Goal: Information Seeking & Learning: Learn about a topic

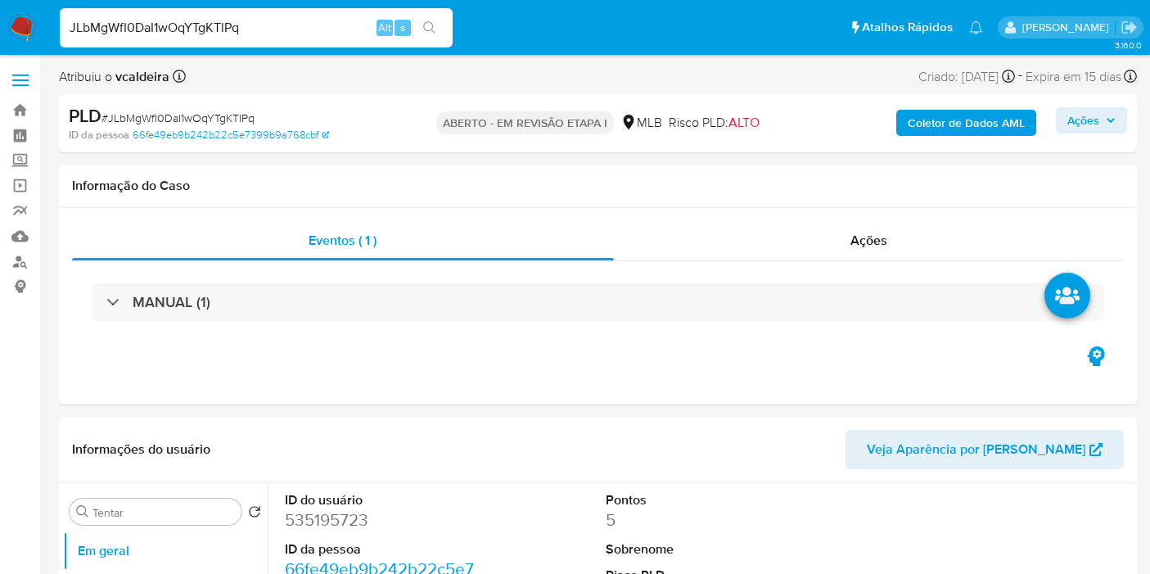
select select "10"
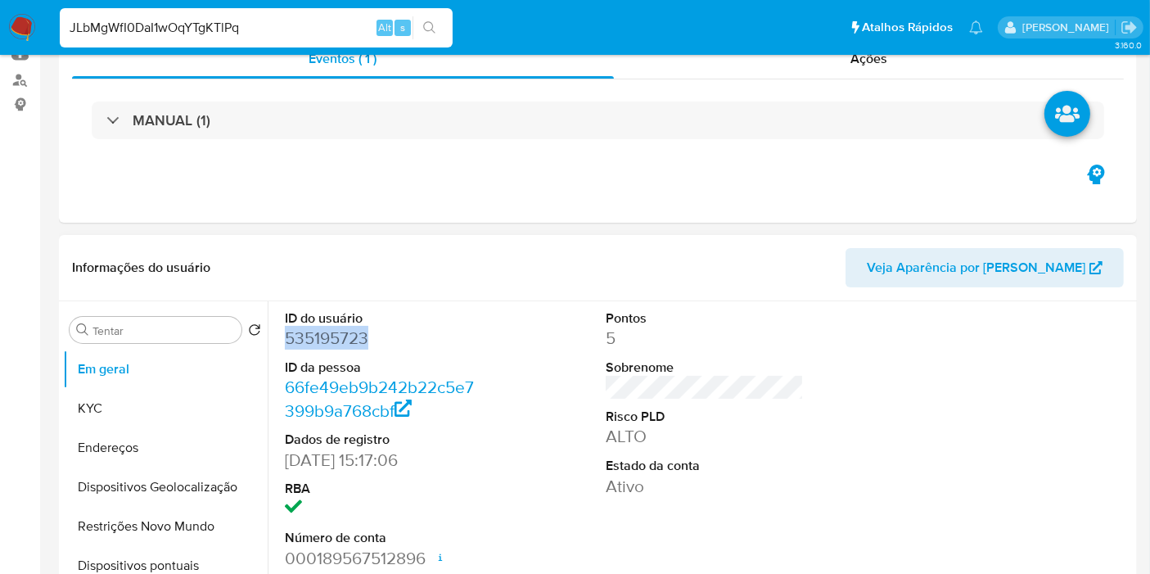
scroll to position [182, 0]
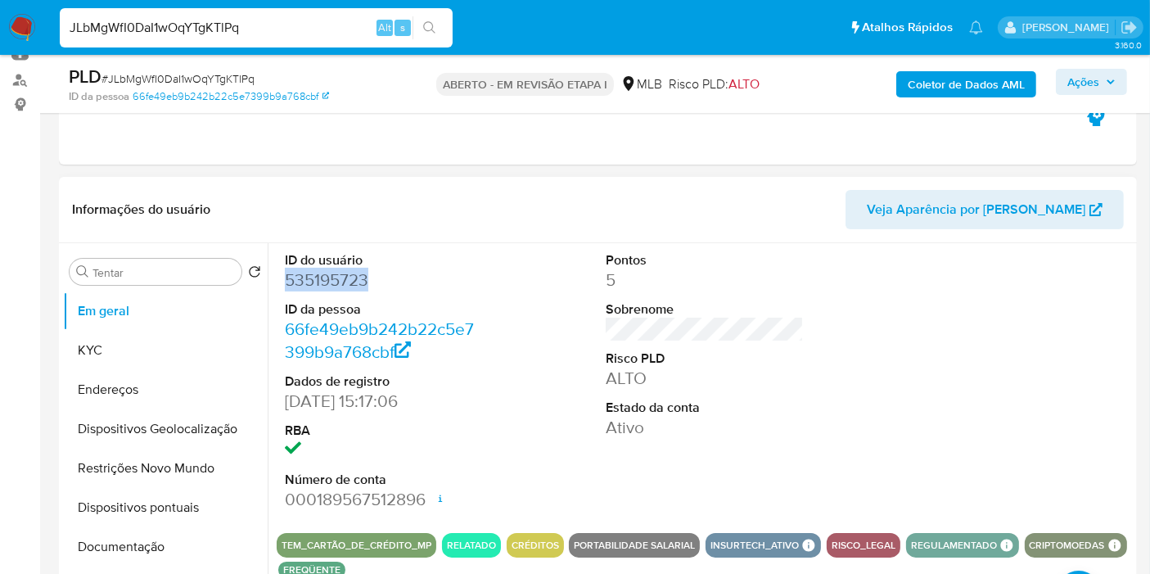
click at [339, 280] on font "535195723" at bounding box center [326, 280] width 83 height 24
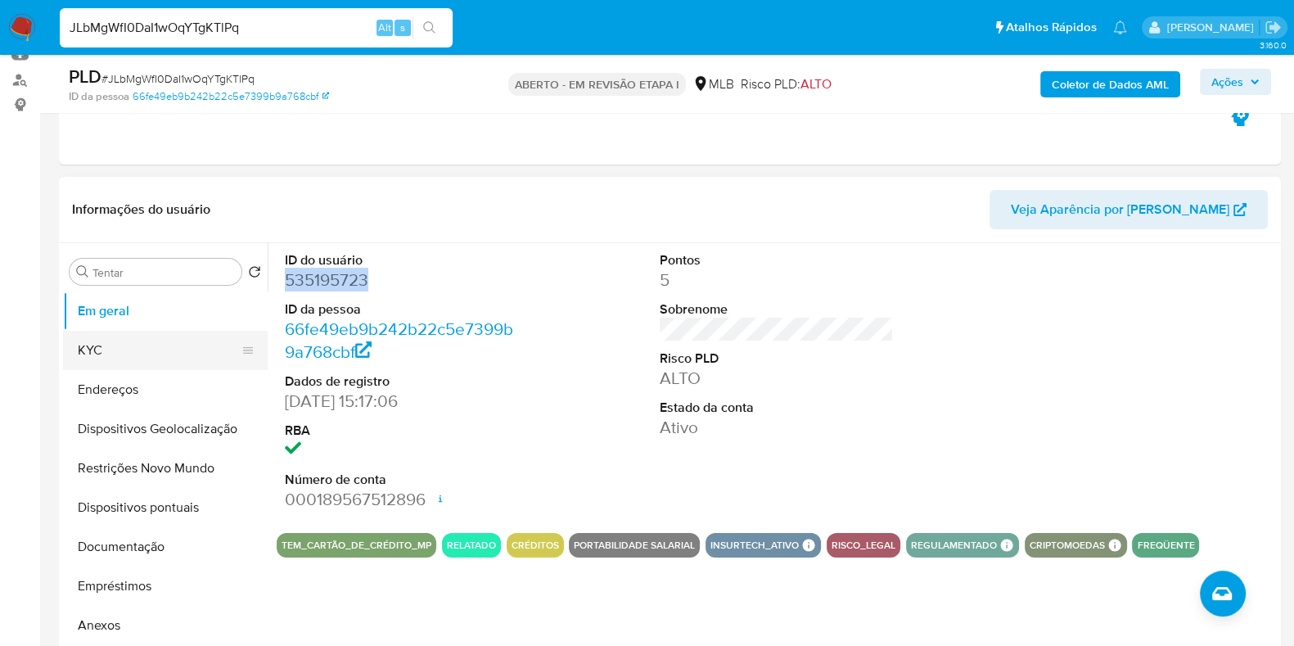
click at [132, 353] on button "KYC" at bounding box center [158, 350] width 191 height 39
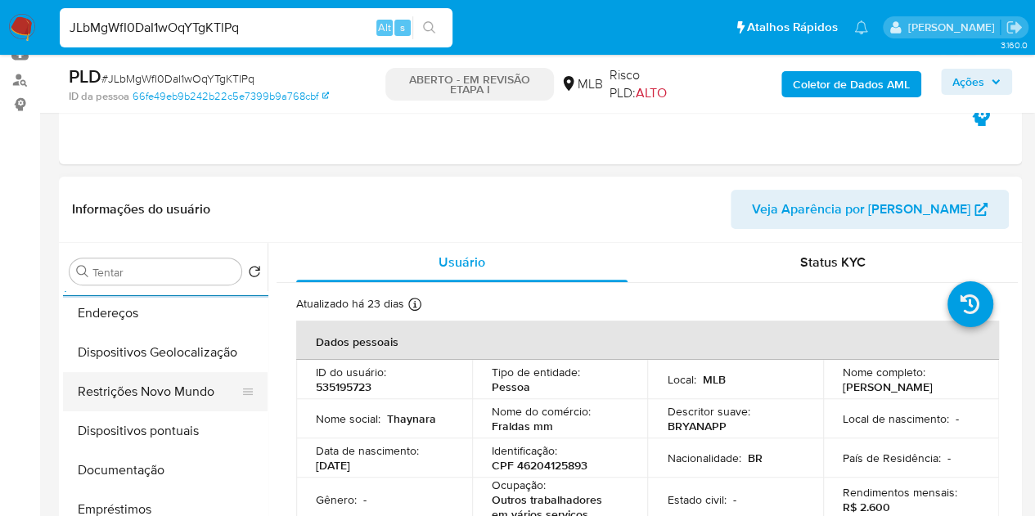
scroll to position [164, 0]
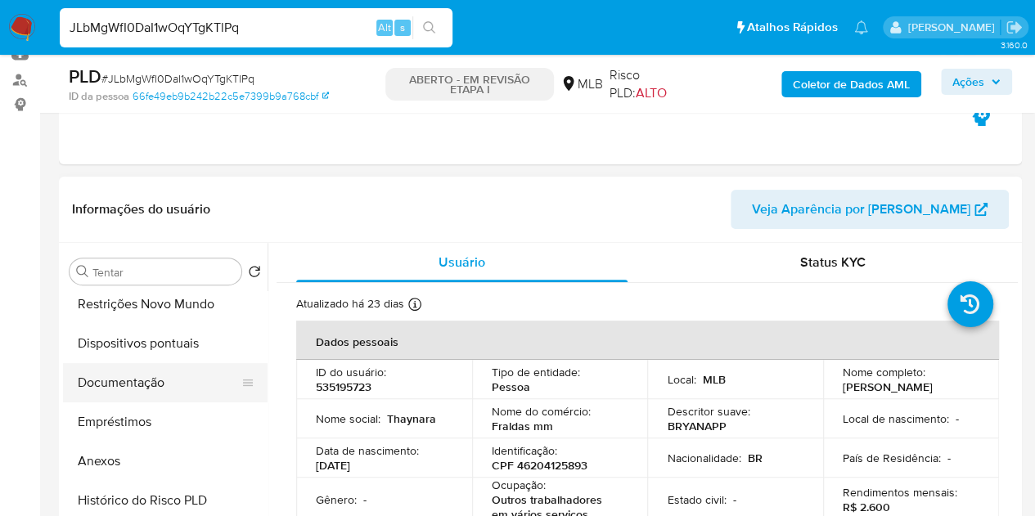
click at [149, 388] on button "Documentação" at bounding box center [158, 382] width 191 height 39
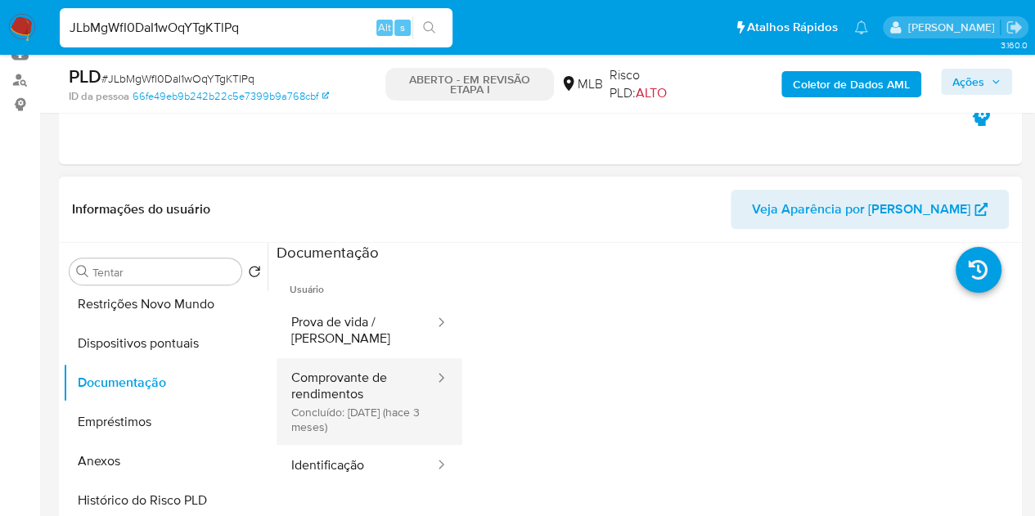
click at [302, 400] on button "Comprovante de rendimentos Concluído: 04/06/2025 (hace 3 meses)" at bounding box center [357, 401] width 160 height 87
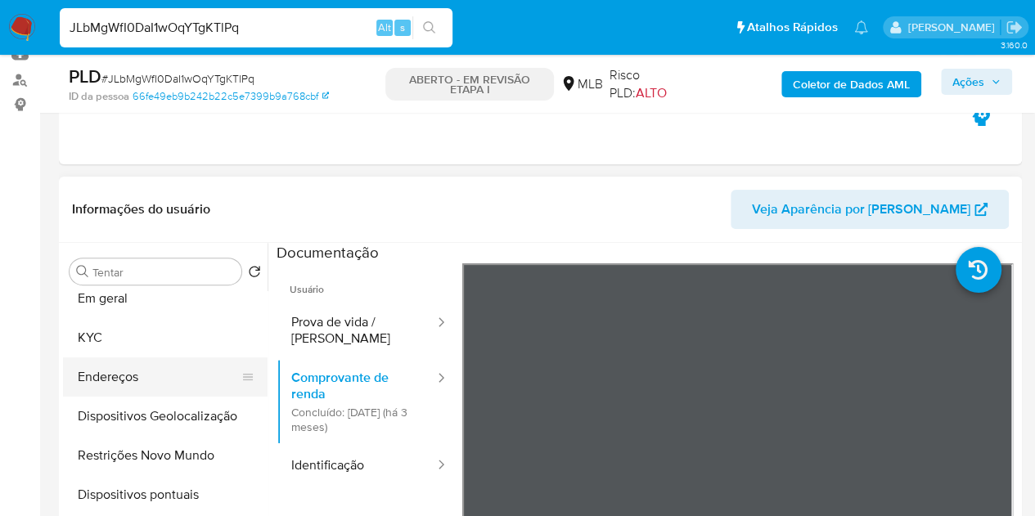
scroll to position [0, 0]
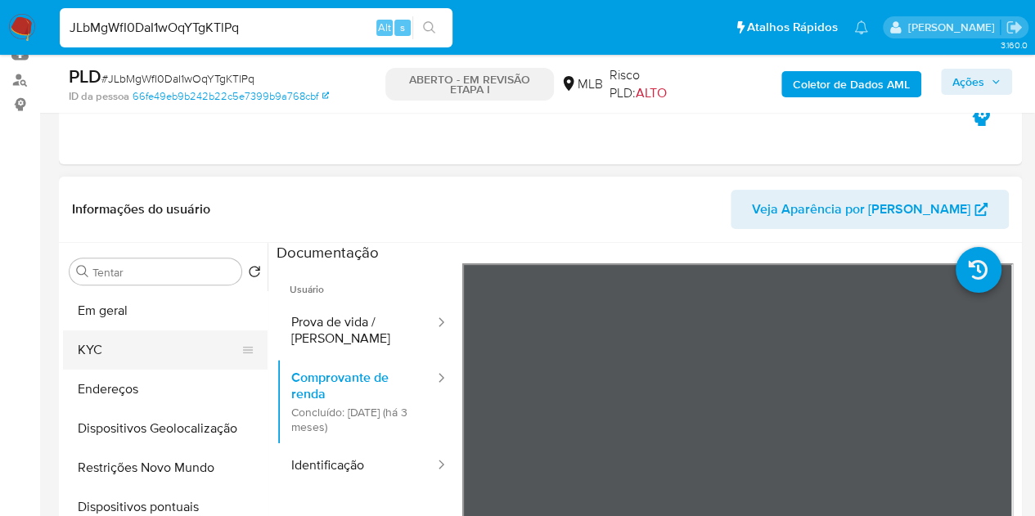
click at [116, 362] on button "KYC" at bounding box center [158, 350] width 191 height 39
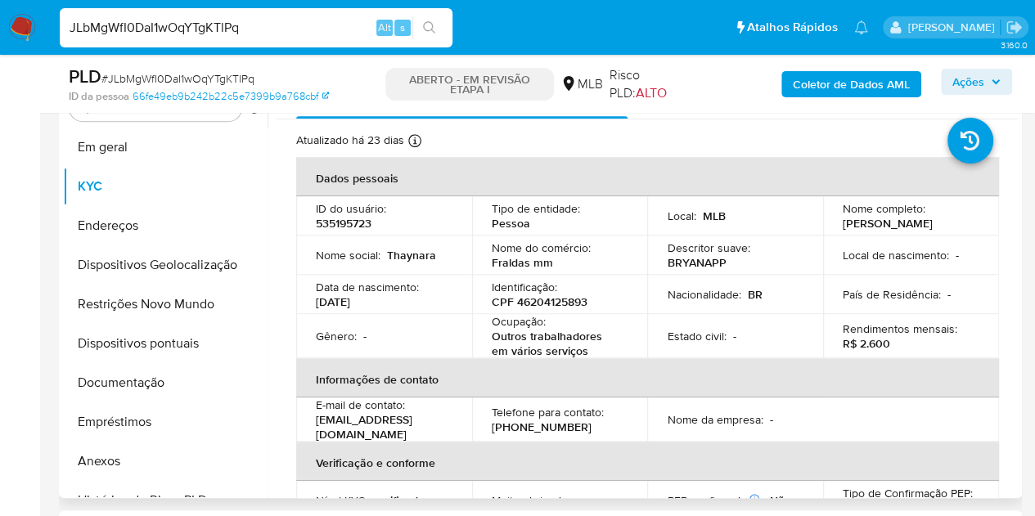
drag, startPoint x: 897, startPoint y: 229, endPoint x: 839, endPoint y: 221, distance: 58.7
click at [843, 221] on div "Nome completo : Thaynara Silva Santos" at bounding box center [911, 215] width 137 height 29
copy font "Thaynara Silva Santos"
click at [540, 294] on font "CPF 46204125893" at bounding box center [540, 302] width 96 height 16
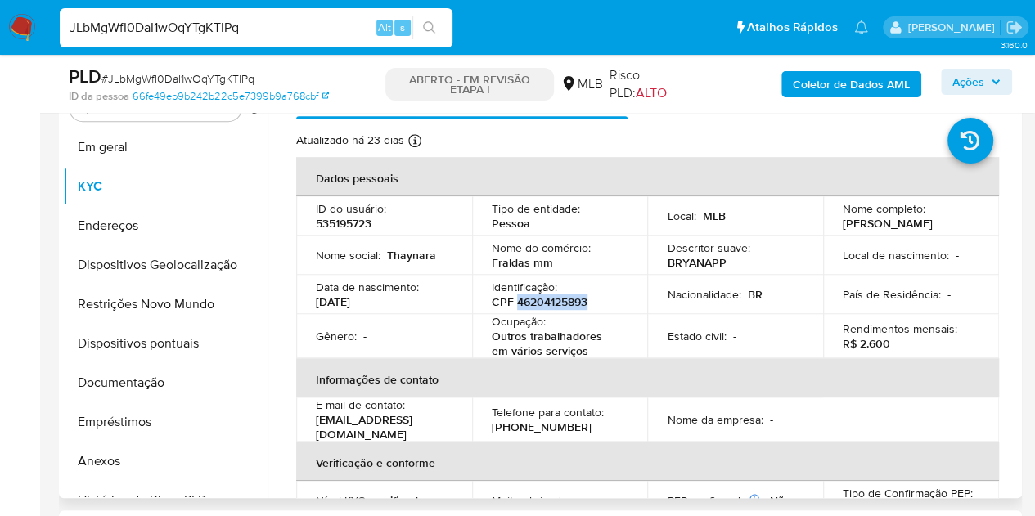
copy font "46204125893"
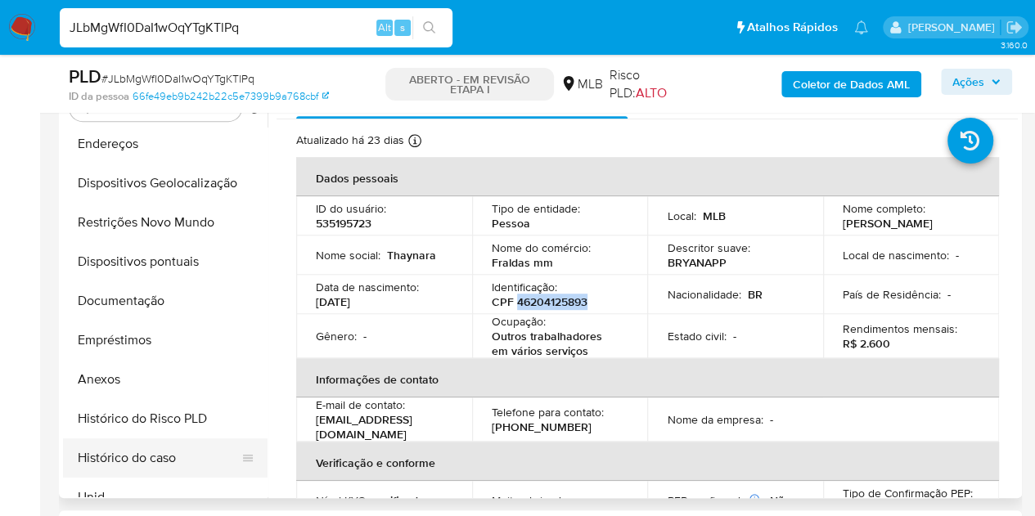
click at [128, 462] on button "Histórico do caso" at bounding box center [158, 458] width 191 height 39
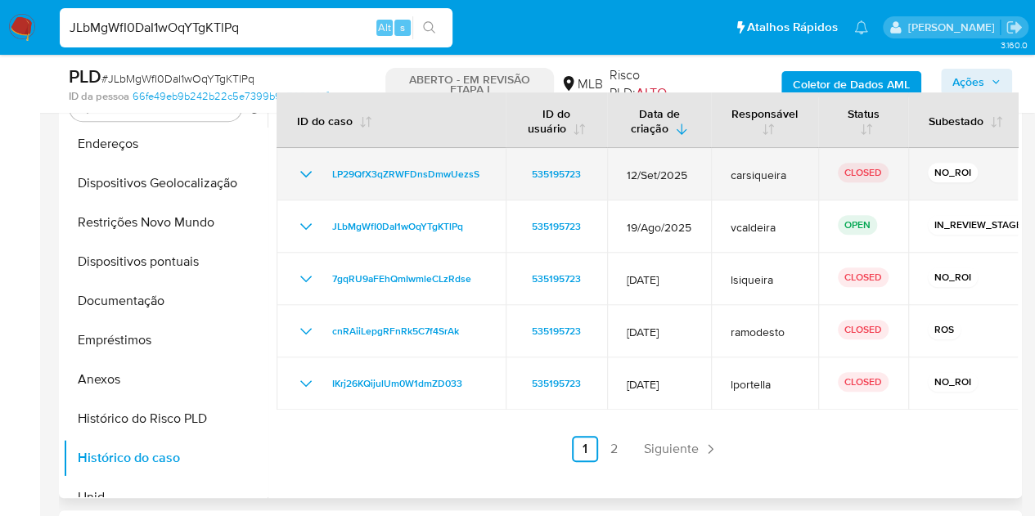
click at [308, 169] on icon "Mostrar/Ocultar" at bounding box center [306, 174] width 20 height 20
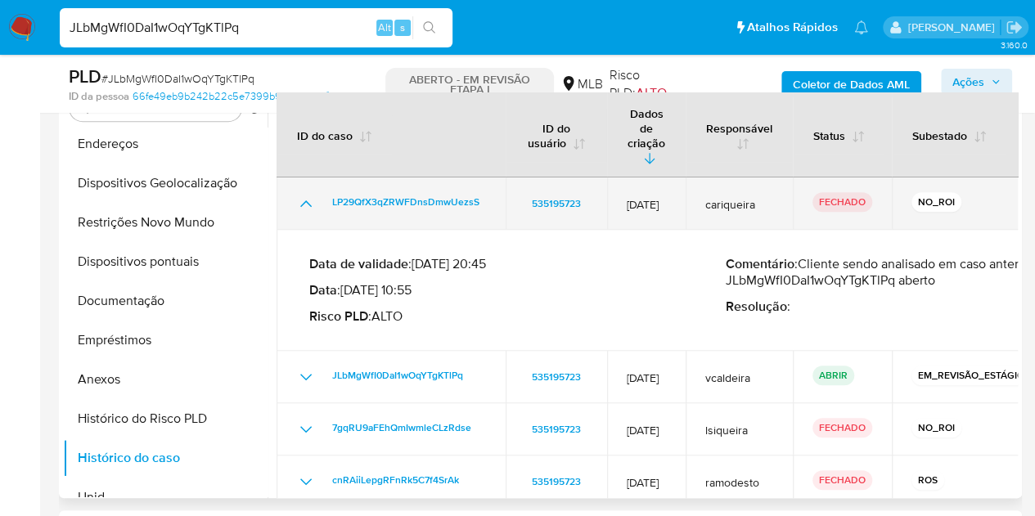
click at [307, 194] on icon "Mostrar/Ocultar" at bounding box center [306, 204] width 20 height 20
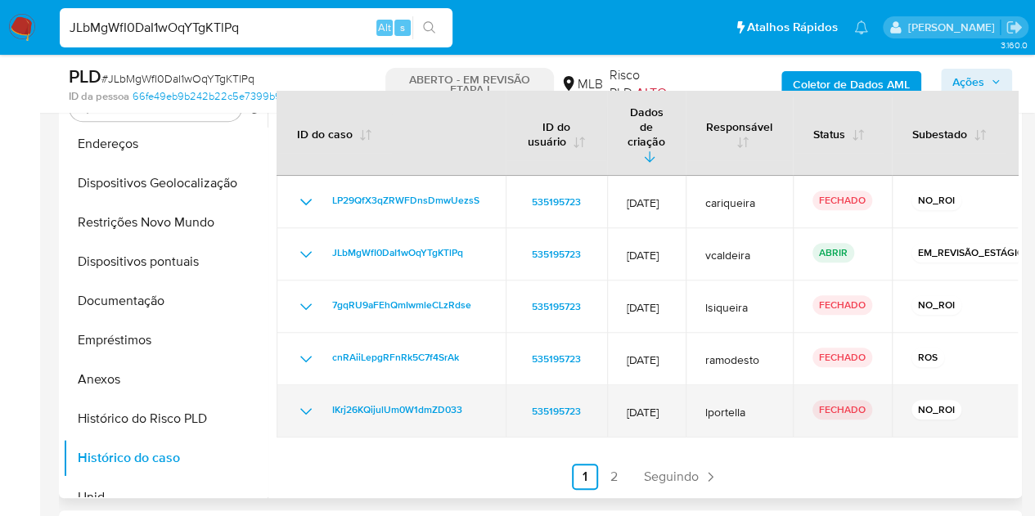
scroll to position [0, 0]
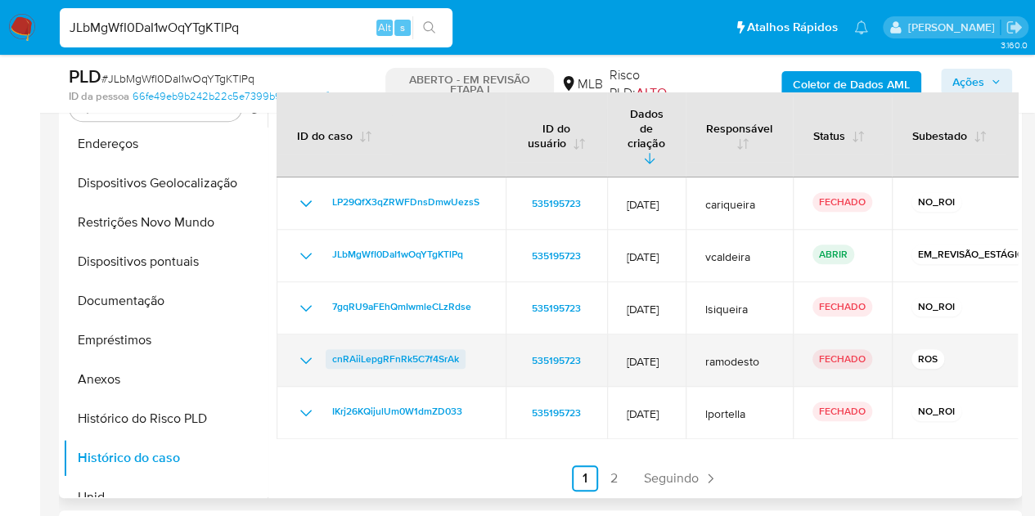
click at [412, 369] on font "cnRAiiLepgRFnRk5C7f4SrAk" at bounding box center [395, 359] width 127 height 20
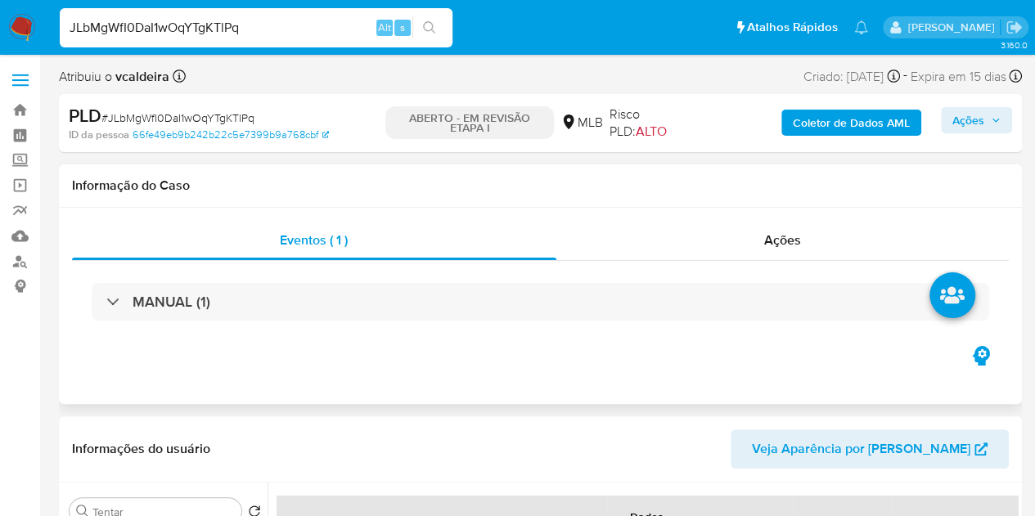
click at [151, 323] on div "MANUAL (1)" at bounding box center [540, 302] width 937 height 82
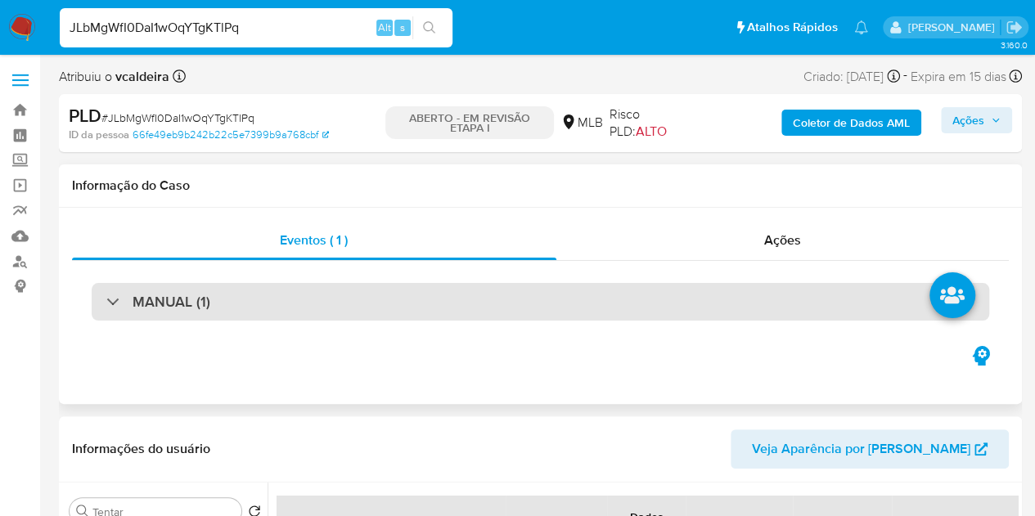
click at [155, 313] on div "MANUAL (1)" at bounding box center [541, 302] width 898 height 38
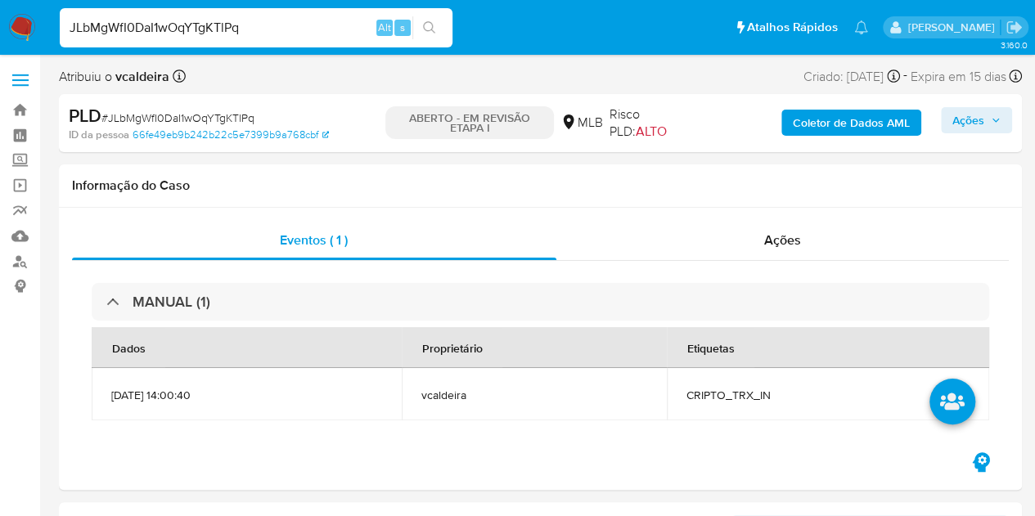
click at [957, 127] on font "Ações" at bounding box center [968, 120] width 32 height 26
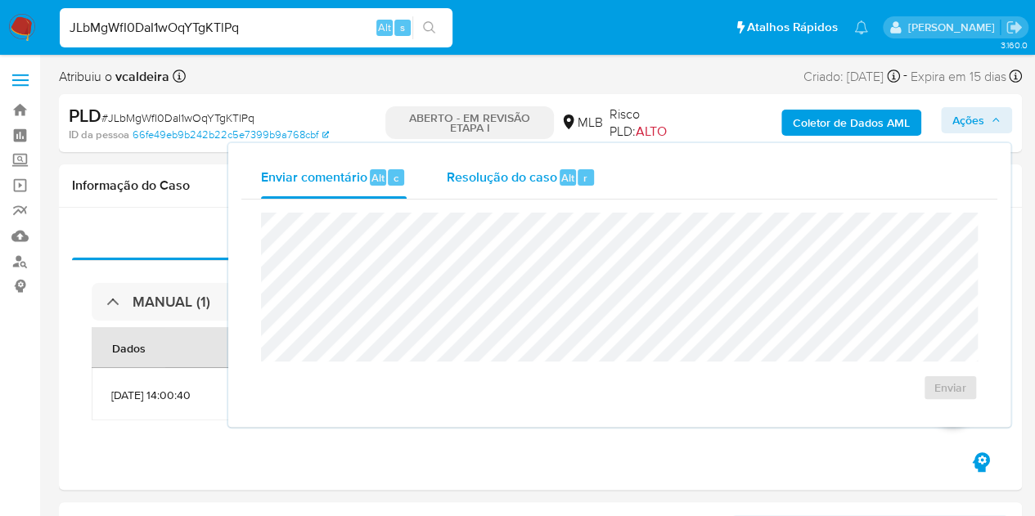
click at [431, 171] on button "Resolução do caso Alt r" at bounding box center [520, 177] width 189 height 43
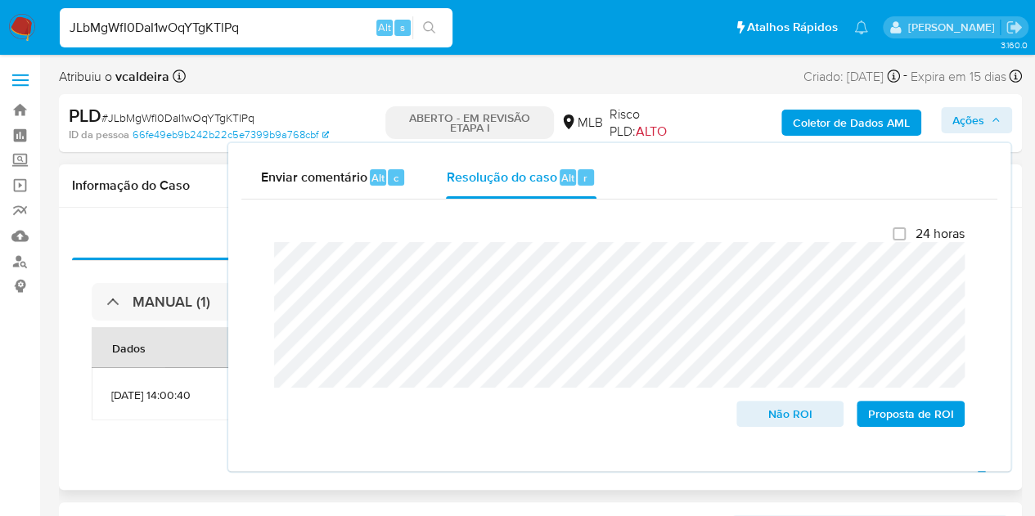
click at [159, 479] on div "Eventos ( 1 ) Ações MANUAL (1) Dados Proprietário Etiquetas 19/08/2025 14:00:40…" at bounding box center [540, 349] width 963 height 282
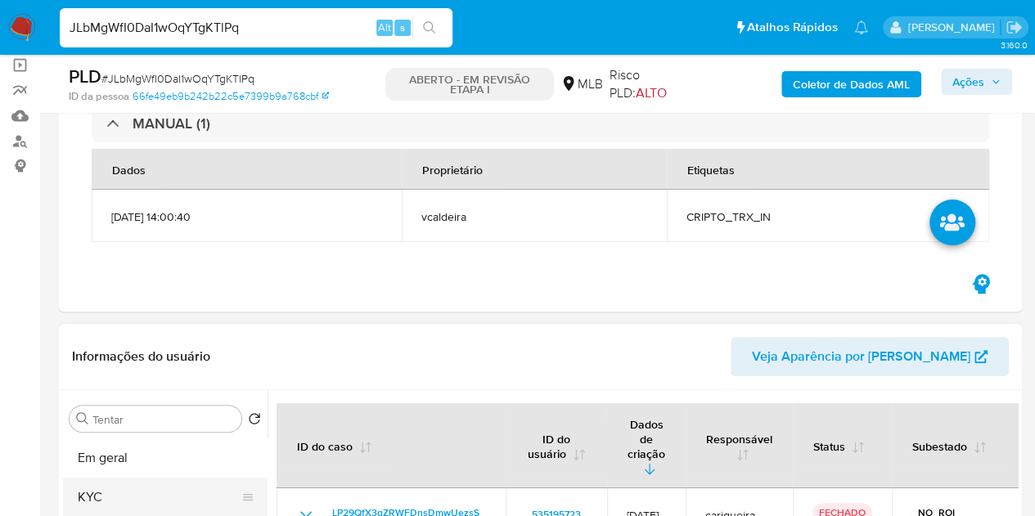
scroll to position [245, 0]
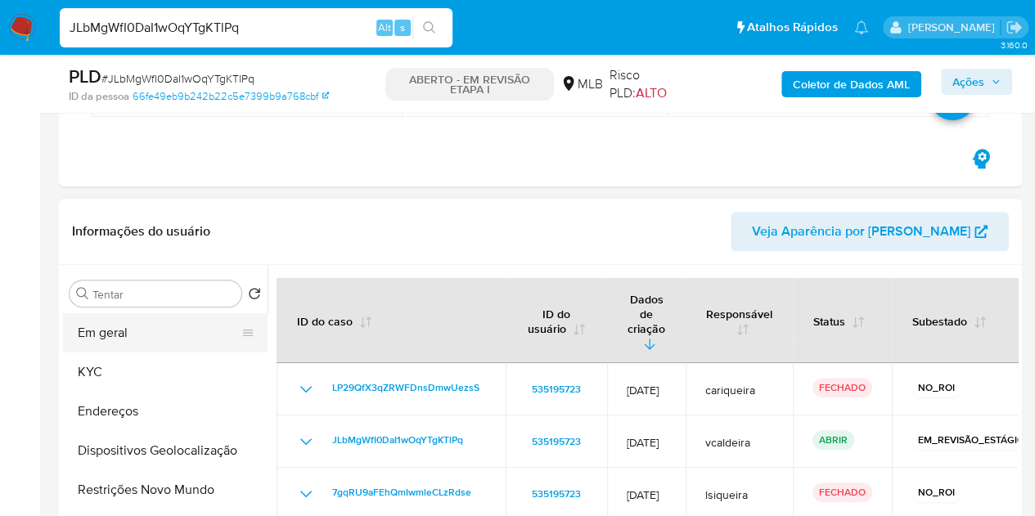
click at [143, 331] on button "Em geral" at bounding box center [158, 332] width 191 height 39
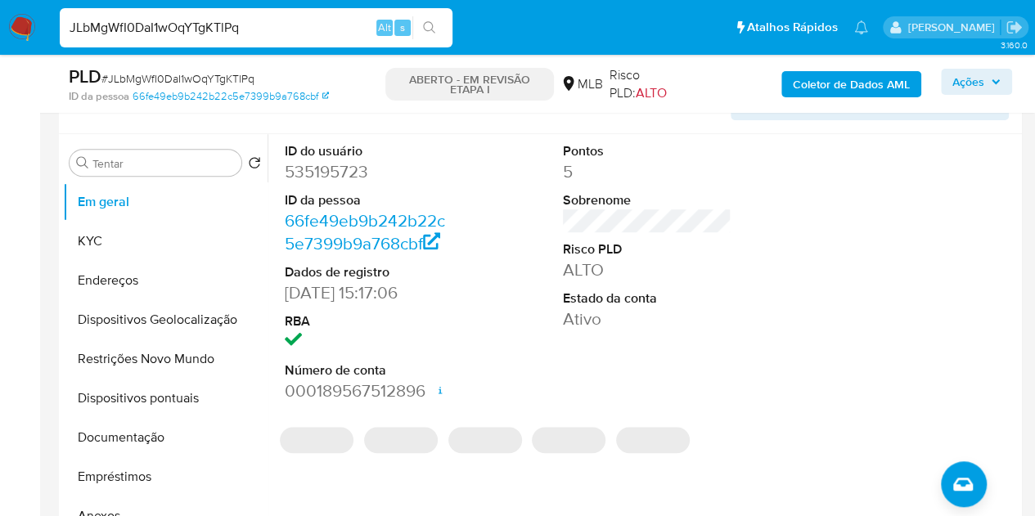
scroll to position [409, 0]
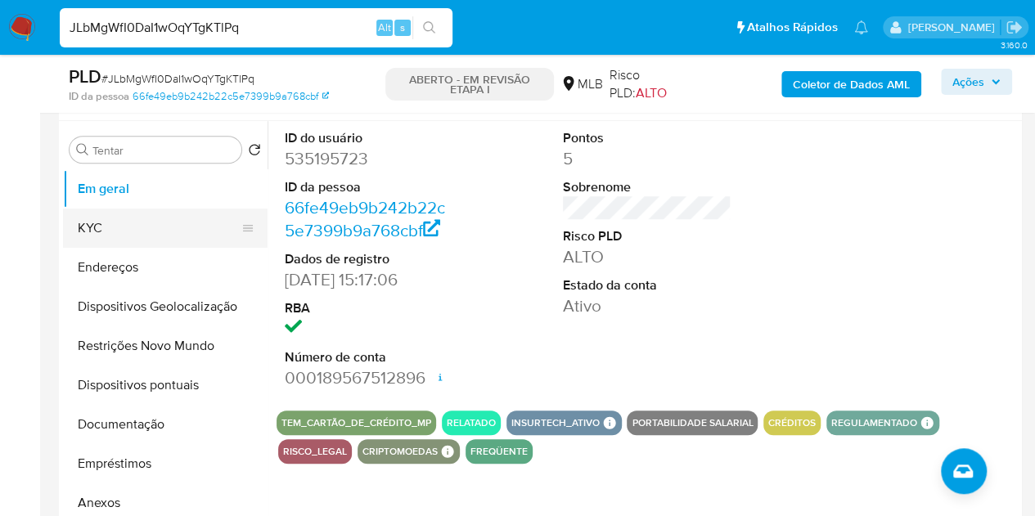
click at [119, 237] on button "KYC" at bounding box center [158, 228] width 191 height 39
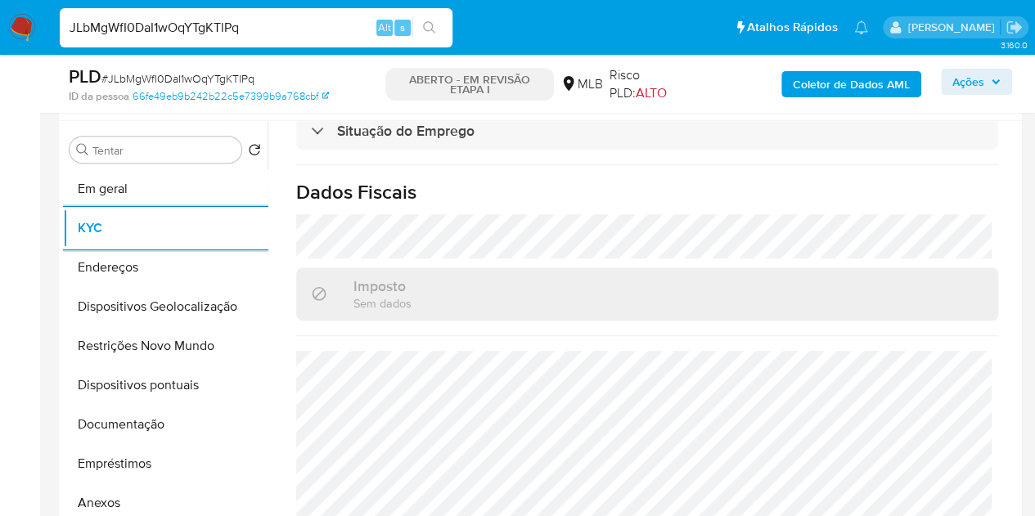
scroll to position [763, 0]
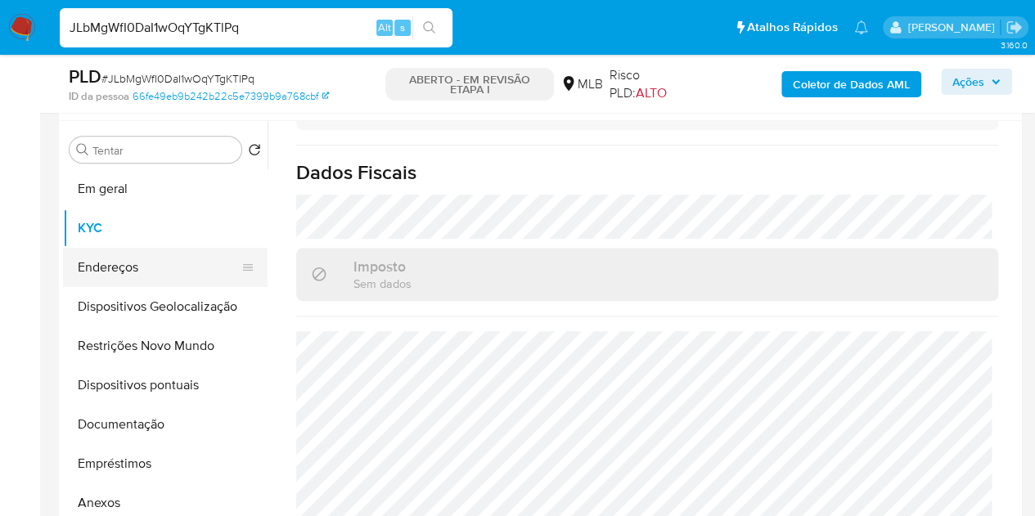
click at [131, 265] on button "Endereços" at bounding box center [158, 267] width 191 height 39
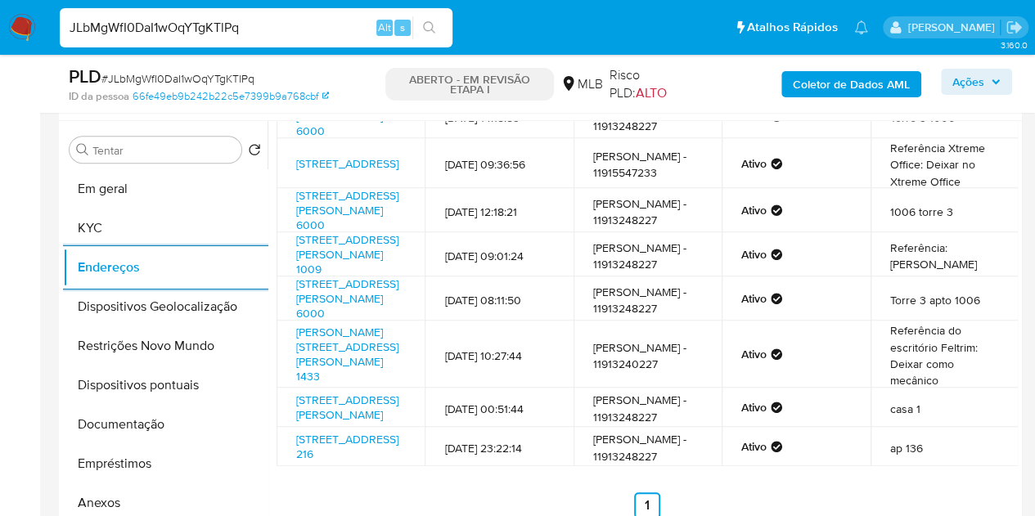
scroll to position [296, 0]
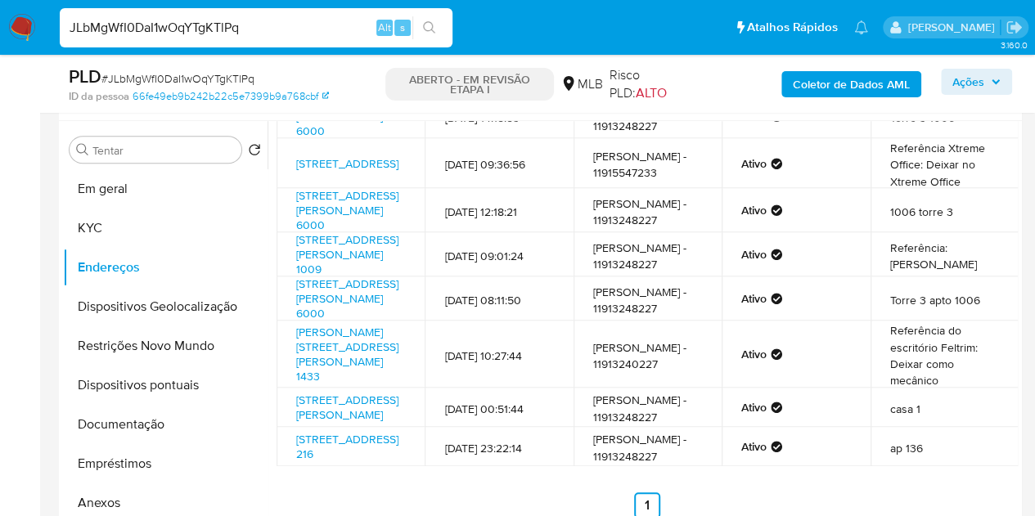
click at [774, 489] on div "Endereço Dados de criação Contato Status Comentário Avenida Condessa Elisabeth …" at bounding box center [647, 287] width 741 height 464
click at [188, 308] on button "Dispositivos Geolocalização" at bounding box center [158, 306] width 191 height 39
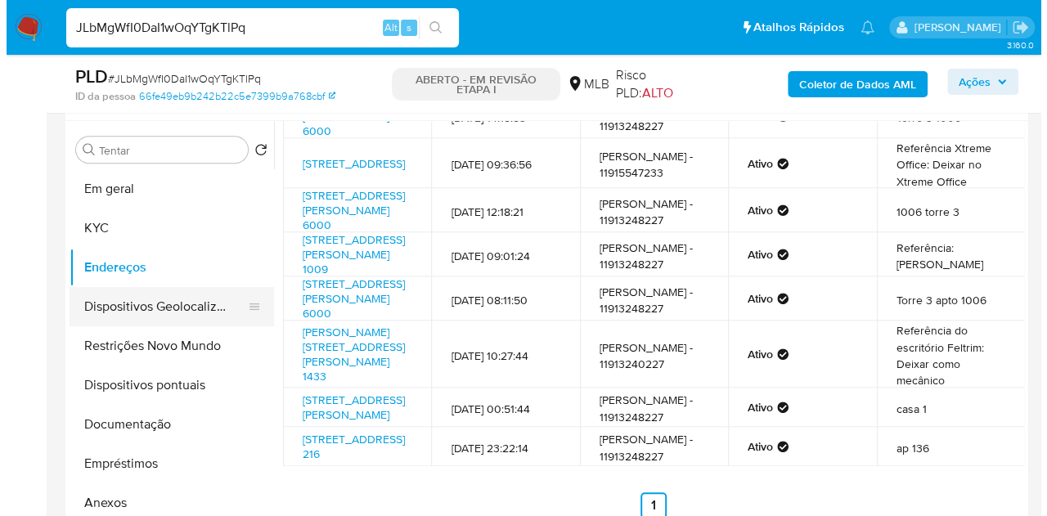
scroll to position [0, 0]
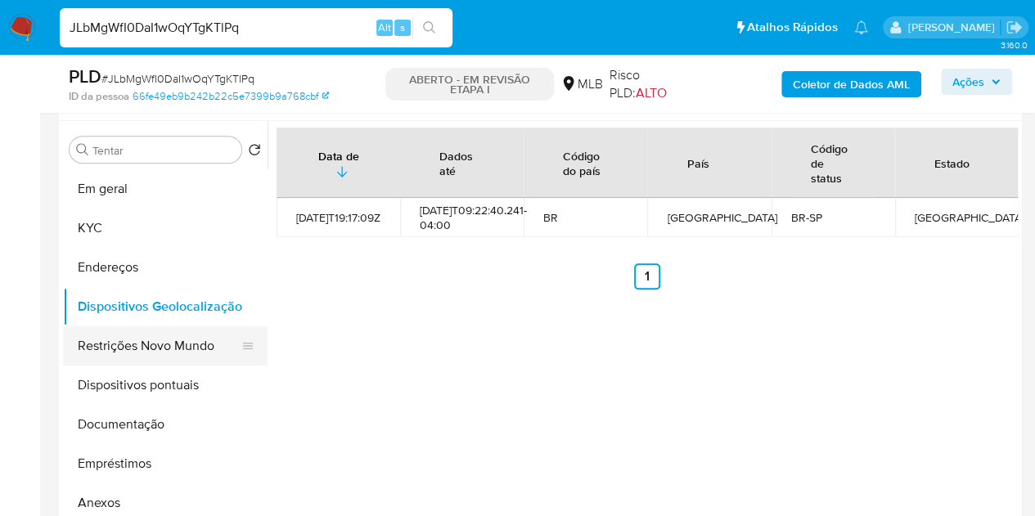
click at [150, 350] on button "Restrições Novo Mundo" at bounding box center [158, 345] width 191 height 39
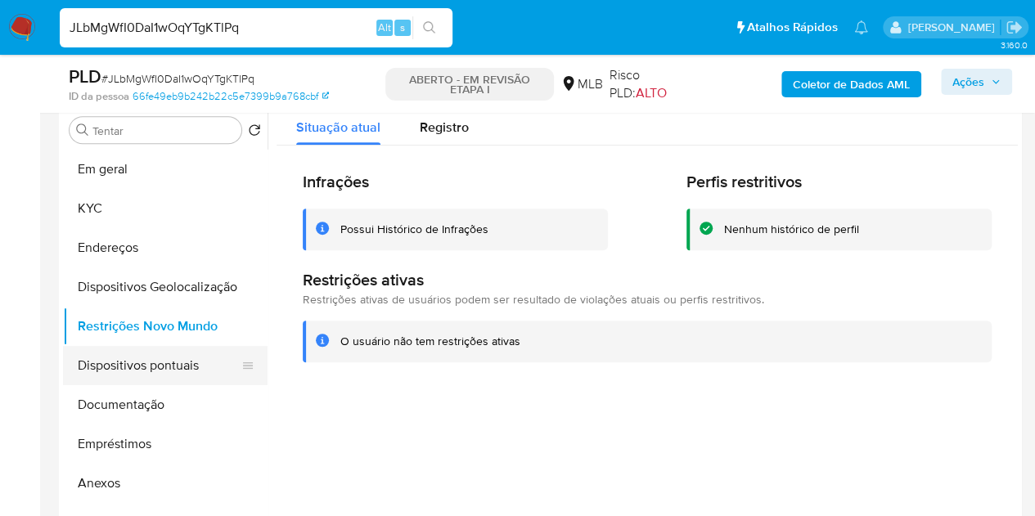
click at [144, 376] on button "Dispositivos pontuais" at bounding box center [158, 365] width 191 height 39
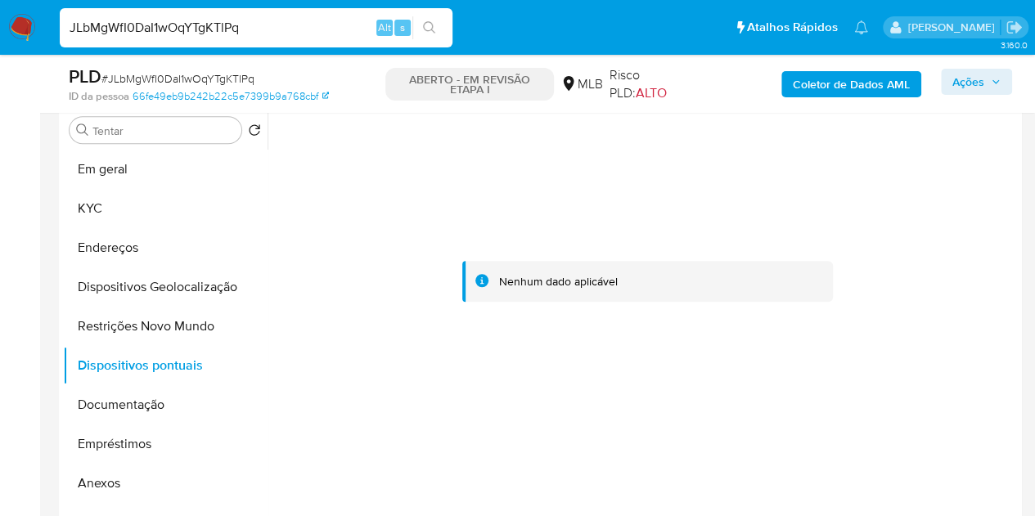
click at [889, 95] on font "Coletor de Dados AML" at bounding box center [851, 84] width 117 height 26
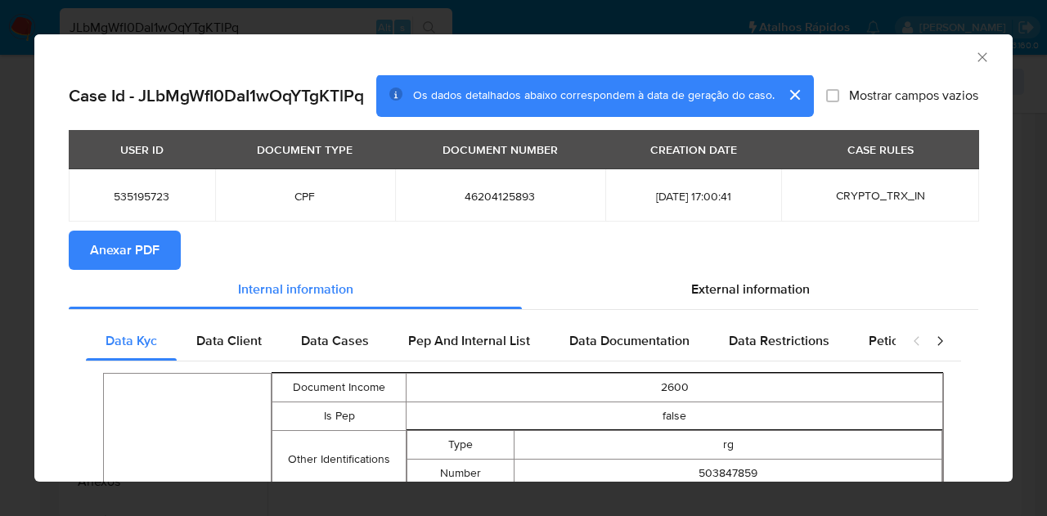
click at [98, 257] on span "Anexar PDF" at bounding box center [125, 250] width 70 height 36
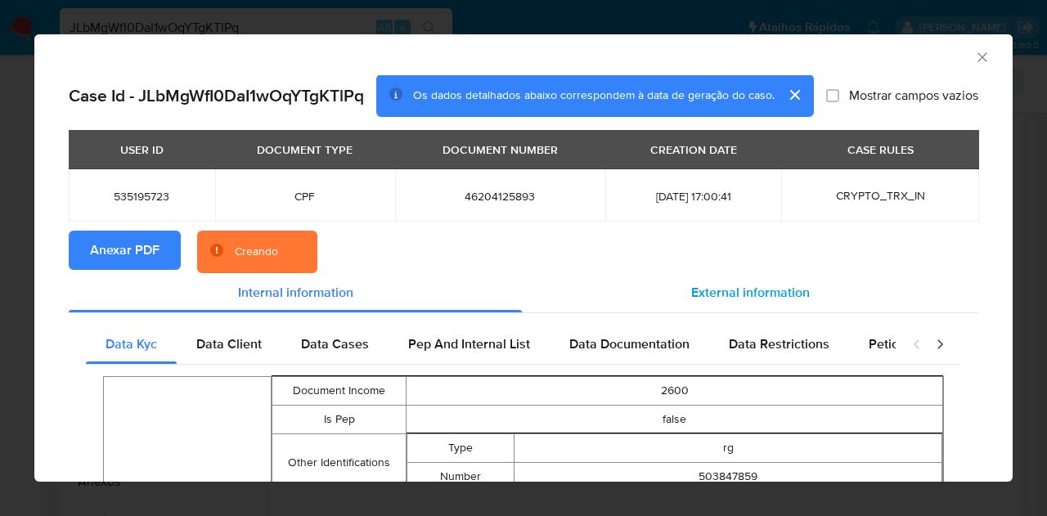
click at [750, 294] on span "External information" at bounding box center [750, 292] width 119 height 19
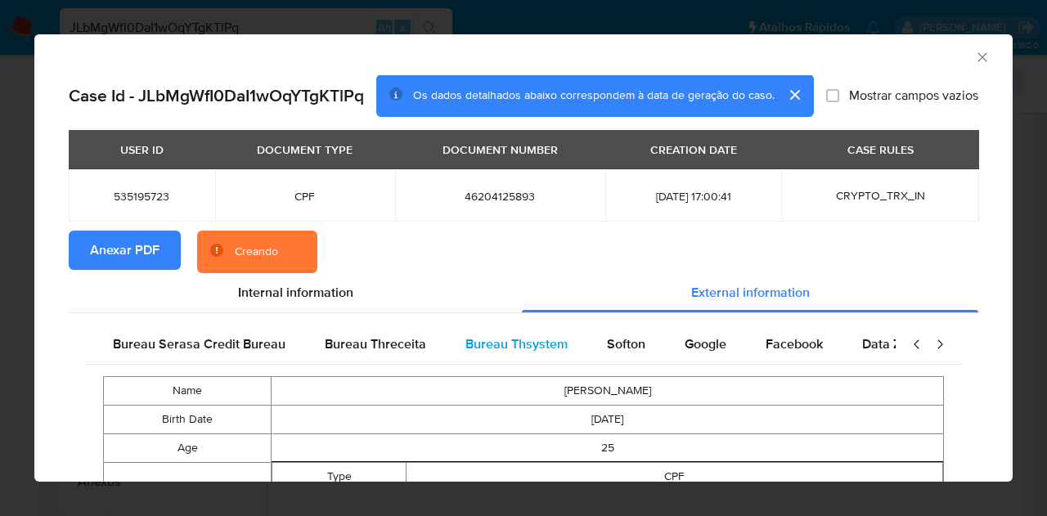
scroll to position [0, 553]
click at [488, 338] on span "Google" at bounding box center [495, 344] width 42 height 19
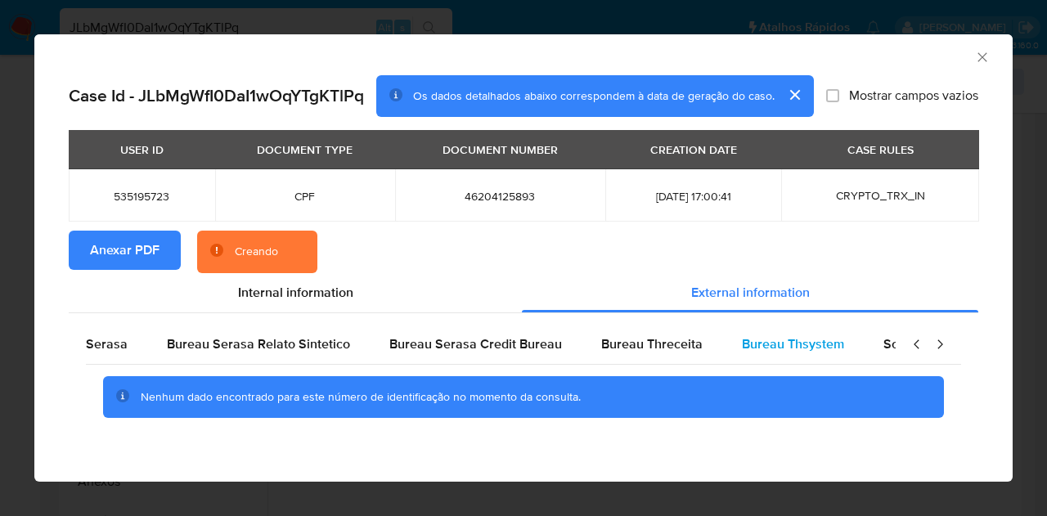
scroll to position [0, 0]
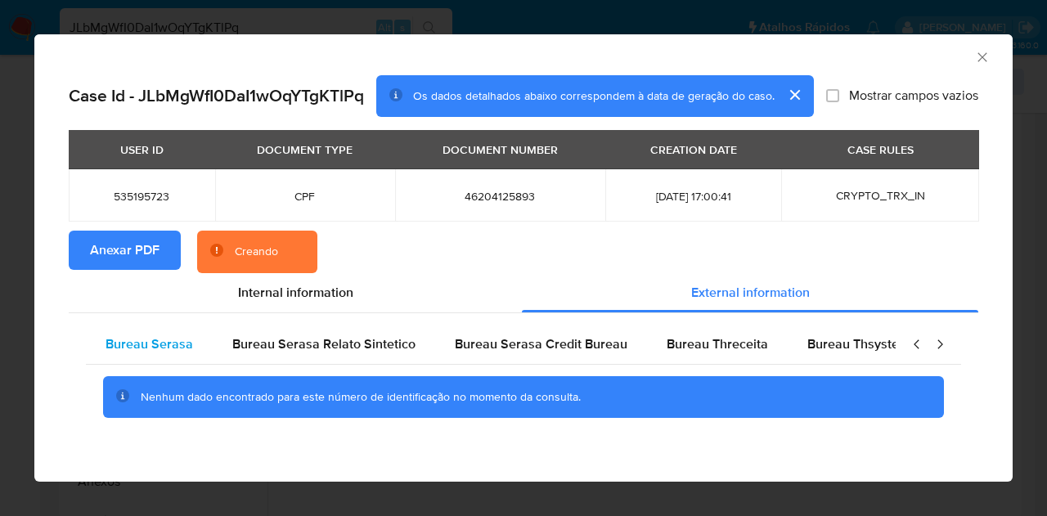
click at [209, 347] on div "Bureau Serasa" at bounding box center [149, 344] width 127 height 39
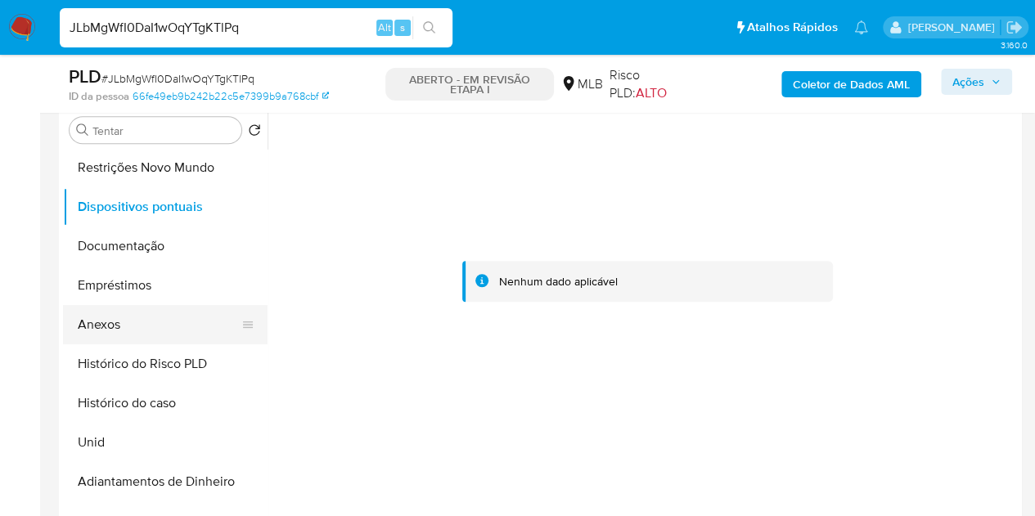
scroll to position [164, 0]
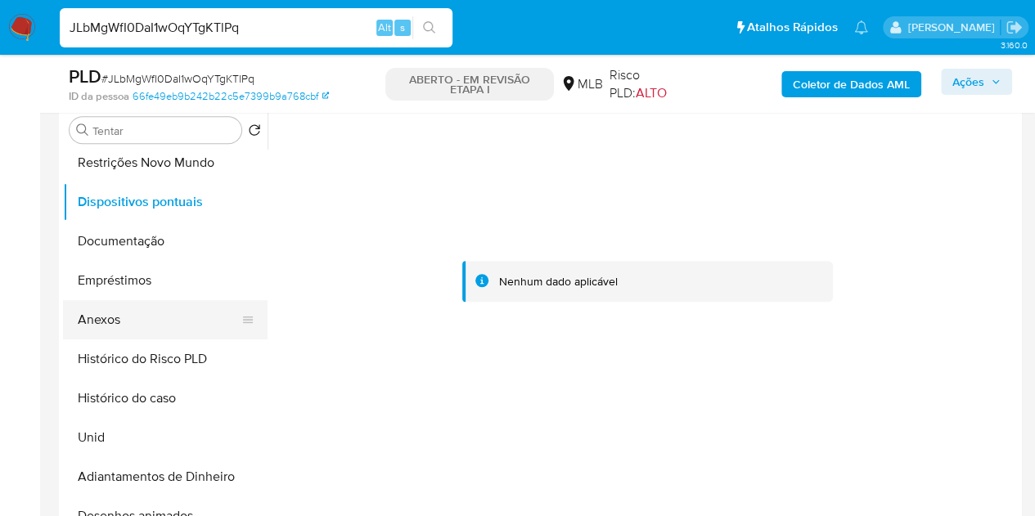
click at [146, 302] on button "Anexos" at bounding box center [158, 319] width 191 height 39
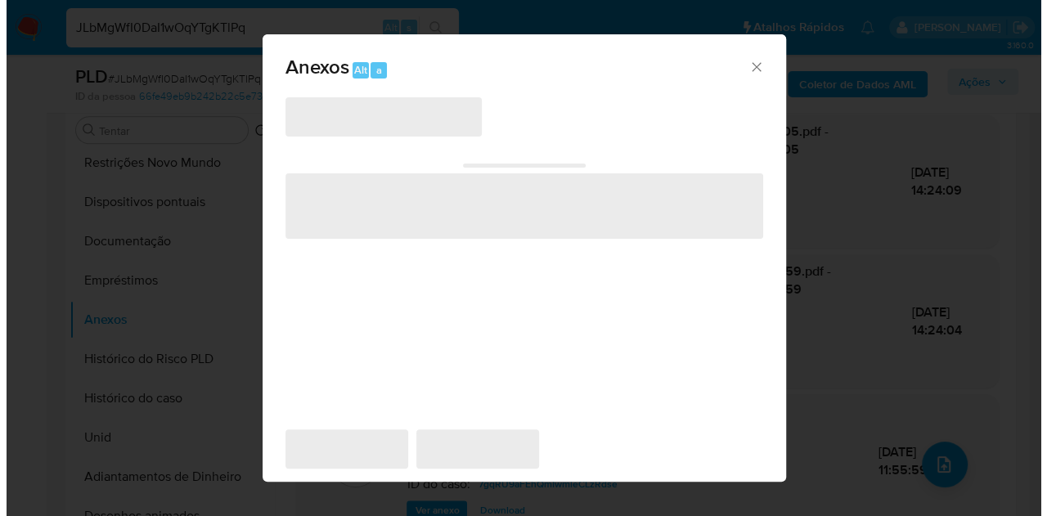
scroll to position [428, 0]
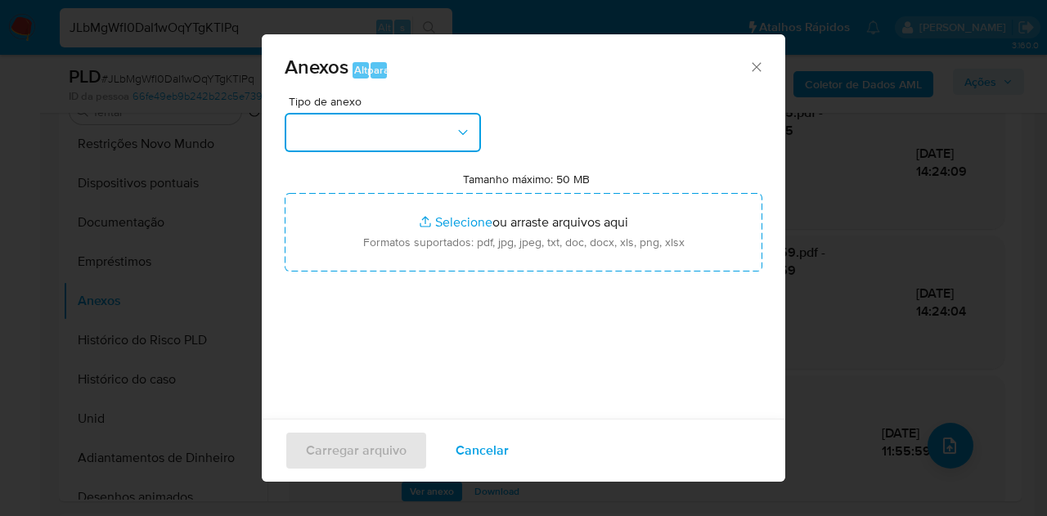
click at [407, 140] on button "button" at bounding box center [383, 132] width 196 height 39
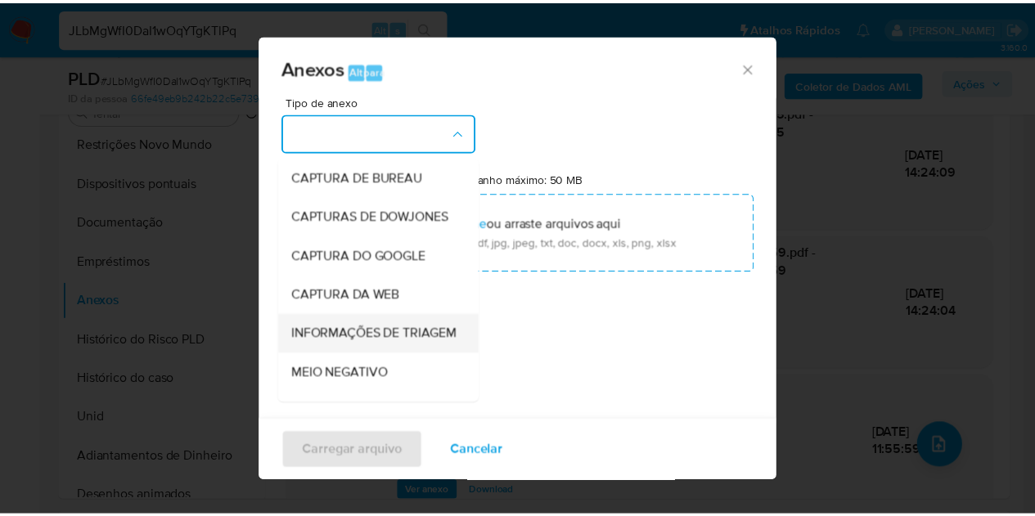
scroll to position [245, 0]
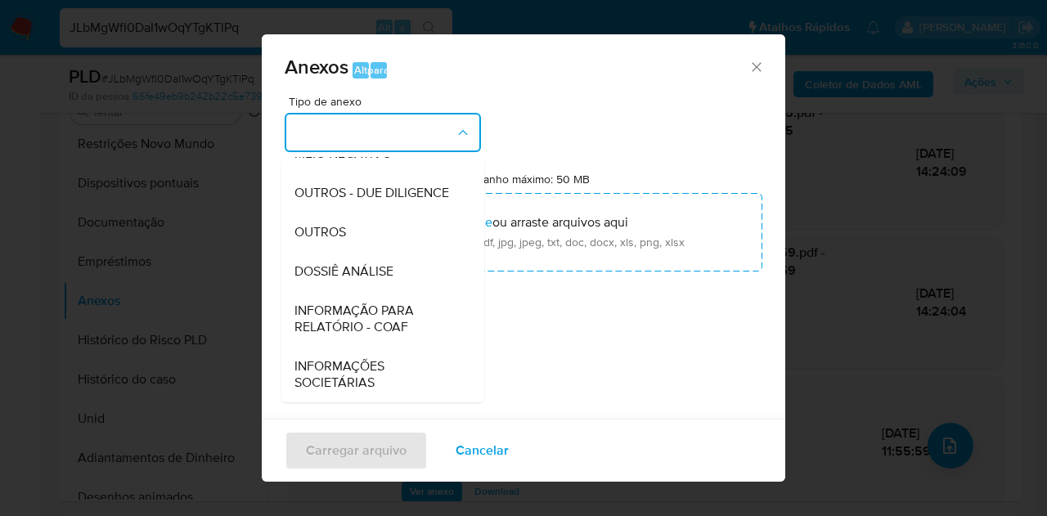
drag, startPoint x: 380, startPoint y: 292, endPoint x: 437, endPoint y: 379, distance: 103.9
click at [381, 281] on font "DOSSIÊ ANÁLISE" at bounding box center [344, 271] width 99 height 19
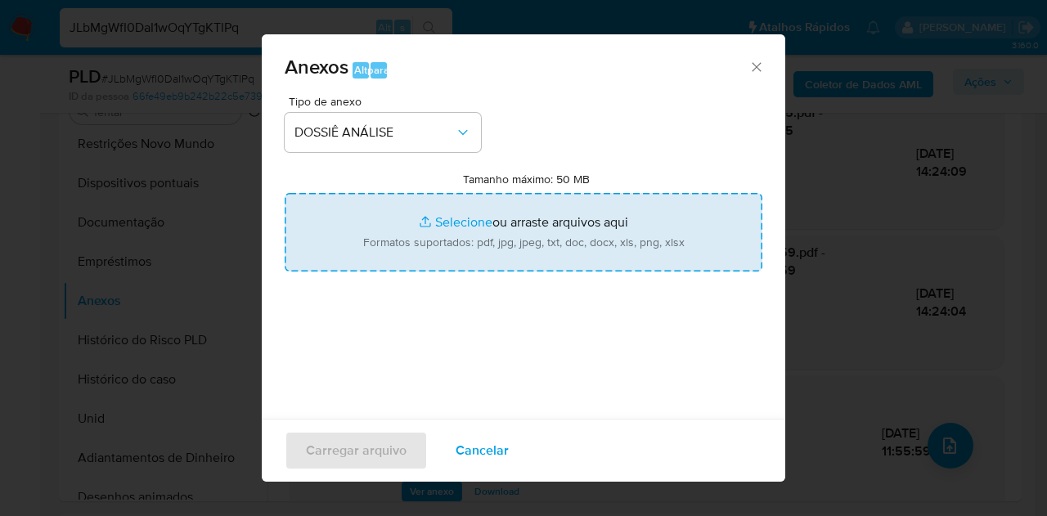
type input "C:\fakepath\DECLÍNIO - Caselog JLbMgWfI0DaI1wOqYTgKTlPq_2025_09_18_07_56_17.pdf"
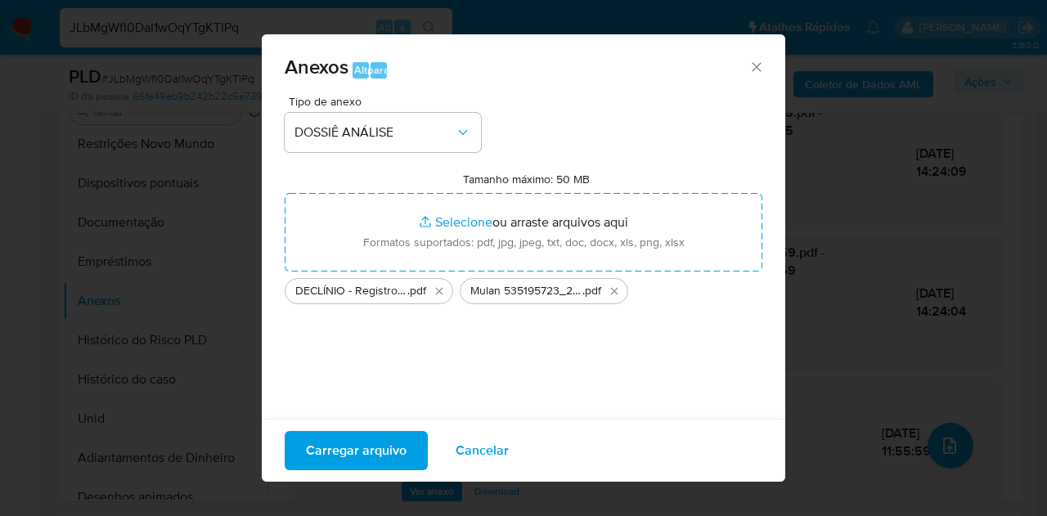
click at [414, 452] on button "Carregar arquivo" at bounding box center [356, 450] width 143 height 39
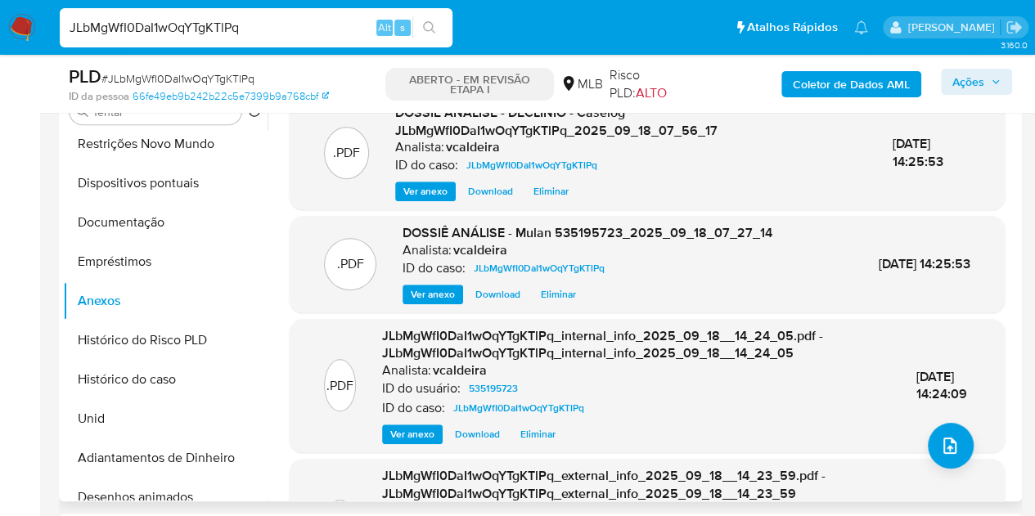
scroll to position [346, 0]
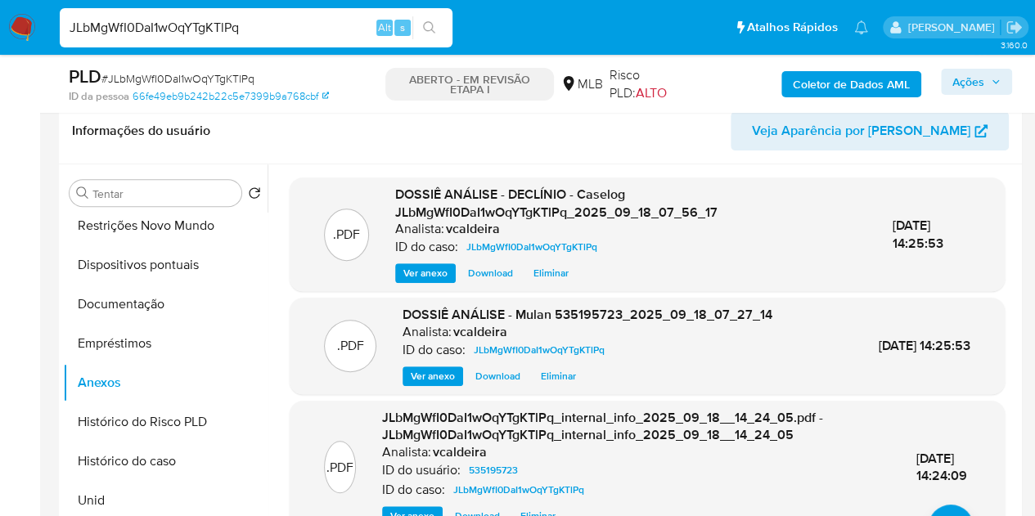
click at [980, 83] on font "Ações" at bounding box center [968, 82] width 32 height 26
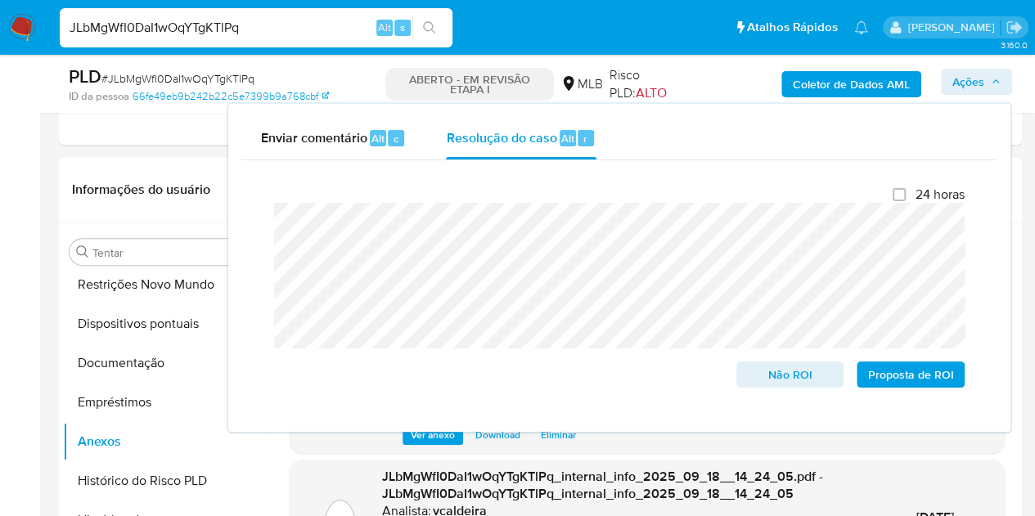
scroll to position [264, 0]
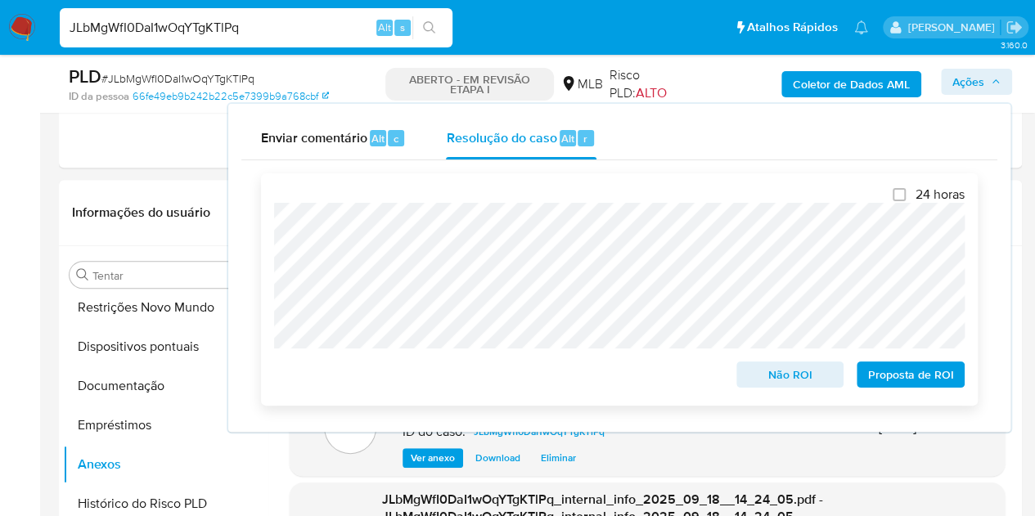
click at [795, 376] on font "Não ROI" at bounding box center [790, 375] width 44 height 26
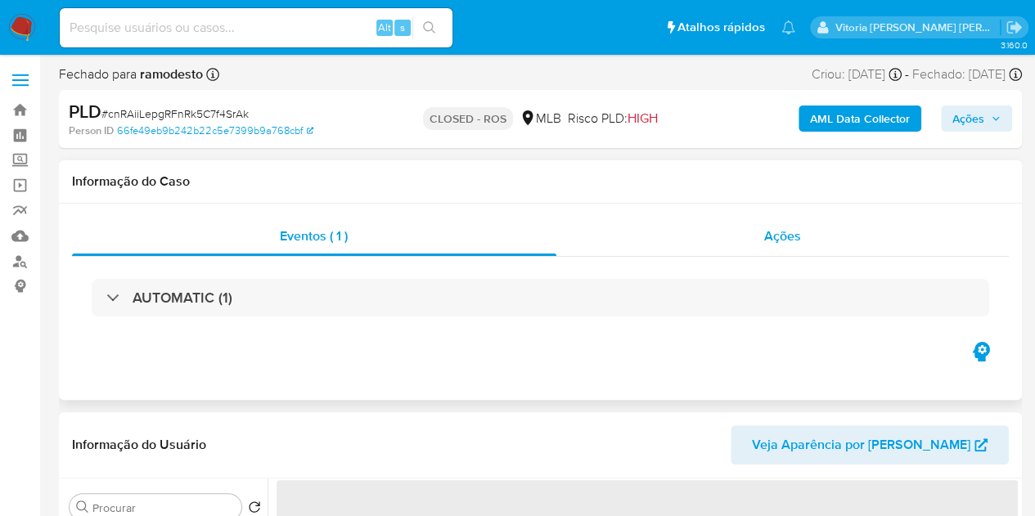
select select "10"
click at [759, 233] on div "Ações" at bounding box center [782, 236] width 453 height 39
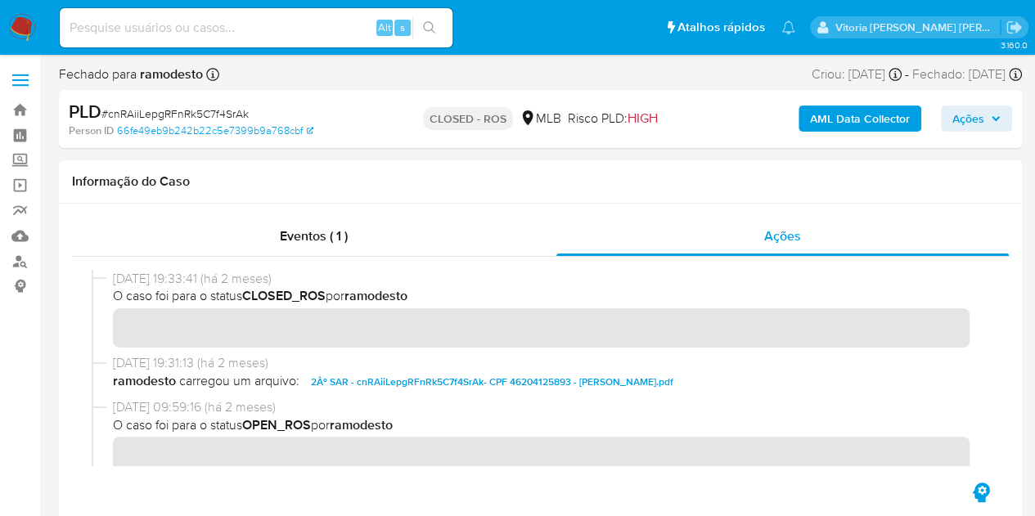
drag, startPoint x: 182, startPoint y: 281, endPoint x: 146, endPoint y: 267, distance: 38.9
click at [119, 284] on span "08/07/2025 19:33:41 (há 2 meses)" at bounding box center [548, 279] width 870 height 18
click at [342, 235] on span "Eventos ( 1 )" at bounding box center [314, 236] width 68 height 19
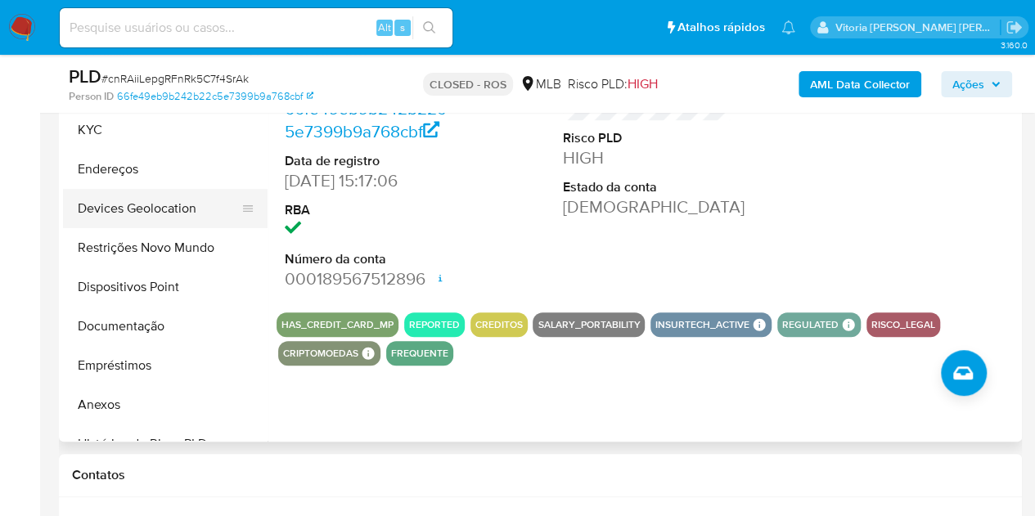
scroll to position [327, 0]
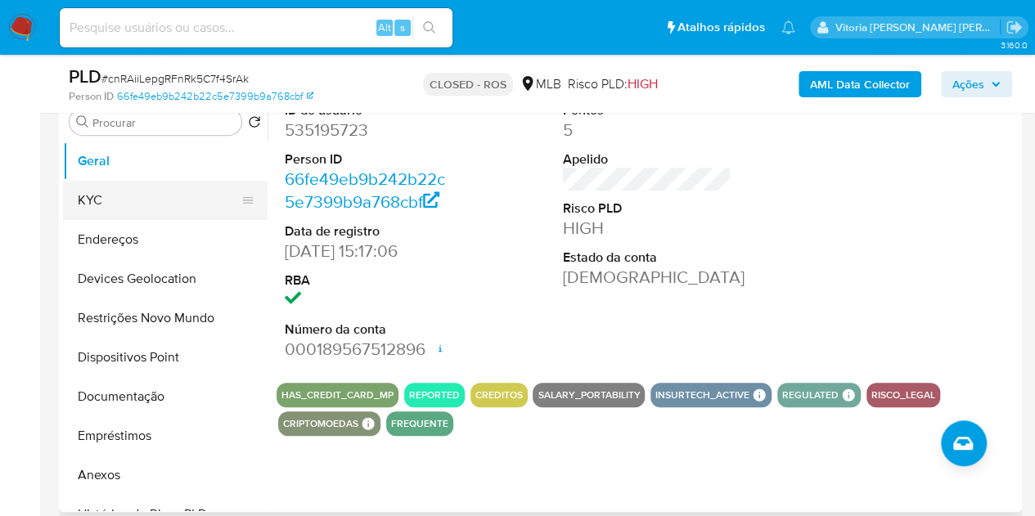
click at [114, 196] on button "KYC" at bounding box center [158, 200] width 191 height 39
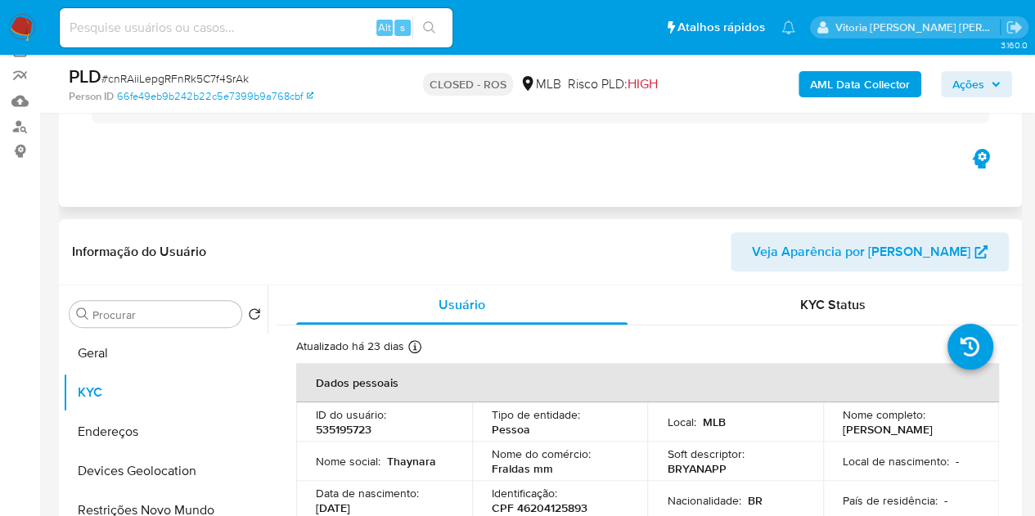
scroll to position [0, 0]
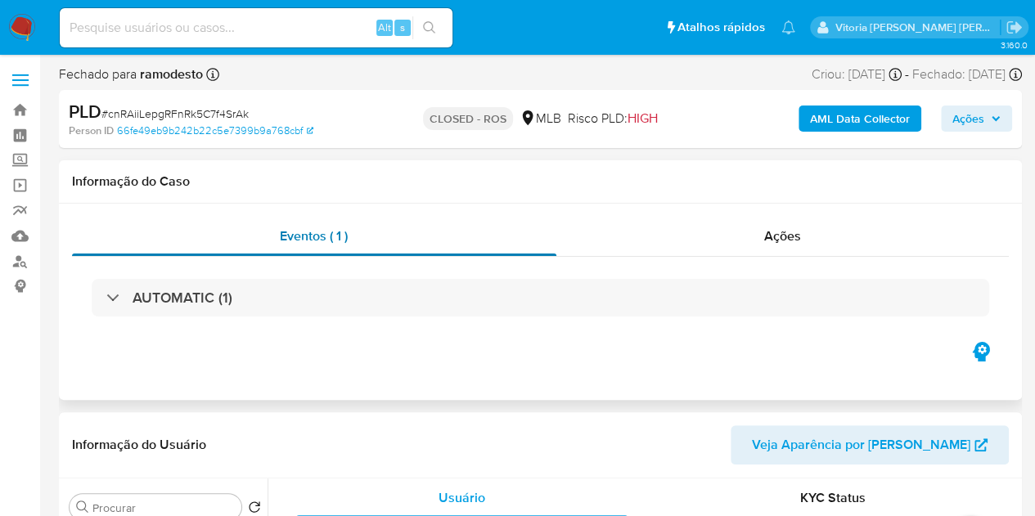
drag, startPoint x: 793, startPoint y: 235, endPoint x: 547, endPoint y: 248, distance: 245.8
click at [790, 235] on span "Ações" at bounding box center [782, 236] width 37 height 19
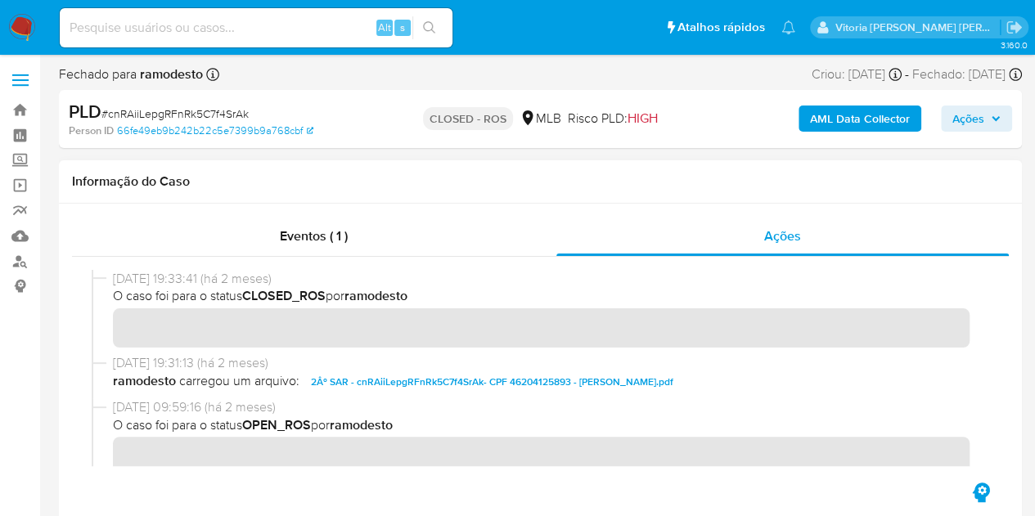
drag, startPoint x: 180, startPoint y: 277, endPoint x: 100, endPoint y: 281, distance: 80.3
click at [100, 281] on div "08/07/2025 19:33:41 (há 2 meses) O caso foi para o status CLOSED_ROS por ramode…" at bounding box center [541, 312] width 898 height 84
click at [267, 241] on div "Eventos ( 1 )" at bounding box center [314, 236] width 484 height 39
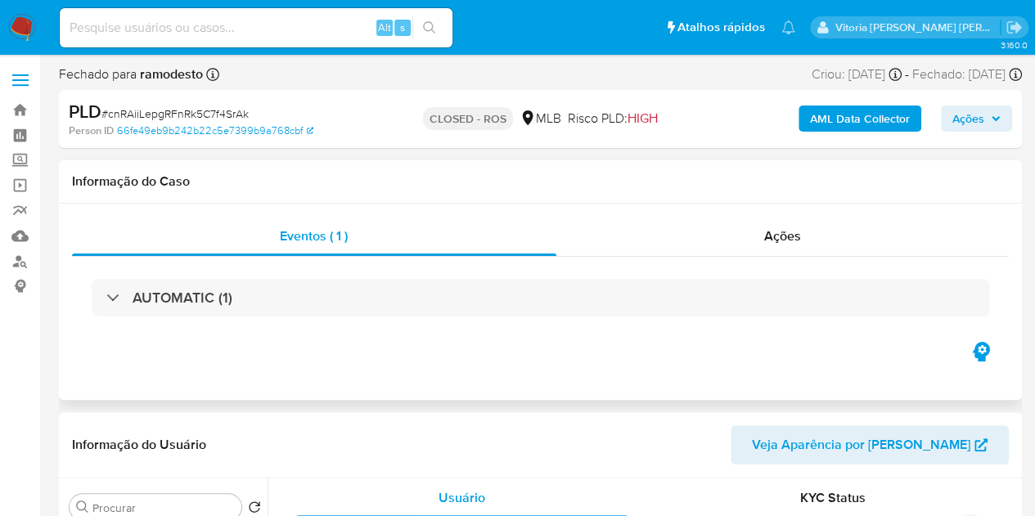
click at [257, 313] on div "AUTOMATIC (1)" at bounding box center [541, 298] width 898 height 38
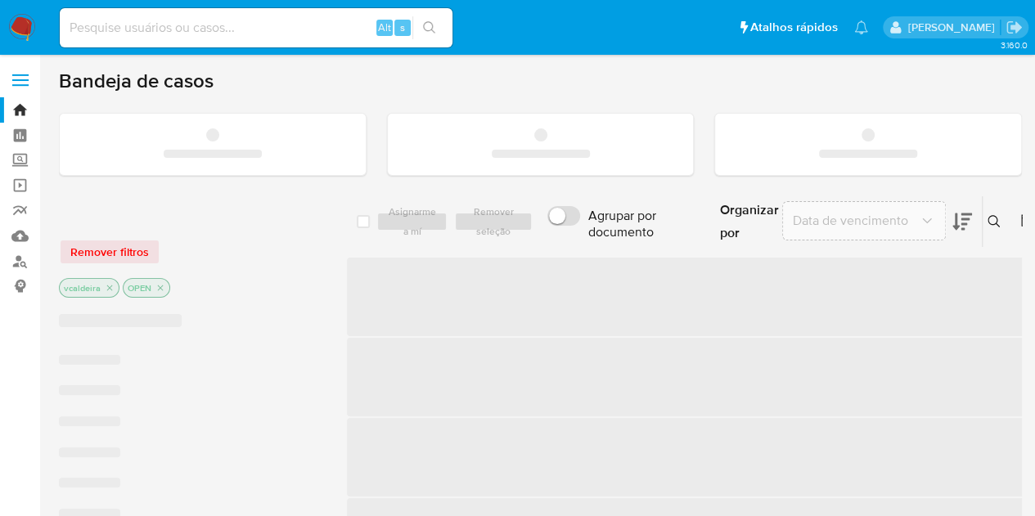
click at [189, 34] on input at bounding box center [256, 27] width 393 height 21
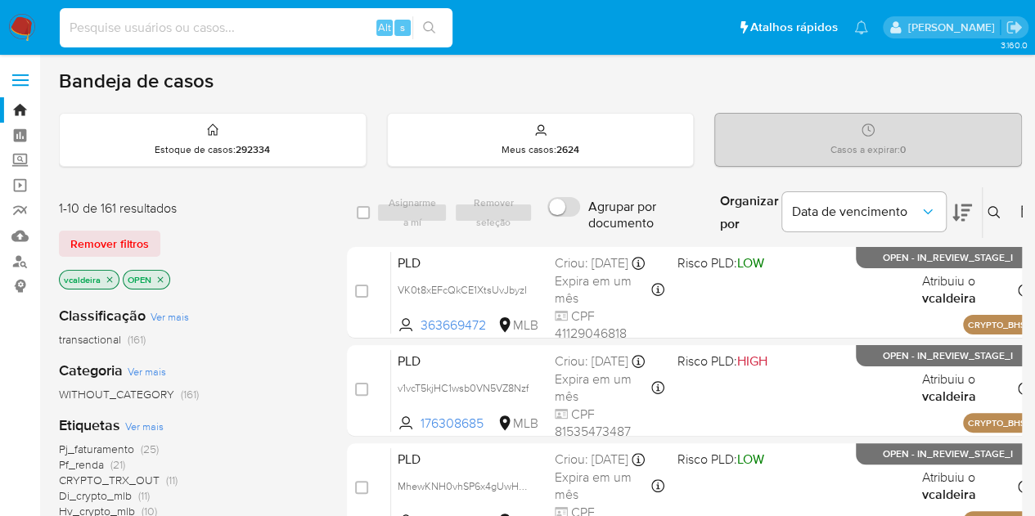
paste input "Ay1XknsyPuTlEcPEmYve9SnO"
type input "Ay1XknsyPuTlEcPEmYve9SnO"
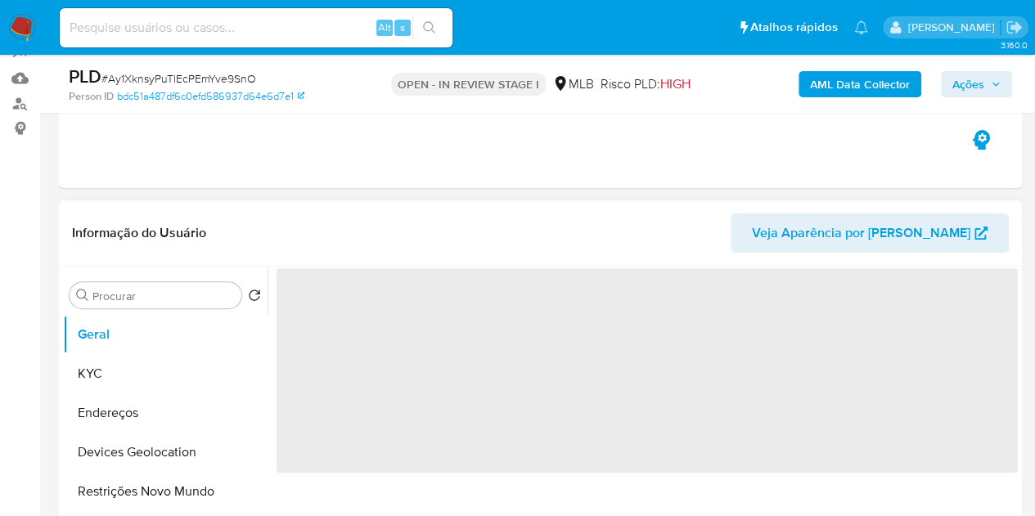
select select "10"
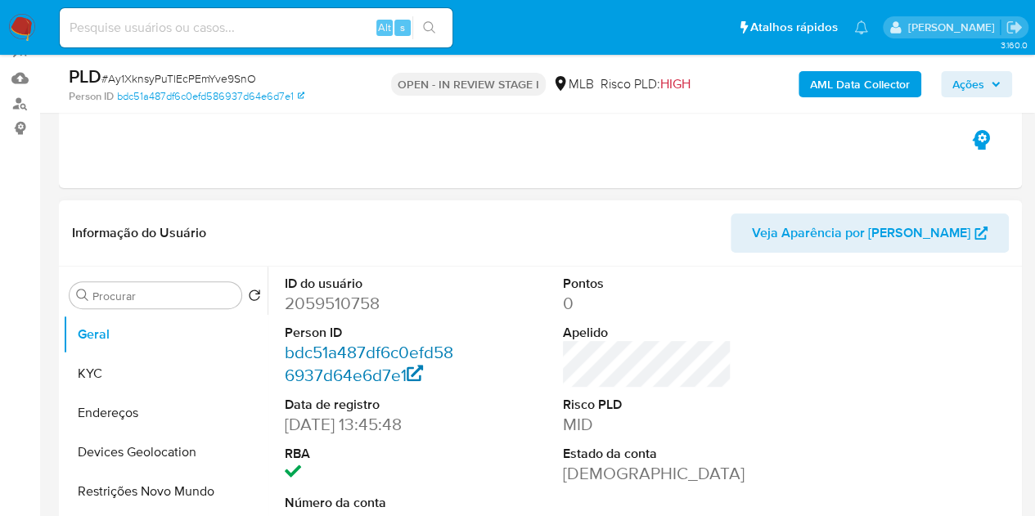
scroll to position [164, 0]
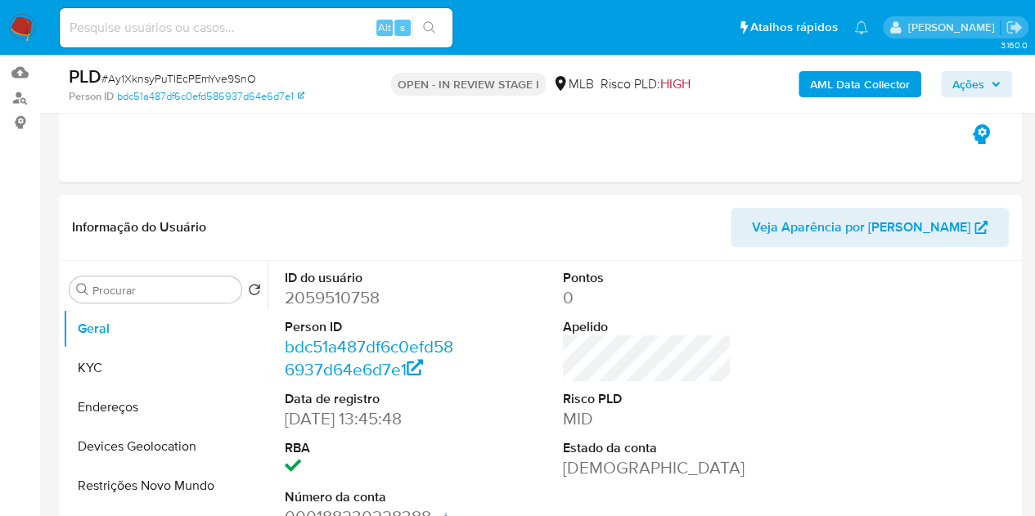
click at [333, 305] on dd "2059510758" at bounding box center [369, 297] width 169 height 23
copy dd "2059510758"
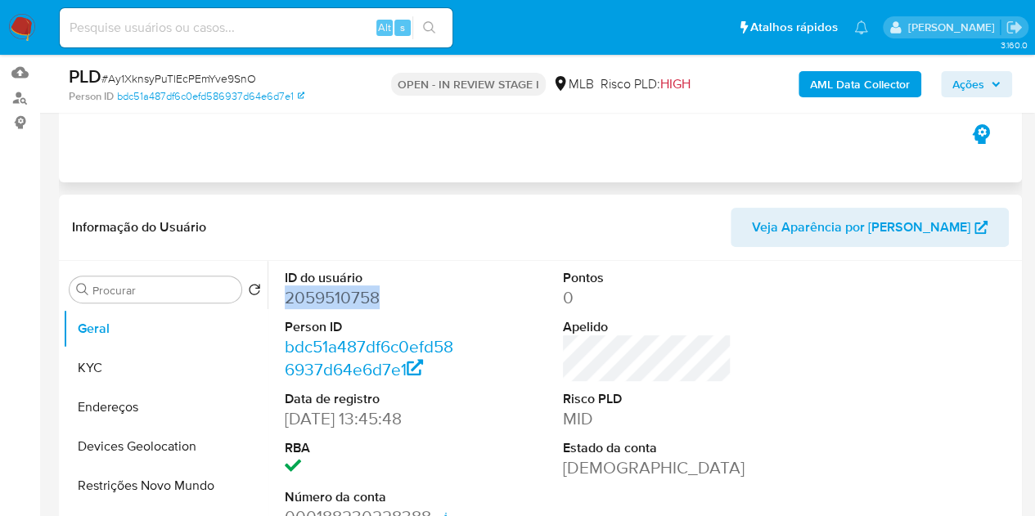
copy dd "2059510758"
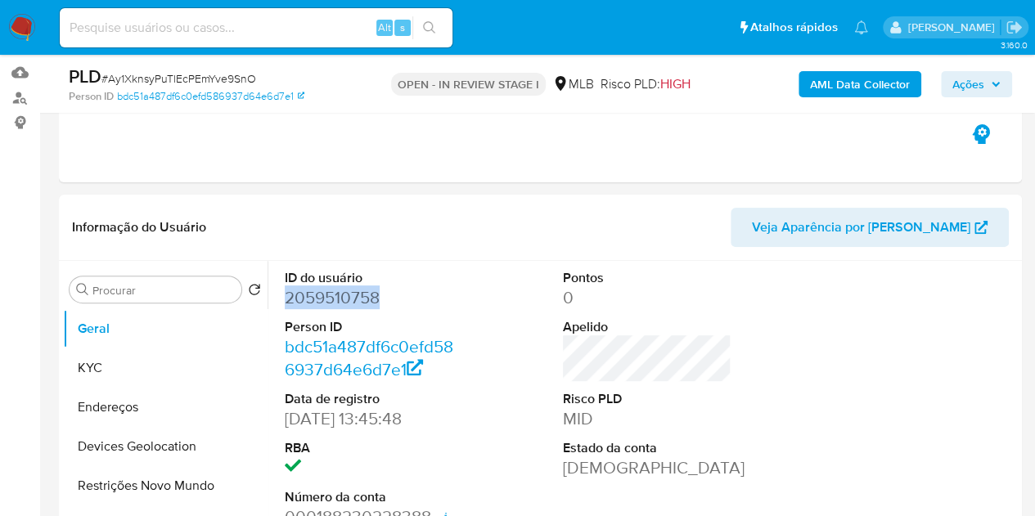
copy dd "2059510758"
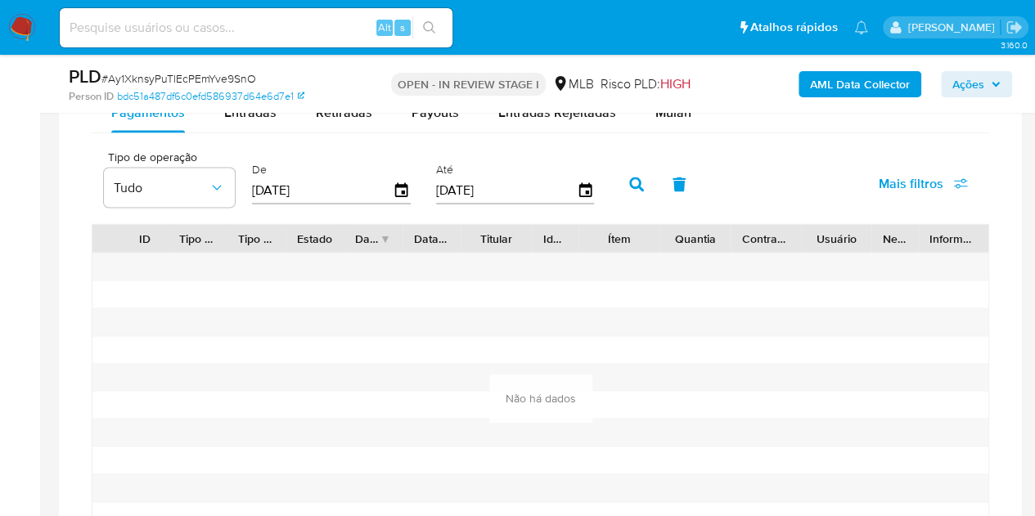
scroll to position [1309, 0]
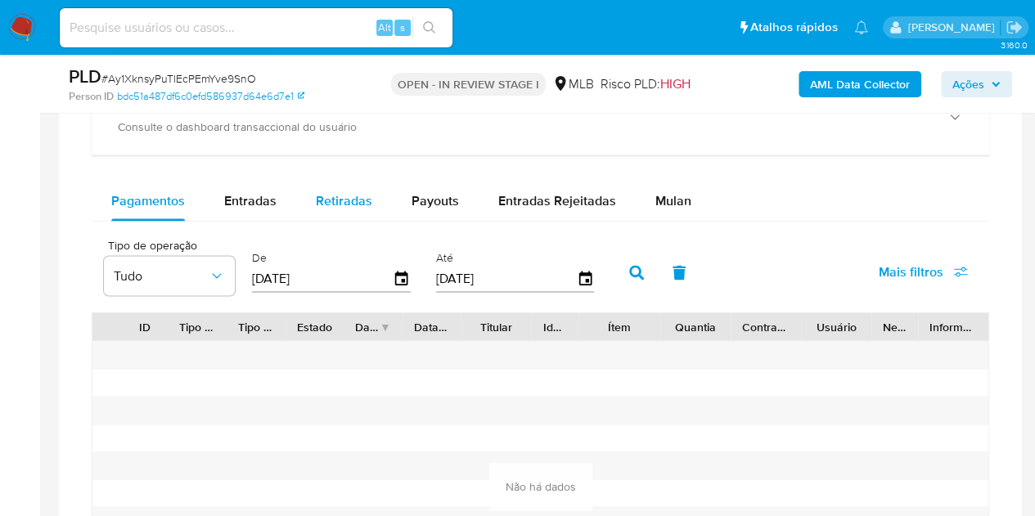
click at [348, 199] on span "Retiradas" at bounding box center [344, 200] width 56 height 19
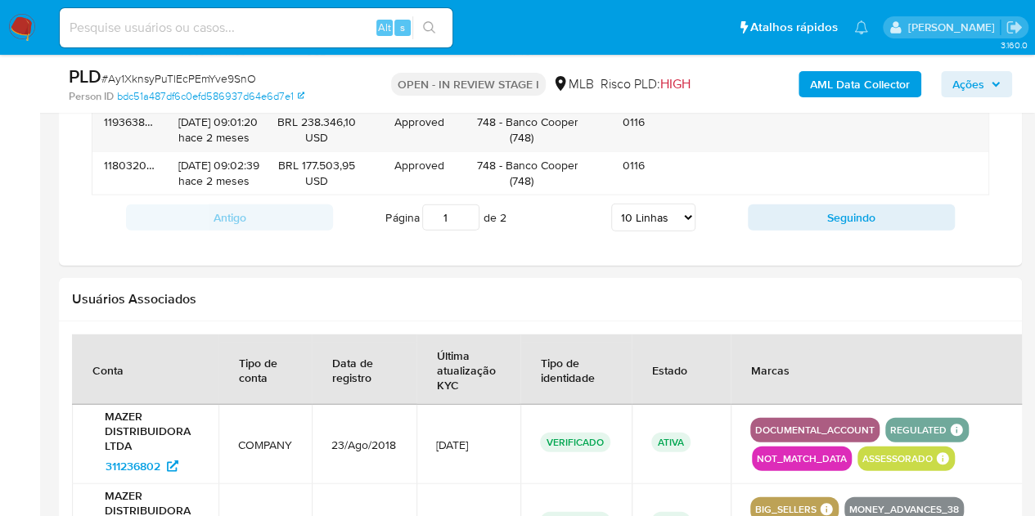
scroll to position [1718, 0]
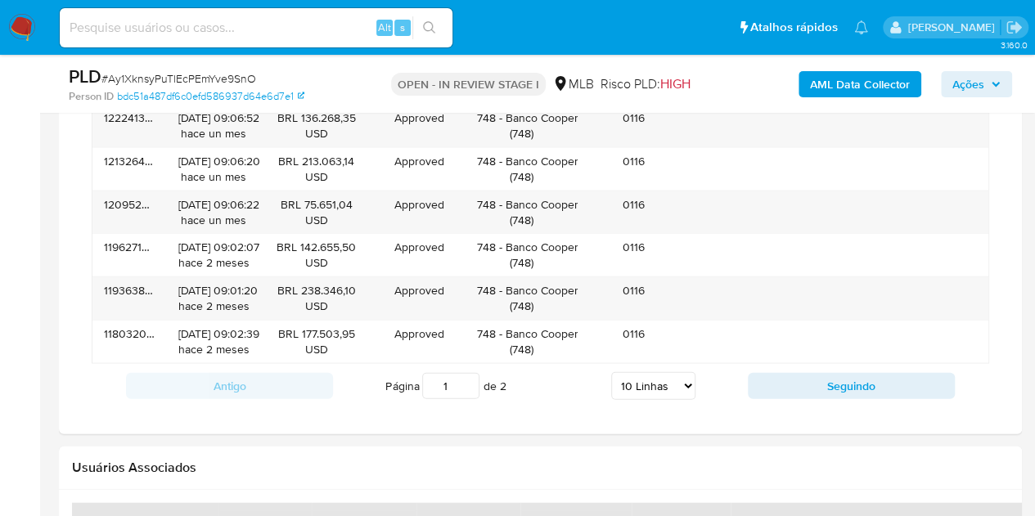
click at [671, 388] on select "5 Linhas 10 Linhas 20 Linhas 25 Linhas 50 Linhas 100 Linhas" at bounding box center [653, 386] width 84 height 28
select select "100"
click at [612, 372] on select "5 Linhas 10 Linhas 20 Linhas 25 Linhas 50 Linhas 100 Linhas" at bounding box center [653, 386] width 84 height 28
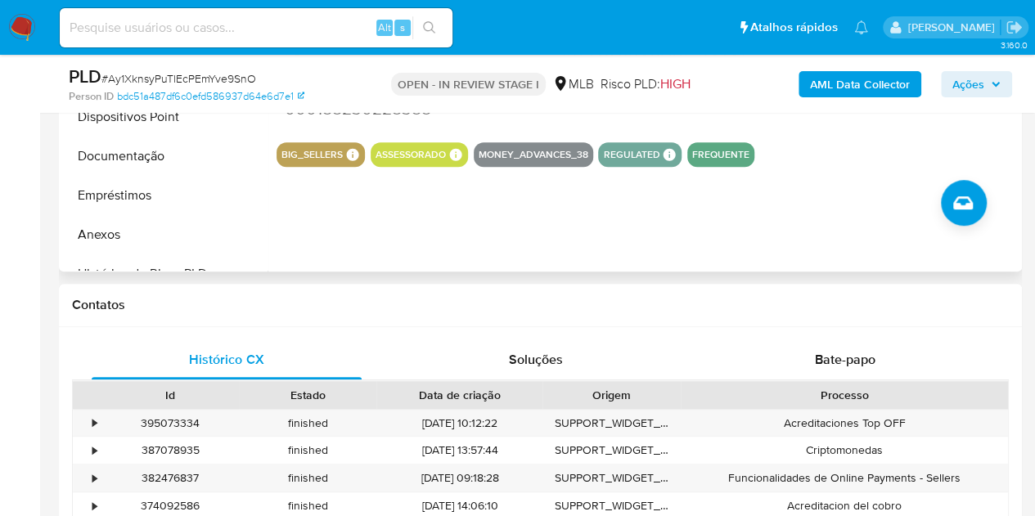
scroll to position [491, 0]
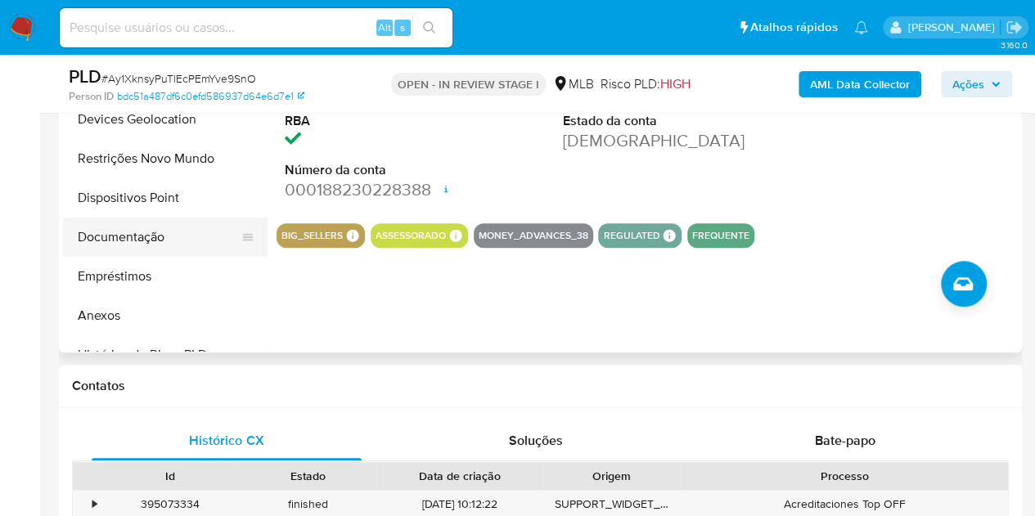
click at [169, 225] on button "Documentação" at bounding box center [158, 237] width 191 height 39
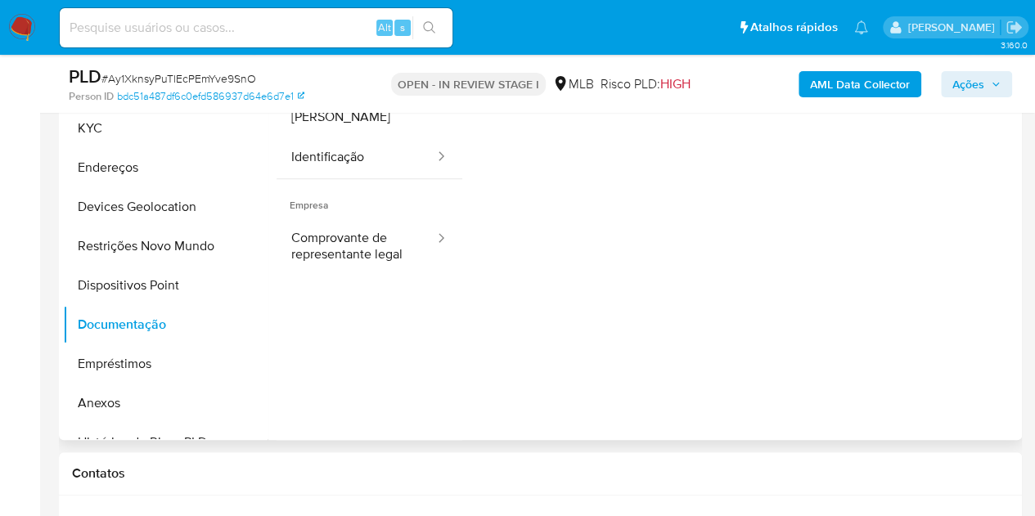
scroll to position [327, 0]
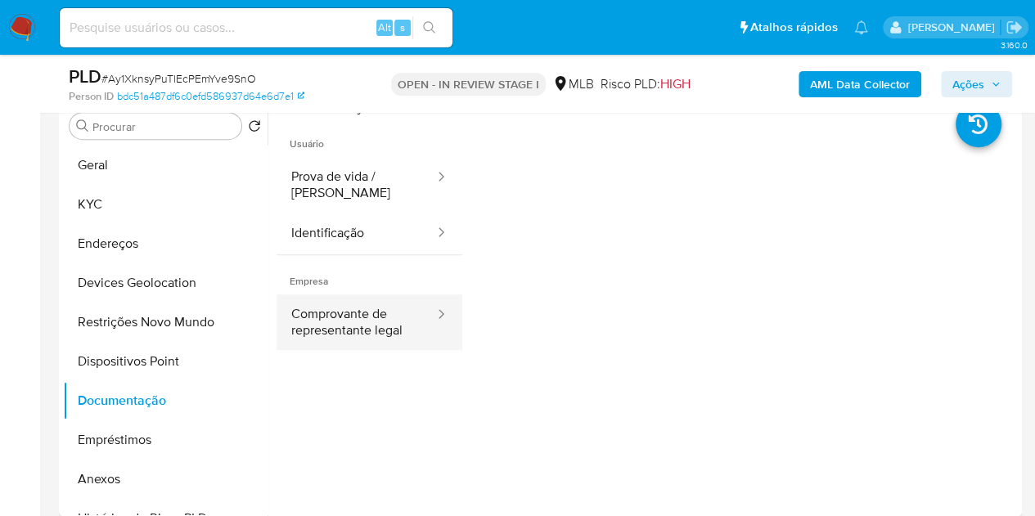
click at [390, 318] on button "Comprovante de representante legal" at bounding box center [357, 323] width 160 height 56
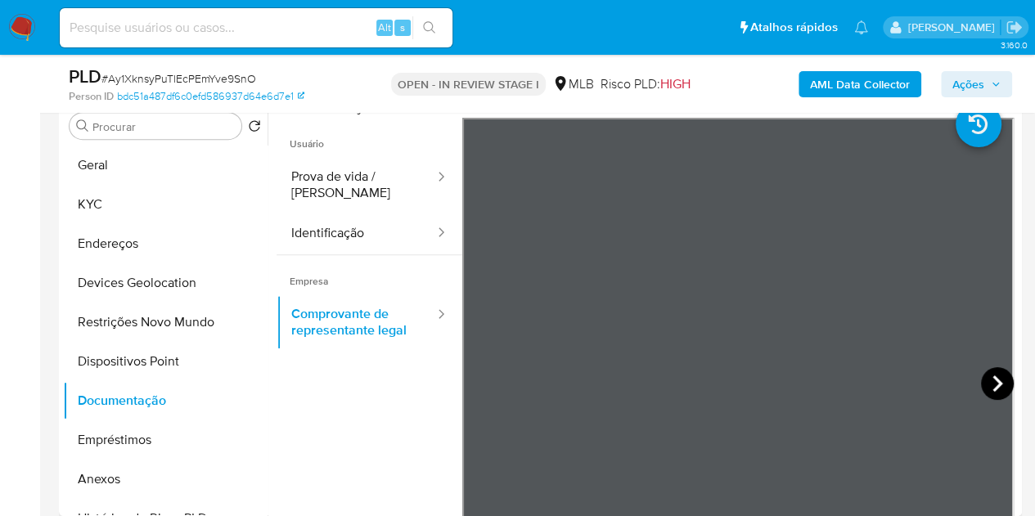
click at [981, 384] on icon at bounding box center [997, 383] width 33 height 33
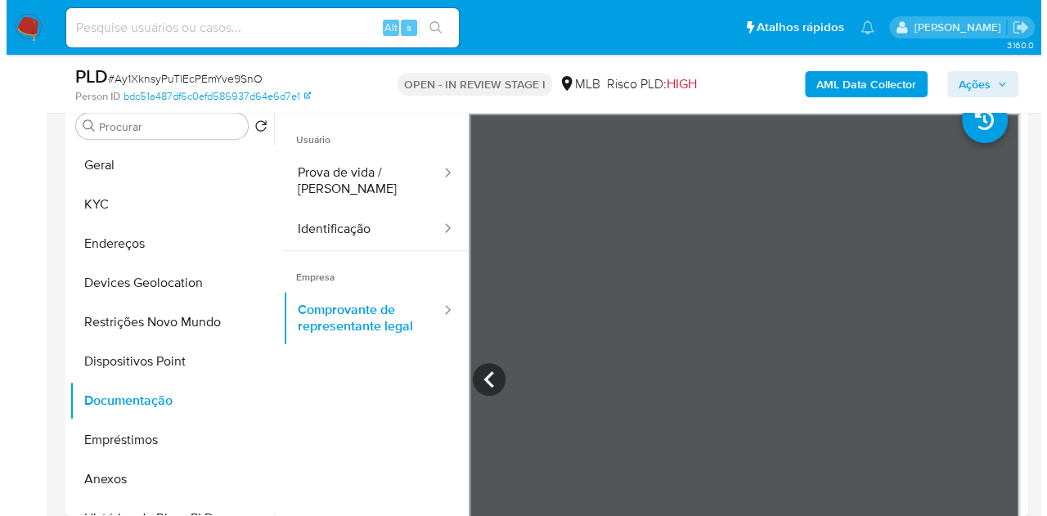
scroll to position [0, 0]
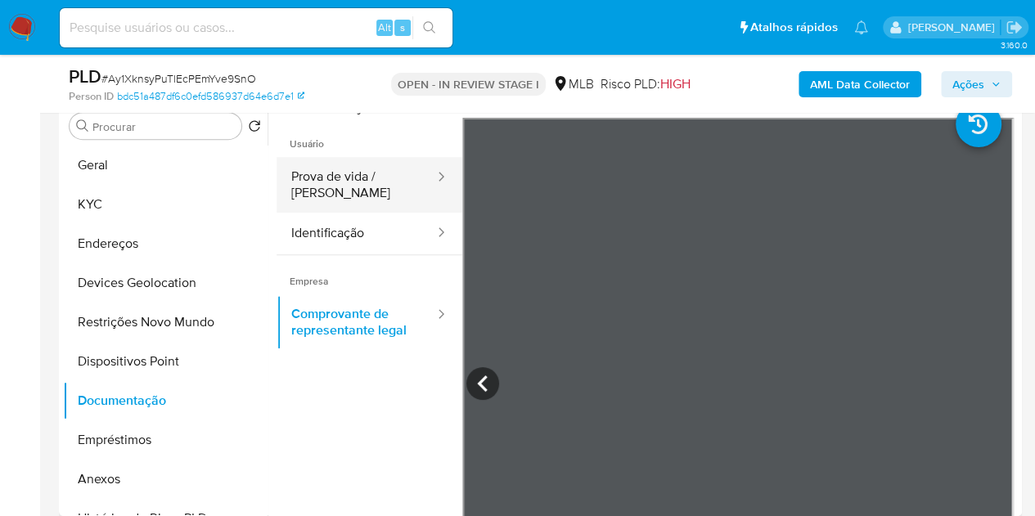
click at [389, 191] on button "Prova de vida / Selfie" at bounding box center [357, 185] width 160 height 56
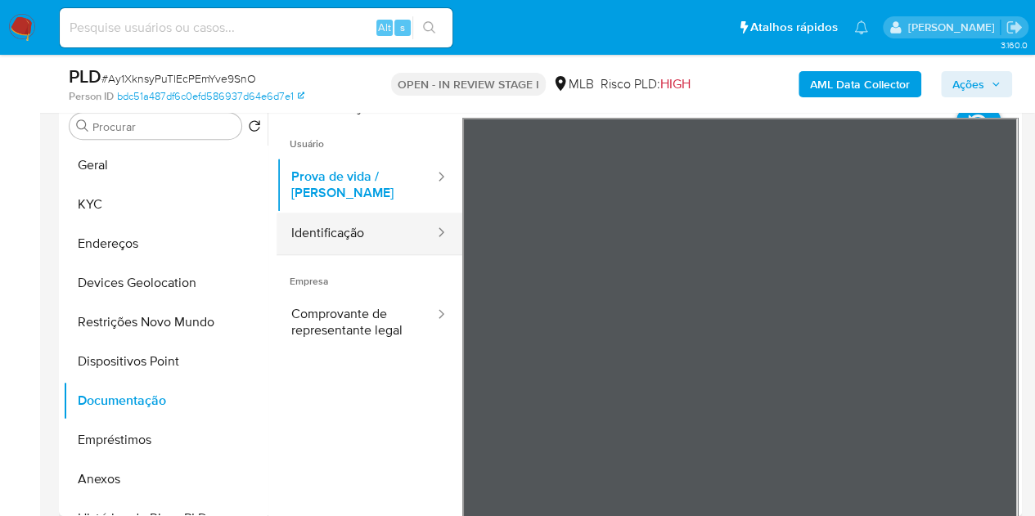
click at [426, 217] on div at bounding box center [436, 234] width 26 height 42
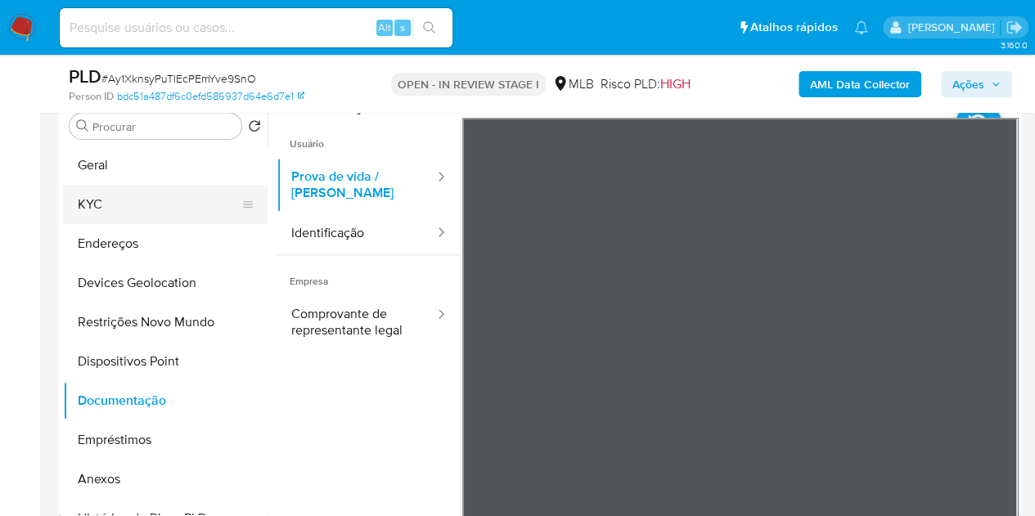
click at [137, 201] on button "KYC" at bounding box center [158, 204] width 191 height 39
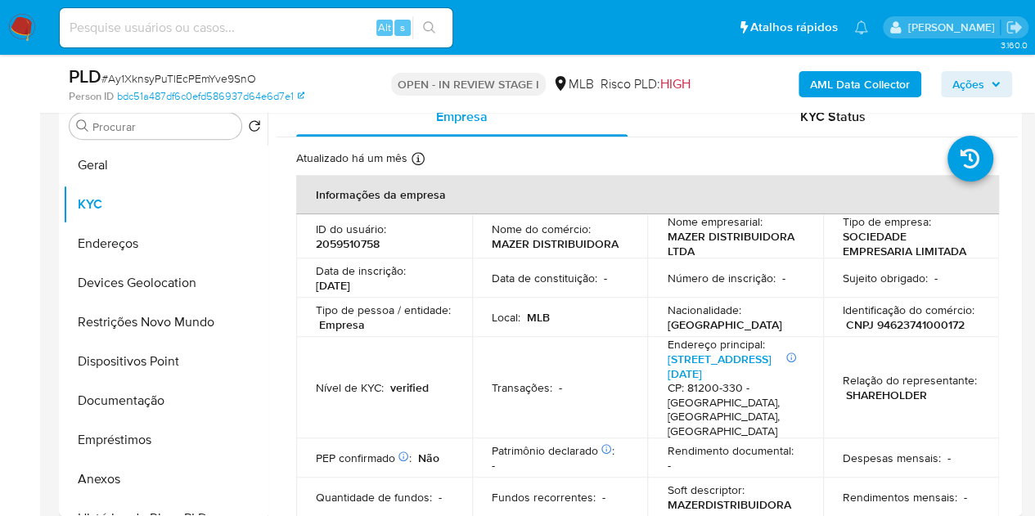
click at [854, 85] on b "AML Data Collector" at bounding box center [860, 84] width 100 height 26
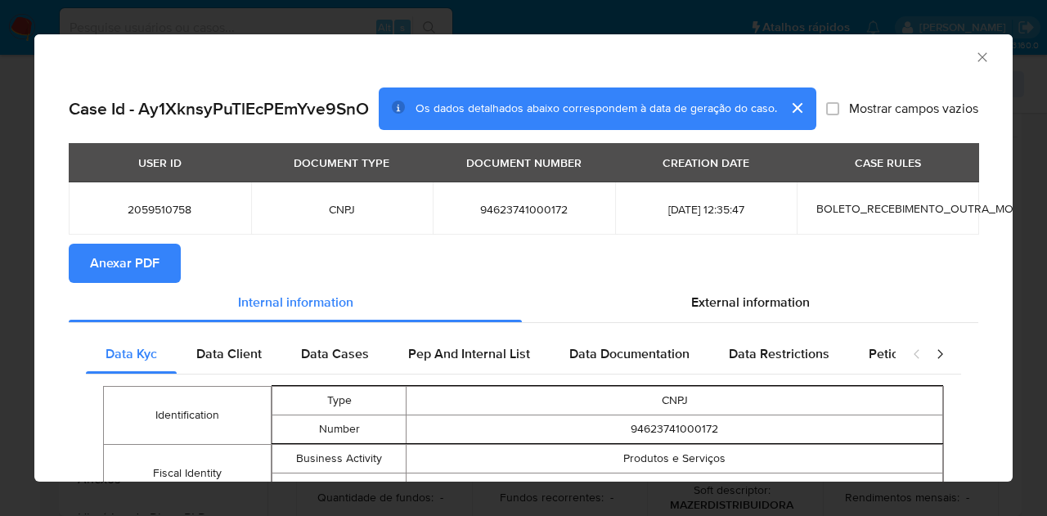
click at [111, 271] on span "Anexar PDF" at bounding box center [125, 263] width 70 height 36
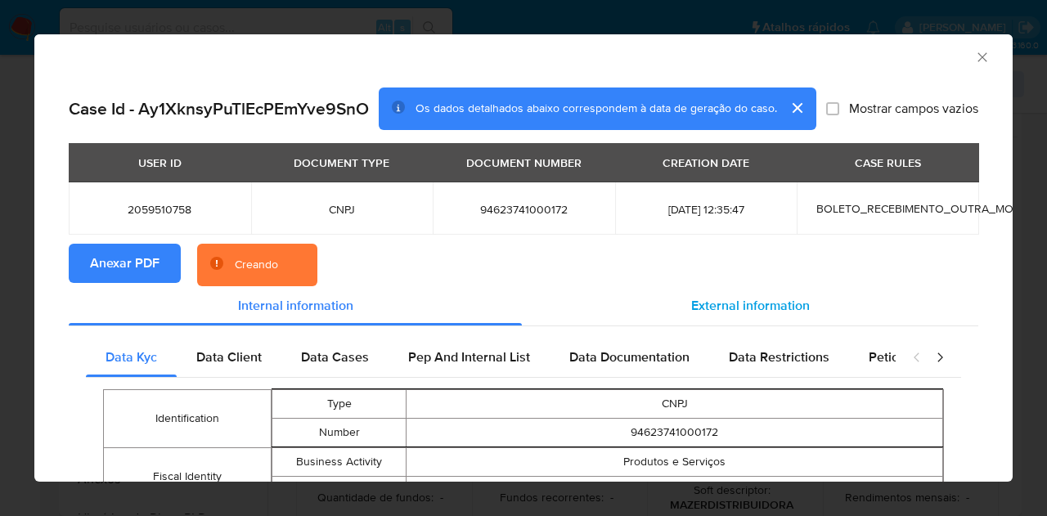
click at [739, 299] on span "External information" at bounding box center [750, 305] width 119 height 19
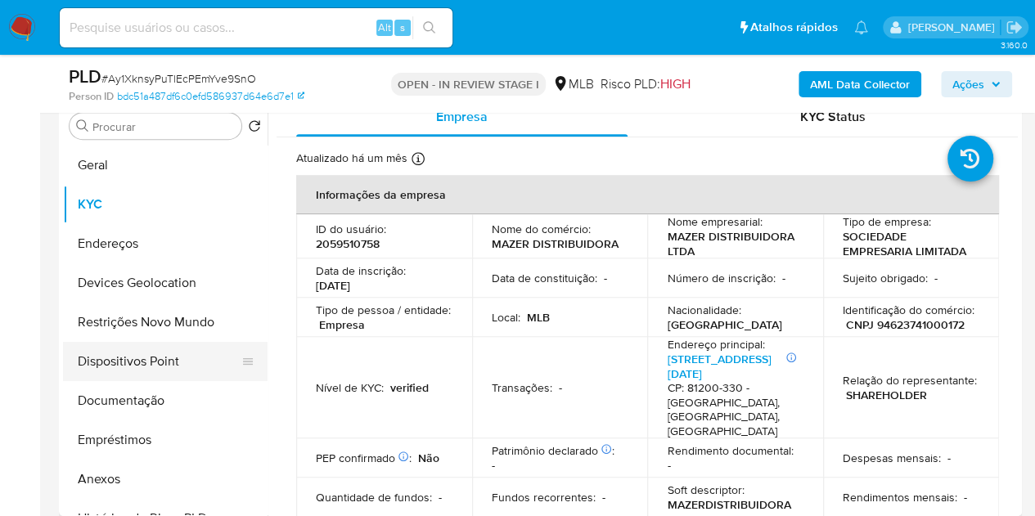
scroll to position [164, 0]
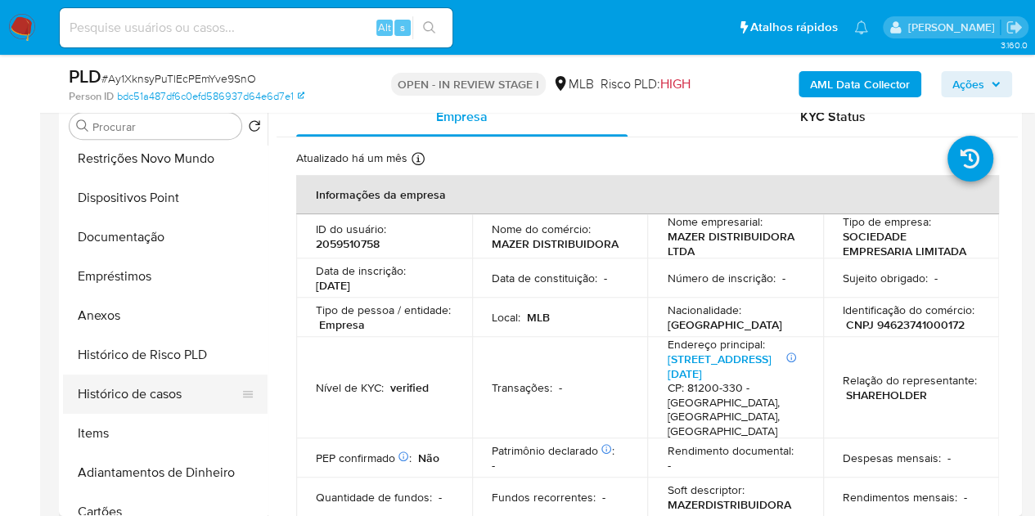
click at [143, 397] on button "Histórico de casos" at bounding box center [158, 394] width 191 height 39
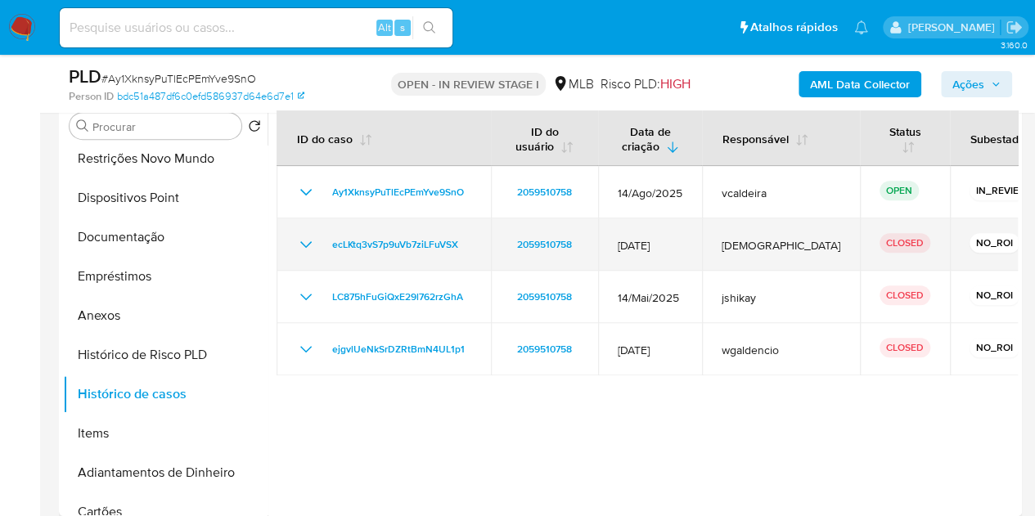
click at [305, 243] on icon "Mostrar/Ocultar" at bounding box center [306, 245] width 20 height 20
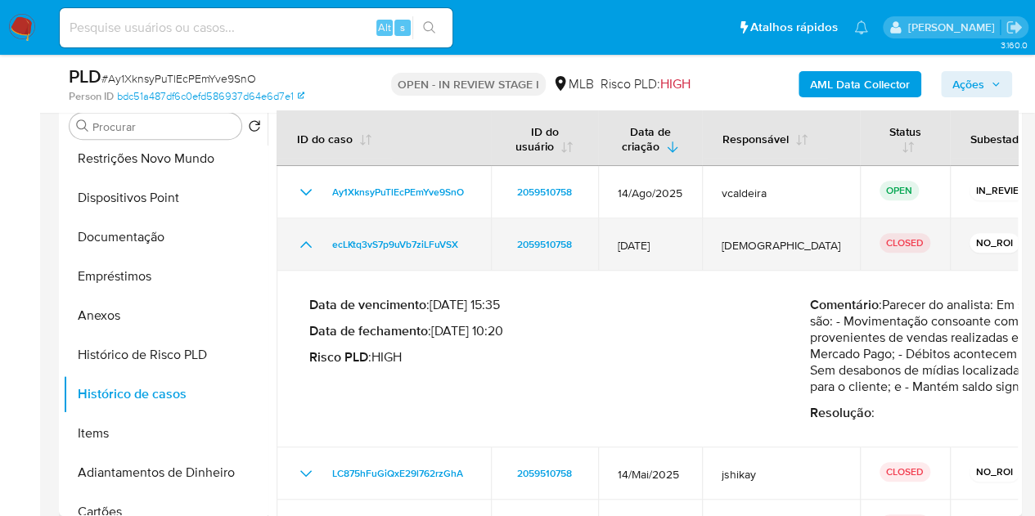
click at [305, 244] on icon "Mostrar/Ocultar" at bounding box center [306, 245] width 20 height 20
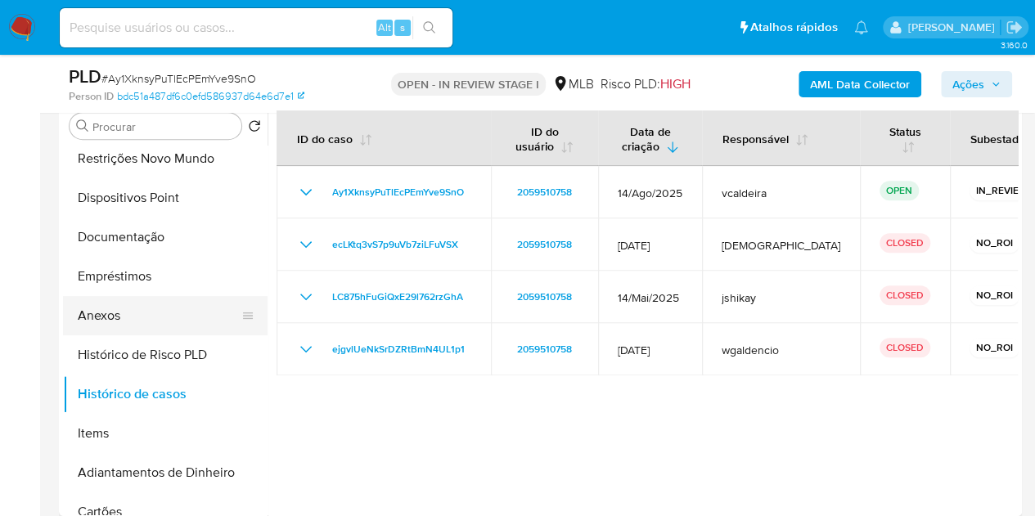
click at [173, 328] on button "Anexos" at bounding box center [158, 315] width 191 height 39
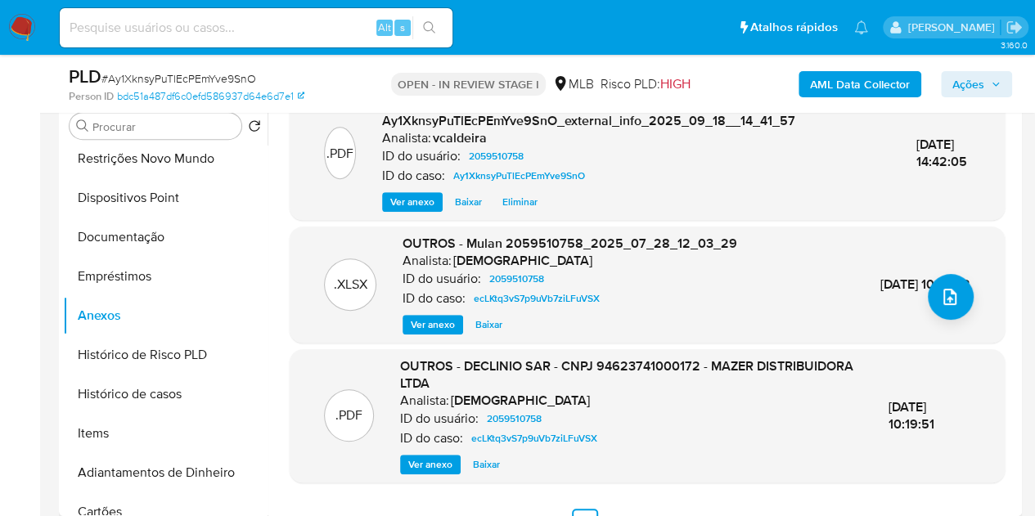
click at [425, 327] on span "Ver anexo" at bounding box center [433, 325] width 44 height 16
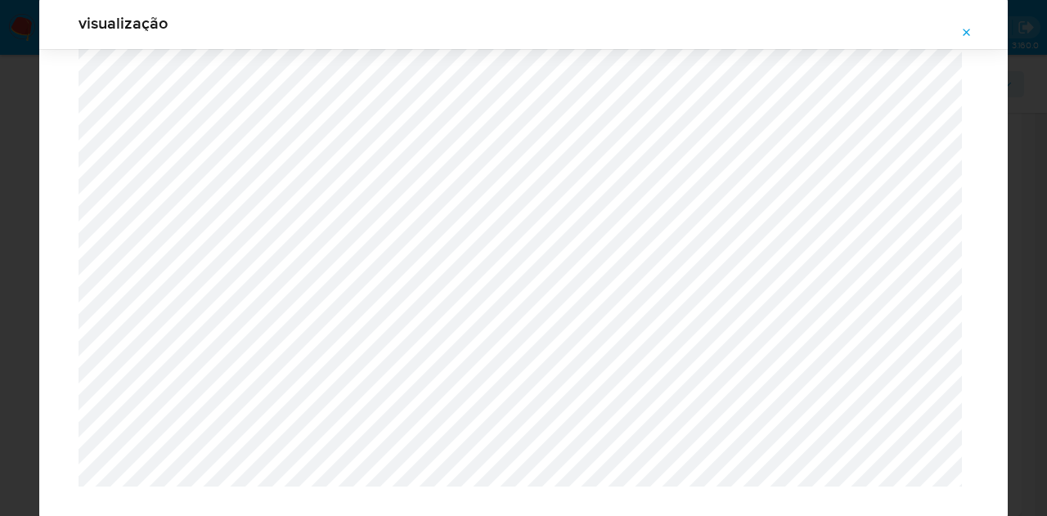
scroll to position [65, 0]
click at [961, 33] on button "Attachment preview" at bounding box center [967, 33] width 36 height 26
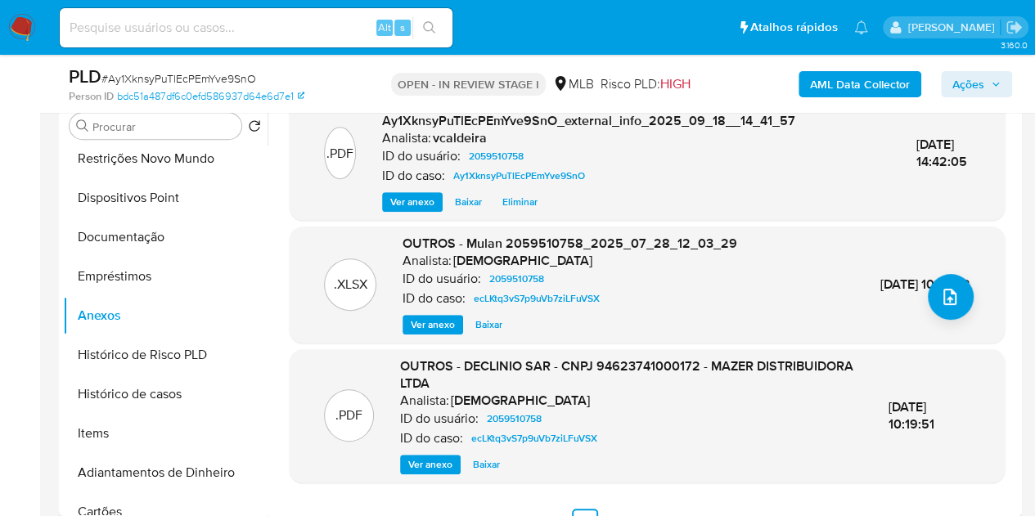
scroll to position [191, 0]
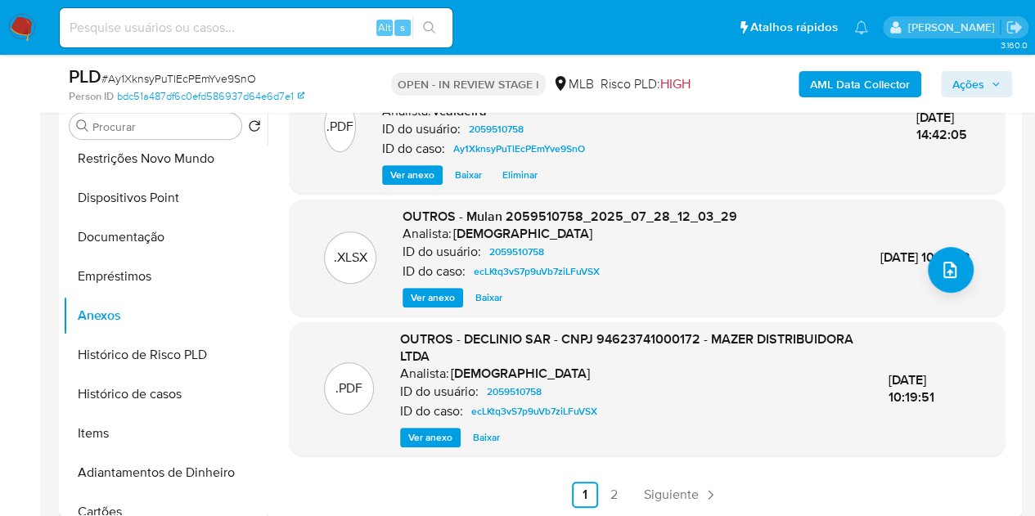
click at [433, 436] on span "Ver anexo" at bounding box center [430, 438] width 44 height 16
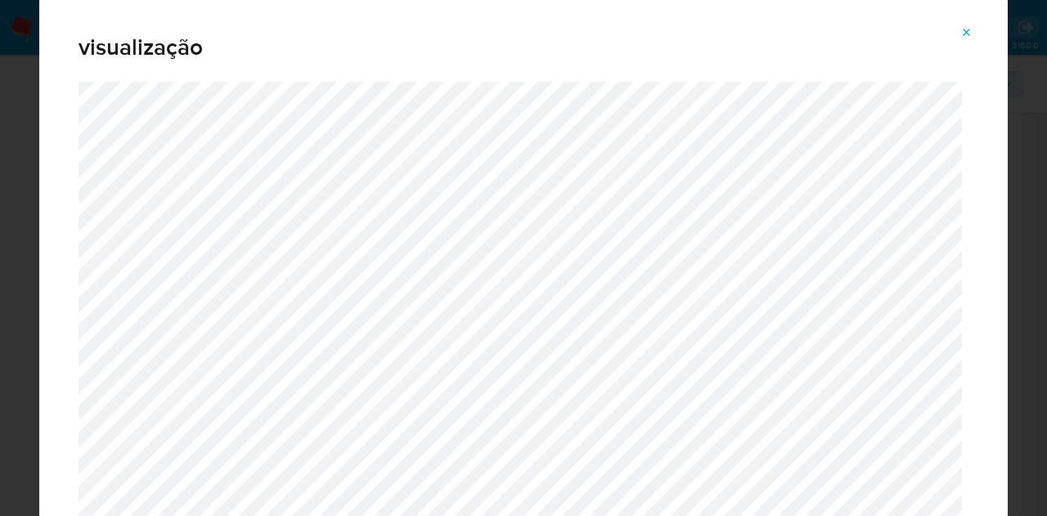
drag, startPoint x: 964, startPoint y: 30, endPoint x: 956, endPoint y: 31, distance: 8.2
click at [964, 30] on icon "Attachment preview" at bounding box center [967, 32] width 13 height 13
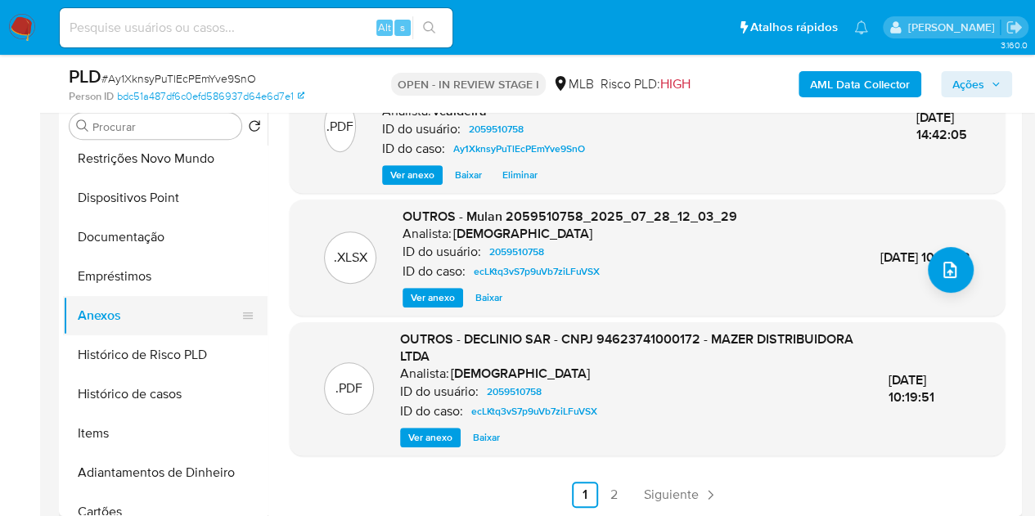
click at [134, 308] on button "Anexos" at bounding box center [158, 315] width 191 height 39
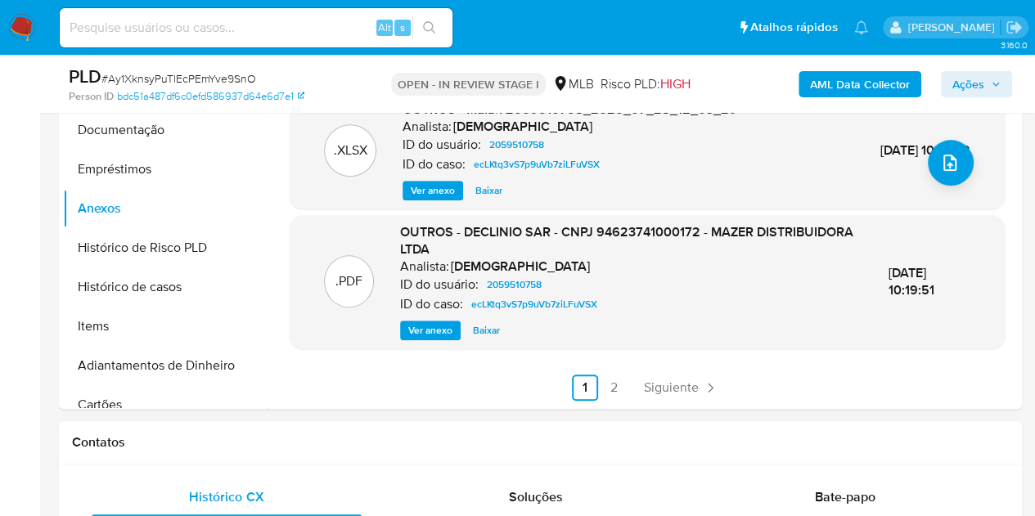
scroll to position [491, 0]
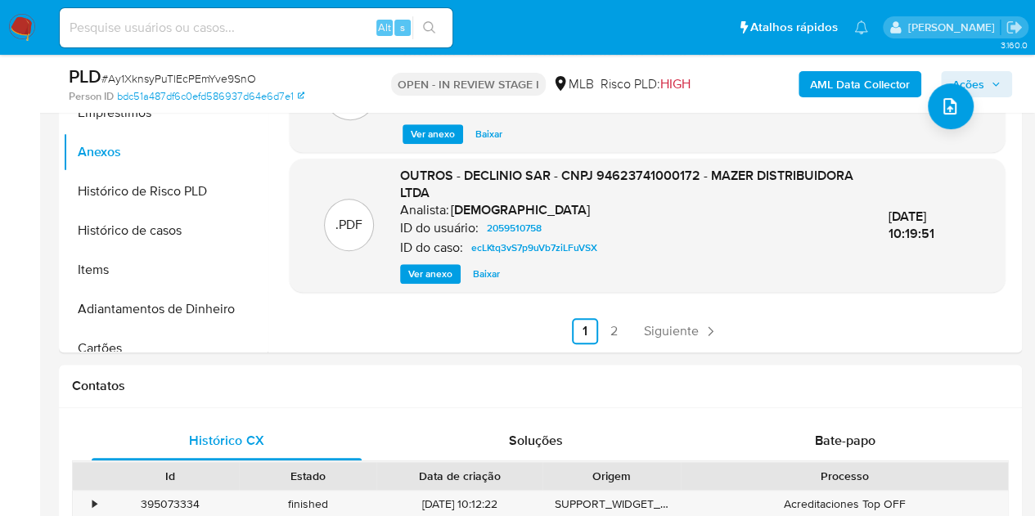
click at [596, 338] on ul "Anterior 1 2 Siguiente" at bounding box center [647, 331] width 715 height 26
click at [618, 340] on link "2" at bounding box center [614, 331] width 26 height 26
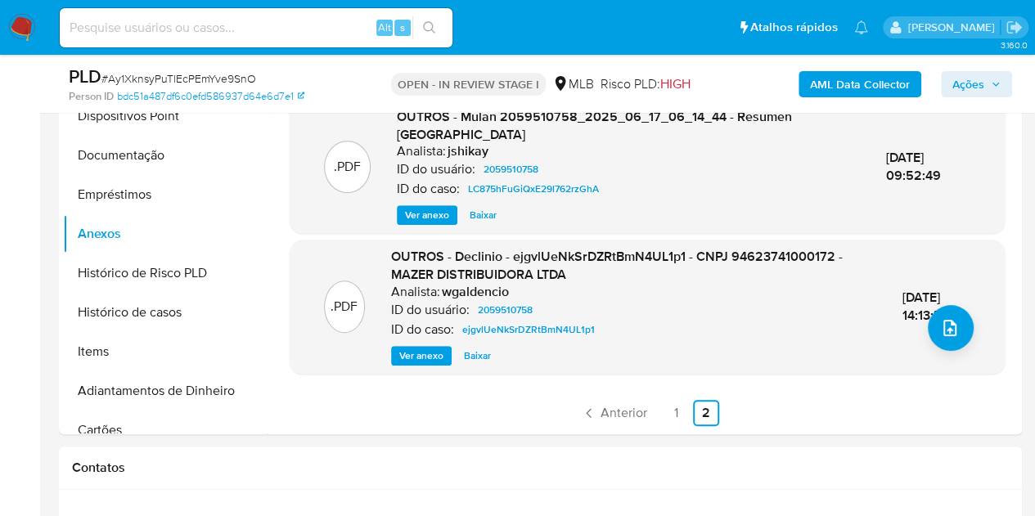
scroll to position [0, 0]
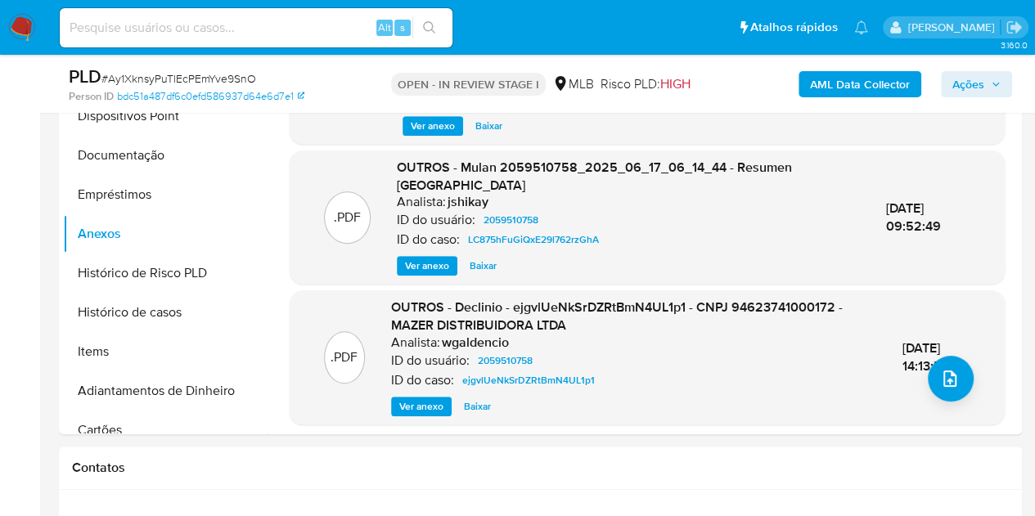
click at [430, 404] on span "Ver anexo" at bounding box center [421, 407] width 44 height 16
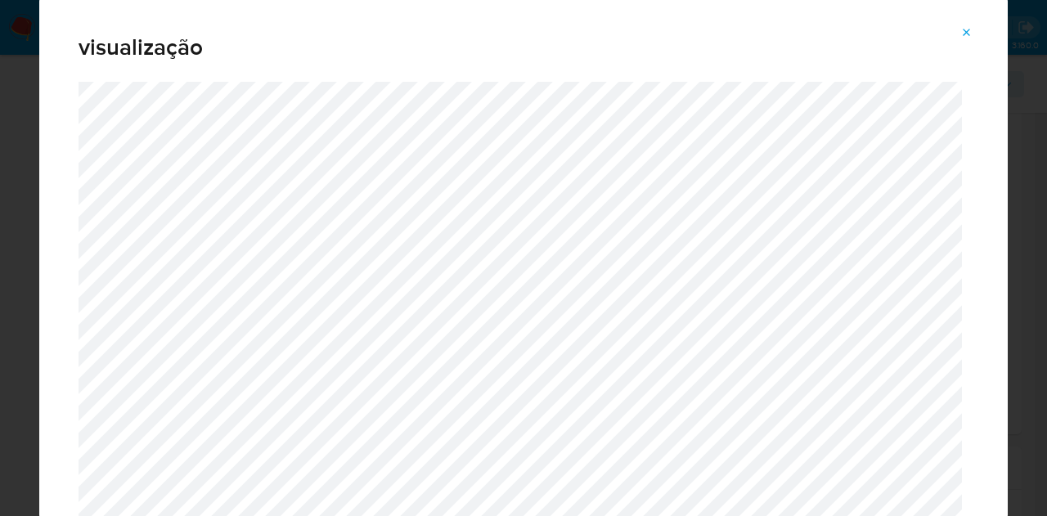
click at [964, 40] on span "Attachment preview" at bounding box center [967, 32] width 13 height 23
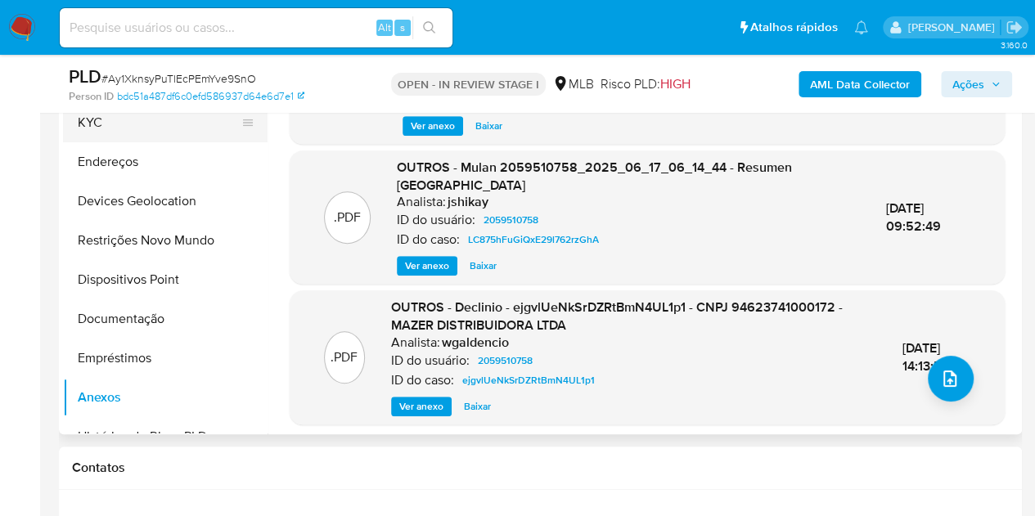
click at [99, 133] on button "KYC" at bounding box center [158, 122] width 191 height 39
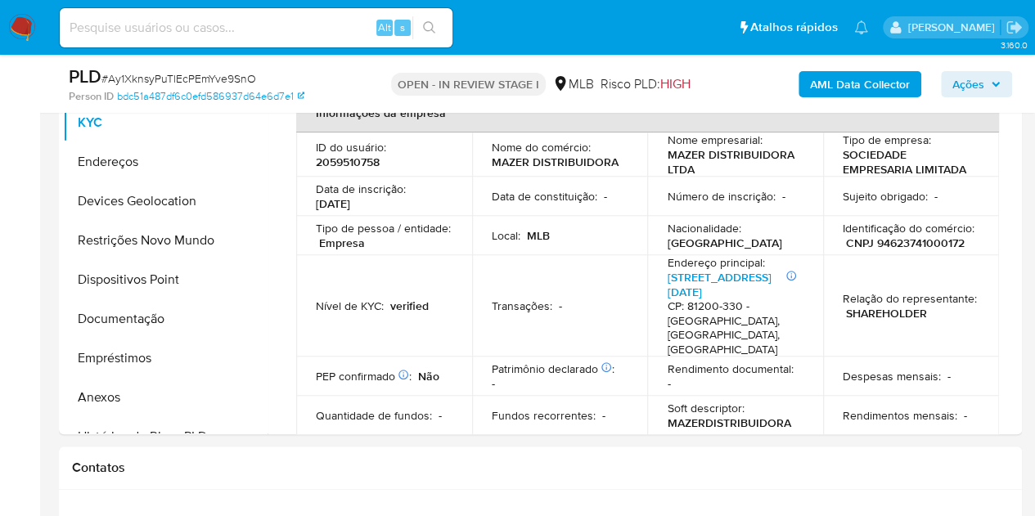
click at [878, 249] on p "CNPJ 94623741000172" at bounding box center [905, 243] width 119 height 15
copy p "94623741000172"
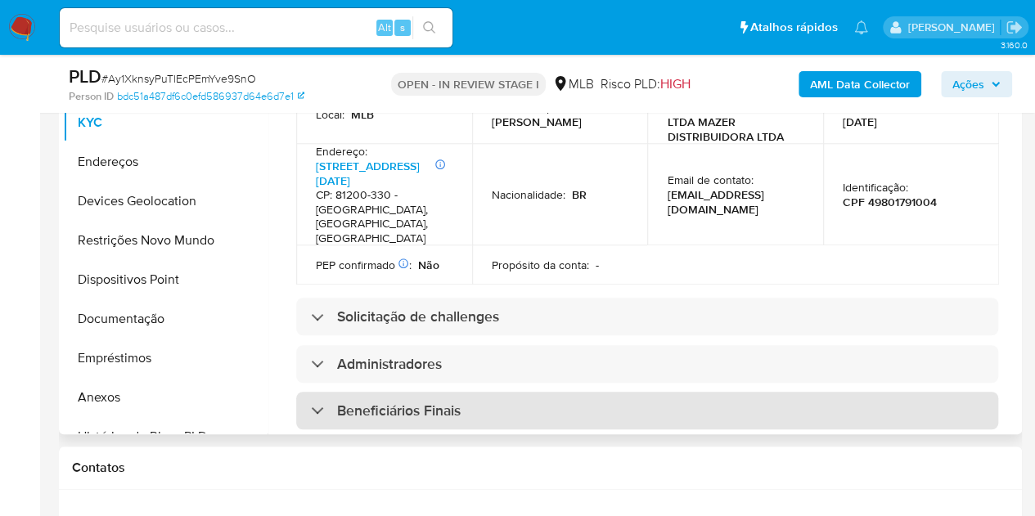
scroll to position [573, 0]
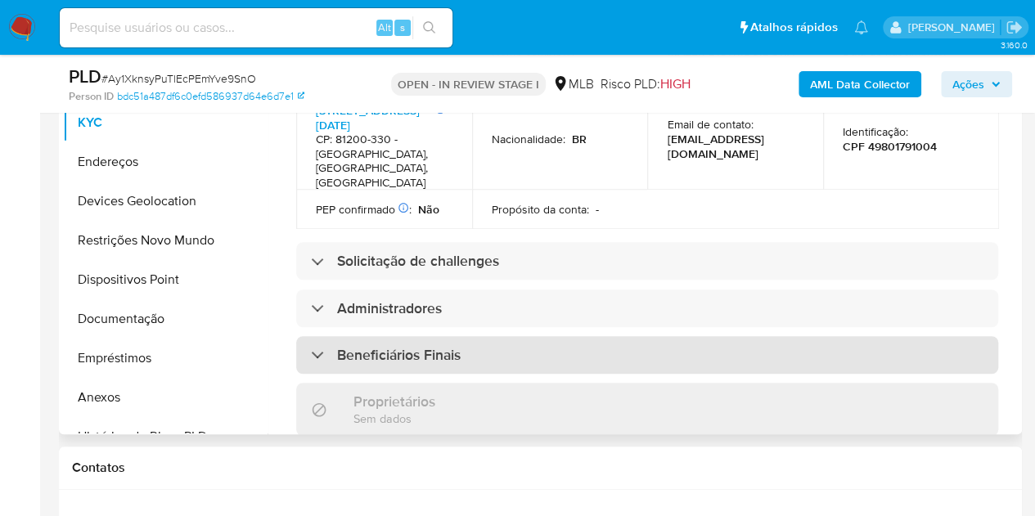
click at [421, 346] on h3 "Beneficiários Finais" at bounding box center [399, 355] width 124 height 18
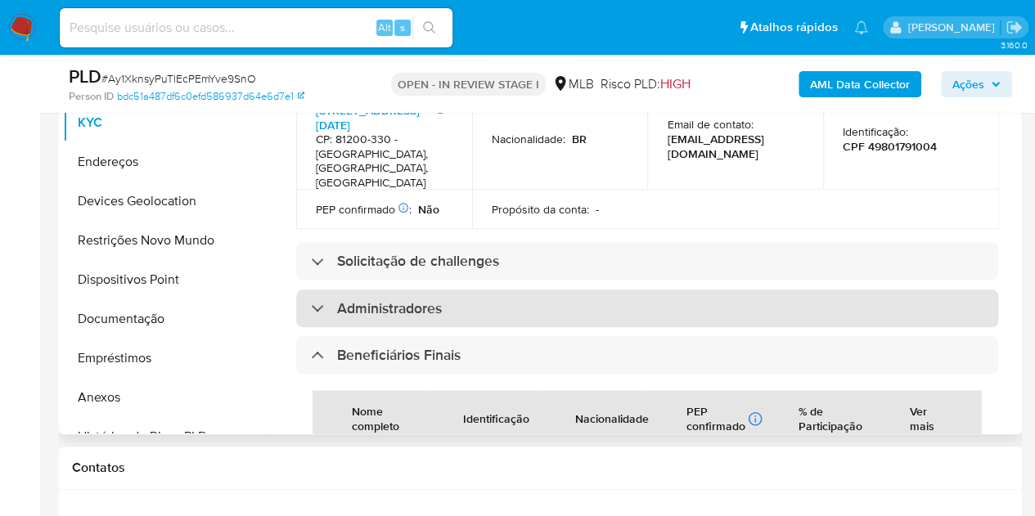
click at [418, 299] on h3 "Administradores" at bounding box center [389, 308] width 105 height 18
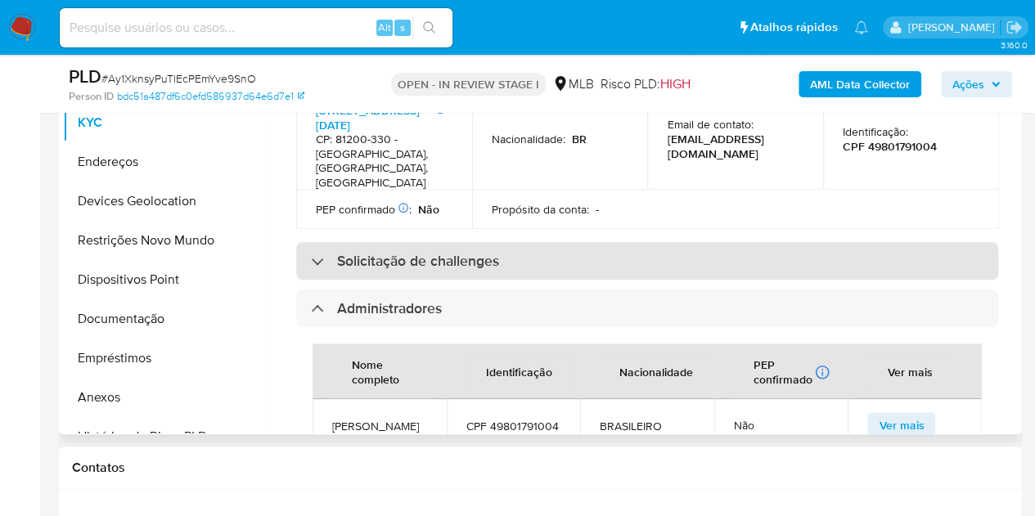
click at [429, 252] on h3 "Solicitação de challenges" at bounding box center [418, 261] width 162 height 18
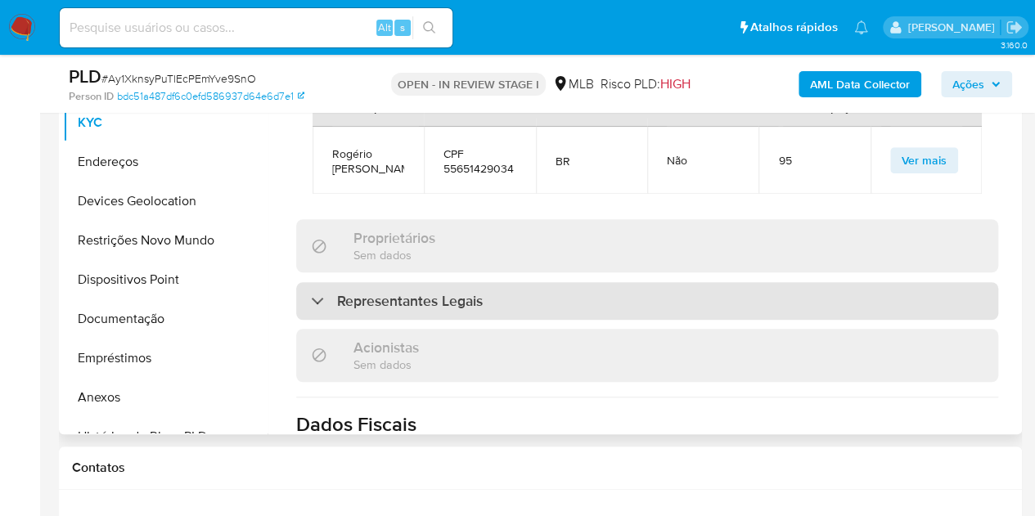
scroll to position [1227, 0]
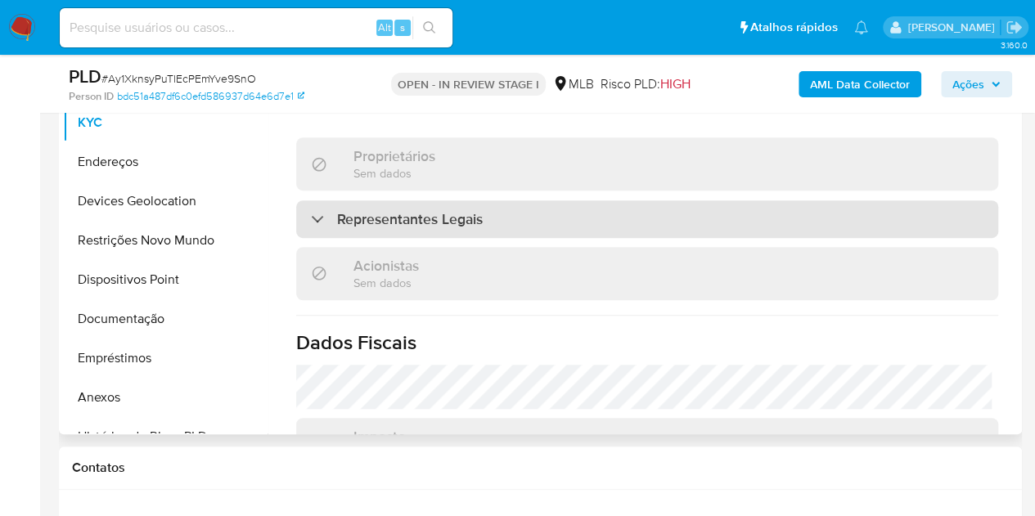
click at [423, 225] on div "Representantes Legais" at bounding box center [647, 219] width 702 height 38
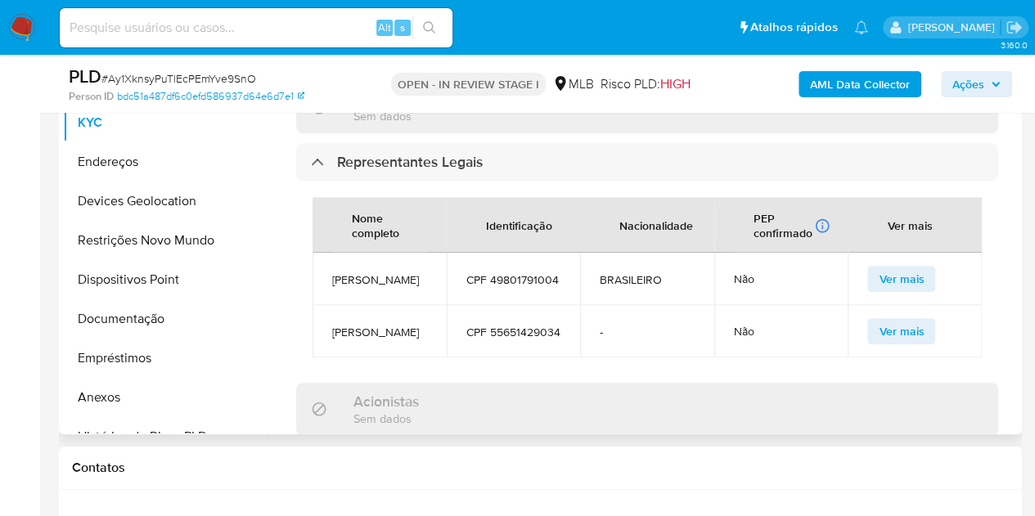
scroll to position [1309, 0]
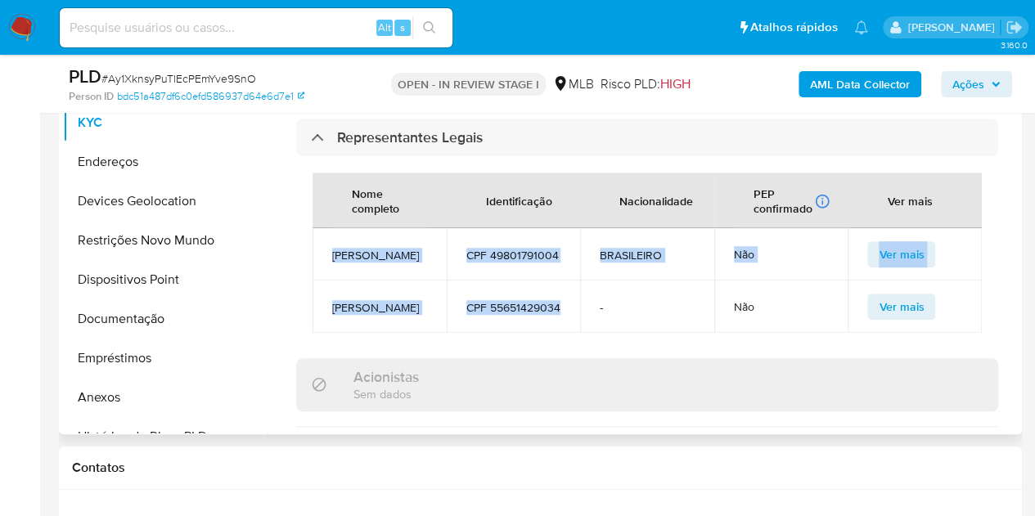
drag, startPoint x: 537, startPoint y: 333, endPoint x: 329, endPoint y: 235, distance: 229.9
click at [329, 235] on tbody "IVANIA ZANIN MARIN CPF 49801791004 BRASILEIRO Não Ver mais ROGERIO CARLOS PEDRO…" at bounding box center [647, 280] width 669 height 105
copy tbody "IVANIA ZANIN MARIN CPF 49801791004 BRASILEIRO Não Ver mais ROGERIO CARLOS PEDRO…"
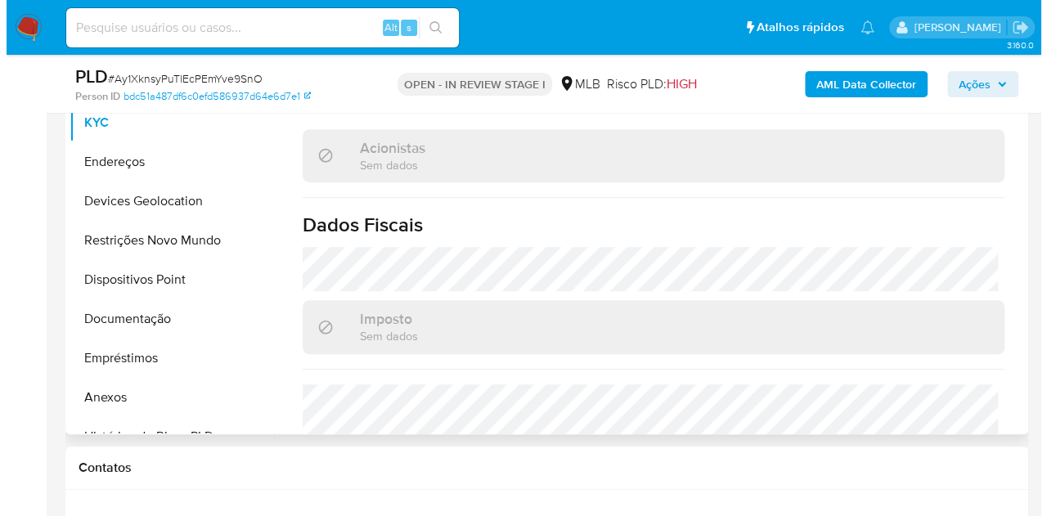
scroll to position [1741, 0]
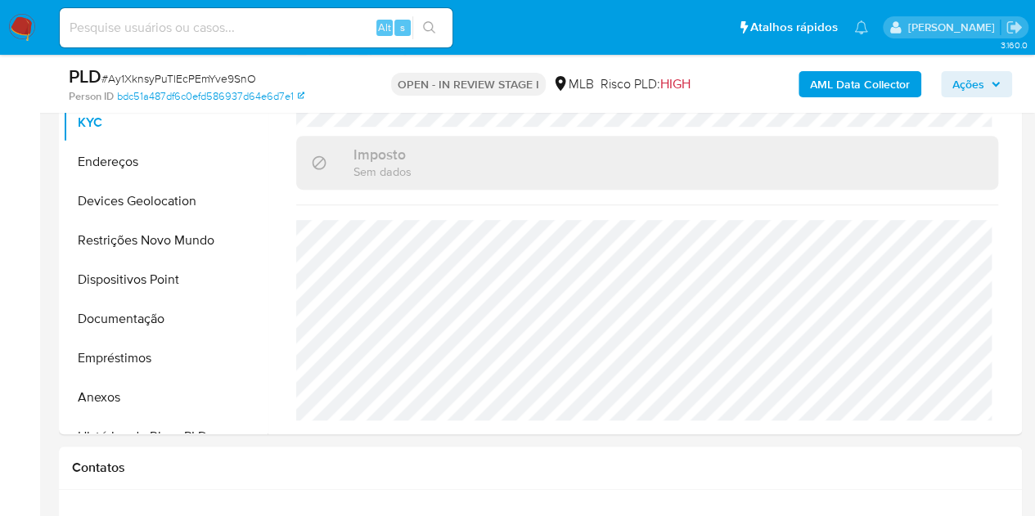
click at [876, 79] on b "AML Data Collector" at bounding box center [860, 84] width 100 height 26
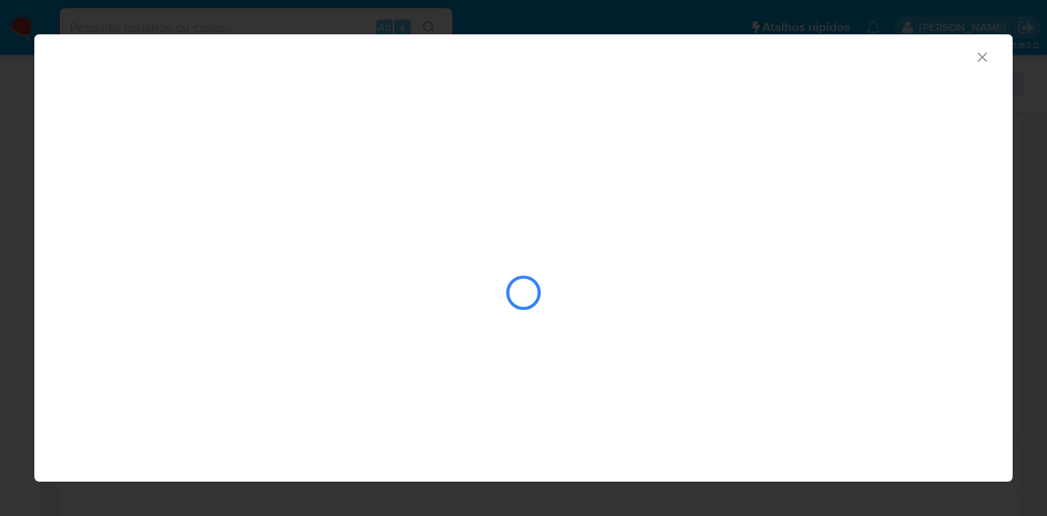
scroll to position [1717, 0]
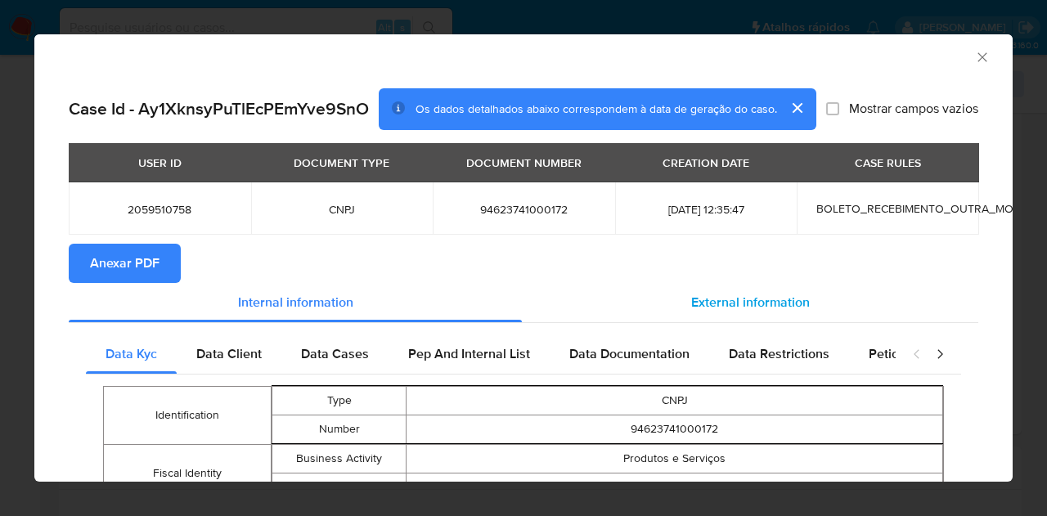
click at [758, 298] on span "External information" at bounding box center [750, 302] width 119 height 19
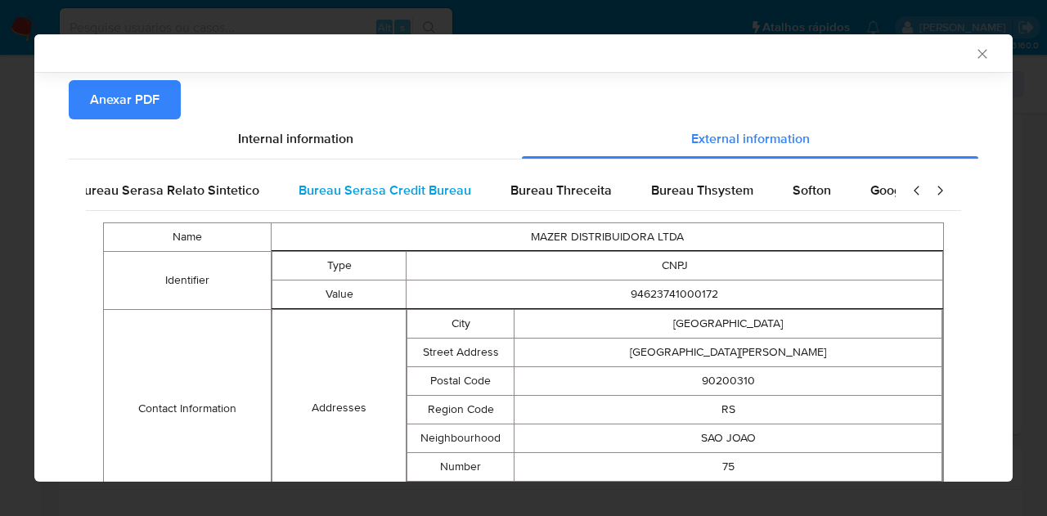
scroll to position [0, 344]
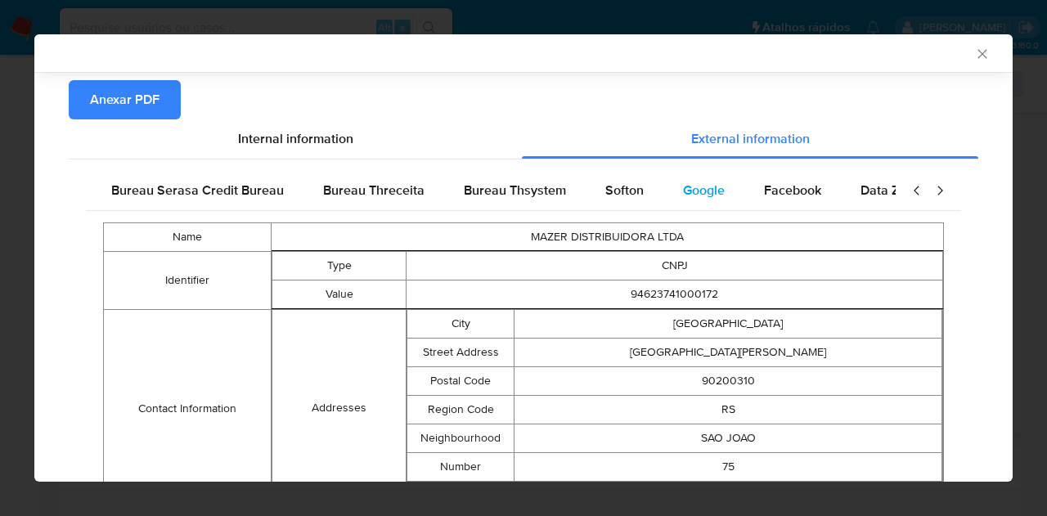
click at [668, 186] on div "Google" at bounding box center [704, 190] width 81 height 39
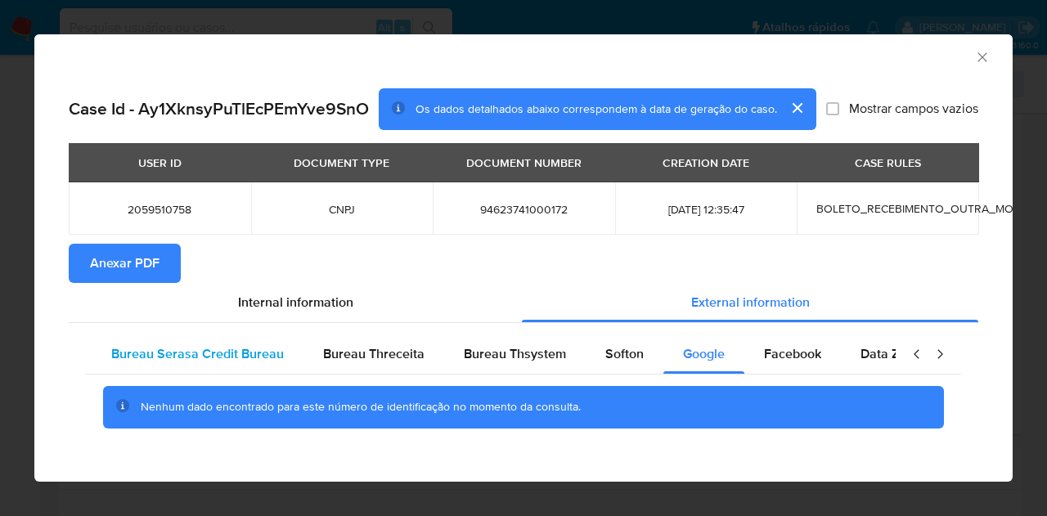
scroll to position [0, 0]
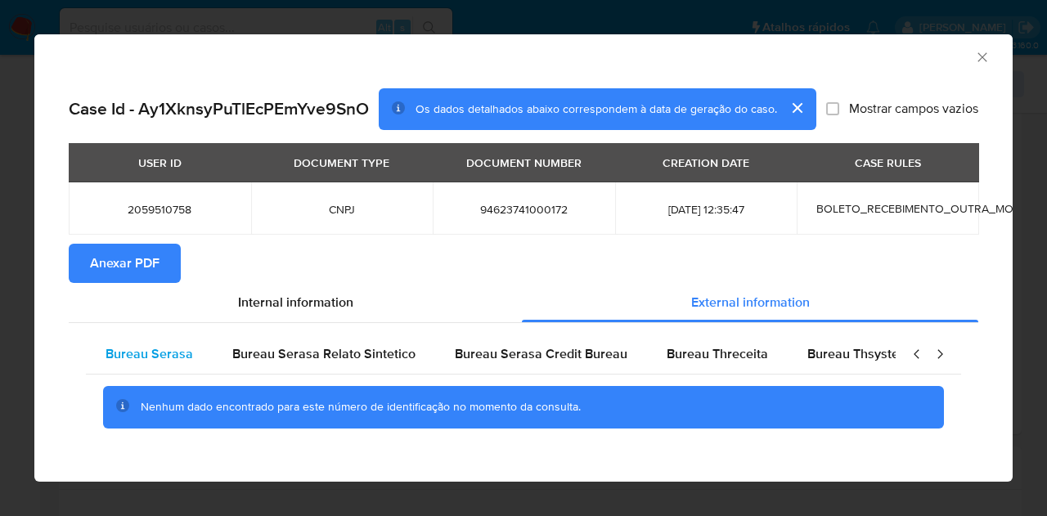
click at [205, 361] on div "Bureau Serasa" at bounding box center [149, 354] width 127 height 39
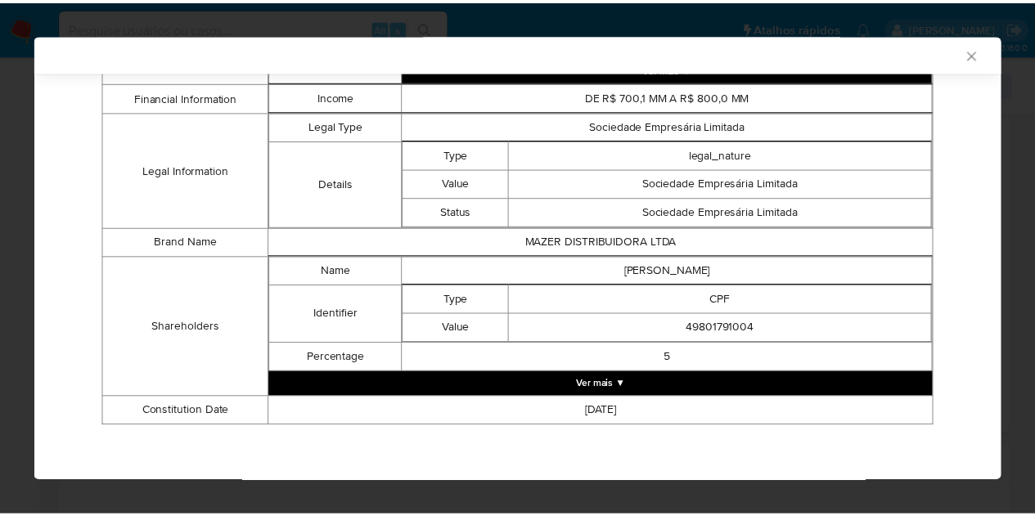
scroll to position [757, 0]
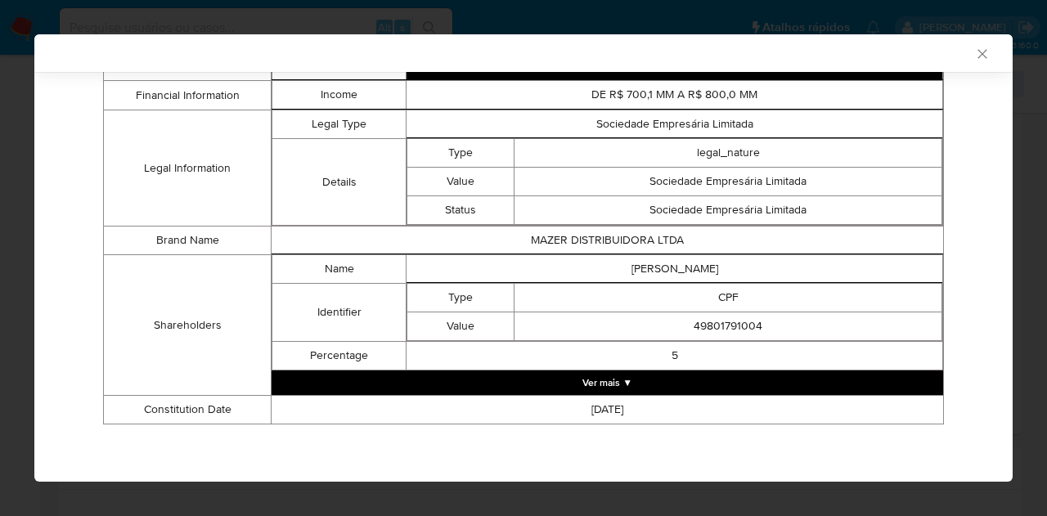
click at [975, 56] on icon "Fechar a janela" at bounding box center [983, 54] width 16 height 16
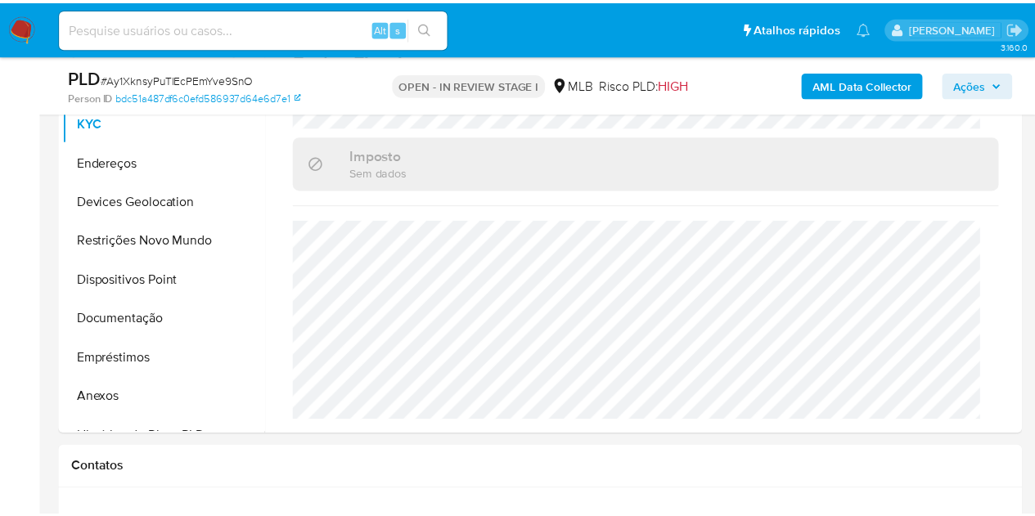
scroll to position [15, 0]
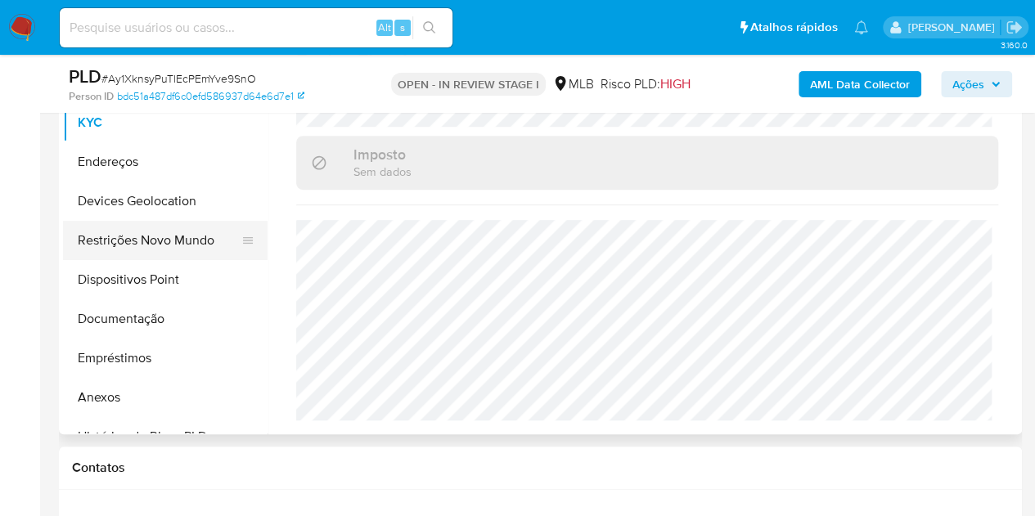
click at [196, 225] on button "Restrições Novo Mundo" at bounding box center [158, 240] width 191 height 39
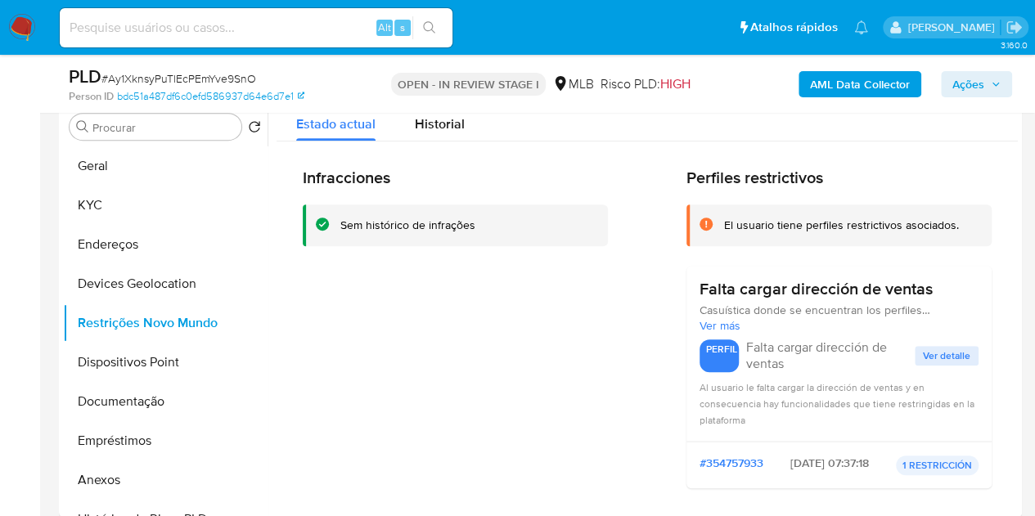
scroll to position [327, 0]
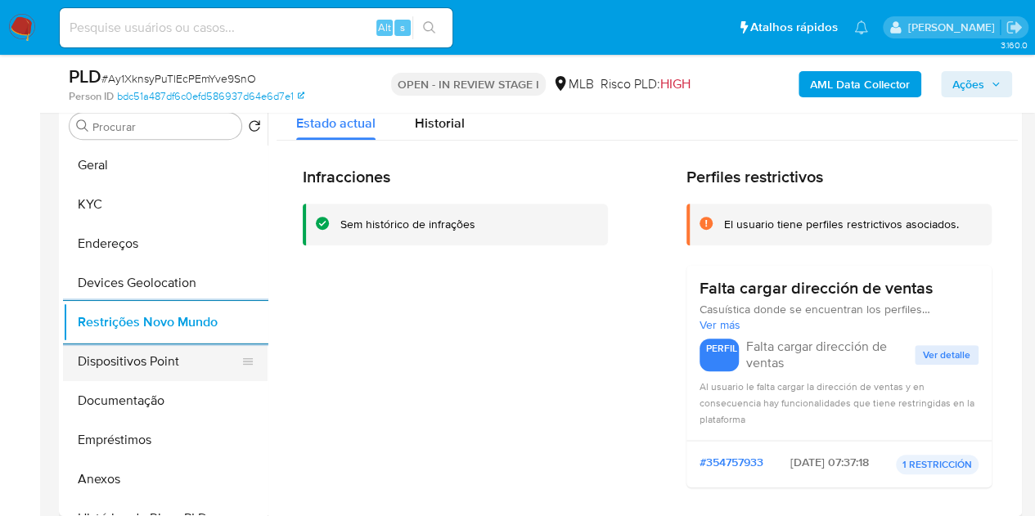
click at [129, 360] on button "Dispositivos Point" at bounding box center [158, 361] width 191 height 39
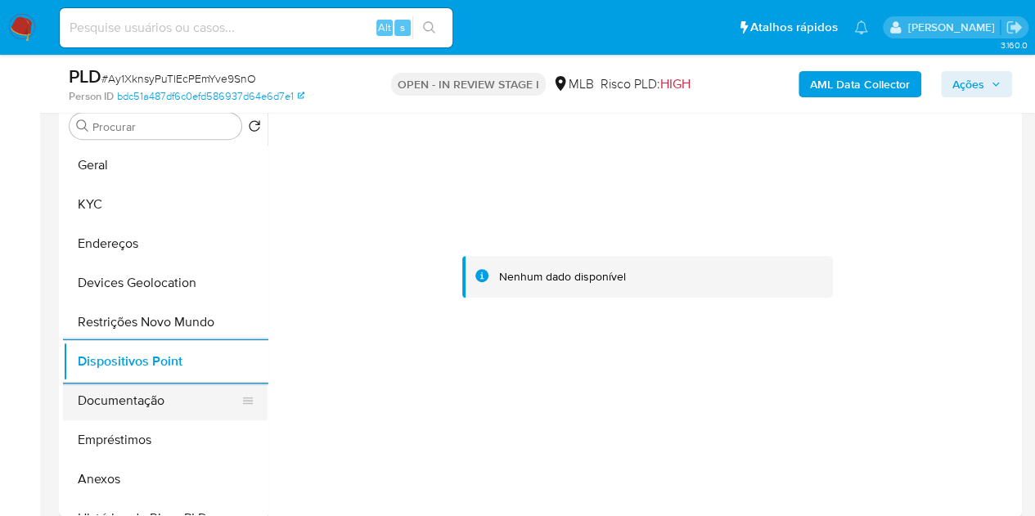
click at [163, 408] on button "Documentação" at bounding box center [158, 400] width 191 height 39
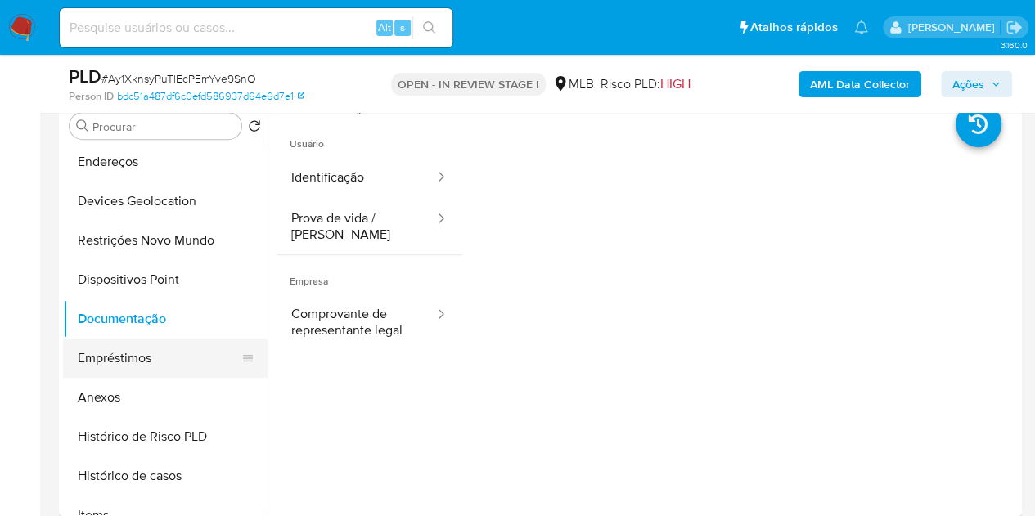
scroll to position [0, 0]
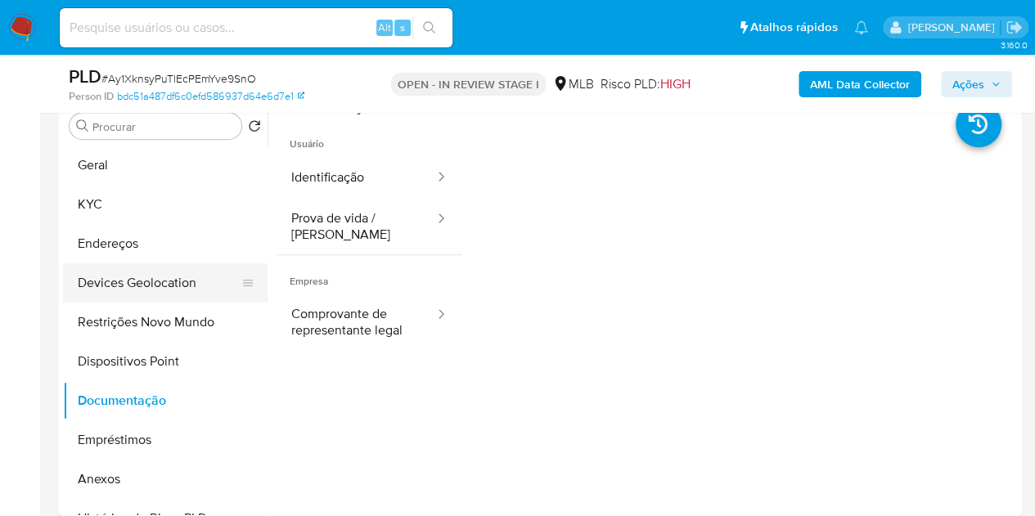
click at [142, 295] on button "Devices Geolocation" at bounding box center [158, 282] width 191 height 39
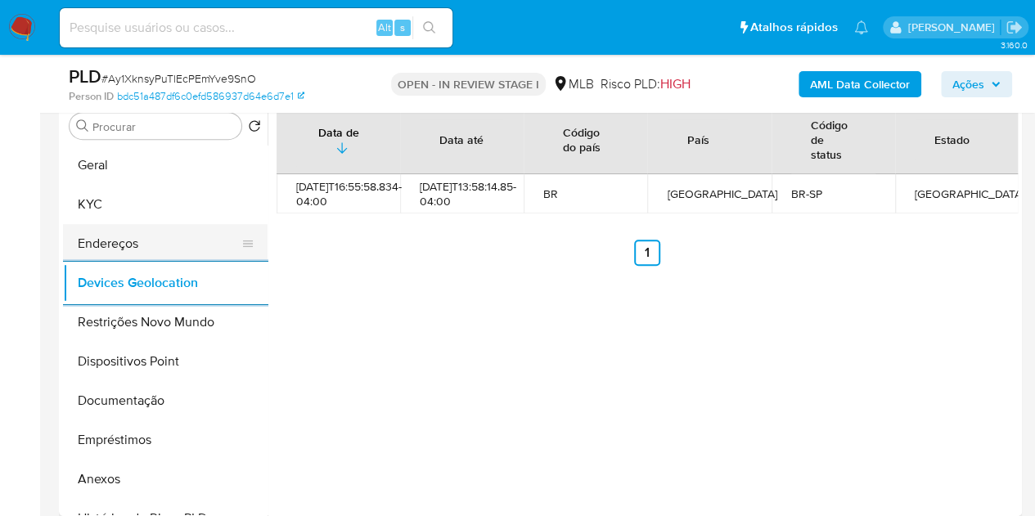
click at [146, 247] on button "Endereços" at bounding box center [158, 243] width 191 height 39
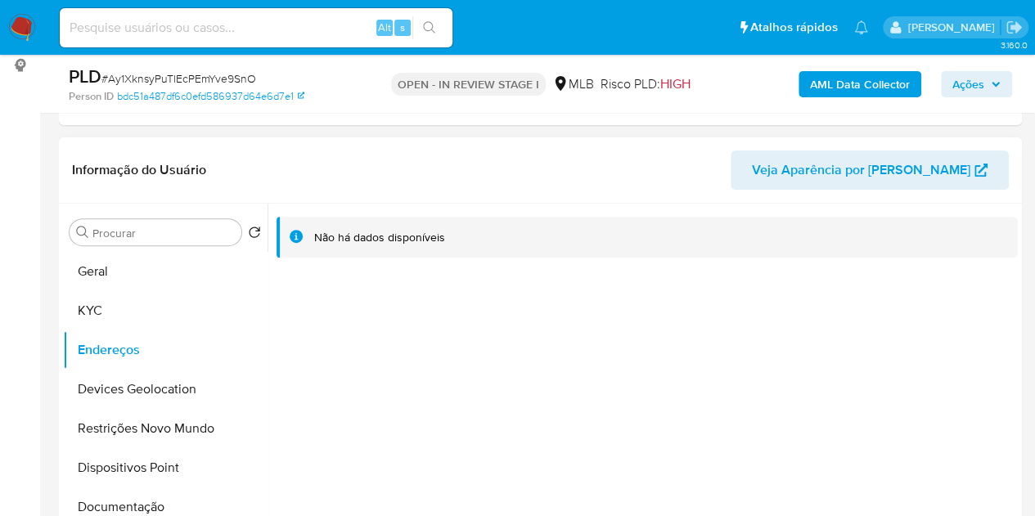
scroll to position [245, 0]
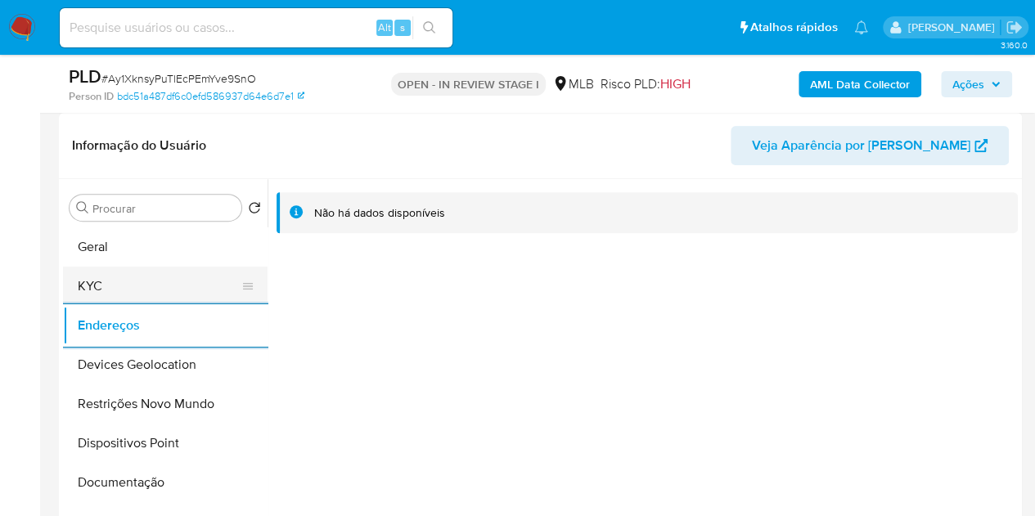
click at [124, 291] on button "KYC" at bounding box center [158, 286] width 191 height 39
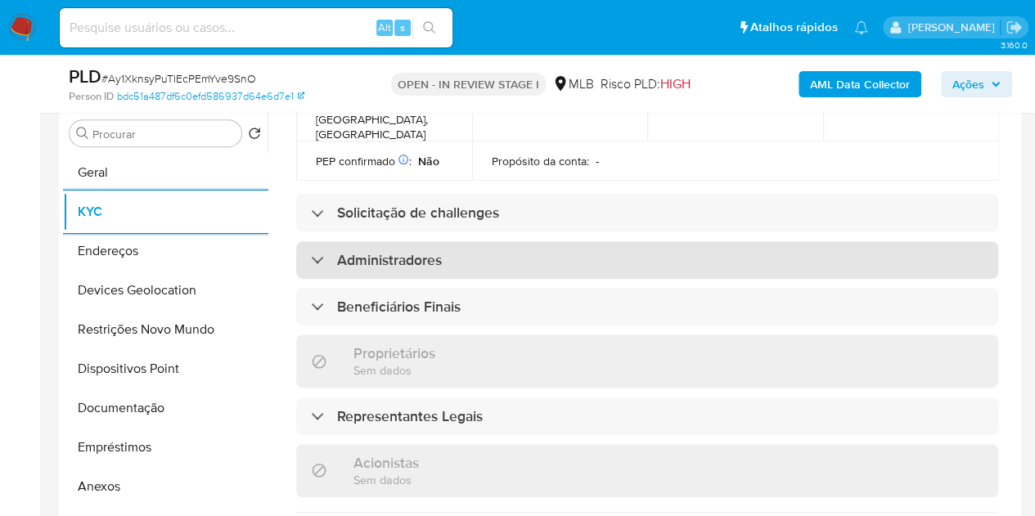
scroll to position [736, 0]
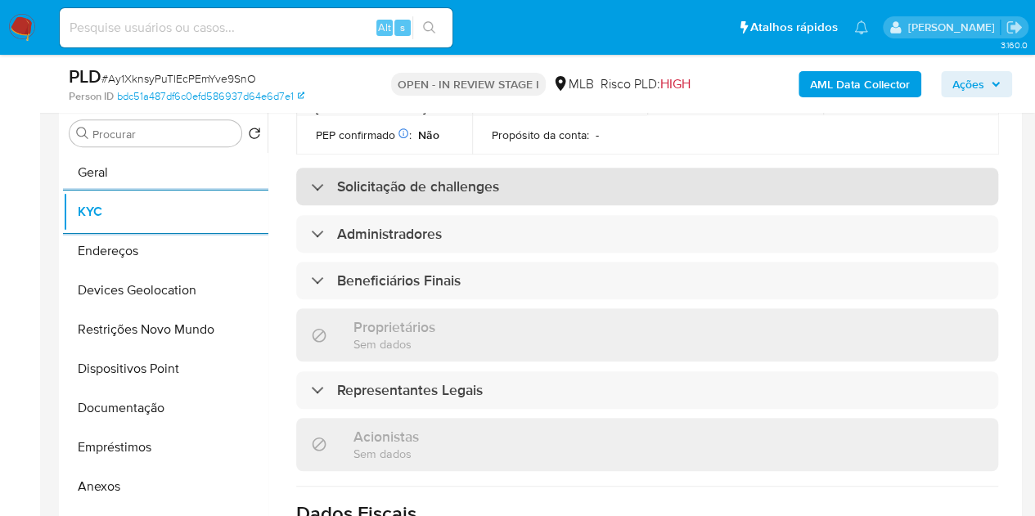
click at [471, 178] on h3 "Solicitação de challenges" at bounding box center [418, 187] width 162 height 18
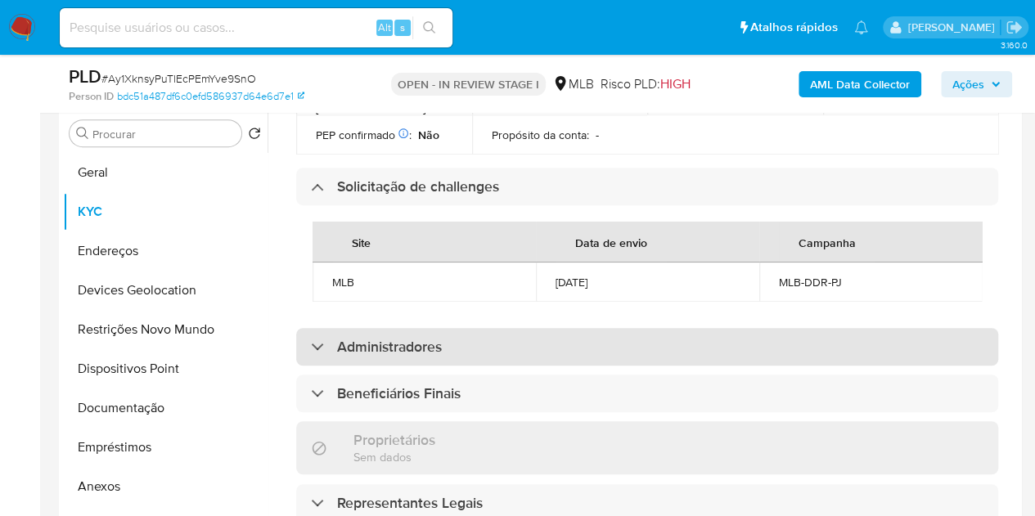
click at [360, 338] on h3 "Administradores" at bounding box center [389, 347] width 105 height 18
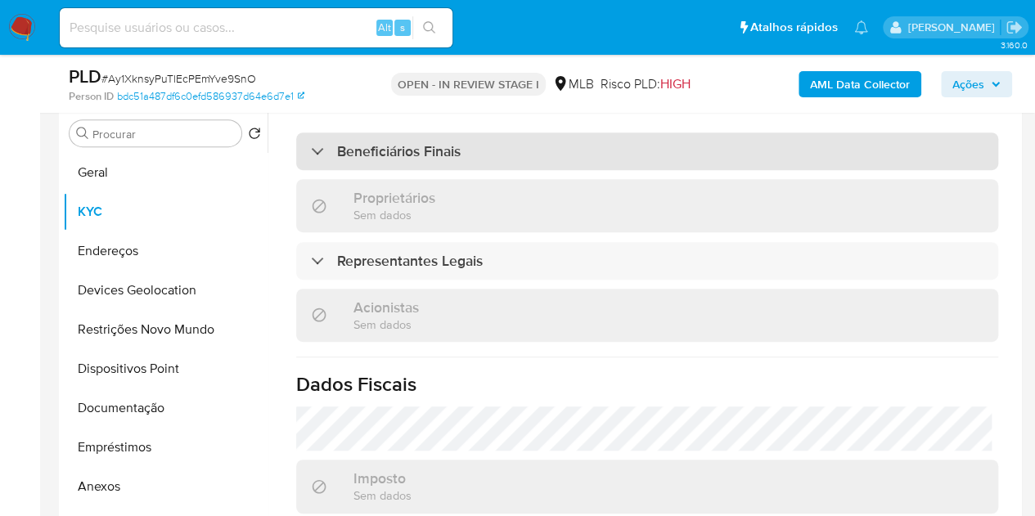
scroll to position [1146, 0]
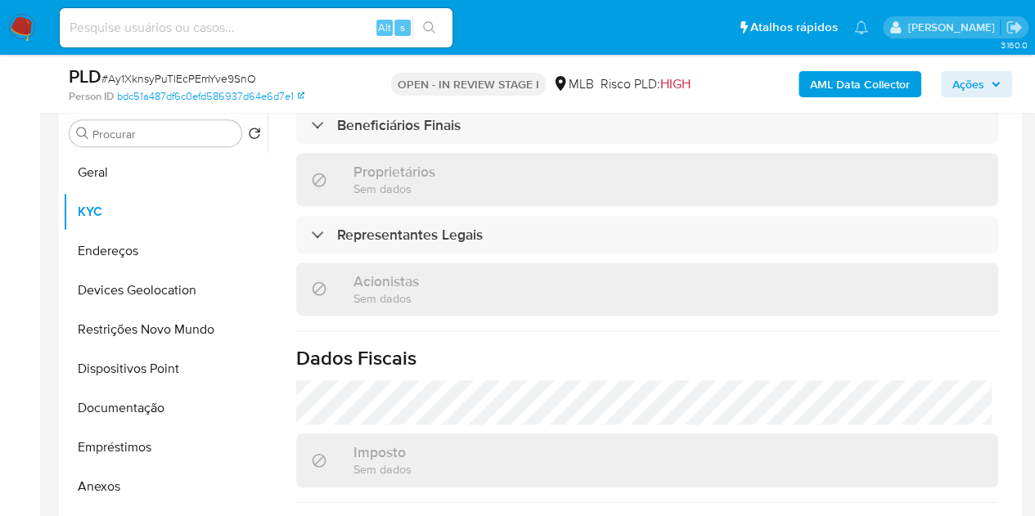
click at [435, 112] on div "PLD # Ay1XknsyPuTlEcPEmYve9SnO Person ID bdc51a487df6c0efd586937d64e6d7e1 OPEN …" at bounding box center [540, 84] width 963 height 58
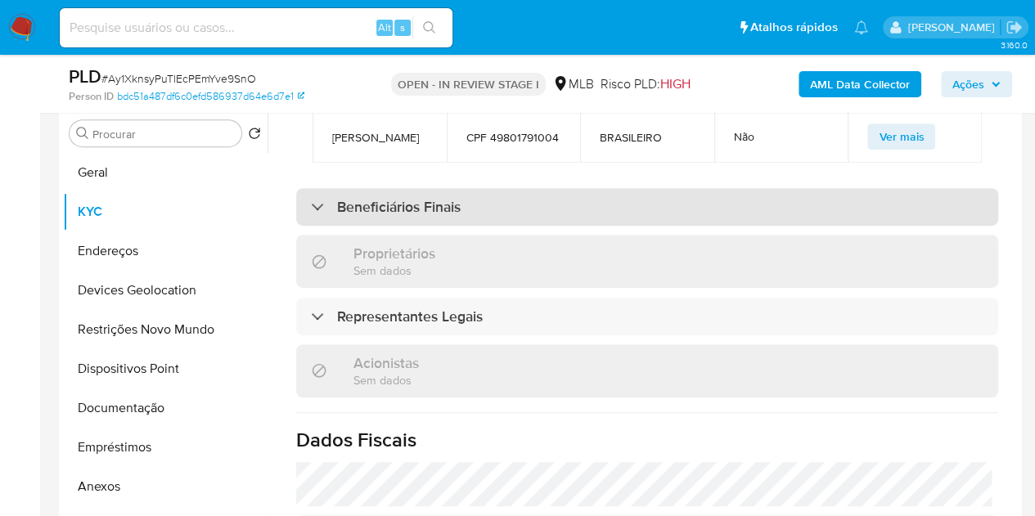
click at [435, 198] on h3 "Beneficiários Finais" at bounding box center [399, 207] width 124 height 18
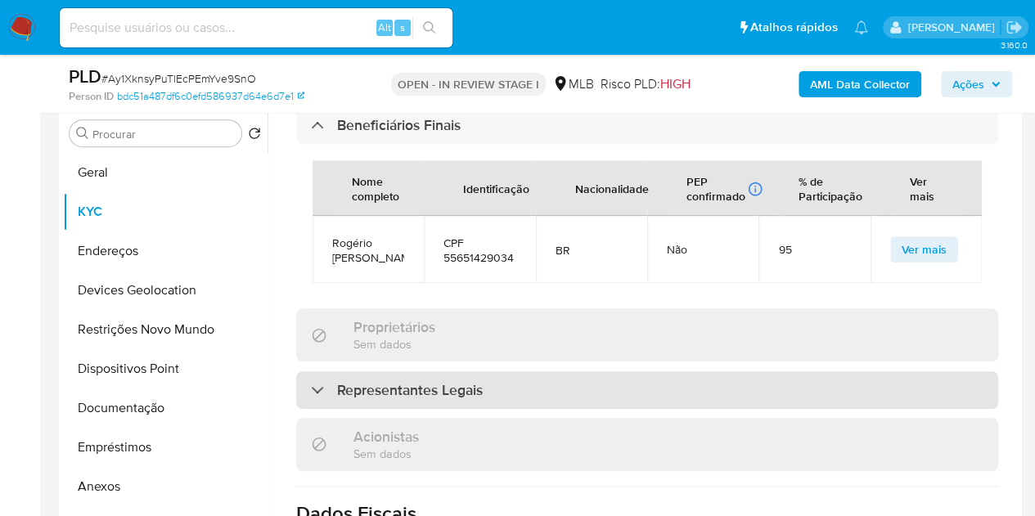
click at [436, 384] on h3 "Representantes Legais" at bounding box center [410, 390] width 146 height 18
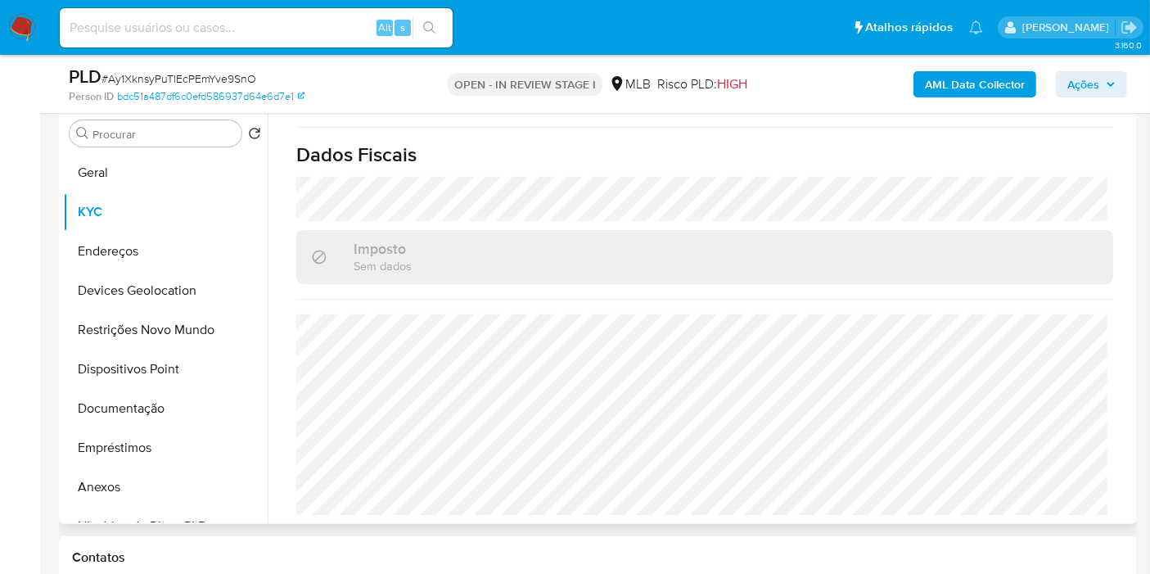
scroll to position [1655, 0]
click at [204, 182] on button "Geral" at bounding box center [158, 172] width 191 height 39
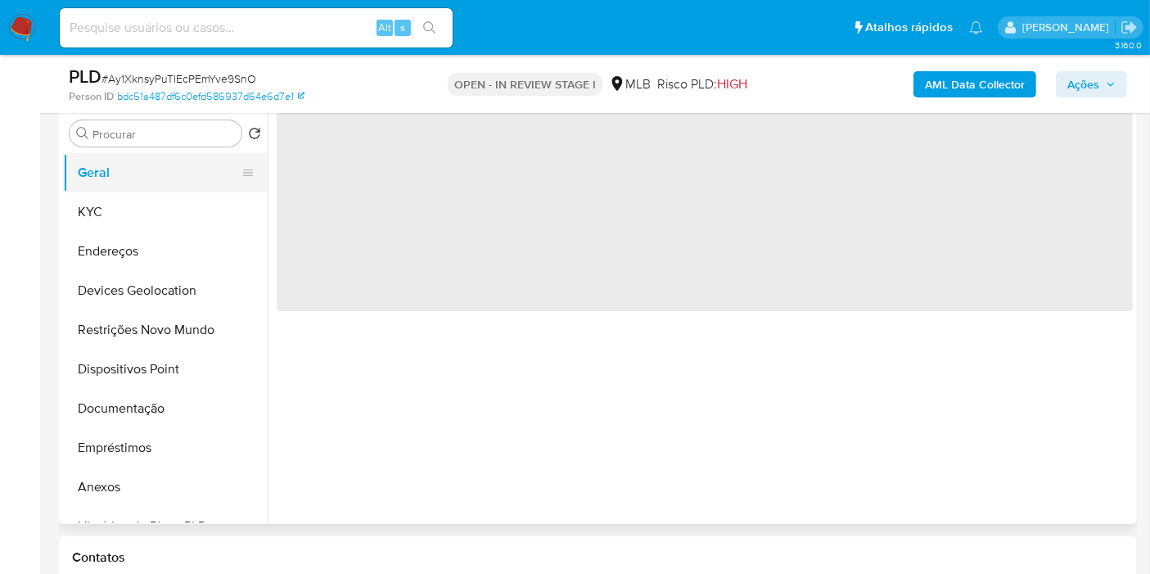
scroll to position [0, 0]
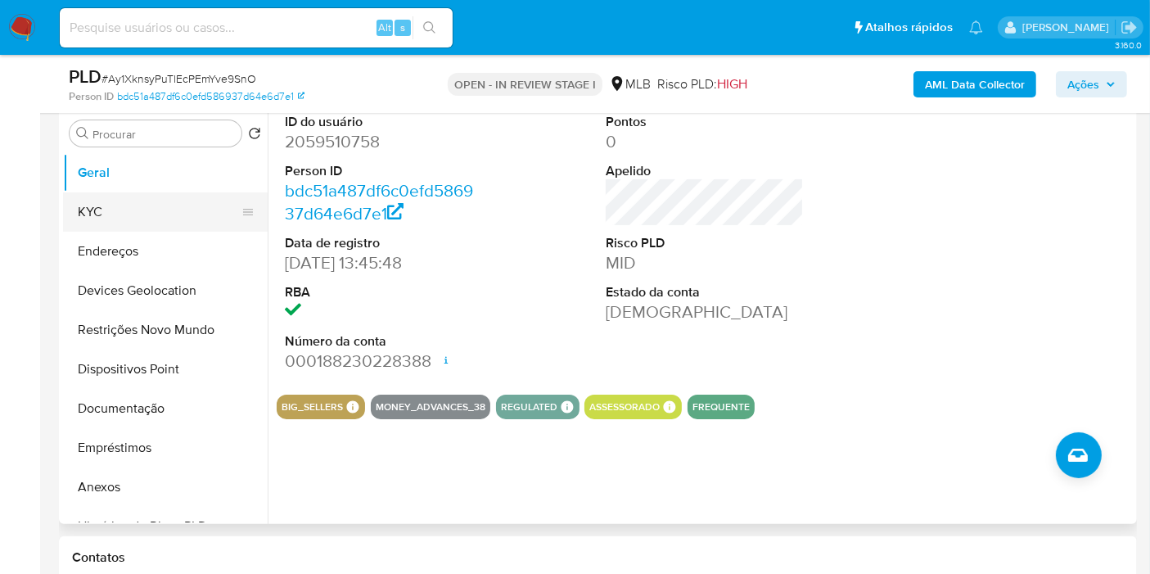
click at [88, 223] on button "KYC" at bounding box center [158, 211] width 191 height 39
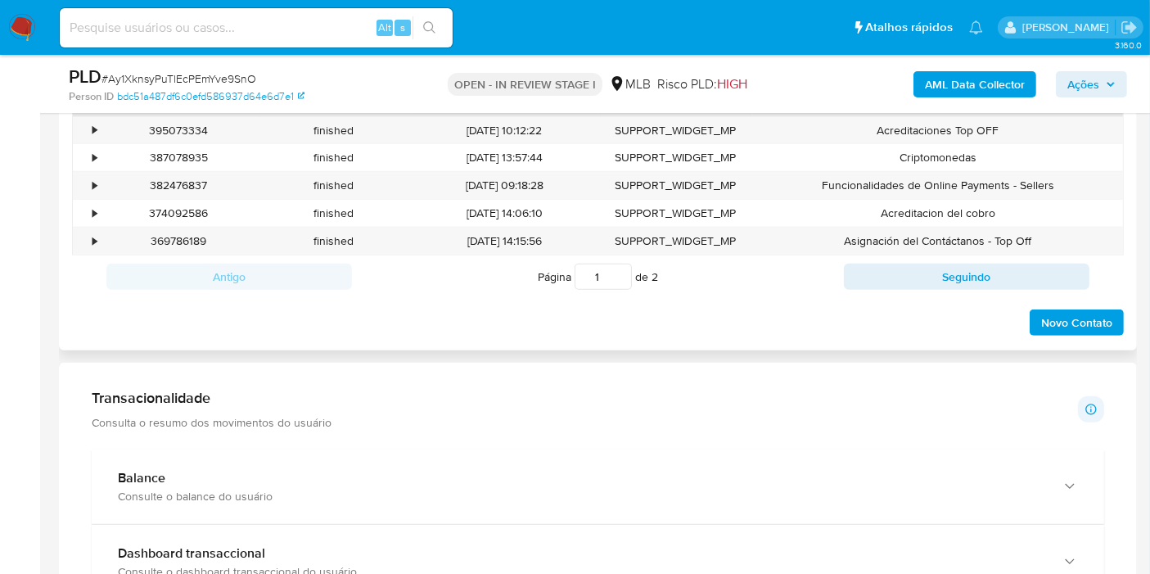
scroll to position [1047, 0]
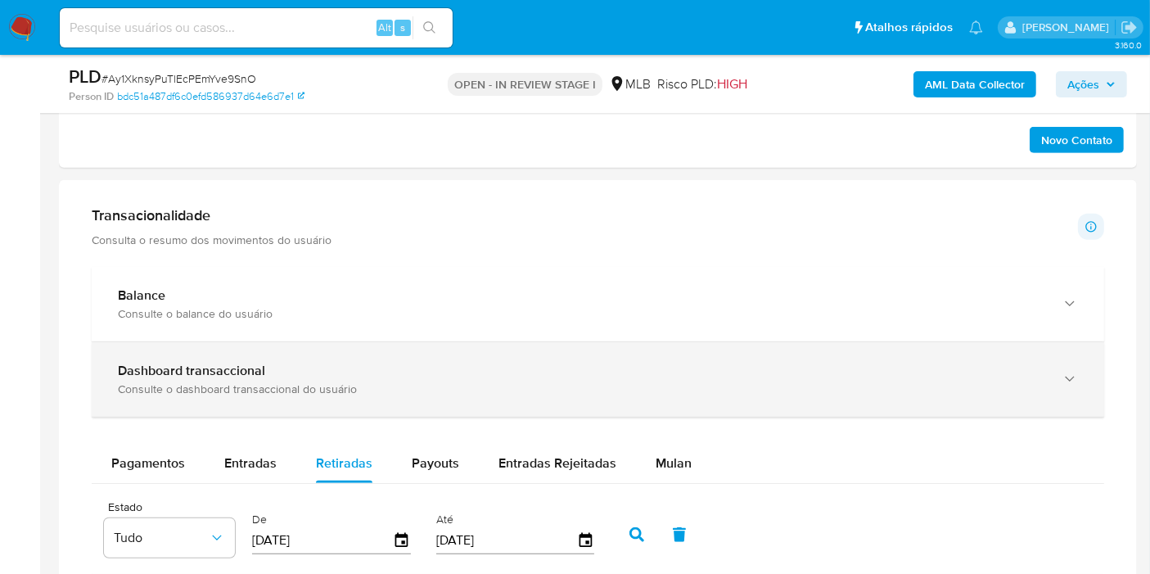
click at [121, 381] on div "Consulte o dashboard transaccional do usuário" at bounding box center [581, 388] width 927 height 15
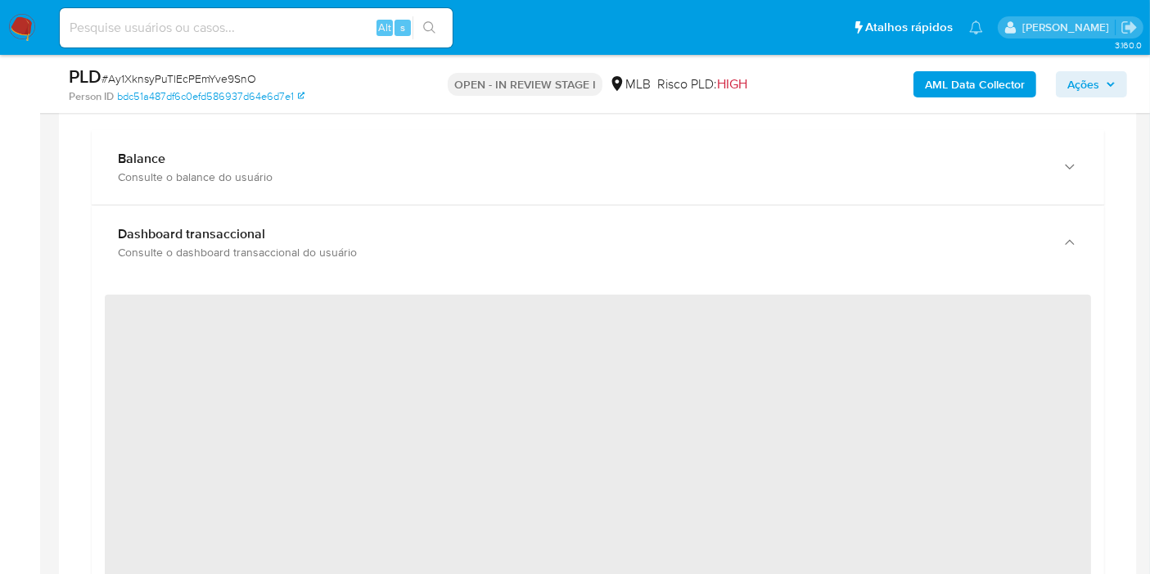
scroll to position [1138, 0]
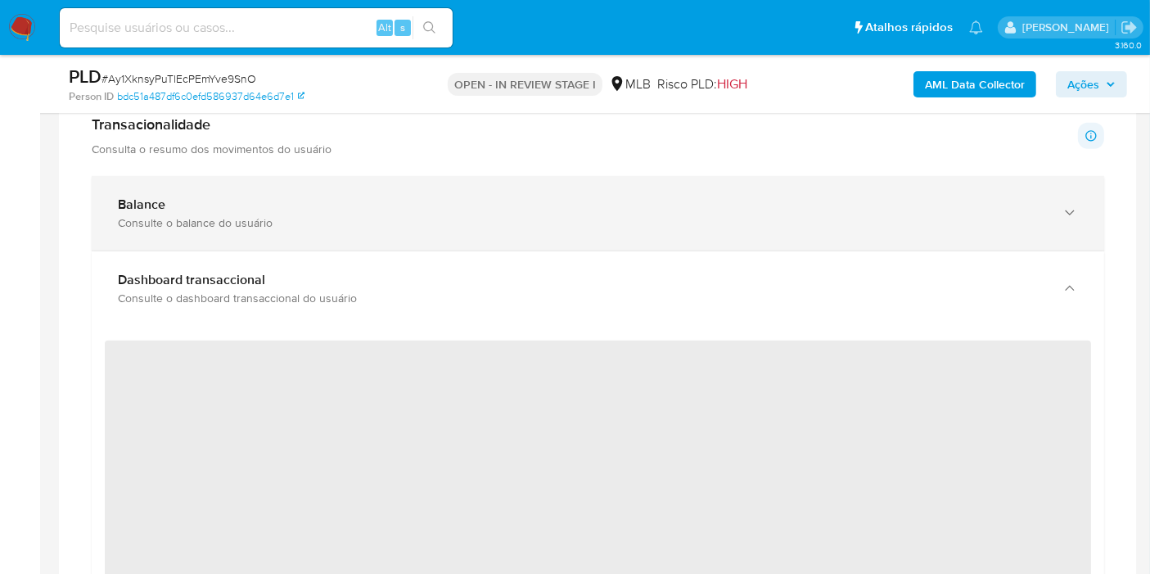
click at [194, 215] on div "Consulte o balance do usuário" at bounding box center [581, 222] width 927 height 15
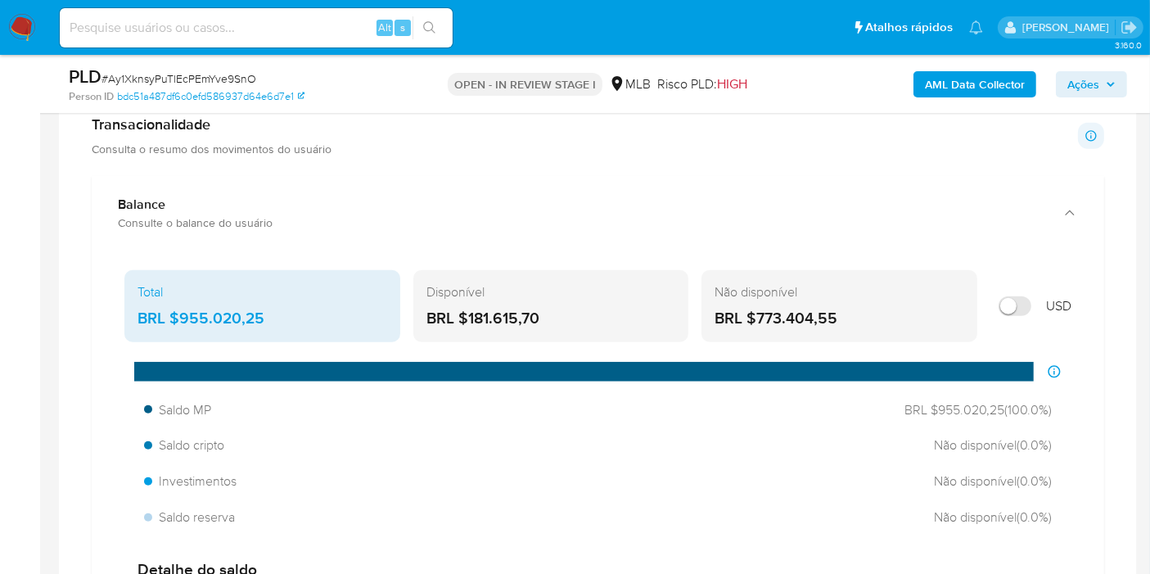
drag, startPoint x: 265, startPoint y: 307, endPoint x: 183, endPoint y: 320, distance: 82.9
click at [183, 320] on div "BRL $955.020,25" at bounding box center [262, 318] width 250 height 21
drag, startPoint x: 548, startPoint y: 302, endPoint x: 467, endPoint y: 313, distance: 81.8
click at [467, 313] on div "Disponível BRL $181.615,70" at bounding box center [551, 306] width 276 height 72
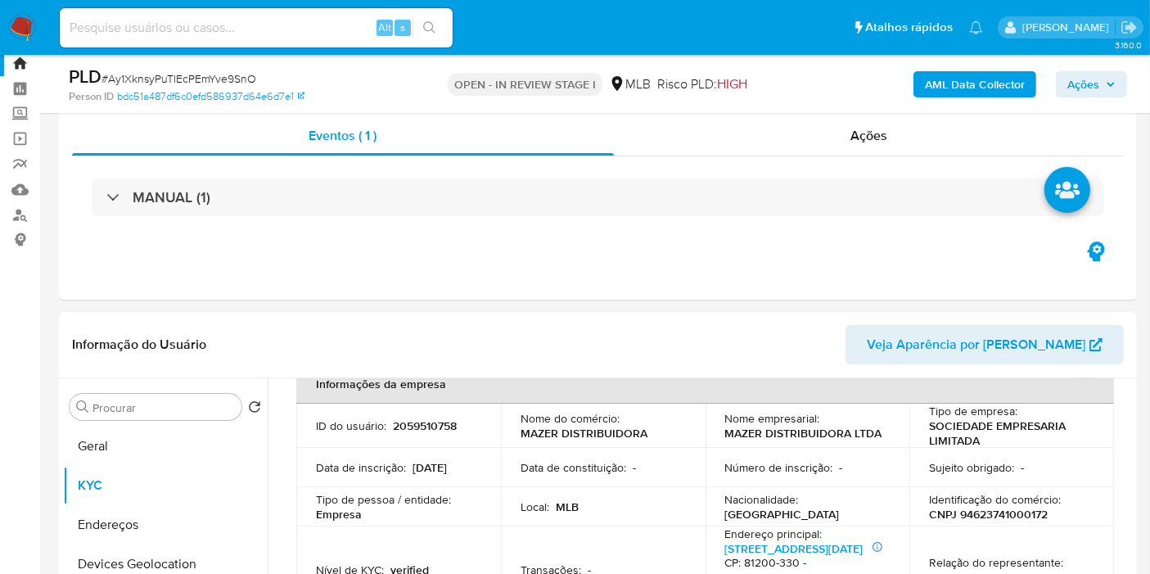
scroll to position [0, 0]
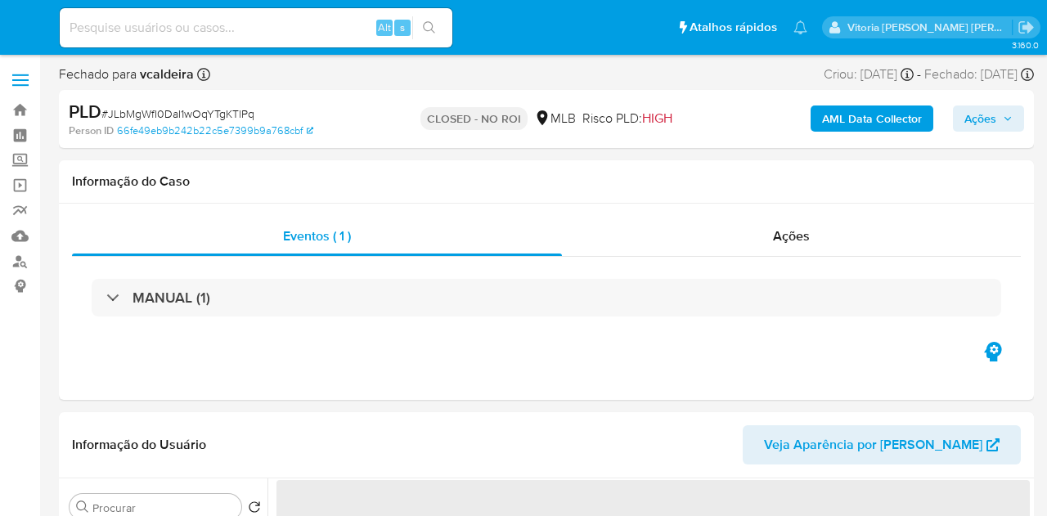
select select "10"
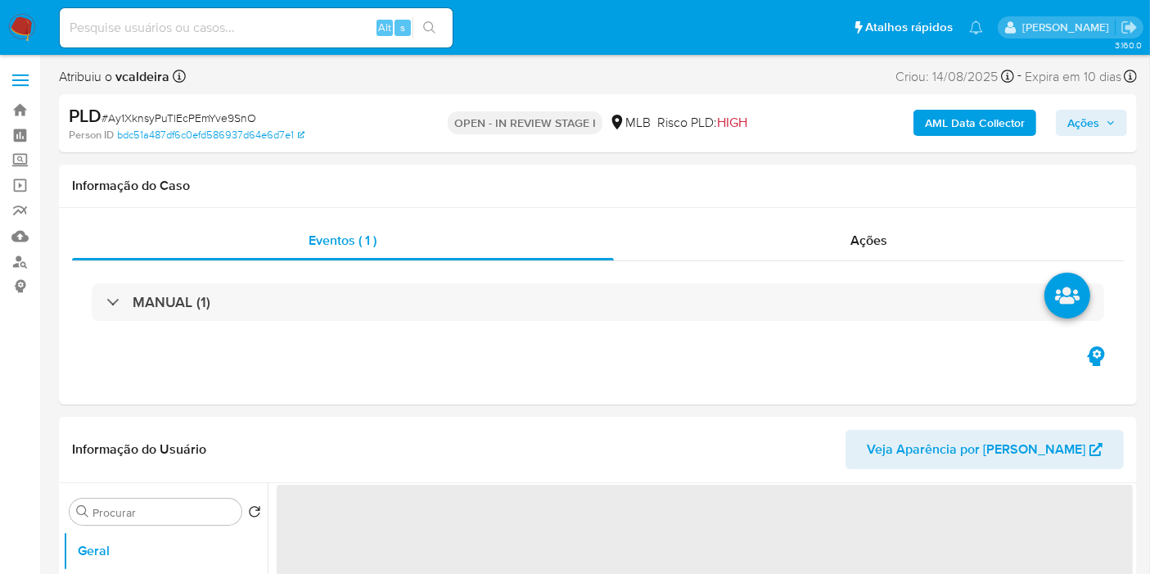
select select "10"
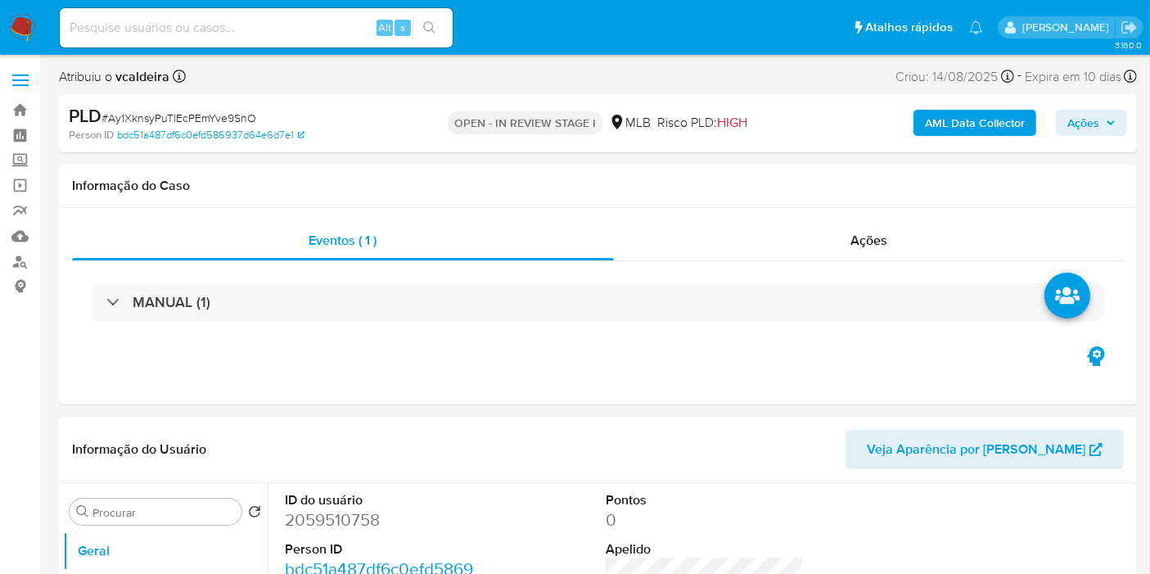
click at [178, 9] on div "Alt s" at bounding box center [256, 27] width 393 height 39
click at [180, 26] on input at bounding box center [256, 27] width 393 height 21
paste input "YDF01qbTDwKmFYXqI8GsSzGI"
type input "YDF01qbTDwKmFYXqI8GsSzGI"
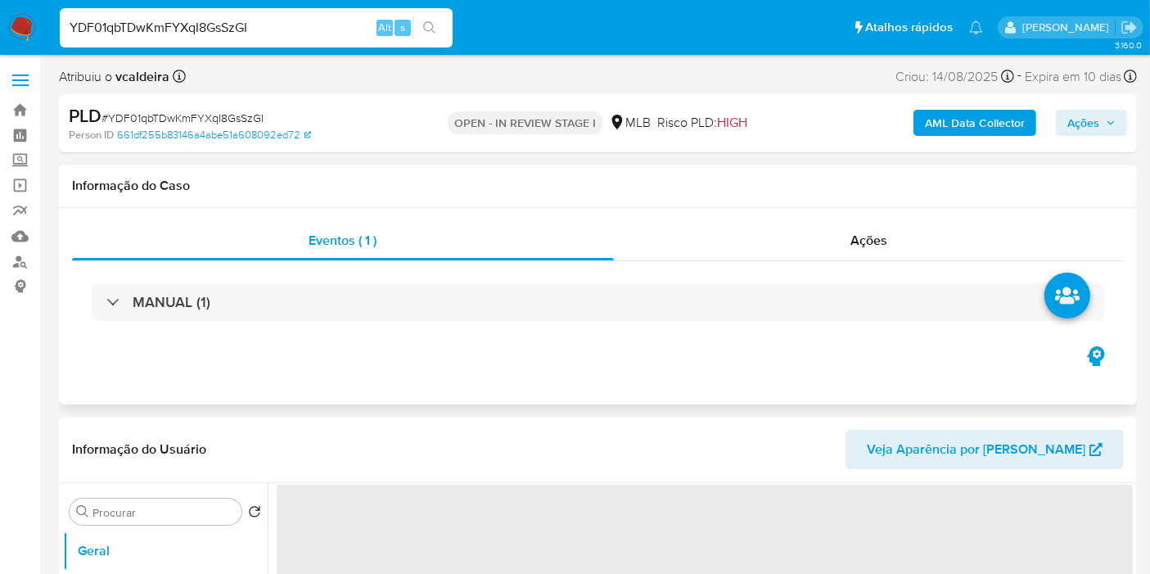
select select "10"
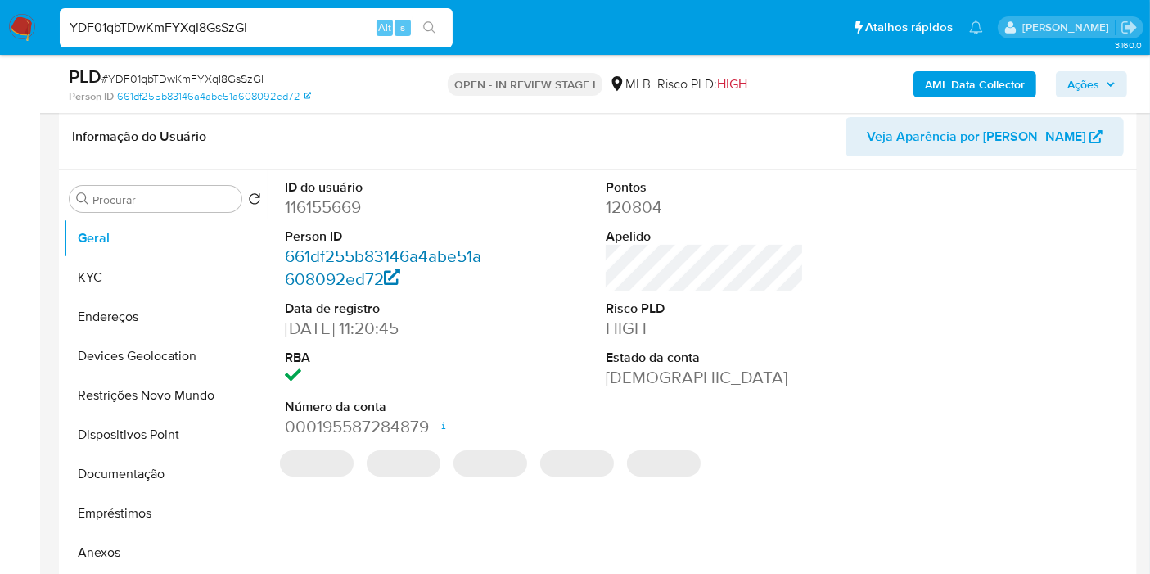
scroll to position [272, 0]
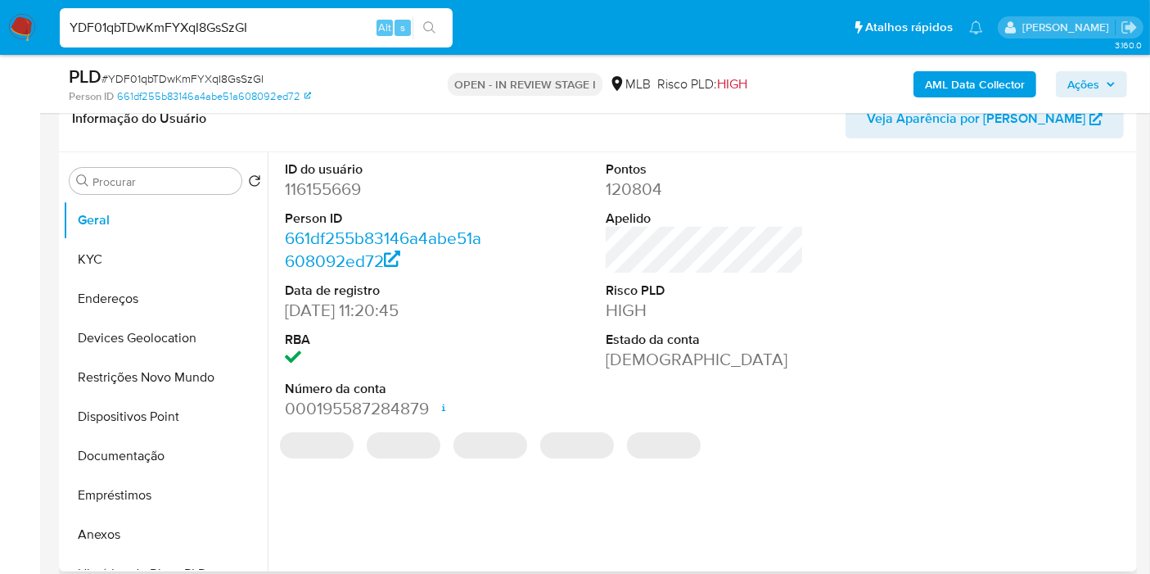
click at [308, 192] on dd "116155669" at bounding box center [384, 189] width 198 height 23
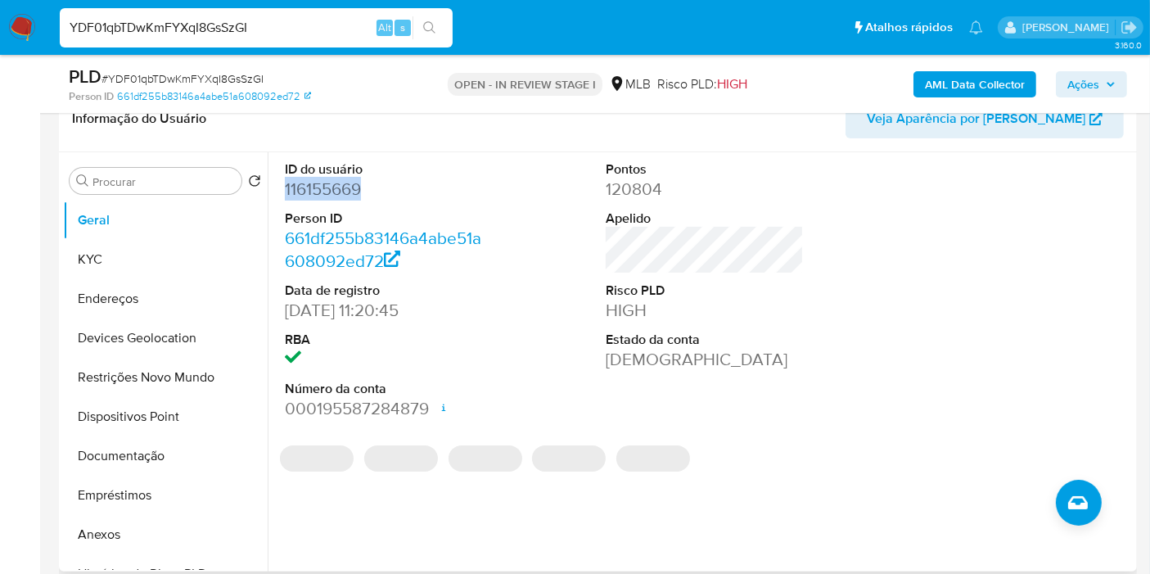
drag, startPoint x: 308, startPoint y: 192, endPoint x: 323, endPoint y: 175, distance: 22.6
click at [310, 192] on dd "116155669" at bounding box center [384, 189] width 198 height 23
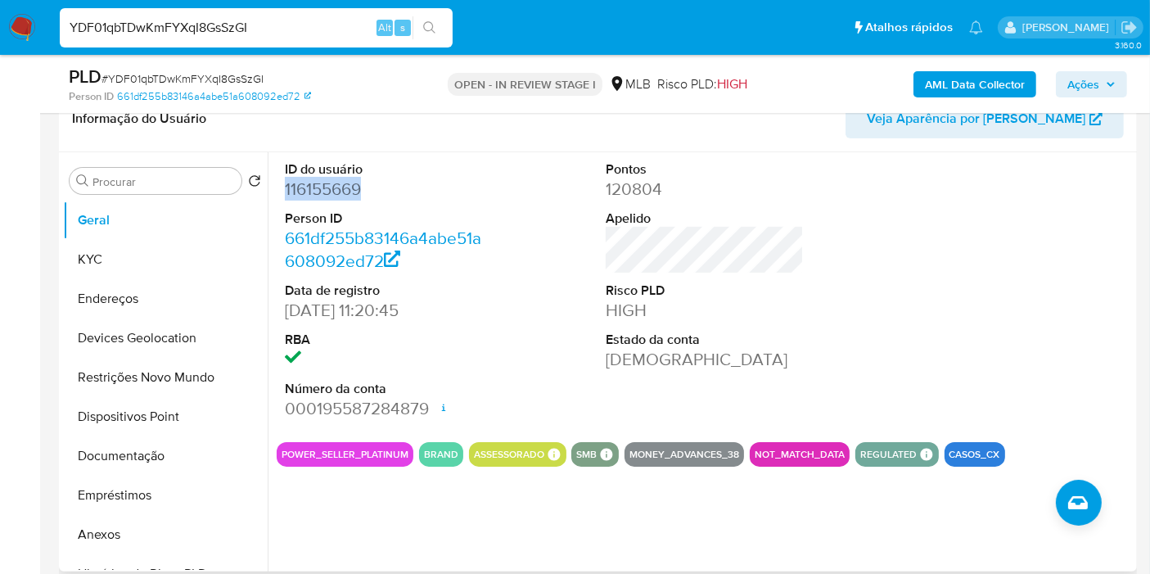
copy dd "116155669"
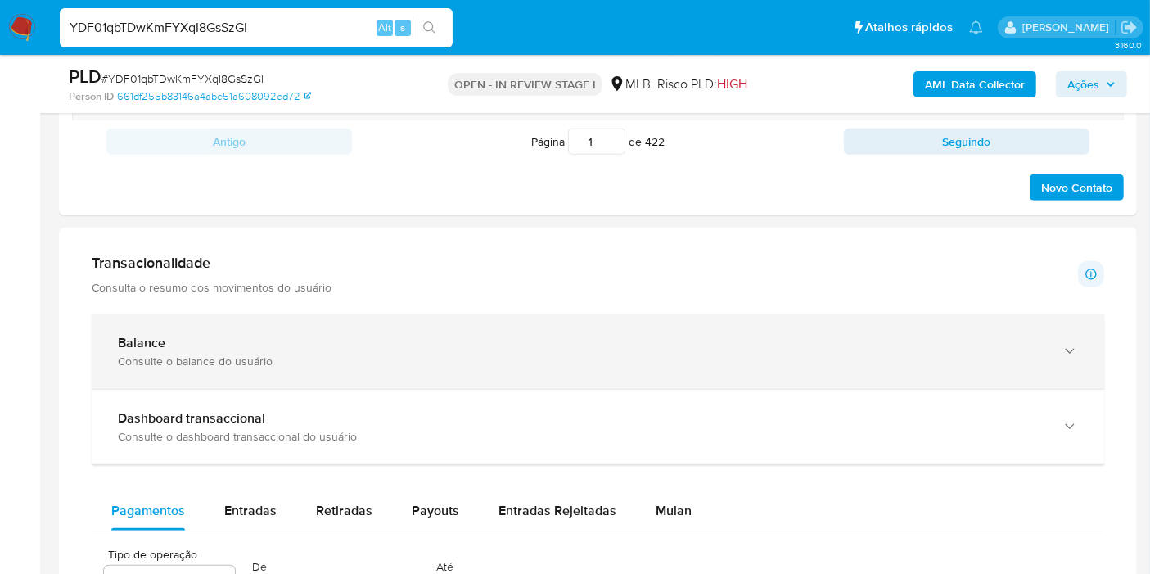
click at [250, 354] on div "Consulte o balance do usuário" at bounding box center [581, 361] width 927 height 15
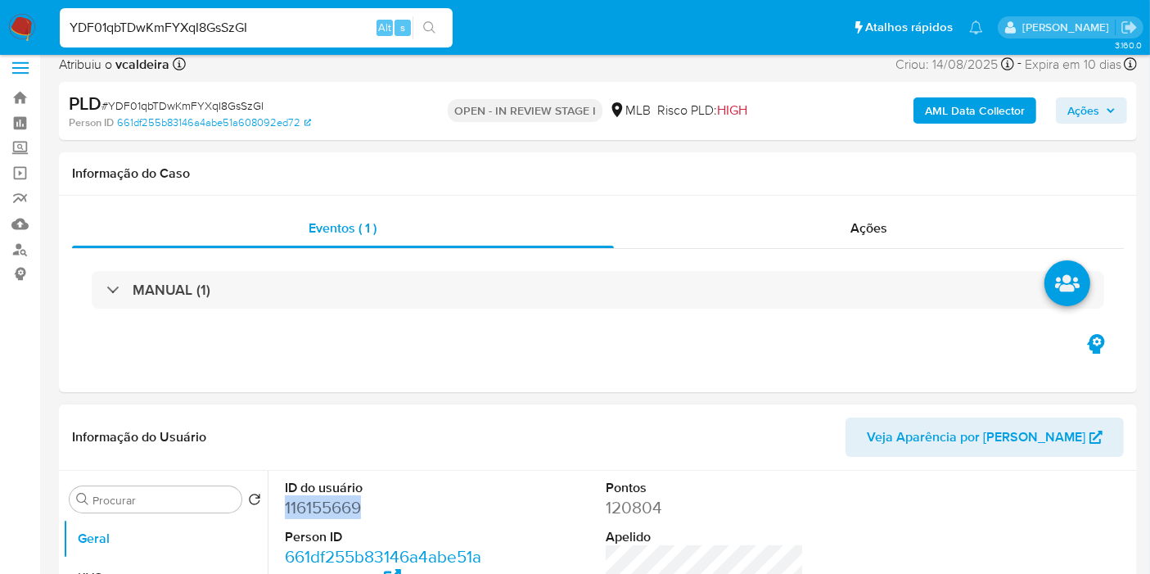
scroll to position [91, 0]
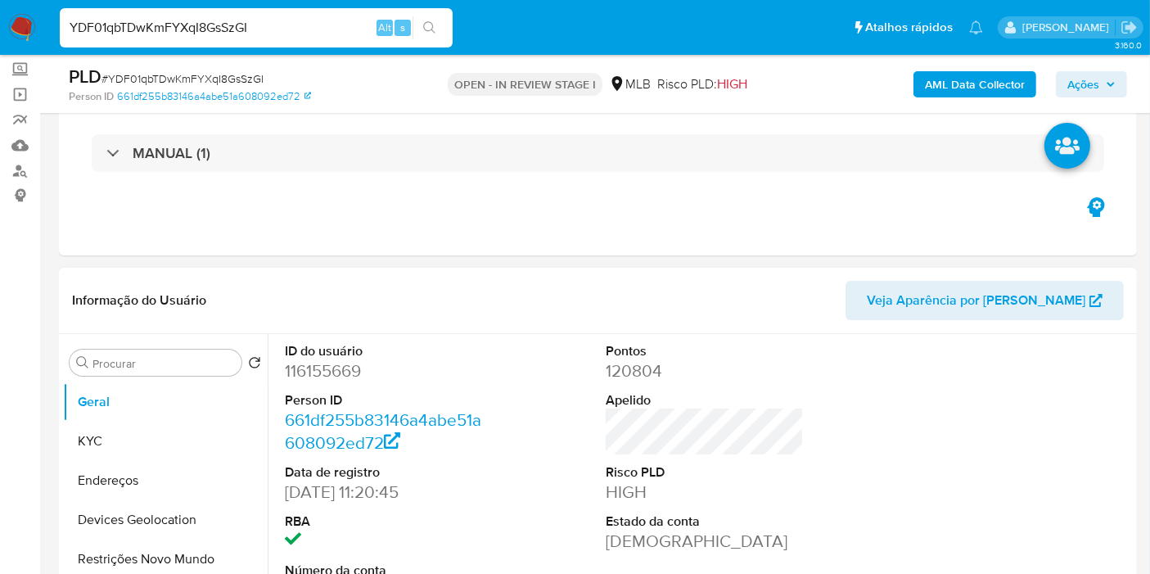
click at [334, 355] on dt "ID do usuário" at bounding box center [384, 351] width 198 height 18
click at [323, 370] on dd "116155669" at bounding box center [384, 370] width 198 height 23
copy dd "116155669"
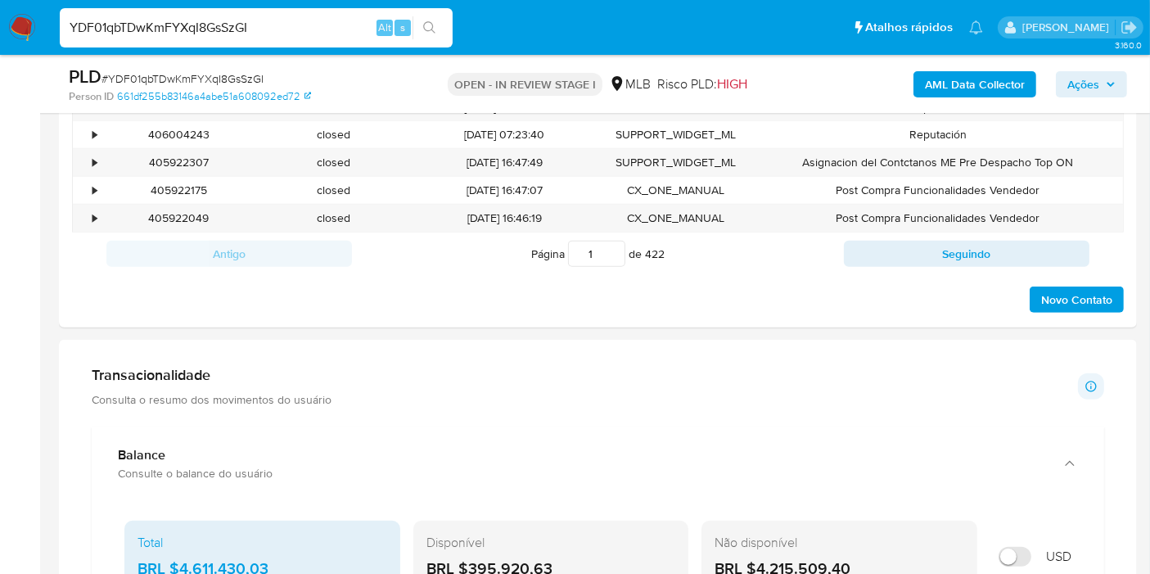
scroll to position [1182, 0]
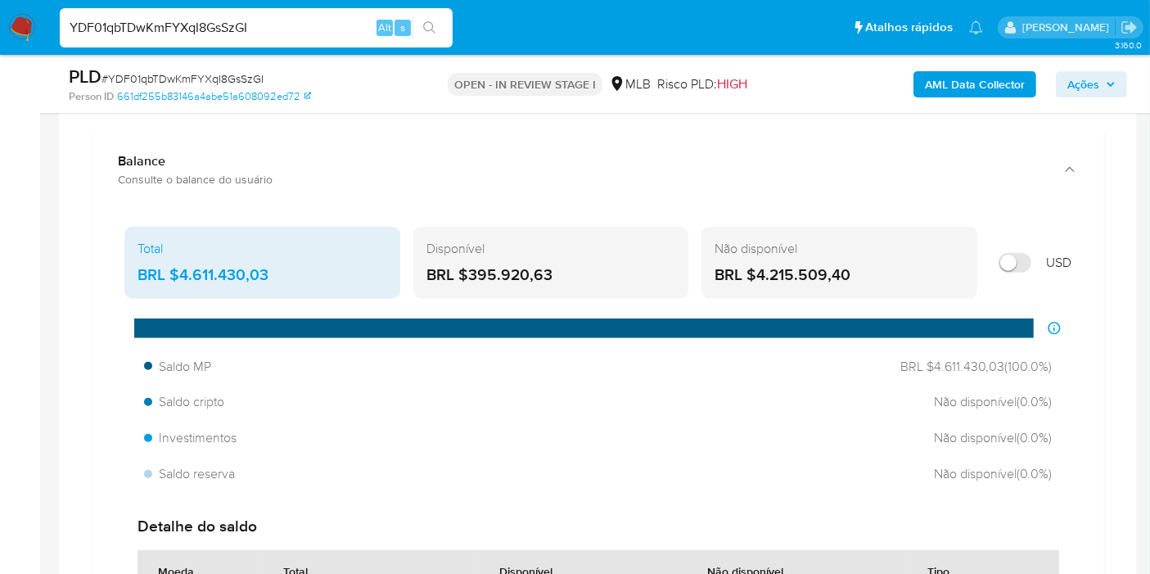
click at [525, 265] on div "BRL $395.920,63" at bounding box center [551, 274] width 250 height 21
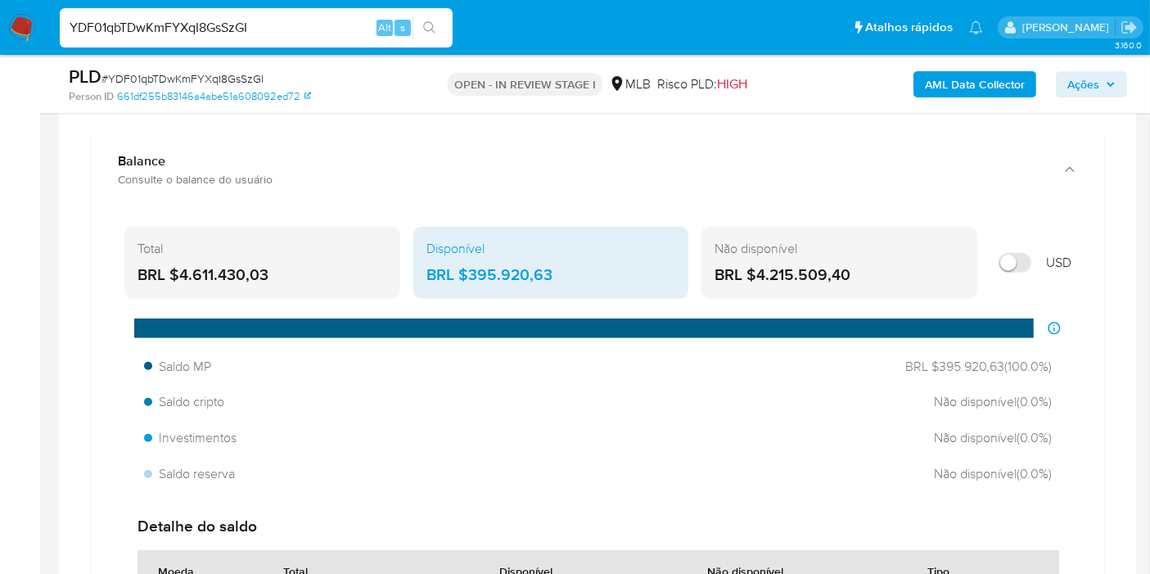
drag, startPoint x: 567, startPoint y: 275, endPoint x: 470, endPoint y: 277, distance: 97.4
click at [470, 277] on div "BRL $395.920,63" at bounding box center [551, 274] width 250 height 21
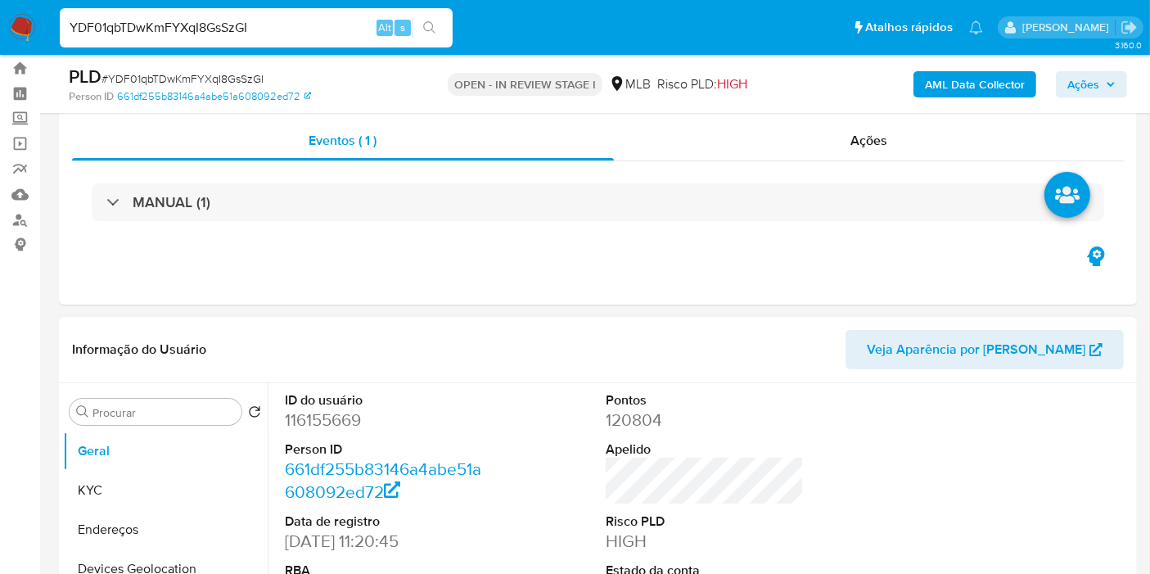
scroll to position [182, 0]
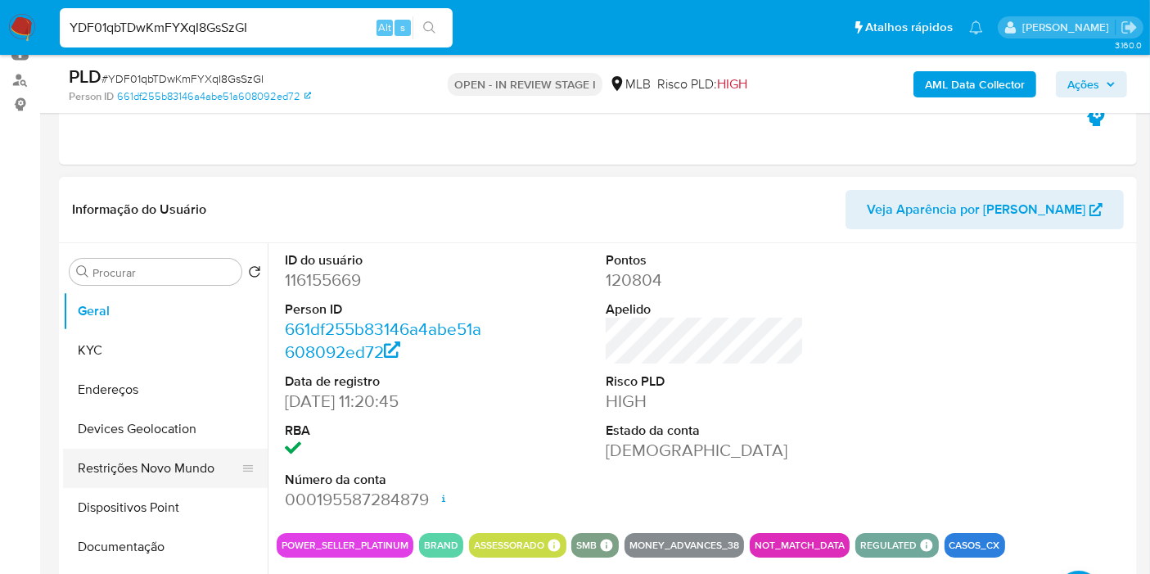
click at [107, 462] on button "Restrições Novo Mundo" at bounding box center [158, 467] width 191 height 39
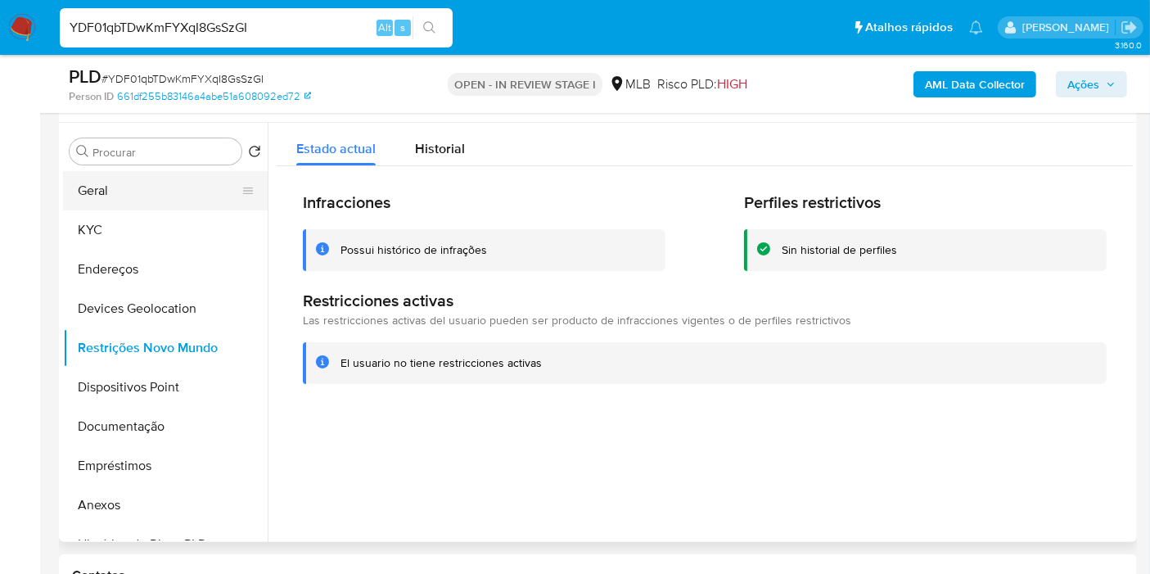
scroll to position [272, 0]
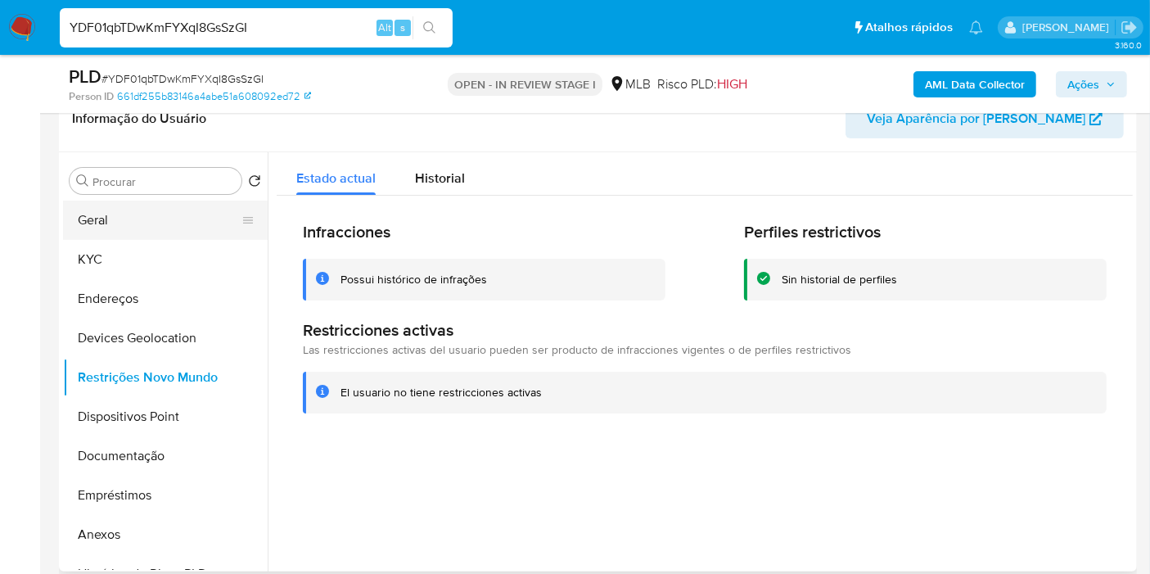
click at [111, 225] on button "Geral" at bounding box center [158, 219] width 191 height 39
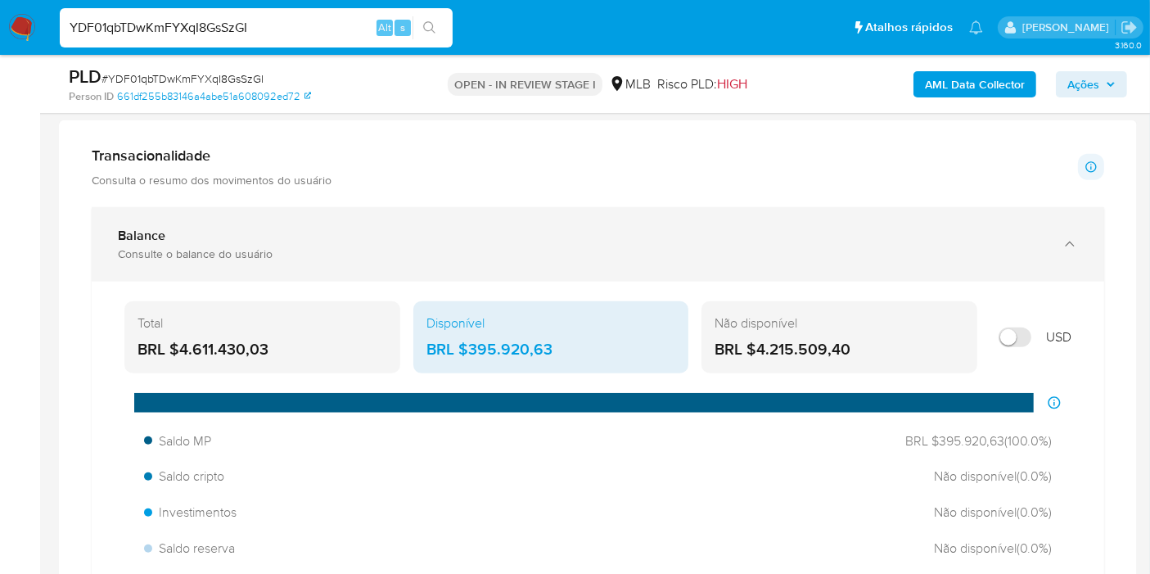
scroll to position [1091, 0]
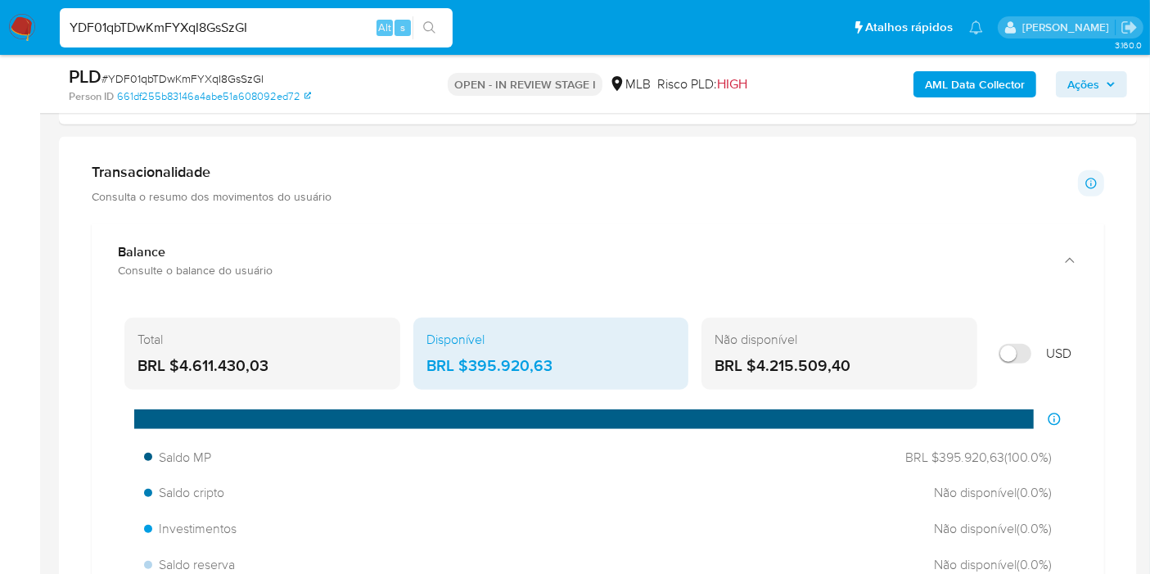
click at [185, 192] on p "Consulta o resumo dos movimentos do usuário" at bounding box center [212, 196] width 240 height 15
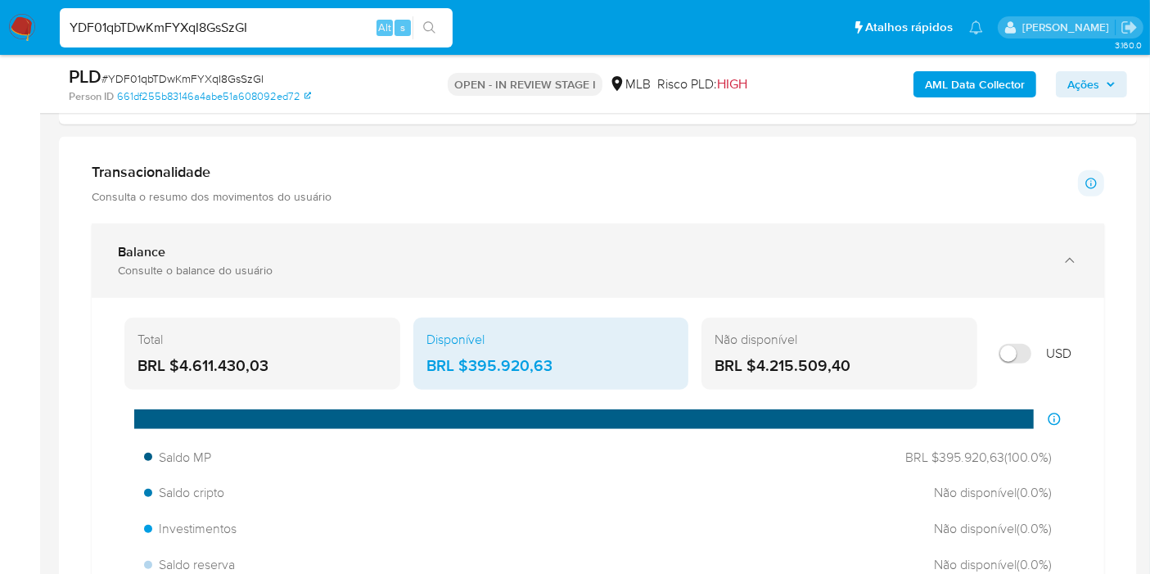
click at [1065, 263] on icon "button" at bounding box center [1069, 260] width 16 height 16
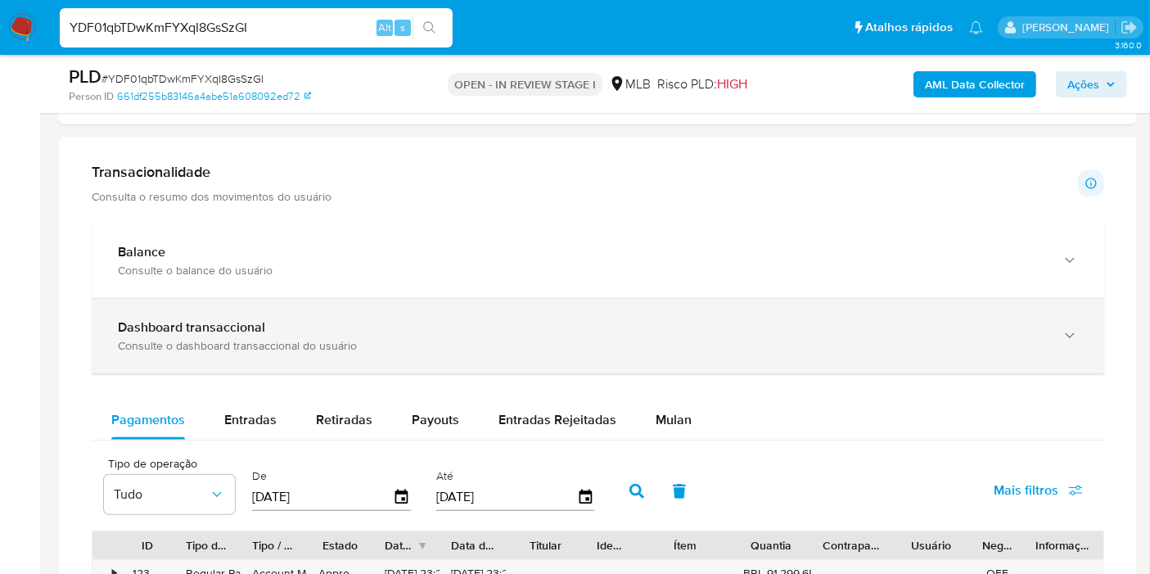
click at [363, 327] on div "Dashboard transaccional" at bounding box center [581, 327] width 927 height 16
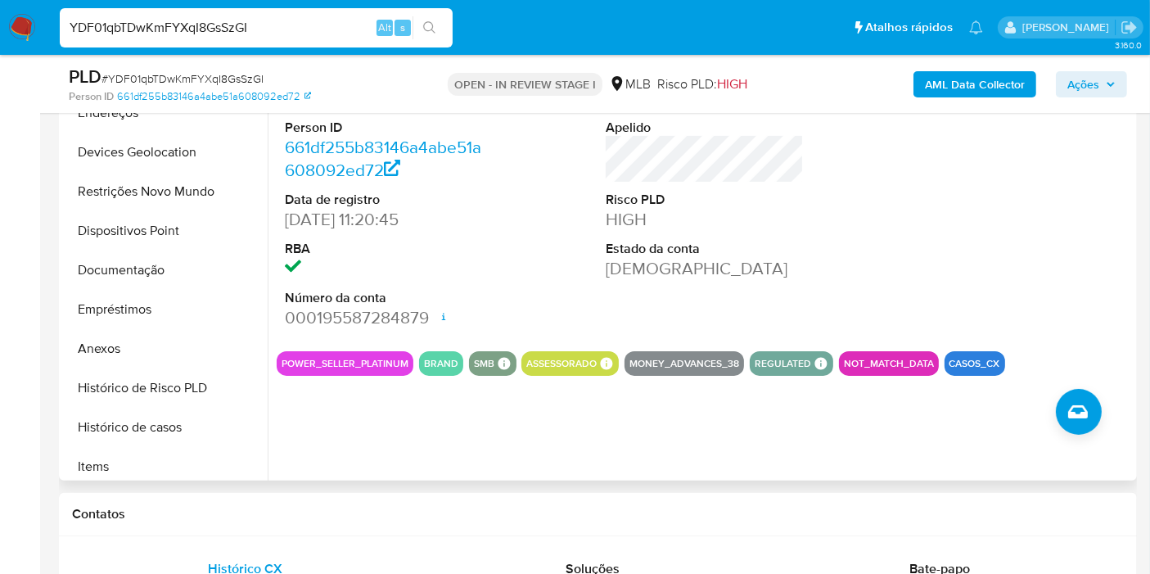
scroll to position [272, 0]
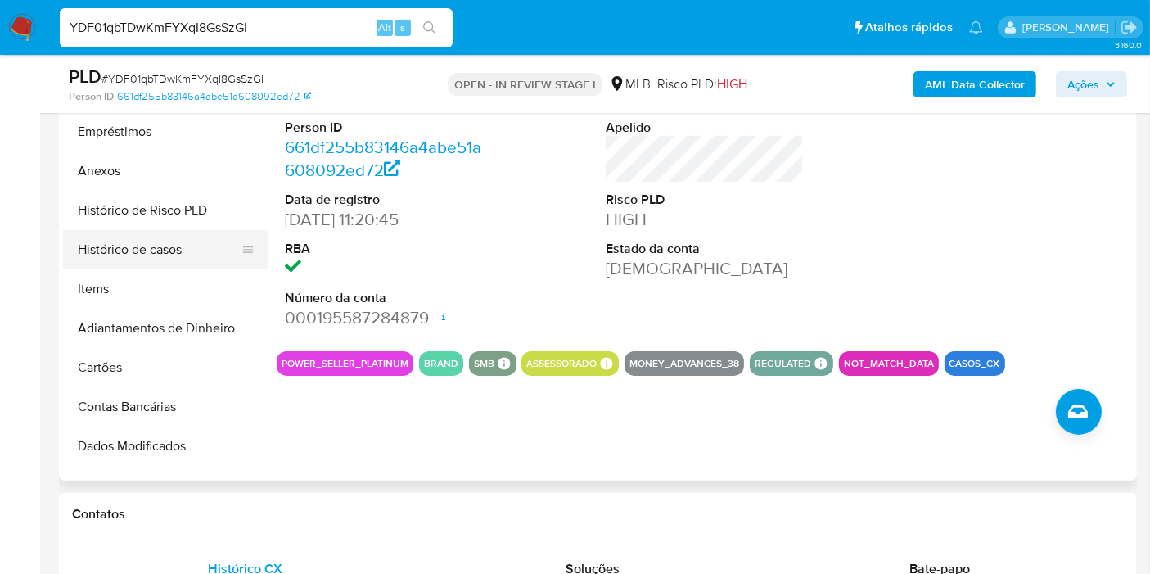
click at [143, 249] on button "Histórico de casos" at bounding box center [158, 249] width 191 height 39
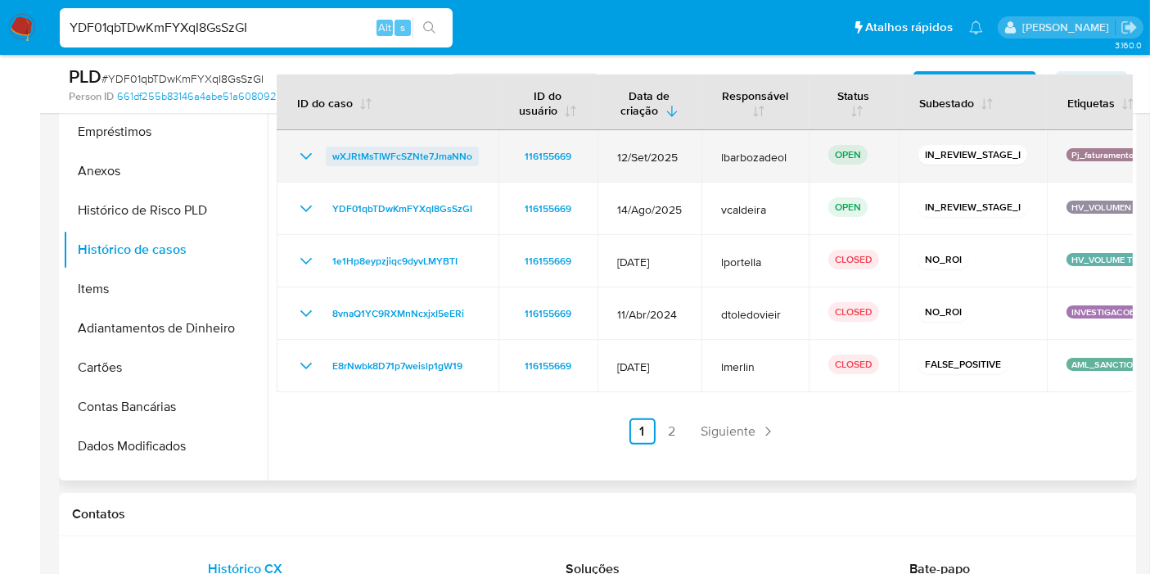
click at [360, 157] on span "wXJRtMsTIWFcSZNte7JmaNNo" at bounding box center [402, 156] width 140 height 20
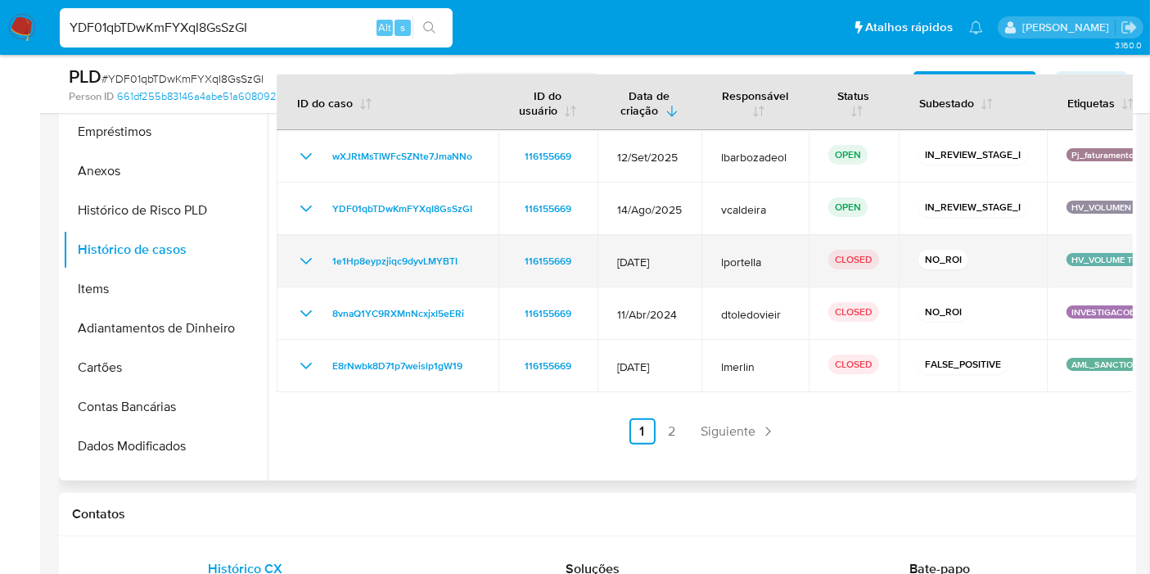
click at [299, 263] on icon "Mostrar/Ocultar" at bounding box center [306, 261] width 20 height 20
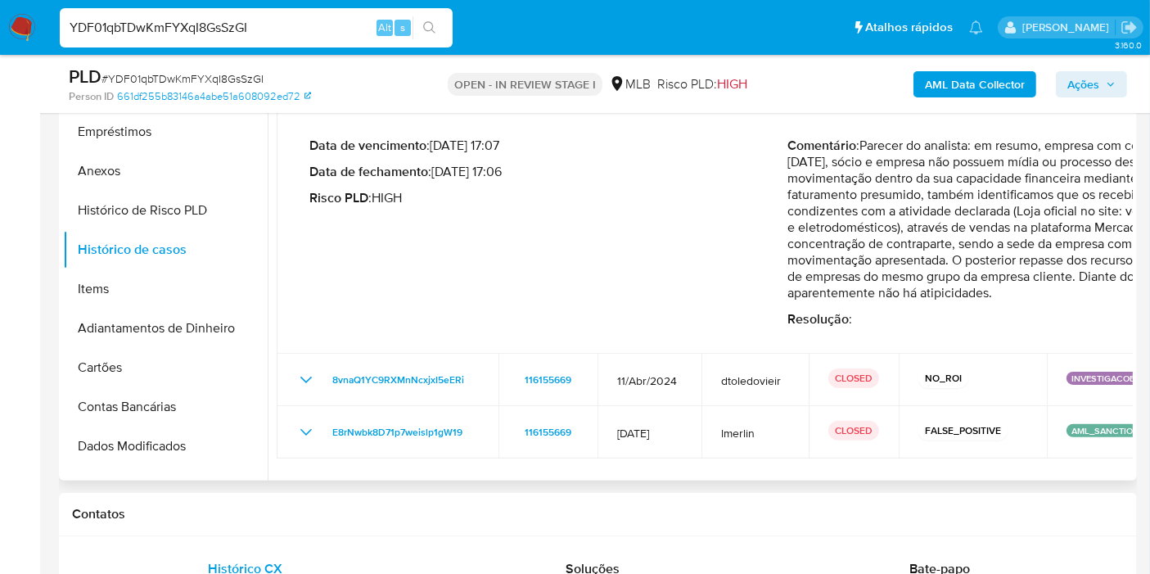
scroll to position [182, 0]
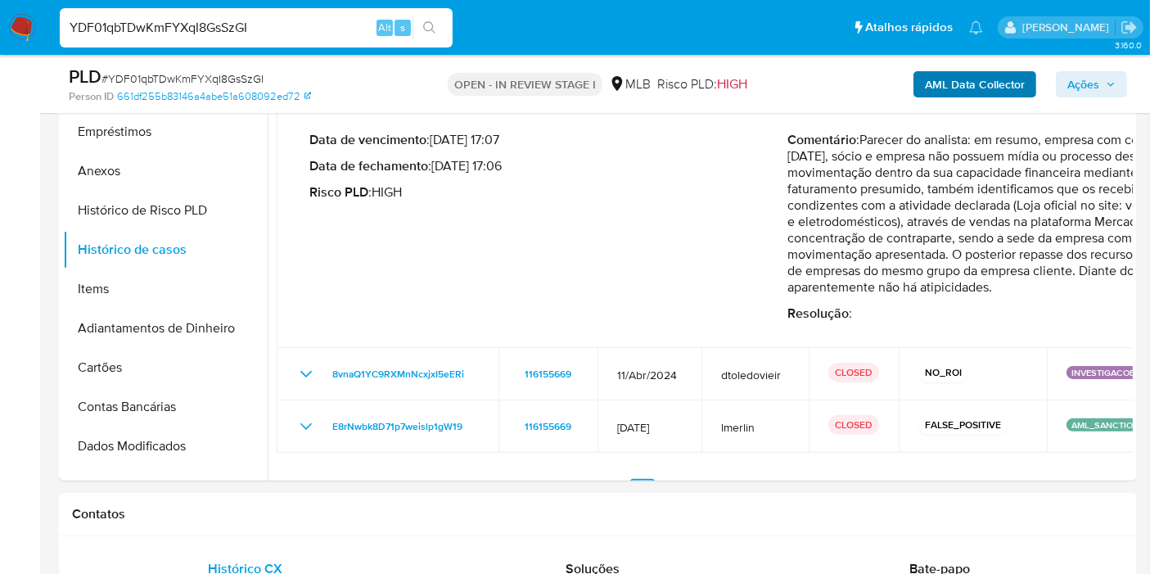
drag, startPoint x: 1088, startPoint y: 79, endPoint x: 1032, endPoint y: 92, distance: 57.8
click at [1087, 80] on span "Ações" at bounding box center [1083, 84] width 32 height 26
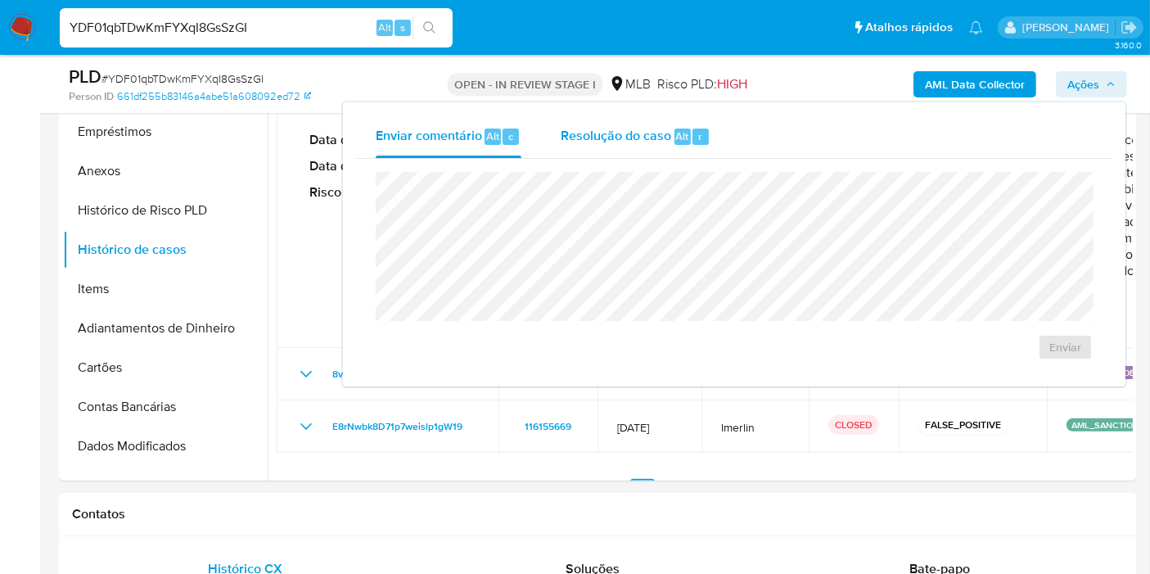
click at [588, 123] on div "Resolução do caso Alt r" at bounding box center [636, 136] width 150 height 43
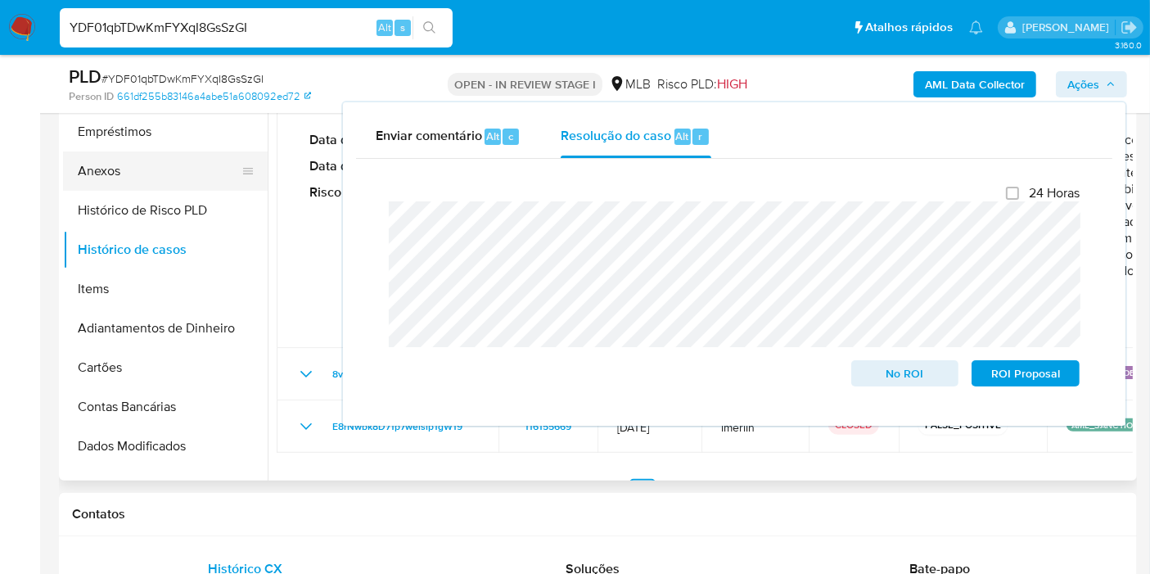
click at [108, 182] on button "Anexos" at bounding box center [158, 170] width 191 height 39
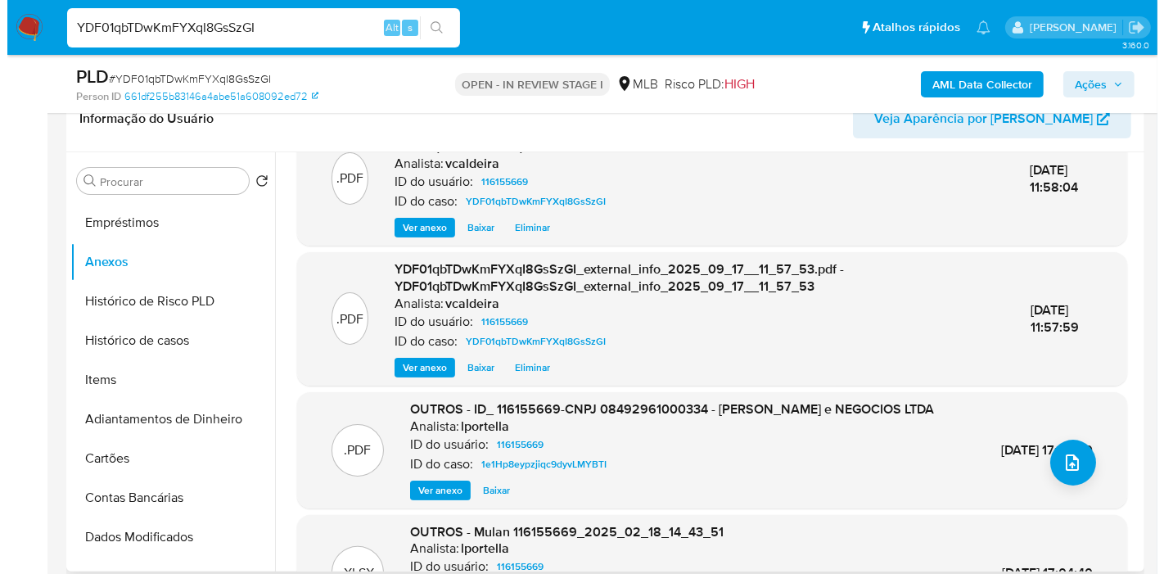
scroll to position [91, 0]
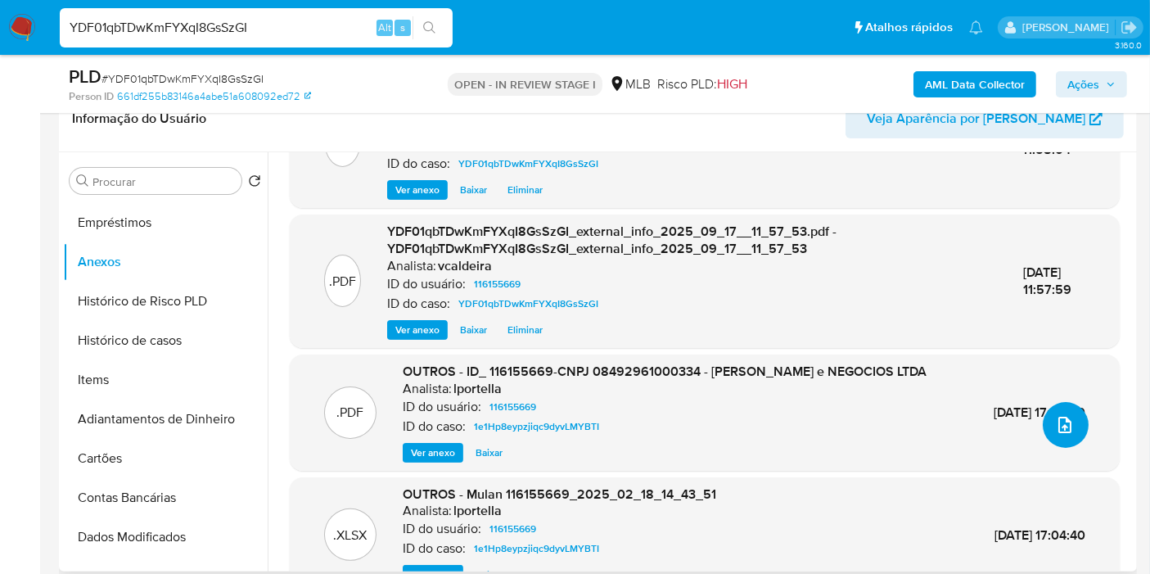
click at [1061, 417] on icon "upload-file" at bounding box center [1065, 425] width 20 height 20
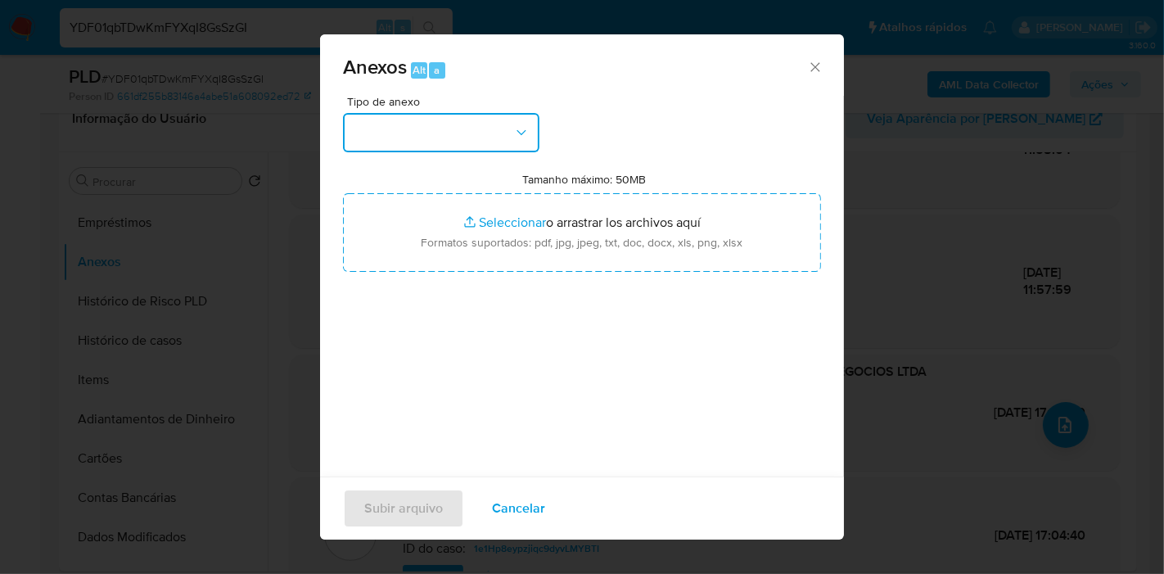
click at [494, 143] on button "button" at bounding box center [441, 132] width 196 height 39
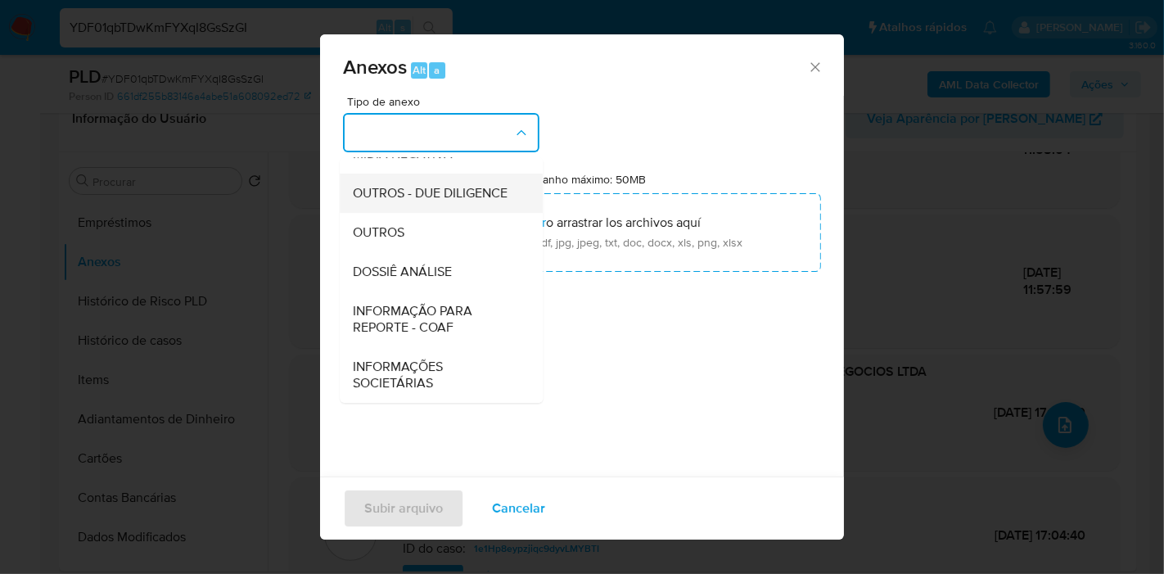
scroll to position [251, 0]
click at [427, 273] on span "DOSSIÊ ANÁLISE" at bounding box center [402, 271] width 99 height 16
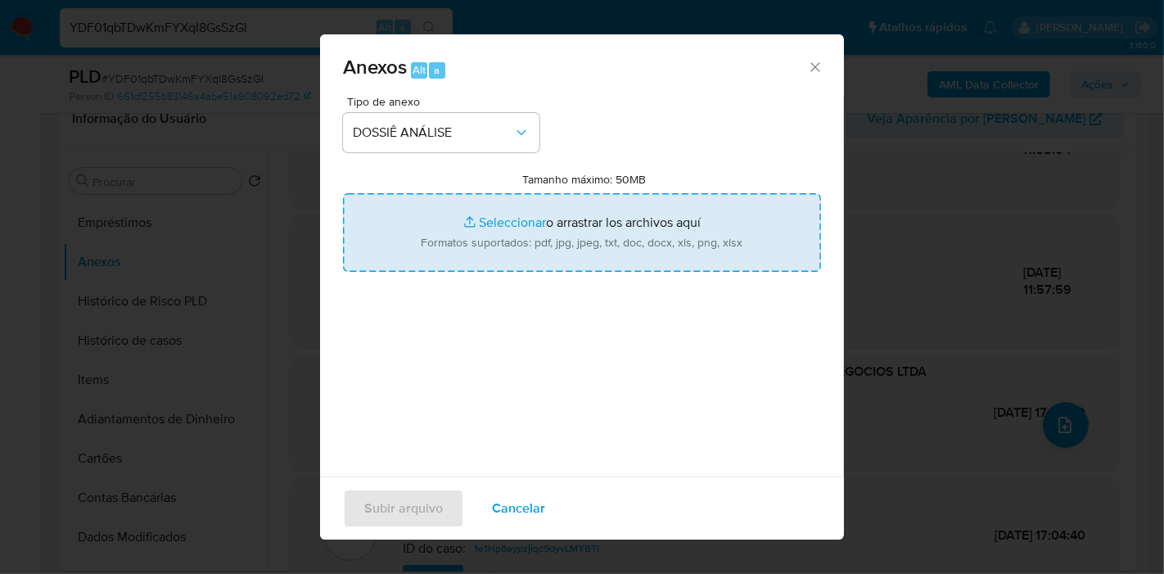
type input "C:\fakepath\DECLÍNIO - Caselog YDF01qbTDwKmFYXqI8GsSzGI_2025_09_18_08_48_32.pdf"
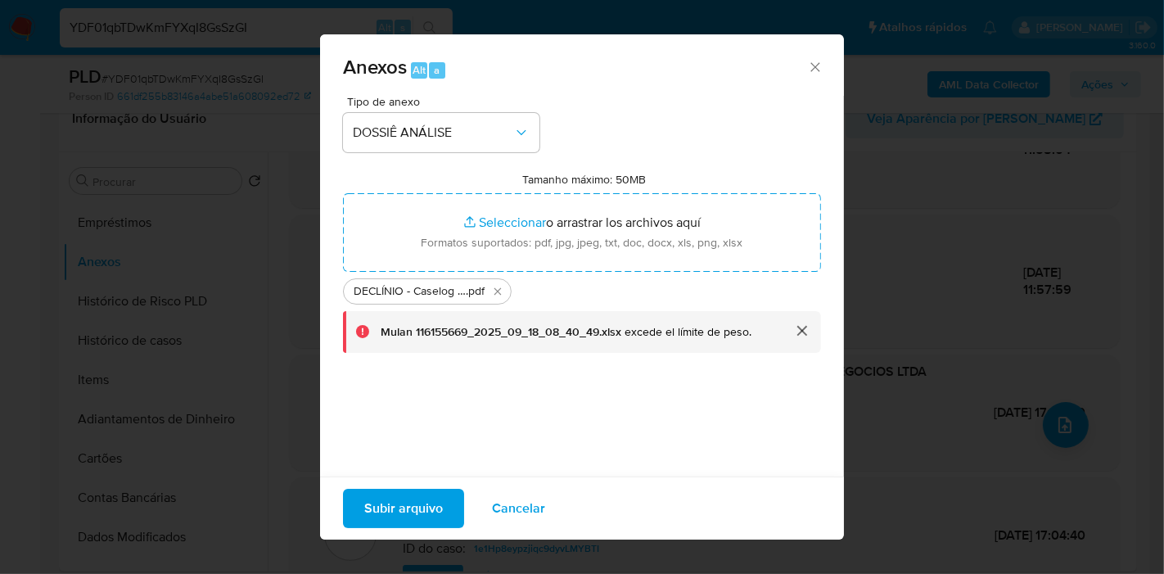
drag, startPoint x: 378, startPoint y: 462, endPoint x: 394, endPoint y: 462, distance: 16.4
click at [378, 462] on div "Tipo de anexo DOSSIÊ ANÁLISE Tamanho máximo: 50MB Seleccionar archivos Seleccio…" at bounding box center [582, 289] width 478 height 386
click at [437, 514] on span "Subir arquivo" at bounding box center [403, 508] width 79 height 36
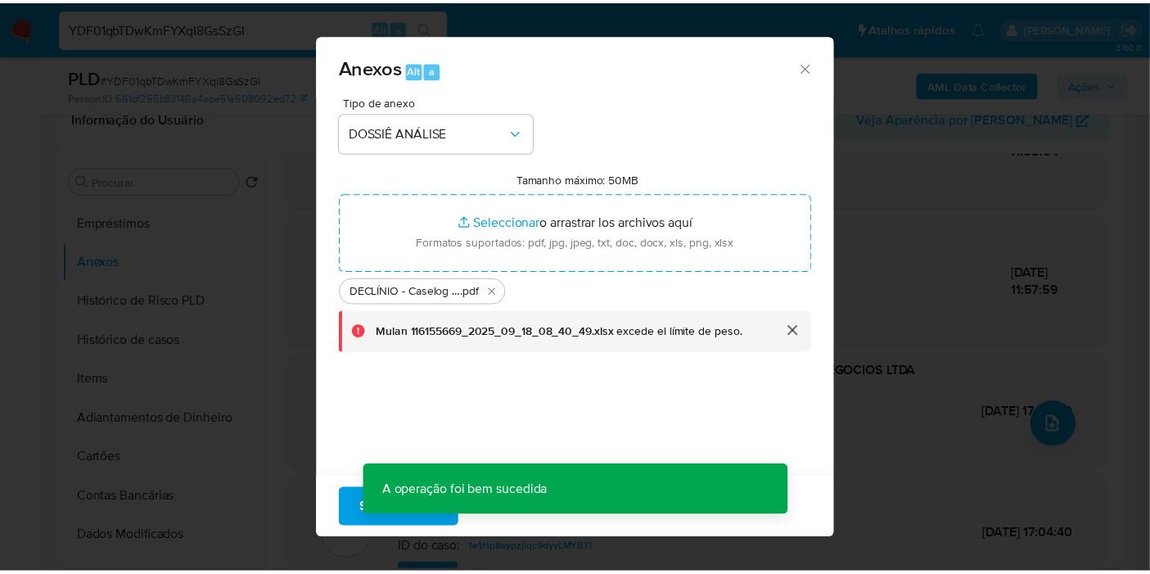
scroll to position [188, 0]
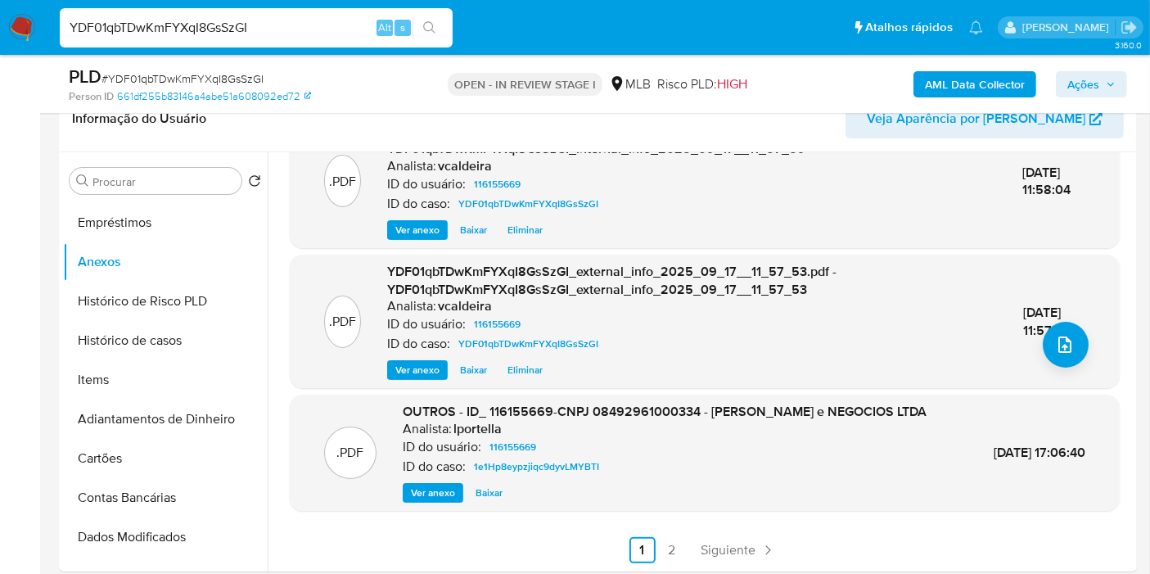
click at [1076, 85] on span "Ações" at bounding box center [1083, 84] width 32 height 26
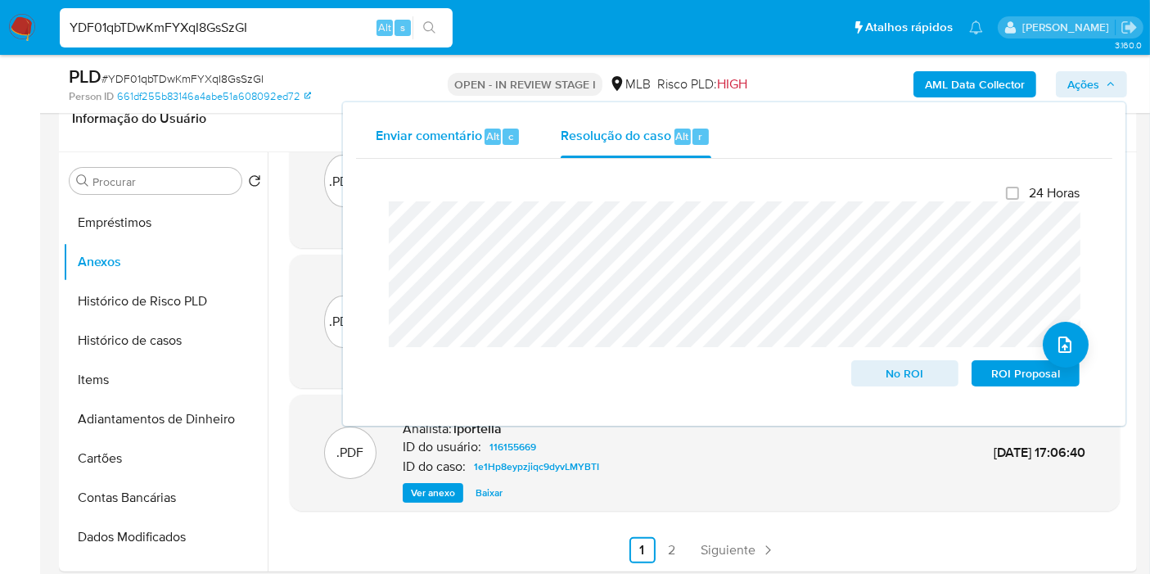
click at [460, 134] on span "Enviar comentário" at bounding box center [429, 135] width 106 height 19
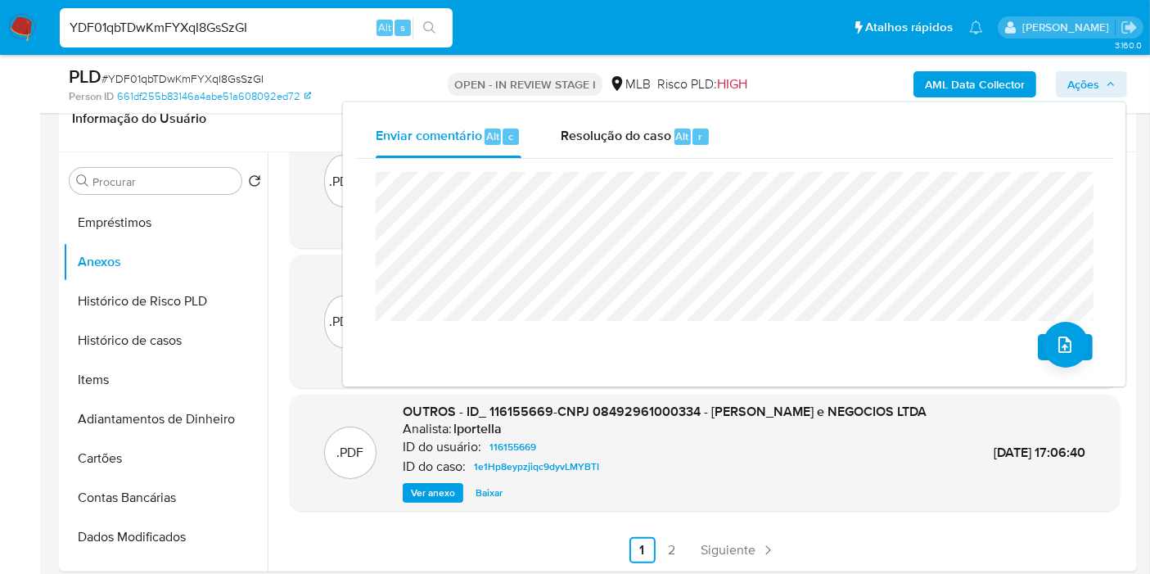
click at [1052, 355] on span "Enviar" at bounding box center [1065, 346] width 32 height 23
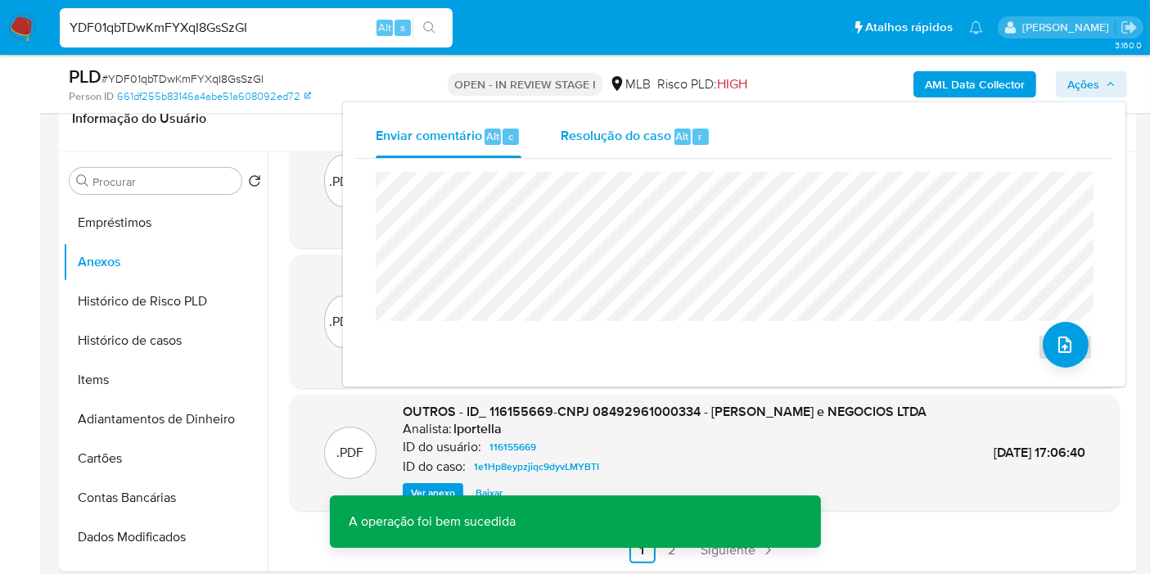
click at [603, 152] on div "Resolução do caso Alt r" at bounding box center [636, 136] width 150 height 43
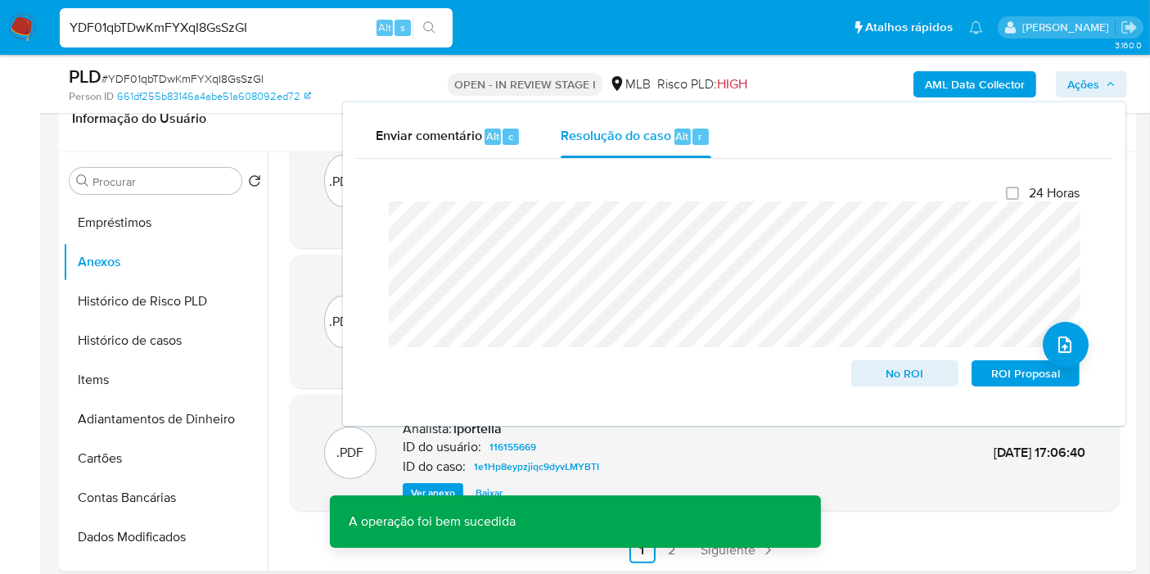
click at [1067, 92] on span "Ações" at bounding box center [1083, 84] width 32 height 26
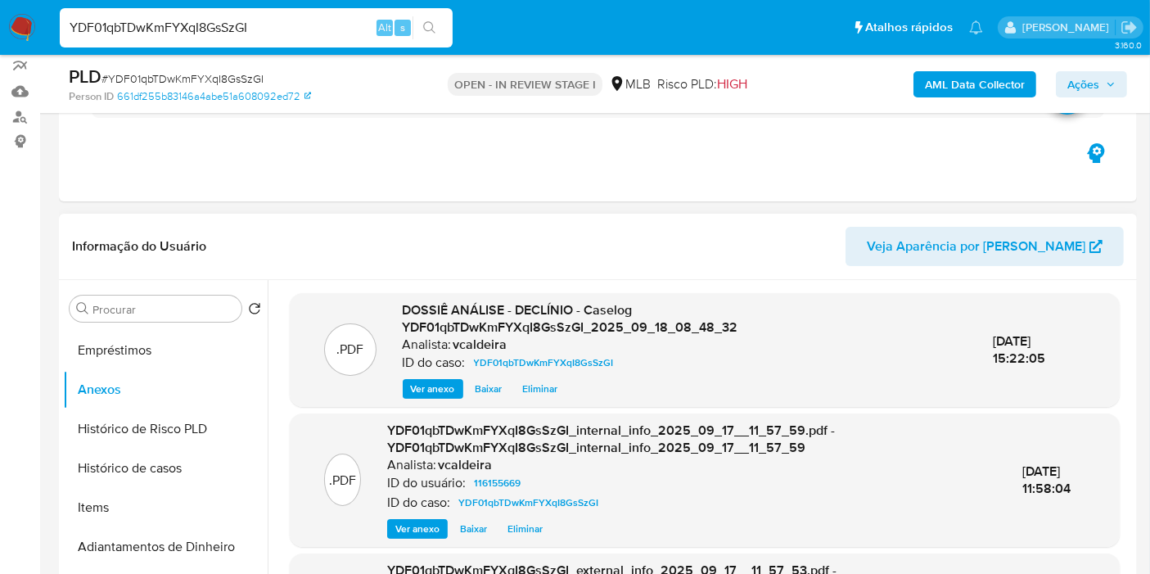
scroll to position [182, 0]
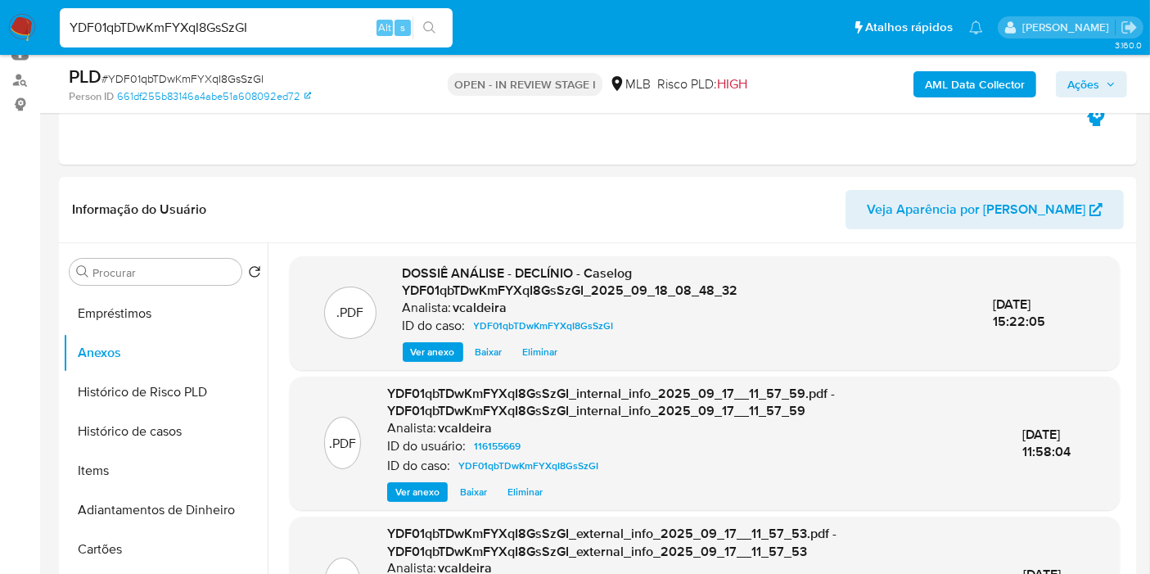
click at [1053, 68] on div "AML Data Collector Ações" at bounding box center [952, 84] width 349 height 38
click at [1074, 80] on span "Ações" at bounding box center [1083, 84] width 32 height 26
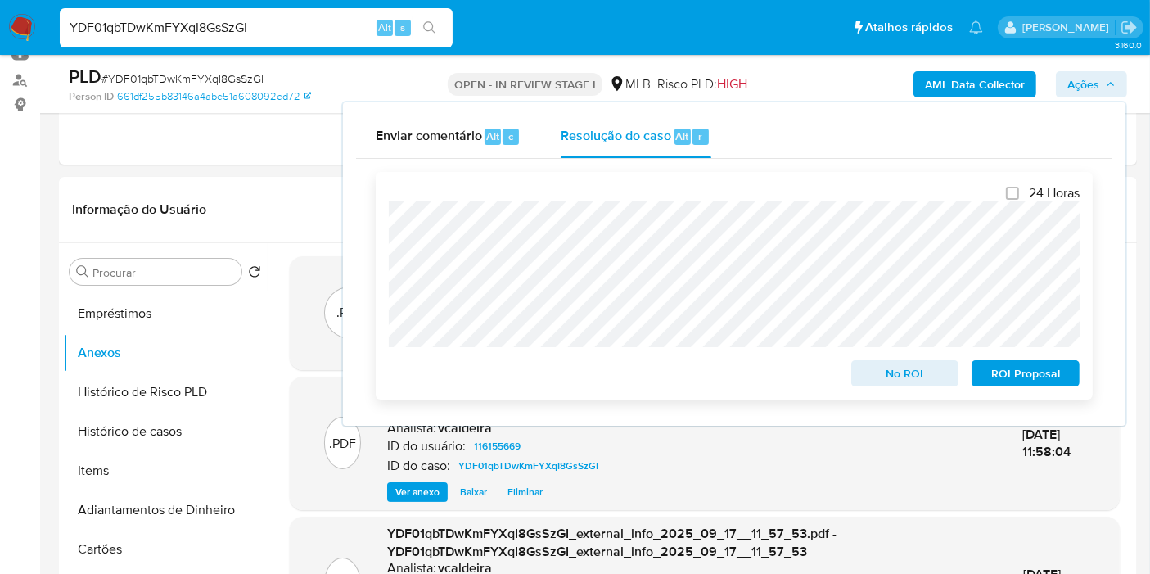
click at [919, 381] on span "No ROI" at bounding box center [904, 373] width 85 height 23
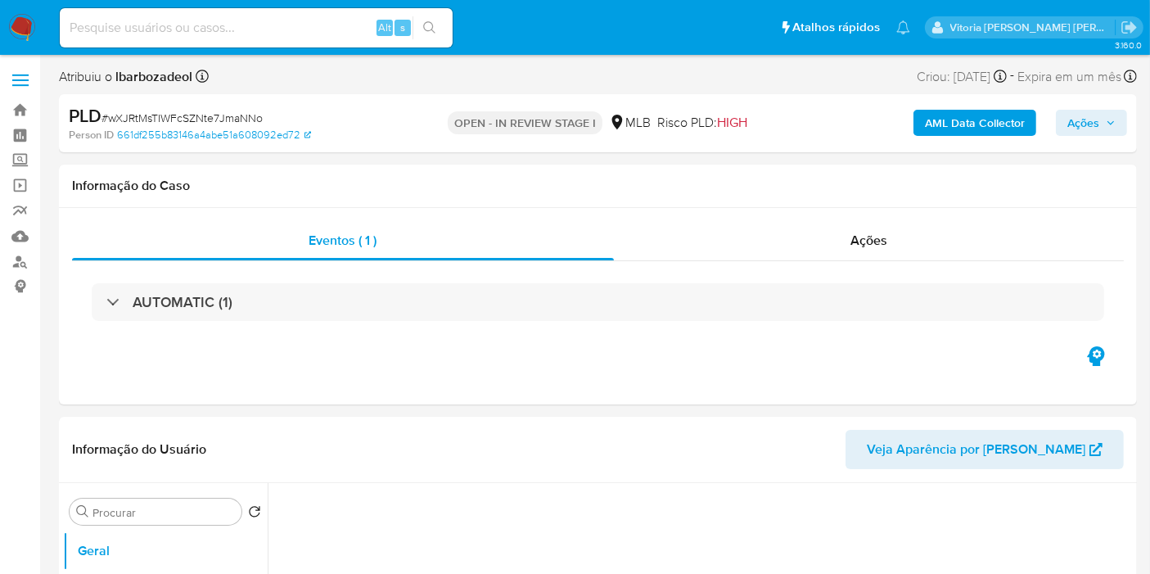
select select "10"
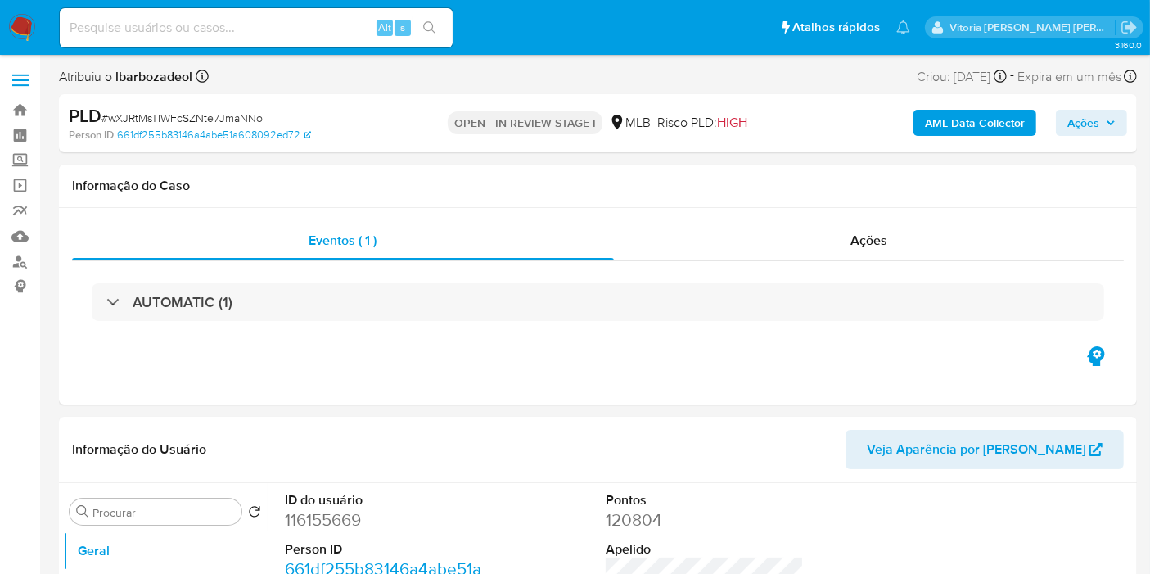
click at [23, 26] on img at bounding box center [22, 28] width 28 height 28
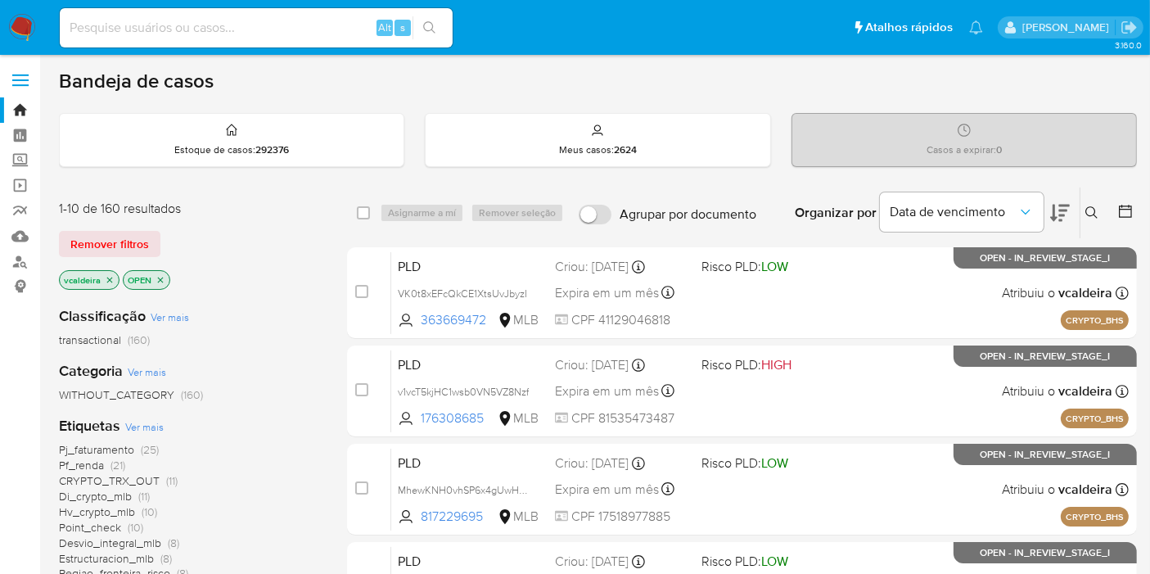
click at [1092, 211] on icon at bounding box center [1091, 212] width 13 height 13
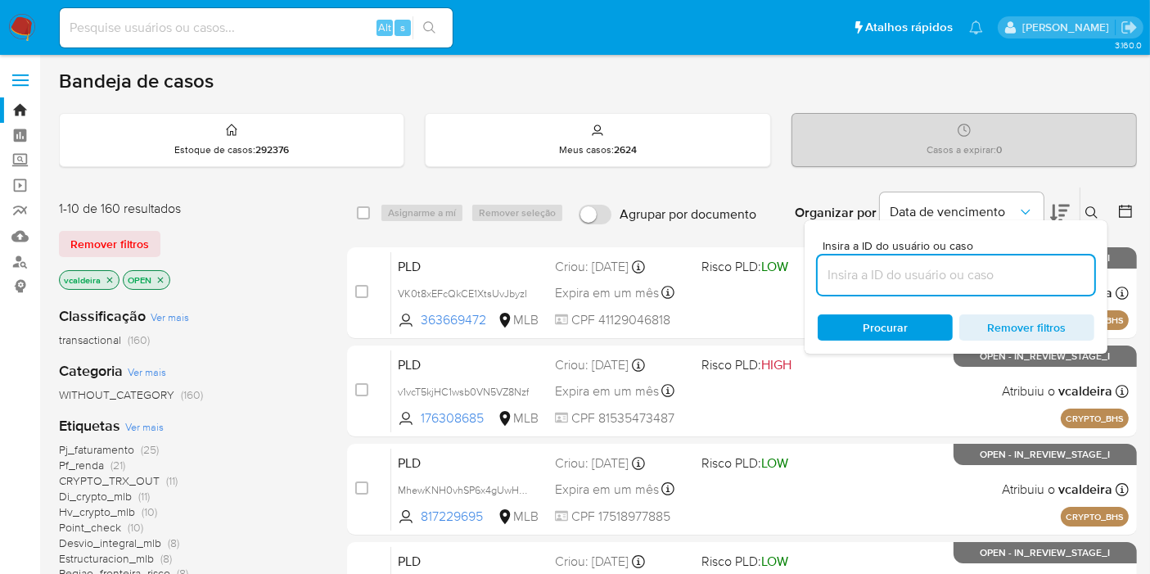
click at [885, 277] on input at bounding box center [955, 274] width 277 height 21
type input "wXJRtMsTIWFcSZNte7JmaNNo"
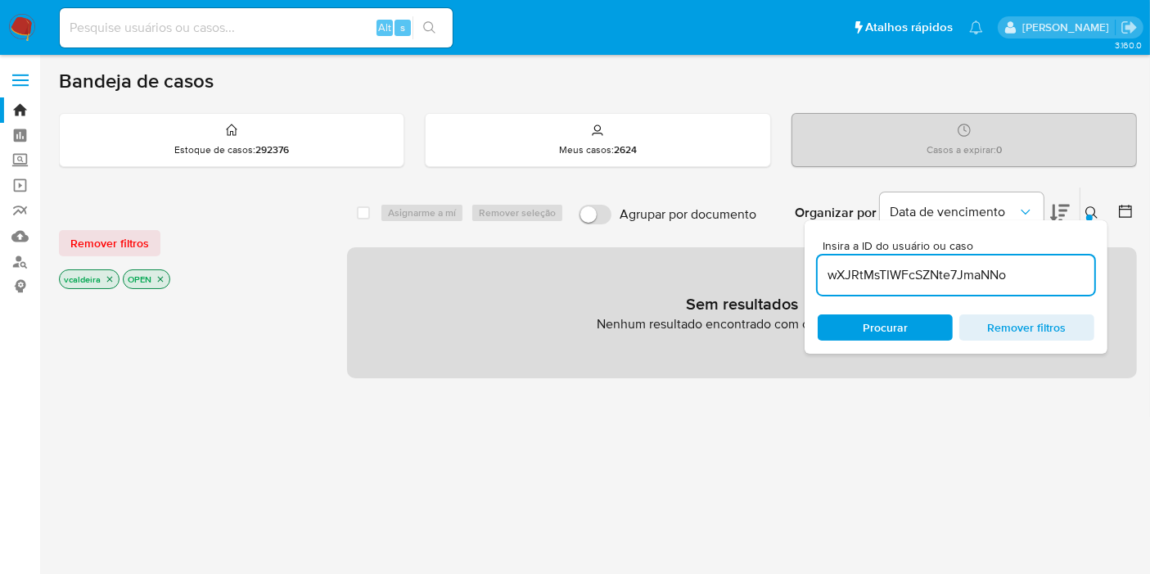
click at [115, 281] on p "vcaldeira" at bounding box center [89, 279] width 59 height 18
click at [106, 281] on icon "close-filter" at bounding box center [110, 279] width 10 height 10
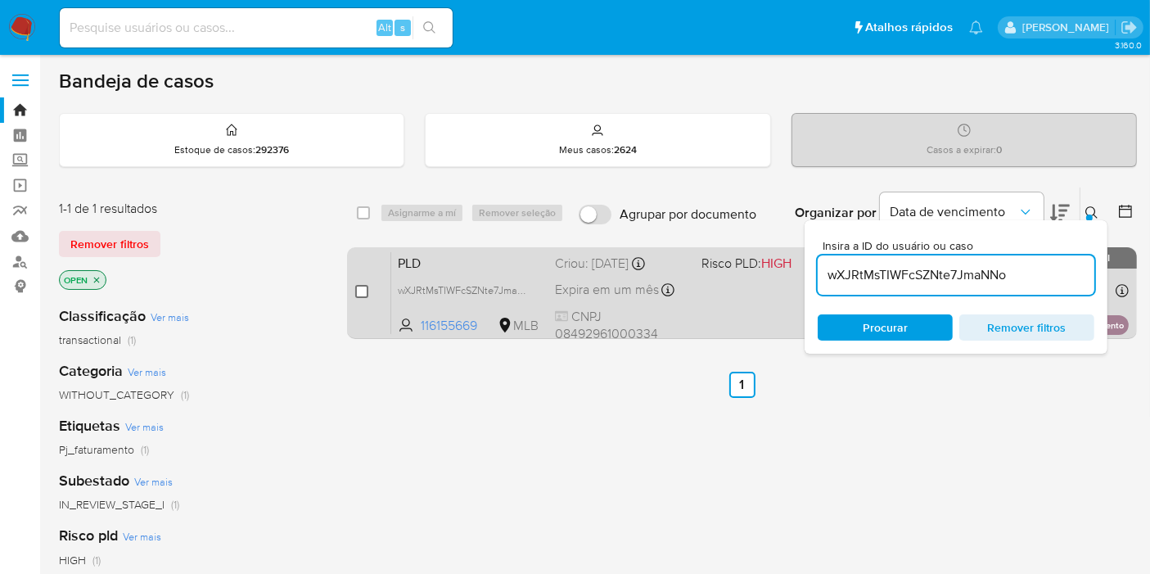
drag, startPoint x: 358, startPoint y: 294, endPoint x: 367, endPoint y: 272, distance: 23.1
click at [358, 294] on input "checkbox" at bounding box center [361, 291] width 13 height 13
checkbox input "true"
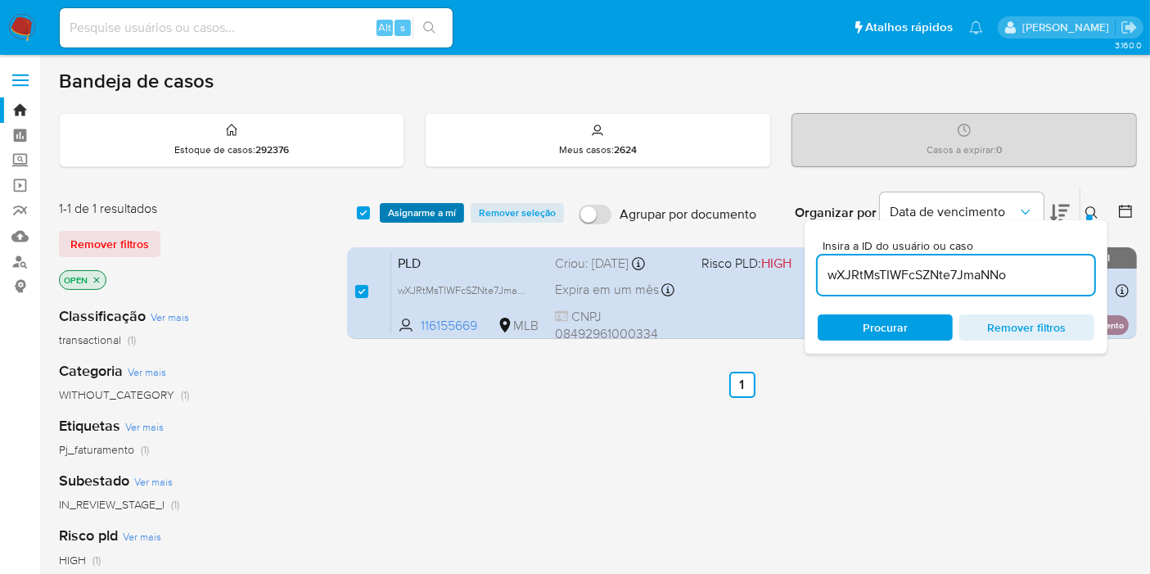
click at [435, 216] on span "Asignarme a mí" at bounding box center [422, 213] width 68 height 16
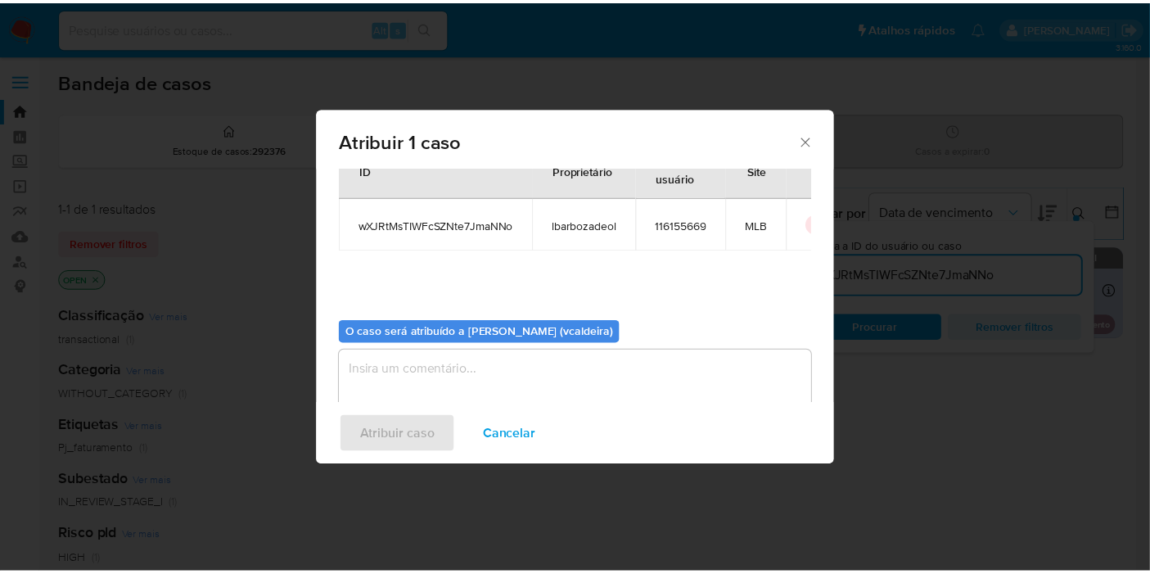
scroll to position [83, 0]
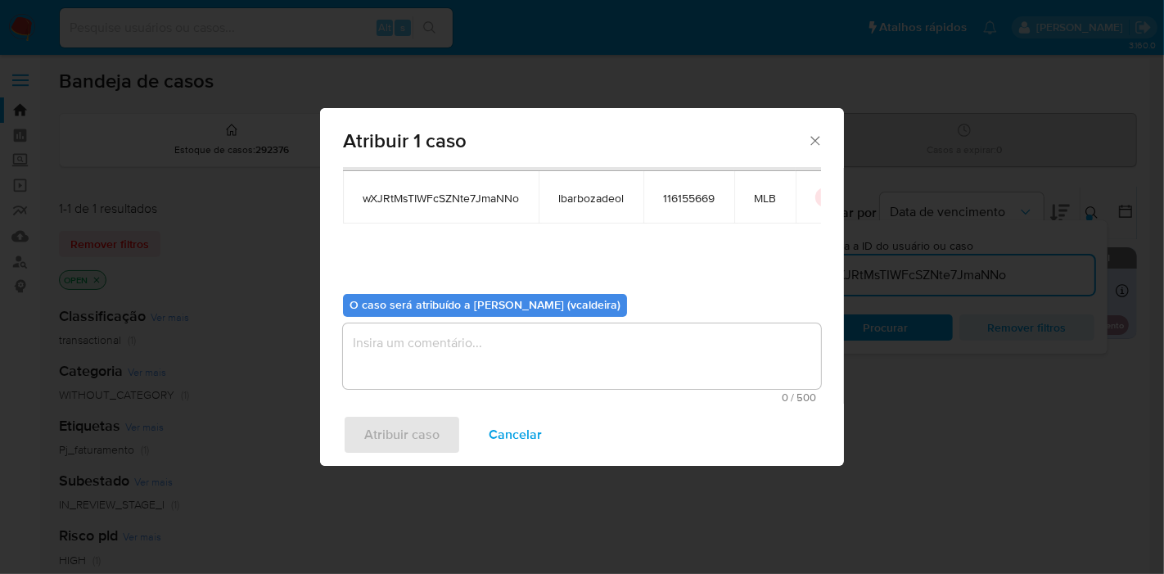
click at [446, 354] on textarea "assign-modal" at bounding box center [582, 355] width 478 height 65
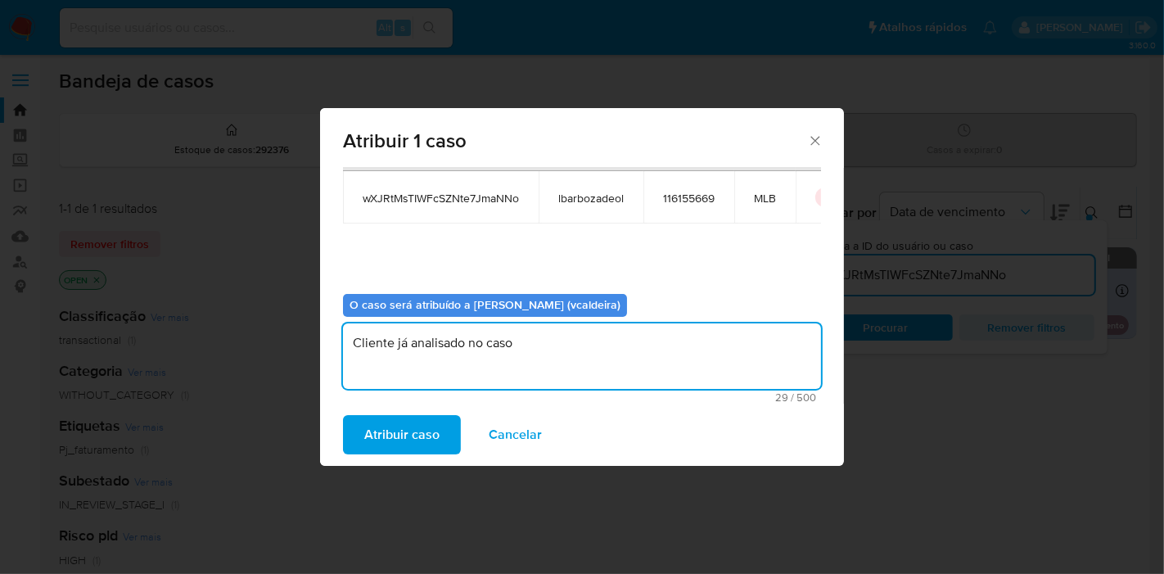
paste textarea "YDF01qbTDwKmFYXqI8GsSzGI"
drag, startPoint x: 704, startPoint y: 344, endPoint x: 329, endPoint y: 350, distance: 374.8
click at [329, 350] on div "Casos para atribuir: ID Proprietário ID do usuário Site wXJRtMsTIWFcSZNte7JmaNN…" at bounding box center [582, 286] width 524 height 236
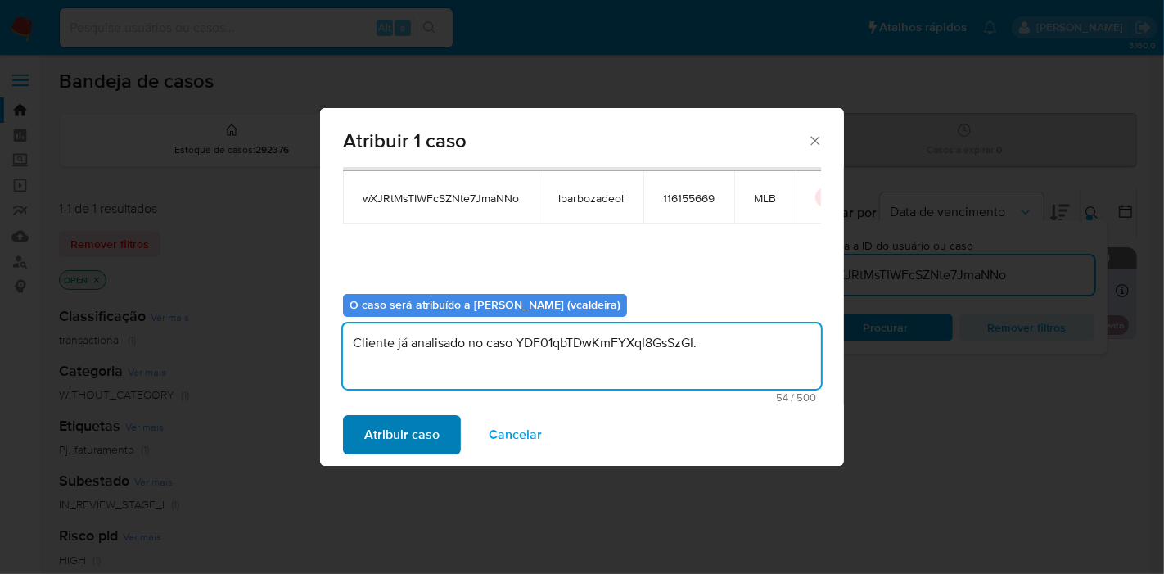
type textarea "Cliente já analisado no caso YDF01qbTDwKmFYXqI8GsSzGI."
click at [390, 449] on span "Atribuir caso" at bounding box center [401, 435] width 75 height 36
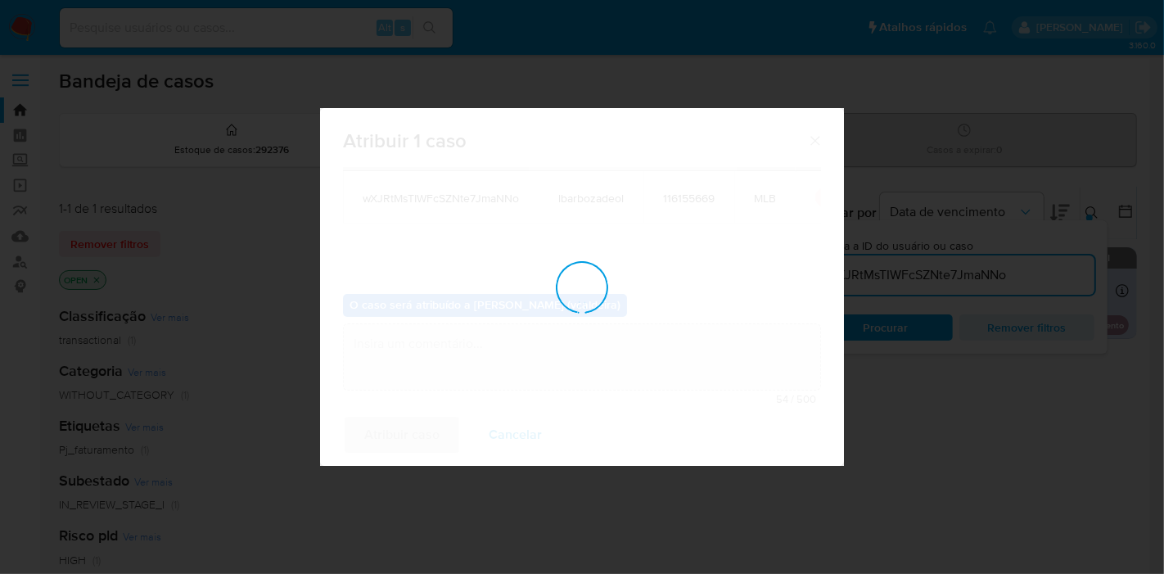
checkbox input "false"
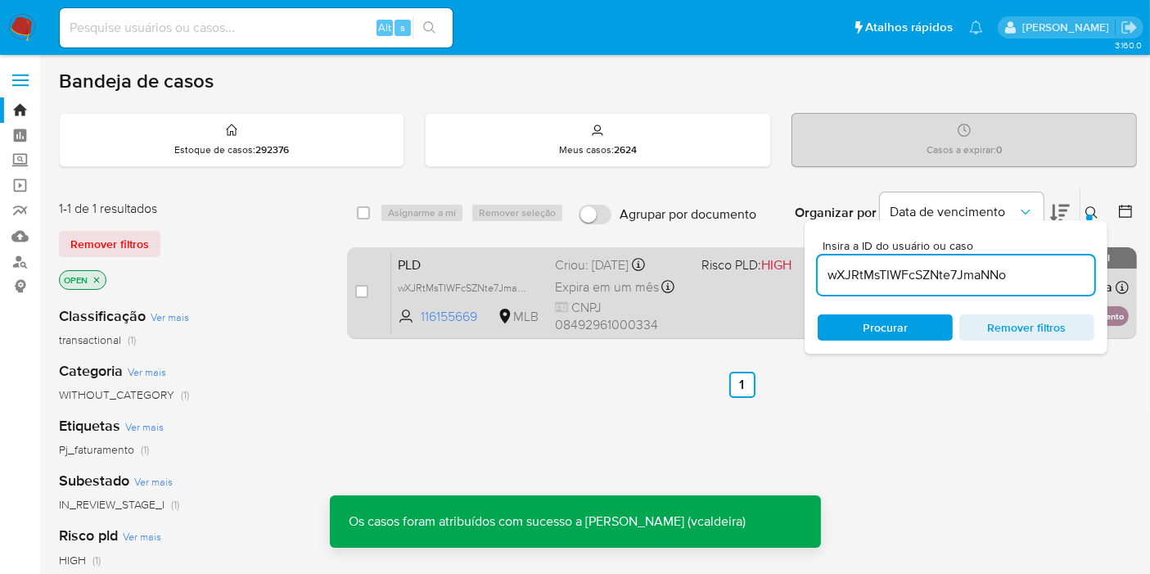
click at [506, 258] on span "PLD" at bounding box center [470, 263] width 144 height 21
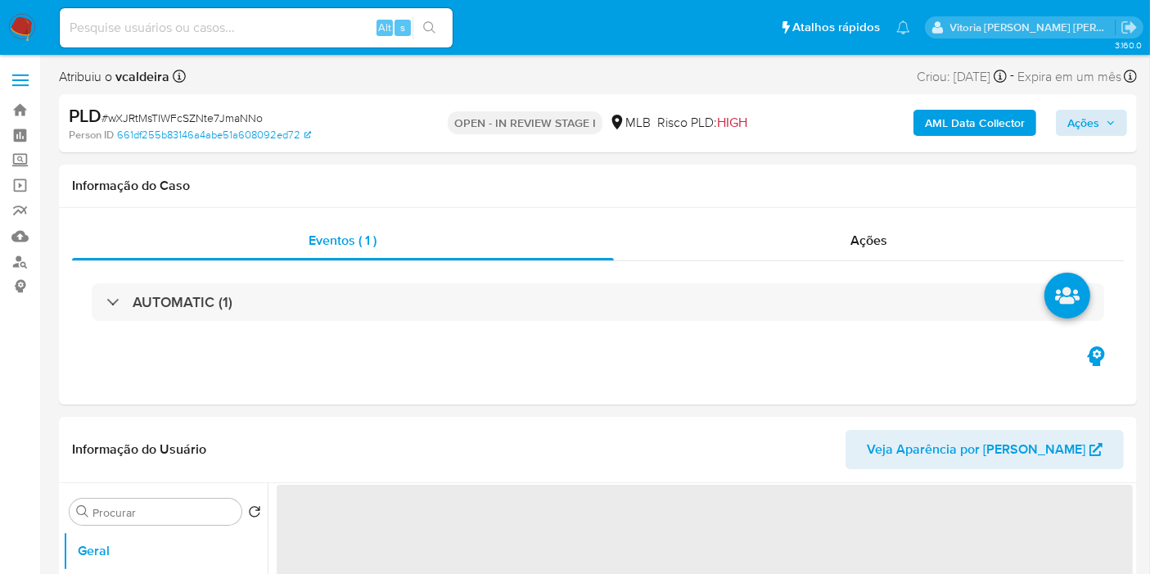
select select "10"
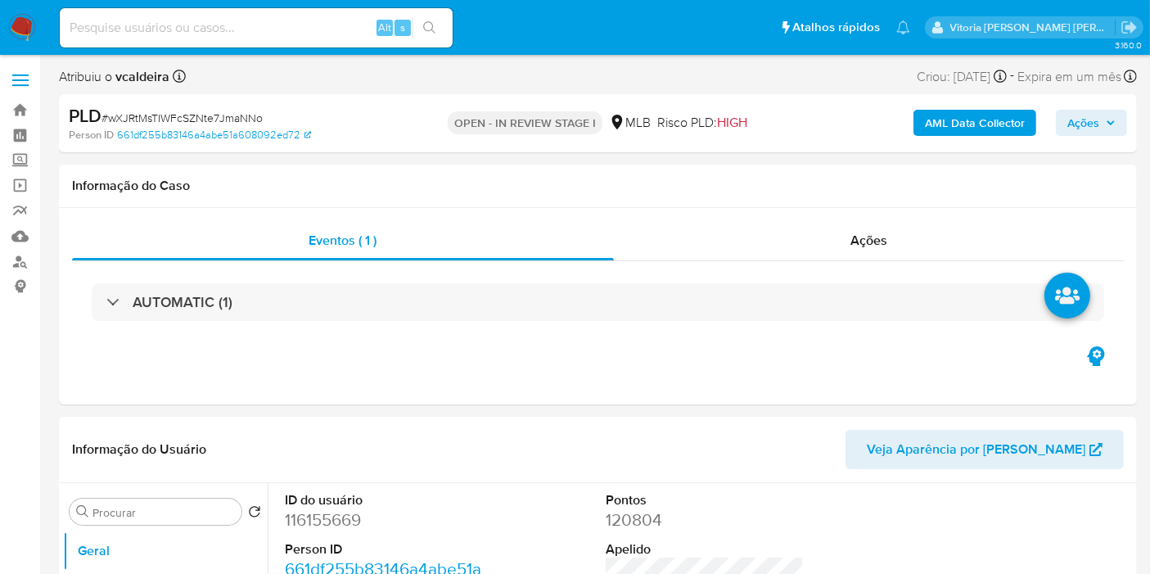
click at [1107, 123] on icon "button" at bounding box center [1111, 123] width 10 height 10
click at [1099, 112] on span "Ações" at bounding box center [1083, 123] width 32 height 26
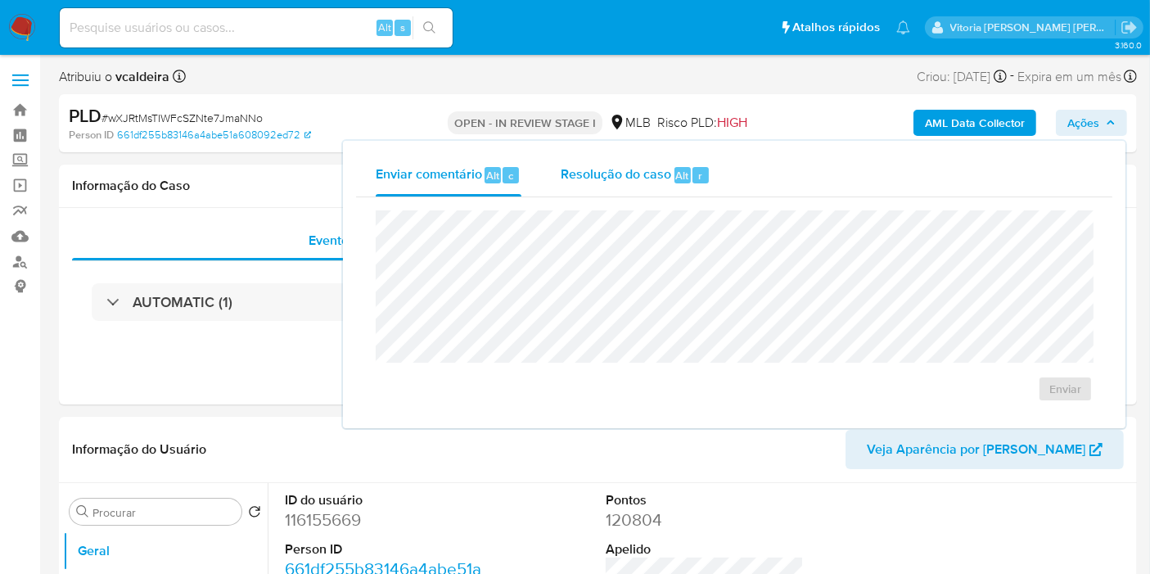
click at [678, 182] on span "Alt" at bounding box center [682, 176] width 13 height 16
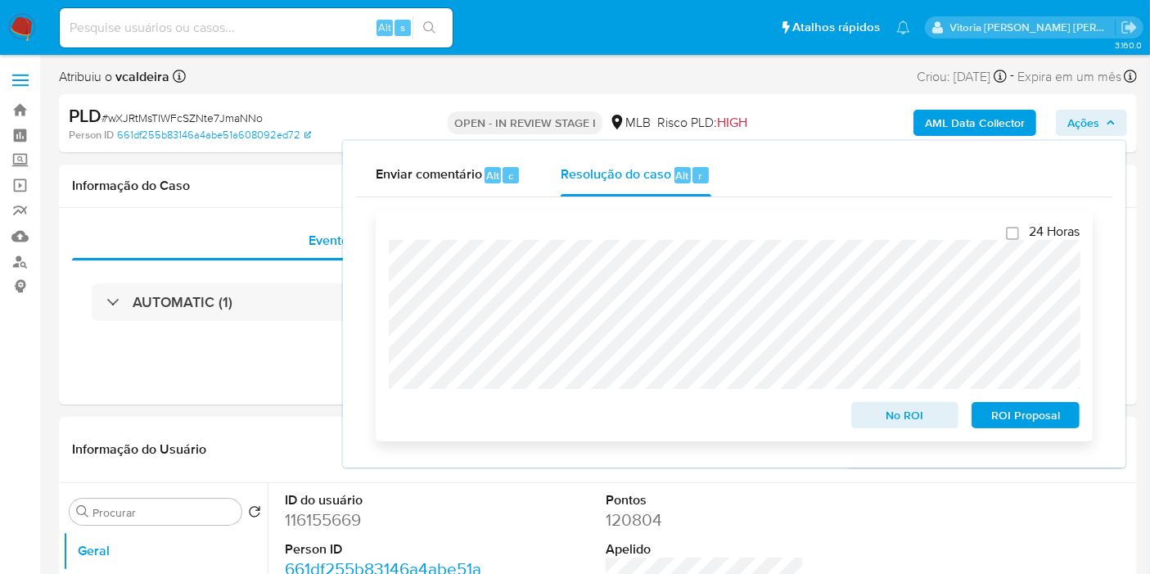
click at [890, 424] on span "No ROI" at bounding box center [904, 414] width 85 height 23
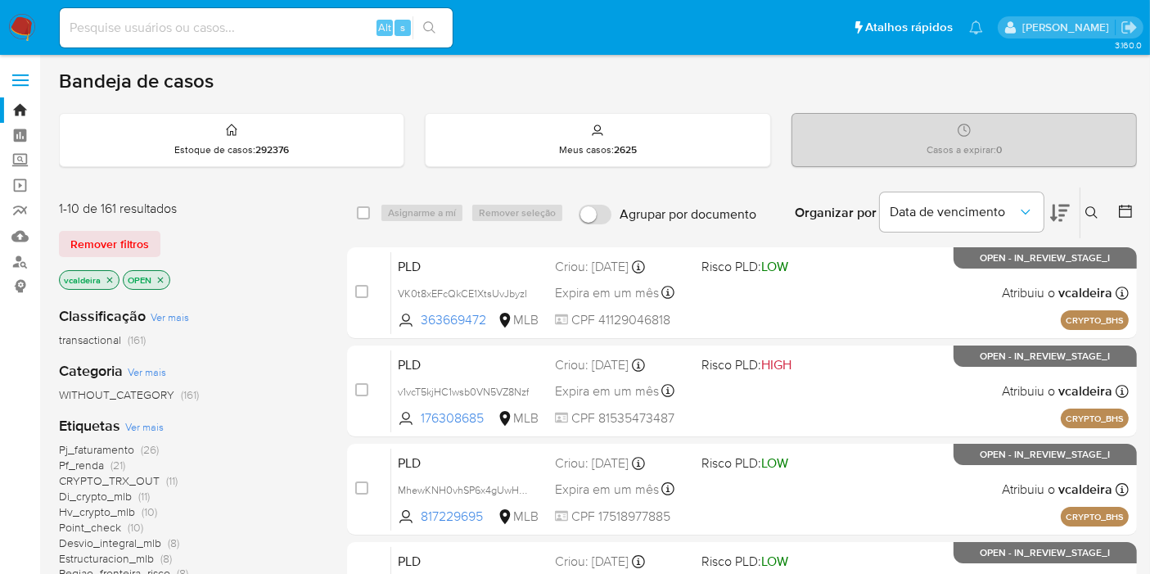
click at [241, 25] on input at bounding box center [256, 27] width 393 height 21
paste input "jToiJKkZAKPEi9gdH6yCi8xb"
type input "jToiJKkZAKPEi9gdH6yCi8xb"
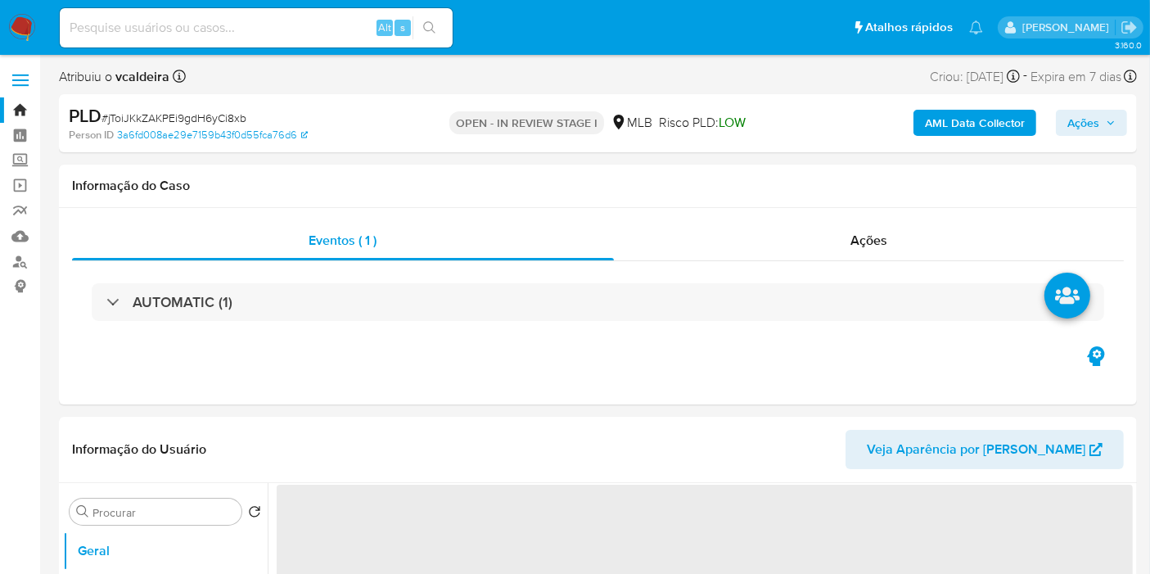
select select "10"
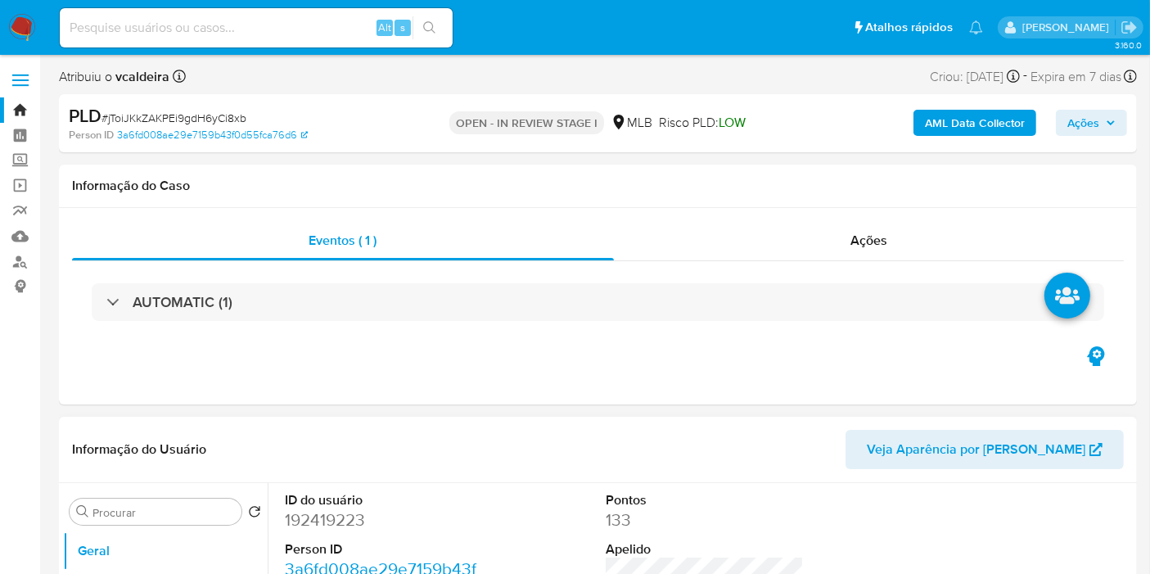
click at [319, 513] on dd "192419223" at bounding box center [384, 519] width 198 height 23
copy dd "192419223"
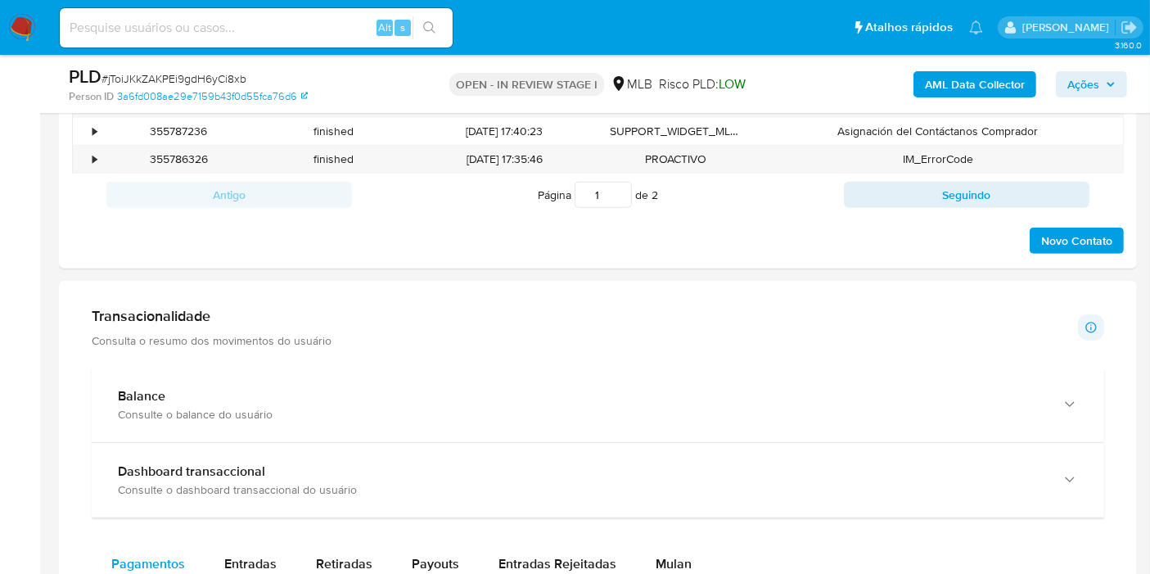
scroll to position [1091, 0]
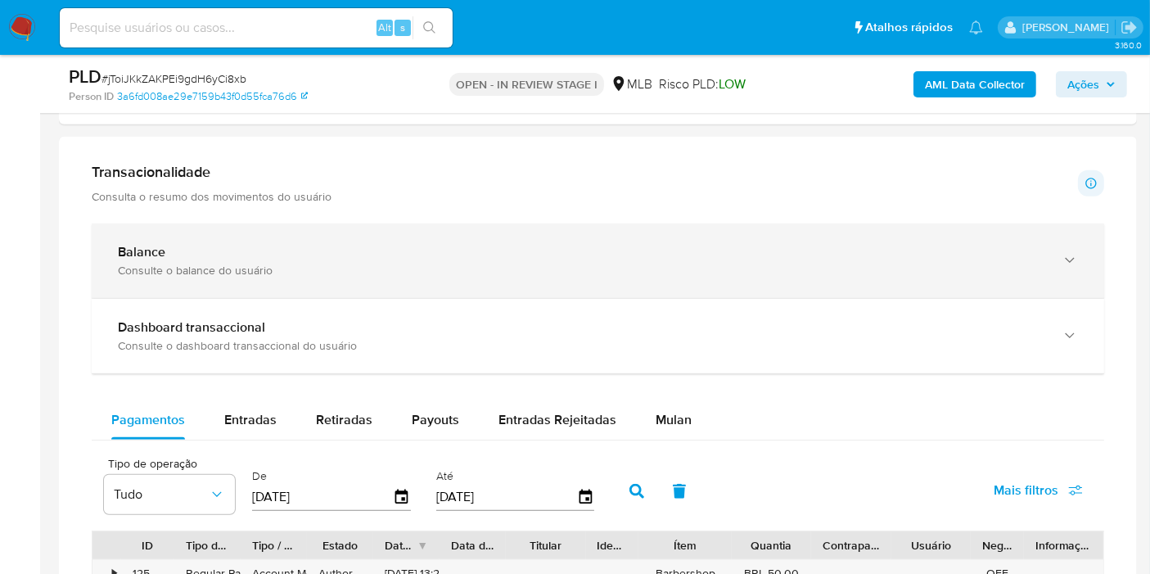
click at [248, 265] on div "Consulte o balance do usuário" at bounding box center [581, 270] width 927 height 15
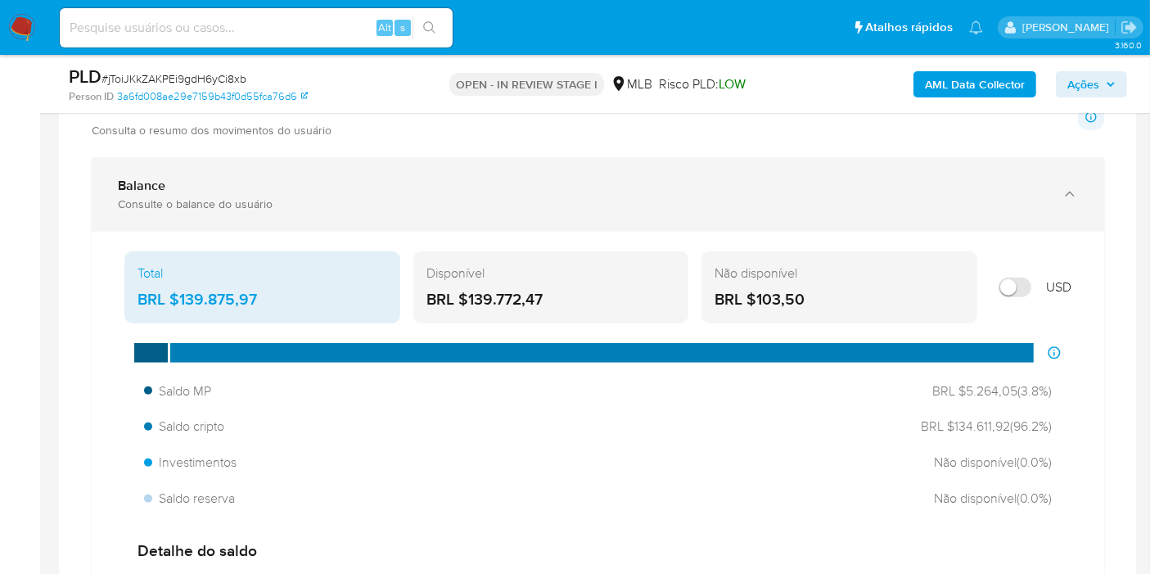
scroll to position [1182, 0]
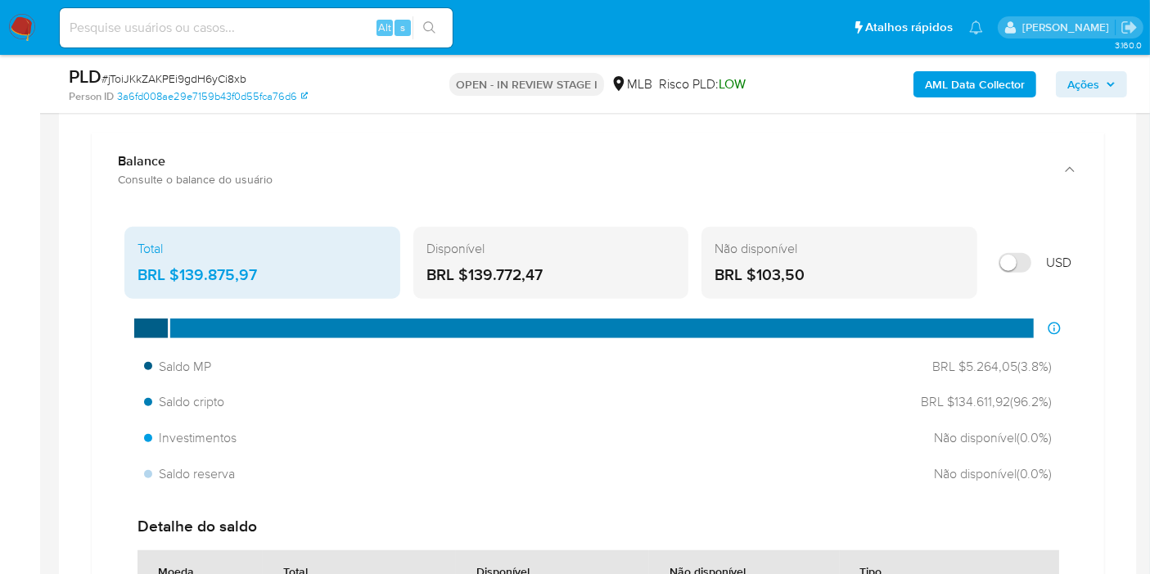
drag, startPoint x: 561, startPoint y: 265, endPoint x: 470, endPoint y: 270, distance: 91.0
click at [470, 270] on div "BRL $139.772,47" at bounding box center [551, 274] width 250 height 21
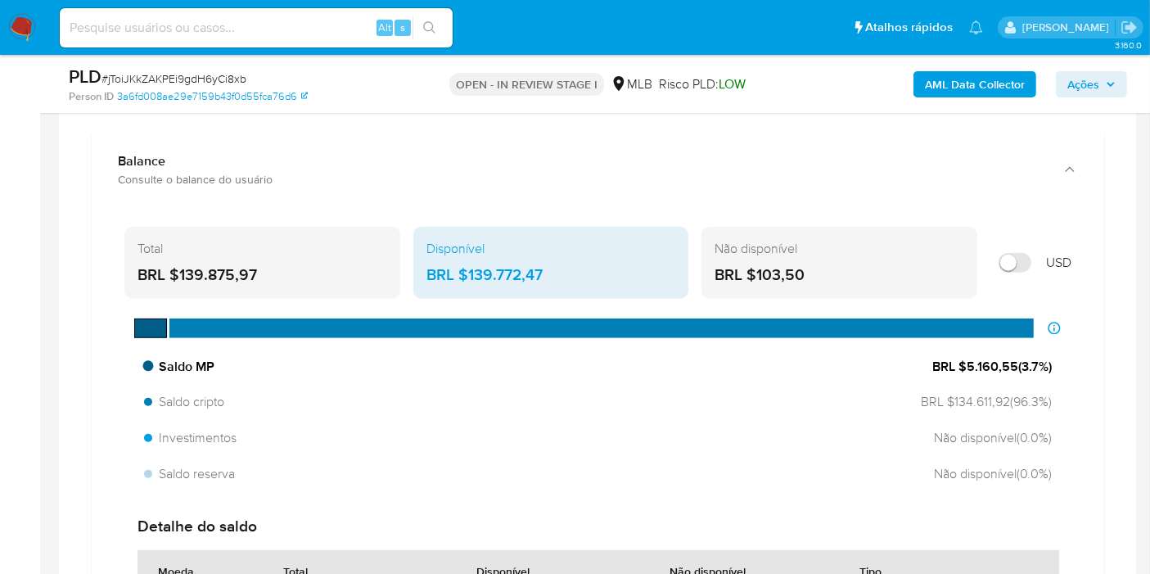
drag, startPoint x: 1015, startPoint y: 368, endPoint x: 966, endPoint y: 362, distance: 49.5
click at [966, 362] on span "BRL $5.160,55 ( 3.7 %)" at bounding box center [991, 367] width 119 height 18
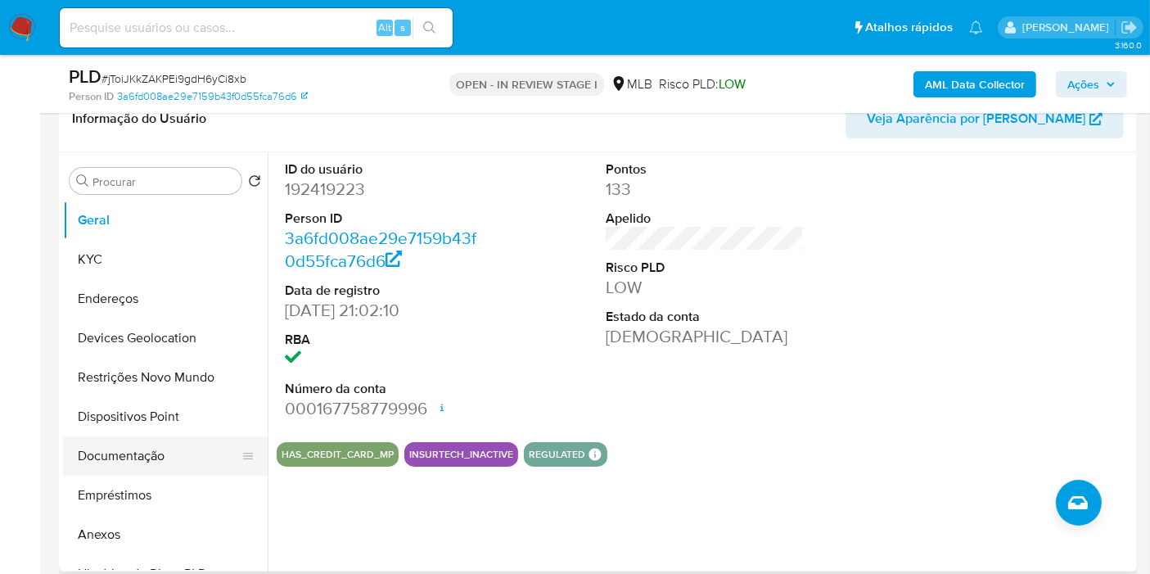
scroll to position [91, 0]
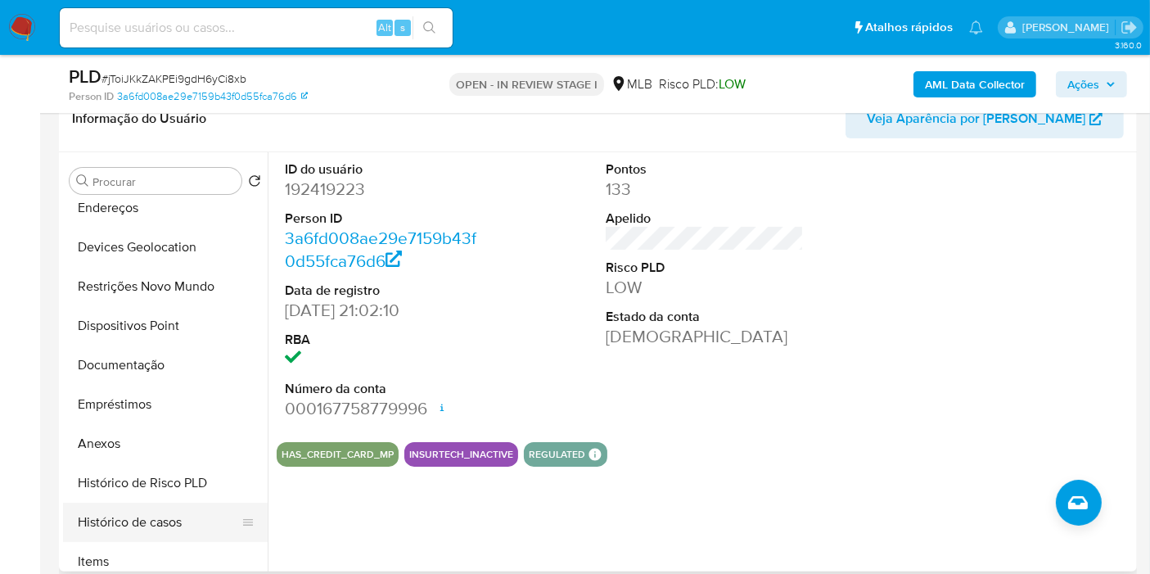
click at [104, 529] on button "Histórico de casos" at bounding box center [158, 521] width 191 height 39
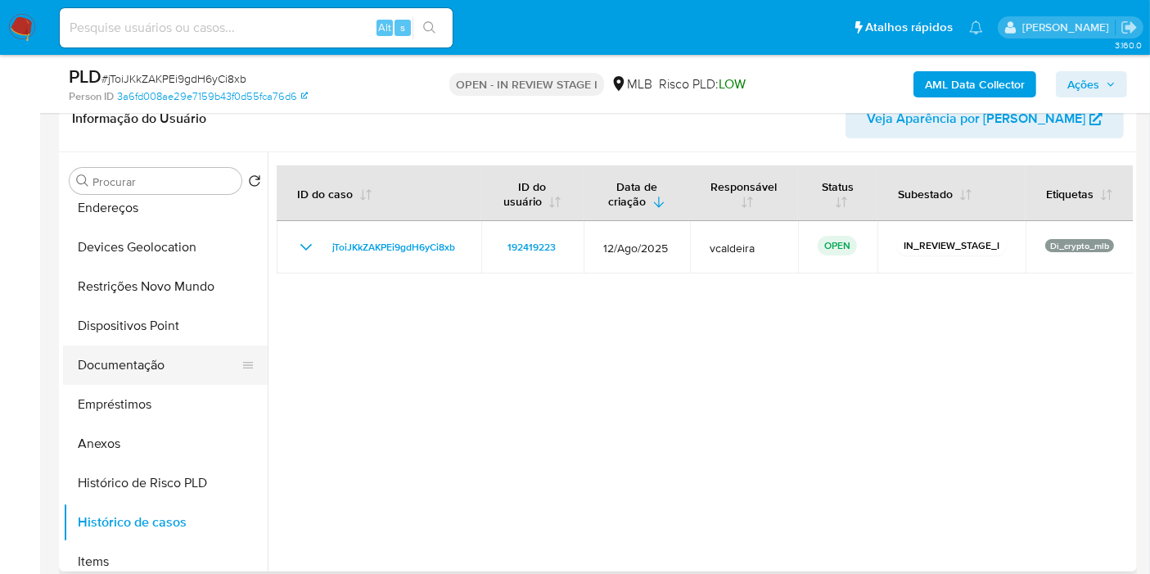
click at [143, 363] on button "Documentação" at bounding box center [158, 364] width 191 height 39
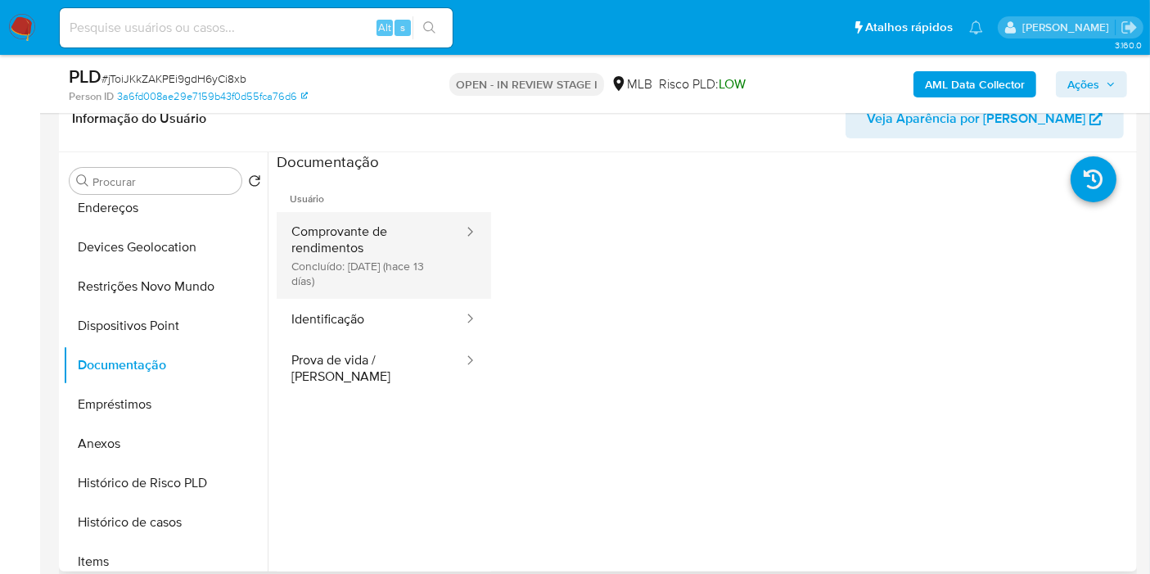
click at [368, 238] on button "Comprovante de rendimentos Concluído: 06/09/2025 (hace 13 días)" at bounding box center [371, 255] width 188 height 87
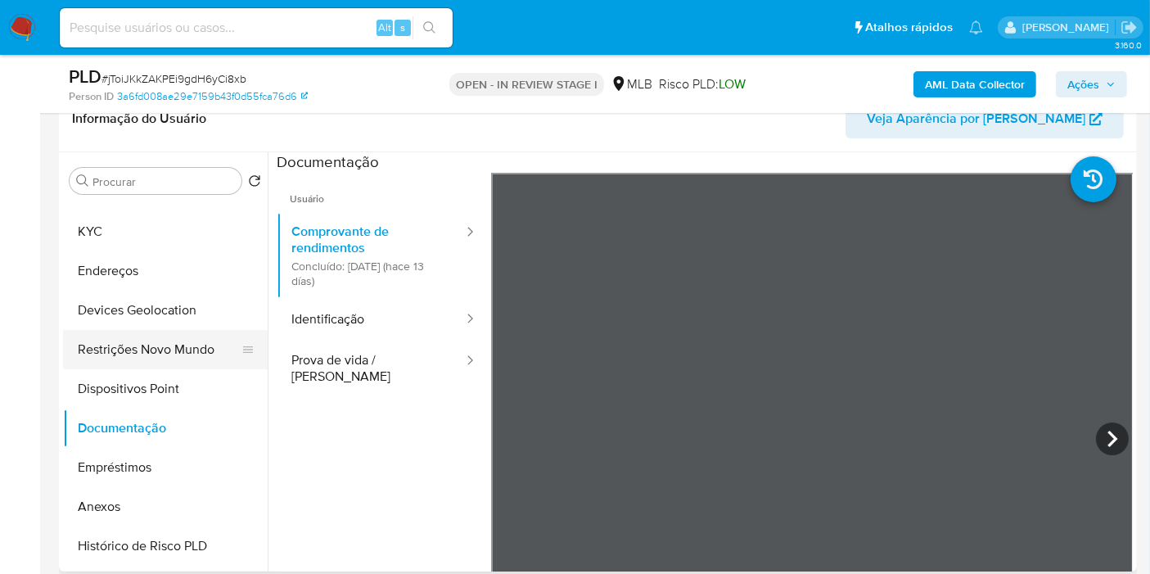
scroll to position [0, 0]
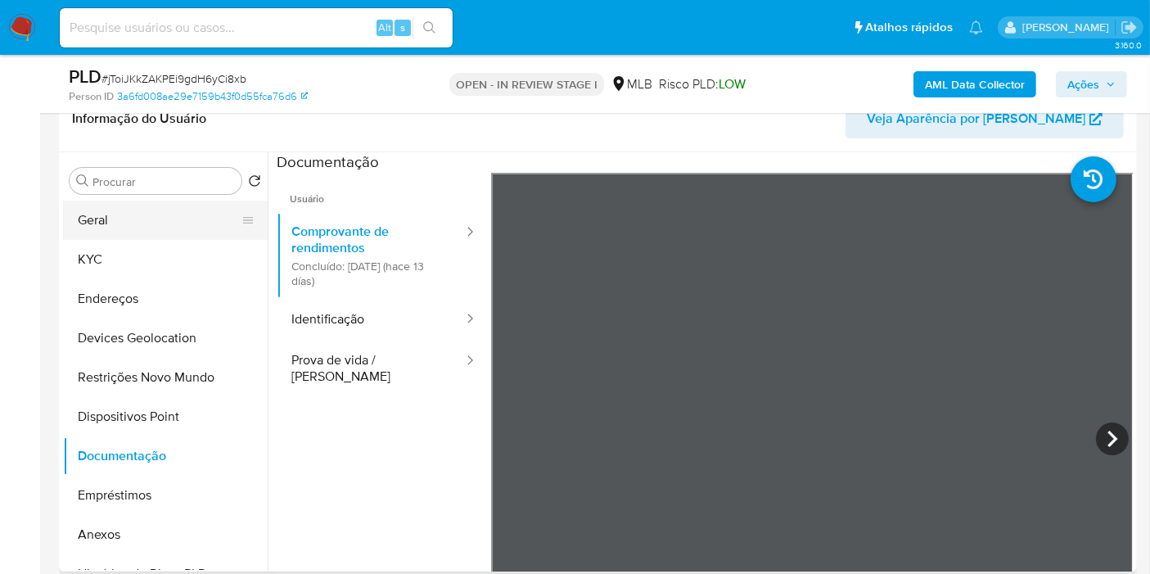
click at [131, 218] on button "Geral" at bounding box center [158, 219] width 191 height 39
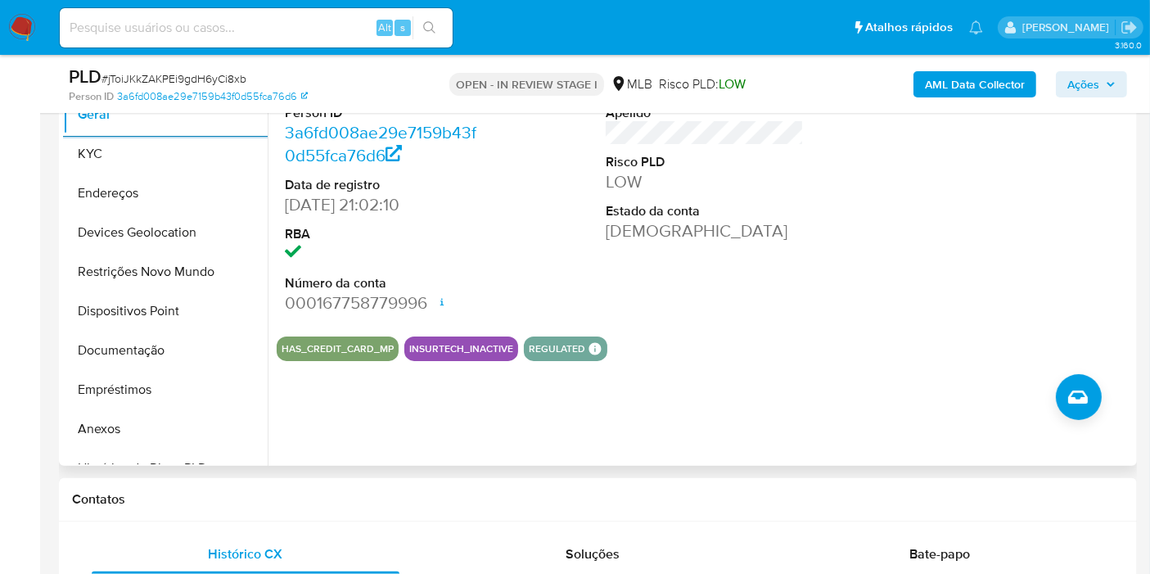
scroll to position [272, 0]
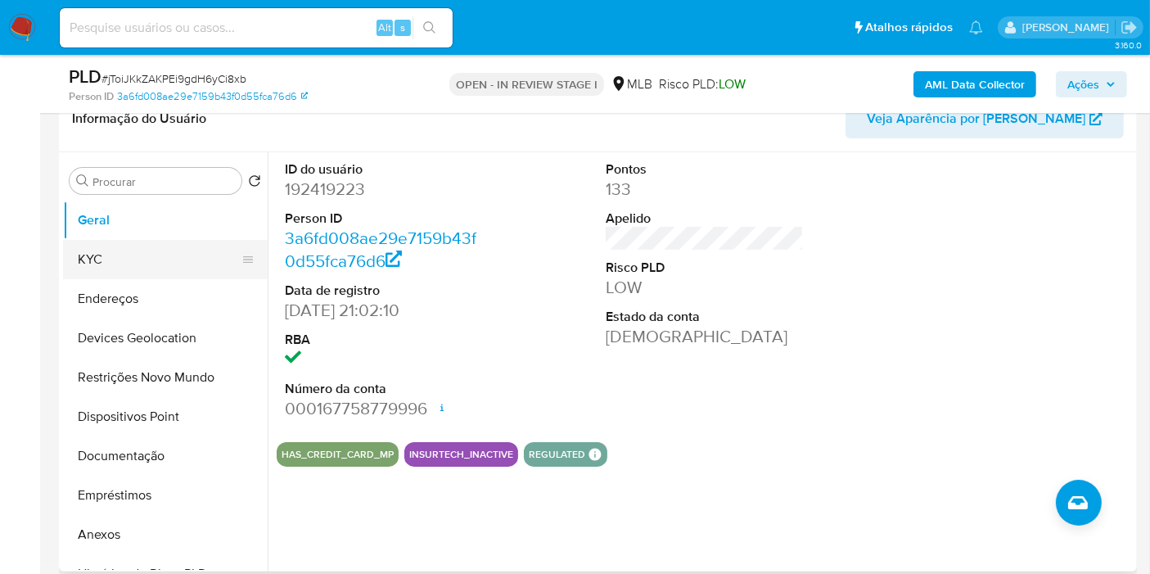
click at [107, 260] on button "KYC" at bounding box center [158, 259] width 191 height 39
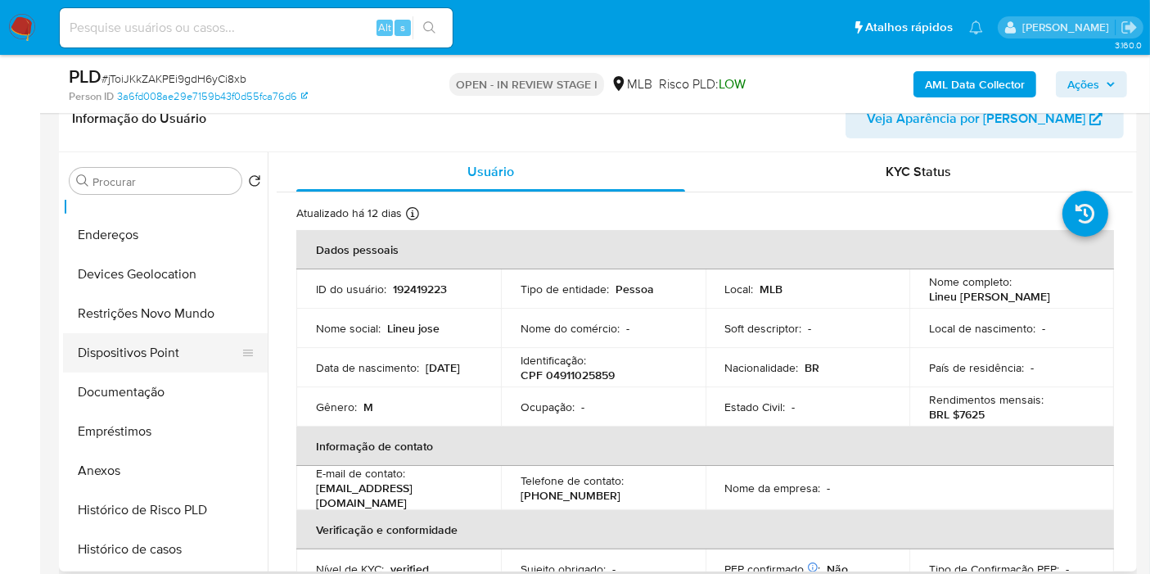
scroll to position [182, 0]
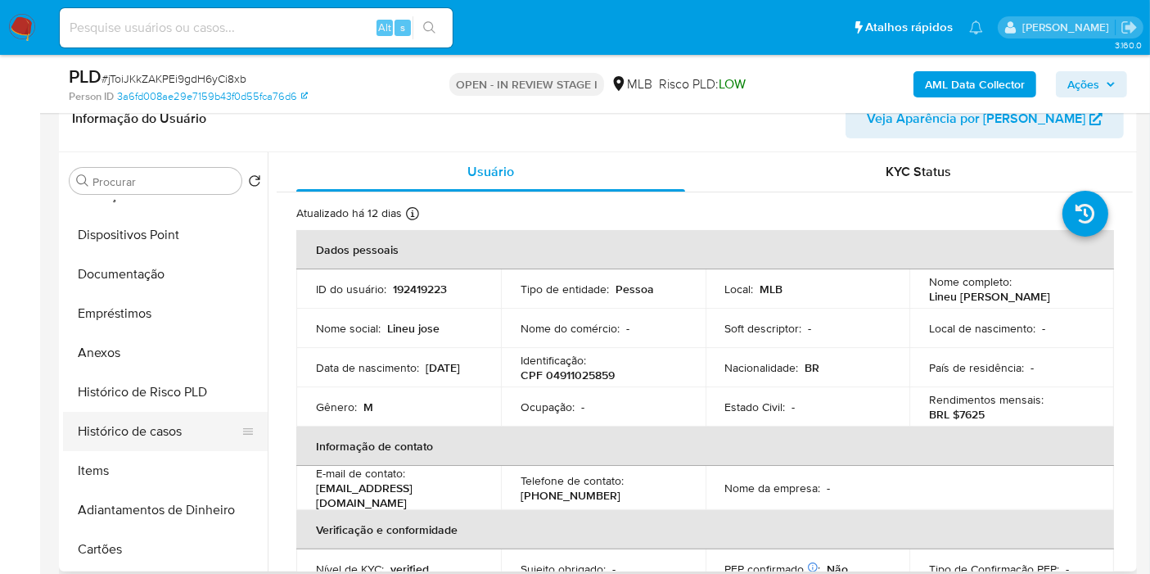
click at [98, 429] on button "Histórico de casos" at bounding box center [158, 431] width 191 height 39
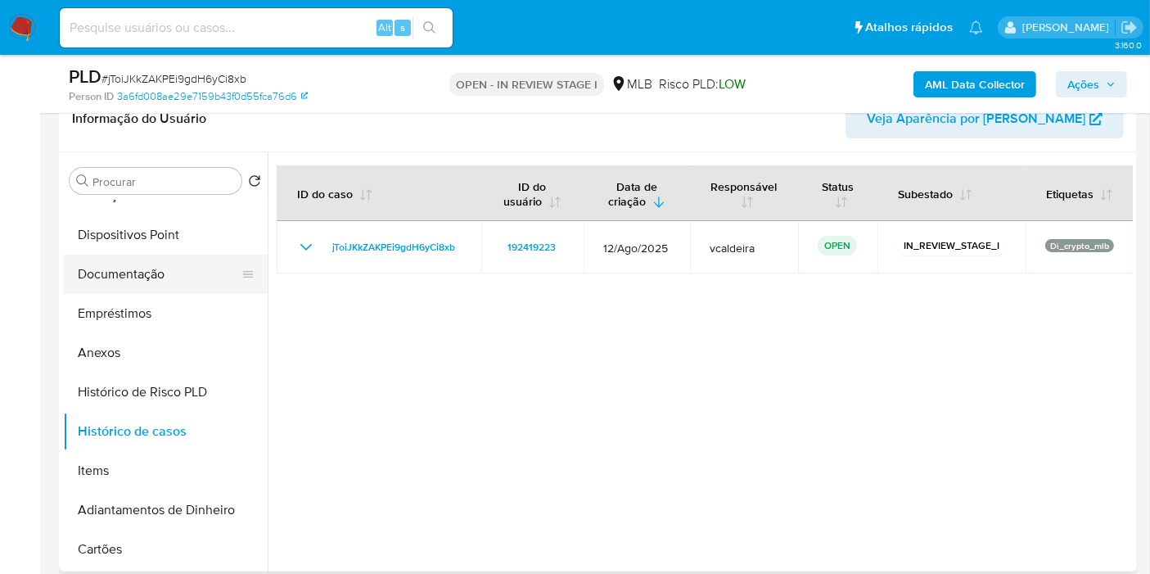
scroll to position [0, 0]
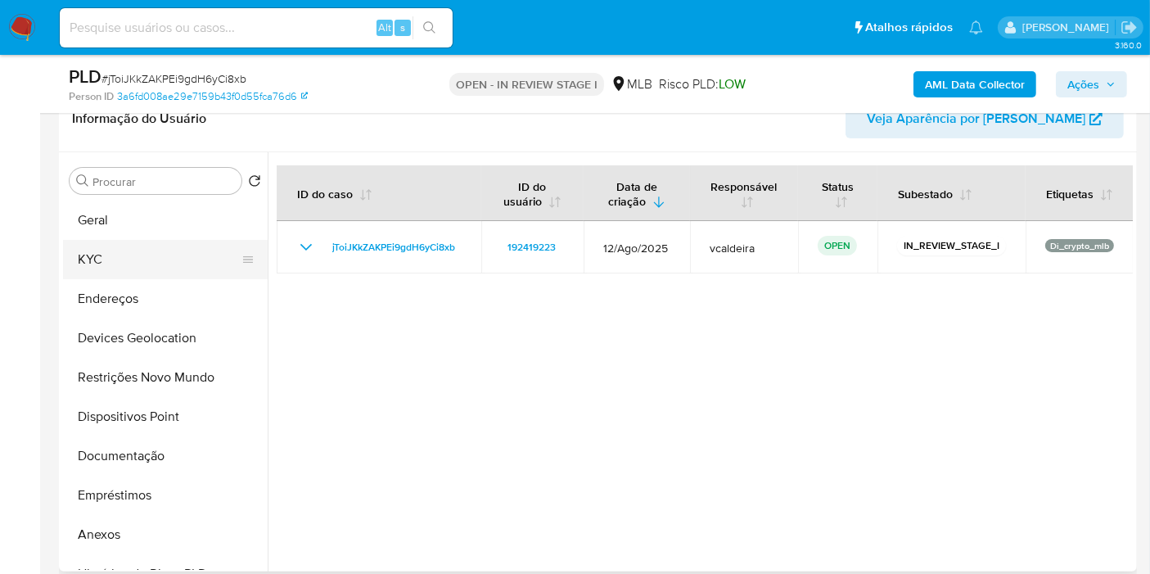
click at [97, 263] on button "KYC" at bounding box center [158, 259] width 191 height 39
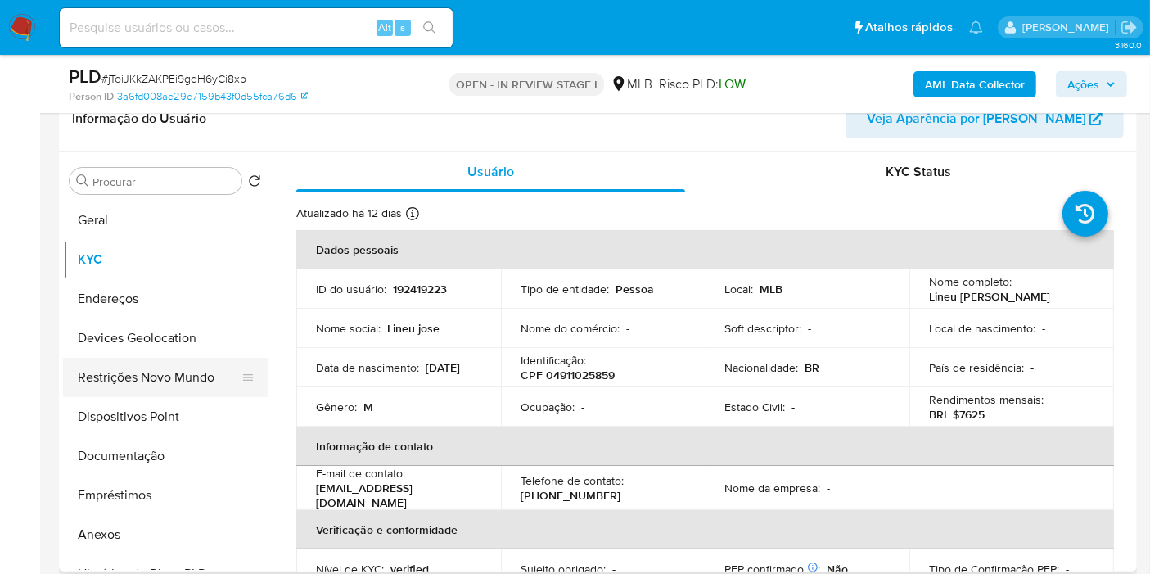
click at [123, 385] on button "Restrições Novo Mundo" at bounding box center [158, 377] width 191 height 39
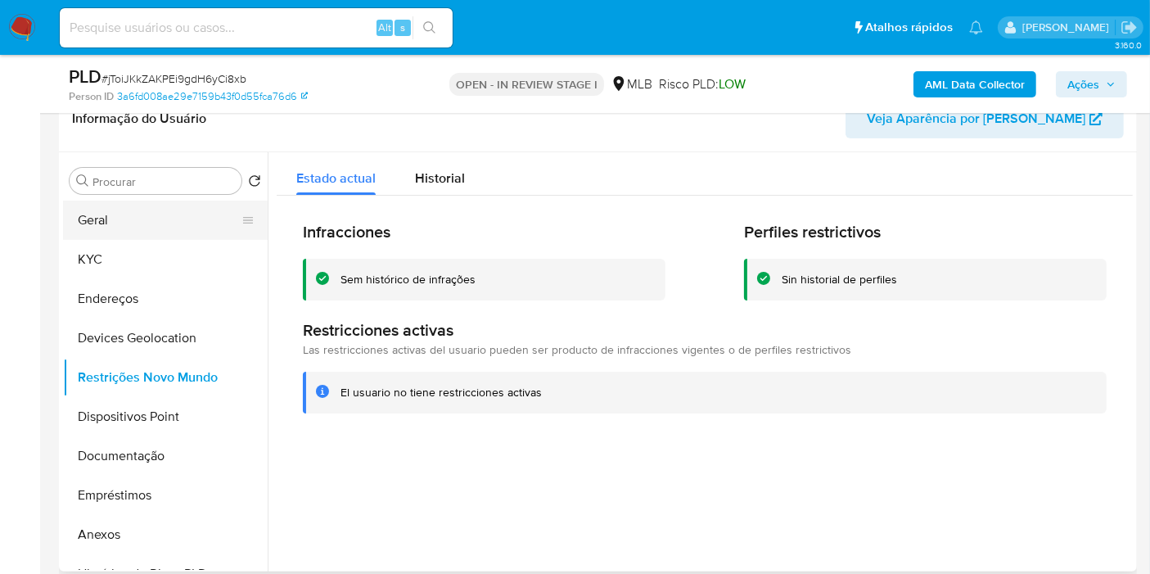
drag, startPoint x: 116, startPoint y: 218, endPoint x: 239, endPoint y: 216, distance: 122.8
click at [116, 218] on button "Geral" at bounding box center [158, 219] width 191 height 39
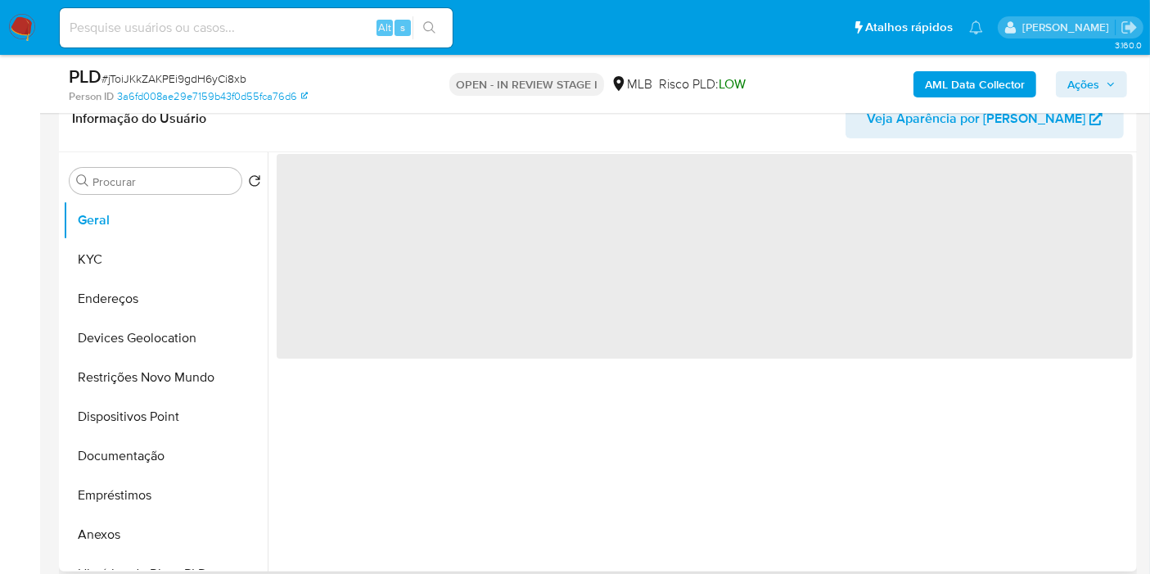
click at [599, 432] on div "‌" at bounding box center [700, 361] width 865 height 419
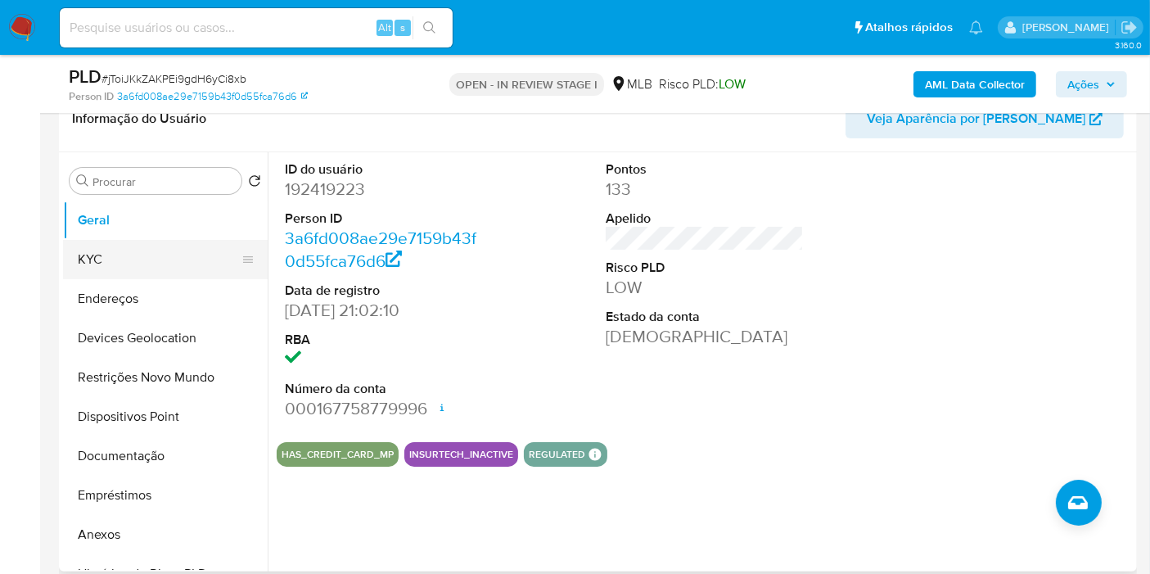
click at [97, 268] on button "KYC" at bounding box center [158, 259] width 191 height 39
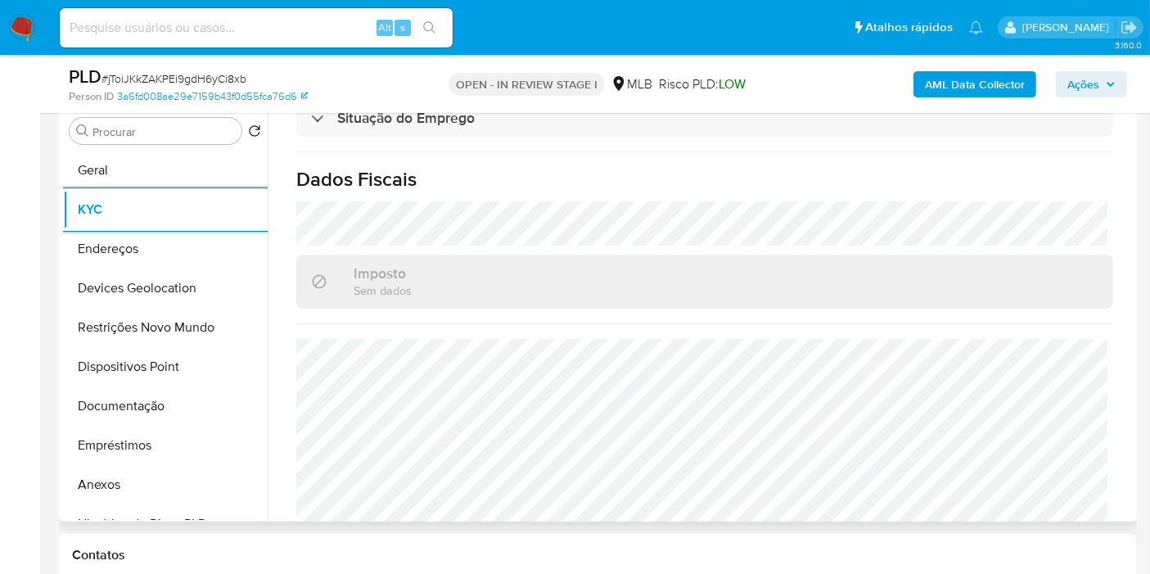
scroll to position [743, 0]
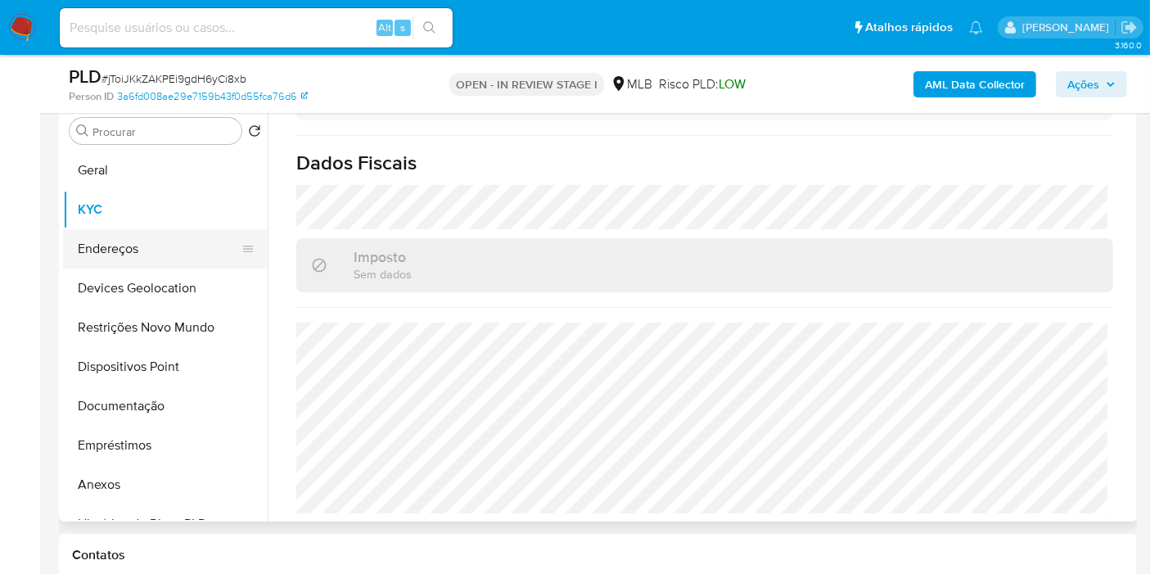
drag, startPoint x: 113, startPoint y: 247, endPoint x: 133, endPoint y: 250, distance: 19.9
click at [113, 246] on button "Endereços" at bounding box center [158, 248] width 191 height 39
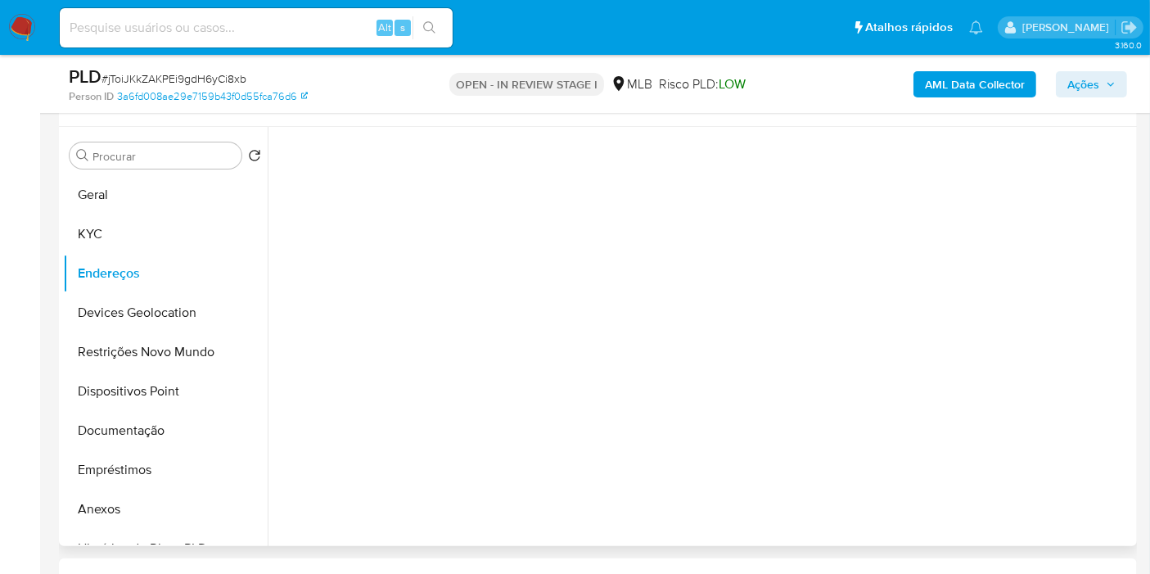
scroll to position [322, 0]
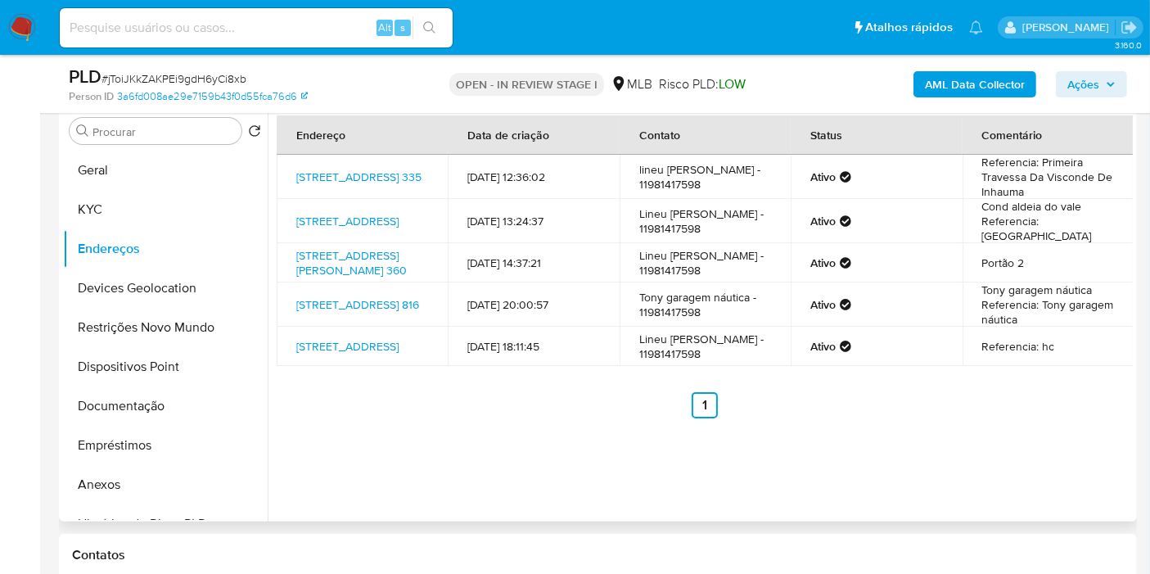
click at [898, 516] on div "Endereço Data de criação Contato Status Comentário Rua Prates 335, São Caetano …" at bounding box center [700, 311] width 865 height 419
click at [317, 173] on link "Rua Prates 335, São Caetano Do Sul, São Paulo, 09571030, Brasil 335" at bounding box center [358, 177] width 125 height 16
click at [164, 295] on button "Devices Geolocation" at bounding box center [158, 287] width 191 height 39
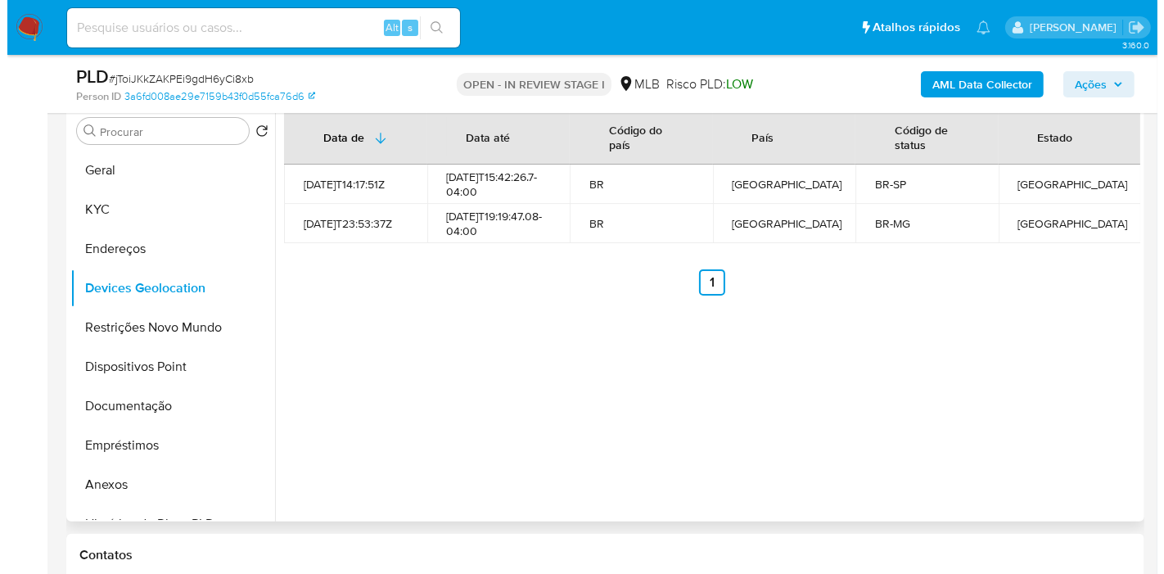
scroll to position [231, 0]
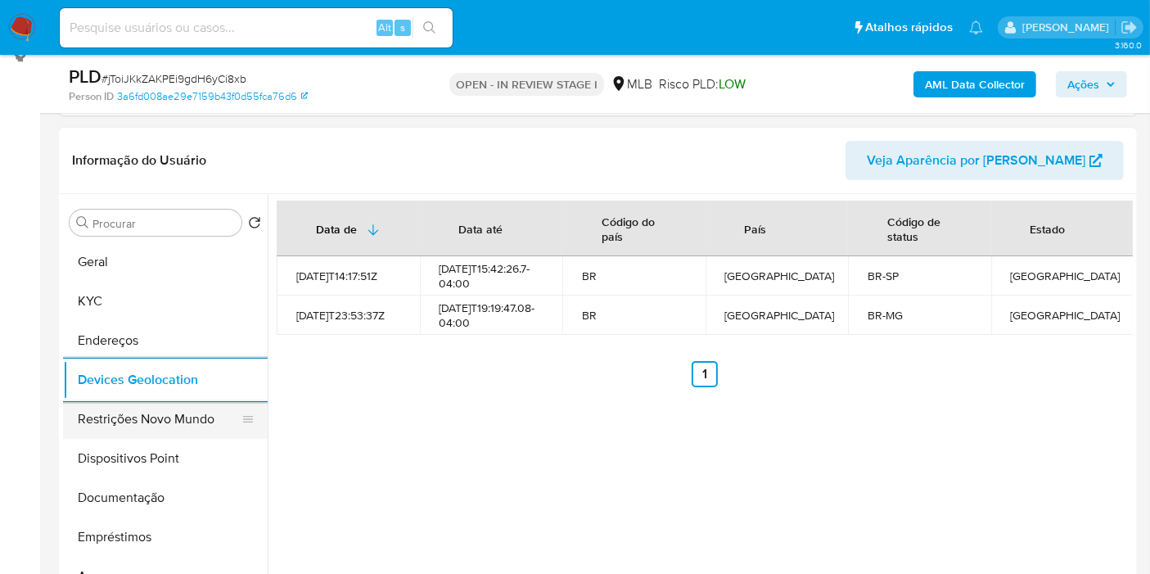
click at [96, 401] on button "Restrições Novo Mundo" at bounding box center [158, 418] width 191 height 39
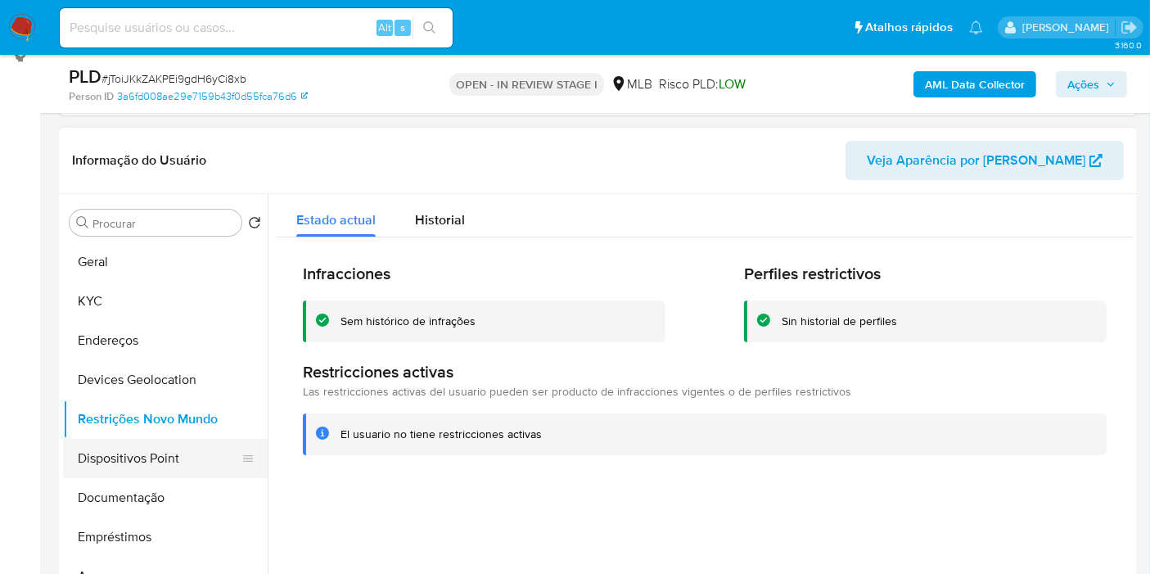
click at [154, 450] on button "Dispositivos Point" at bounding box center [158, 458] width 191 height 39
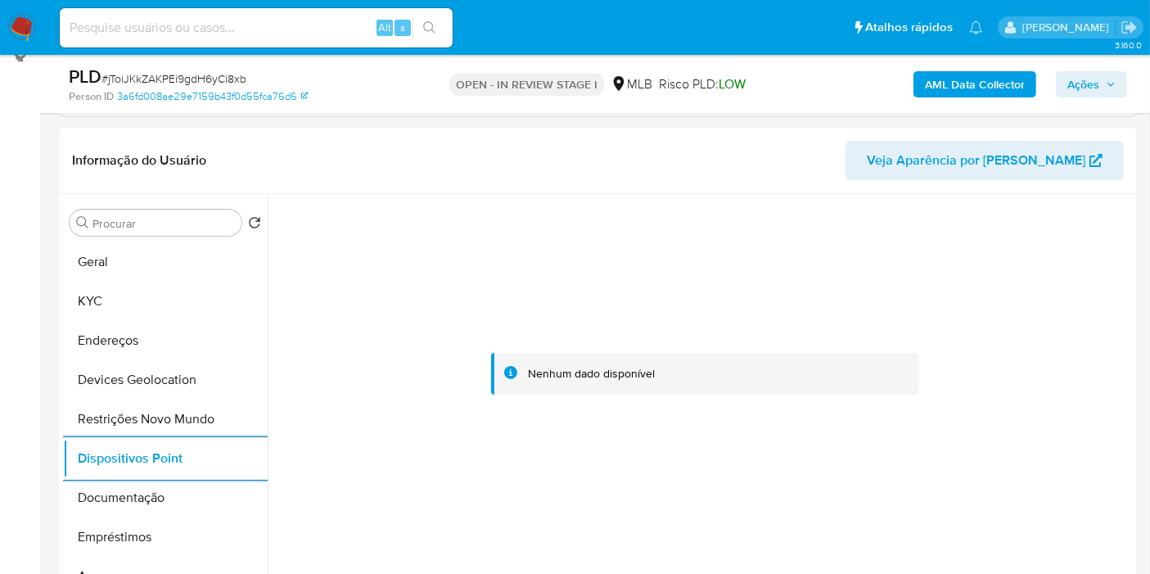
click at [988, 88] on b "AML Data Collector" at bounding box center [975, 84] width 100 height 26
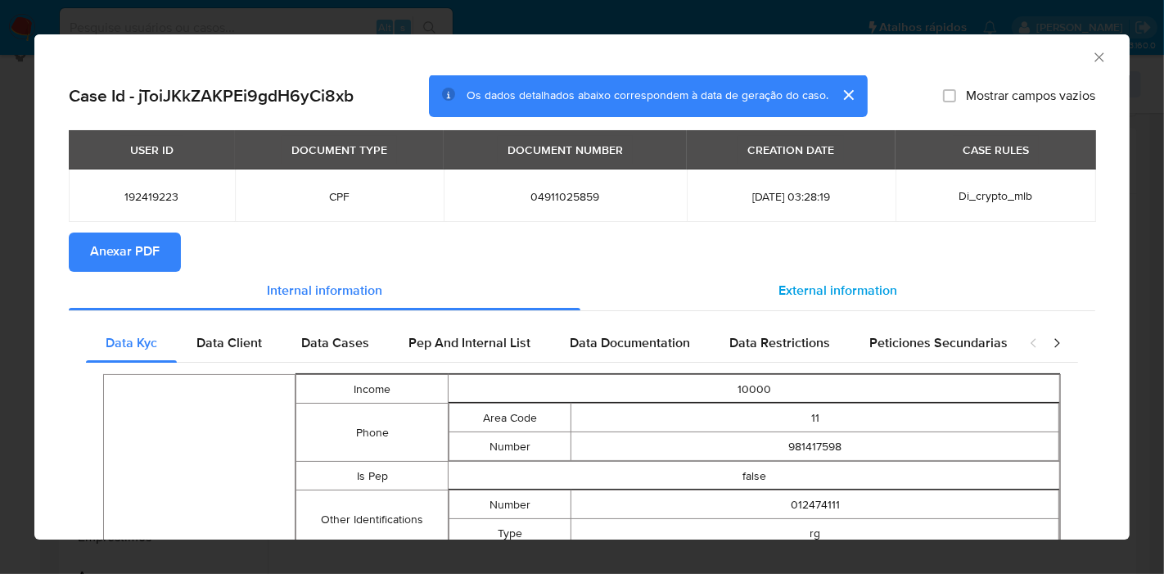
click at [778, 297] on span "External information" at bounding box center [837, 290] width 119 height 19
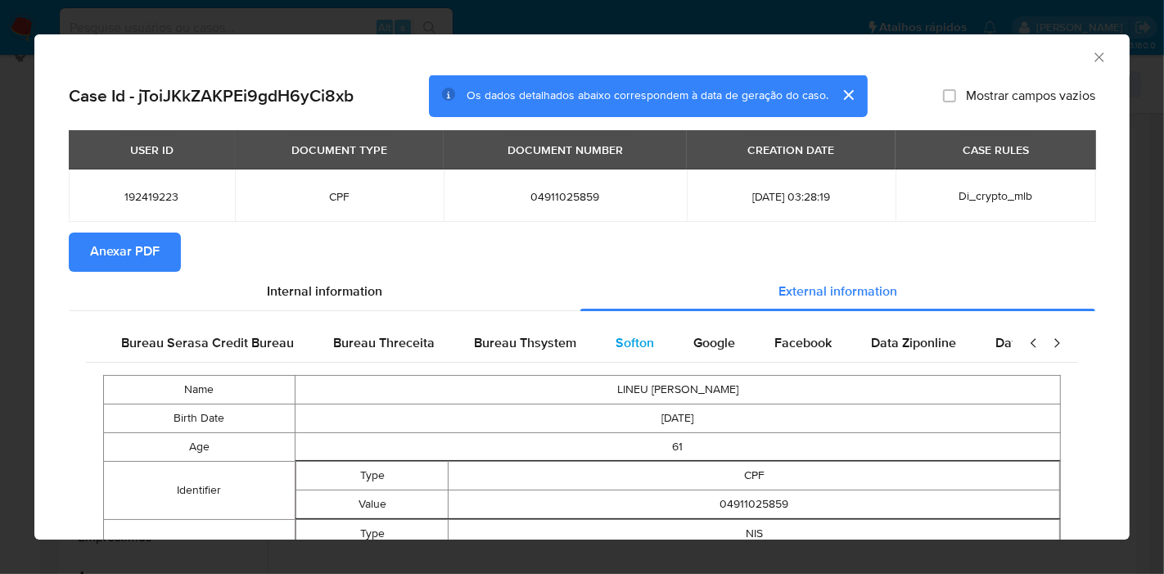
scroll to position [0, 344]
click at [683, 341] on span "Google" at bounding box center [704, 342] width 42 height 19
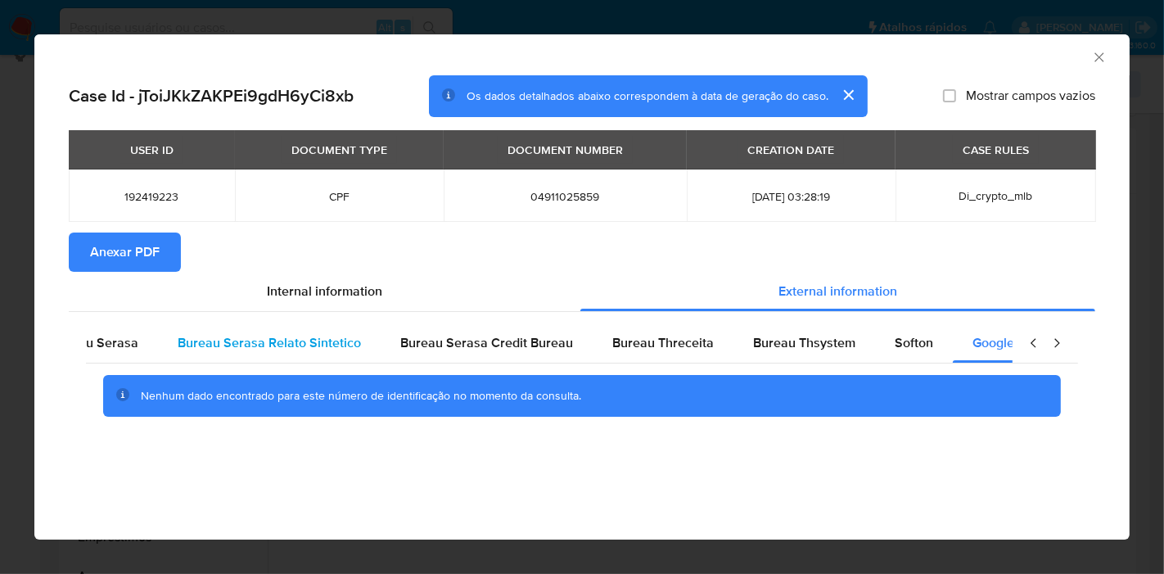
scroll to position [0, 0]
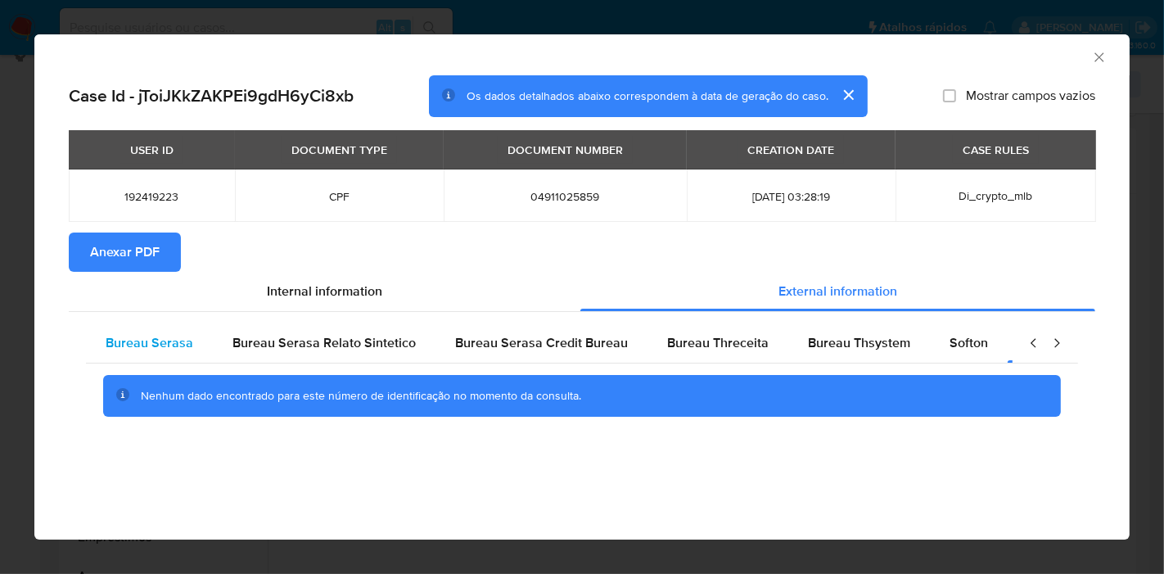
click at [178, 342] on span "Bureau Serasa" at bounding box center [150, 342] width 88 height 19
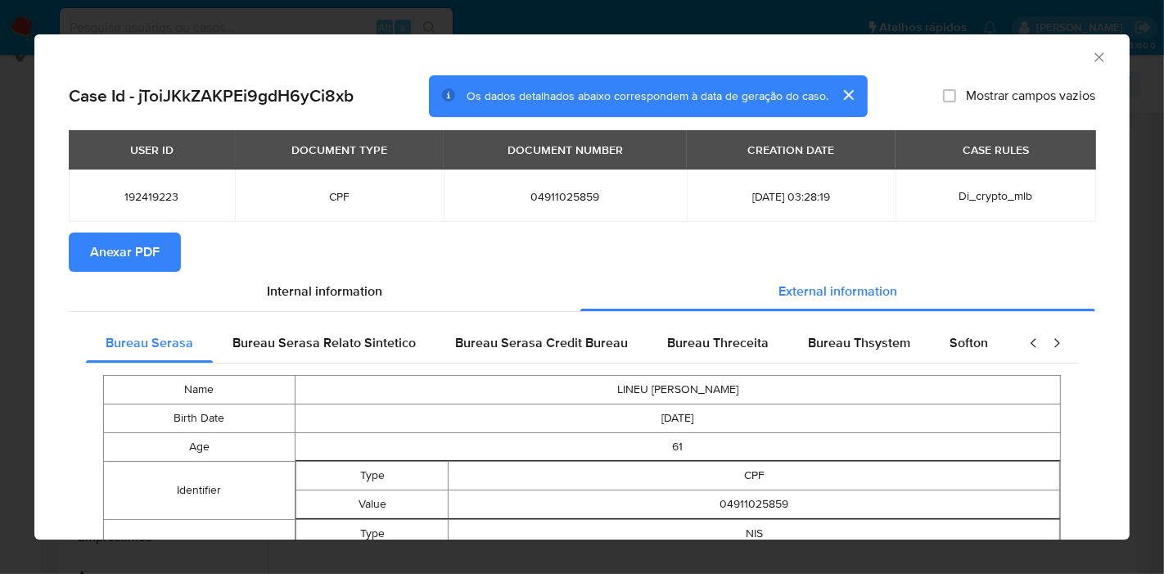
click at [140, 250] on span "Anexar PDF" at bounding box center [125, 252] width 70 height 36
click at [1091, 61] on icon "Fechar a janela" at bounding box center [1099, 57] width 16 height 16
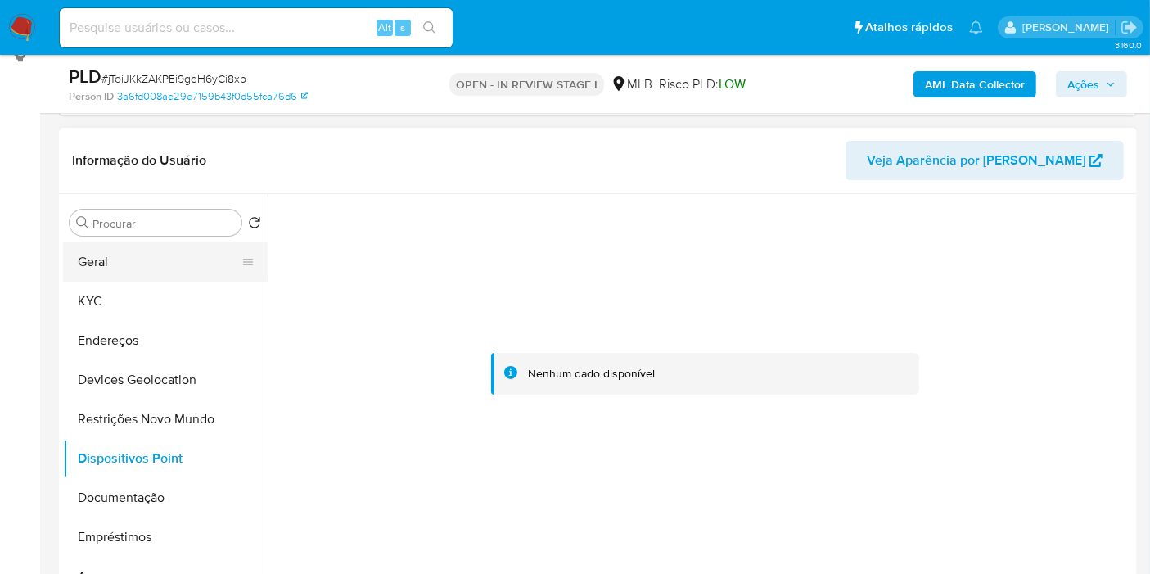
click at [124, 269] on button "Geral" at bounding box center [158, 261] width 191 height 39
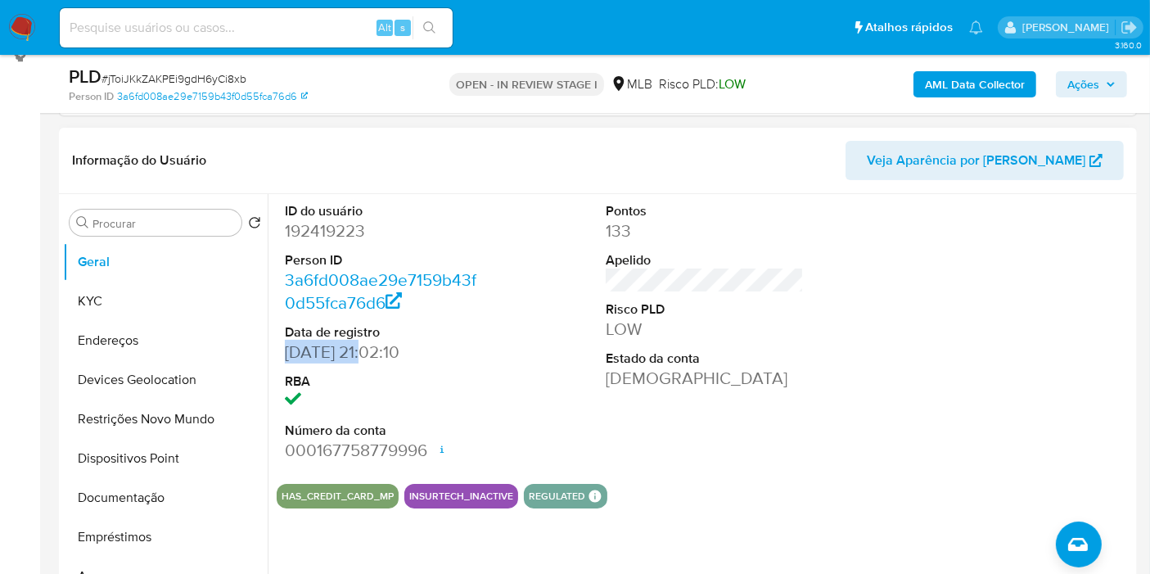
drag, startPoint x: 367, startPoint y: 352, endPoint x: 285, endPoint y: 352, distance: 81.8
click at [285, 352] on dd "13/09/2015 21:02:10" at bounding box center [384, 351] width 198 height 23
copy dd "13/09/2015"
click at [1096, 88] on span "Ações" at bounding box center [1083, 84] width 32 height 26
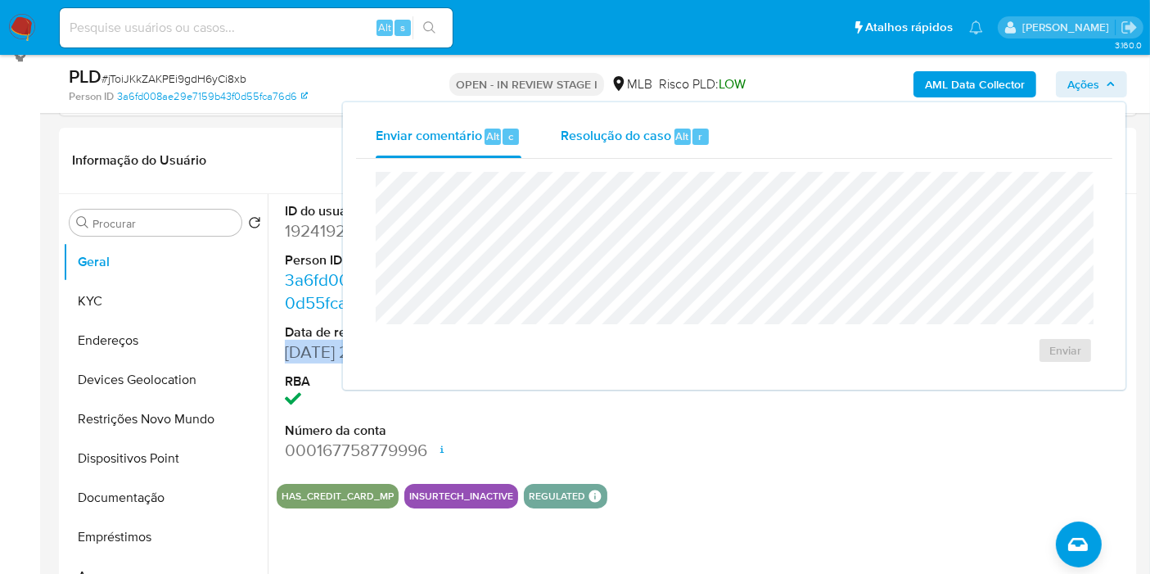
click at [620, 141] on span "Resolução do caso" at bounding box center [616, 135] width 110 height 19
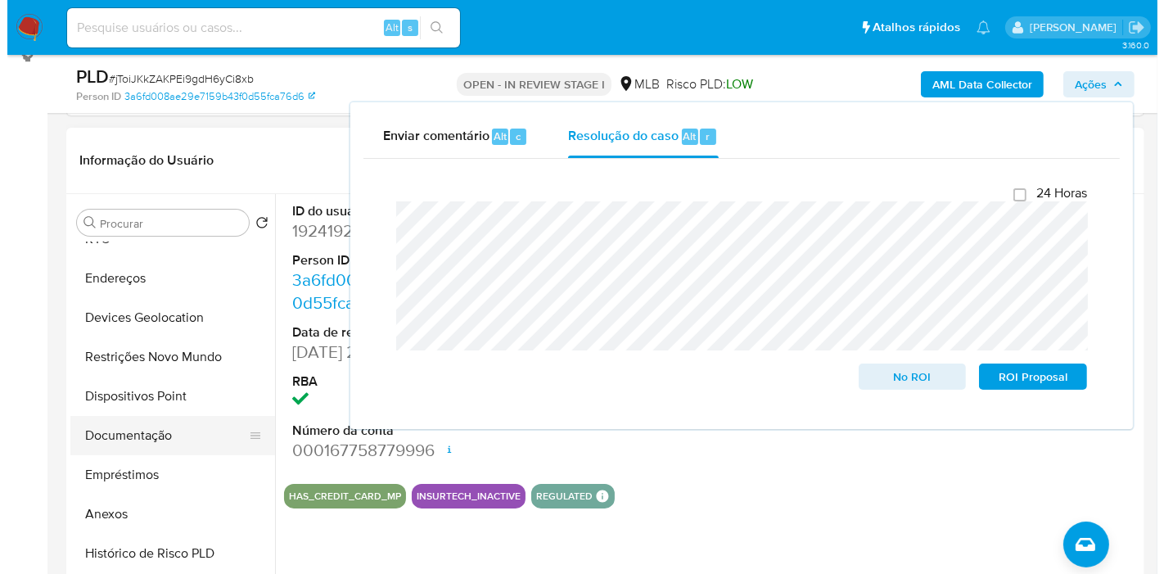
scroll to position [91, 0]
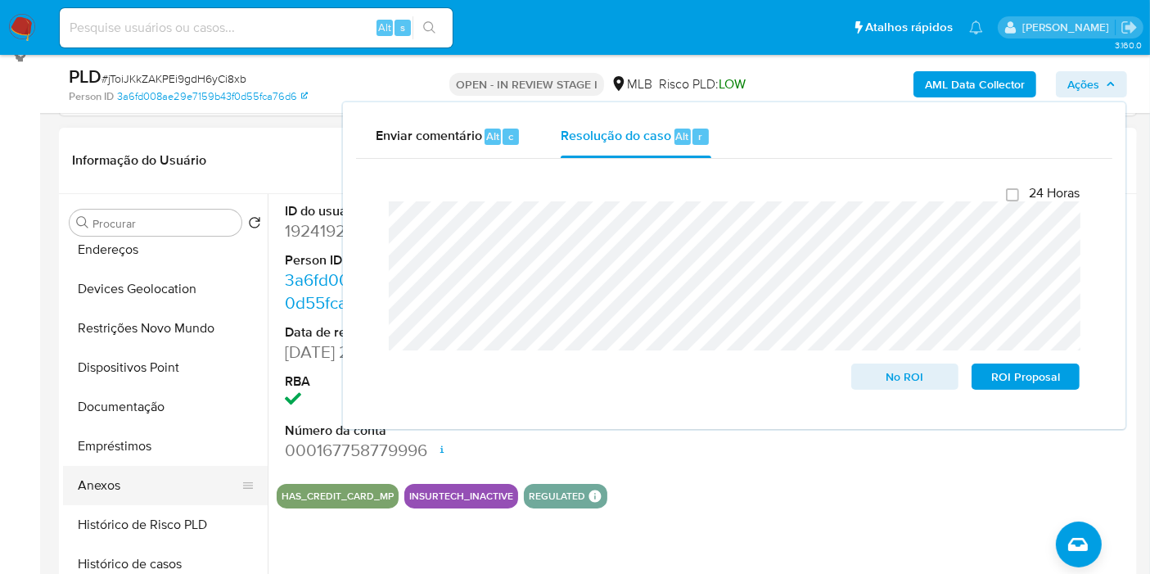
click at [102, 490] on button "Anexos" at bounding box center [158, 485] width 191 height 39
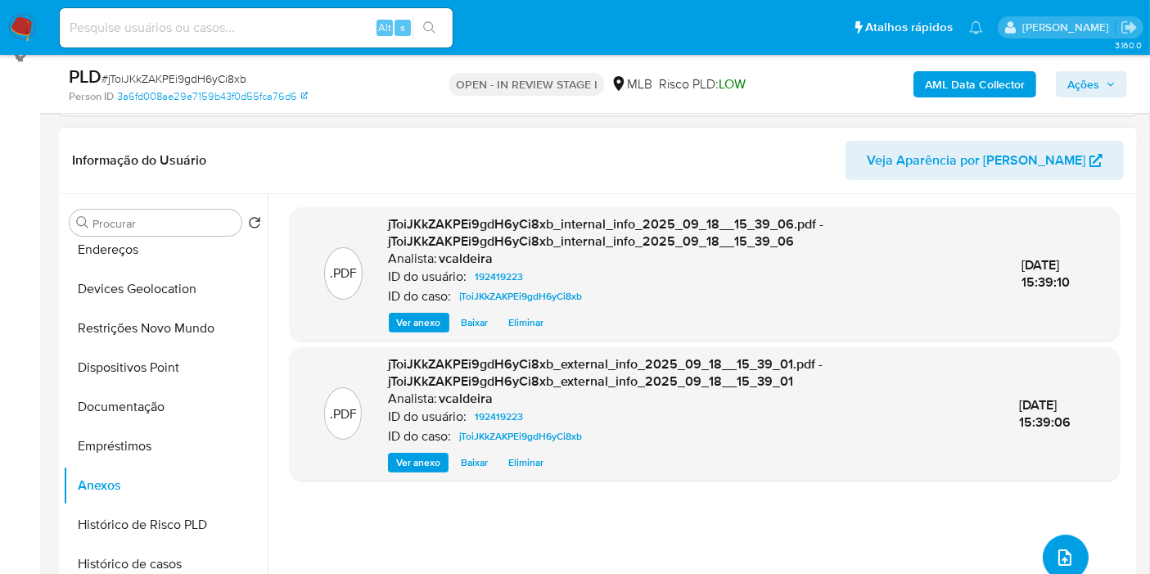
click at [1055, 547] on span "upload-file" at bounding box center [1065, 557] width 20 height 20
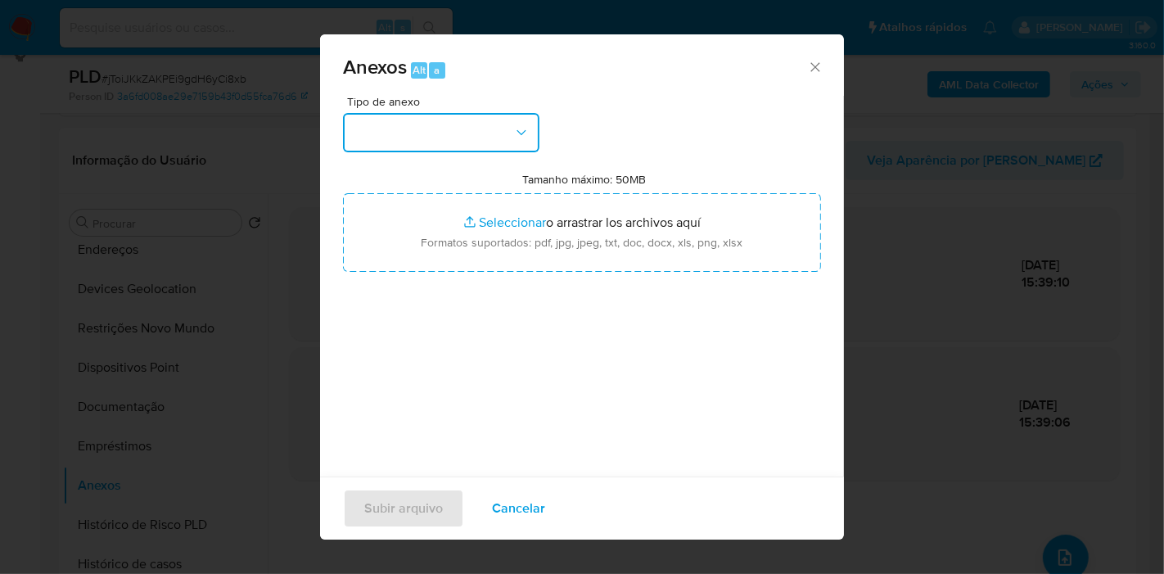
click at [494, 143] on button "button" at bounding box center [441, 132] width 196 height 39
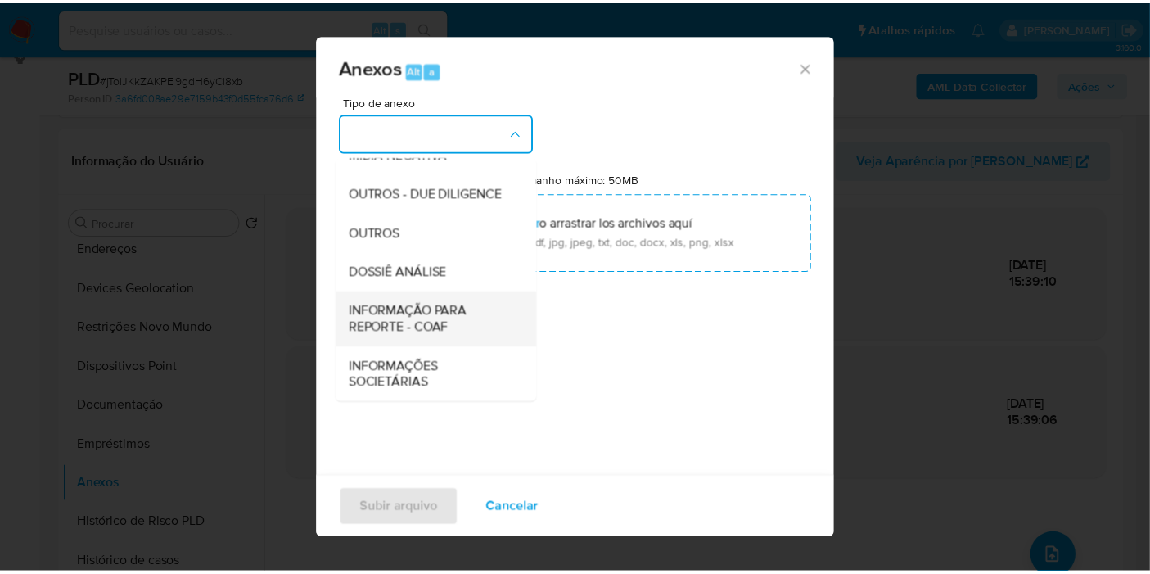
scroll to position [251, 0]
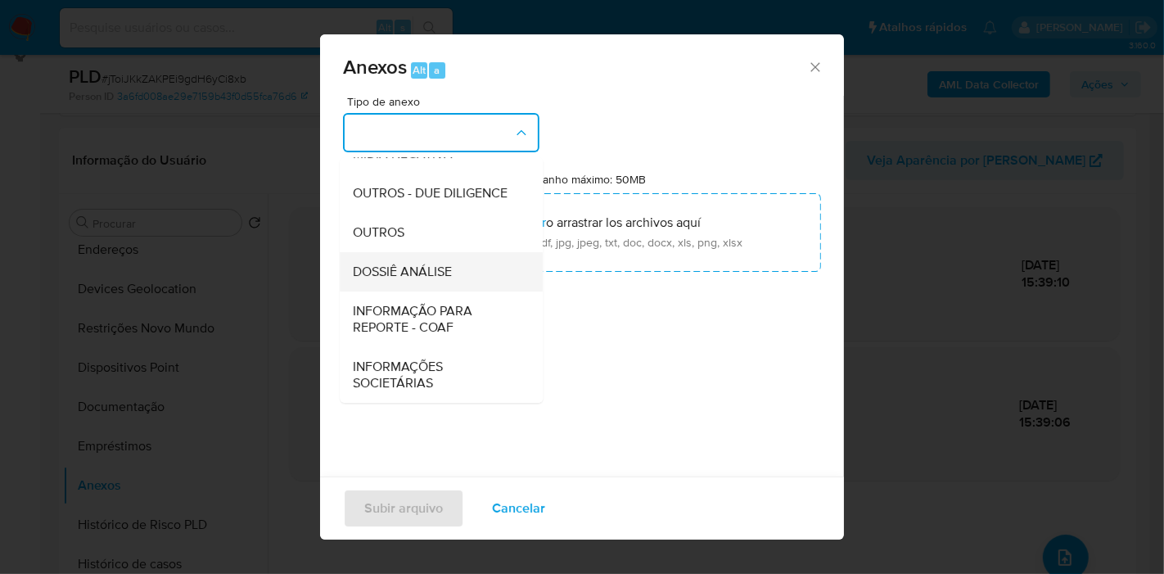
click at [405, 279] on span "DOSSIÊ ANÁLISE" at bounding box center [402, 271] width 99 height 16
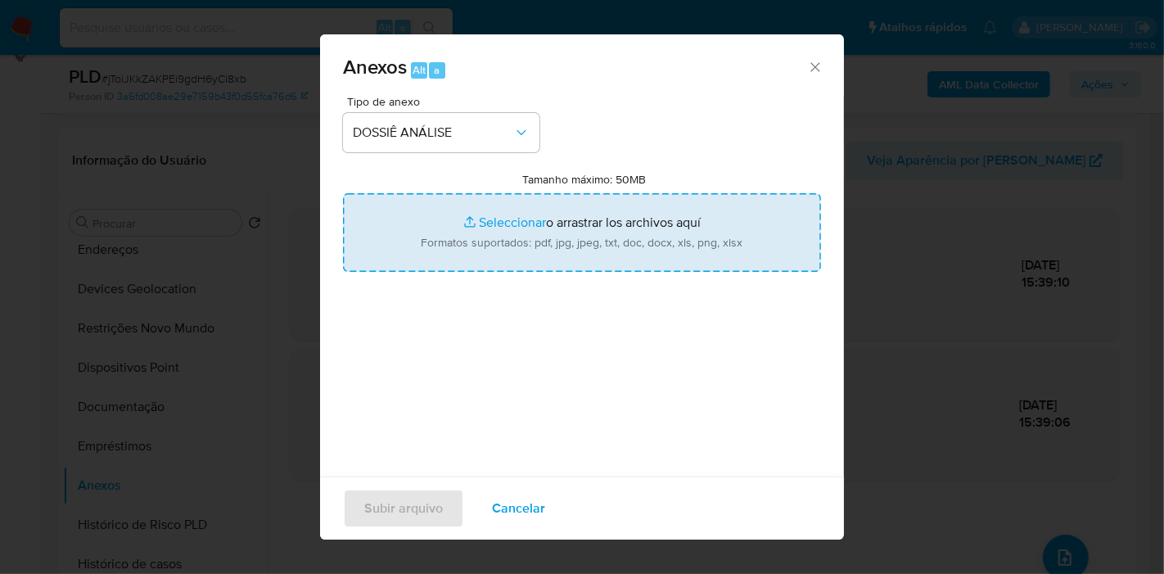
type input "C:\fakepath\DECLÍNIO - Caselog jToiJKkZAKPEi9gdH6yCi8xb_2025_09_18_08_26_40.pdf"
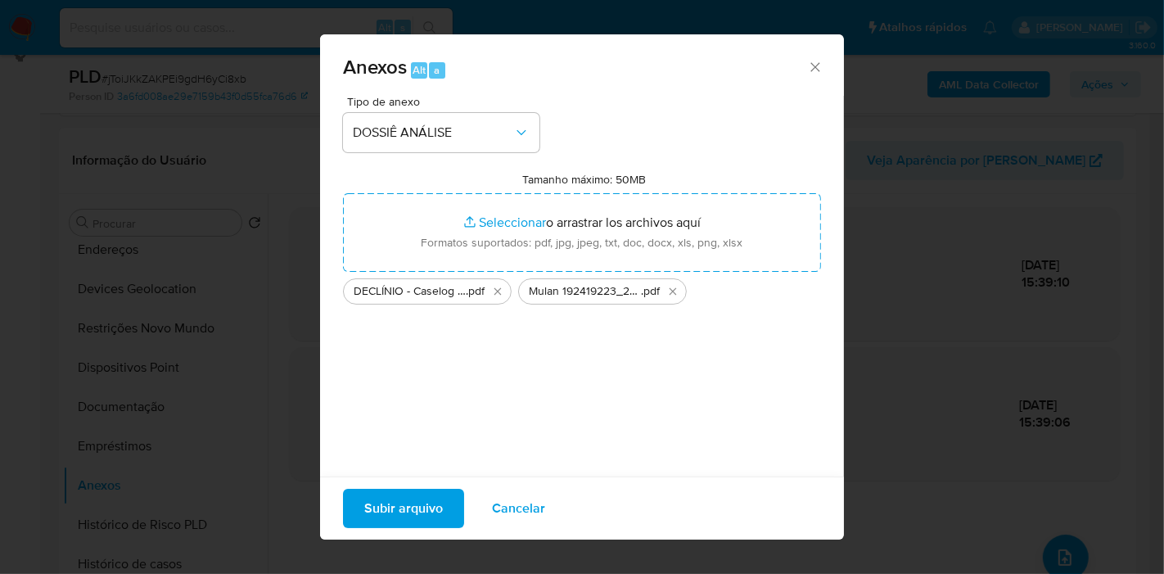
click at [405, 511] on span "Subir arquivo" at bounding box center [403, 508] width 79 height 36
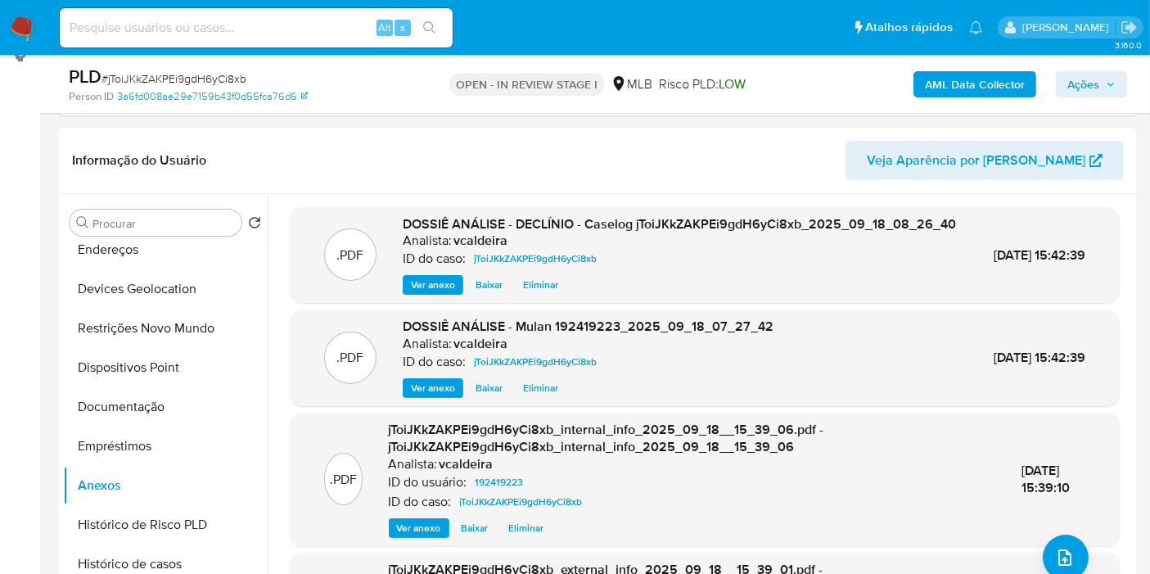
click at [1110, 84] on icon "button" at bounding box center [1110, 84] width 7 height 4
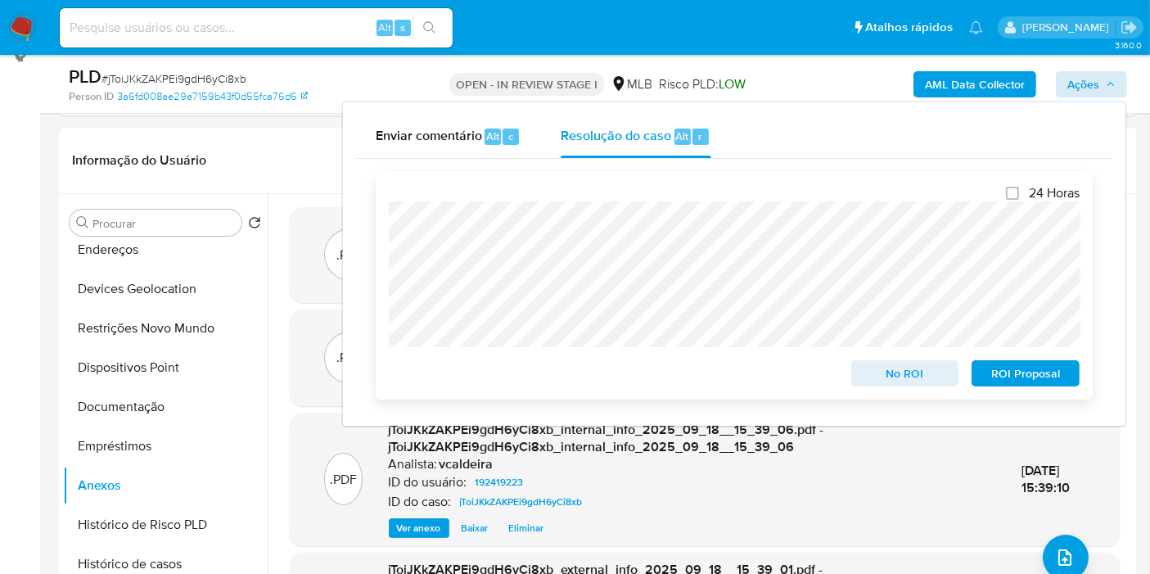
click at [906, 368] on span "No ROI" at bounding box center [904, 373] width 85 height 23
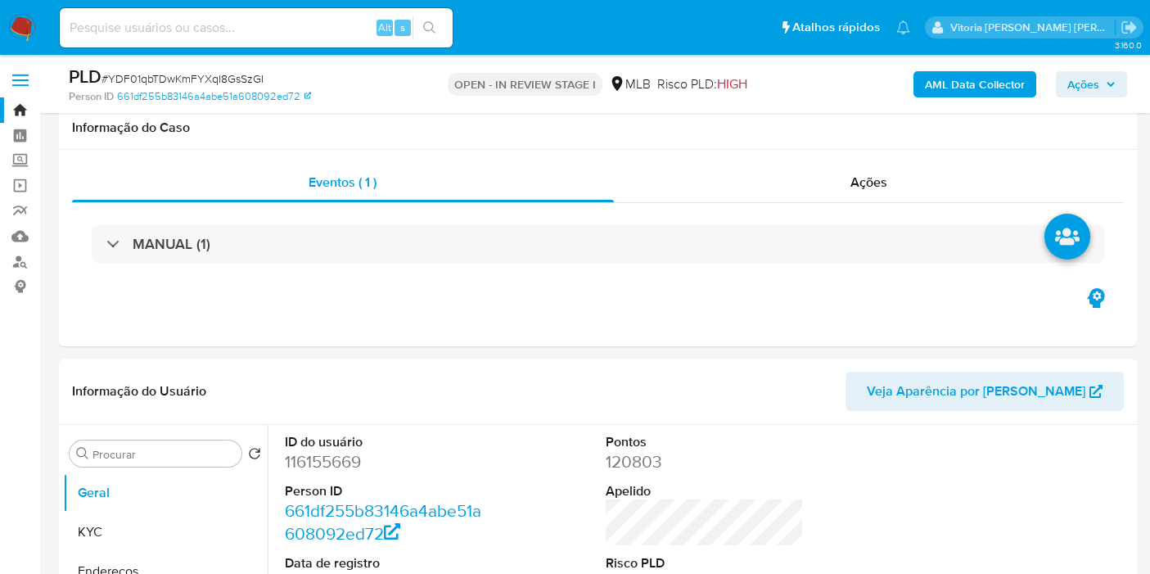
scroll to position [1555, 0]
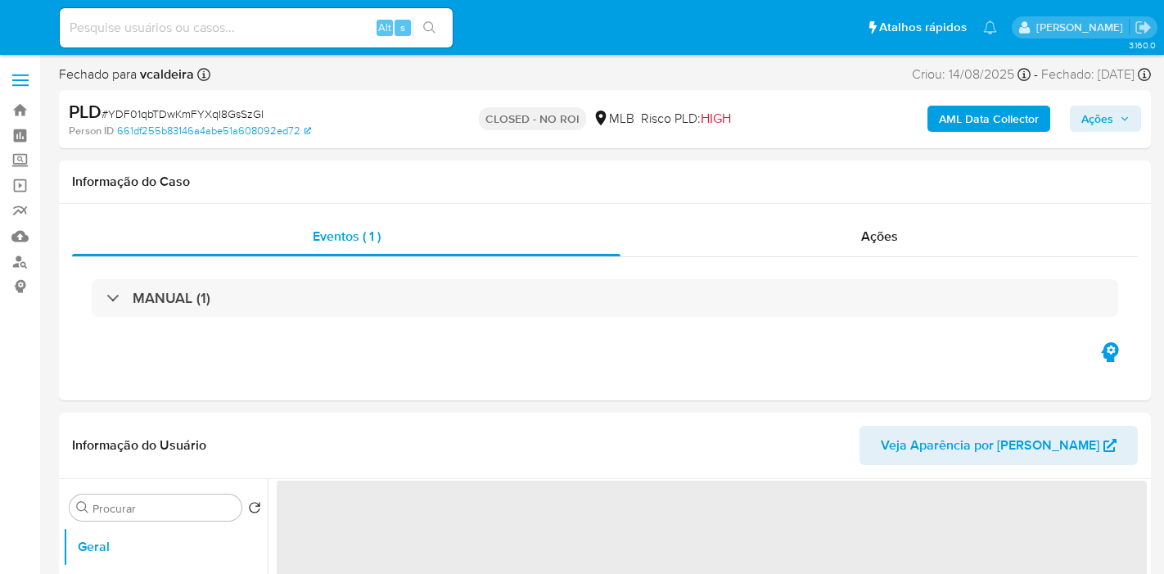
select select "10"
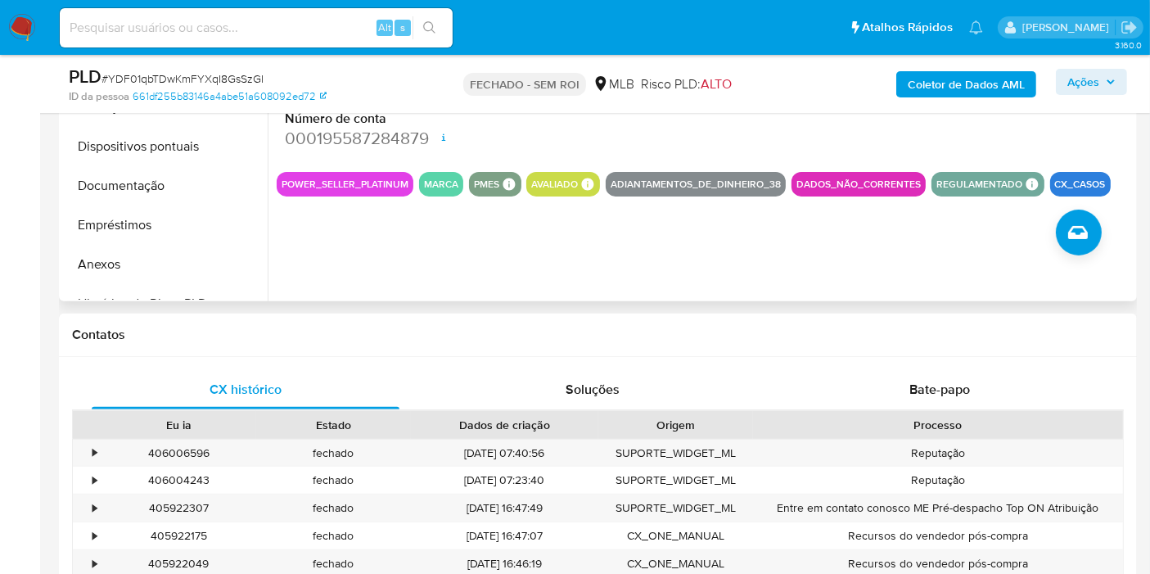
scroll to position [182, 0]
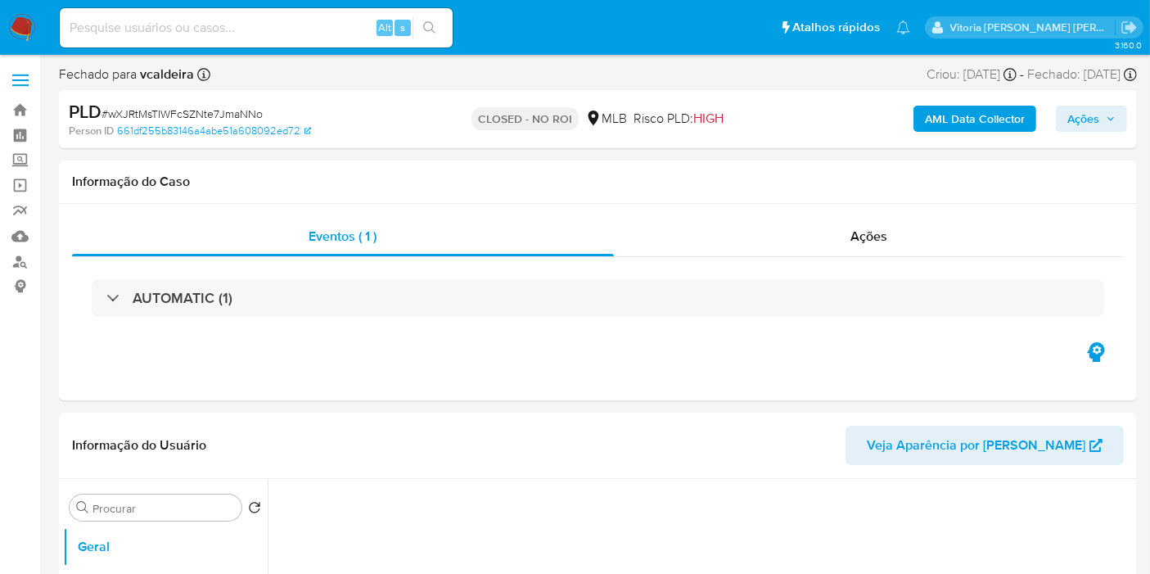
select select "10"
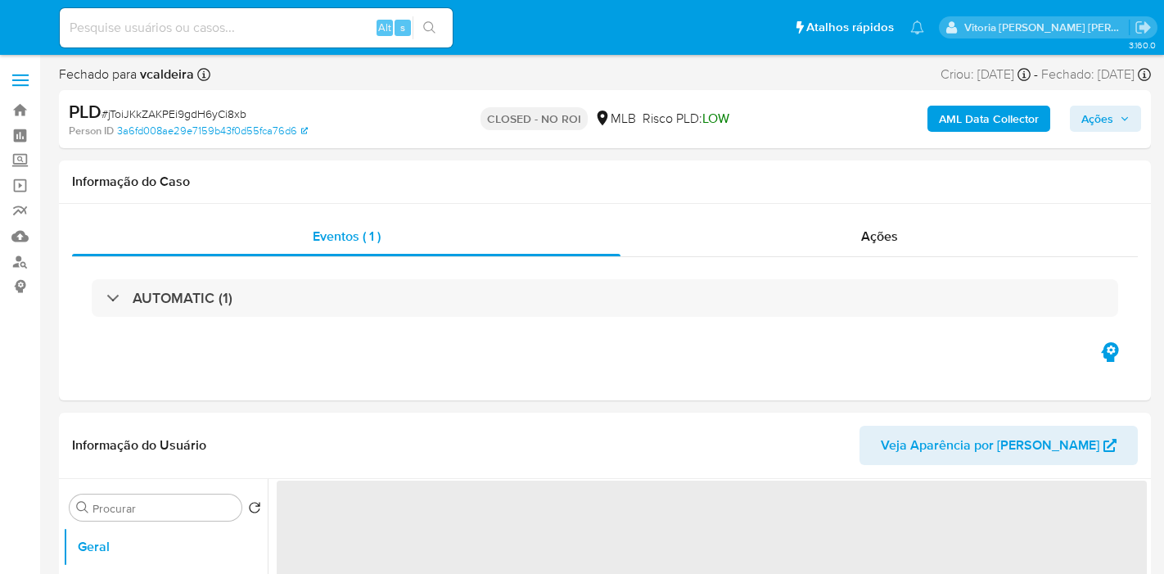
select select "10"
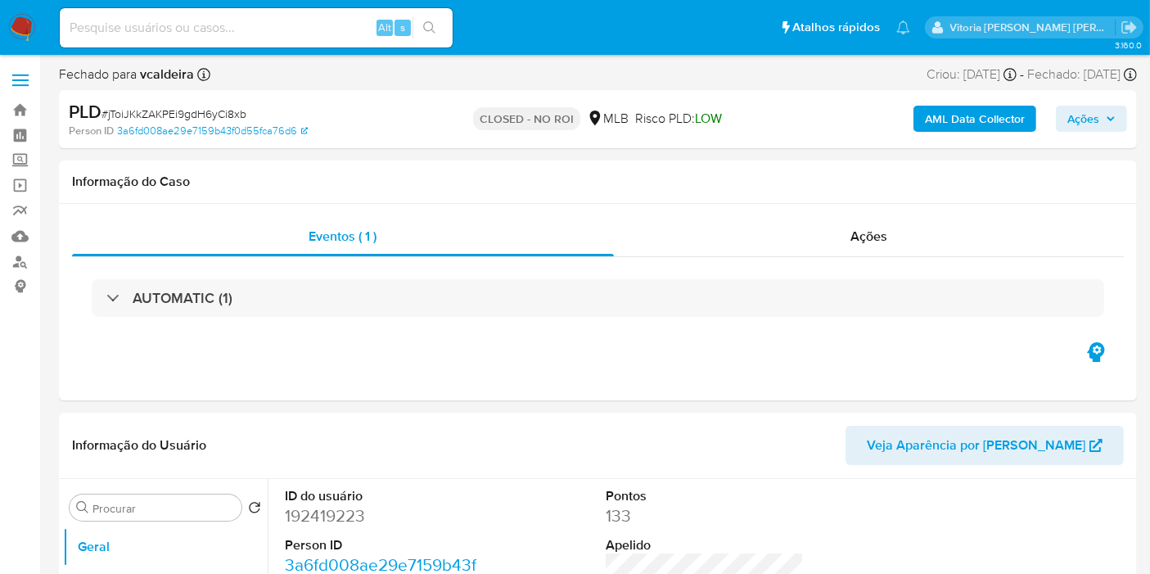
click at [263, 34] on input at bounding box center [256, 27] width 393 height 21
paste input "rqgXJKYxBfyNpu8kMNtdYVhB"
type input "rqgXJKYxBfyNpu8kMNtdYVhB"
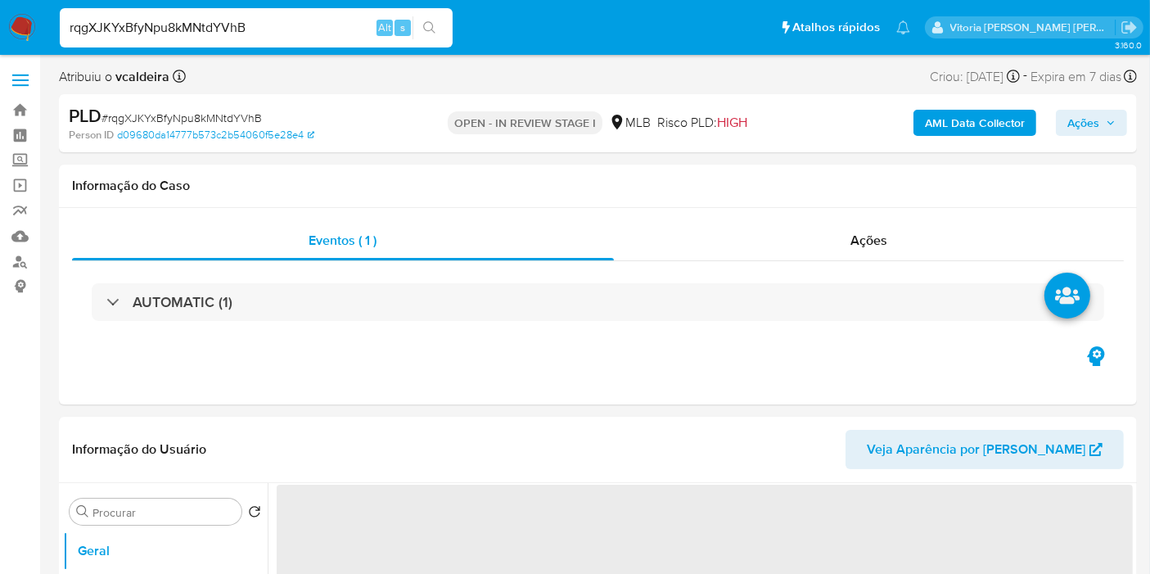
select select "10"
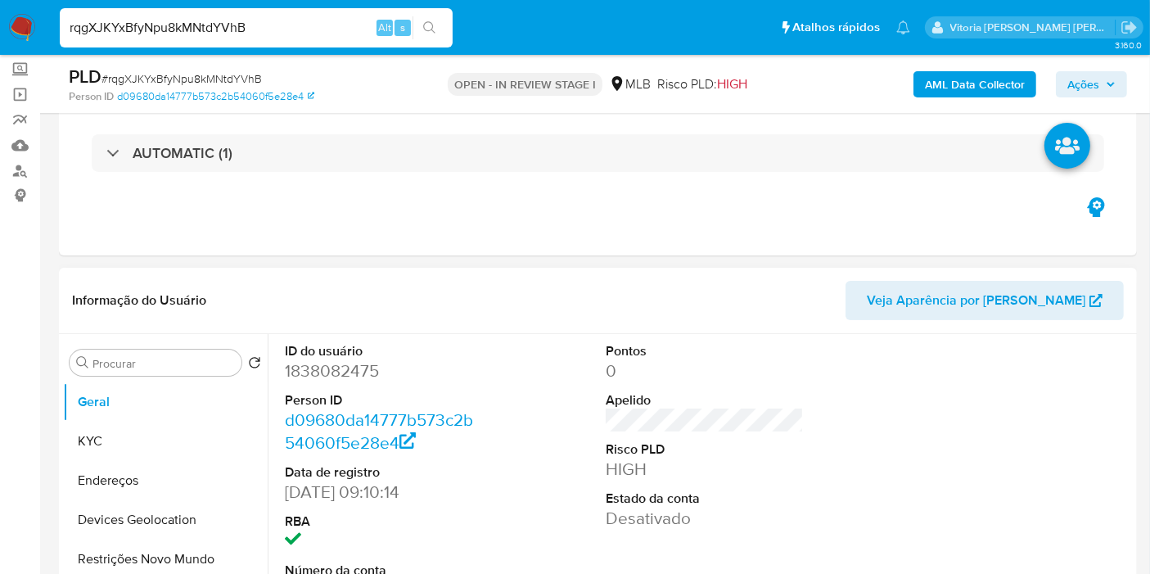
scroll to position [182, 0]
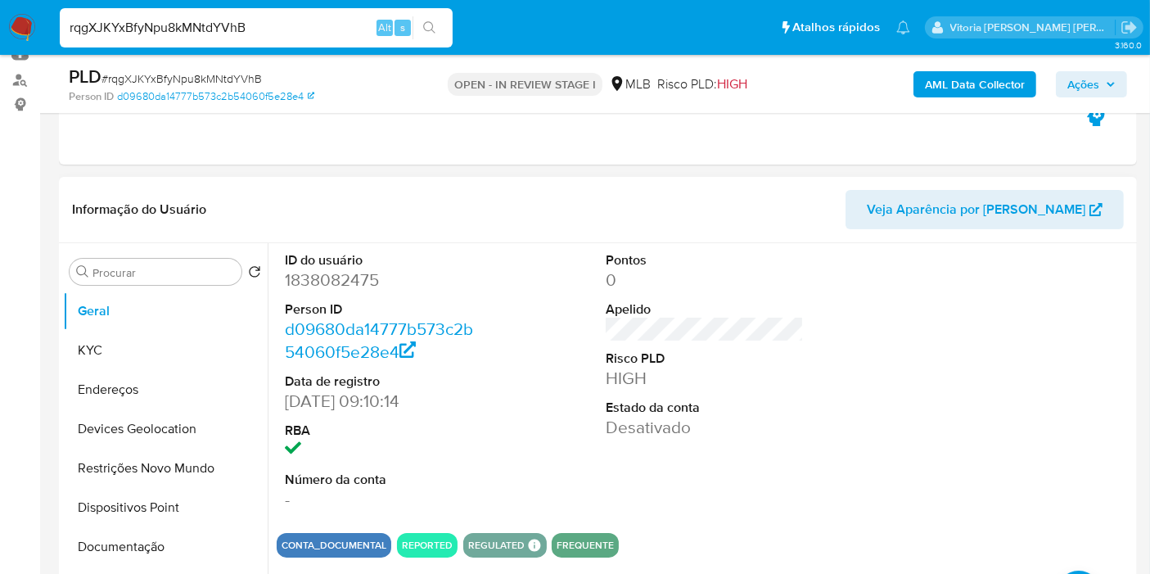
click at [312, 287] on dd "1838082475" at bounding box center [384, 279] width 198 height 23
copy dd "1838082475"
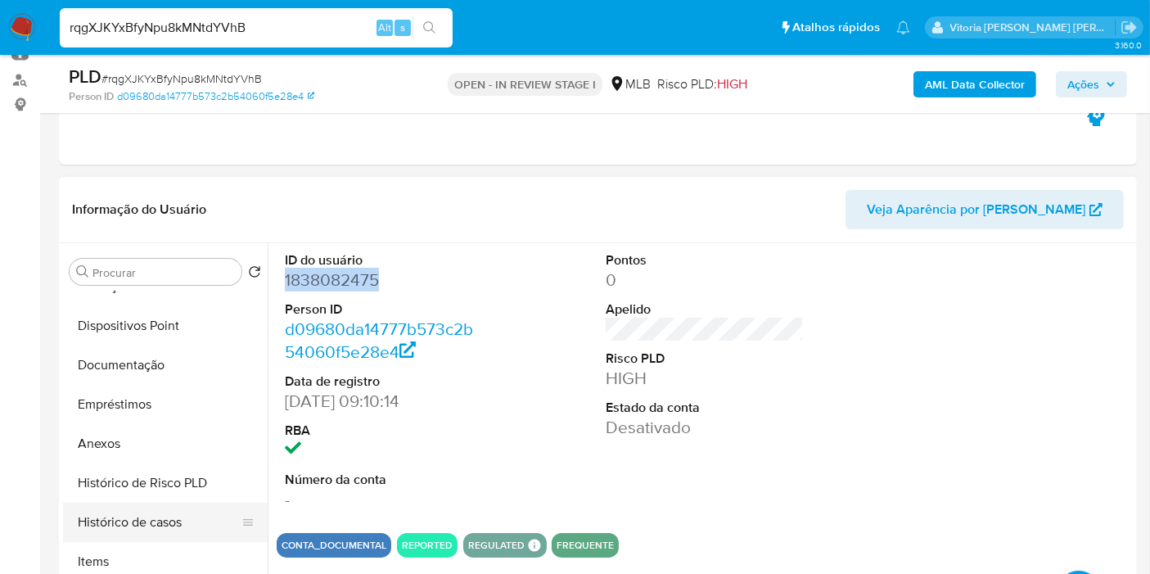
click at [146, 529] on button "Histórico de casos" at bounding box center [158, 521] width 191 height 39
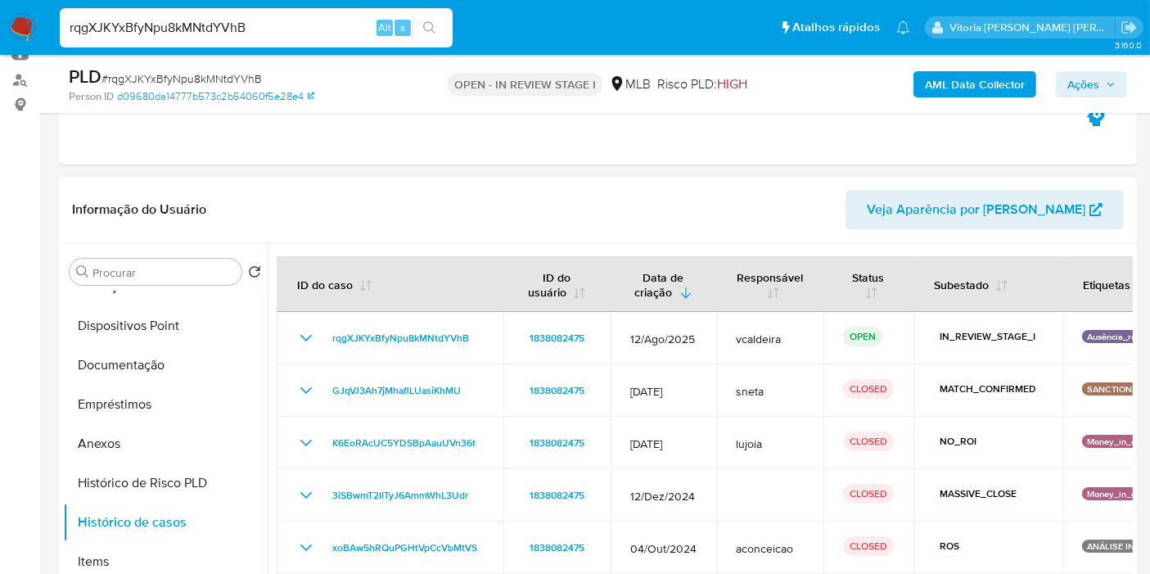
scroll to position [272, 0]
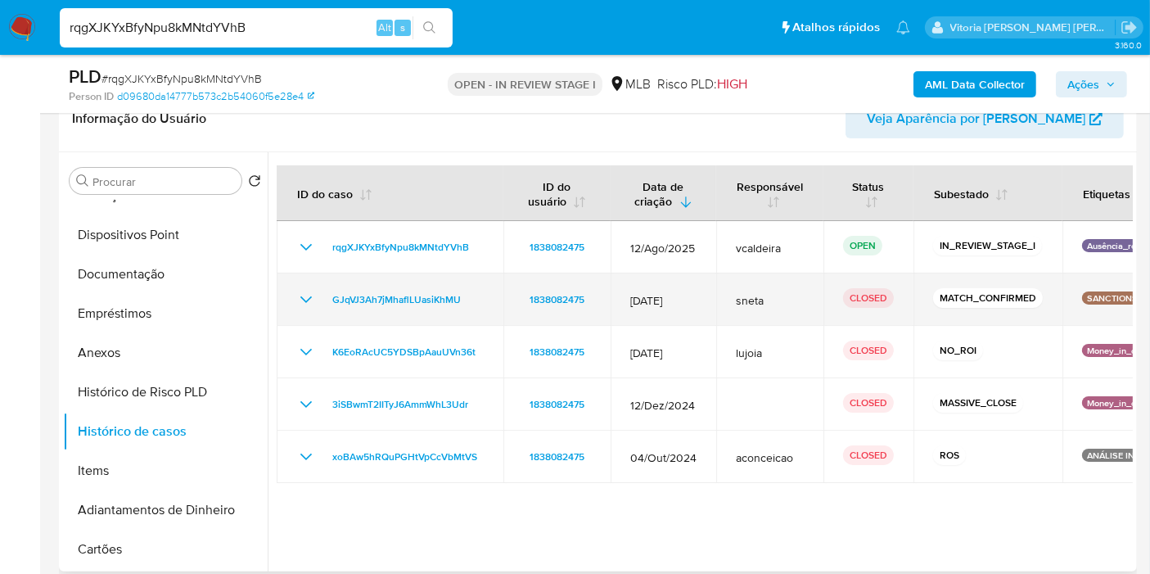
click at [297, 293] on icon "Mostrar/Ocultar" at bounding box center [306, 300] width 20 height 20
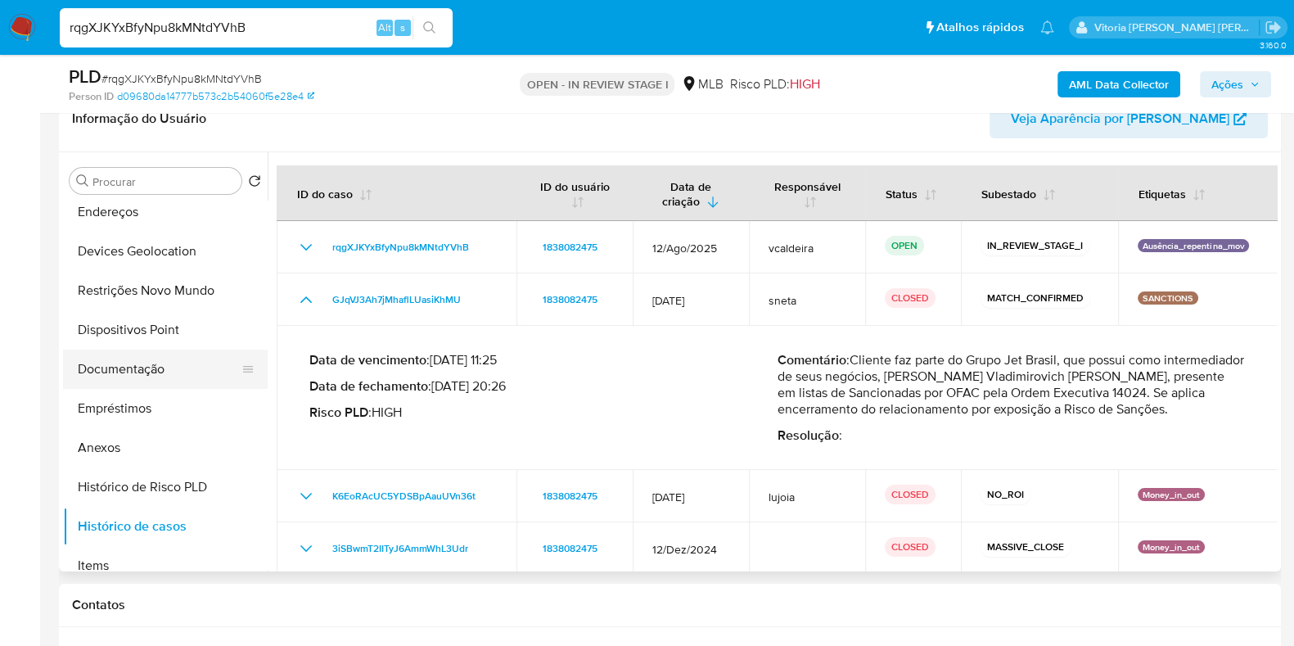
scroll to position [79, 0]
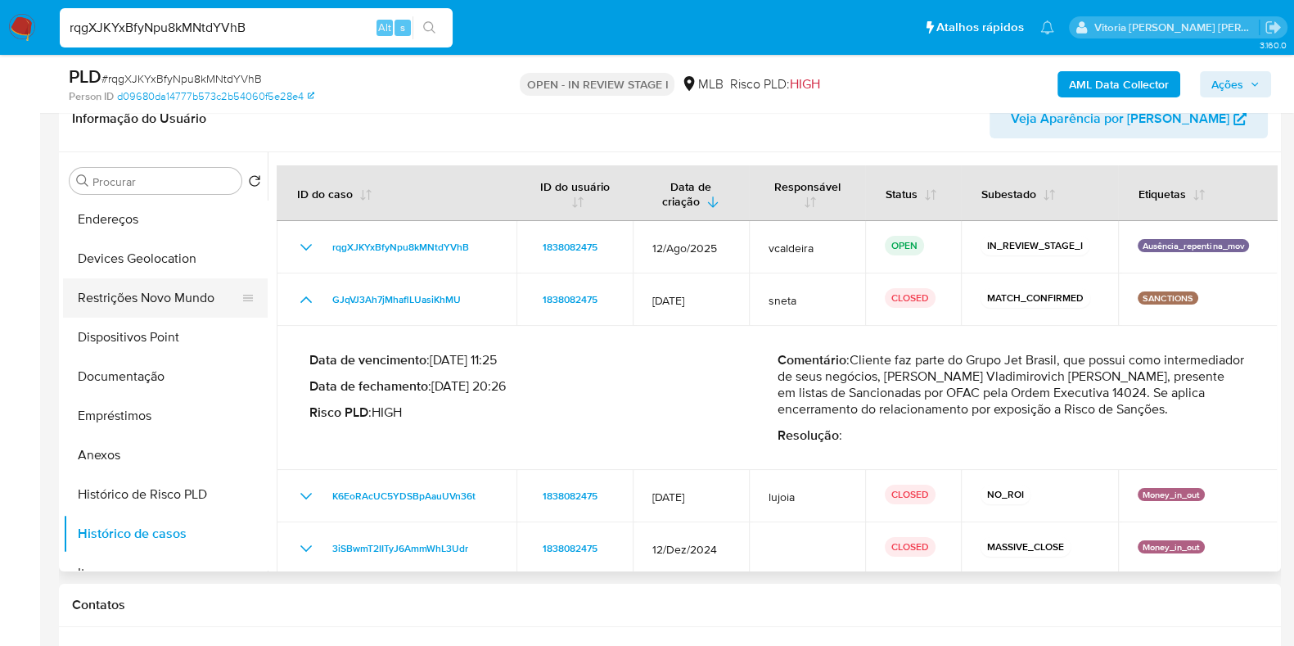
click at [161, 302] on button "Restrições Novo Mundo" at bounding box center [158, 297] width 191 height 39
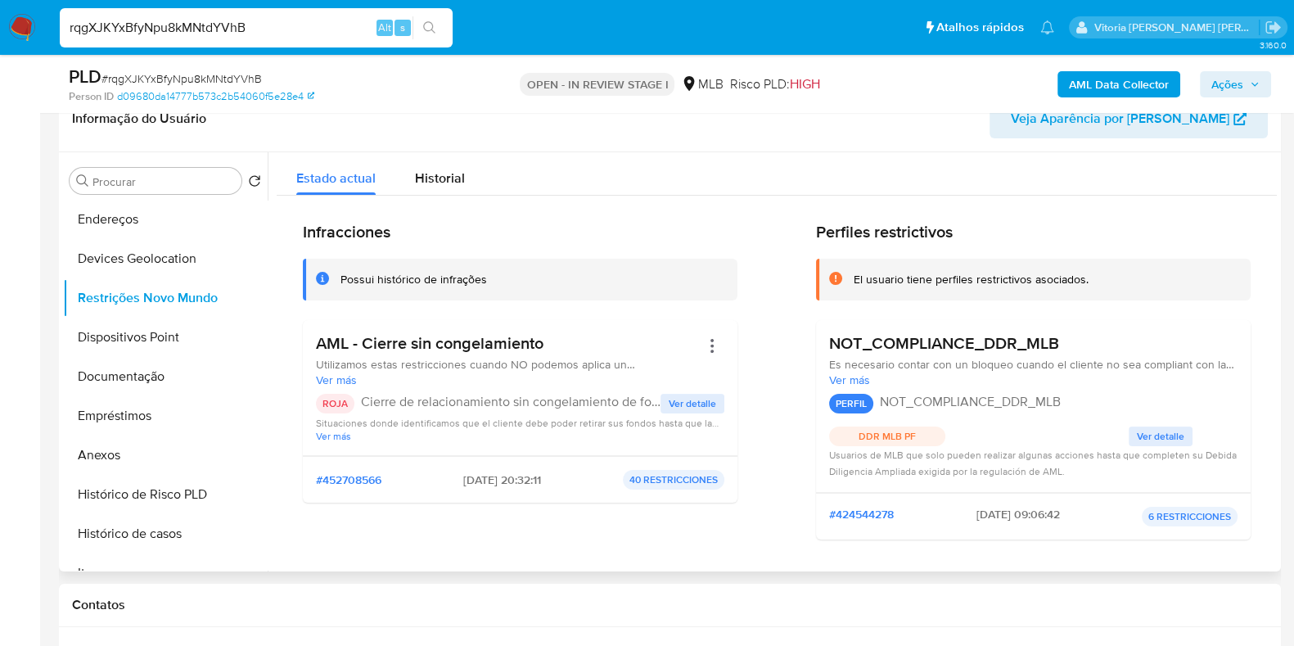
click at [412, 348] on h3 "AML - Cierre sin congelamiento" at bounding box center [508, 343] width 384 height 20
click at [660, 408] on button "Ver detalle" at bounding box center [692, 404] width 64 height 20
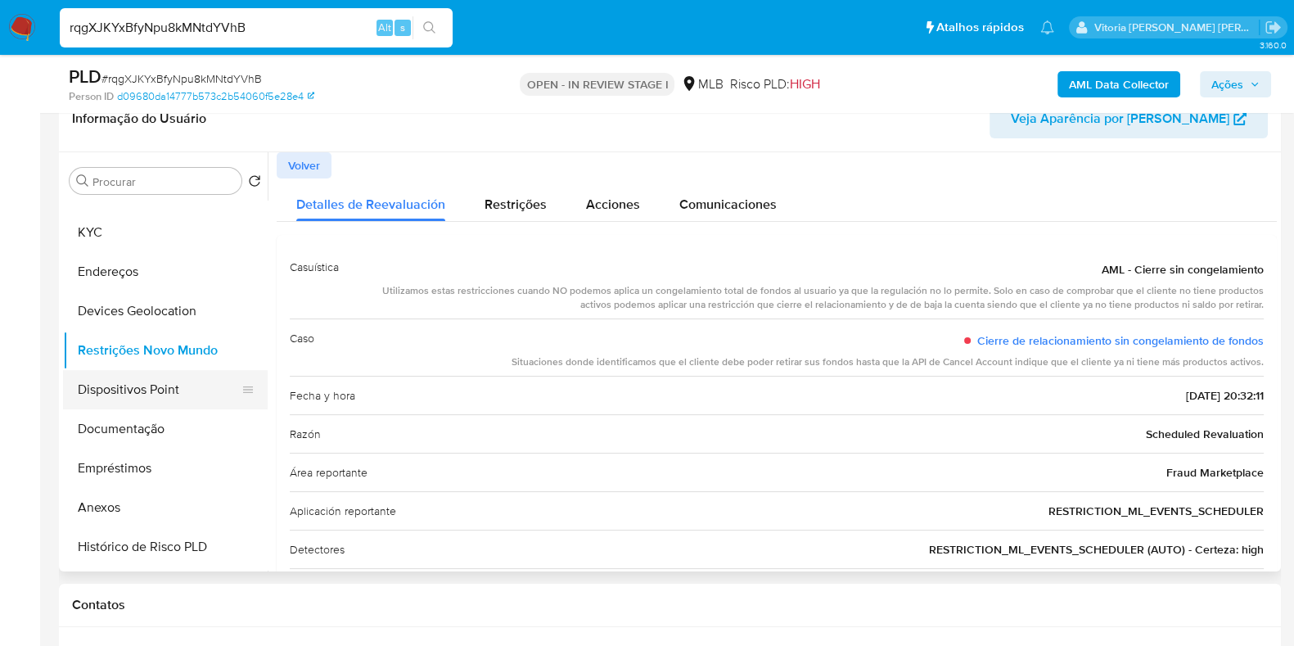
scroll to position [0, 0]
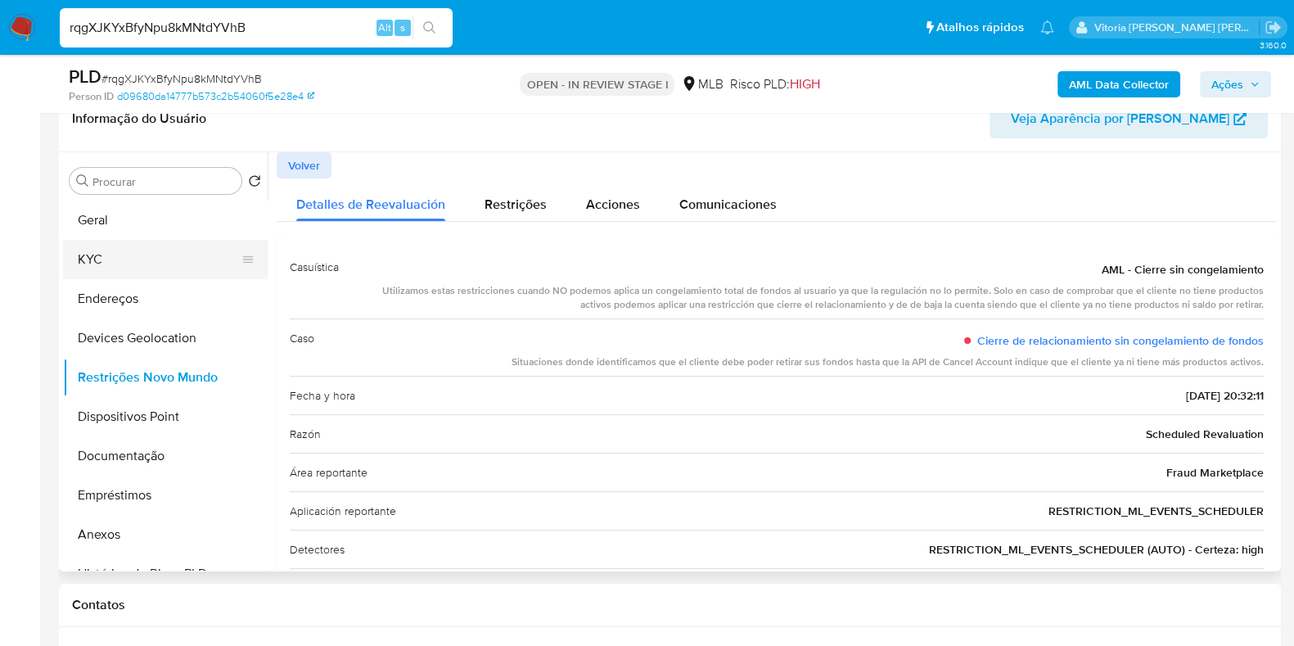
click at [127, 262] on button "KYC" at bounding box center [158, 259] width 191 height 39
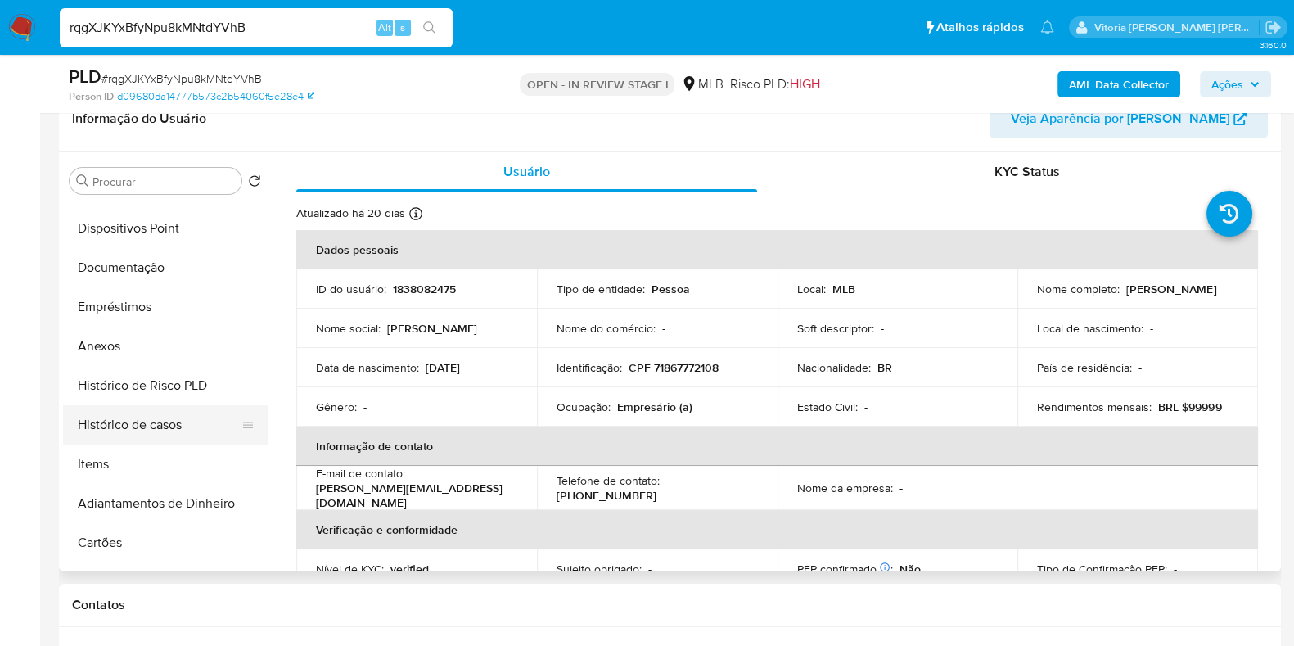
scroll to position [204, 0]
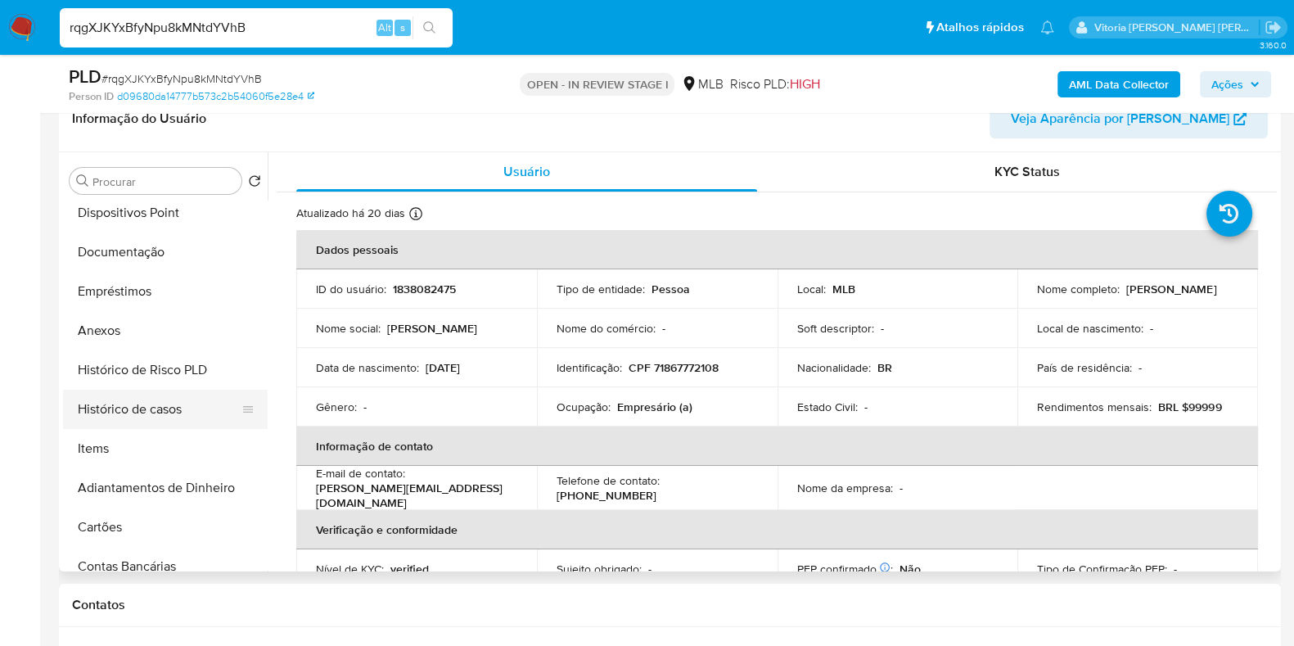
click at [132, 408] on button "Histórico de casos" at bounding box center [158, 409] width 191 height 39
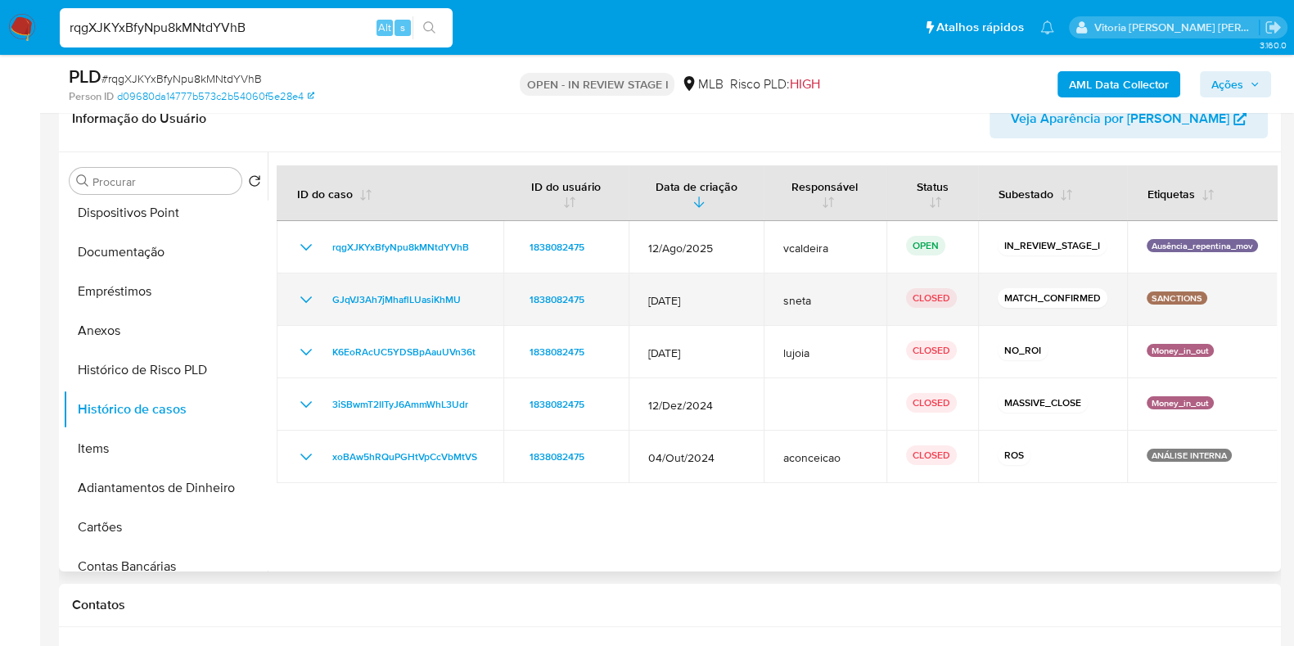
drag, startPoint x: 1308, startPoint y: 302, endPoint x: 311, endPoint y: 301, distance: 997.5
click at [311, 301] on icon "Mostrar/Ocultar" at bounding box center [306, 300] width 20 height 20
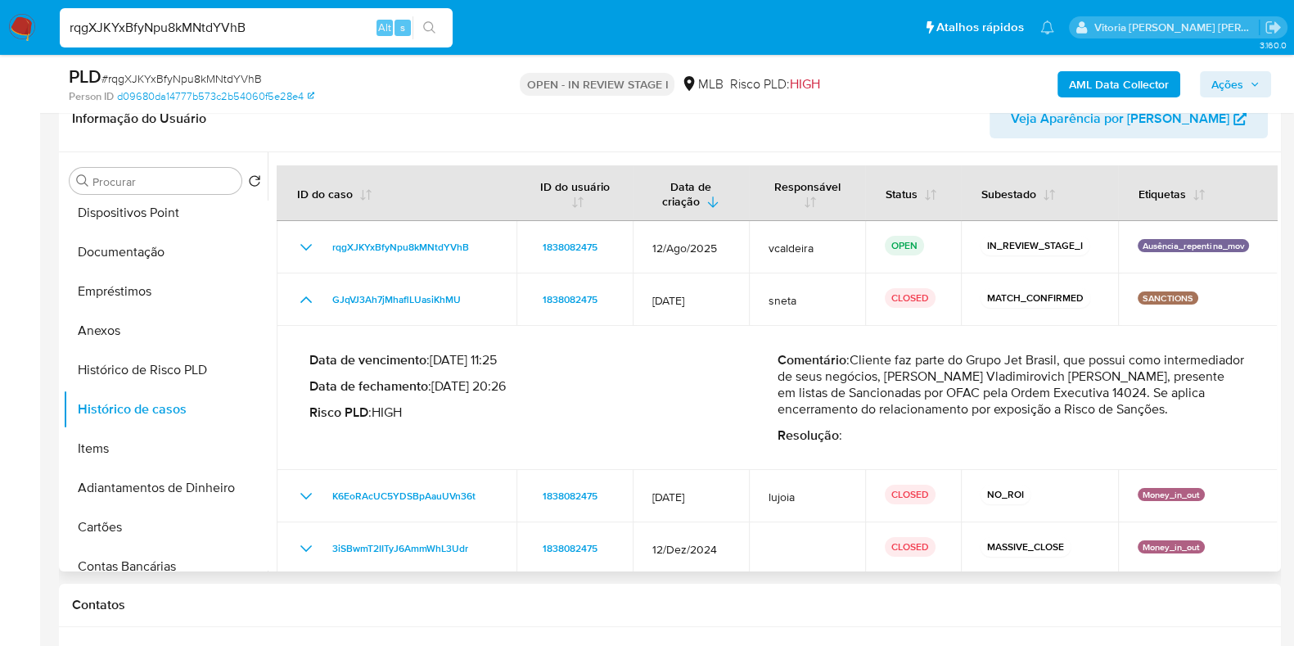
drag, startPoint x: 853, startPoint y: 363, endPoint x: 1073, endPoint y: 403, distance: 223.6
click at [1097, 394] on p "Comentário : Cliente faz parte do Grupo Jet Brasil, que possui como intermediad…" at bounding box center [1011, 384] width 468 height 65
click at [130, 259] on button "Documentação" at bounding box center [158, 251] width 191 height 39
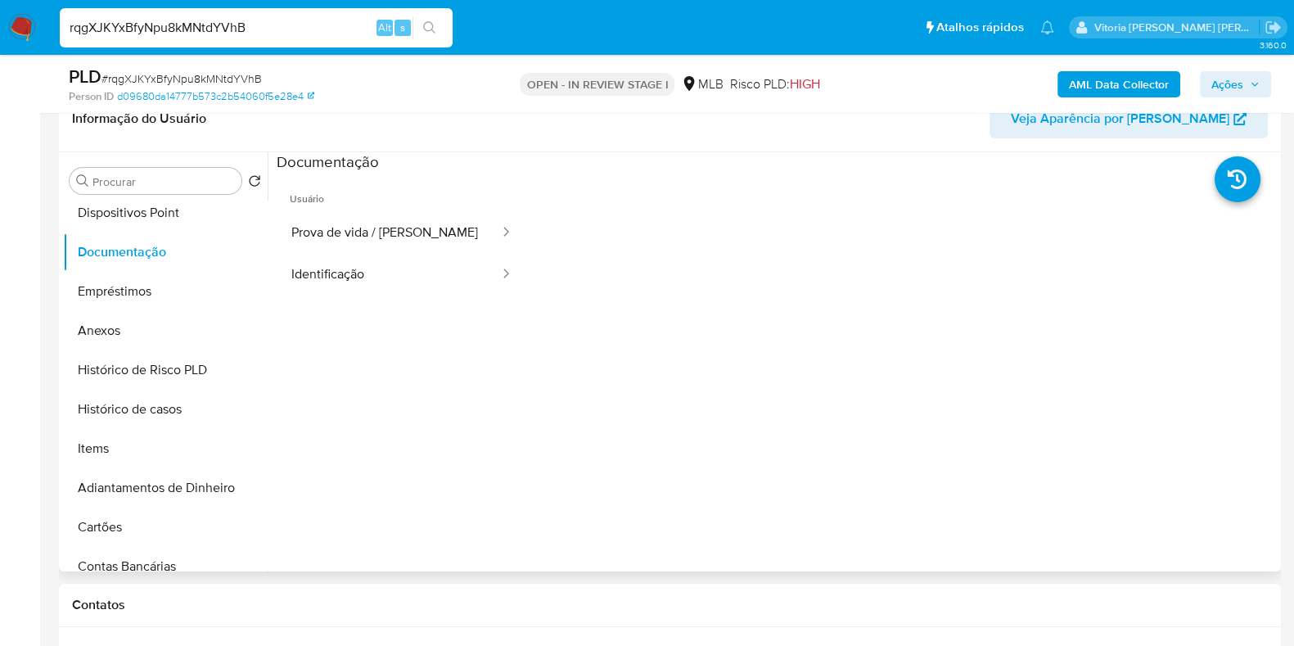
drag, startPoint x: 355, startPoint y: 231, endPoint x: 524, endPoint y: 165, distance: 180.8
click at [357, 231] on button "Prova de vida / [PERSON_NAME]" at bounding box center [389, 233] width 224 height 42
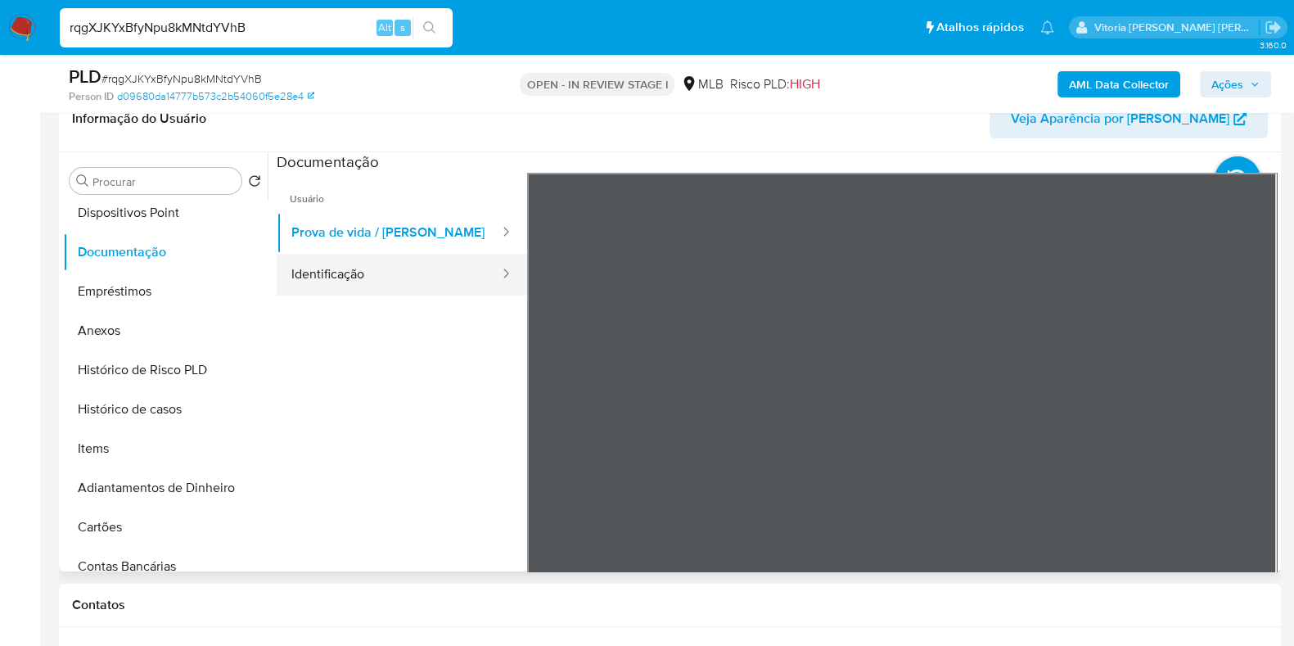
click at [365, 283] on button "Identificação" at bounding box center [389, 275] width 224 height 42
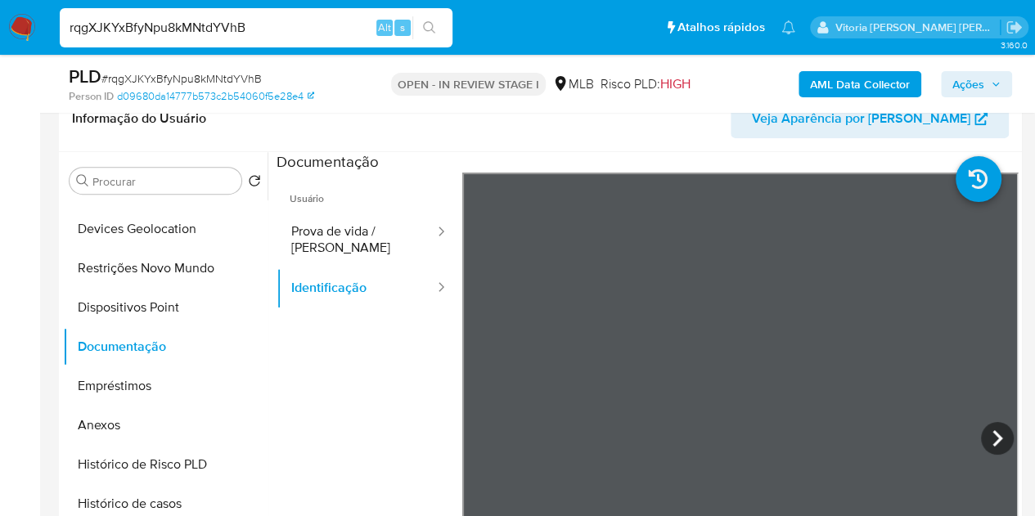
scroll to position [0, 0]
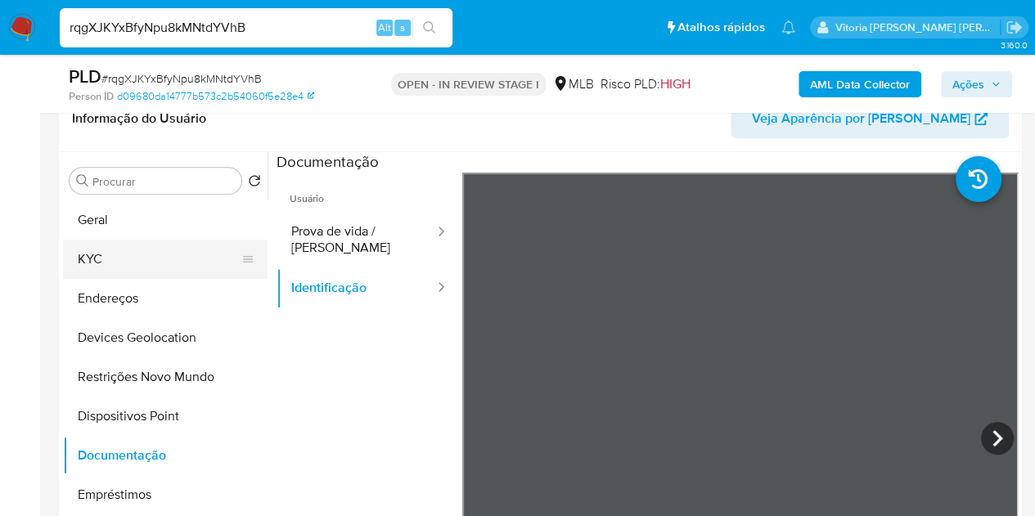
click at [110, 261] on button "KYC" at bounding box center [158, 259] width 191 height 39
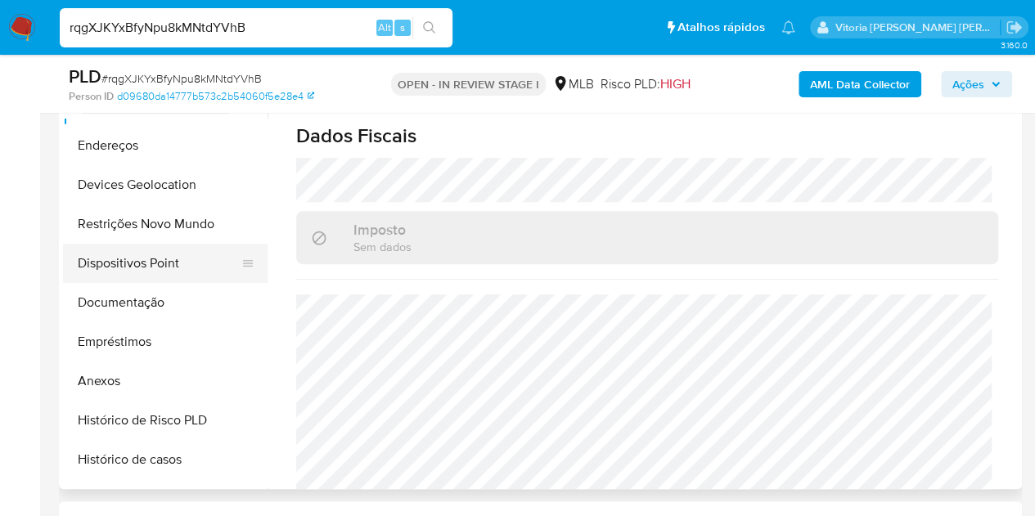
scroll to position [164, 0]
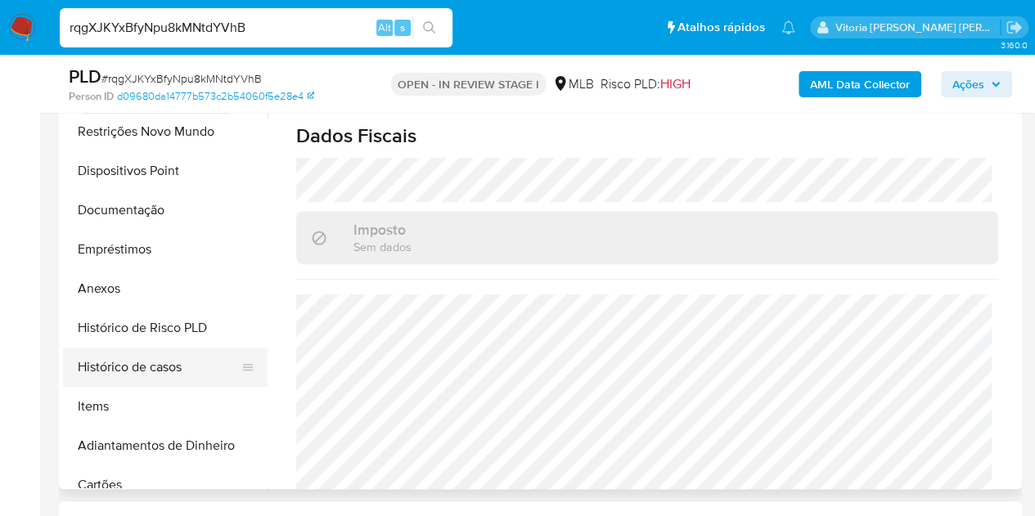
click at [117, 376] on button "Histórico de casos" at bounding box center [158, 367] width 191 height 39
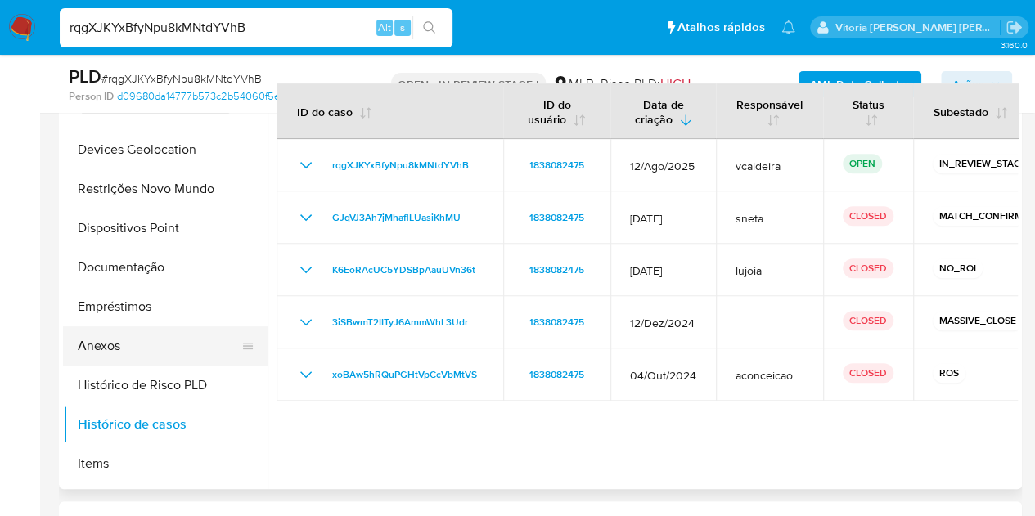
scroll to position [82, 0]
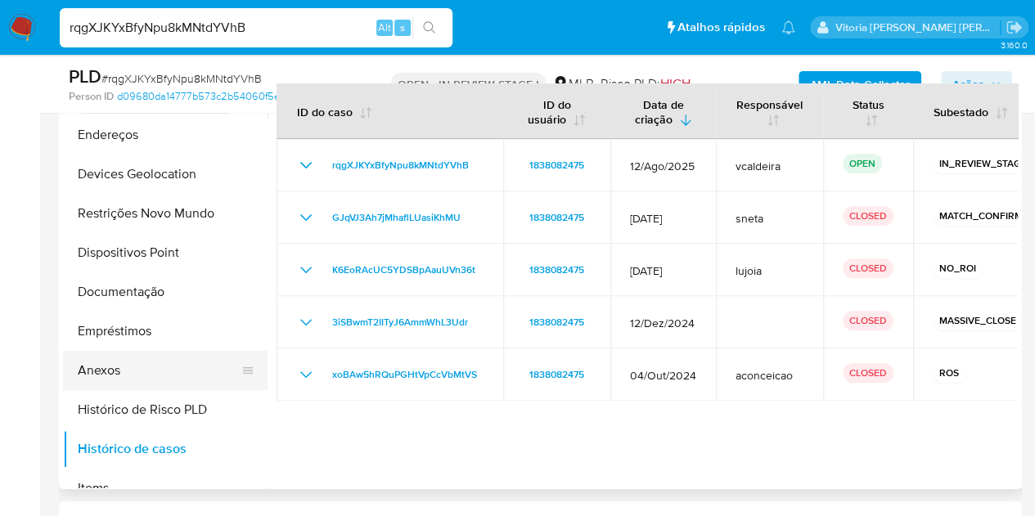
click at [106, 363] on button "Anexos" at bounding box center [158, 370] width 191 height 39
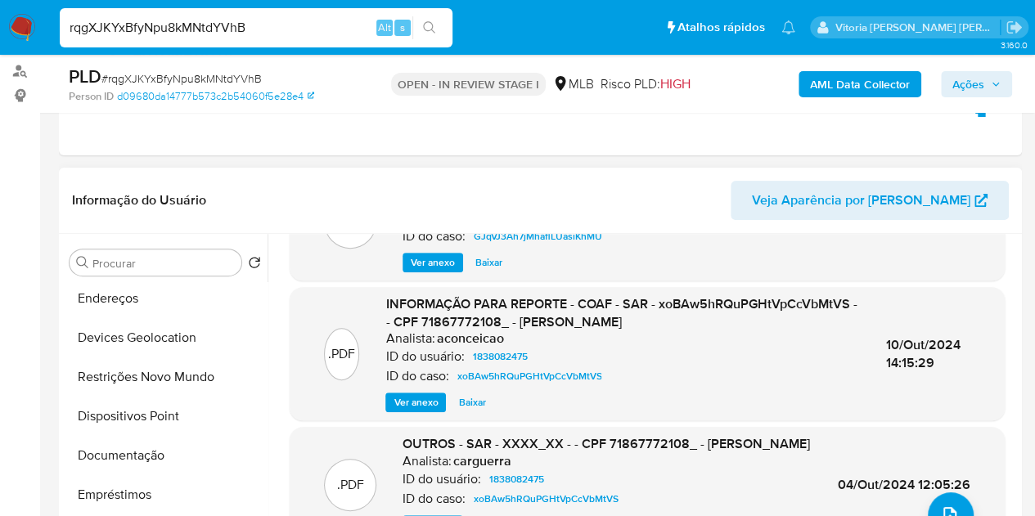
click at [403, 400] on span "Ver anexo" at bounding box center [416, 402] width 44 height 16
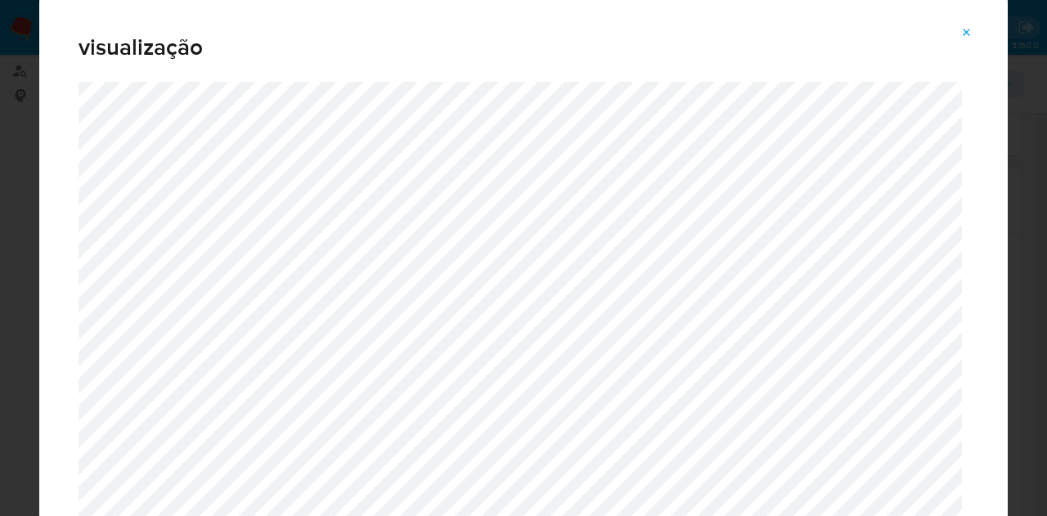
click at [972, 34] on icon "Attachment preview" at bounding box center [967, 32] width 13 height 13
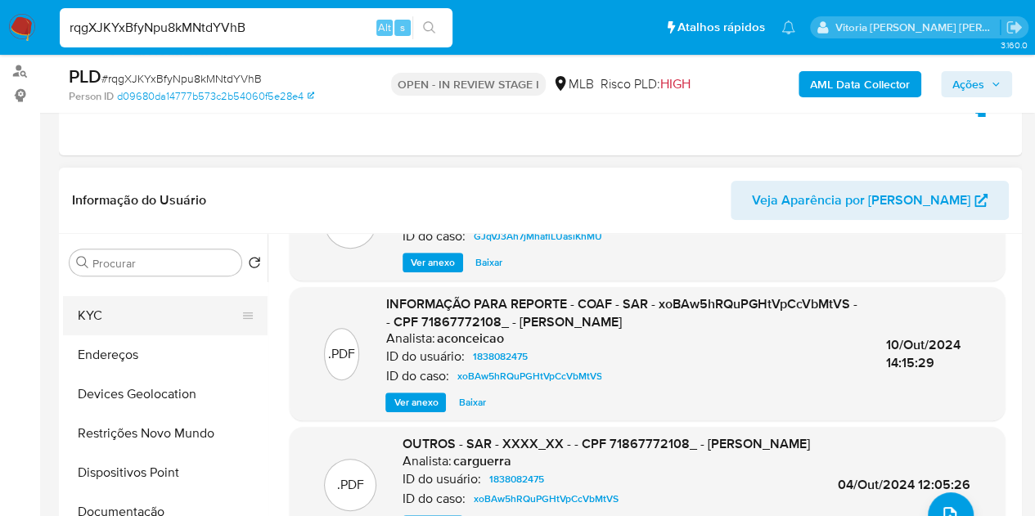
scroll to position [0, 0]
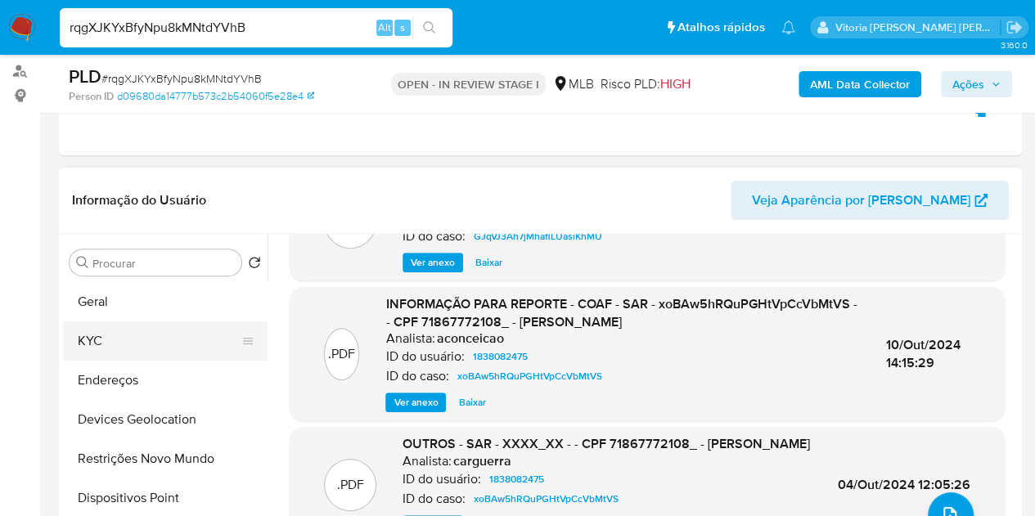
click at [124, 354] on button "KYC" at bounding box center [158, 341] width 191 height 39
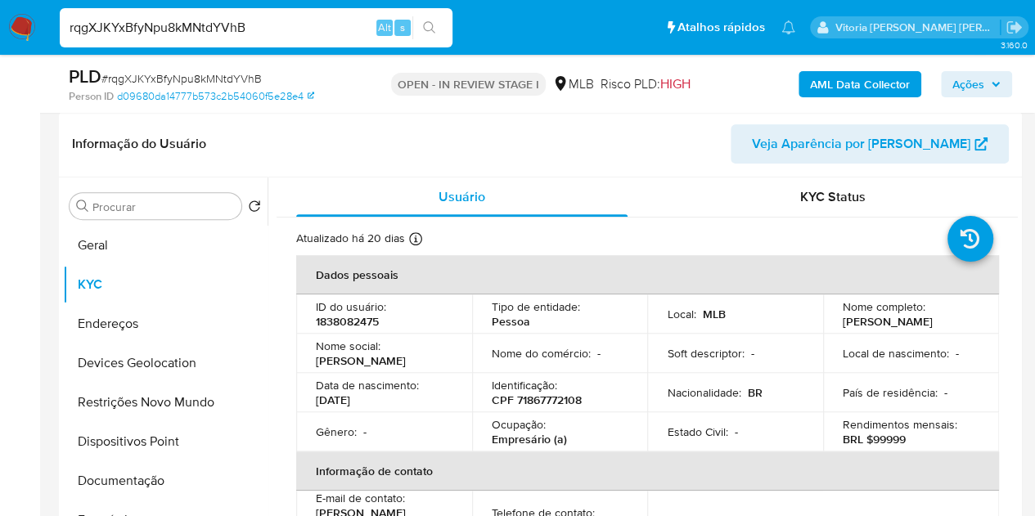
scroll to position [272, 0]
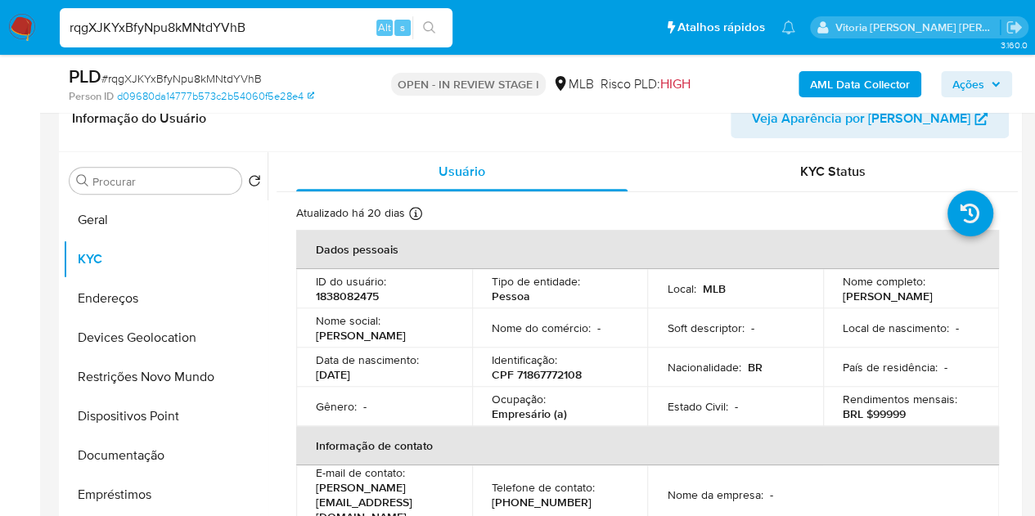
click at [525, 417] on p "Empresário (a)" at bounding box center [529, 414] width 75 height 15
click at [522, 420] on p "Empresário (a)" at bounding box center [529, 414] width 75 height 15
copy p "Empresário"
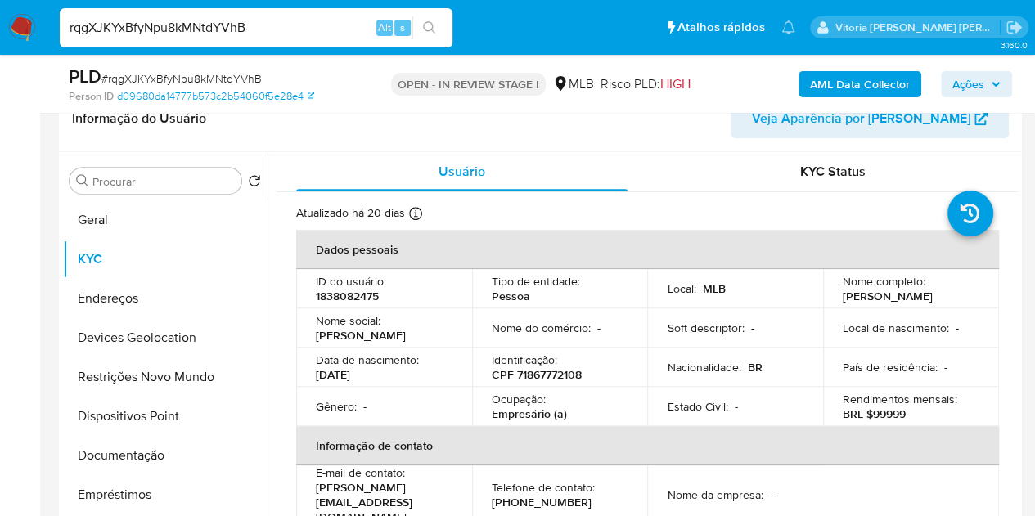
click at [556, 379] on p "CPF 71867772108" at bounding box center [537, 374] width 90 height 15
copy p "71867772108"
click at [101, 215] on button "Geral" at bounding box center [158, 219] width 191 height 39
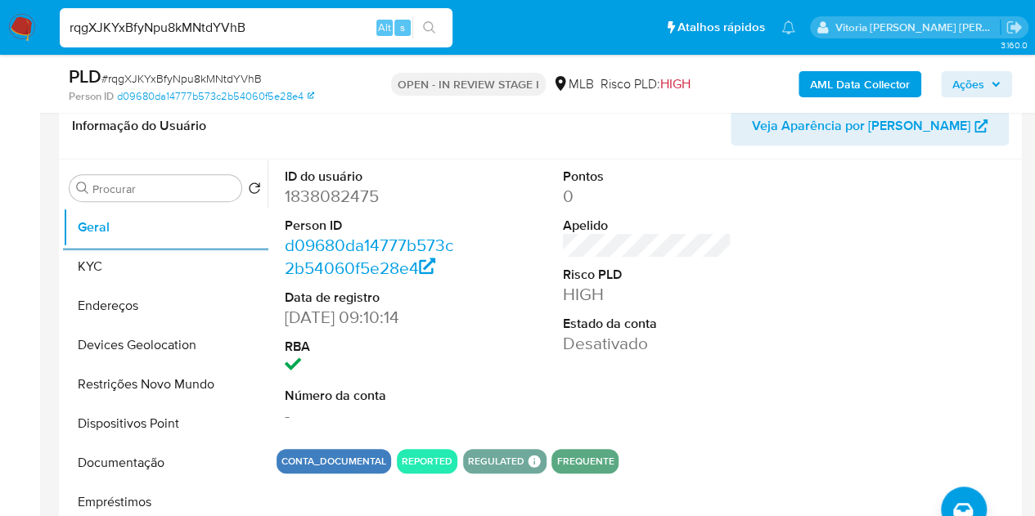
scroll to position [109, 0]
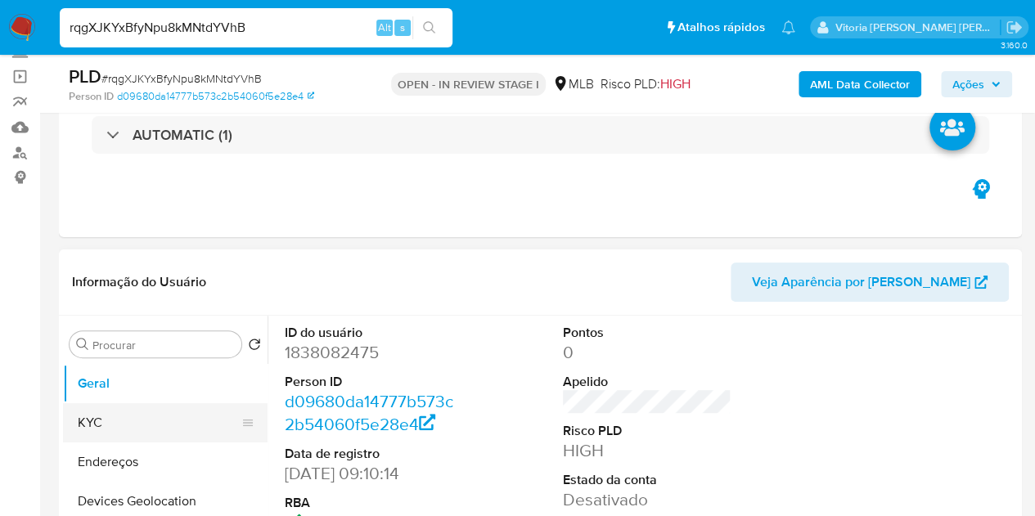
drag, startPoint x: 100, startPoint y: 428, endPoint x: 115, endPoint y: 413, distance: 21.4
click at [98, 427] on button "KYC" at bounding box center [158, 422] width 191 height 39
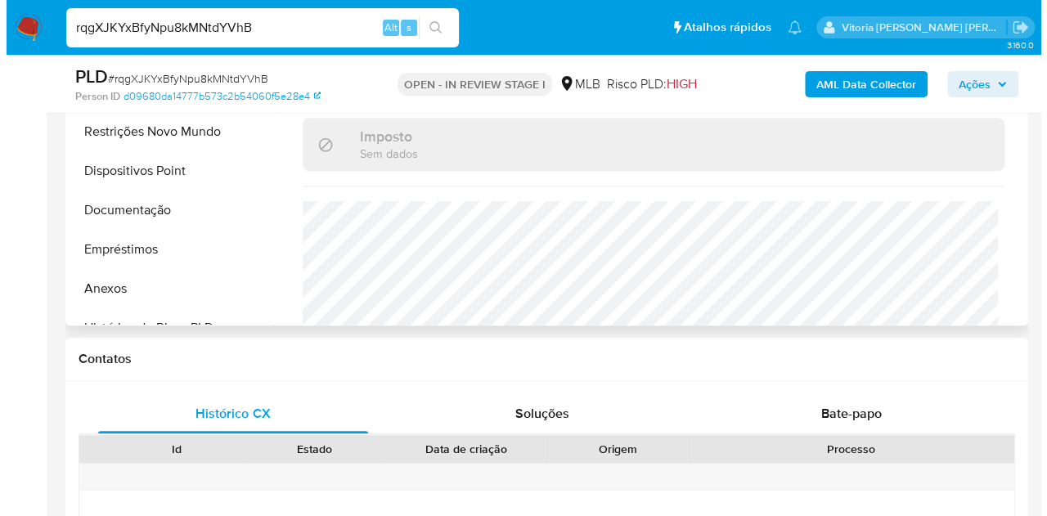
scroll to position [769, 0]
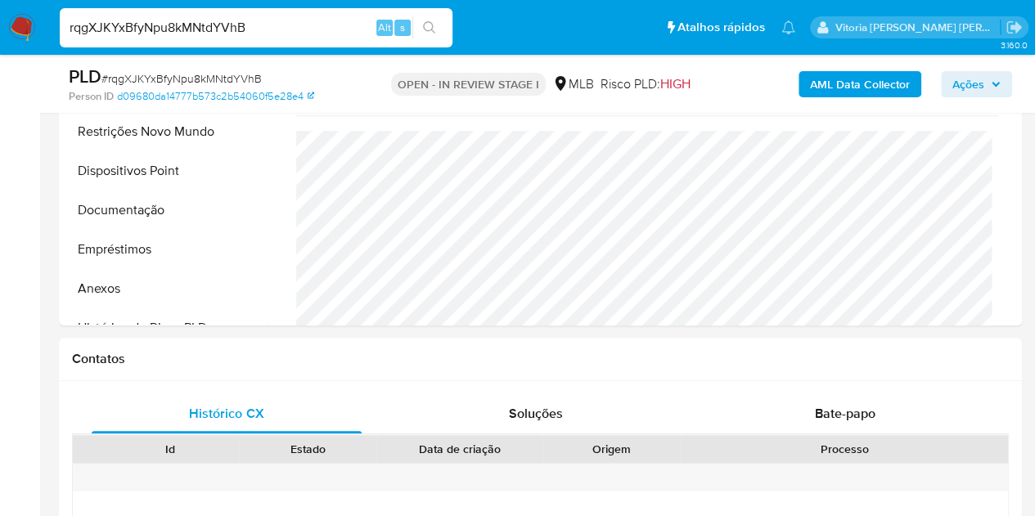
click at [825, 82] on b "AML Data Collector" at bounding box center [860, 84] width 100 height 26
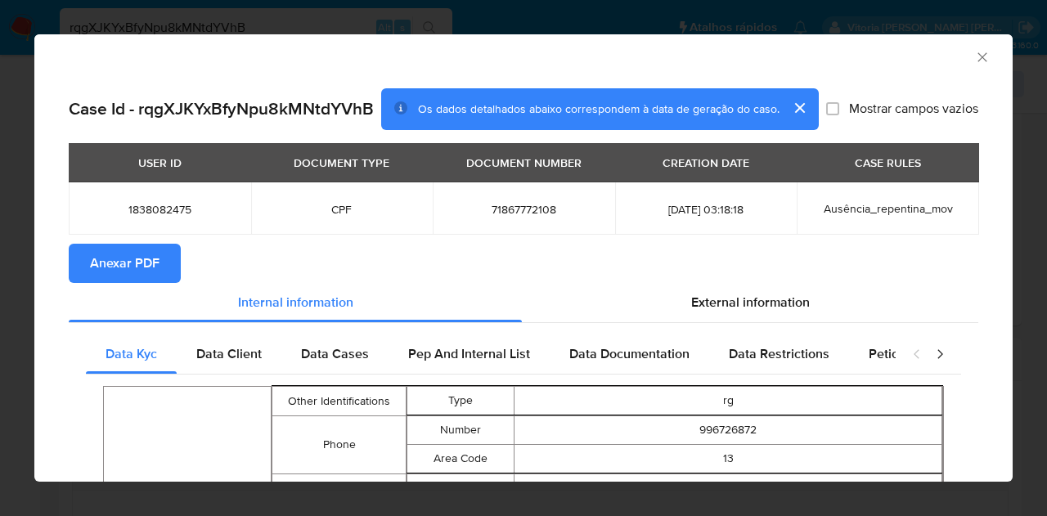
click at [160, 264] on button "Anexar PDF" at bounding box center [125, 263] width 112 height 39
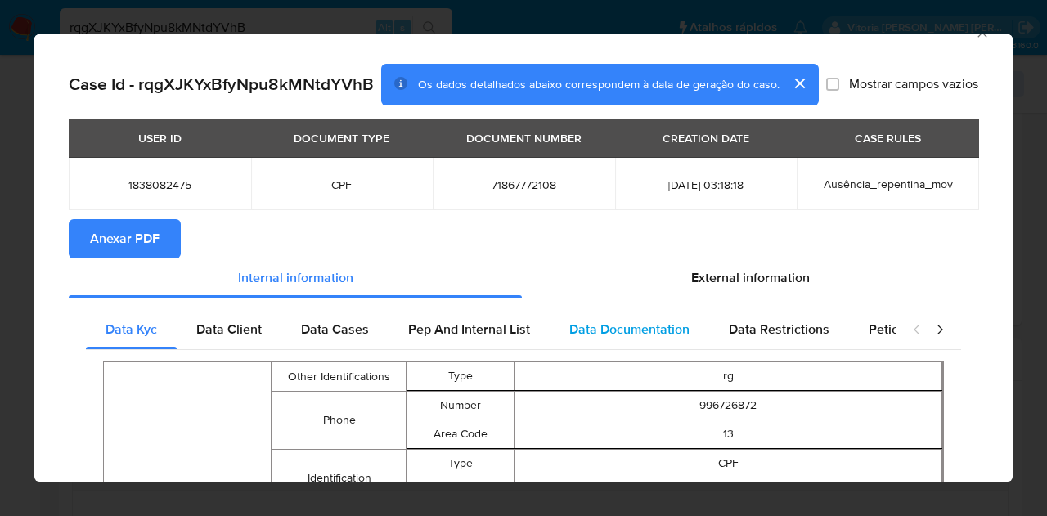
scroll to position [22, 0]
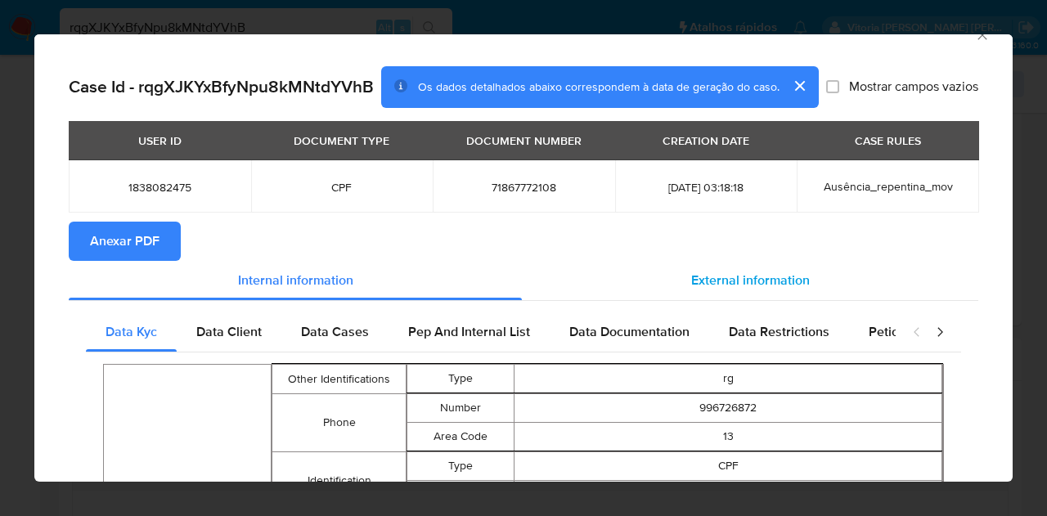
click at [706, 278] on span "External information" at bounding box center [750, 280] width 119 height 19
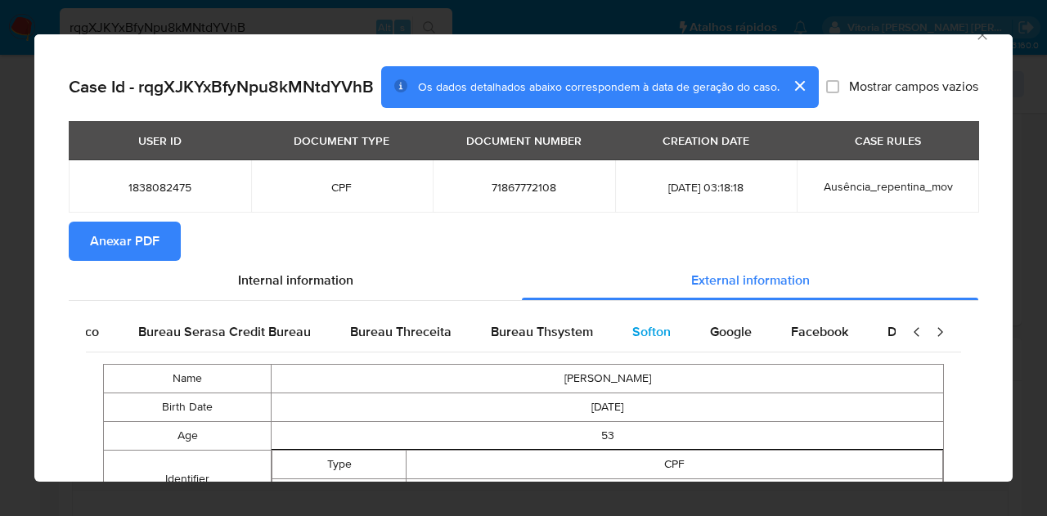
scroll to position [0, 344]
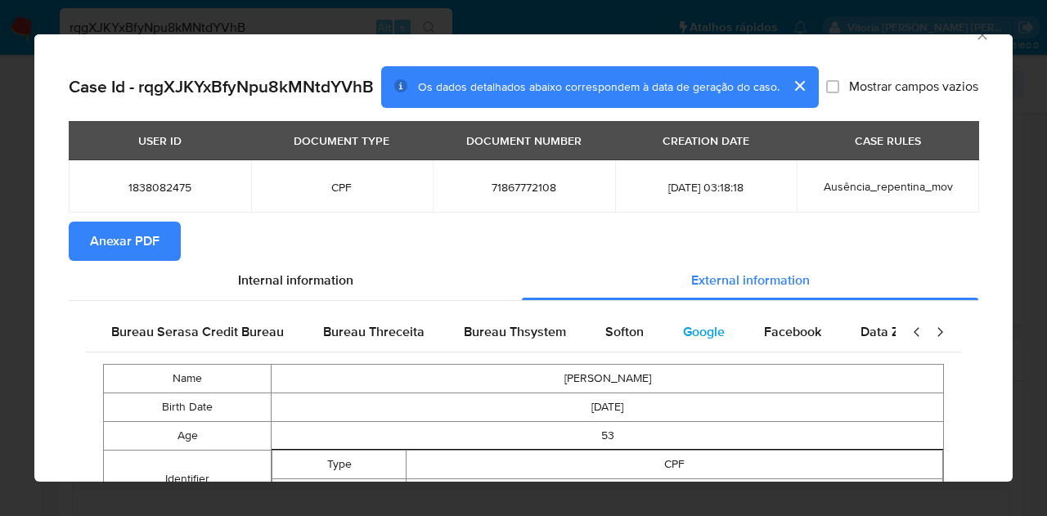
click at [683, 322] on span "Google" at bounding box center [704, 331] width 42 height 19
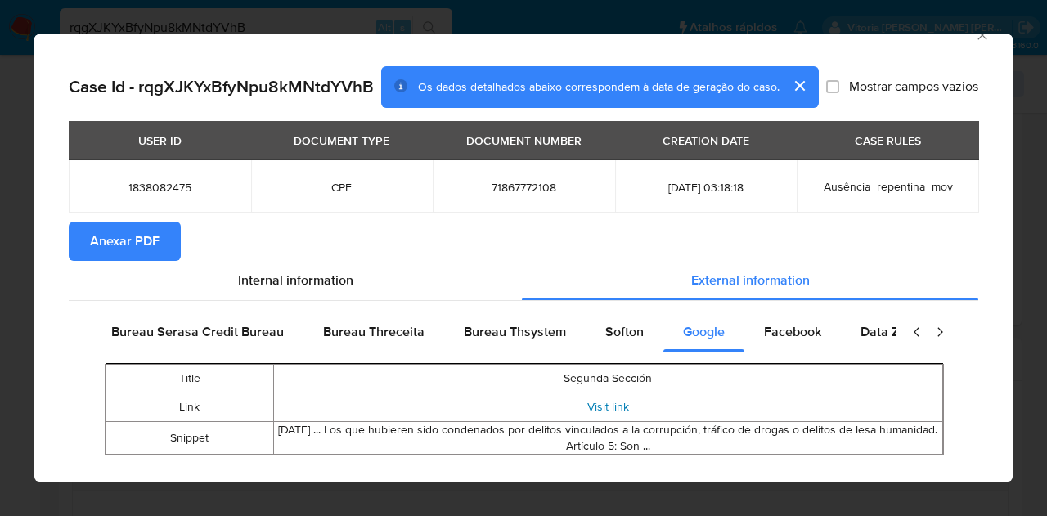
click at [592, 412] on link "Visit link" at bounding box center [609, 407] width 42 height 16
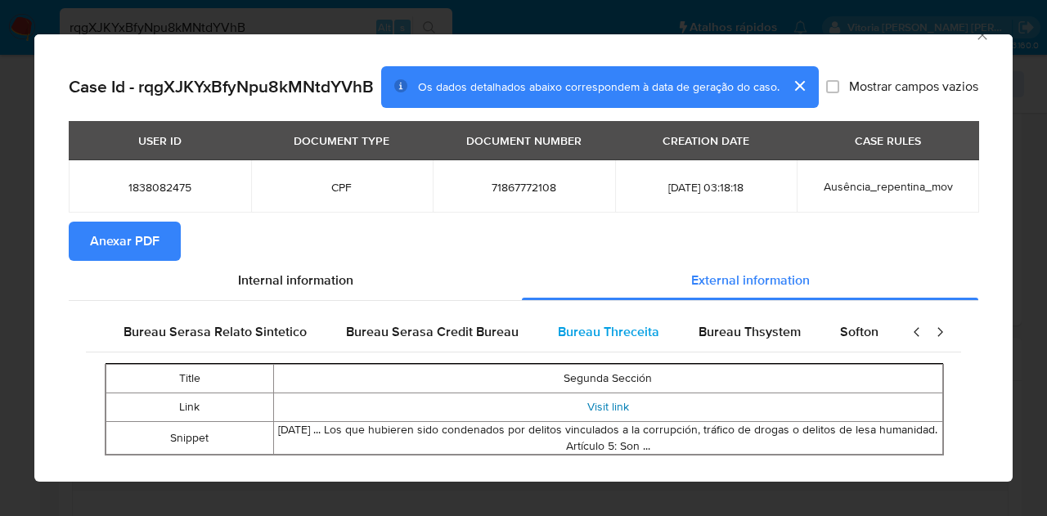
scroll to position [0, 0]
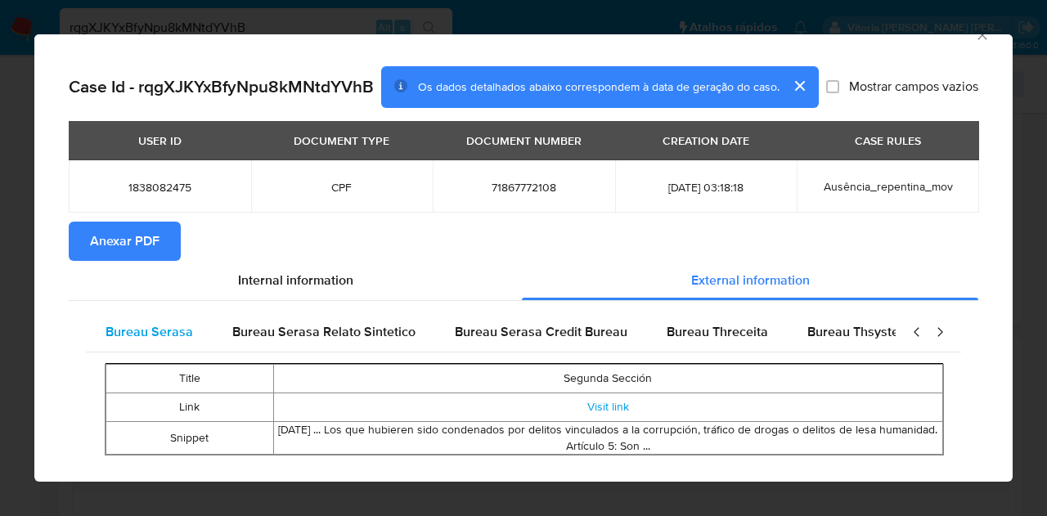
click at [192, 330] on div "Bureau Serasa" at bounding box center [149, 332] width 127 height 39
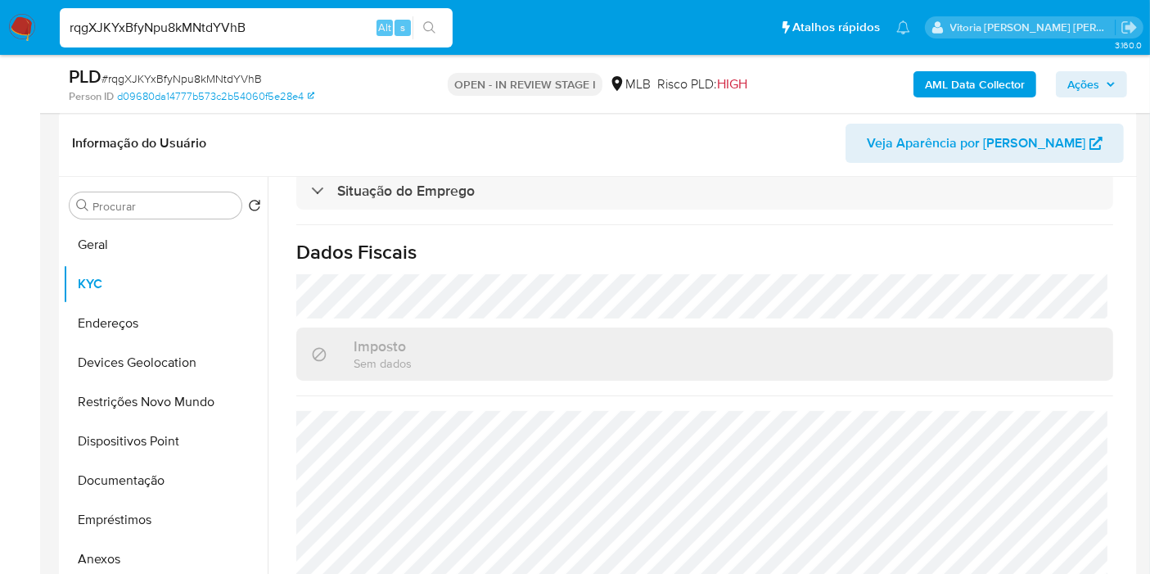
scroll to position [245, 0]
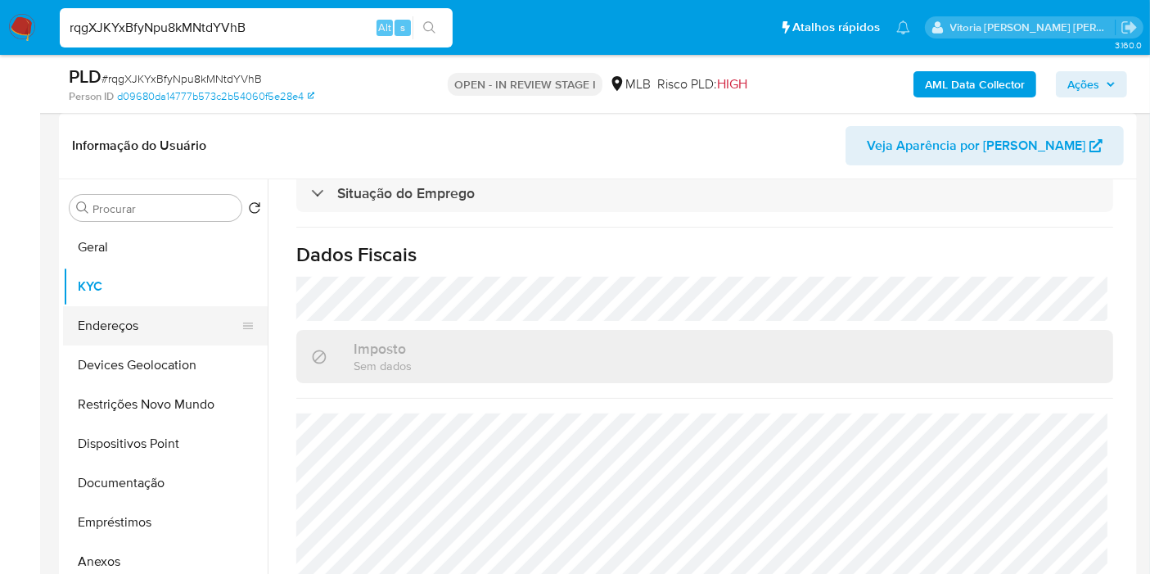
click at [128, 310] on button "Endereços" at bounding box center [158, 325] width 191 height 39
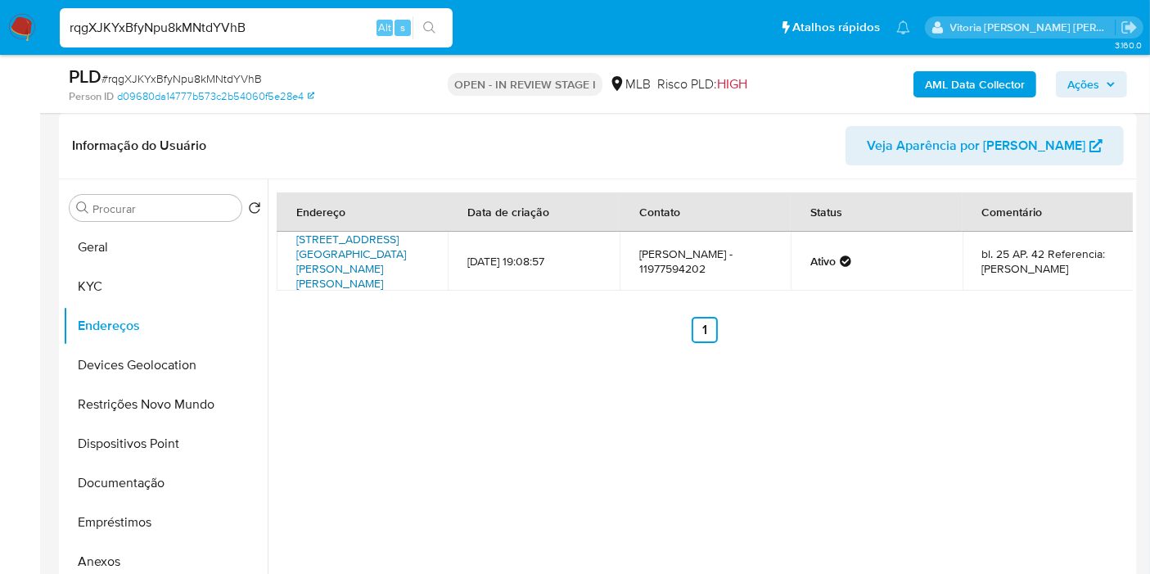
click at [327, 258] on link "Avenida Sargento Geraldo Sant'ana 1100, São Paulo, São Paulo, 04674225, Brasil …" at bounding box center [351, 261] width 110 height 61
click at [101, 262] on button "Geral" at bounding box center [158, 246] width 191 height 39
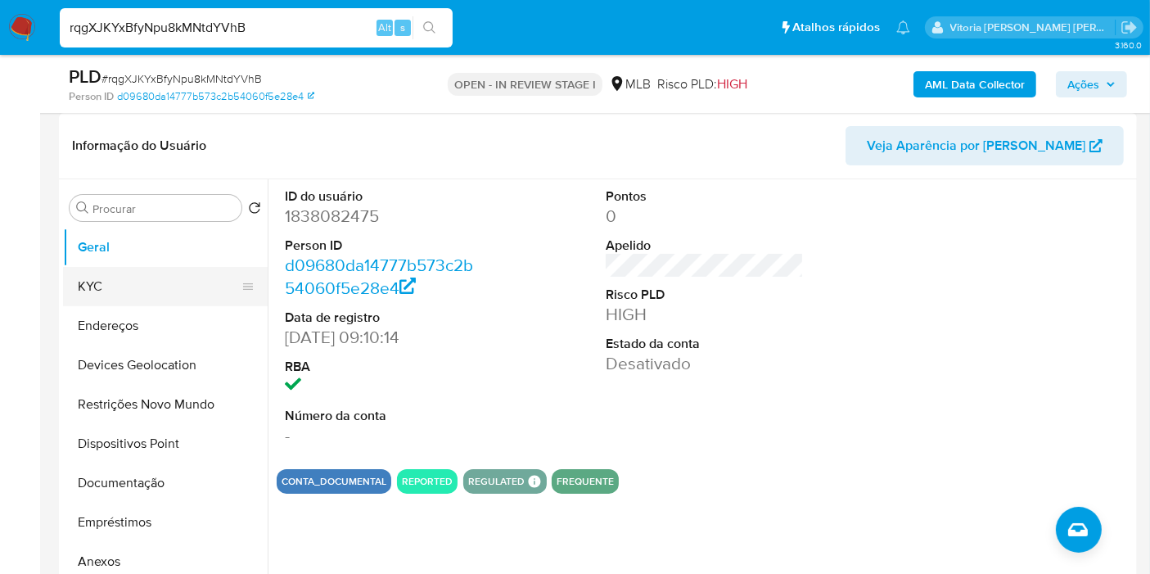
click at [92, 284] on button "KYC" at bounding box center [158, 286] width 191 height 39
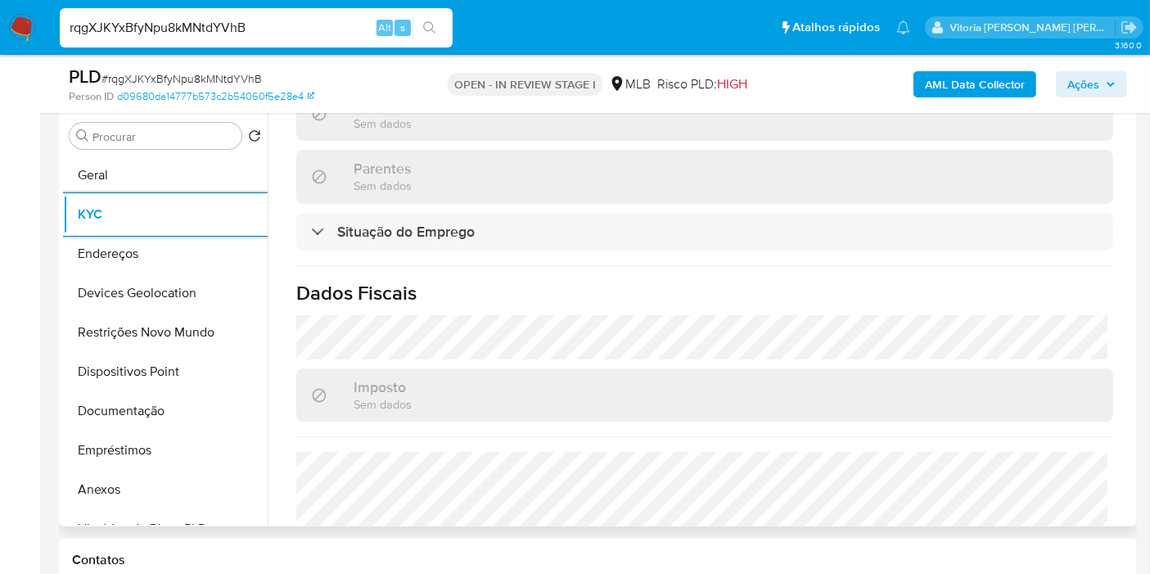
scroll to position [759, 0]
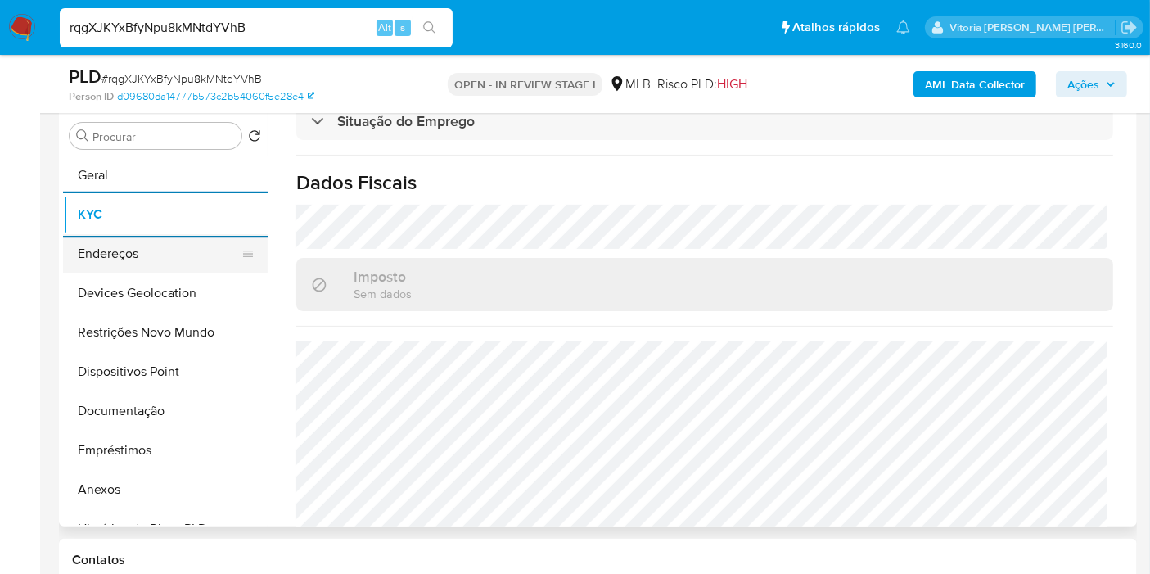
click at [113, 254] on button "Endereços" at bounding box center [158, 253] width 191 height 39
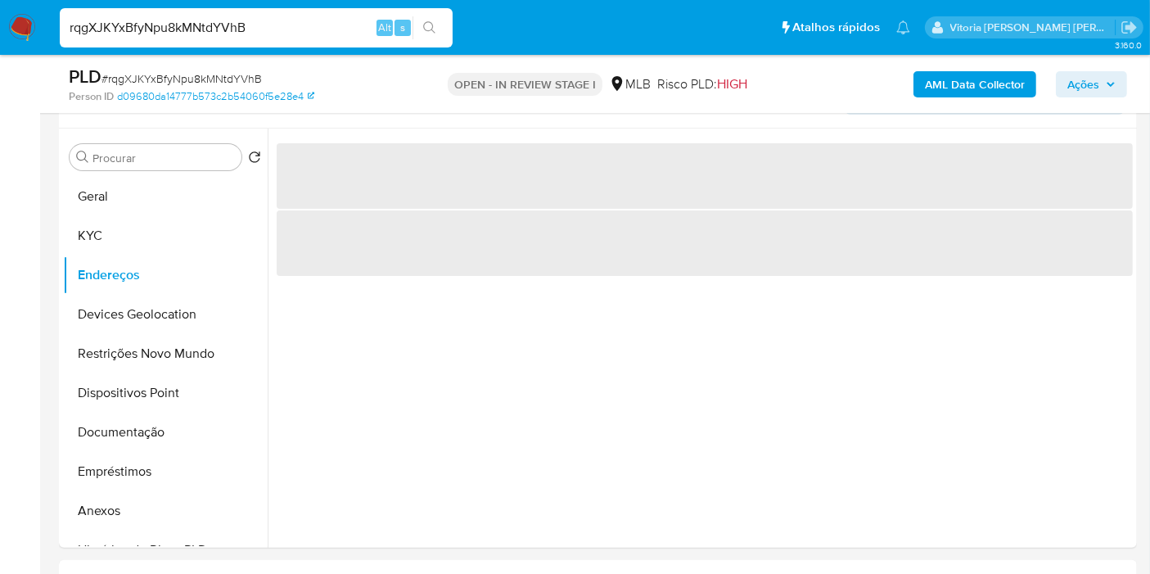
scroll to position [317, 0]
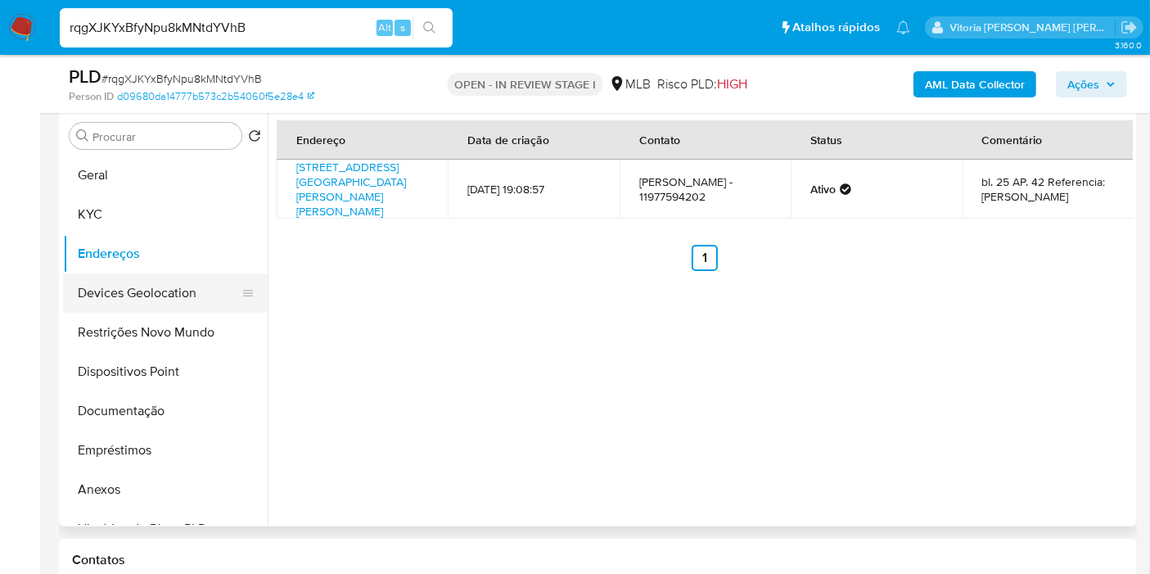
click at [177, 290] on button "Devices Geolocation" at bounding box center [158, 292] width 191 height 39
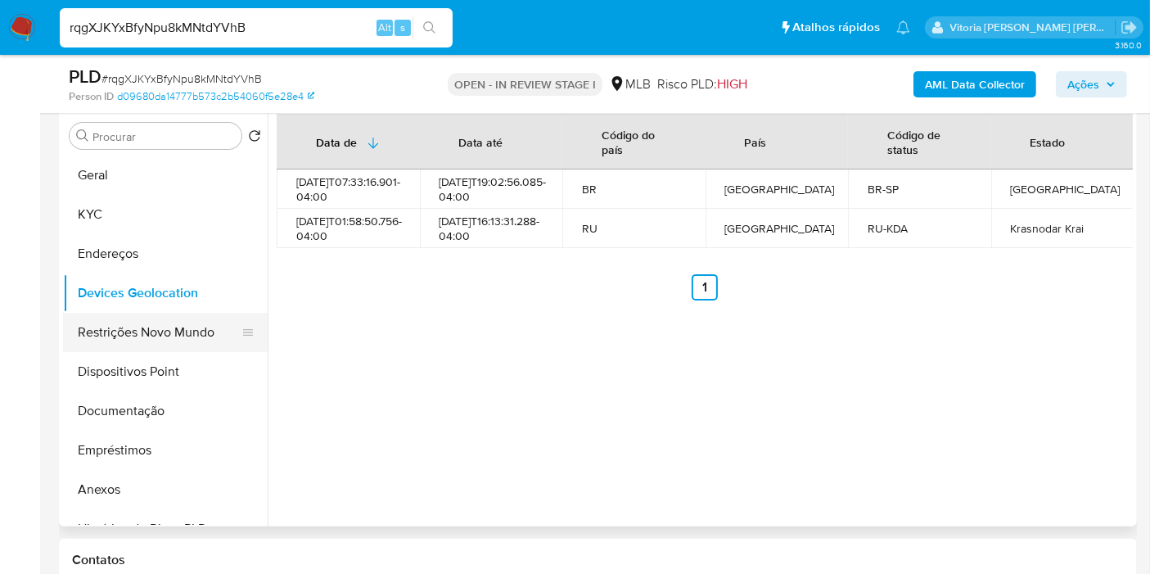
click at [157, 326] on button "Restrições Novo Mundo" at bounding box center [158, 332] width 191 height 39
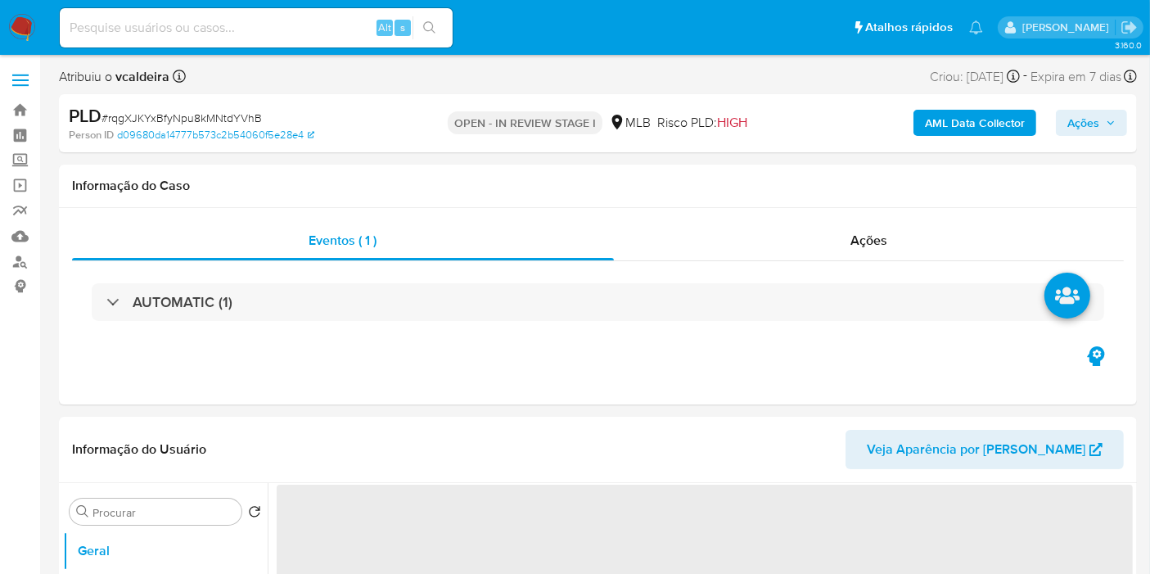
select select "10"
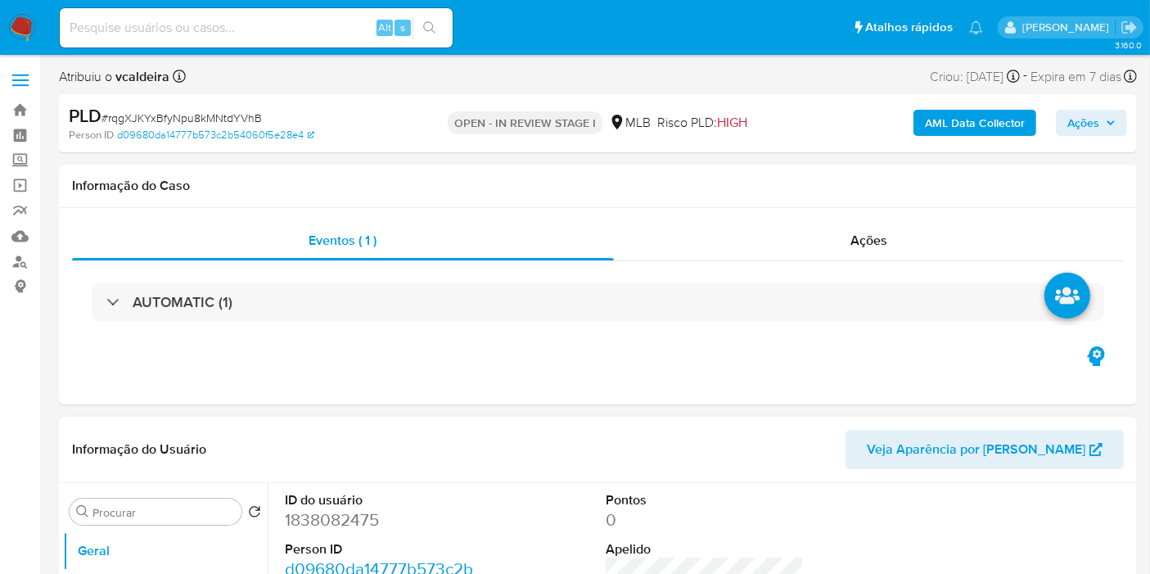
click at [306, 445] on header "Informação do Usuário Veja Aparência por Pessoa" at bounding box center [597, 449] width 1051 height 39
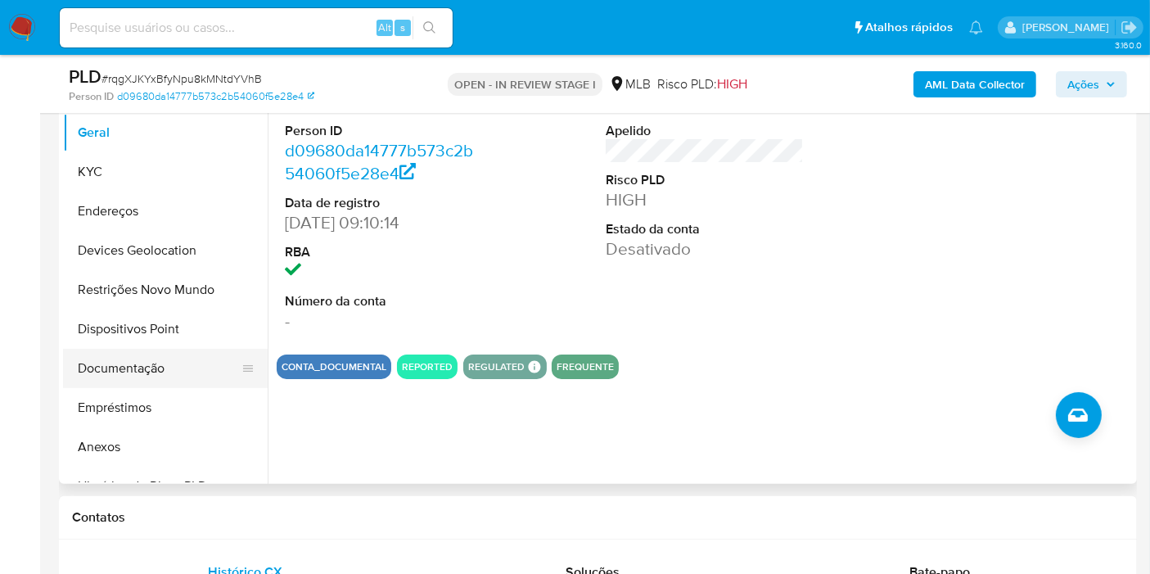
scroll to position [363, 0]
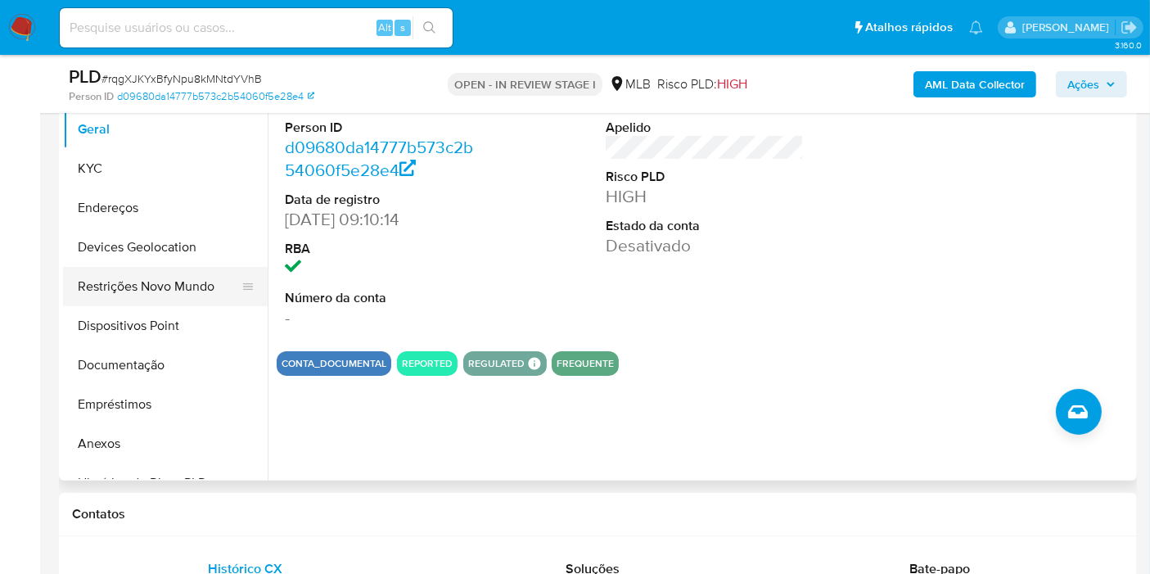
click at [135, 284] on button "Restrições Novo Mundo" at bounding box center [158, 286] width 191 height 39
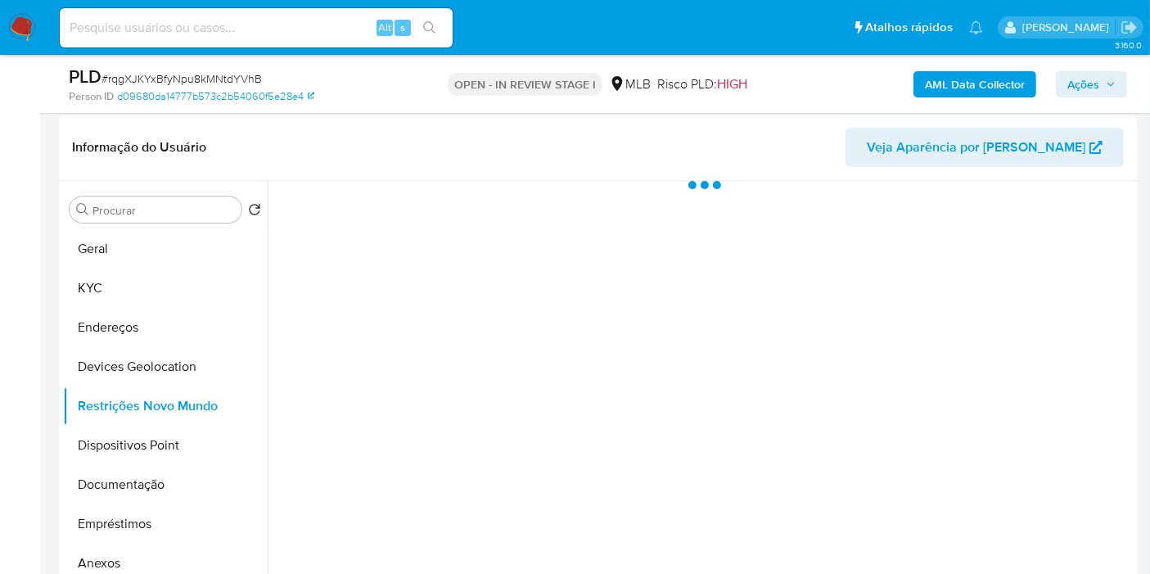
scroll to position [272, 0]
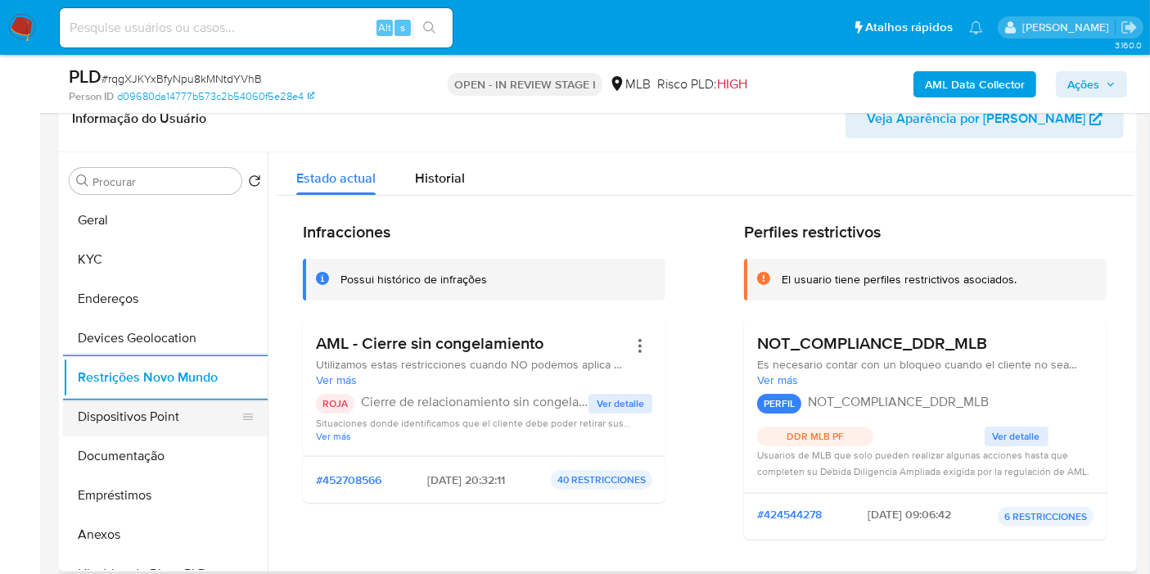
click at [106, 414] on button "Dispositivos Point" at bounding box center [158, 416] width 191 height 39
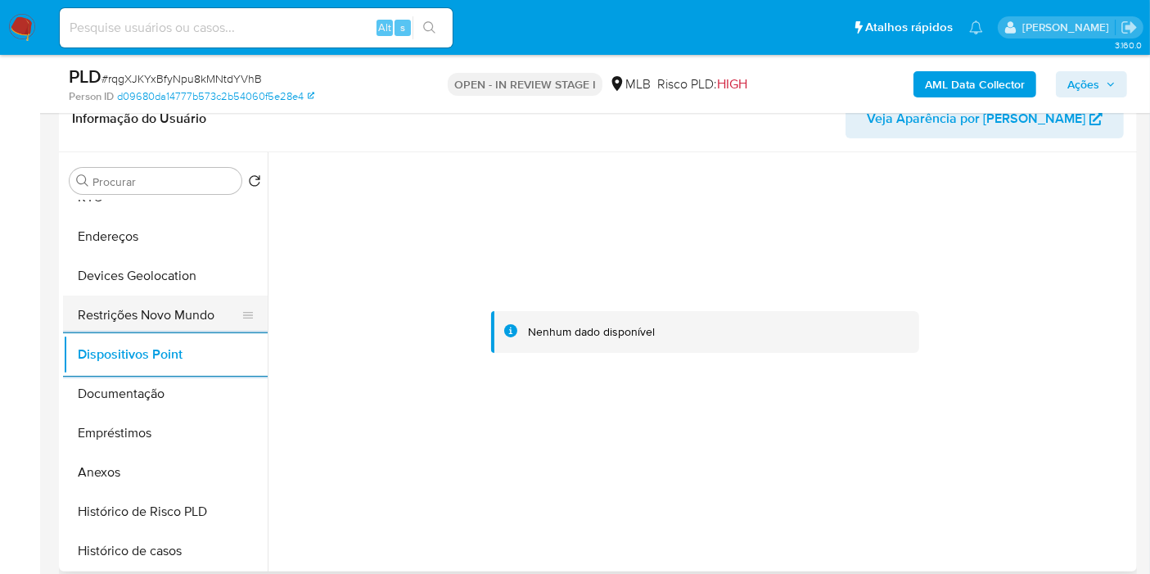
scroll to position [91, 0]
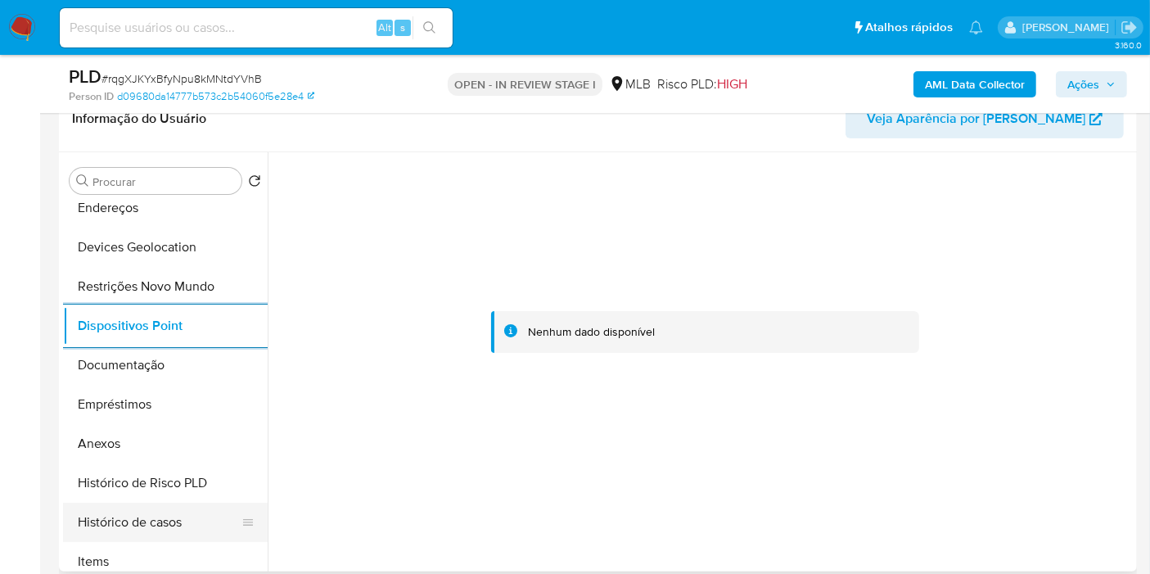
click at [167, 516] on button "Histórico de casos" at bounding box center [158, 521] width 191 height 39
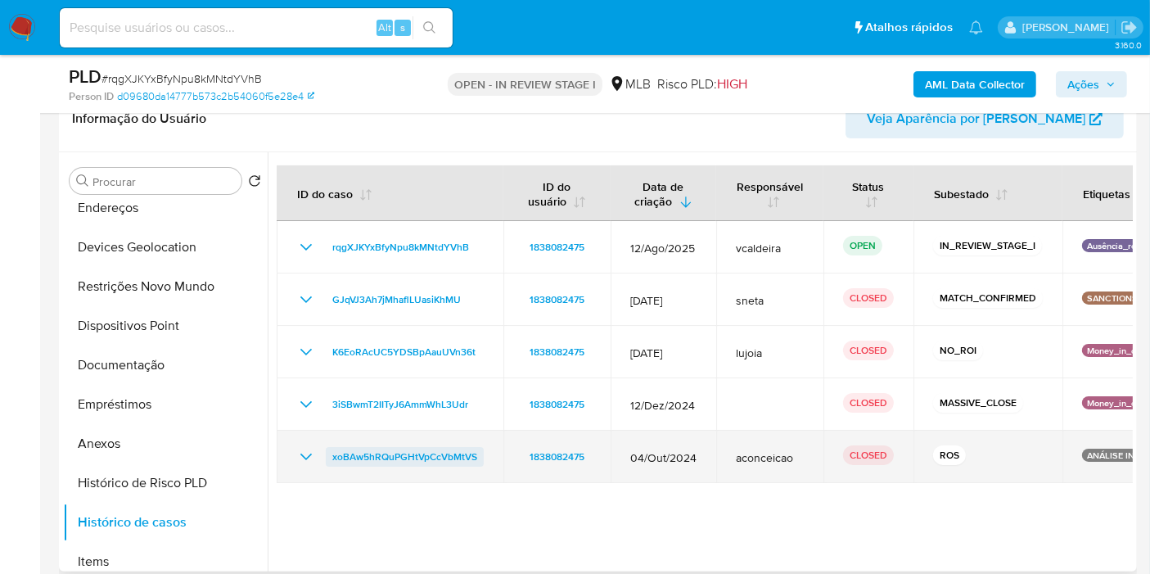
click at [425, 450] on span "xoBAw5hRQuPGHtVpCcVbMtVS" at bounding box center [404, 457] width 145 height 20
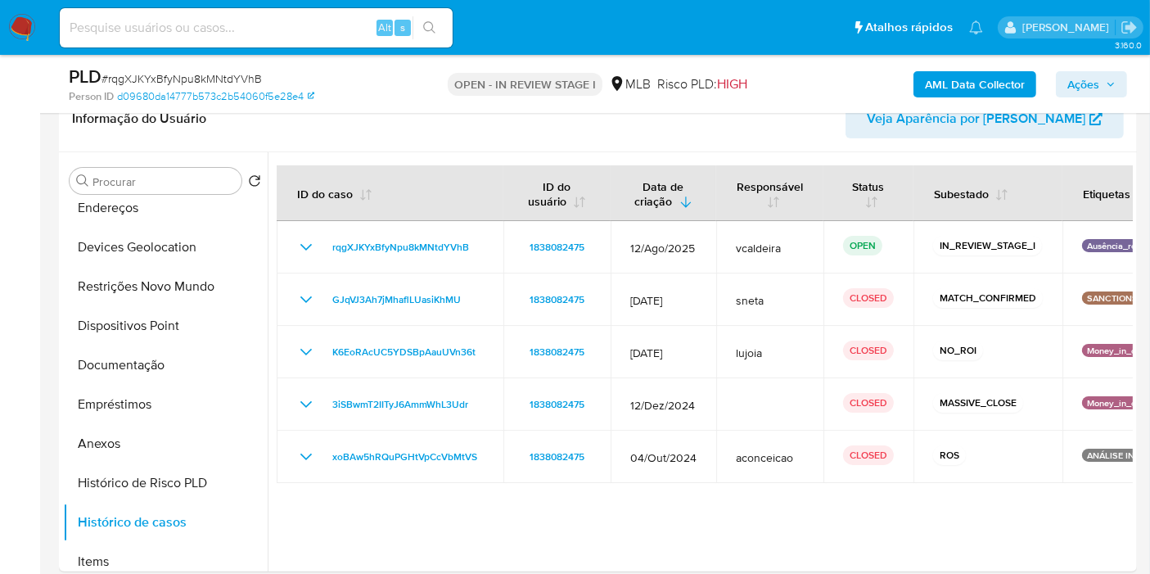
click at [1078, 87] on span "Ações" at bounding box center [1083, 84] width 32 height 26
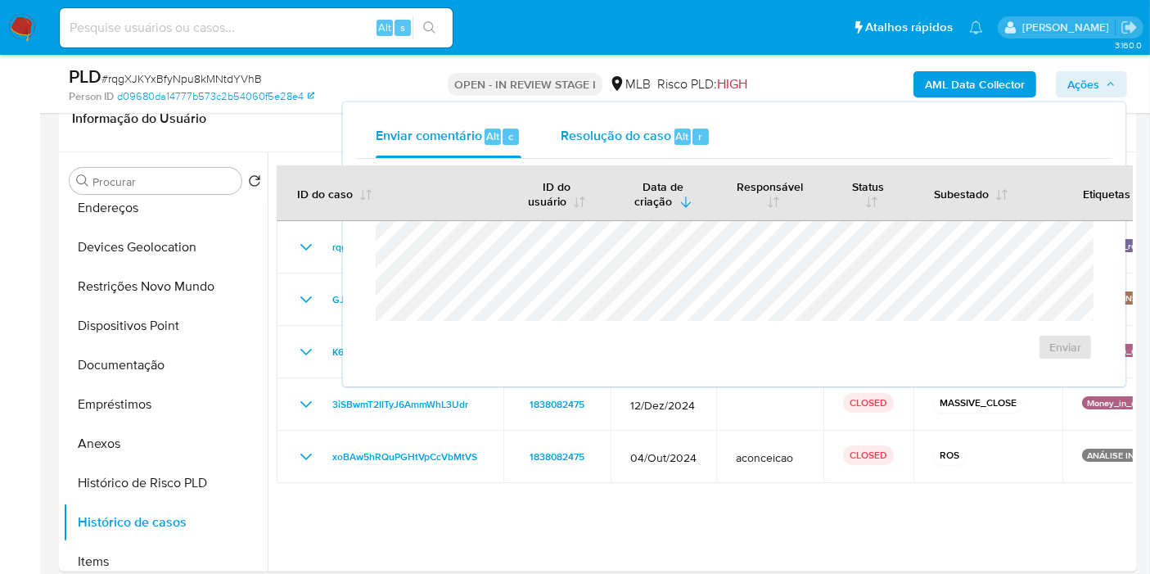
click at [572, 126] on span "Resolução do caso" at bounding box center [616, 135] width 110 height 19
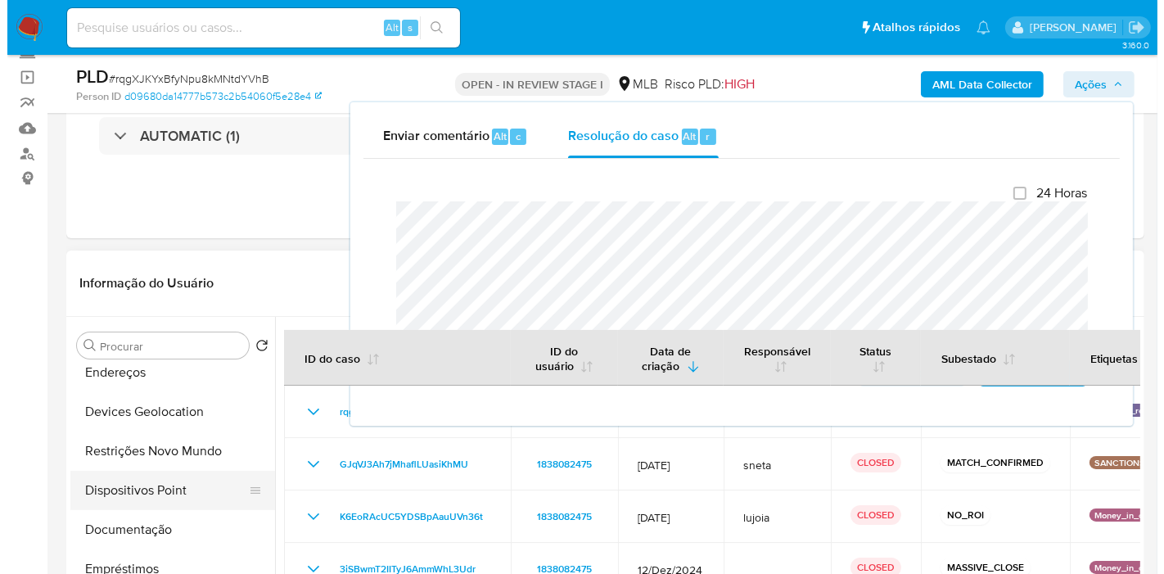
scroll to position [272, 0]
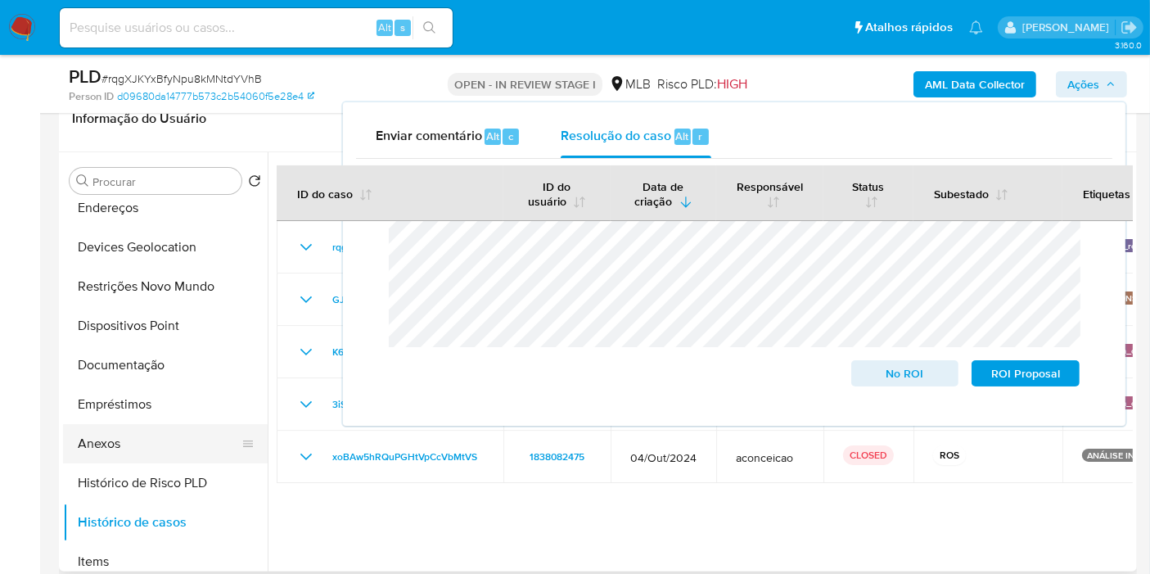
click at [119, 442] on button "Anexos" at bounding box center [158, 443] width 191 height 39
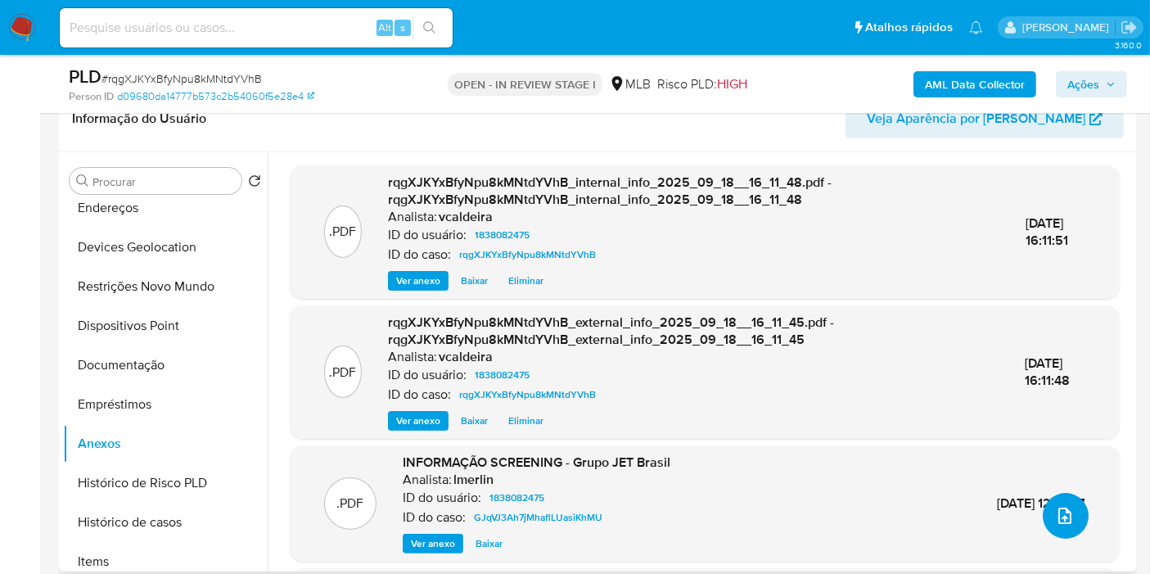
click at [1059, 532] on button "upload-file" at bounding box center [1065, 516] width 46 height 46
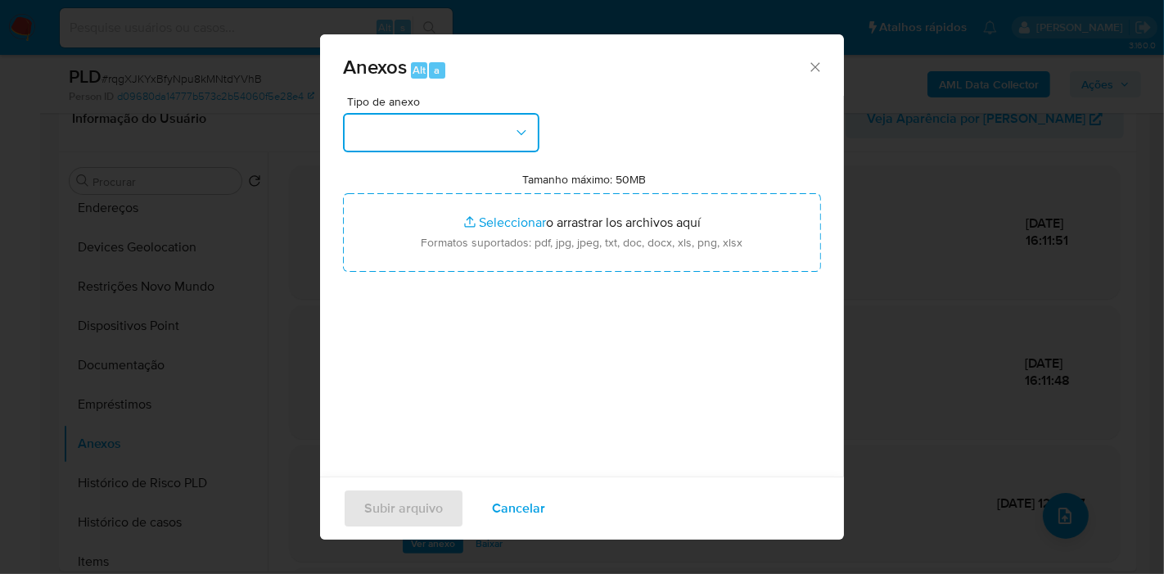
click at [490, 129] on button "button" at bounding box center [441, 132] width 196 height 39
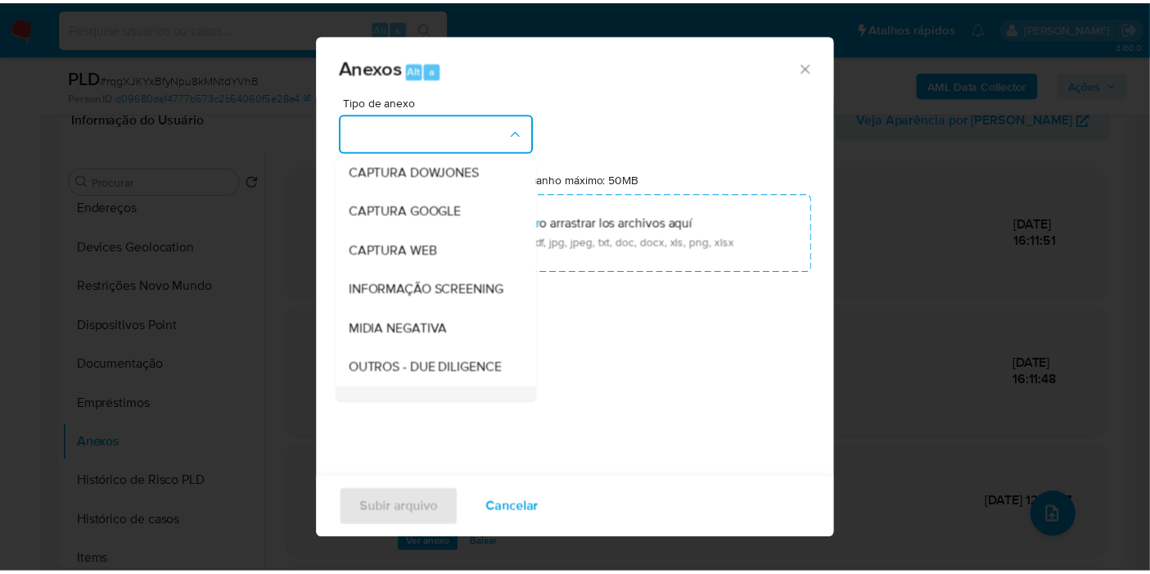
scroll to position [182, 0]
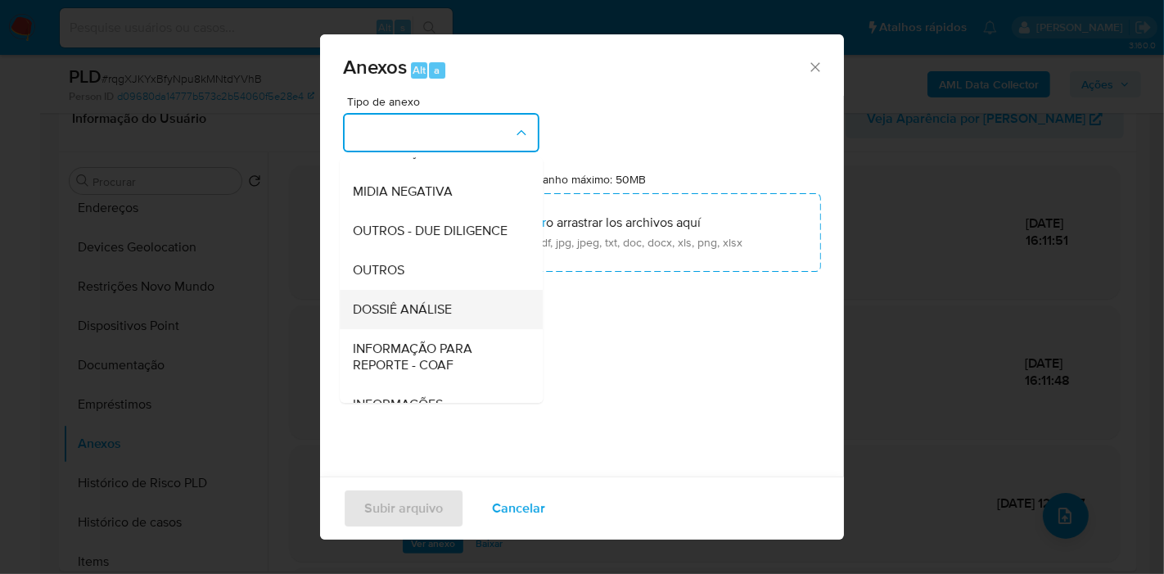
click at [421, 329] on div "DOSSIÊ ANÁLISE" at bounding box center [436, 309] width 167 height 39
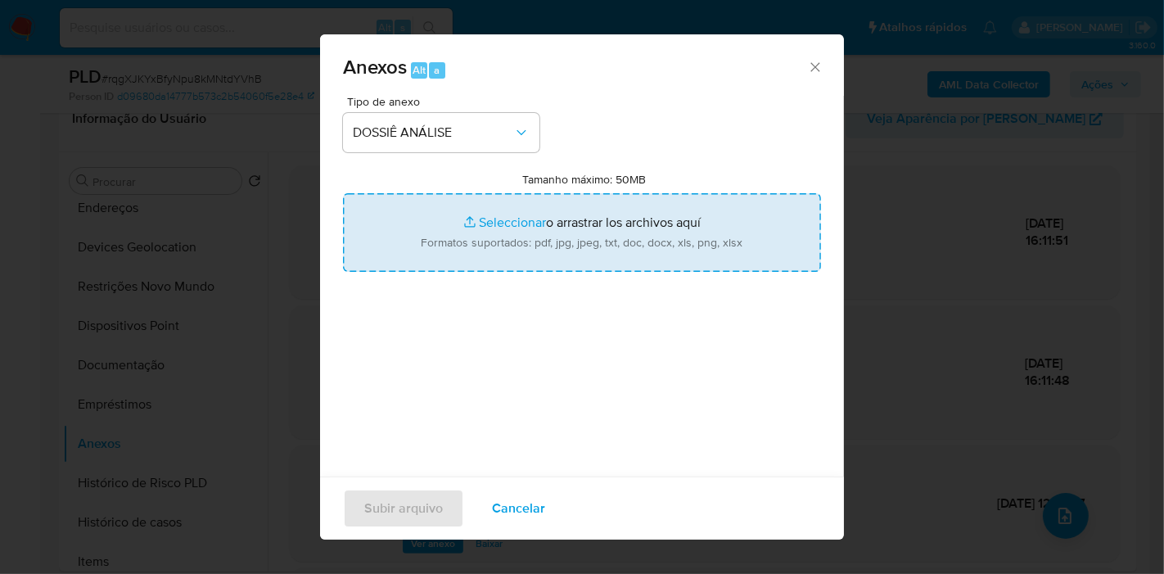
type input "C:\fakepath\2º SAR XXX_XX - CPF 71867772108 - OLGA STEFANYUK.pdf"
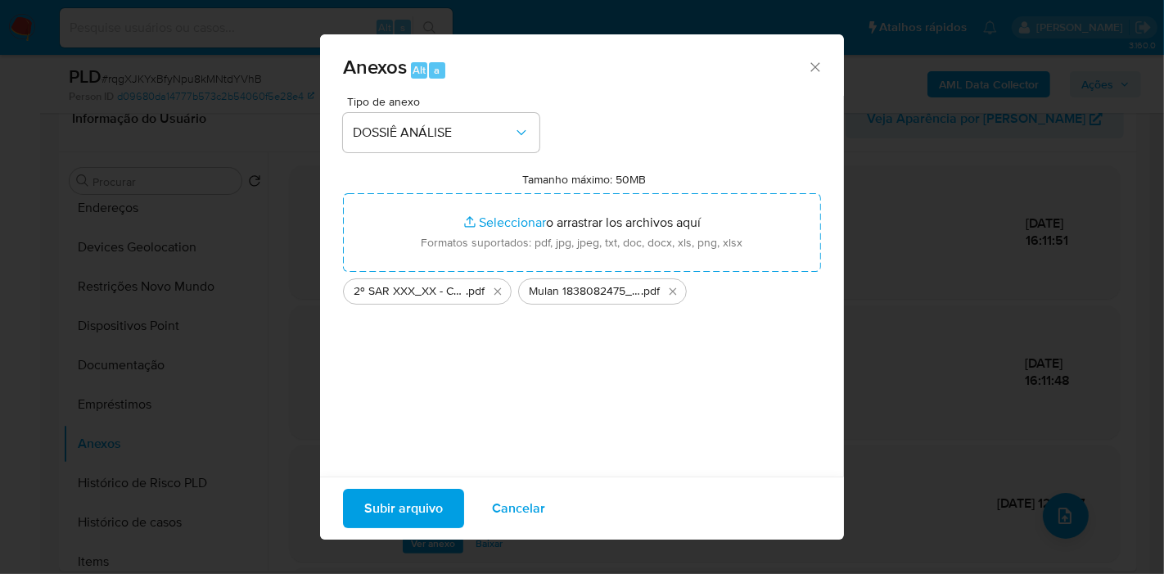
click at [427, 520] on span "Subir arquivo" at bounding box center [403, 508] width 79 height 36
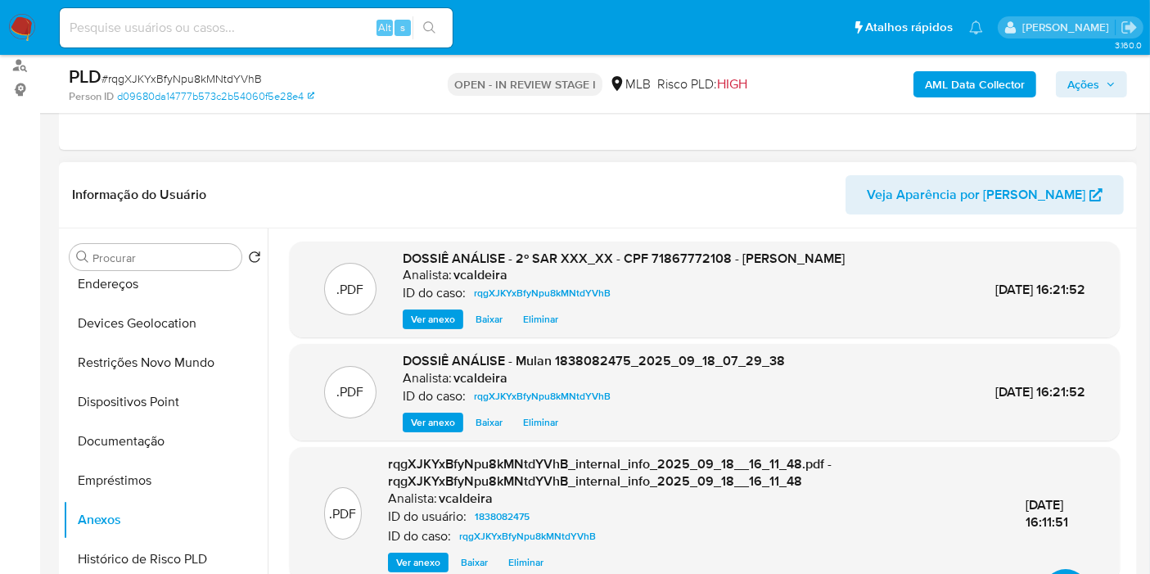
scroll to position [91, 0]
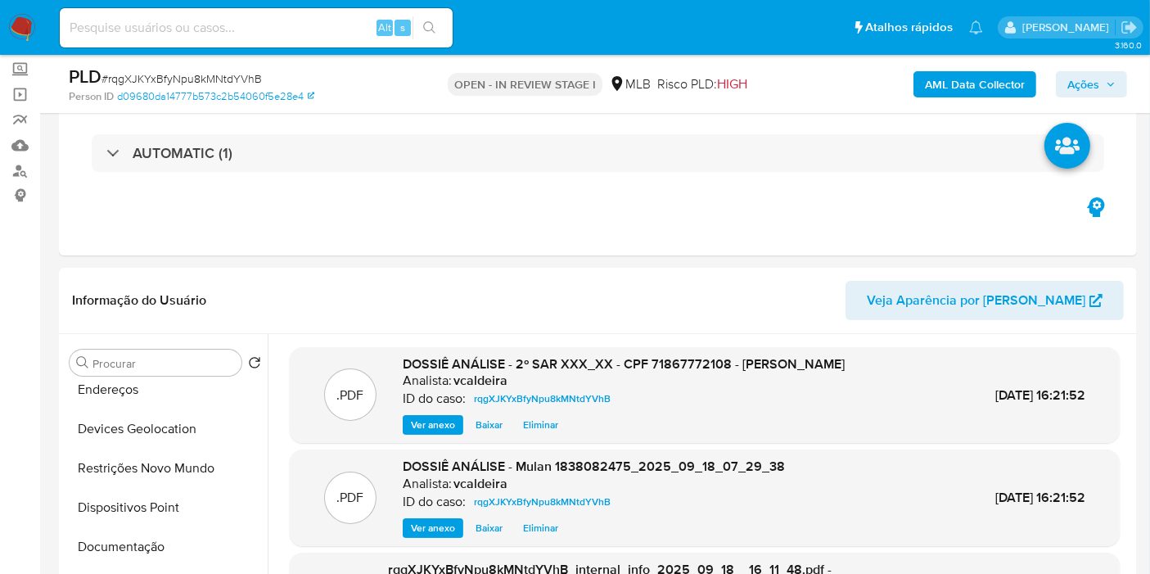
click at [1106, 88] on icon "button" at bounding box center [1111, 84] width 10 height 10
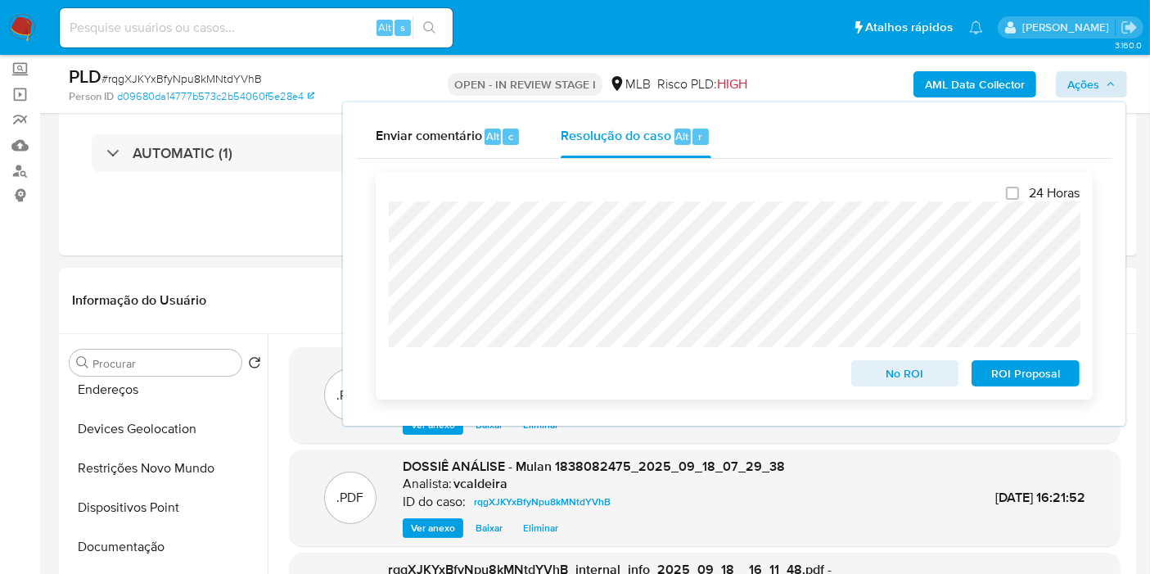
click at [1012, 376] on span "ROI Proposal" at bounding box center [1025, 373] width 85 height 23
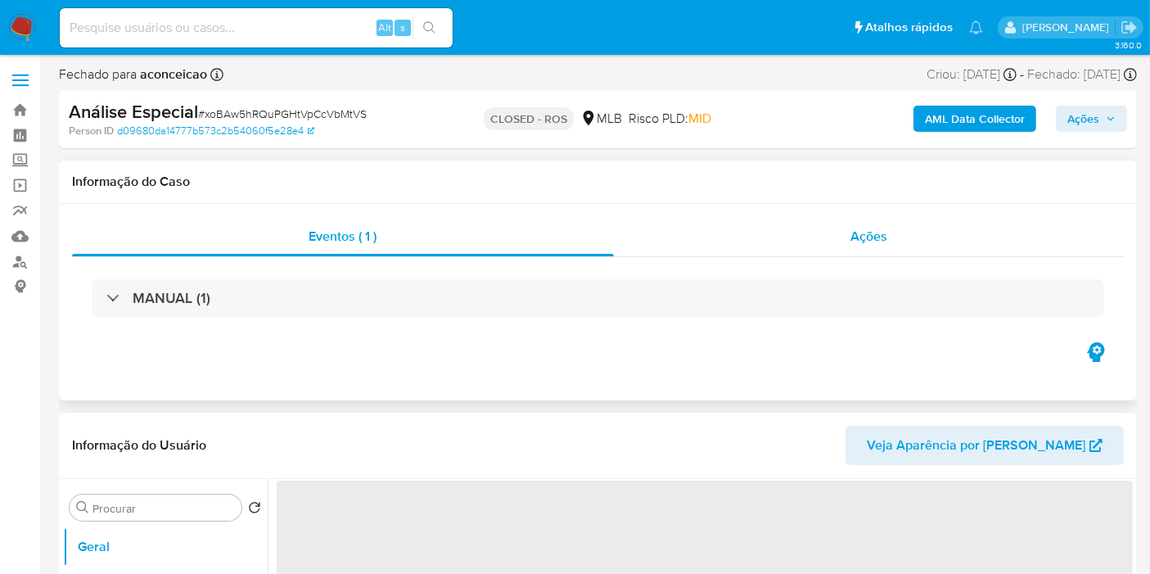
click at [862, 230] on span "Ações" at bounding box center [868, 236] width 37 height 19
select select "10"
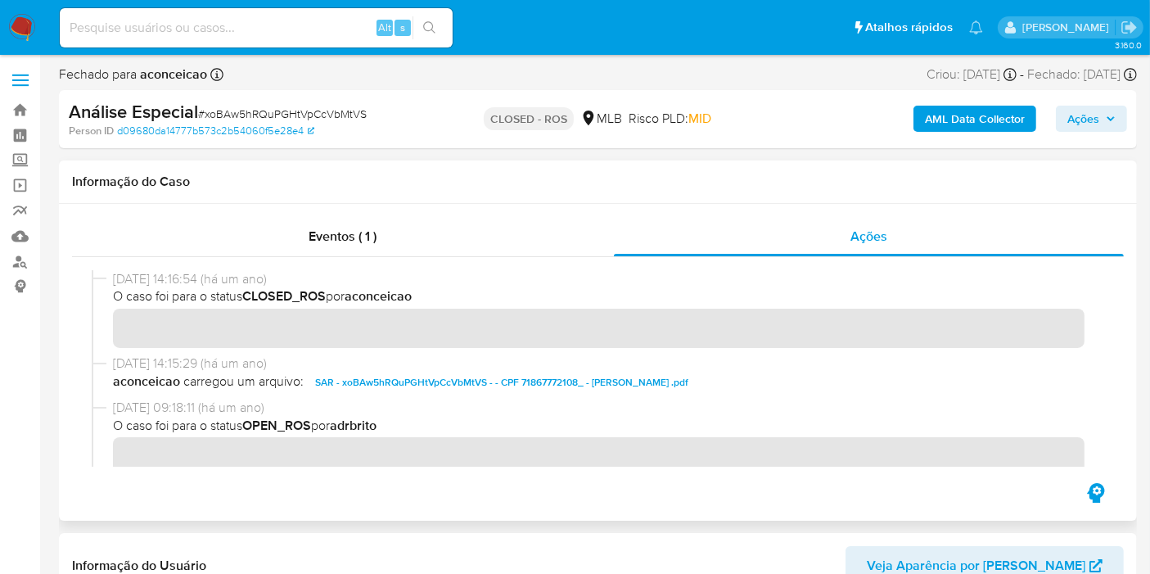
drag, startPoint x: 168, startPoint y: 277, endPoint x: 115, endPoint y: 277, distance: 52.4
click at [115, 277] on span "[DATE] 14:16:54 (há um ano)" at bounding box center [605, 279] width 984 height 18
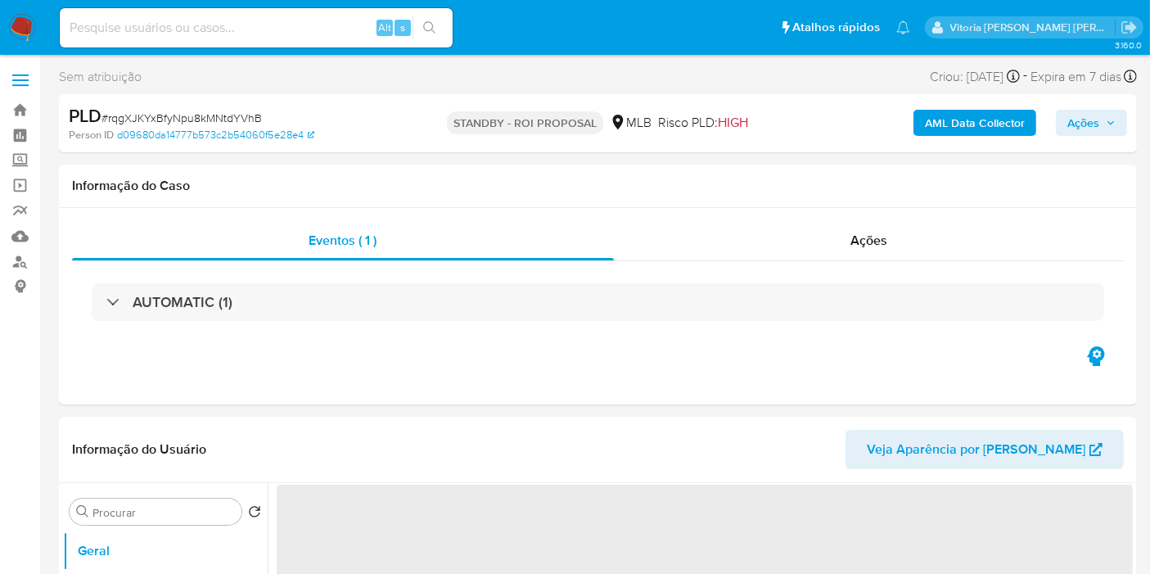
click at [266, 25] on input at bounding box center [256, 27] width 393 height 21
select select "10"
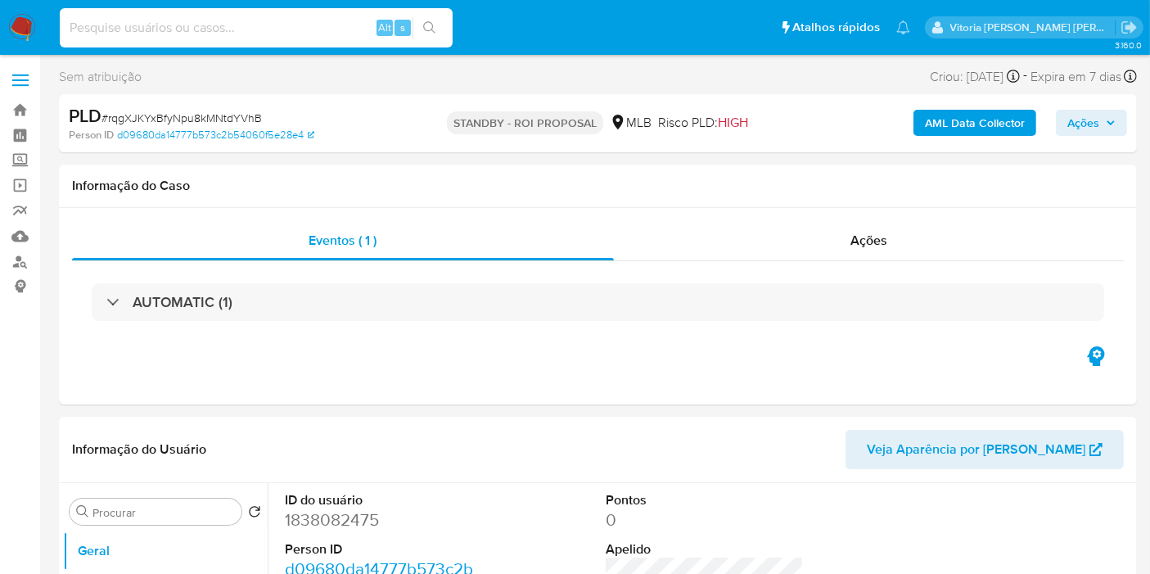
paste input "06JFkgPPCsrzT2nZD1KzaUHQ"
type input "06JFkgPPCsrzT2nZD1KzaUHQ"
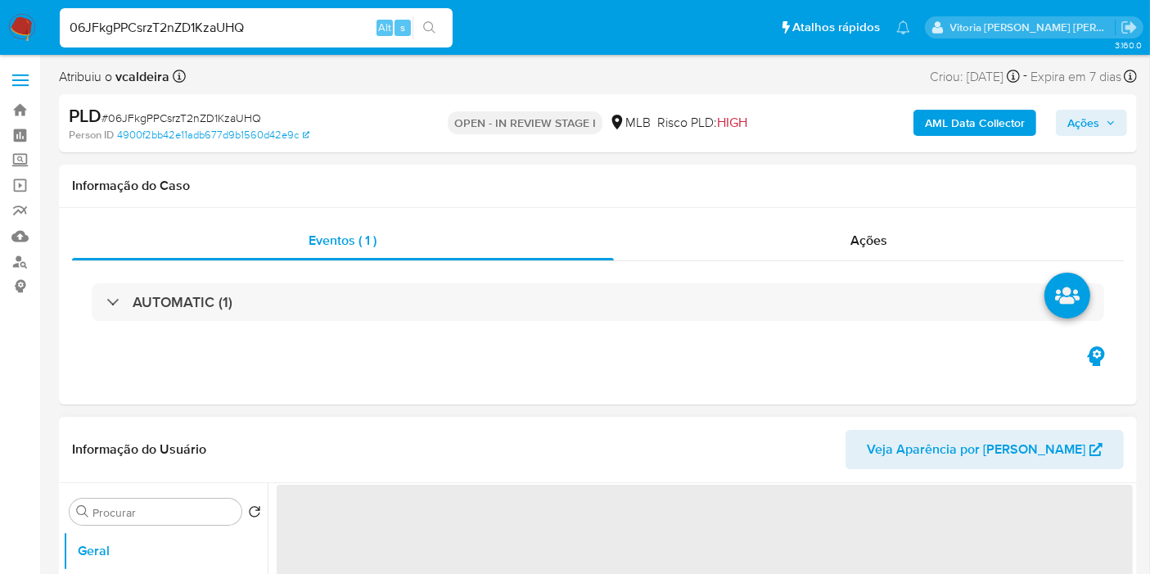
select select "10"
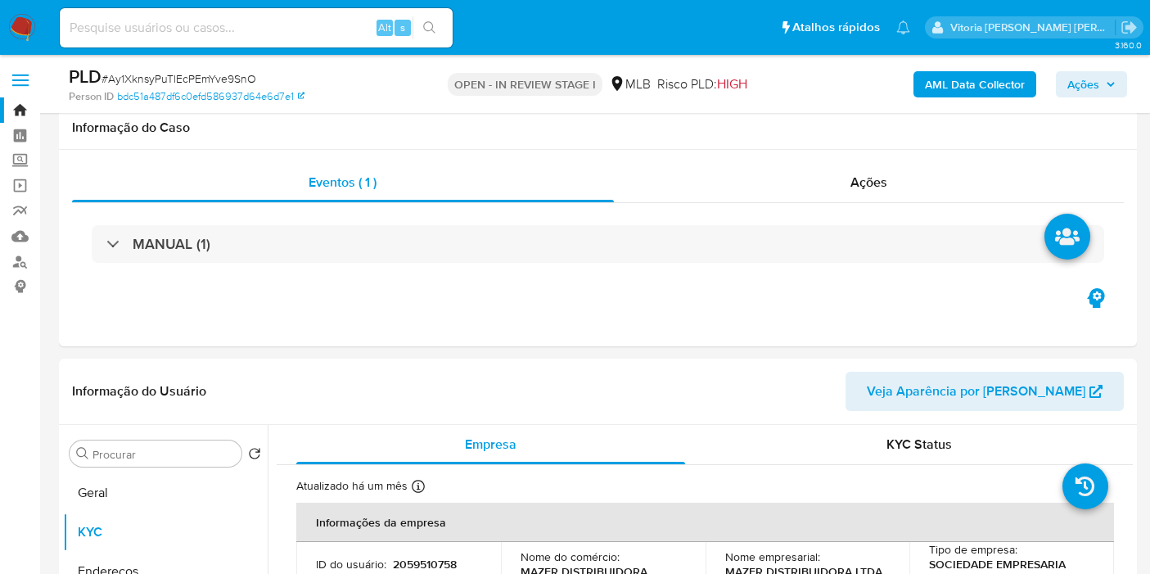
select select "100"
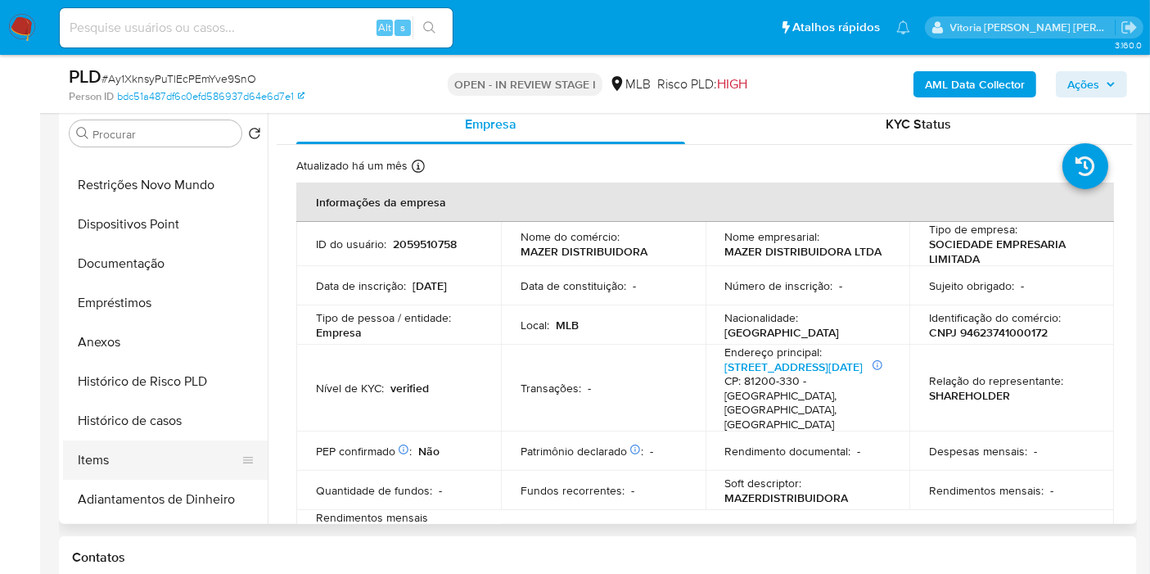
scroll to position [182, 0]
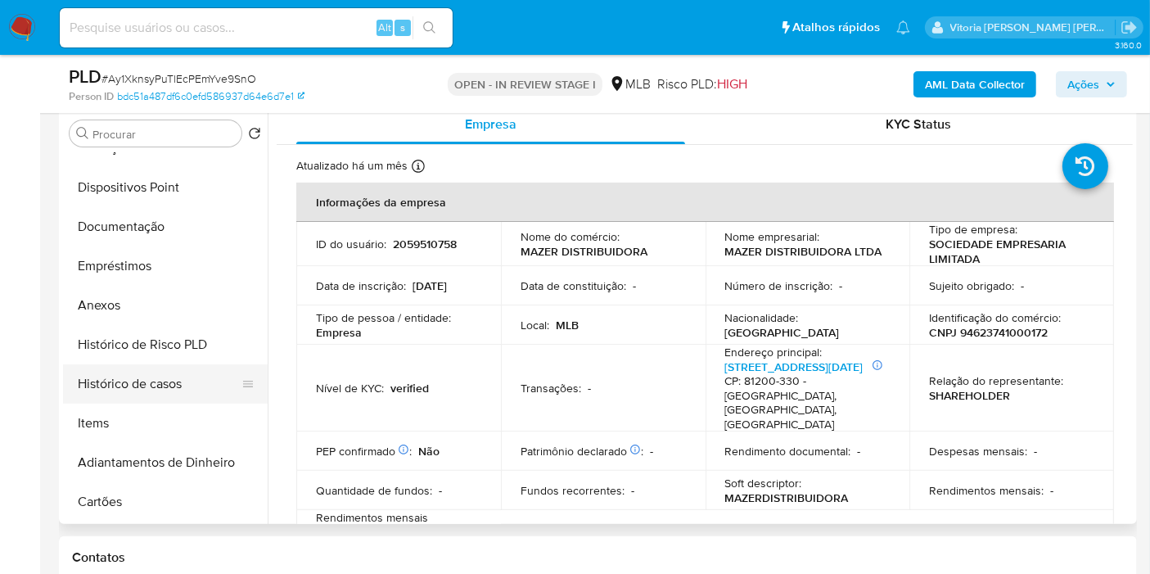
click at [163, 367] on button "Histórico de casos" at bounding box center [158, 383] width 191 height 39
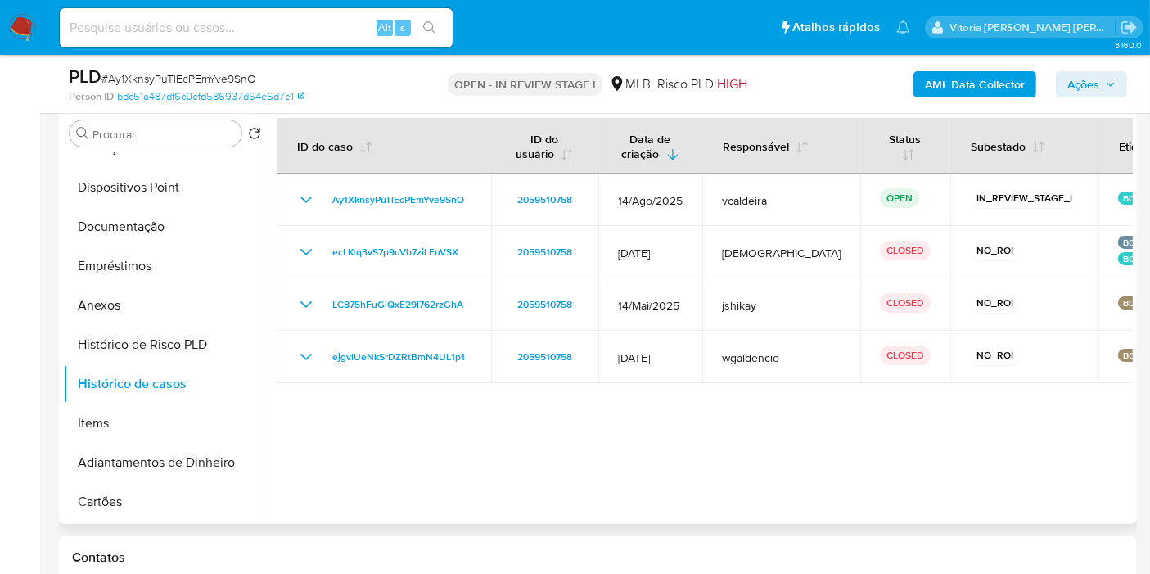
click at [773, 453] on div at bounding box center [700, 314] width 865 height 419
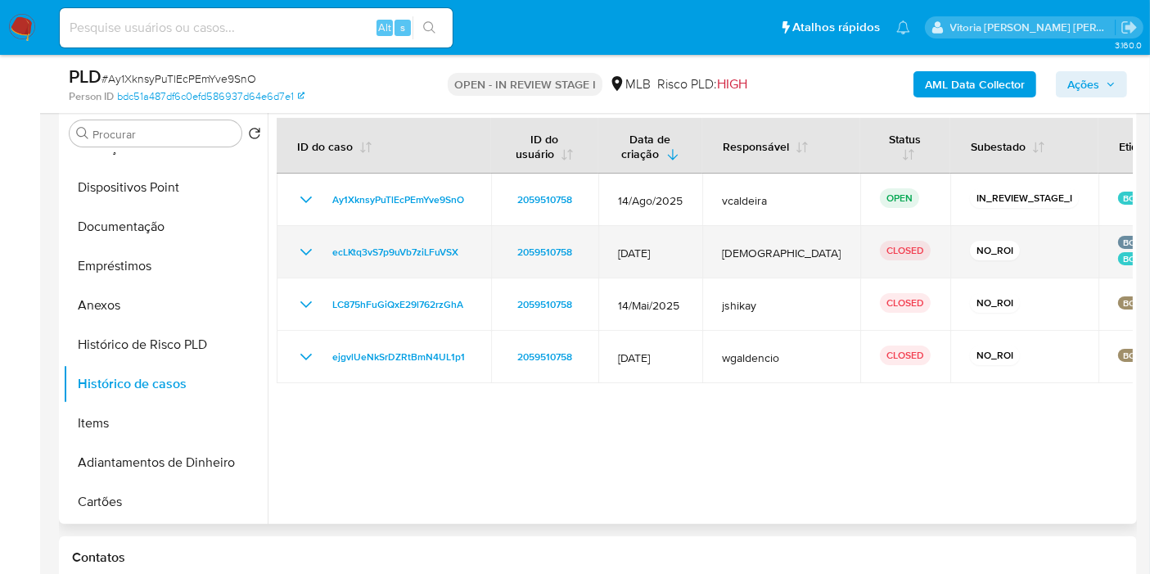
click at [304, 254] on icon "Mostrar/Ocultar" at bounding box center [306, 252] width 20 height 20
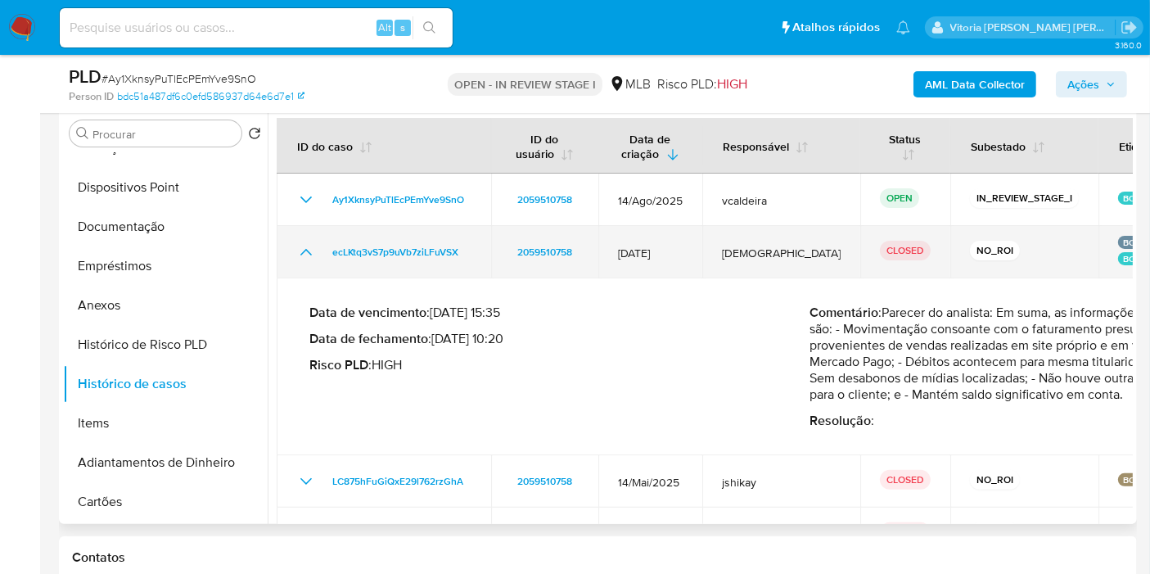
click at [308, 253] on icon "Mostrar/Ocultar" at bounding box center [306, 252] width 20 height 20
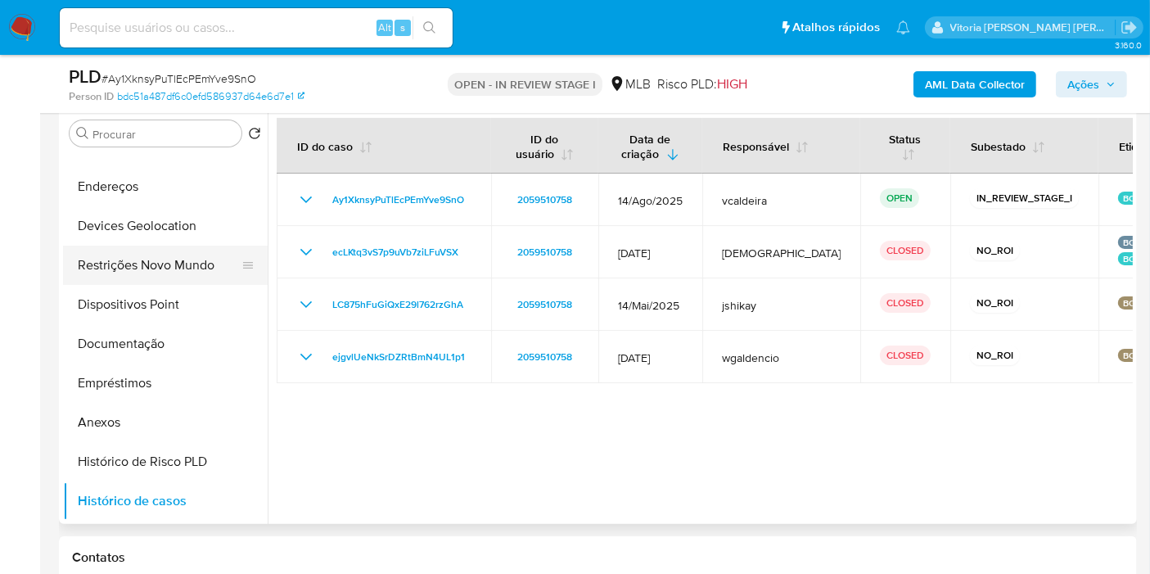
scroll to position [0, 0]
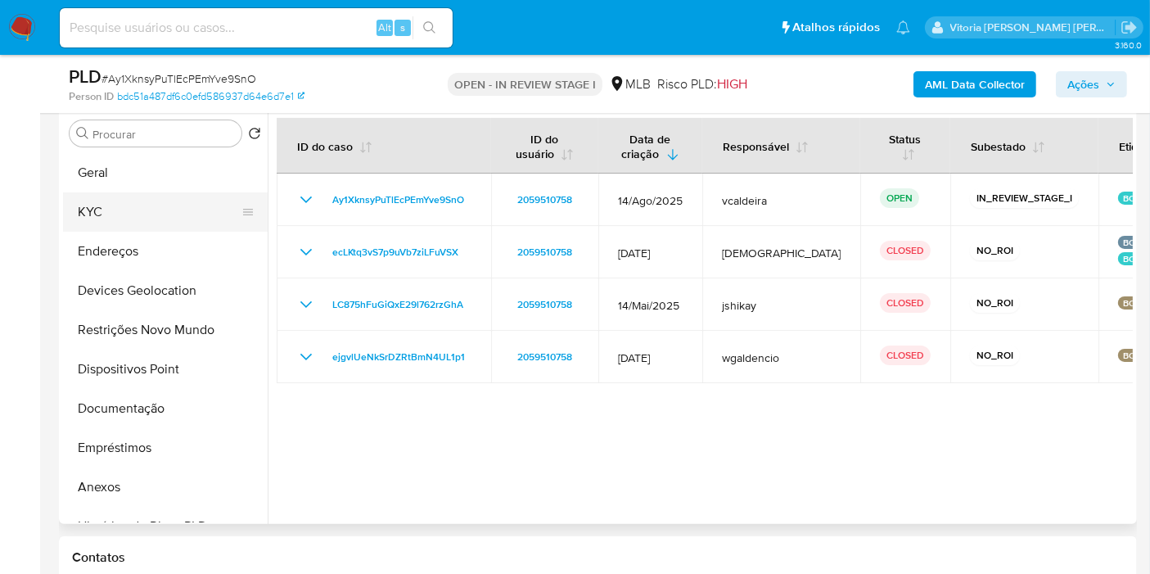
click at [112, 219] on button "KYC" at bounding box center [158, 211] width 191 height 39
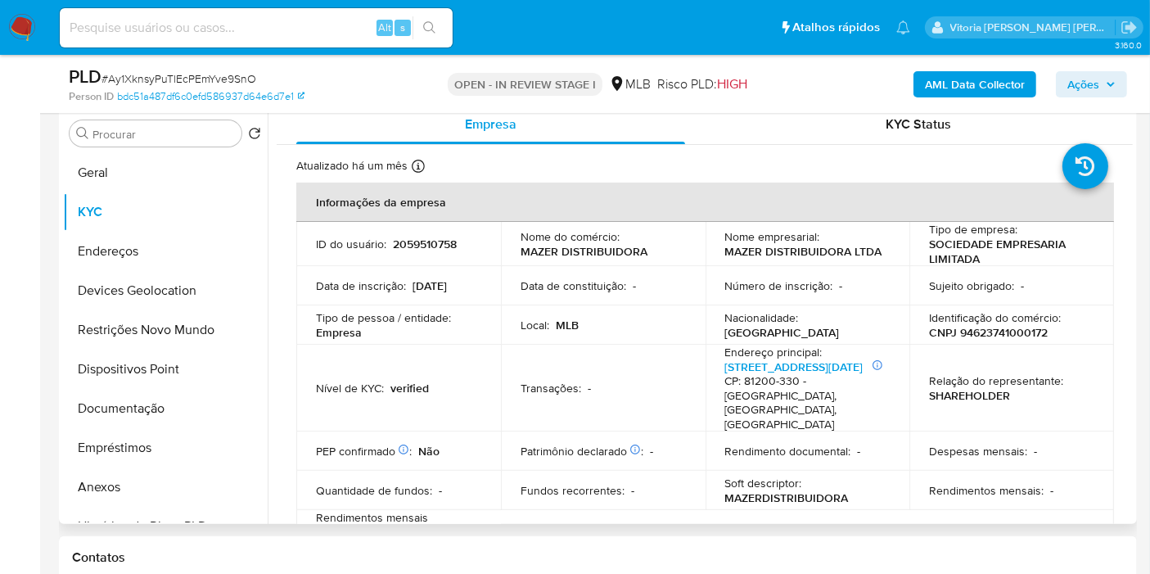
click at [984, 335] on p "CNPJ 94623741000172" at bounding box center [988, 332] width 119 height 15
copy p "94623741000172"
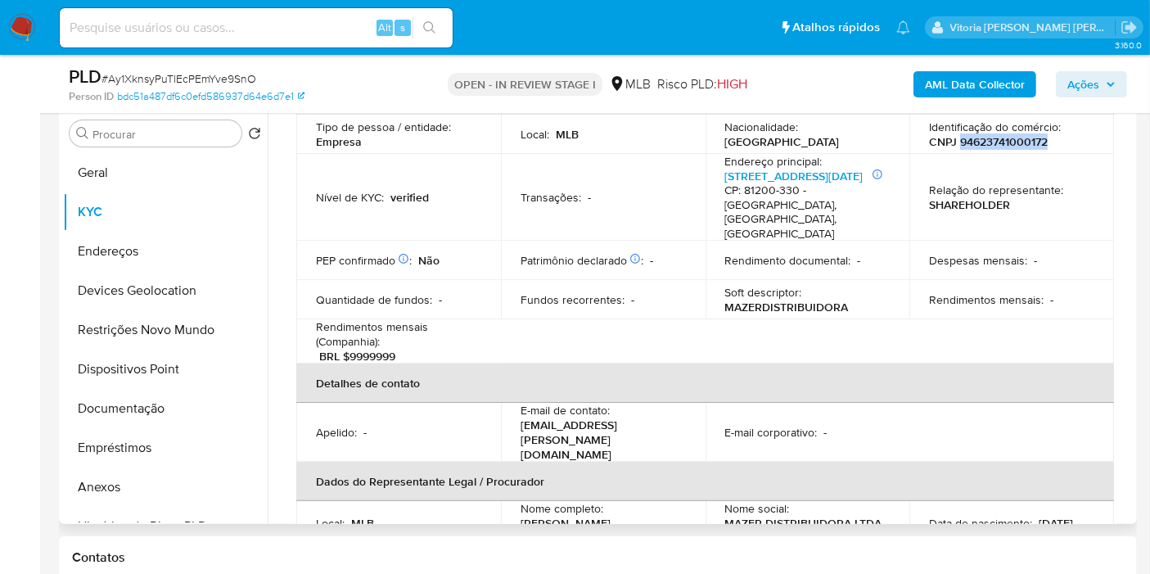
scroll to position [454, 0]
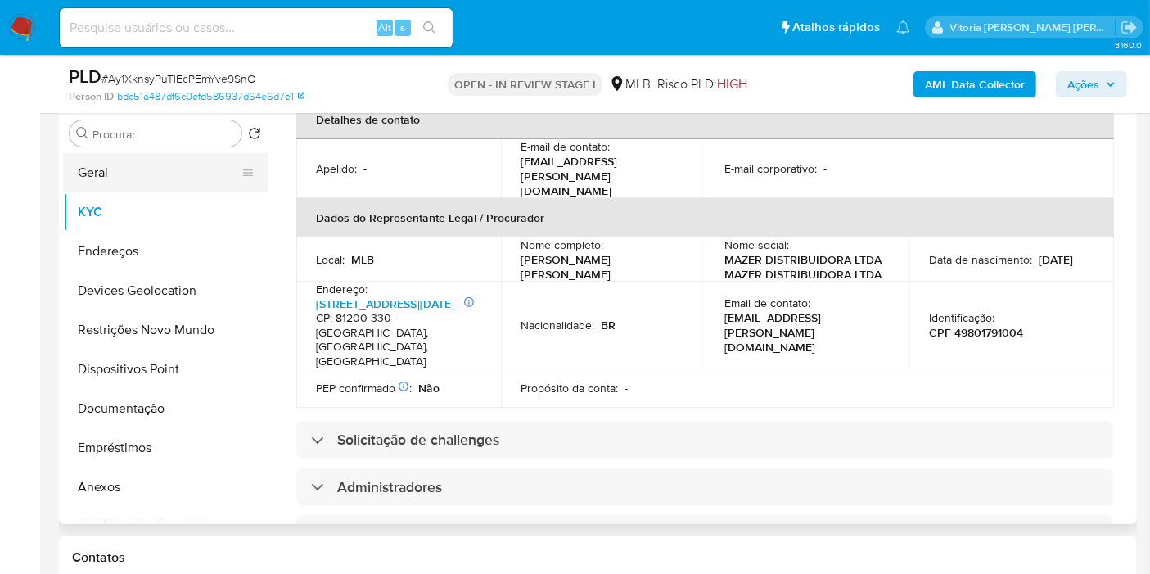
click at [124, 185] on button "Geral" at bounding box center [158, 172] width 191 height 39
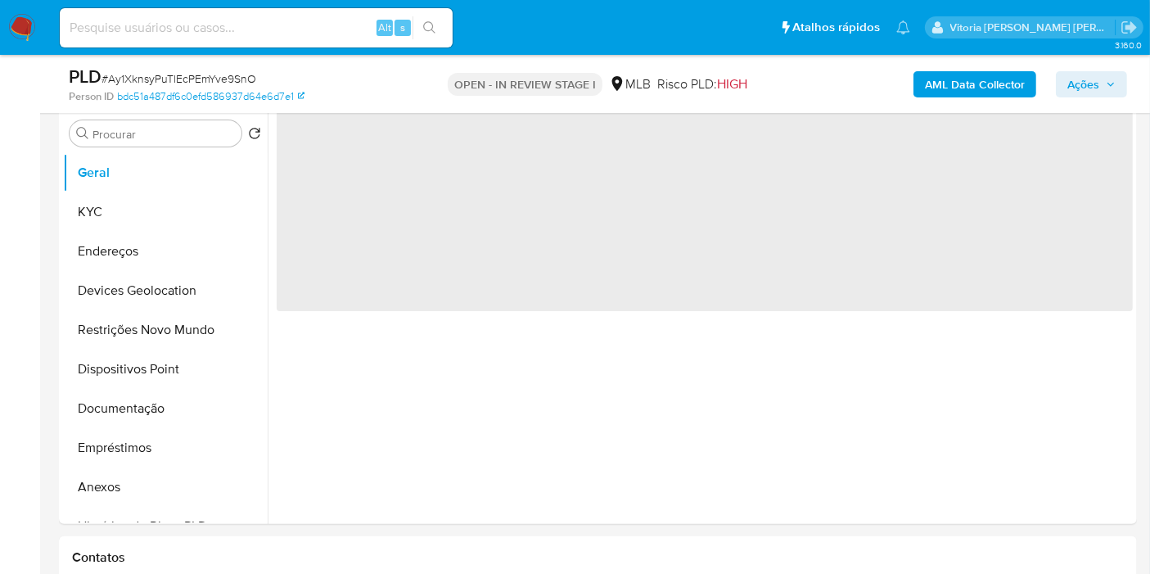
scroll to position [0, 0]
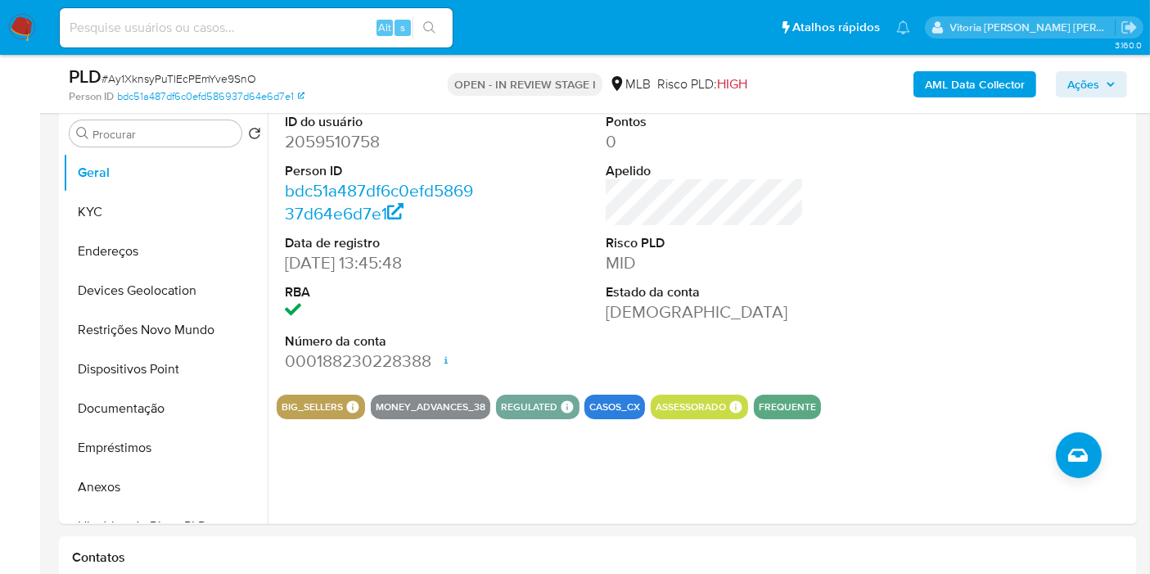
click at [1099, 71] on span "Ações" at bounding box center [1083, 84] width 32 height 26
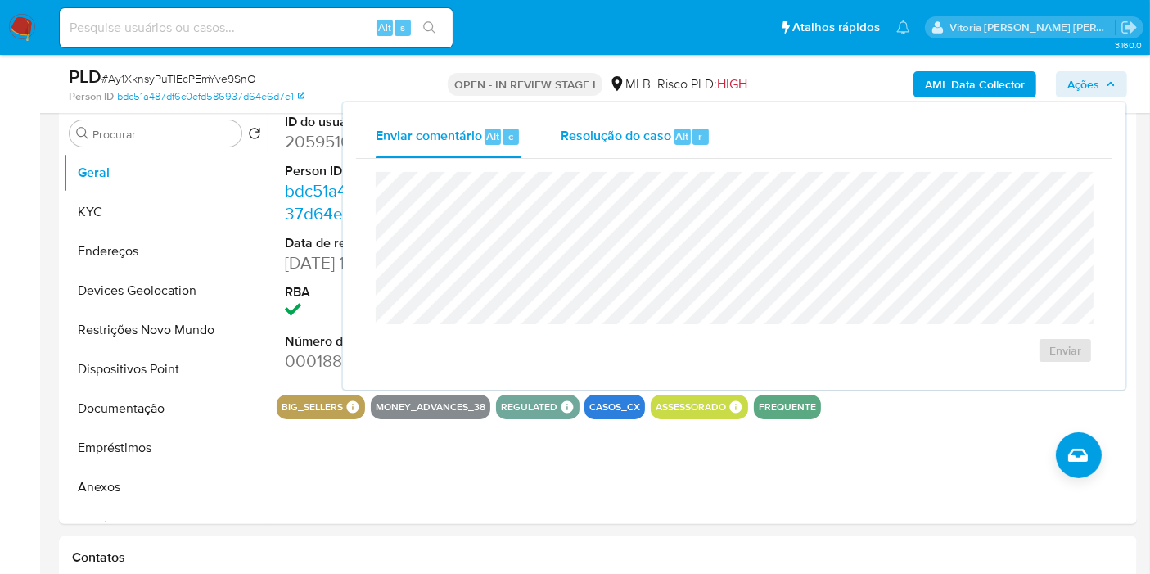
click at [587, 141] on span "Resolução do caso" at bounding box center [616, 135] width 110 height 19
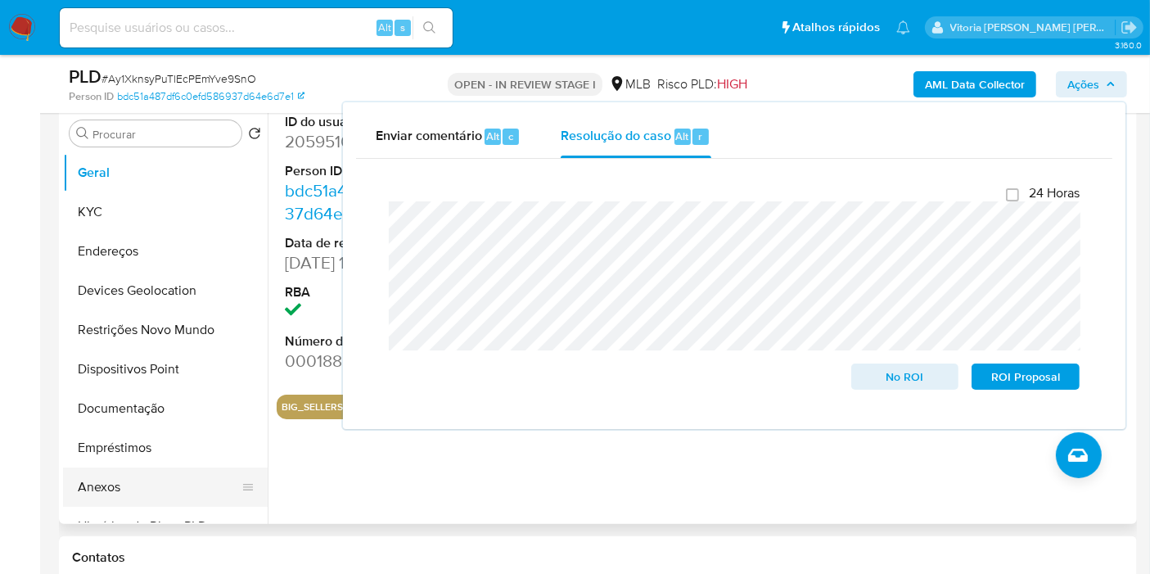
click at [128, 492] on button "Anexos" at bounding box center [158, 486] width 191 height 39
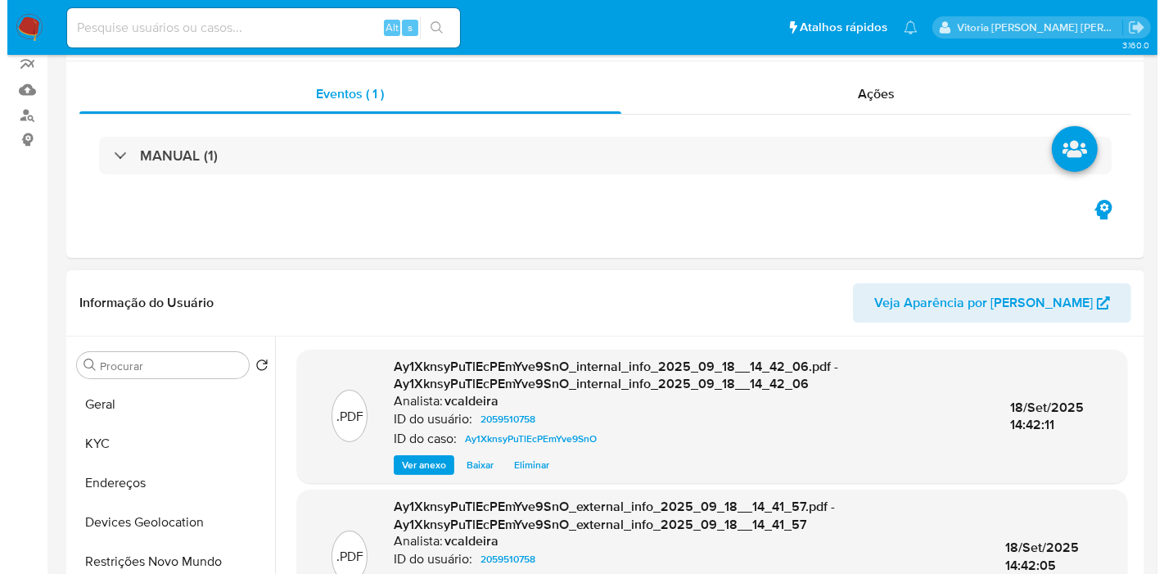
scroll to position [272, 0]
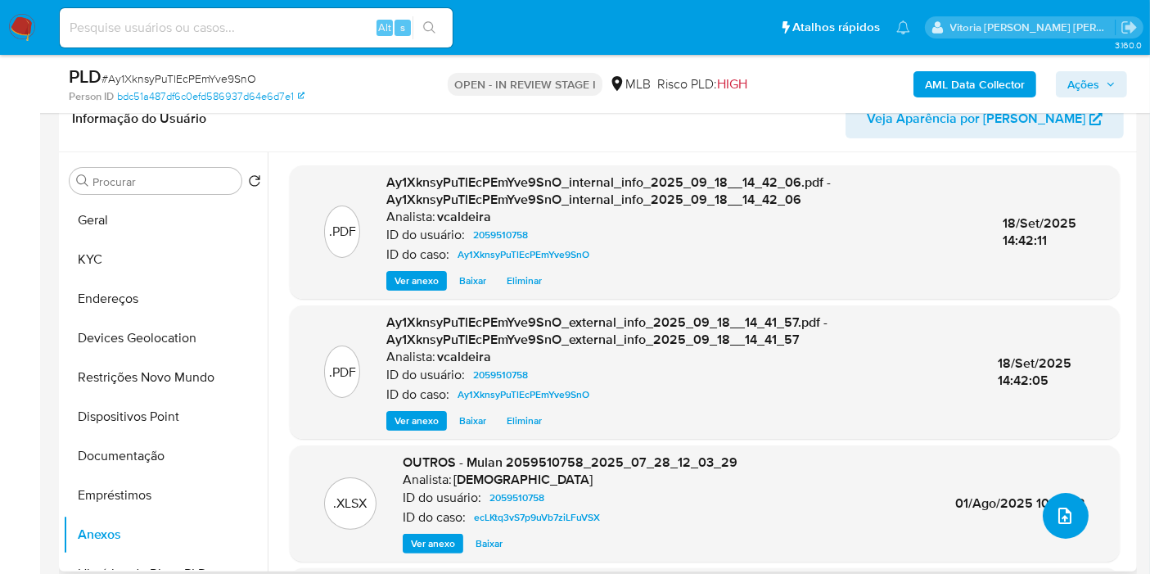
click at [1060, 506] on icon "upload-file" at bounding box center [1065, 516] width 20 height 20
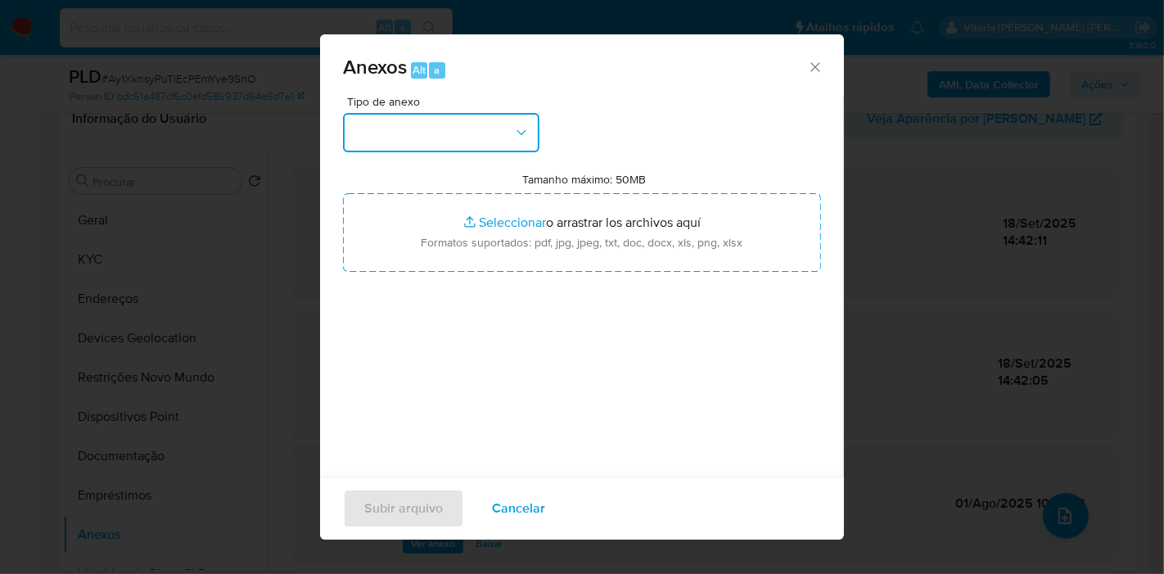
click at [435, 132] on button "button" at bounding box center [441, 132] width 196 height 39
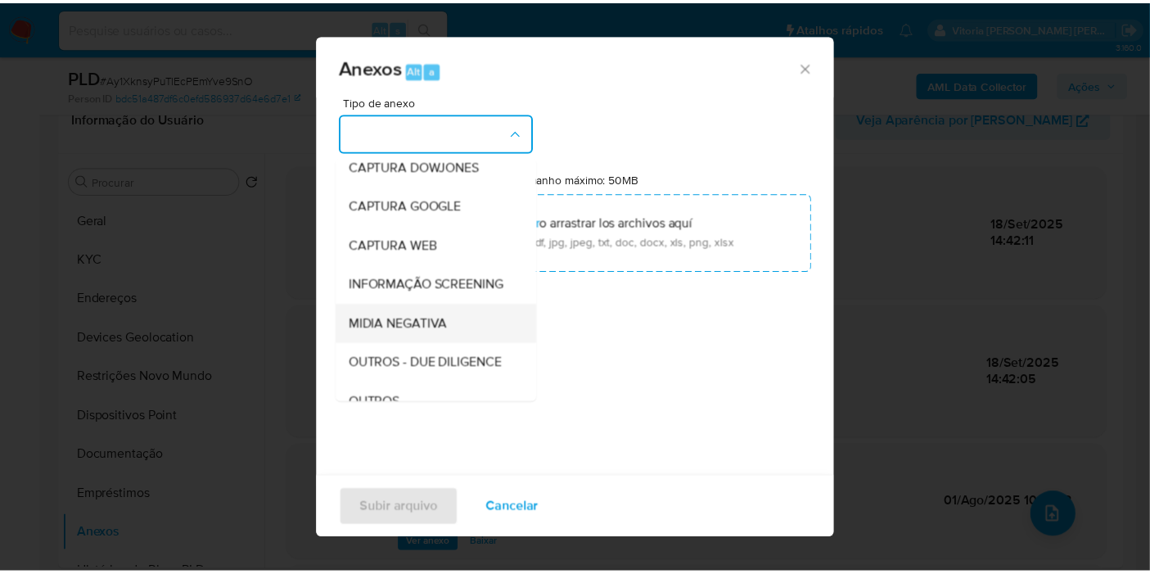
scroll to position [182, 0]
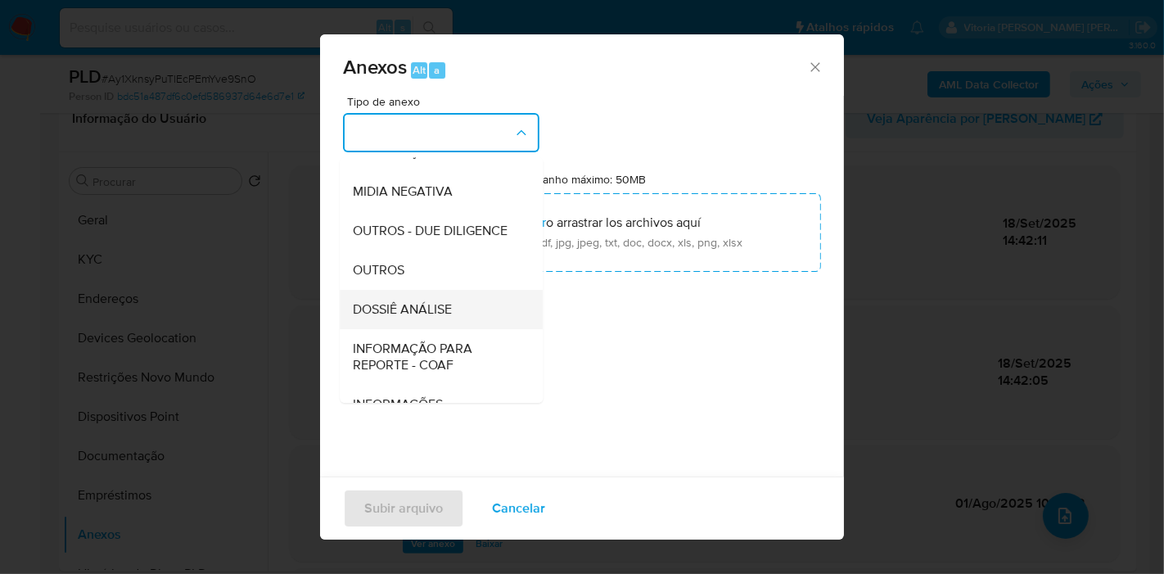
click at [394, 317] on span "DOSSIÊ ANÁLISE" at bounding box center [402, 309] width 99 height 16
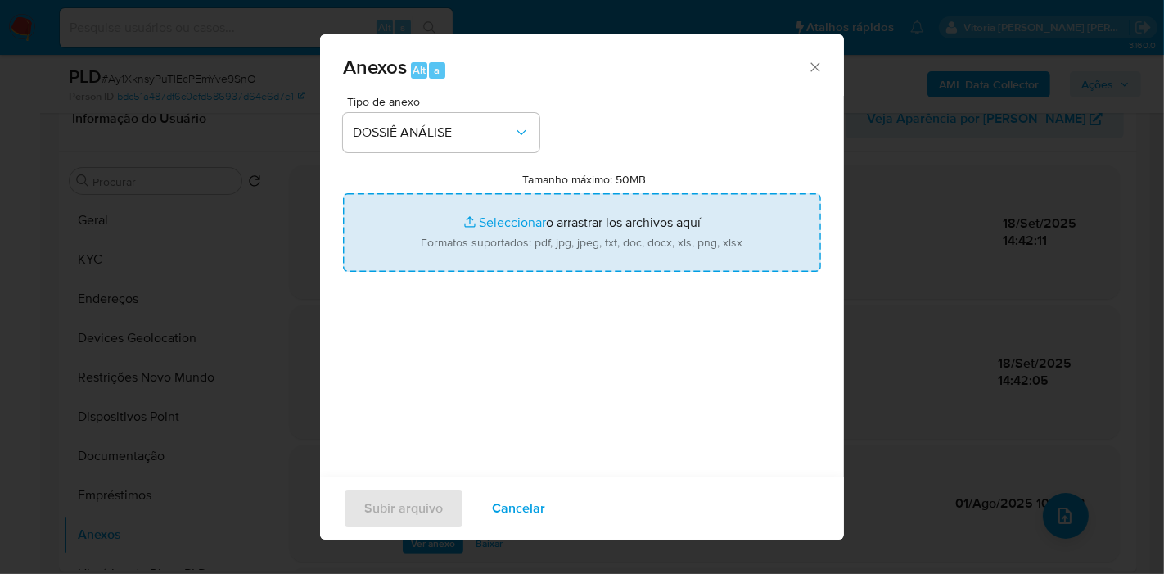
type input "C:\fakepath\DECLÍNIO - Caselog Ay1XknsyPuTlEcPEmYve9SnO_2025_09_18_07_56_20.pdf"
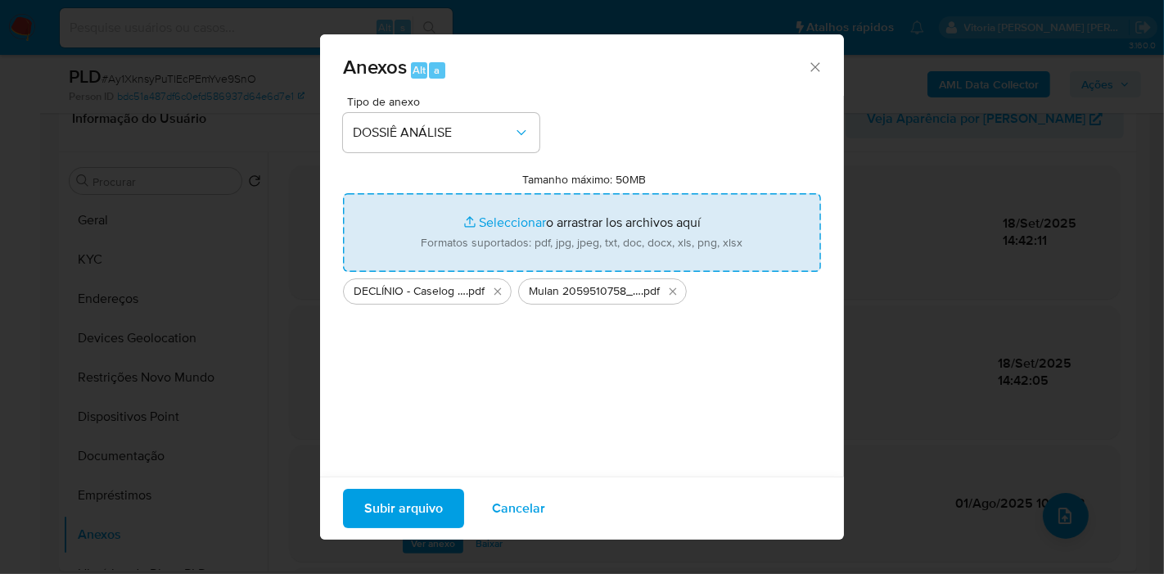
click at [403, 511] on span "Subir arquivo" at bounding box center [403, 508] width 79 height 36
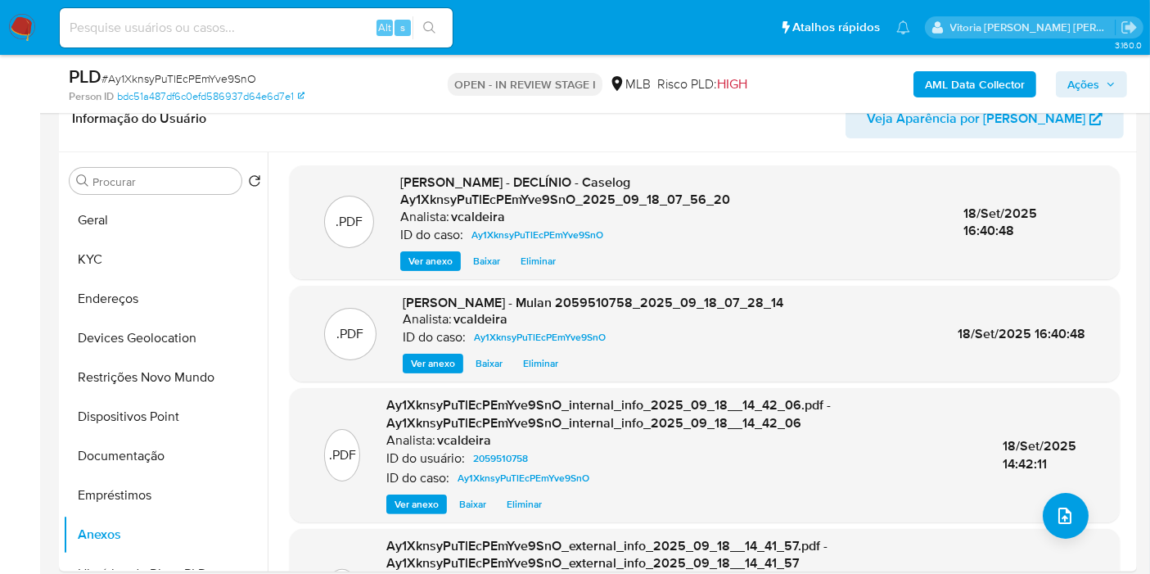
click at [1092, 86] on span "Ações" at bounding box center [1083, 84] width 32 height 26
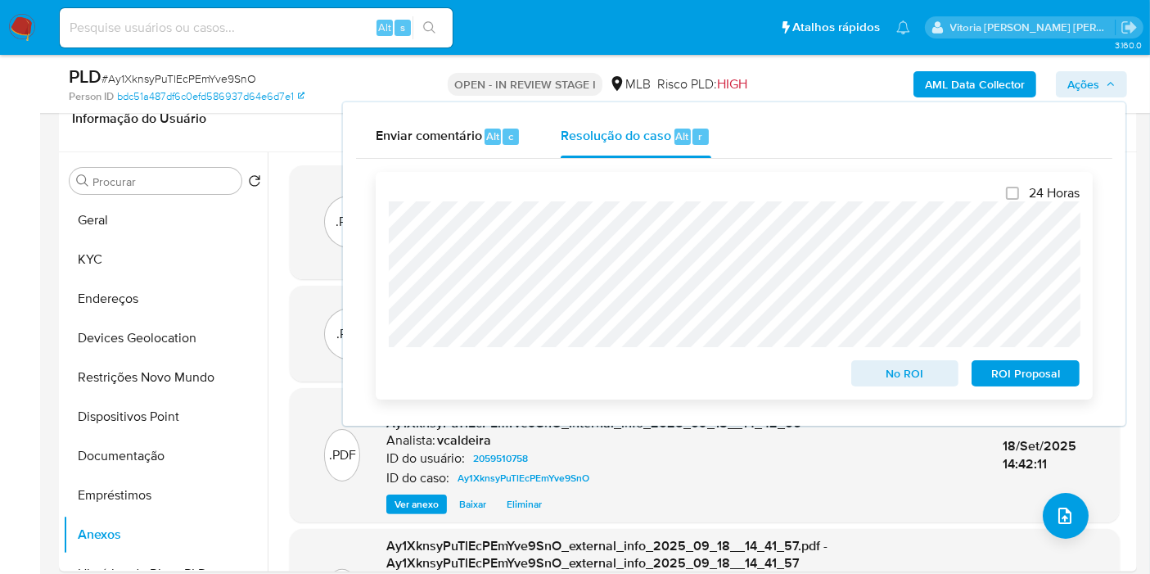
click at [900, 368] on span "No ROI" at bounding box center [904, 373] width 85 height 23
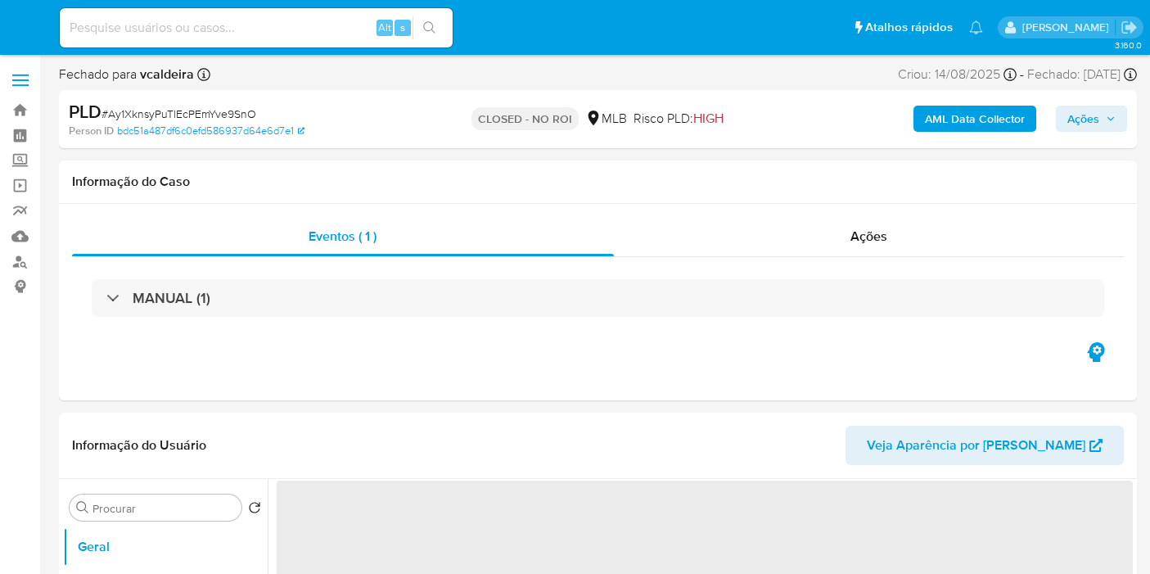
select select "10"
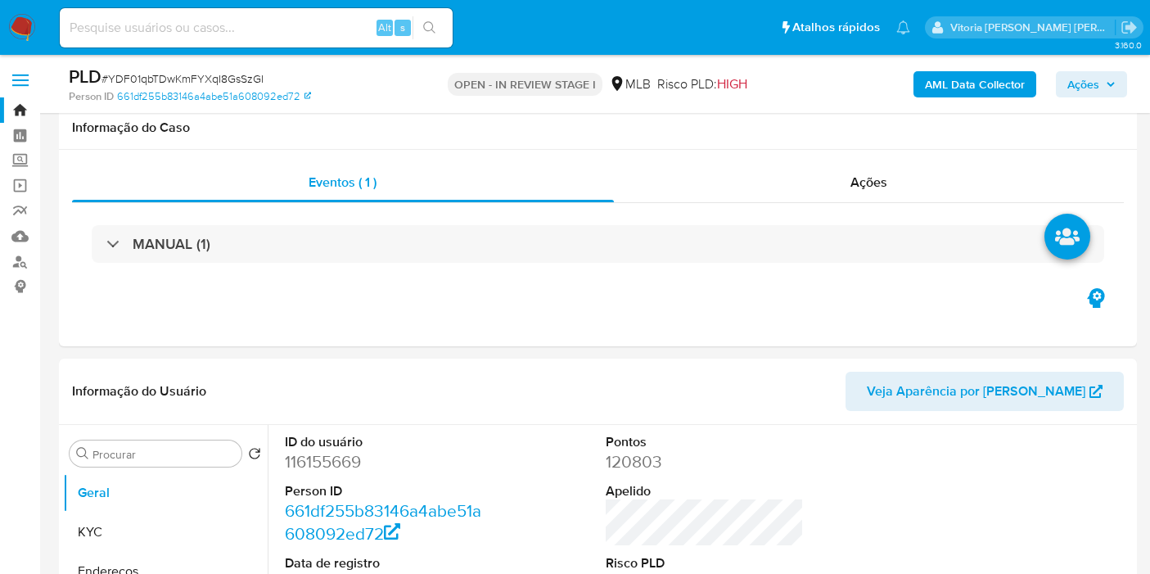
scroll to position [1555, 0]
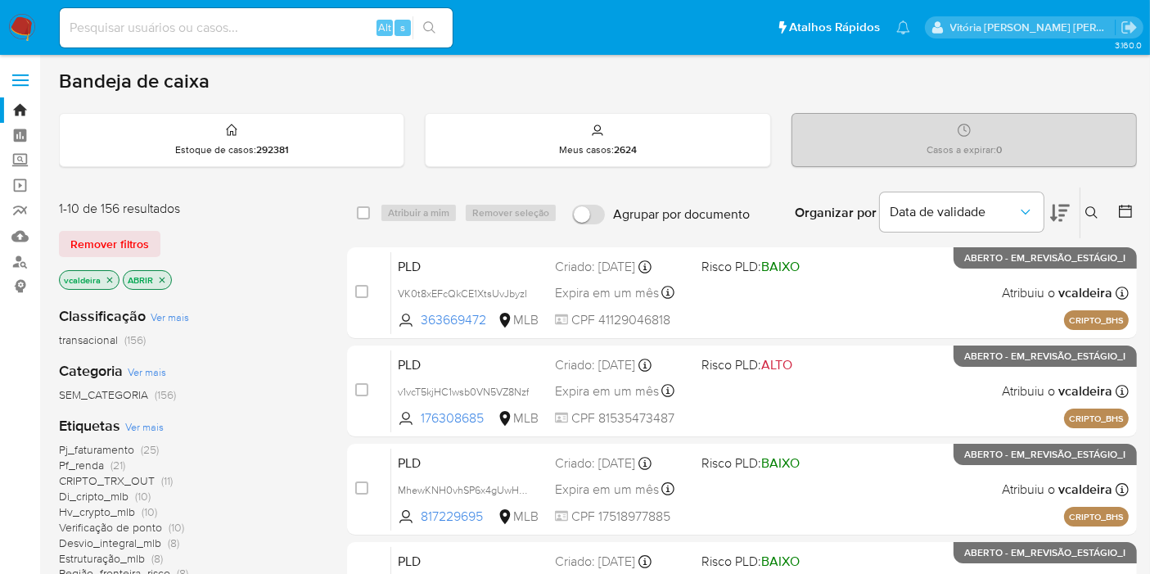
click at [259, 24] on input at bounding box center [256, 27] width 393 height 21
paste input "FHlXl9jWZHbXrwLB0jpvnyl5"
type input "FHlXl9jWZHbXrwLB0jpvnyl5"
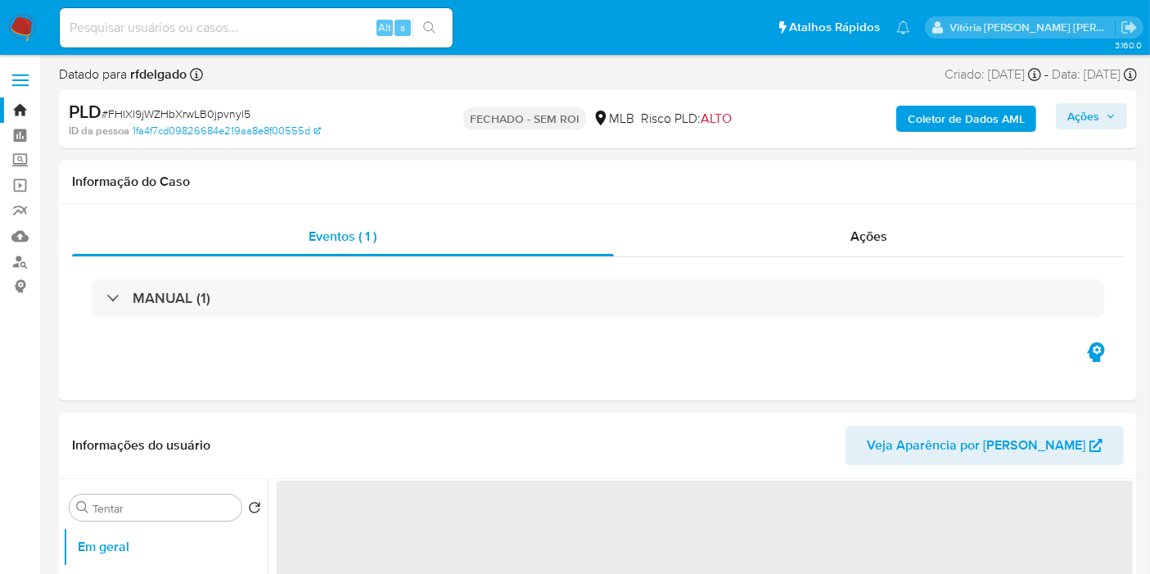
select select "10"
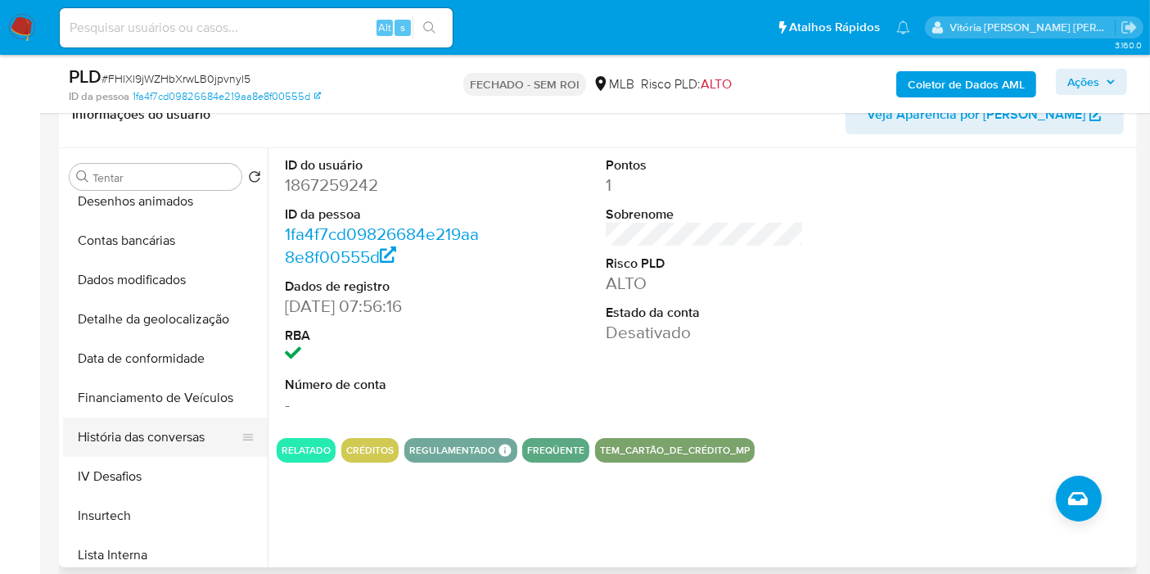
scroll to position [497, 0]
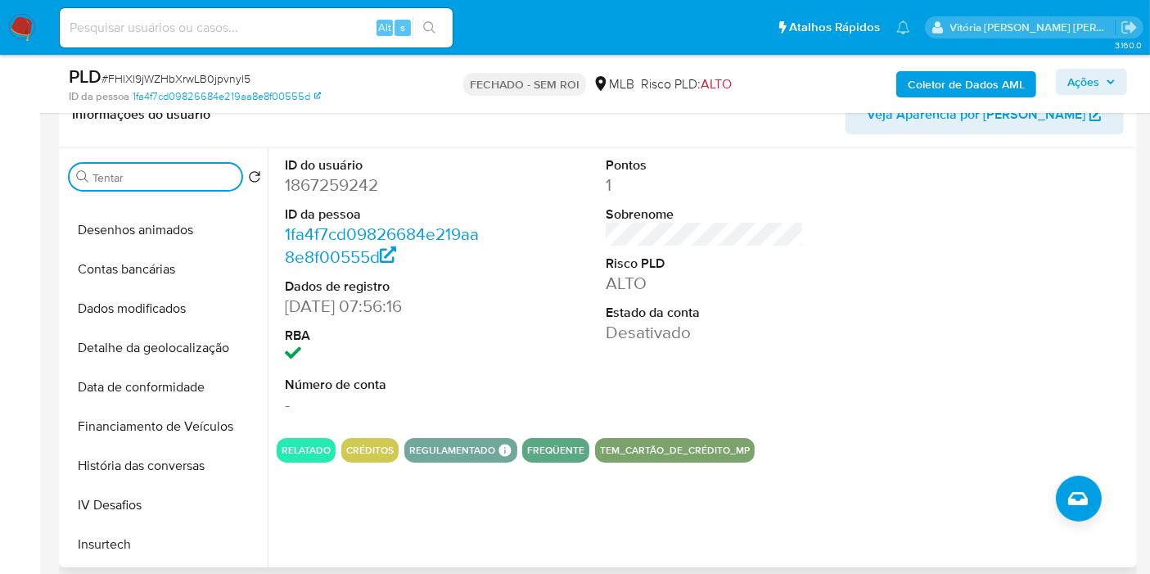
click at [145, 179] on input "Tentar" at bounding box center [163, 177] width 142 height 15
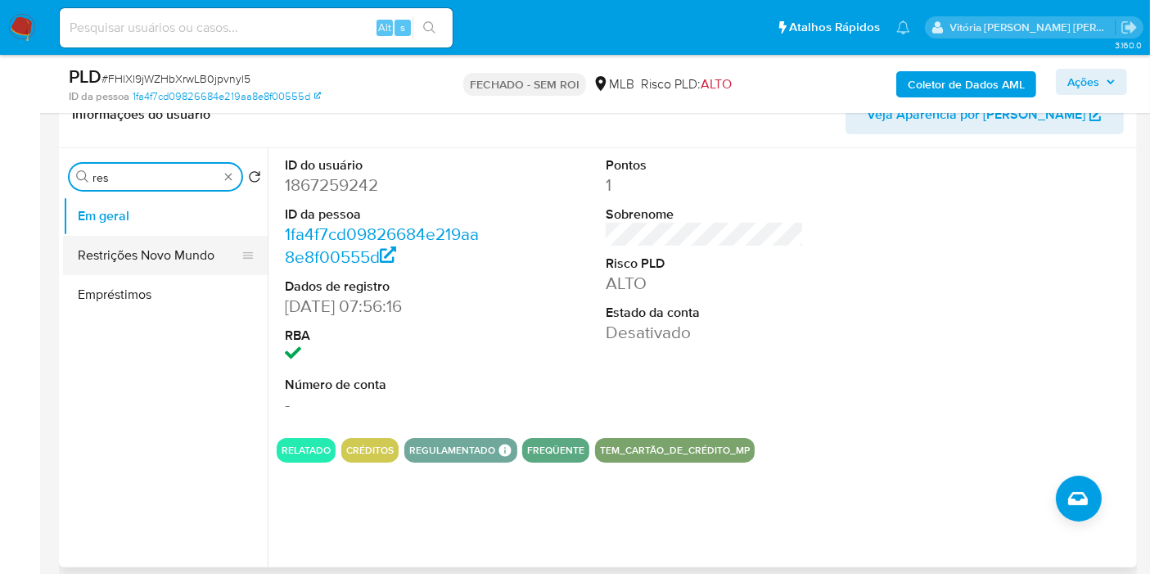
type input "res"
click at [137, 263] on button "Restrições Novo Mundo" at bounding box center [158, 255] width 191 height 39
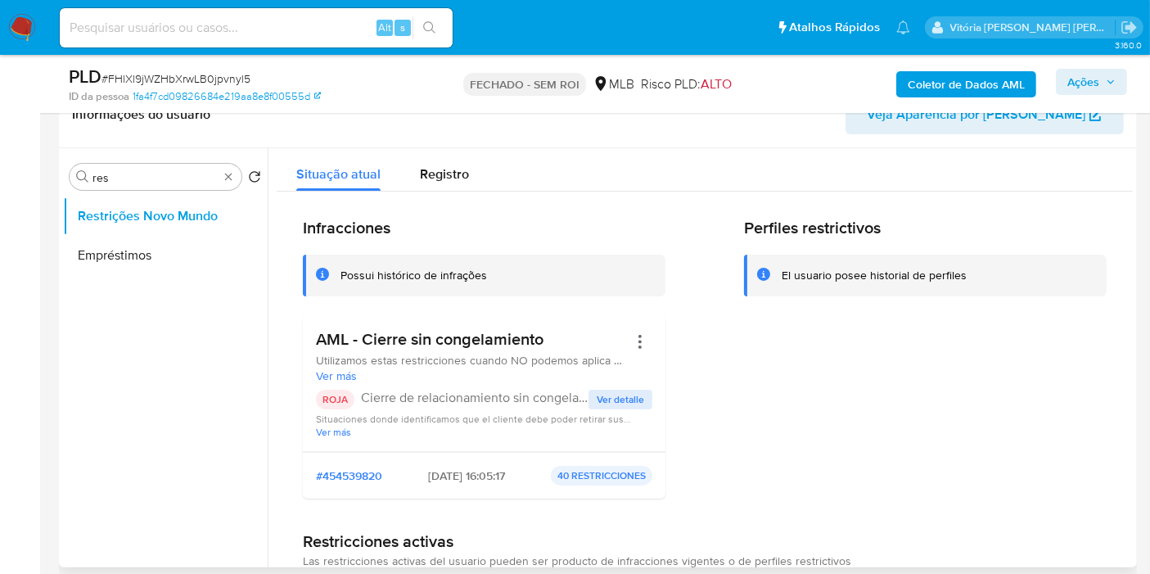
click at [498, 350] on div "AML - Cierre sin congelamiento Utilizamos estas restricciones cuando NO podemos…" at bounding box center [472, 356] width 312 height 54
click at [493, 338] on h3 "AML - Cierre sin congelamiento" at bounding box center [472, 339] width 312 height 20
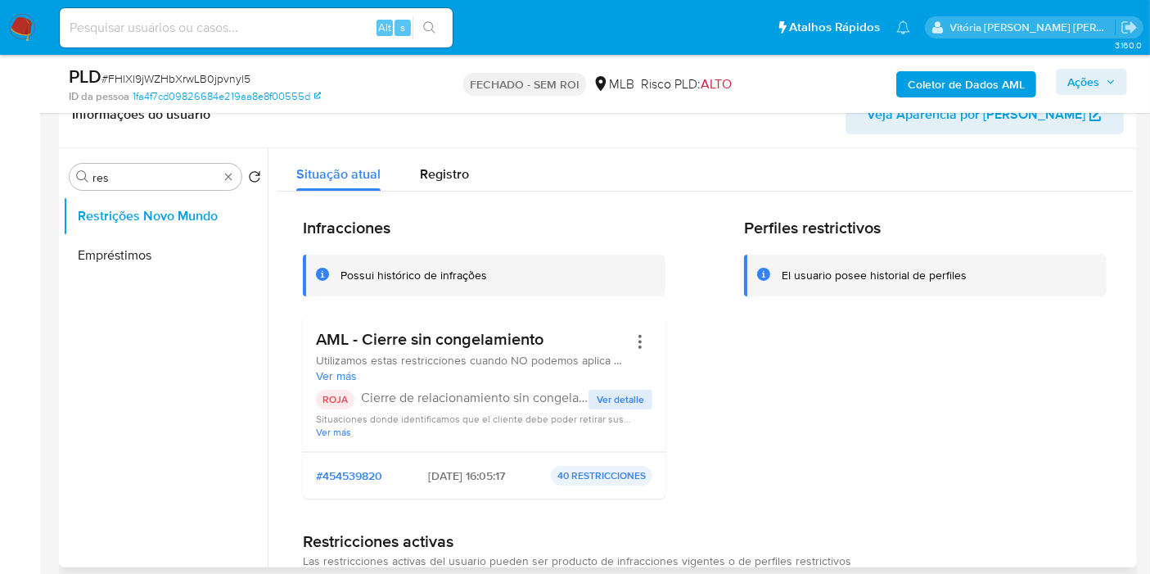
click at [493, 338] on h3 "AML - Cierre sin congelamiento" at bounding box center [472, 339] width 312 height 20
click at [243, 26] on input at bounding box center [256, 27] width 393 height 21
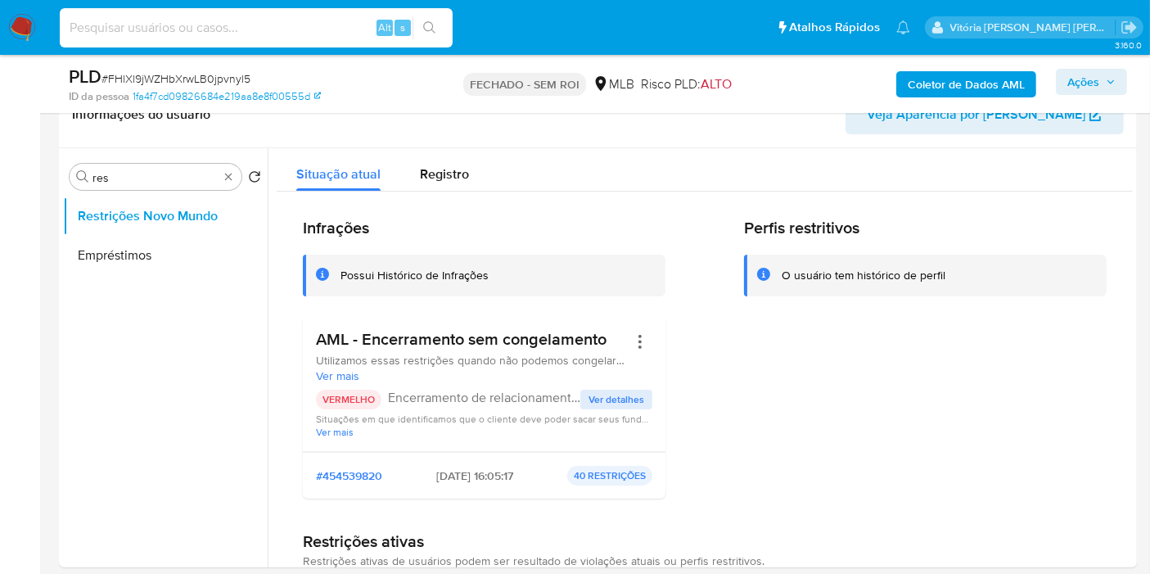
paste input "DssAa6DAGutlqpkzzZI8WBk6"
type input "DssAa6DAGutlqpkzzZI8WBk6"
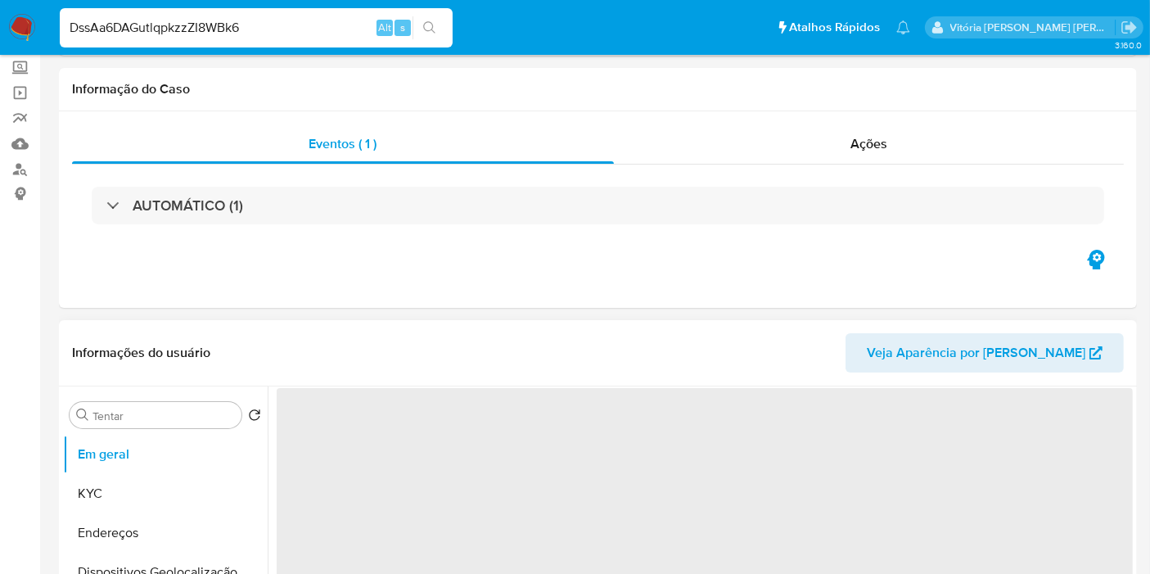
scroll to position [182, 0]
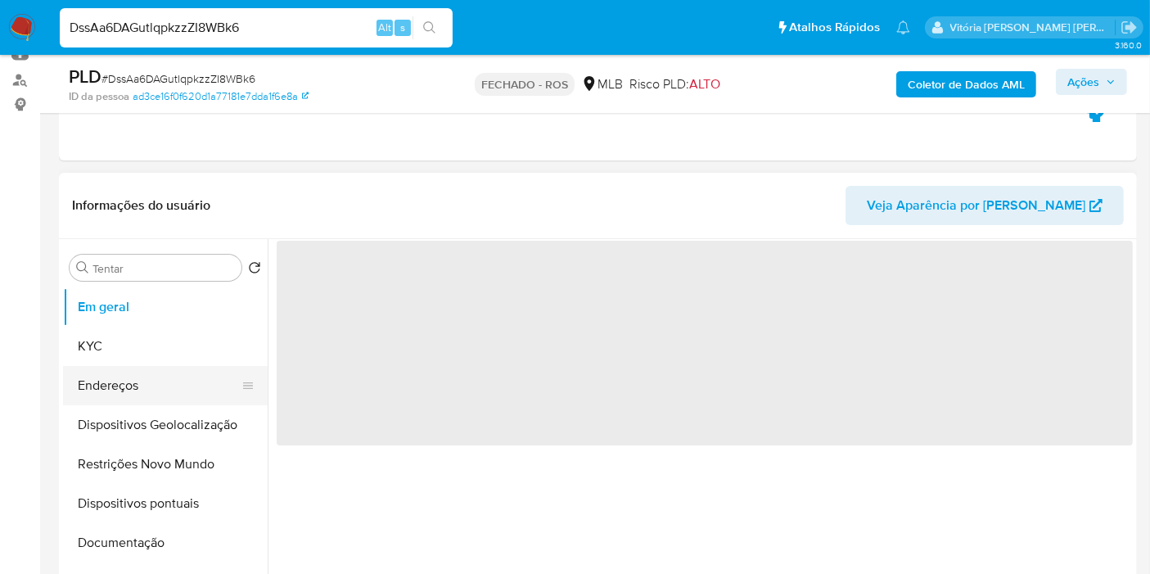
select select "10"
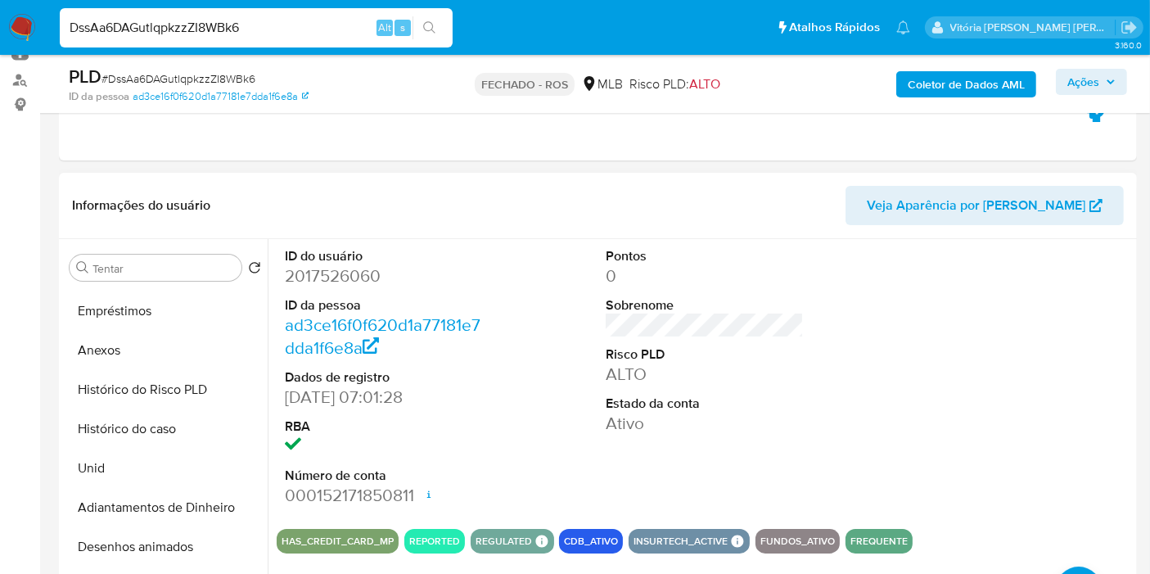
scroll to position [91, 0]
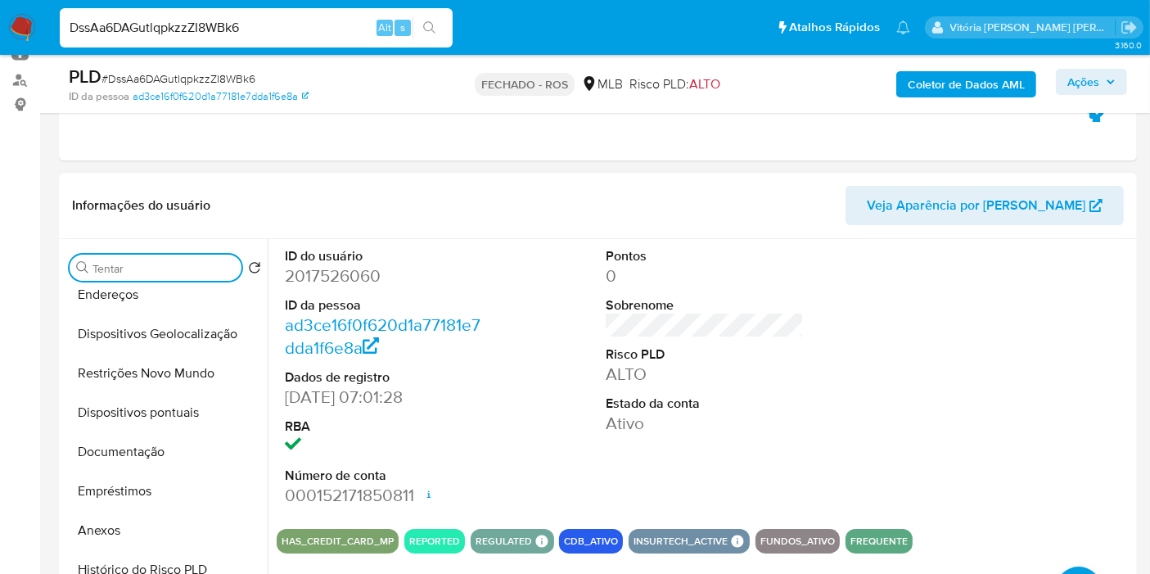
click at [156, 265] on input "Tentar" at bounding box center [163, 268] width 142 height 15
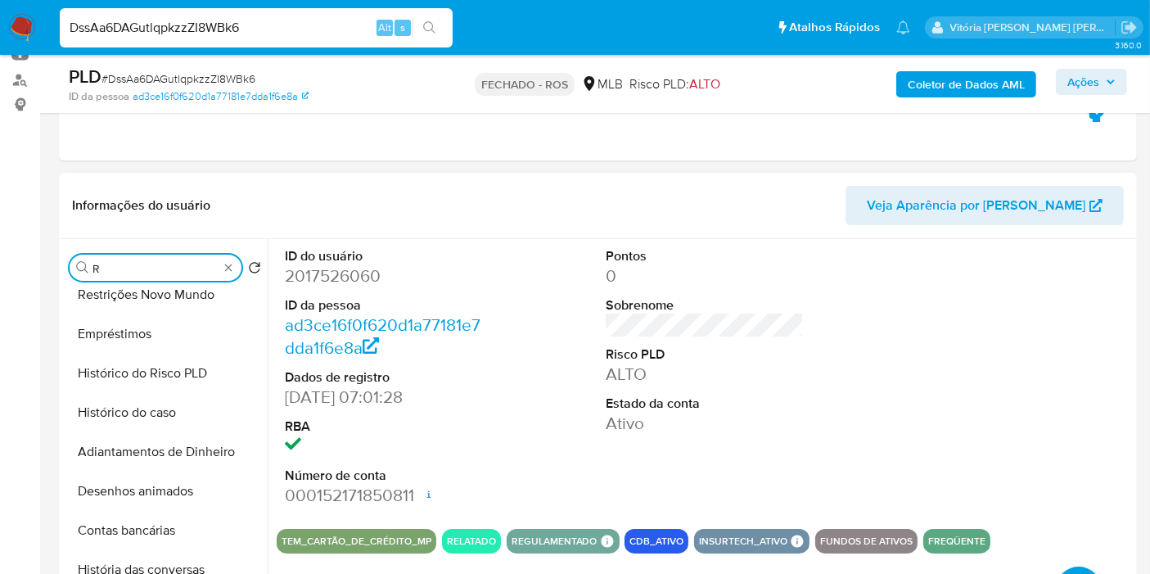
scroll to position [0, 0]
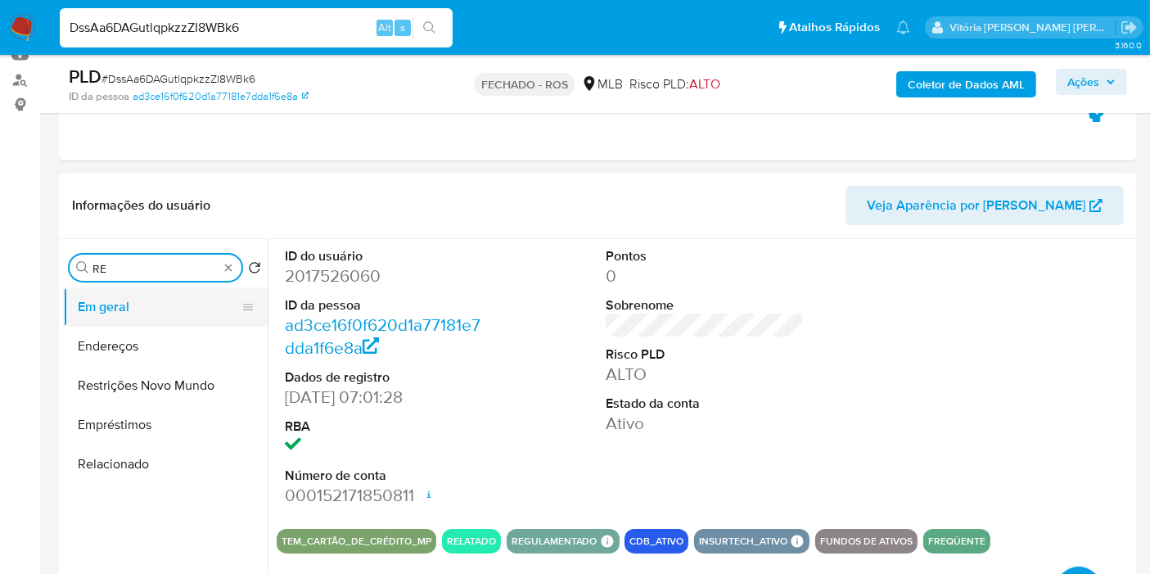
type input "R"
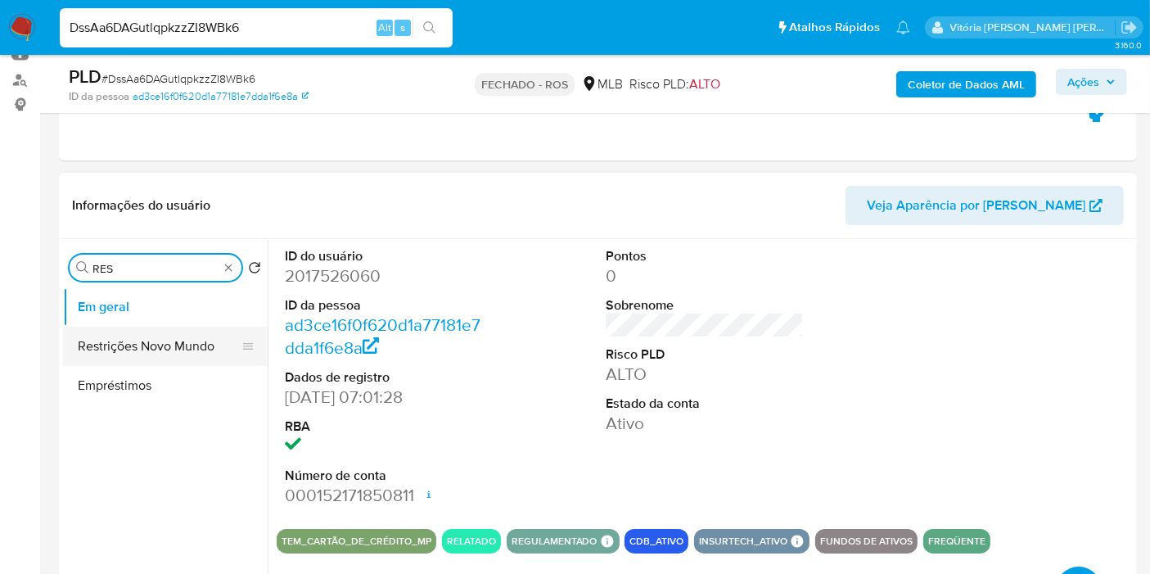
type input "RES"
click at [101, 339] on button "Restrições Novo Mundo" at bounding box center [158, 345] width 191 height 39
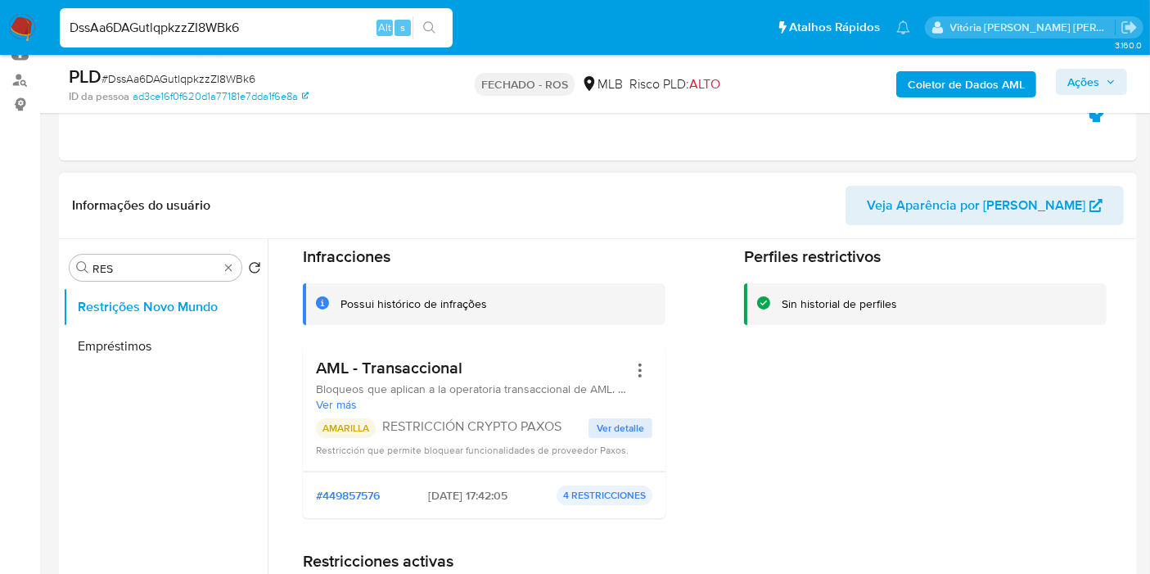
scroll to position [91, 0]
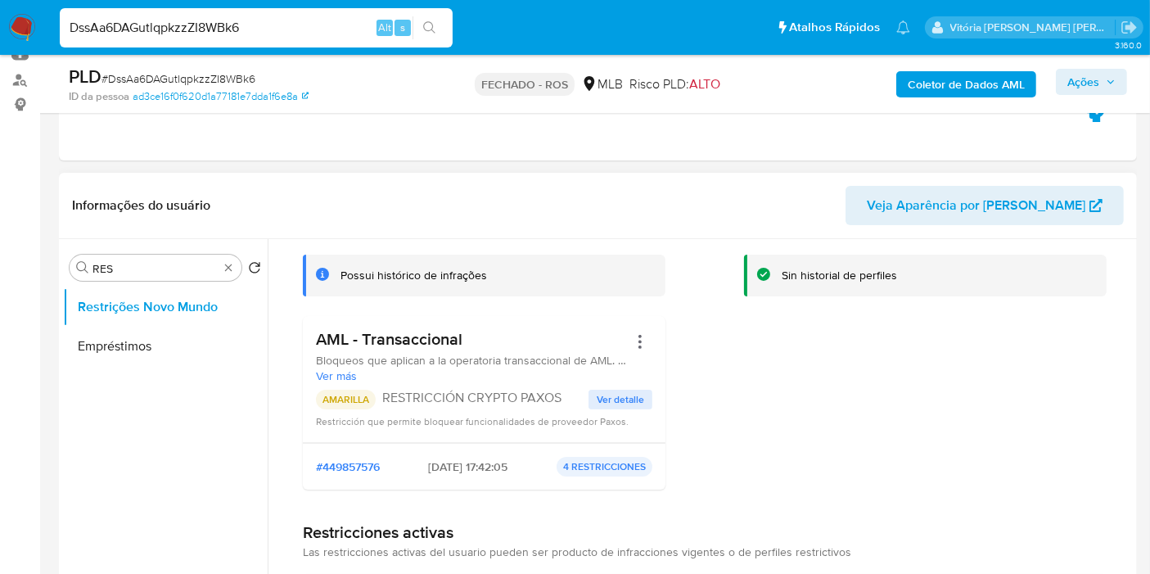
click at [403, 339] on h3 "AML - Transaccional" at bounding box center [472, 339] width 312 height 20
click at [400, 338] on h3 "AML - Transaccional" at bounding box center [472, 339] width 312 height 20
click at [637, 400] on span "Ver detalle" at bounding box center [620, 399] width 47 height 16
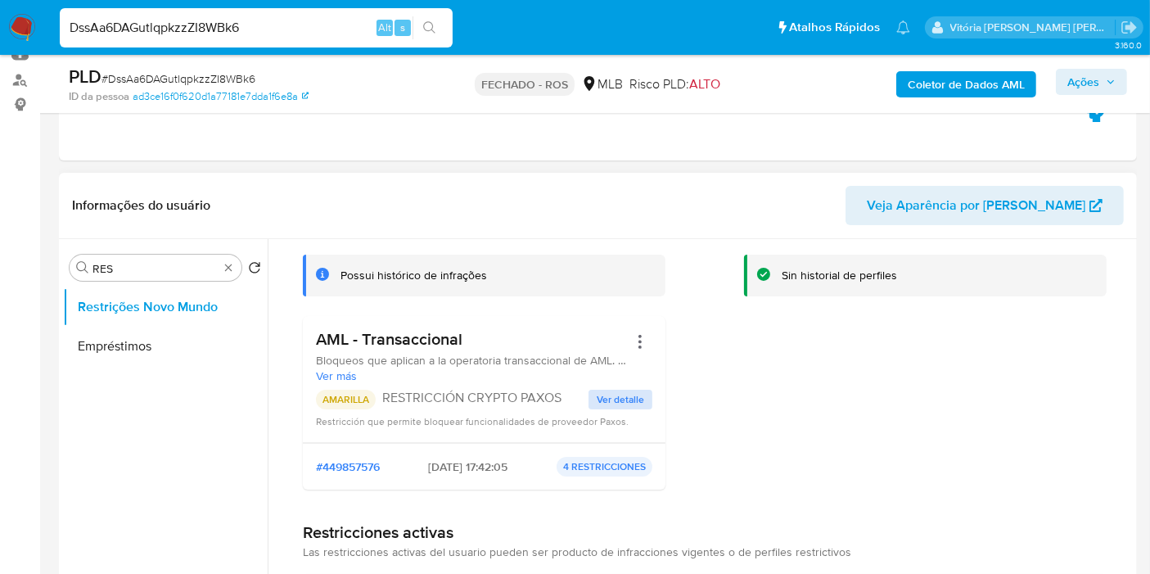
scroll to position [0, 0]
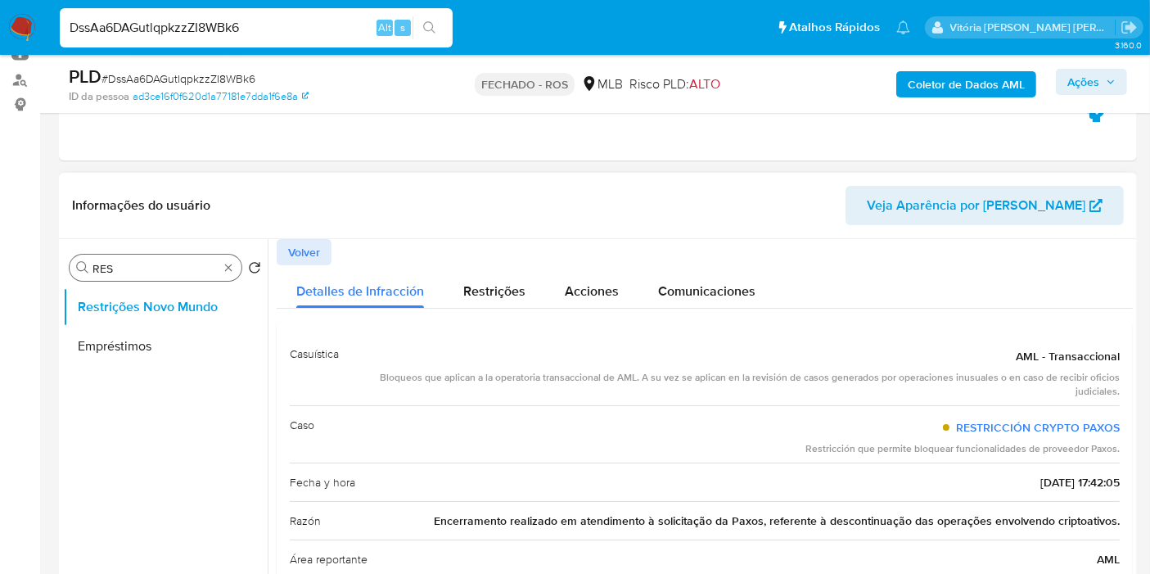
click at [153, 272] on input "RES" at bounding box center [155, 268] width 126 height 15
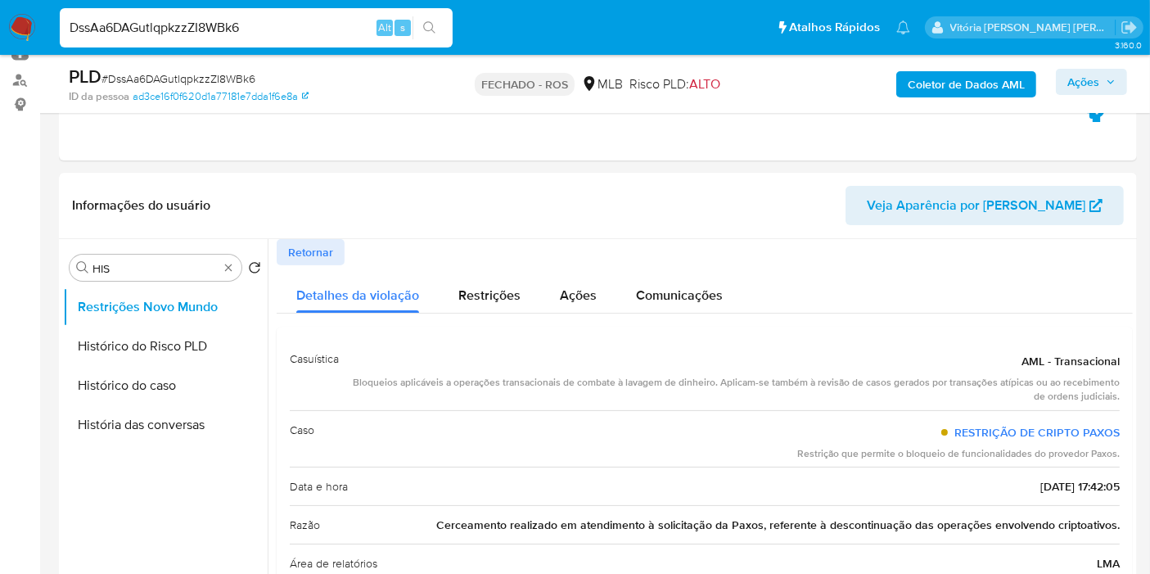
click at [118, 375] on button "Histórico do caso" at bounding box center [158, 385] width 191 height 39
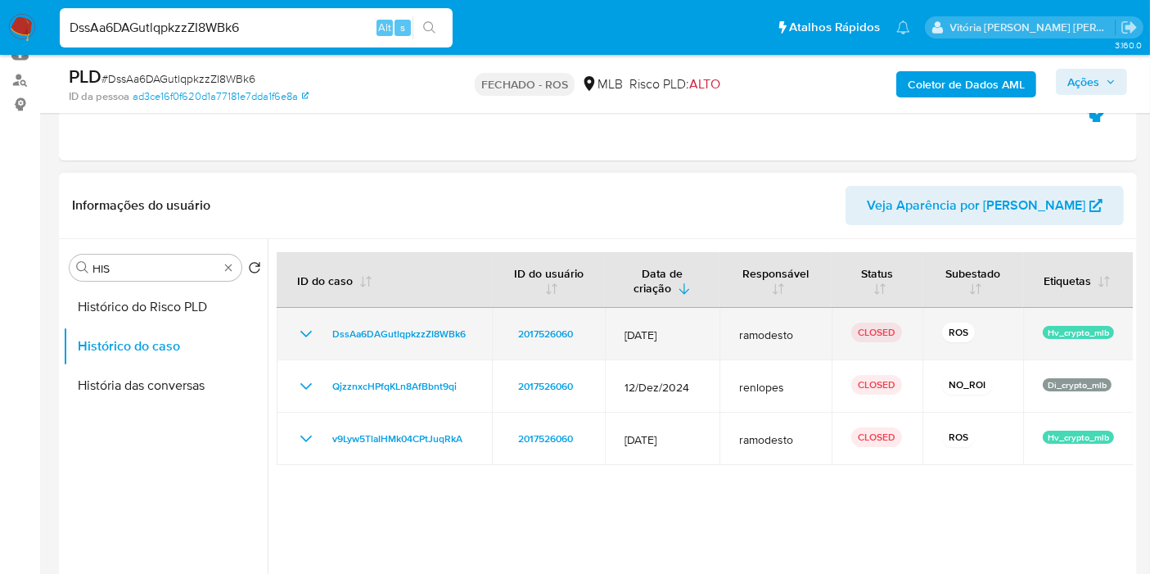
click at [296, 325] on icon "Mostrar/Ocultar" at bounding box center [306, 334] width 20 height 20
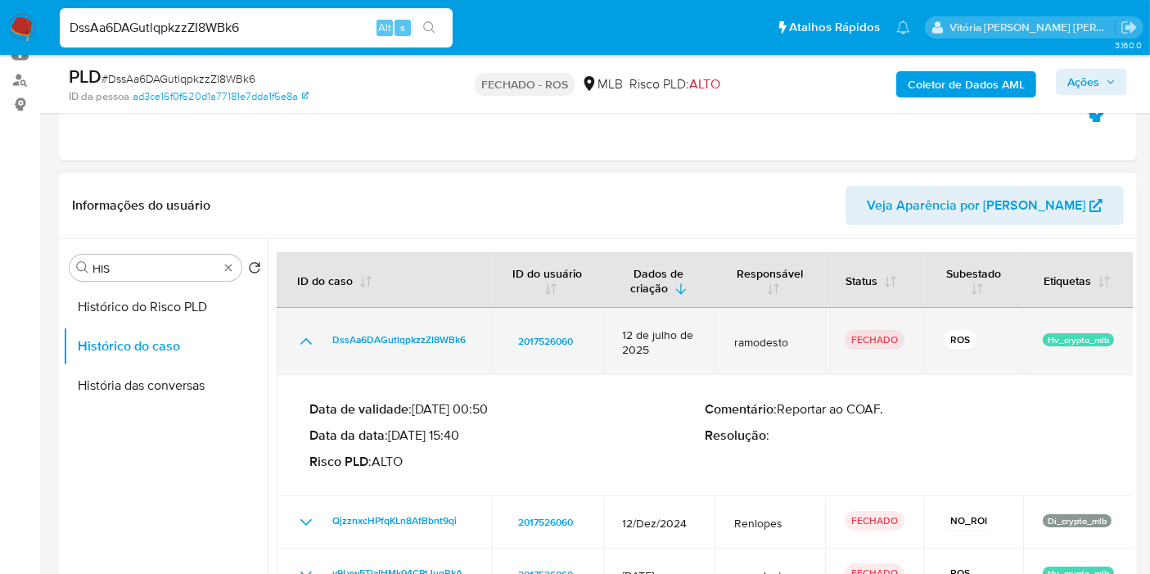
click at [295, 323] on td "DssAa6DAGutlqpkzzZI8WBk6" at bounding box center [384, 341] width 215 height 67
click at [301, 344] on icon "Mostrar/Ocultar" at bounding box center [306, 341] width 20 height 20
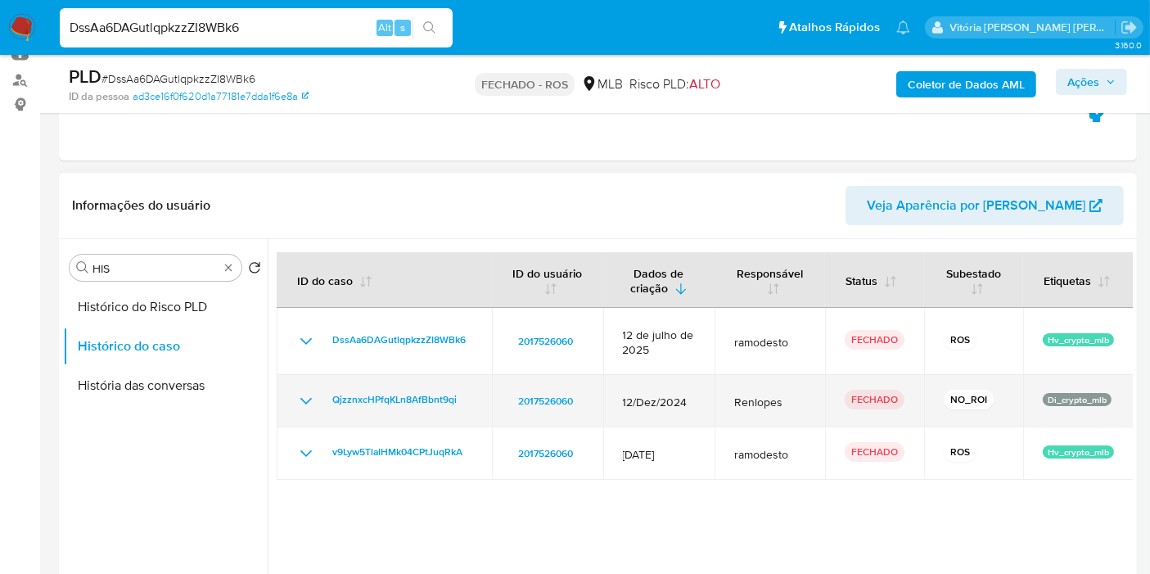
click at [310, 391] on icon "Mostrar/Ocultar" at bounding box center [306, 401] width 20 height 20
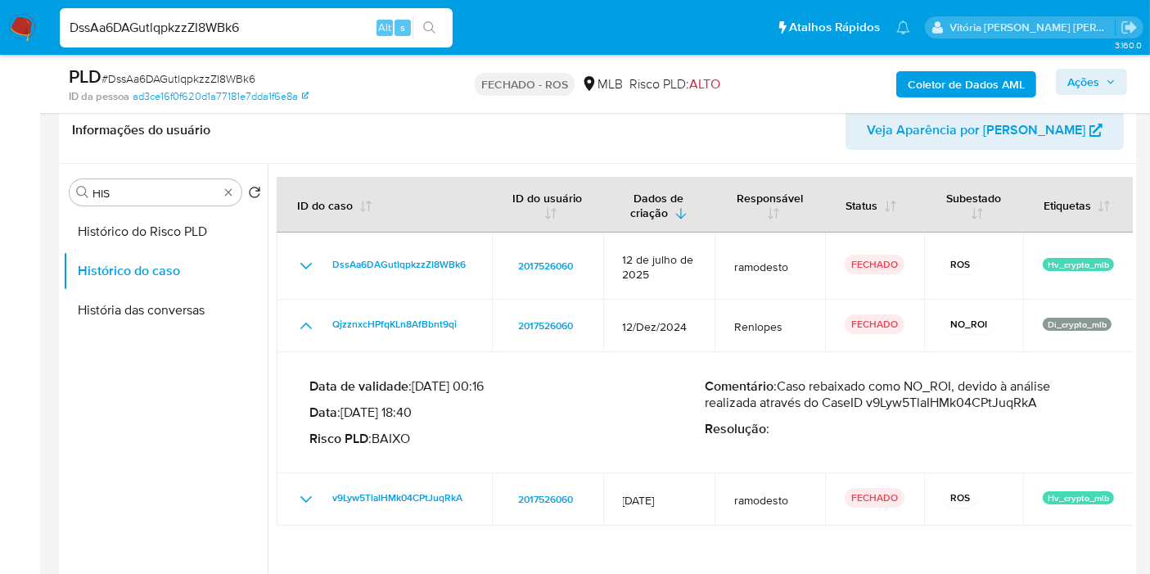
scroll to position [363, 0]
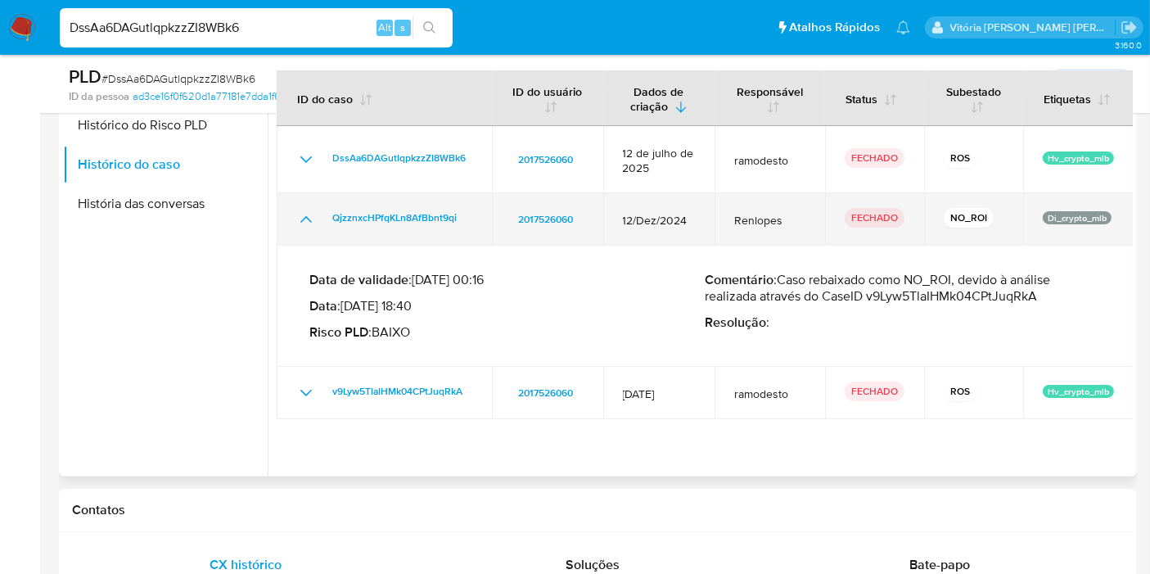
click at [309, 218] on icon "Mostrar/Ocultar" at bounding box center [306, 219] width 20 height 20
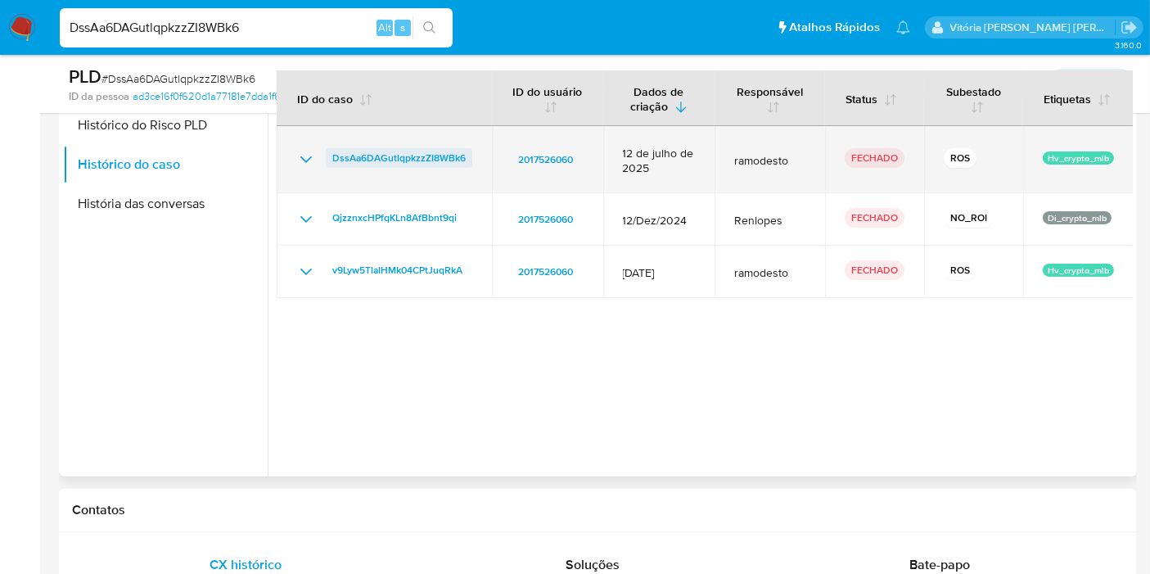
click at [408, 157] on font "DssAa6DAGutlqpkzzZI8WBk6" at bounding box center [398, 158] width 133 height 20
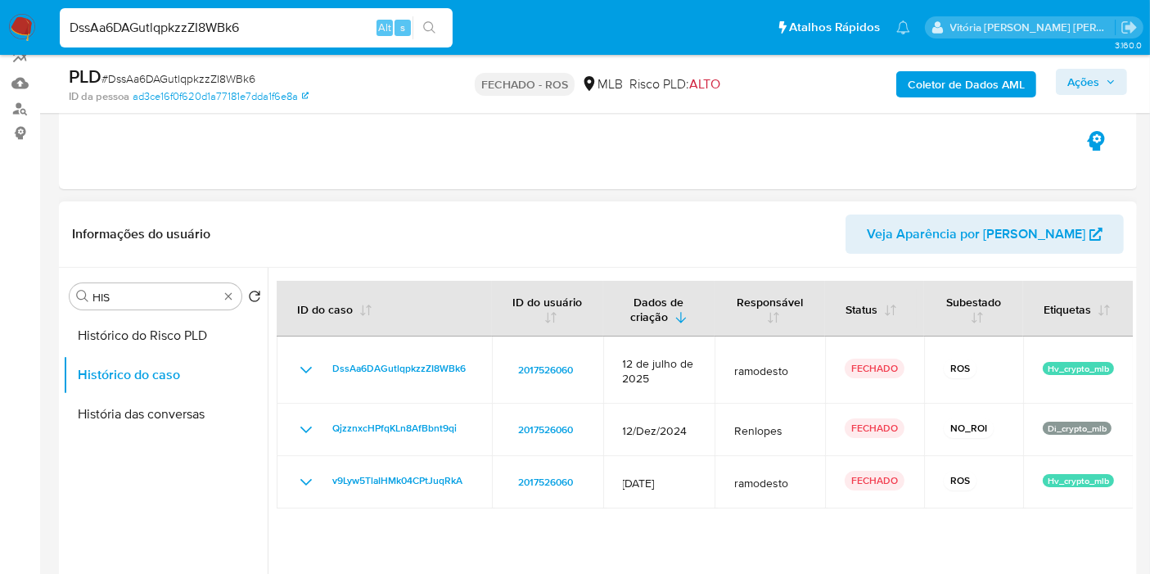
scroll to position [182, 0]
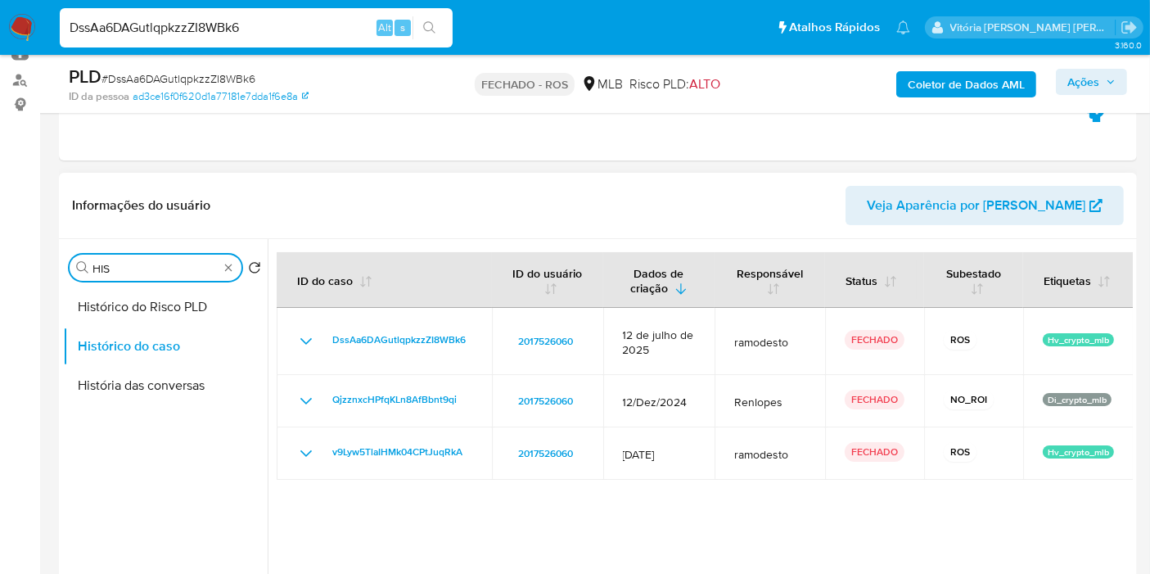
drag, startPoint x: 161, startPoint y: 268, endPoint x: 74, endPoint y: 281, distance: 88.7
click at [74, 281] on div "Tentar HIS Retornar ao pedido padrão Histórico do Risco PLD Histórico do caso H…" at bounding box center [165, 449] width 205 height 417
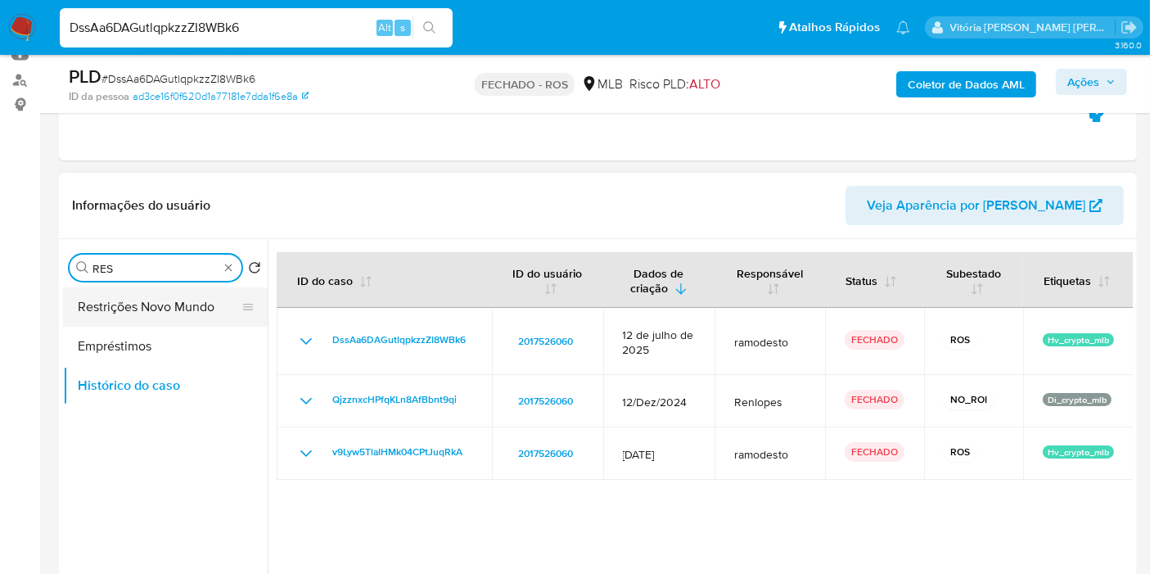
type input "RES"
click at [138, 304] on button "Restrições Novo Mundo" at bounding box center [158, 306] width 191 height 39
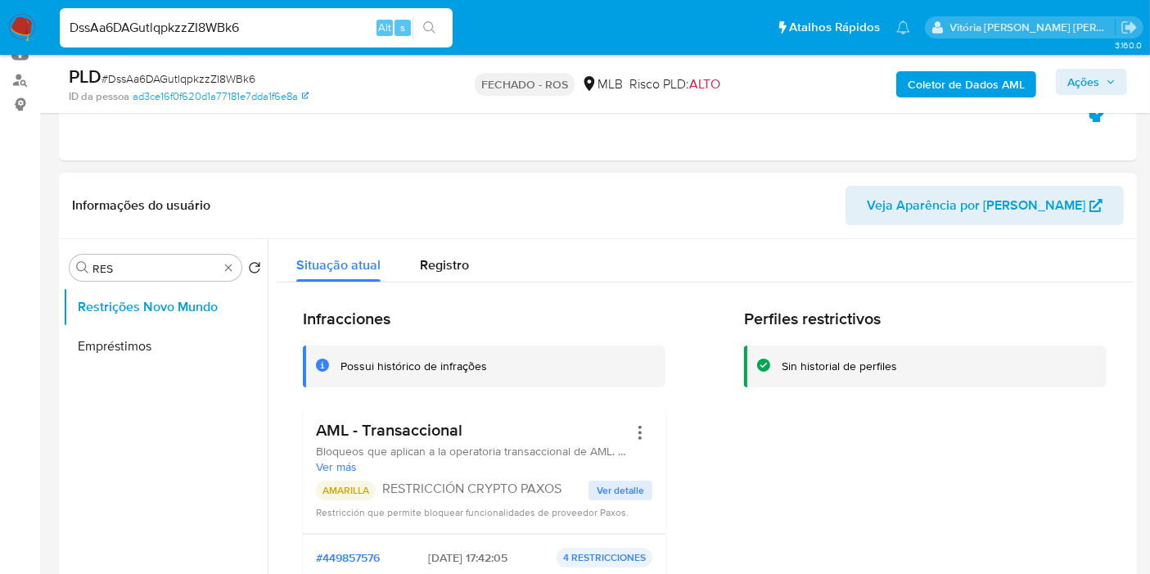
click at [403, 434] on h3 "AML - Transaccional" at bounding box center [472, 430] width 312 height 20
click at [204, 27] on input "DssAa6DAGutlqpkzzZI8WBk6" at bounding box center [256, 27] width 393 height 21
click at [224, 29] on input "DssAa6DAGutlqpkzzZI8WBk6" at bounding box center [256, 27] width 393 height 21
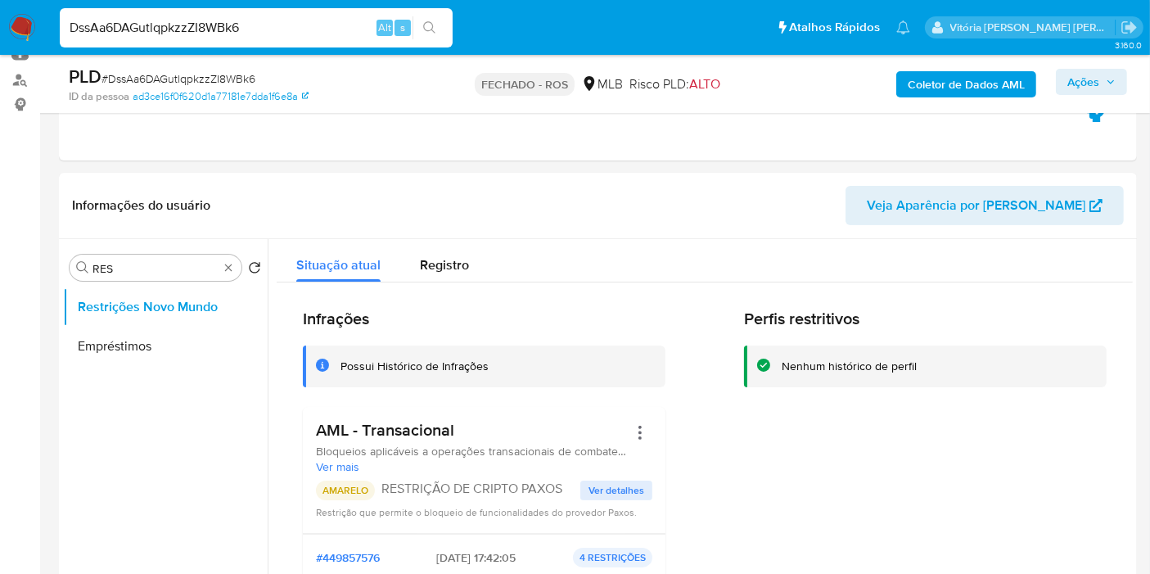
click at [227, 29] on input "DssAa6DAGutlqpkzzZI8WBk6" at bounding box center [256, 27] width 393 height 21
paste input "3U3LOMFAiqAsVtF0F13aglBc"
type input "3U3LOMFAiqAsVtF0F13aglBc"
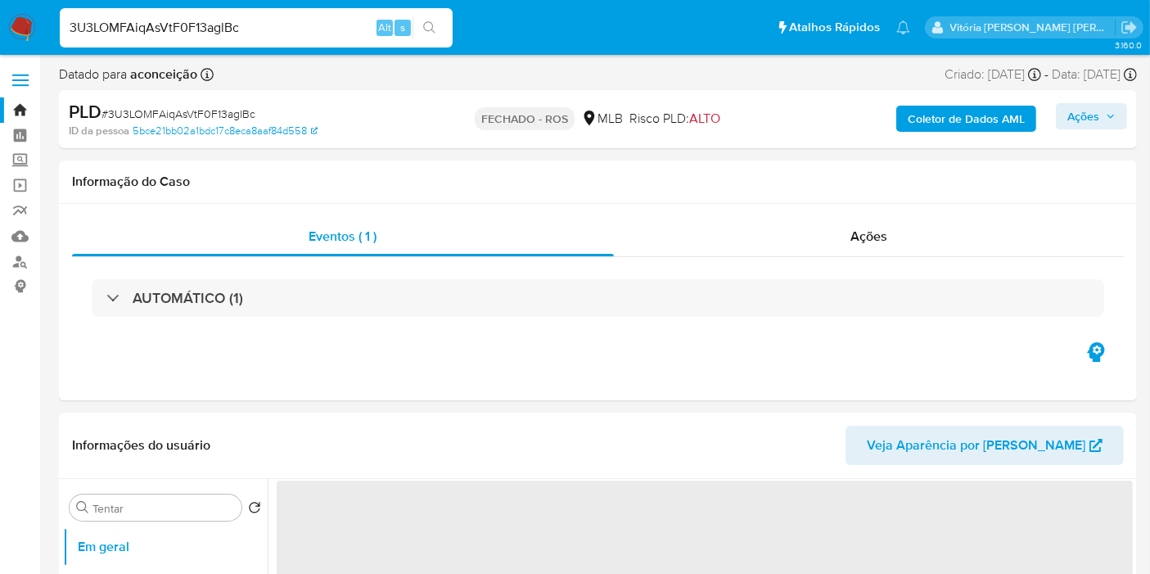
select select "10"
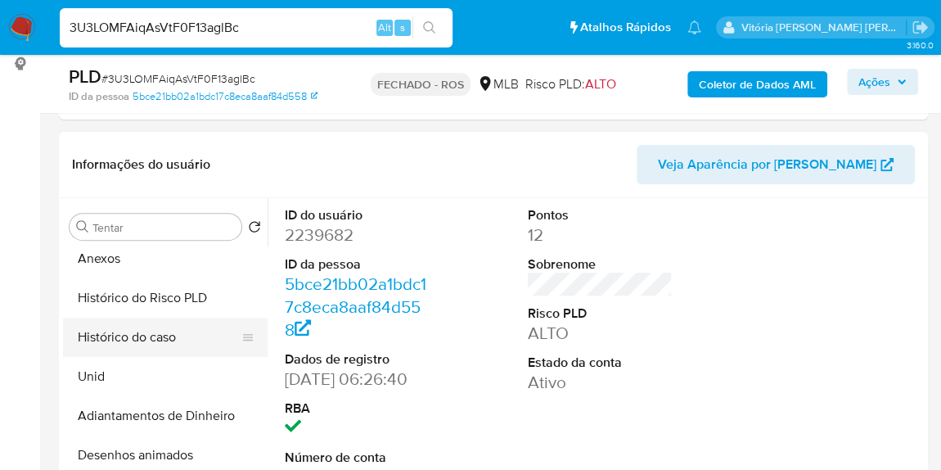
scroll to position [372, 0]
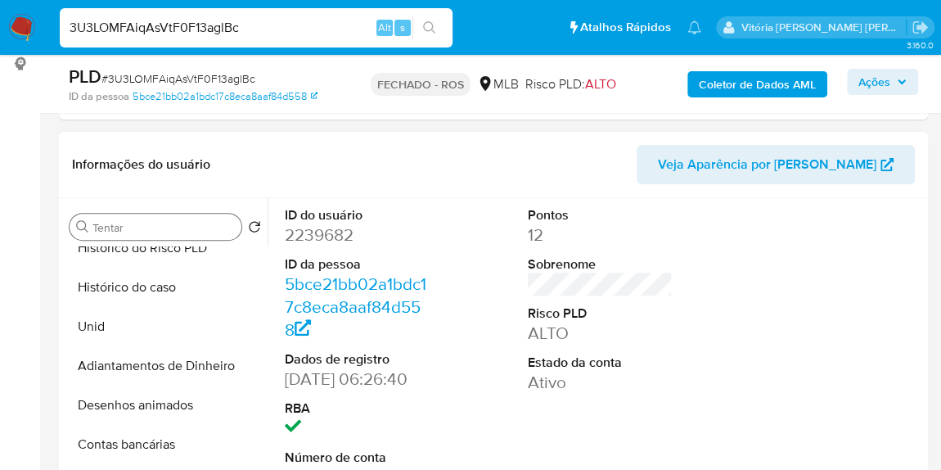
click at [148, 224] on input "Tentar" at bounding box center [163, 227] width 142 height 15
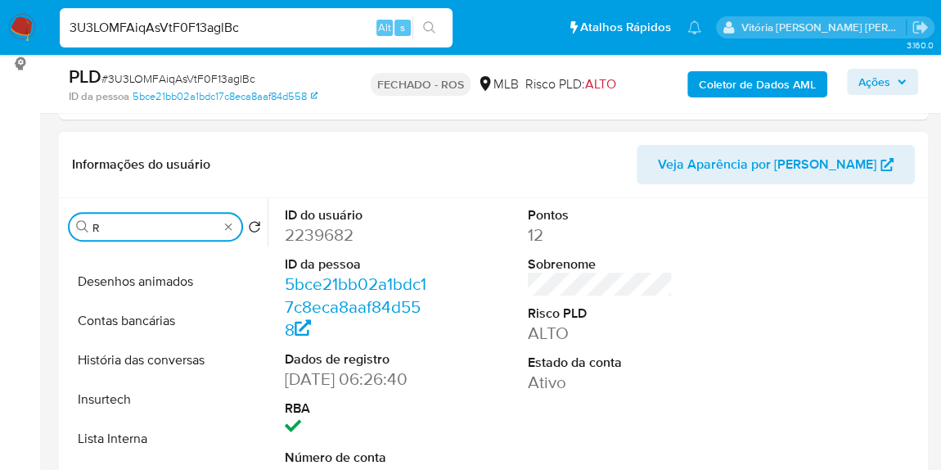
scroll to position [0, 0]
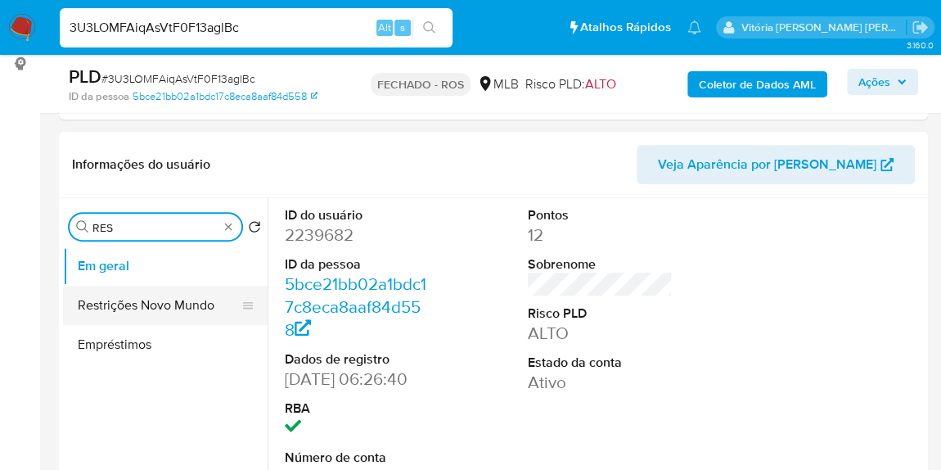
type input "RES"
click at [139, 304] on button "Restrições Novo Mundo" at bounding box center [158, 305] width 191 height 39
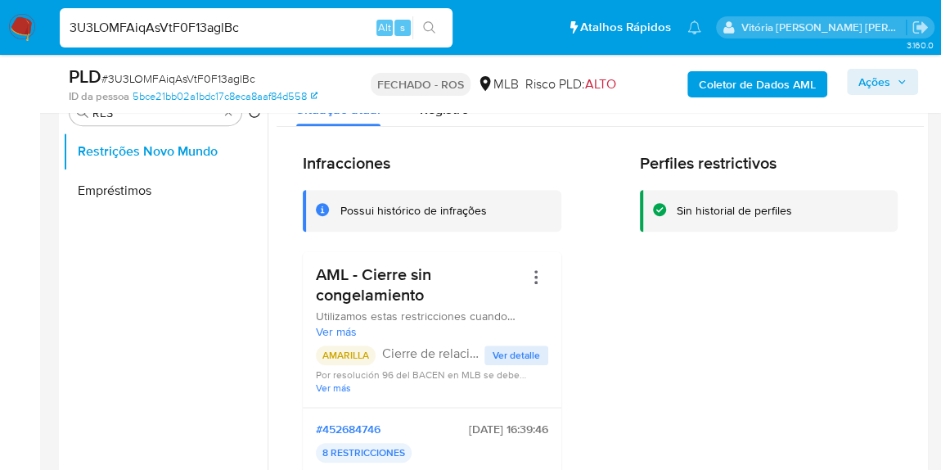
scroll to position [372, 0]
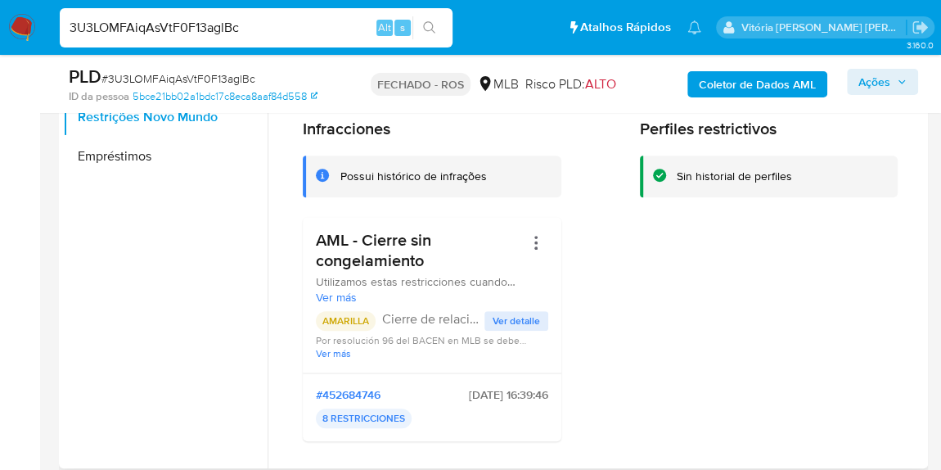
click at [505, 321] on span "Ver detalle" at bounding box center [516, 321] width 47 height 16
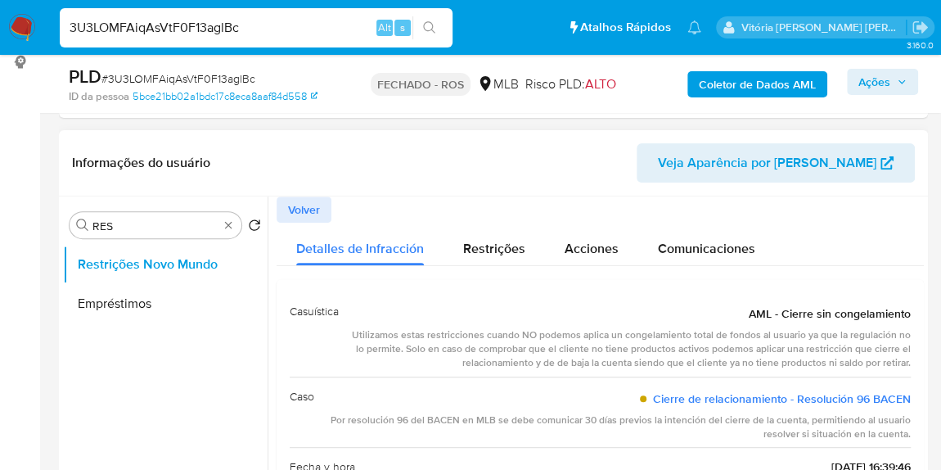
scroll to position [223, 0]
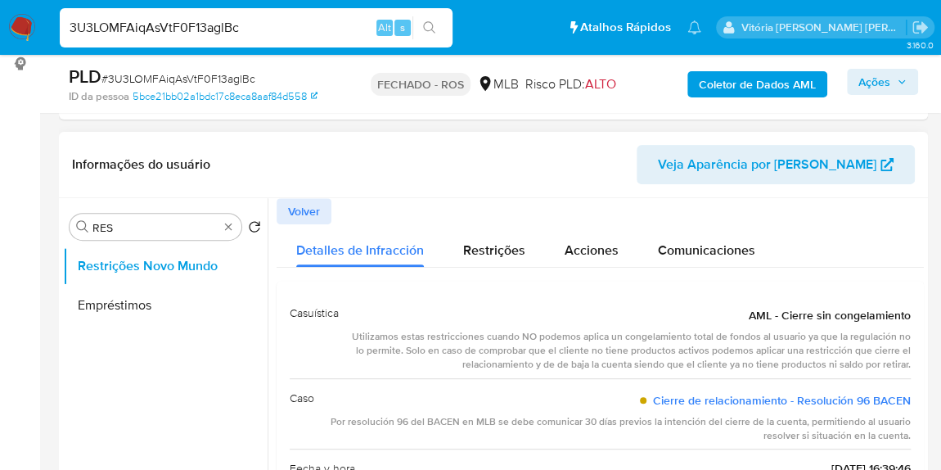
click at [862, 315] on span "AML - Cierre sin congelamiento" at bounding box center [830, 315] width 162 height 16
click at [202, 17] on input "3U3LOMFAiqAsVtF0F13aglBc" at bounding box center [256, 27] width 393 height 21
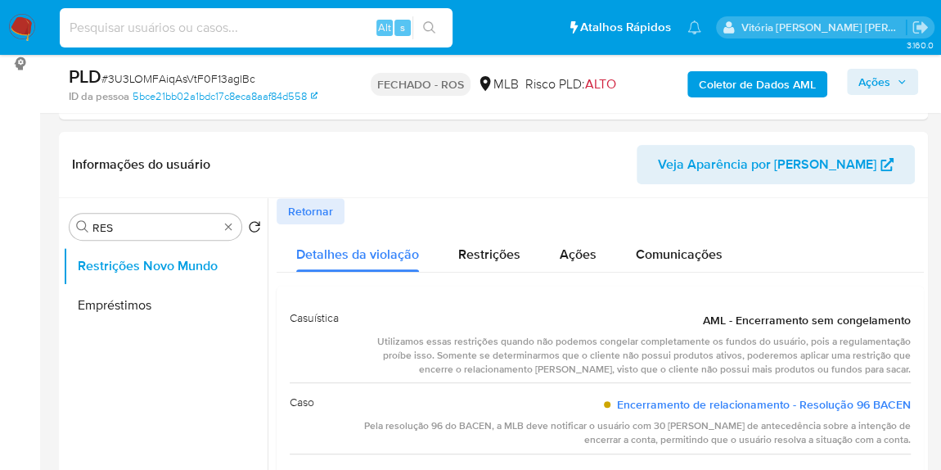
paste input "6dVD6FnPV7KWyM0EqdY907nT"
type input "6dVD6FnPV7KWyM0EqdY907nT"
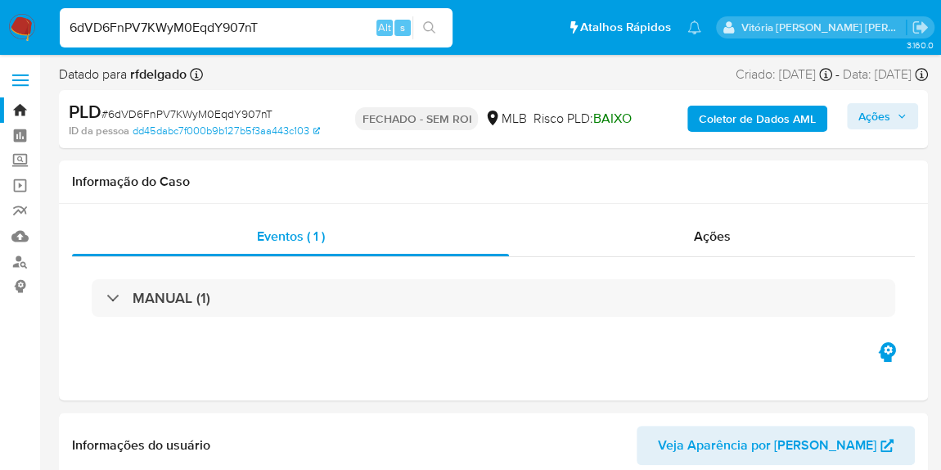
select select "10"
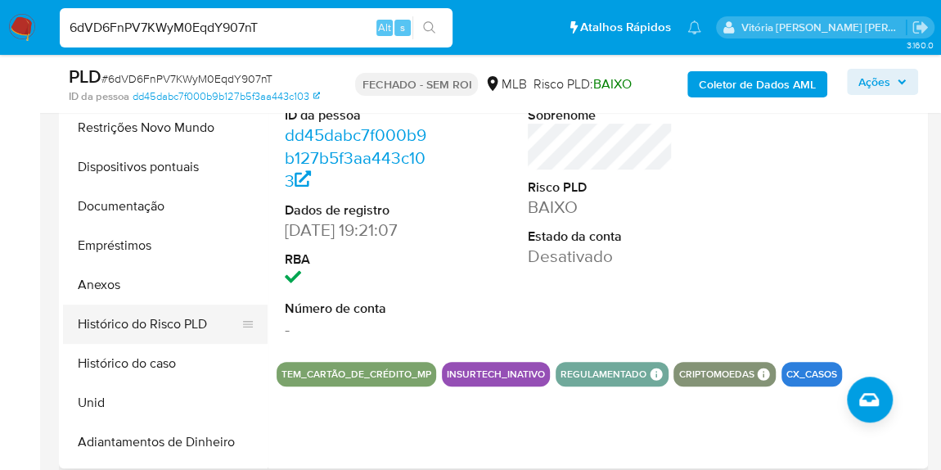
scroll to position [148, 0]
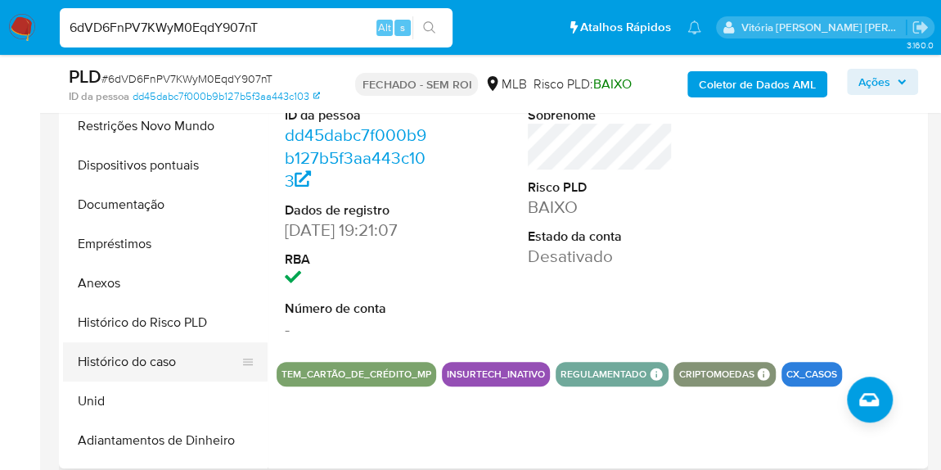
click at [121, 362] on button "Histórico do caso" at bounding box center [158, 361] width 191 height 39
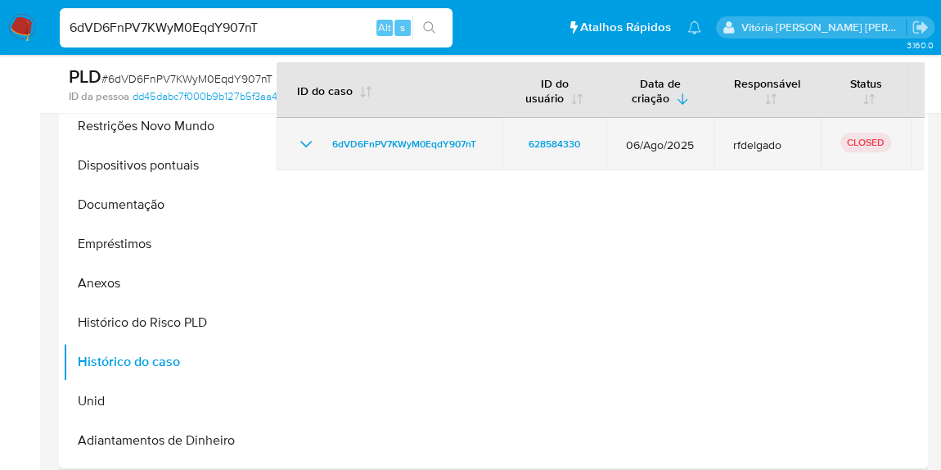
click at [303, 129] on td "6dVD6FnPV7KWyM0EqdY907nT" at bounding box center [390, 144] width 226 height 52
click at [300, 141] on icon "Mostrar/Ocultar" at bounding box center [305, 144] width 11 height 7
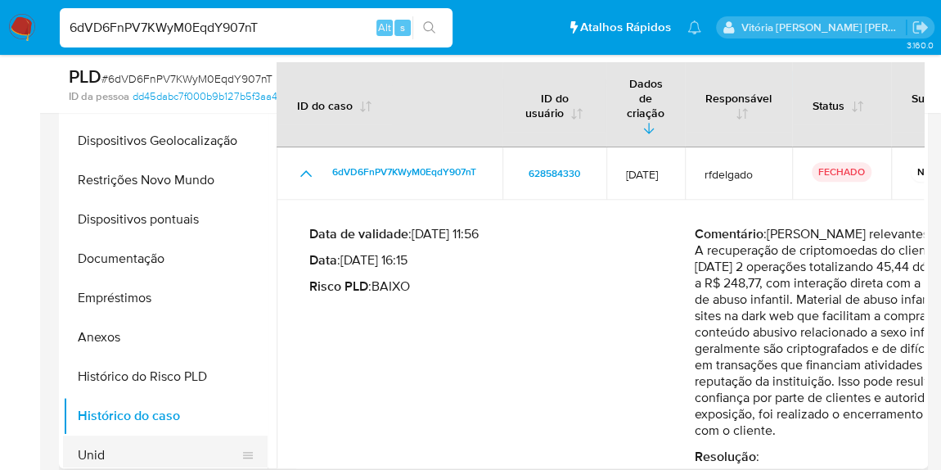
scroll to position [0, 0]
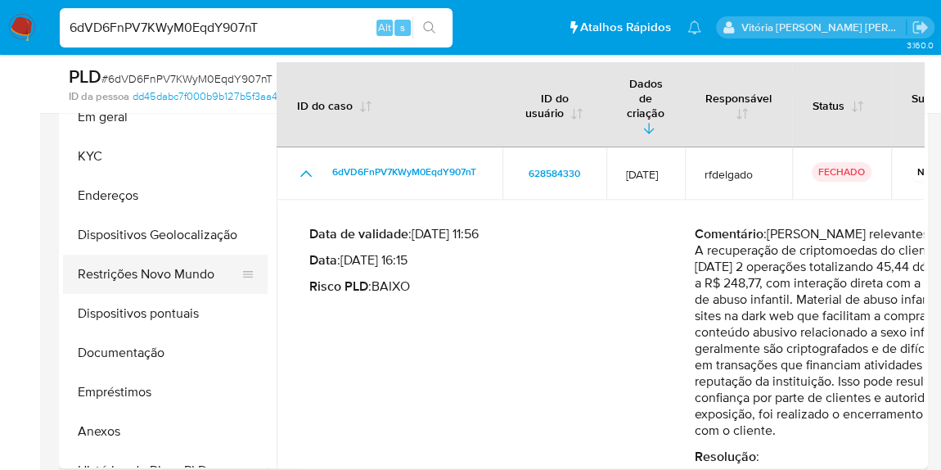
click at [150, 277] on button "Restrições Novo Mundo" at bounding box center [158, 273] width 191 height 39
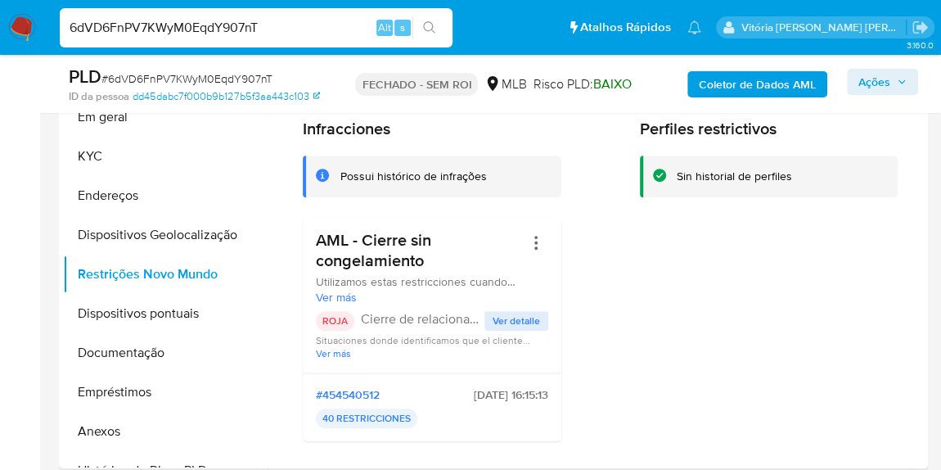
drag, startPoint x: 403, startPoint y: 250, endPoint x: 314, endPoint y: 236, distance: 89.3
click at [314, 236] on div "AML - Cierre sin congelamiento Utilizamos estas restricciones cuando NO podemos…" at bounding box center [432, 295] width 259 height 156
click at [200, 28] on input "6dVD6FnPV7KWyM0EqdY907nT" at bounding box center [256, 27] width 393 height 21
paste input "aIvQlX5ey9QOeCaeqE80o4V1"
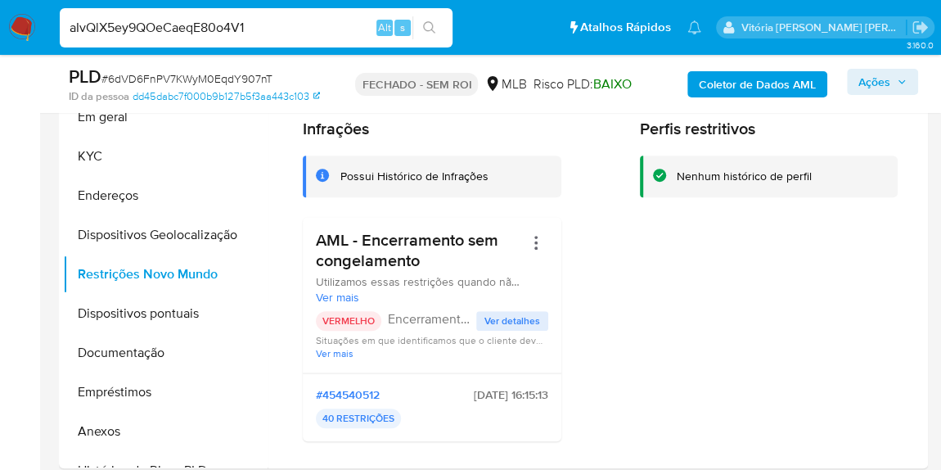
type input "aIvQlX5ey9QOeCaeqE80o4V1"
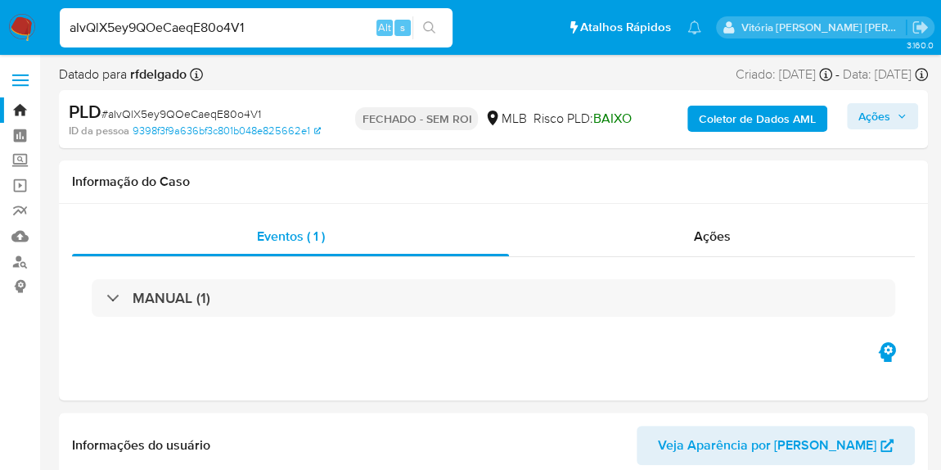
select select "10"
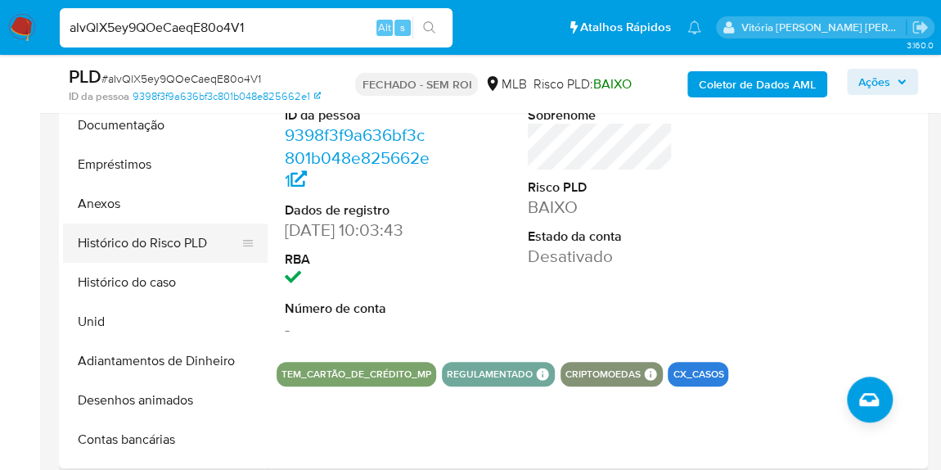
scroll to position [297, 0]
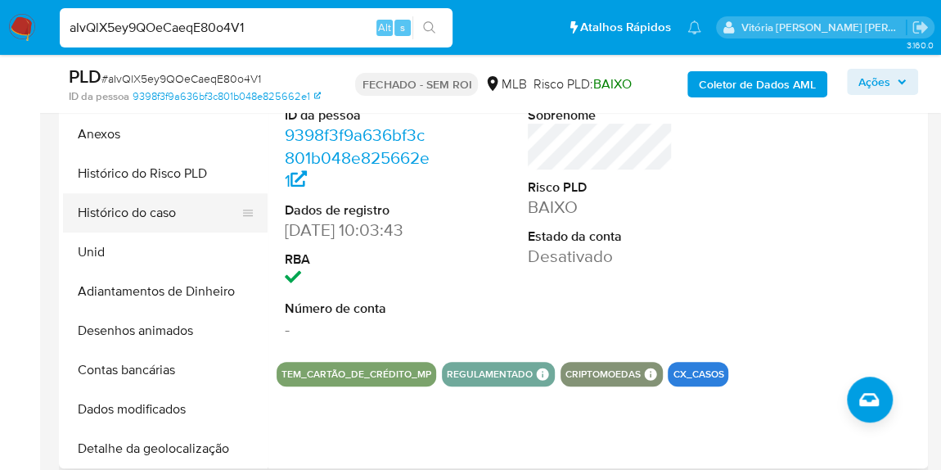
click at [146, 205] on button "Histórico do caso" at bounding box center [158, 212] width 191 height 39
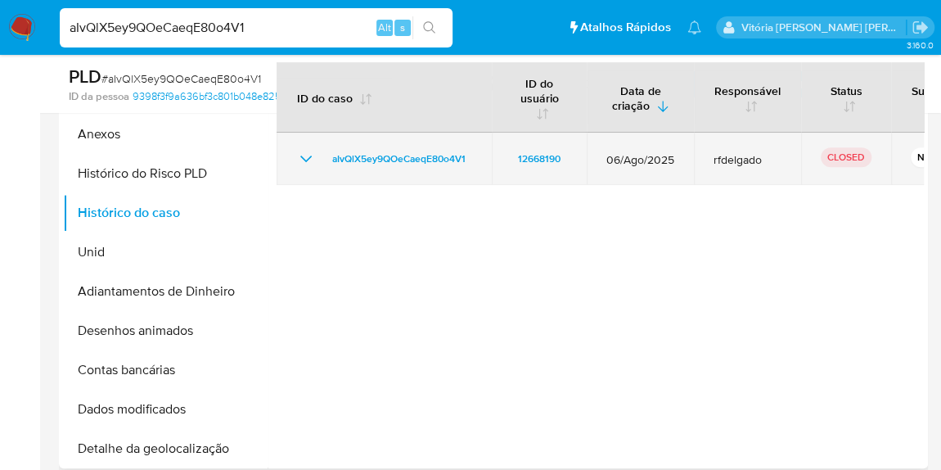
click at [296, 155] on icon "Mostrar/Ocultar" at bounding box center [306, 159] width 20 height 20
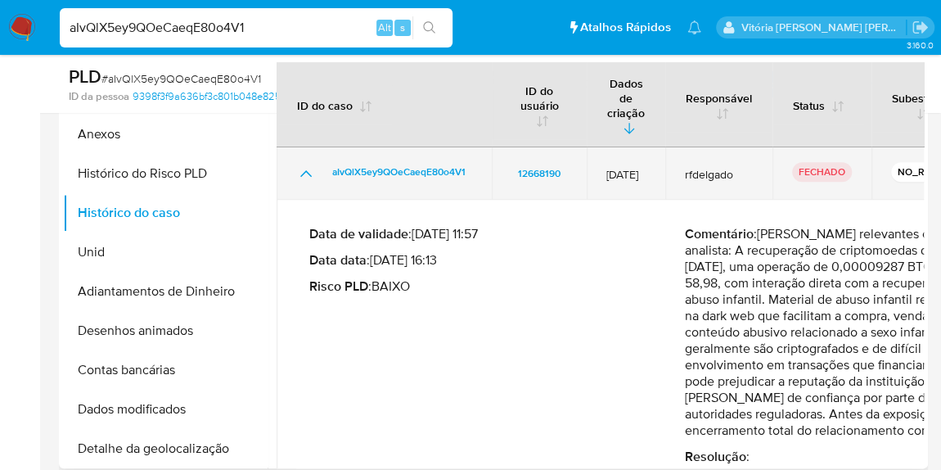
click at [296, 164] on button "Mostrar/Ocultar" at bounding box center [306, 174] width 20 height 20
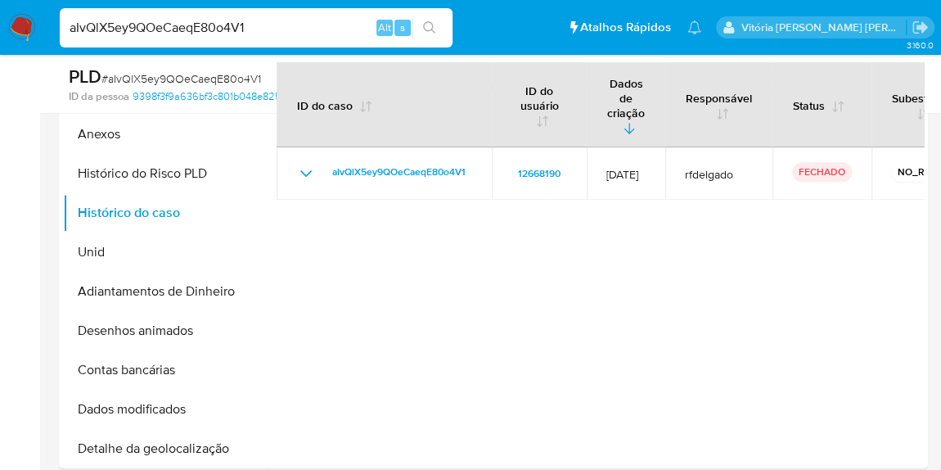
click at [258, 24] on input "aIvQlX5ey9QOeCaeqE80o4V1" at bounding box center [256, 27] width 393 height 21
paste input "0SZXLcMRx5sTCliKES2NKIXW"
type input "0SZXLcMRx5sTCliKES2NKIXW"
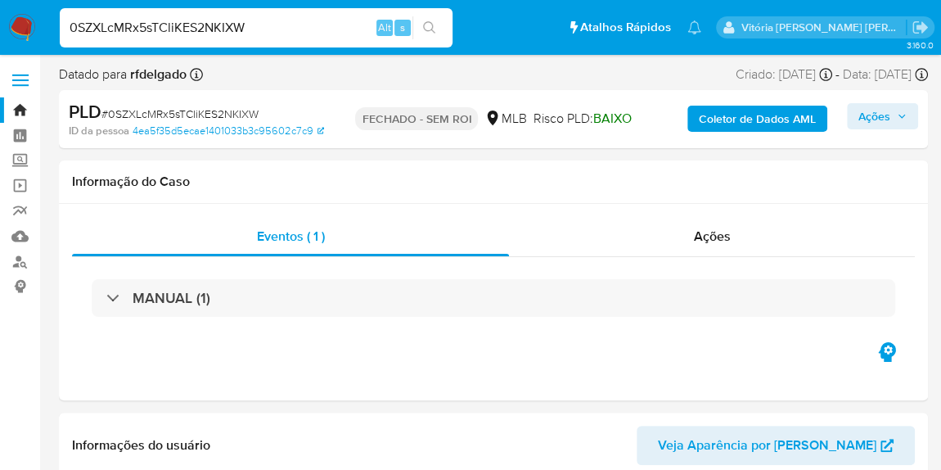
select select "10"
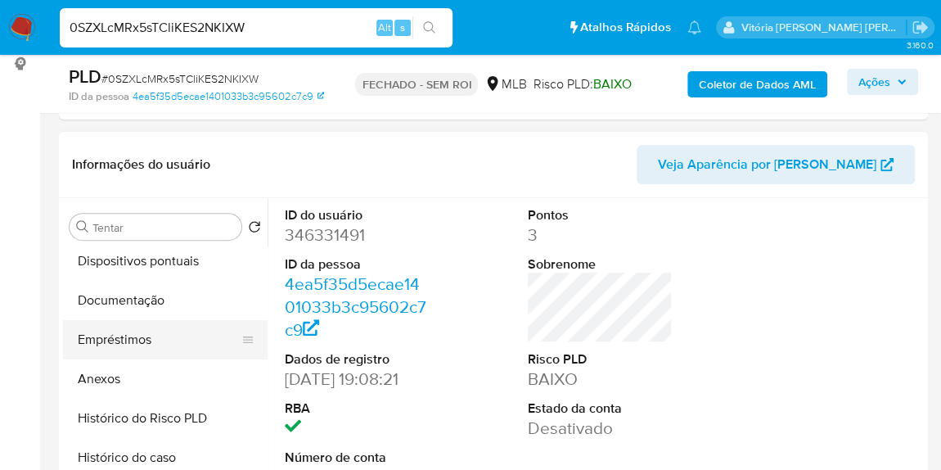
scroll to position [297, 0]
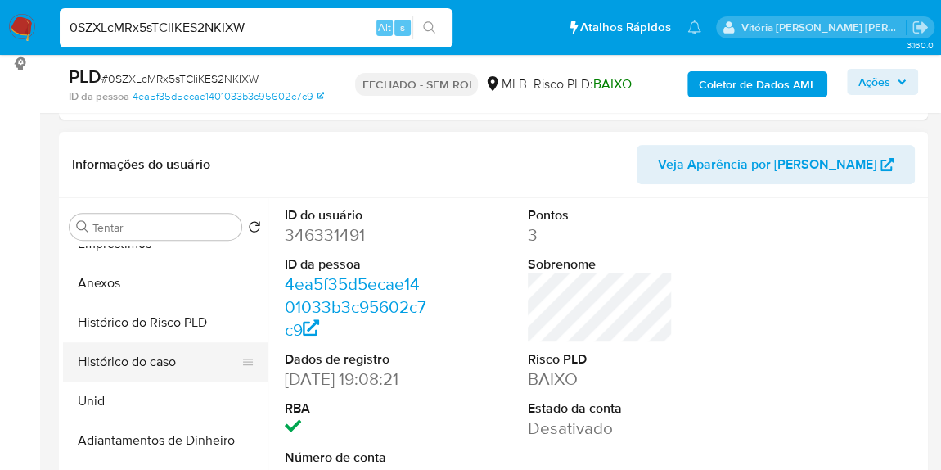
click at [138, 344] on button "Histórico do caso" at bounding box center [158, 361] width 191 height 39
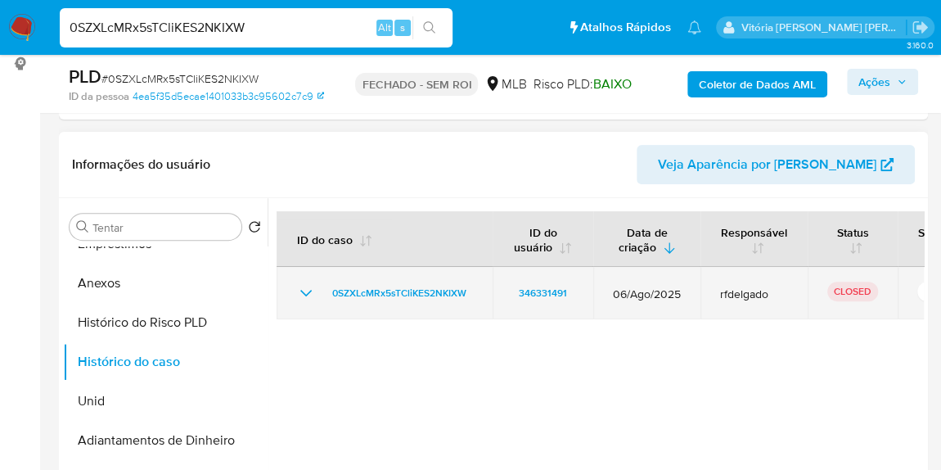
click at [297, 293] on icon "Mostrar/Ocultar" at bounding box center [306, 293] width 20 height 20
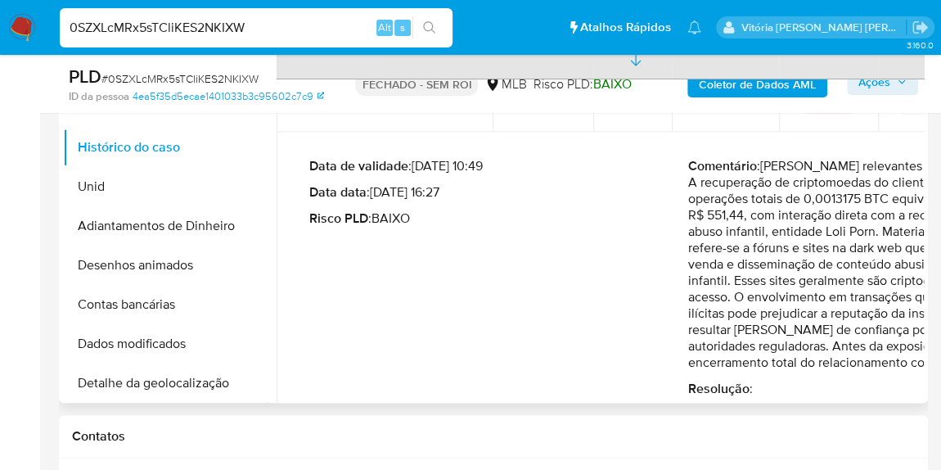
scroll to position [446, 0]
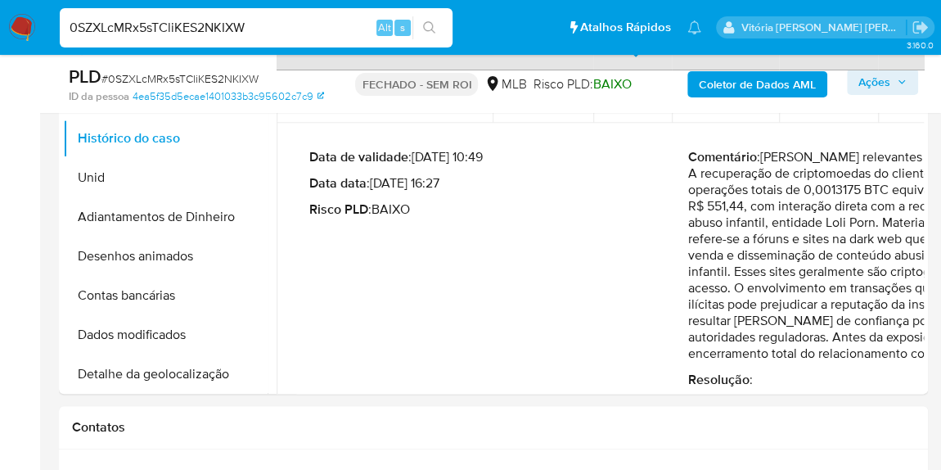
click at [142, 9] on div "0SZXLcMRx5sTCliKES2NKIXW Alt s" at bounding box center [256, 27] width 393 height 39
click at [140, 28] on input "0SZXLcMRx5sTCliKES2NKIXW" at bounding box center [256, 27] width 393 height 21
paste input "q47FKU9Ro54aJhDktwSCAiKl"
type input "q47FKU9Ro54aJhDktwSCAiKl"
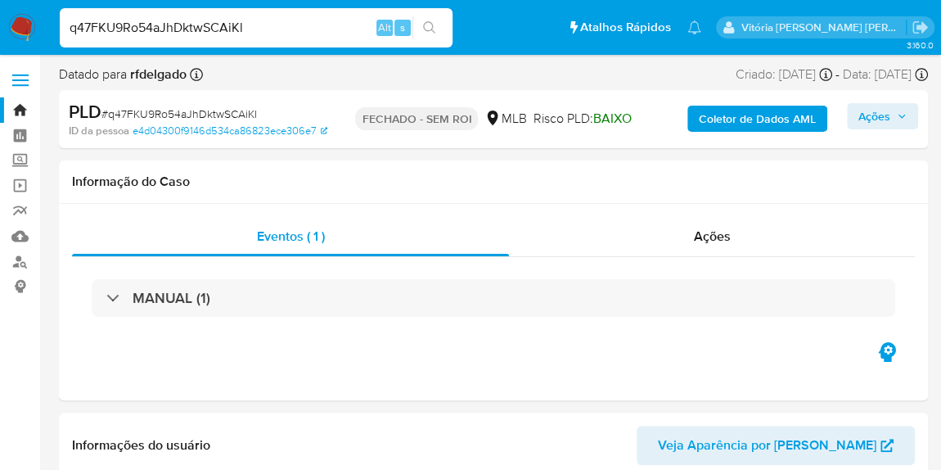
select select "10"
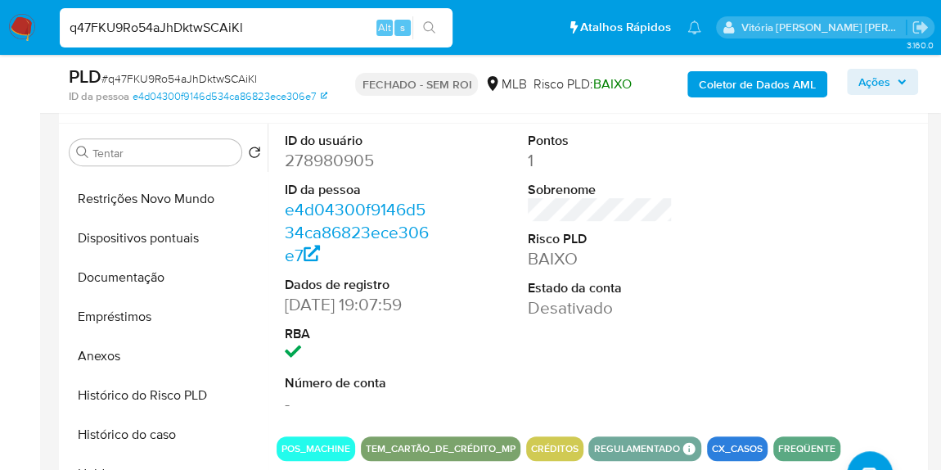
scroll to position [297, 0]
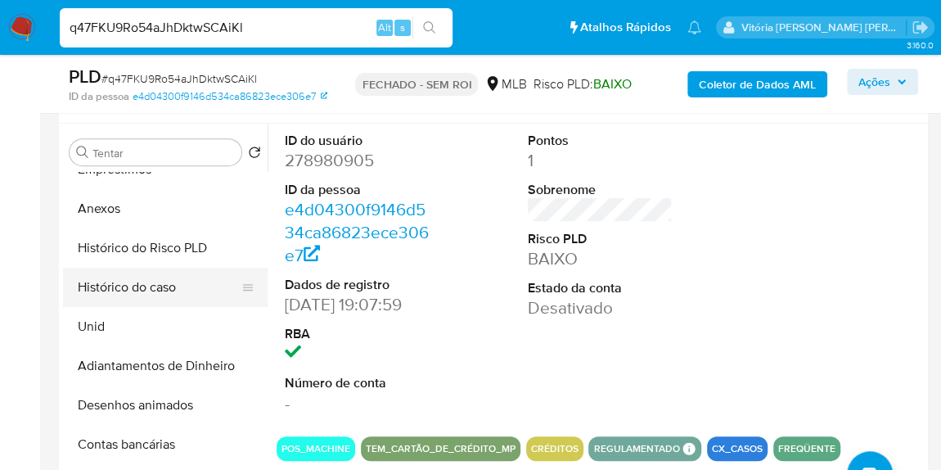
click at [125, 298] on button "Histórico do caso" at bounding box center [158, 287] width 191 height 39
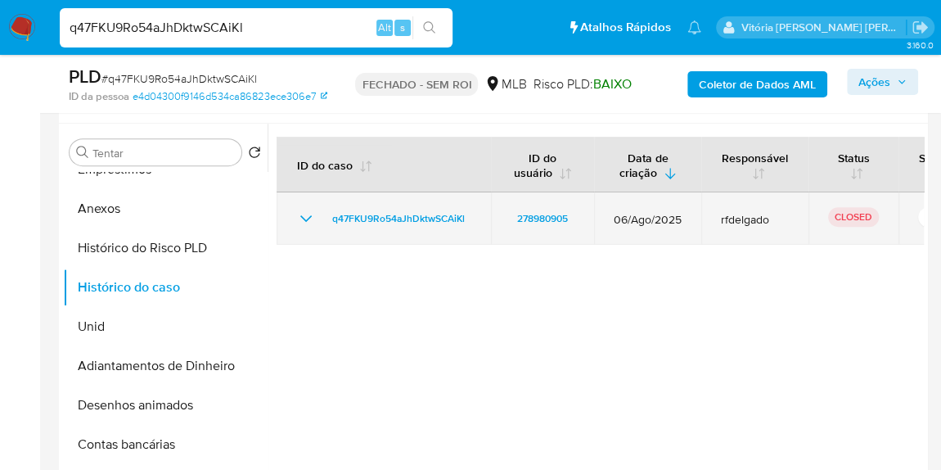
click at [309, 215] on icon "Mostrar/Ocultar" at bounding box center [305, 218] width 11 height 7
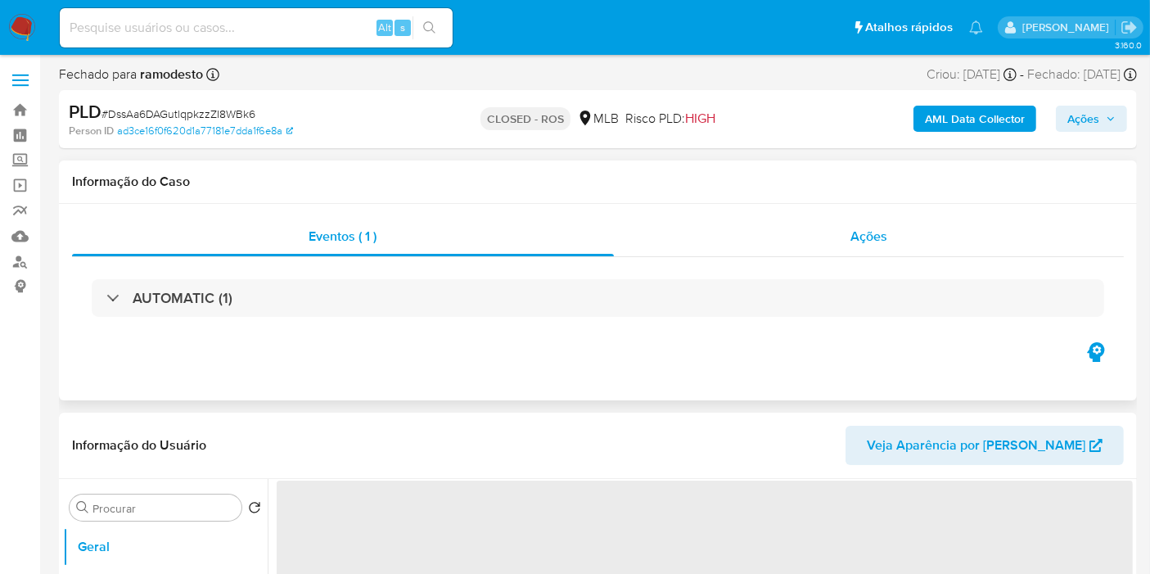
click at [868, 223] on div "Ações" at bounding box center [869, 236] width 511 height 39
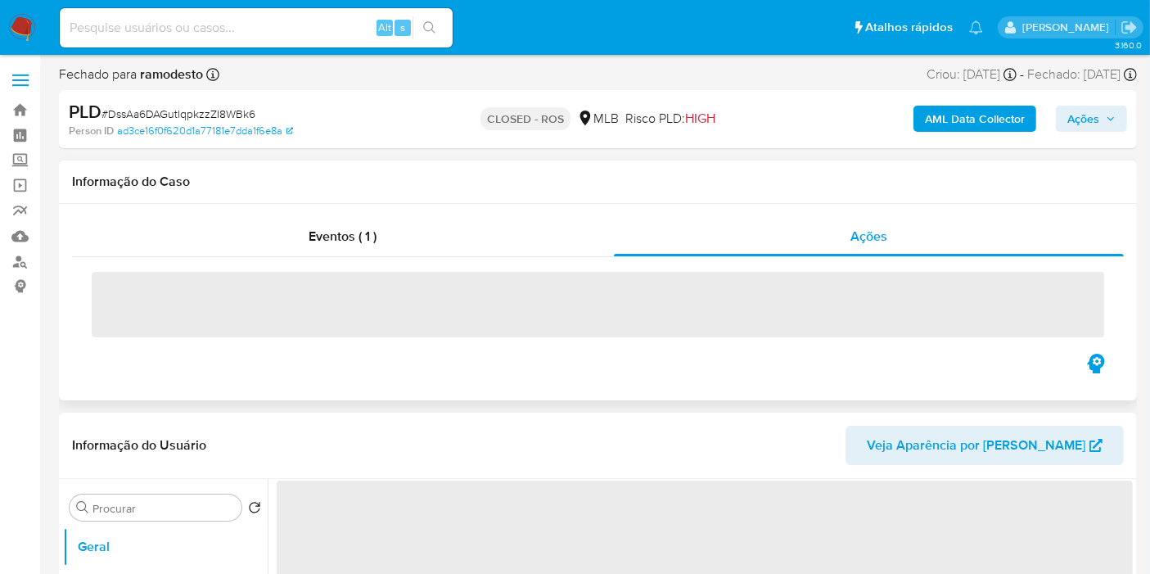
select select "10"
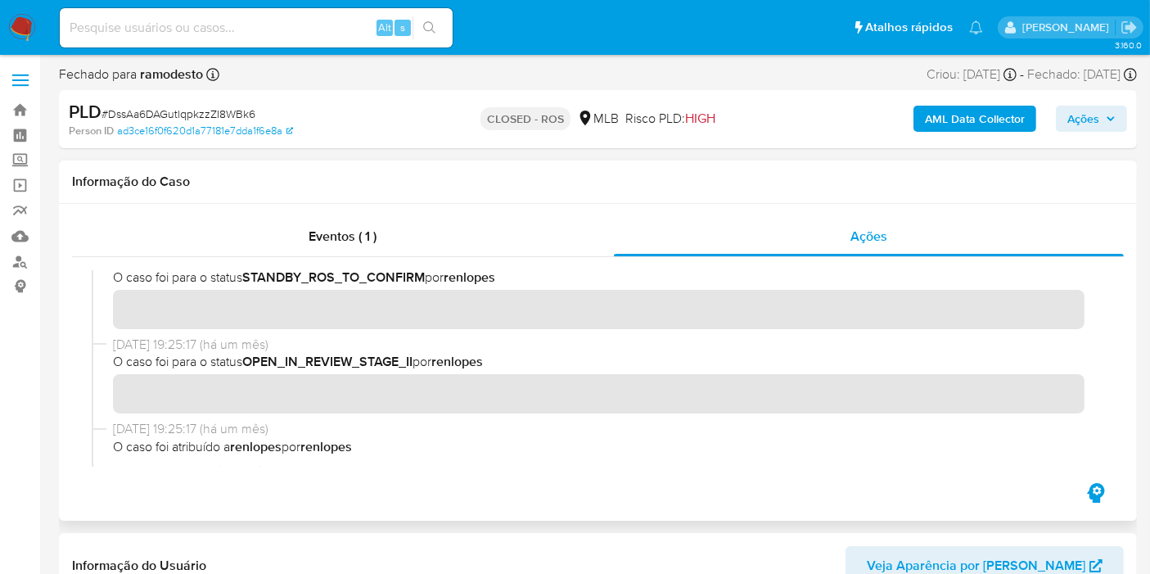
scroll to position [727, 0]
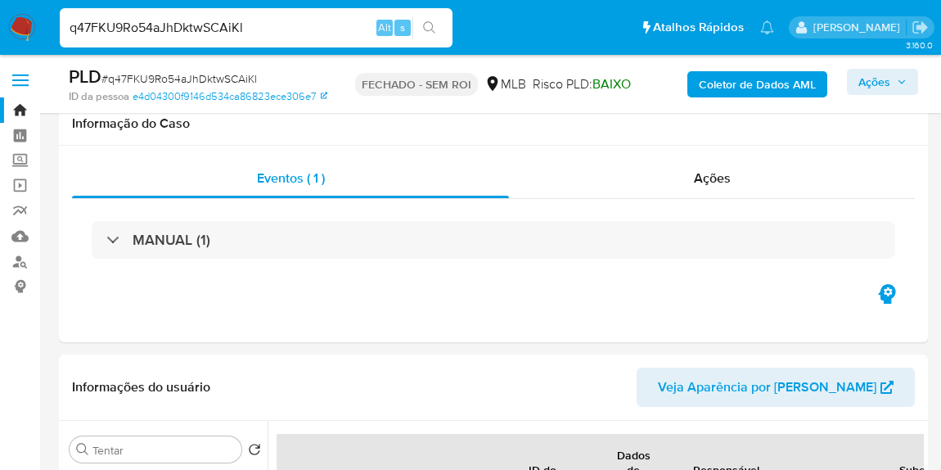
select select "10"
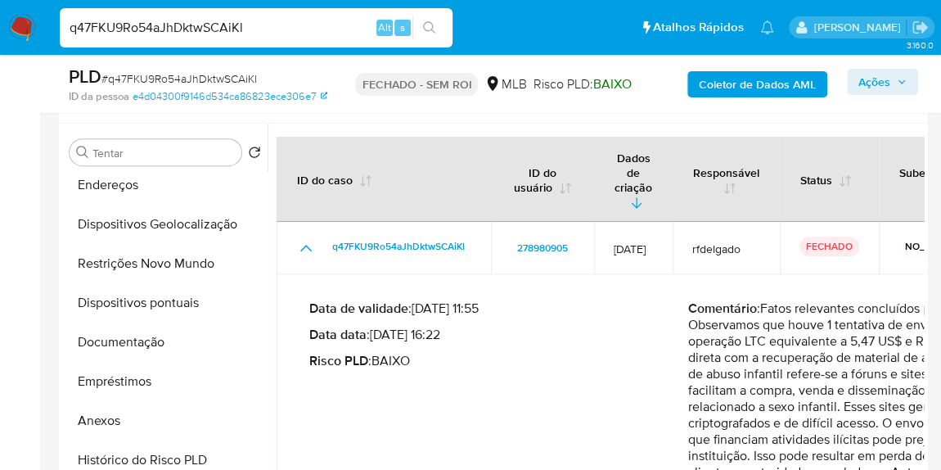
scroll to position [74, 0]
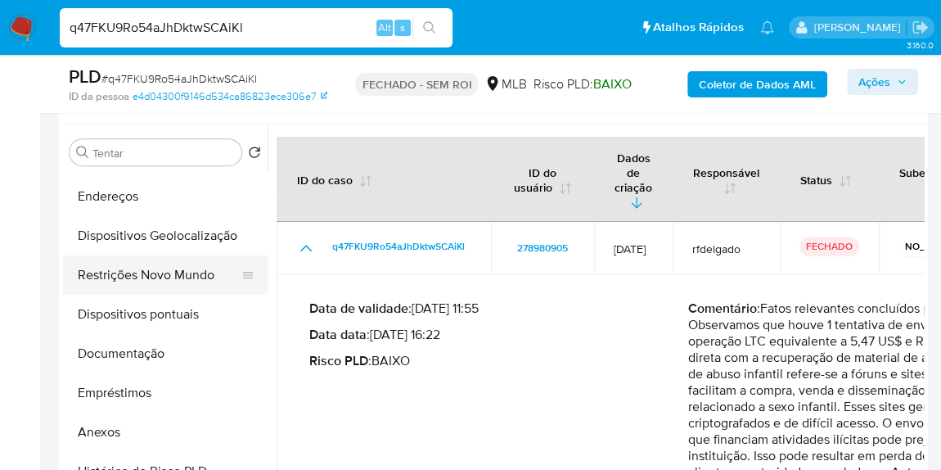
click at [168, 272] on button "Restrições Novo Mundo" at bounding box center [158, 274] width 191 height 39
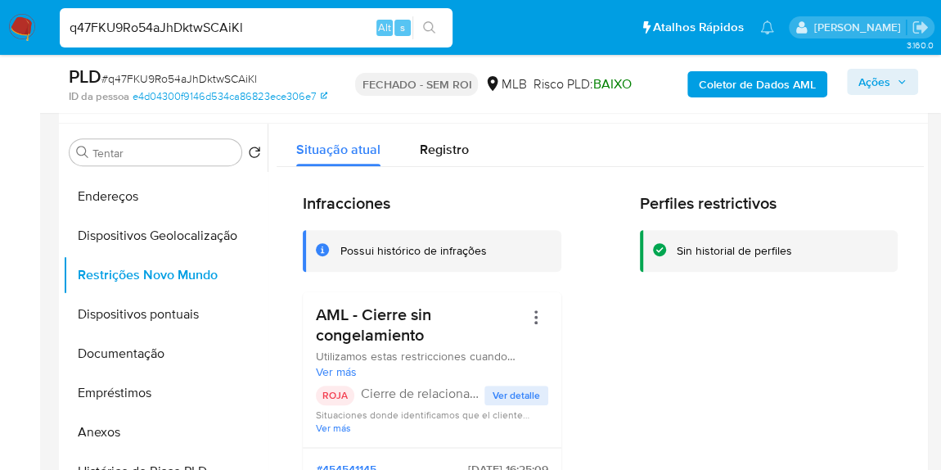
click at [334, 374] on span "Ver más" at bounding box center [420, 371] width 208 height 15
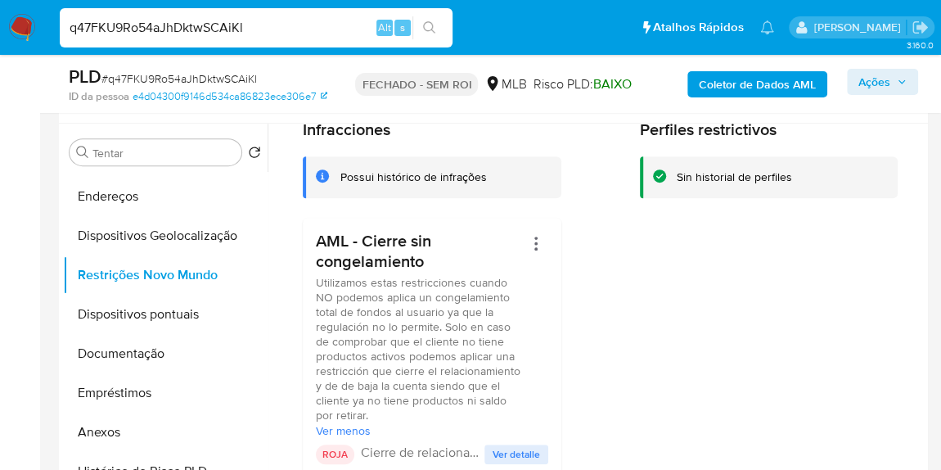
click at [361, 432] on span "Ver menos" at bounding box center [420, 430] width 208 height 15
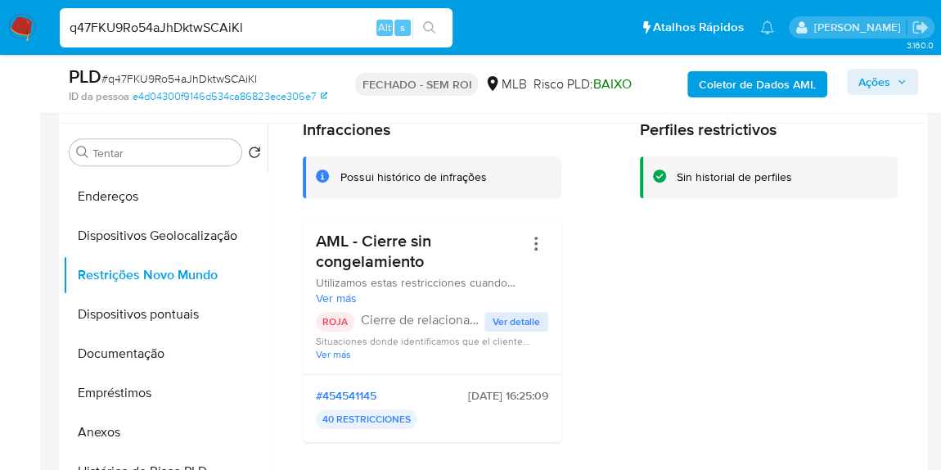
click at [206, 33] on input "q47FKU9Ro54aJhDktwSCAiKl" at bounding box center [256, 27] width 393 height 21
paste input "c8ZQTyJkVTG4MklpVt3Hw2Tt"
type input "c8ZQTyJkVTG4MklpVt3Hw2Tt"
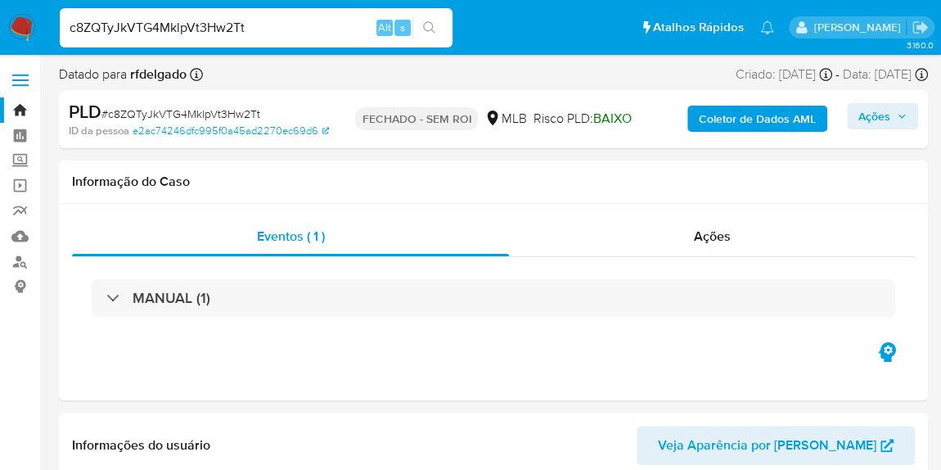
select select "10"
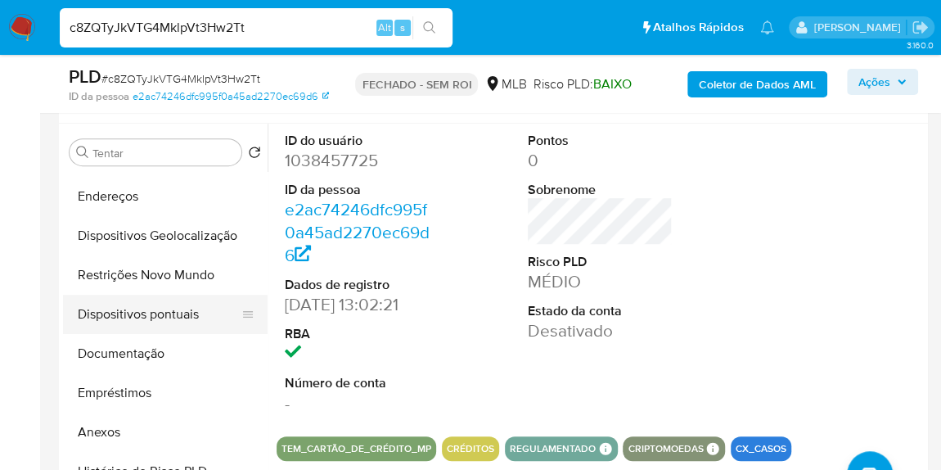
scroll to position [223, 0]
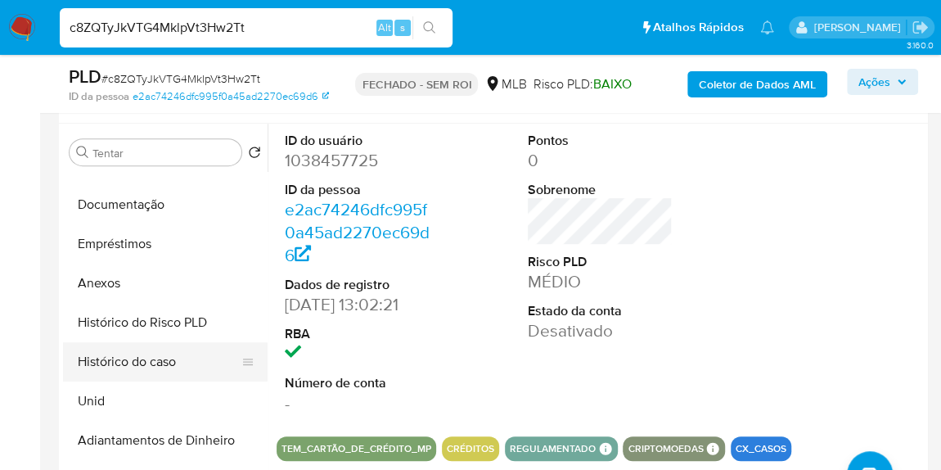
click at [146, 351] on button "Histórico do caso" at bounding box center [158, 361] width 191 height 39
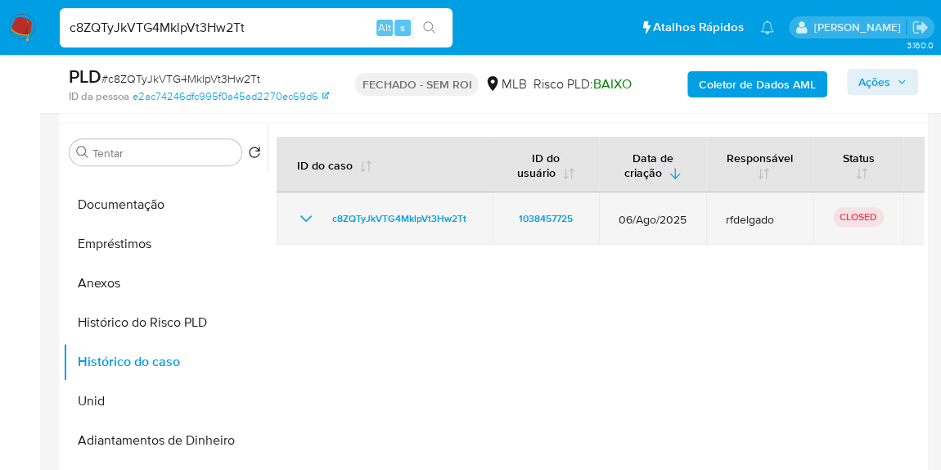
click at [319, 209] on div "c8ZQTyJkVTG4MklpVt3Hw2Tt" at bounding box center [384, 219] width 177 height 20
click at [297, 218] on icon "Mostrar/Ocultar" at bounding box center [306, 219] width 20 height 20
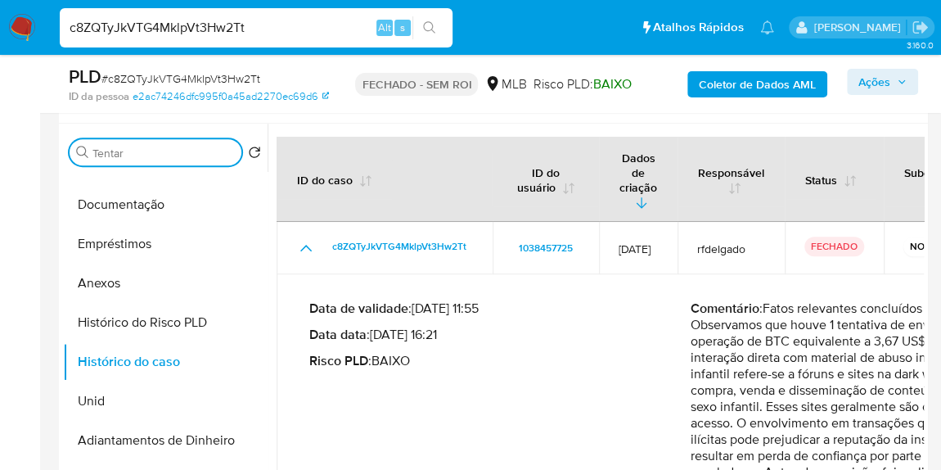
click at [120, 150] on input "Tentar" at bounding box center [163, 153] width 142 height 15
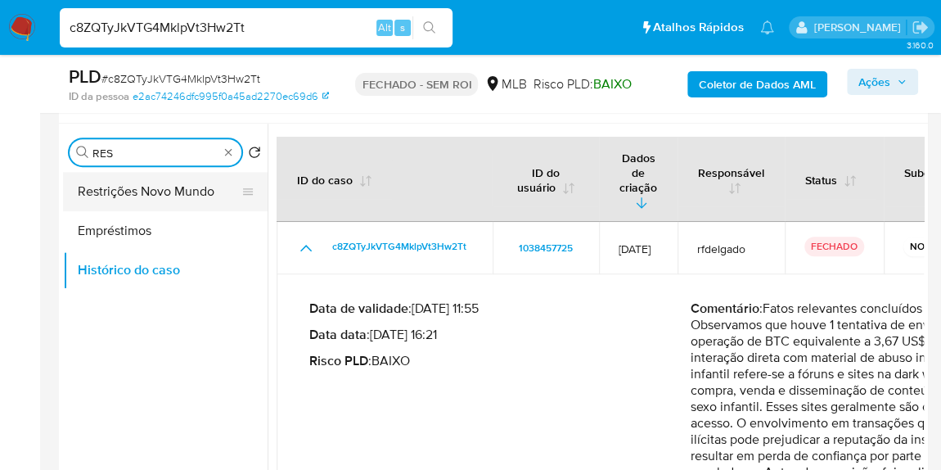
type input "RES"
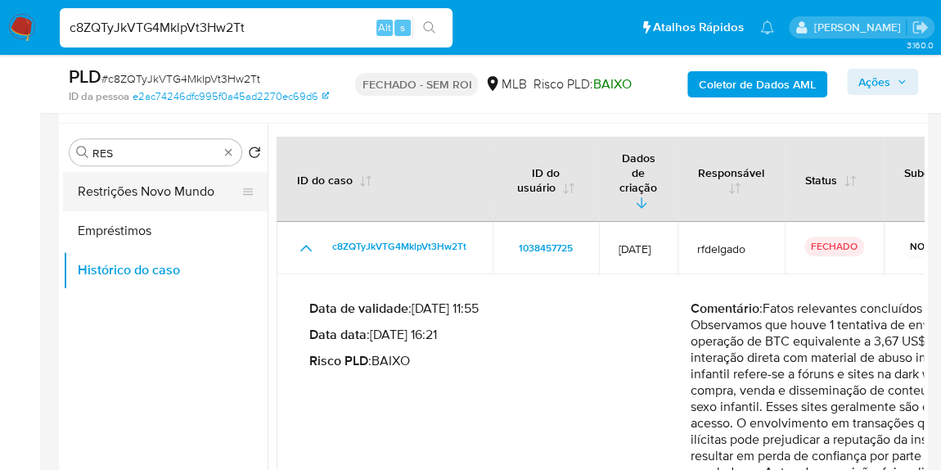
click at [144, 192] on button "Restrições Novo Mundo" at bounding box center [158, 191] width 191 height 39
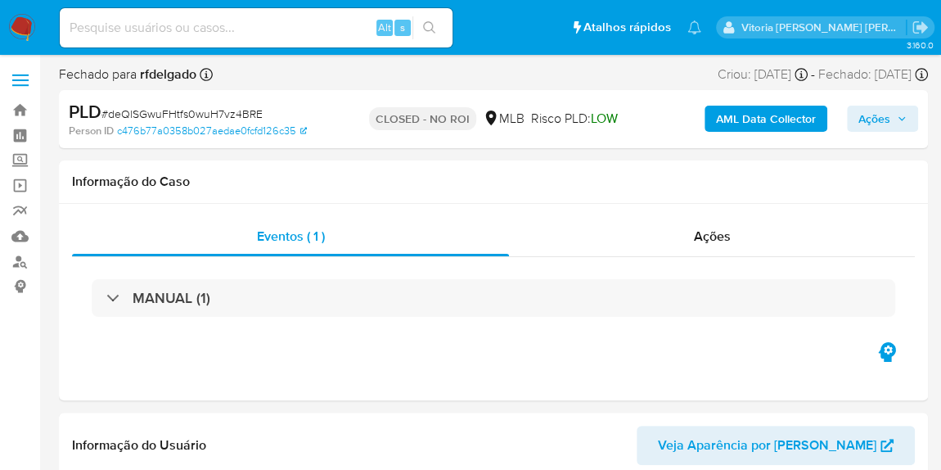
select select "10"
click at [232, 34] on input at bounding box center [256, 27] width 393 height 21
paste input "deQlSGwuFHtfs0wuH7vz4BRE"
type input "deQlSGwuFHtfs0wuH7vz4BRE"
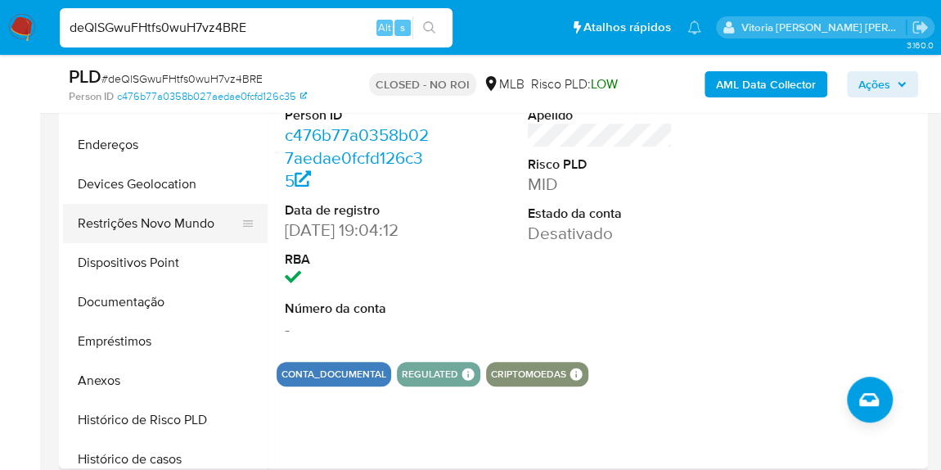
scroll to position [74, 0]
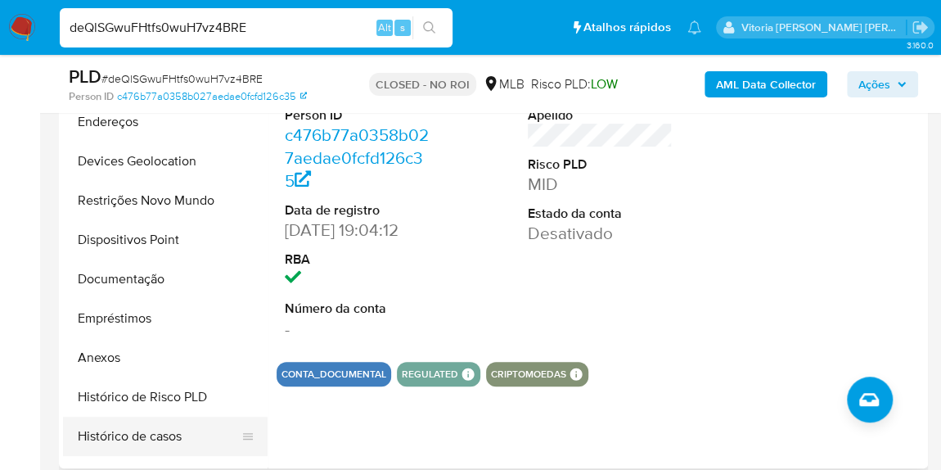
click at [120, 431] on button "Histórico de casos" at bounding box center [158, 436] width 191 height 39
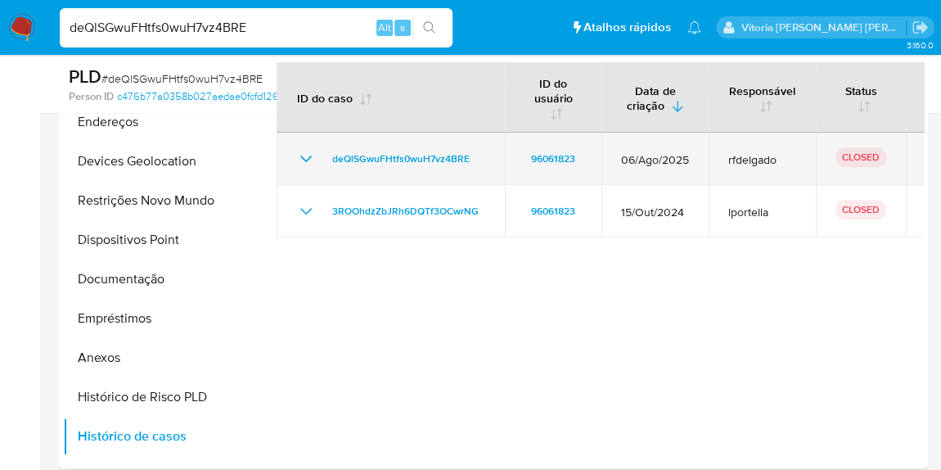
click at [308, 155] on icon "Mostrar/Ocultar" at bounding box center [306, 159] width 20 height 20
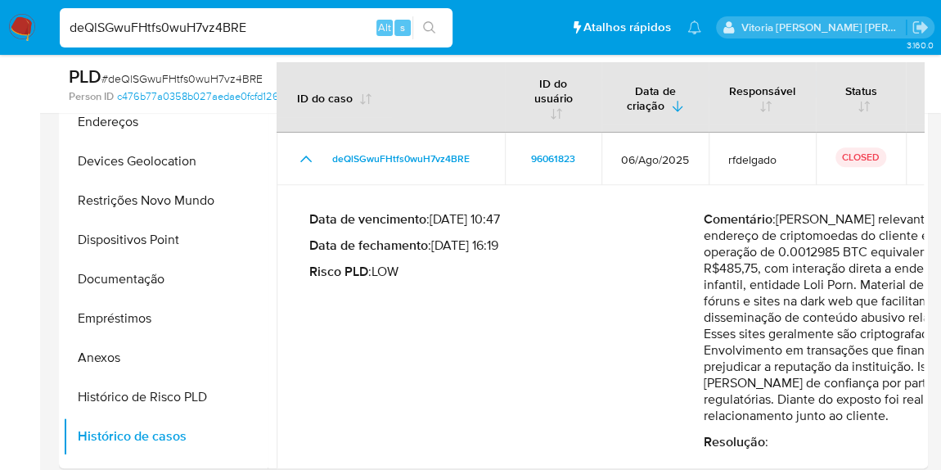
click at [178, 28] on input "deQlSGwuFHtfs0wuH7vz4BRE" at bounding box center [256, 27] width 393 height 21
click at [148, 23] on input "deQlSGwuFHtfs0wuH7vz4BRE" at bounding box center [256, 27] width 393 height 21
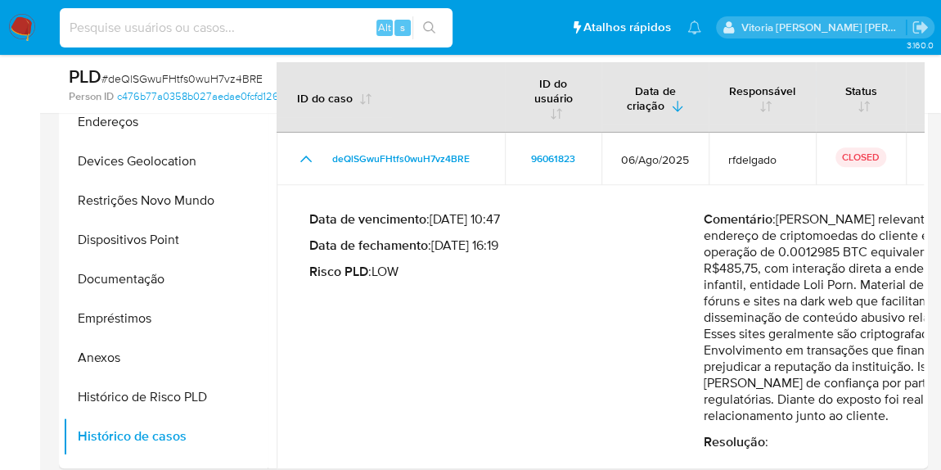
paste input "ULCllBkbGQ6GthRbJi0MJo3o"
type input "ULCllBkbGQ6GthRbJi0MJo3o"
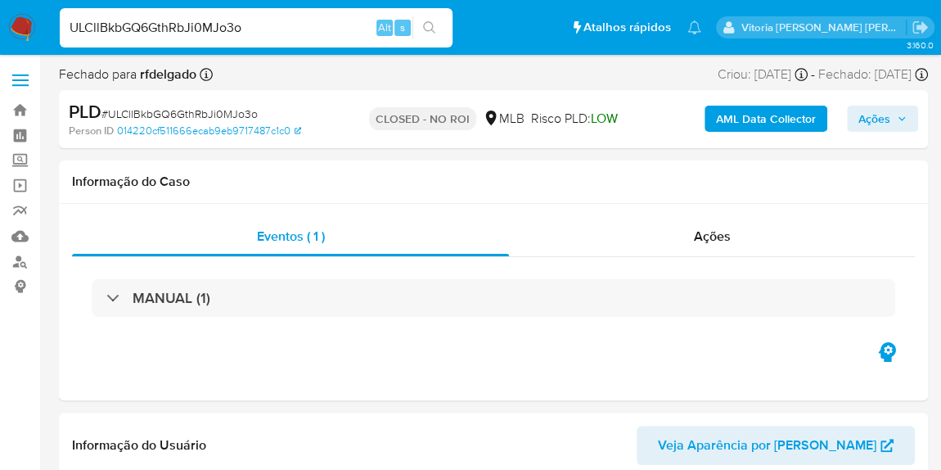
select select "10"
click at [182, 32] on input "ULCllBkbGQ6GthRbJi0MJo3o" at bounding box center [256, 27] width 393 height 21
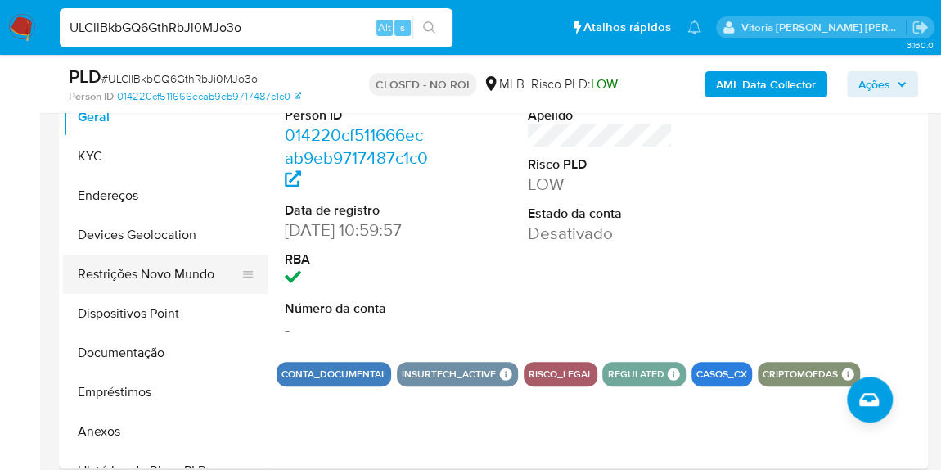
scroll to position [148, 0]
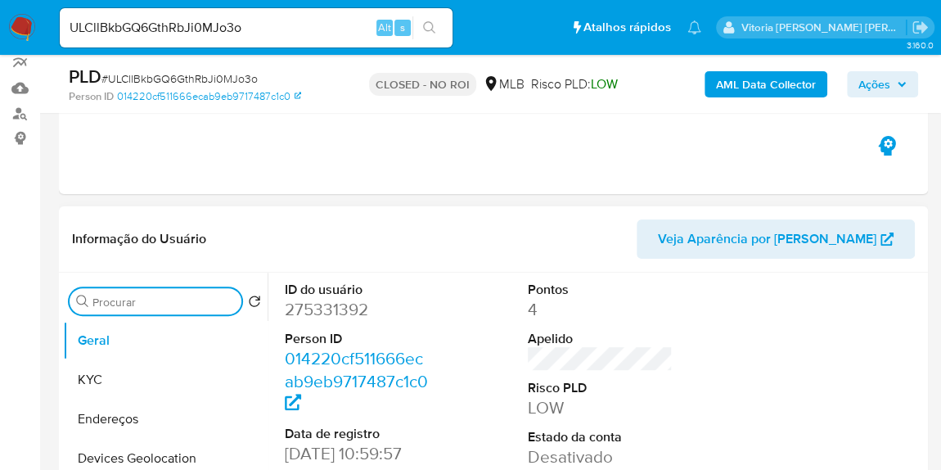
click at [135, 299] on input "Procurar" at bounding box center [163, 302] width 142 height 15
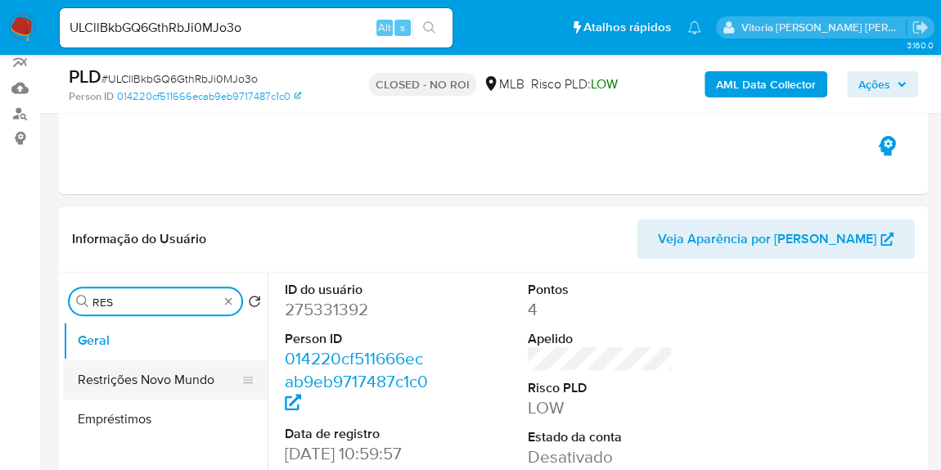
click at [138, 379] on button "Restrições Novo Mundo" at bounding box center [158, 379] width 191 height 39
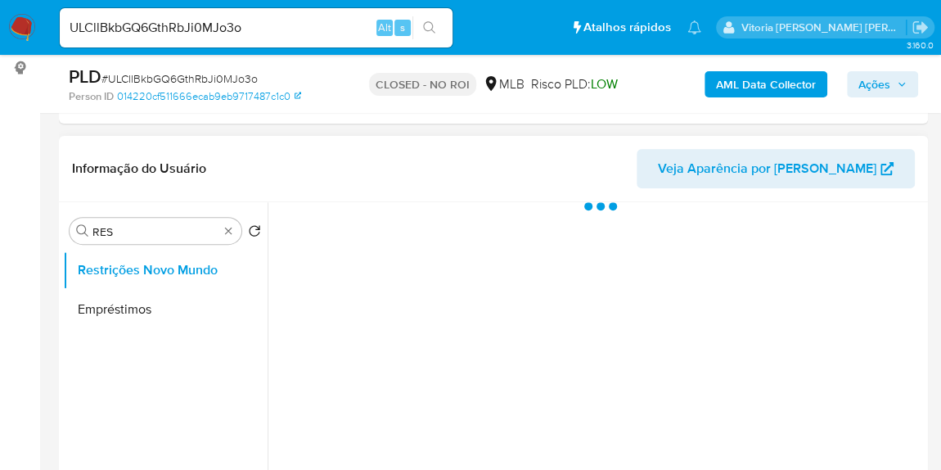
scroll to position [297, 0]
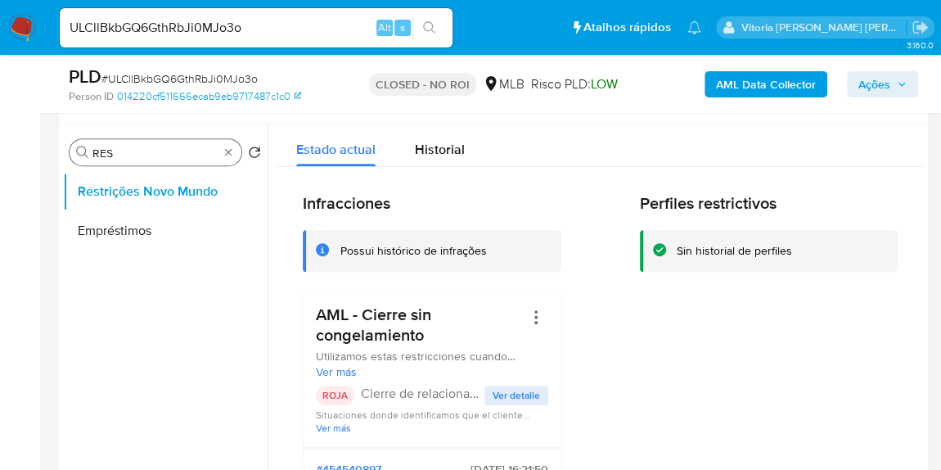
click at [110, 152] on input "RES" at bounding box center [155, 153] width 126 height 15
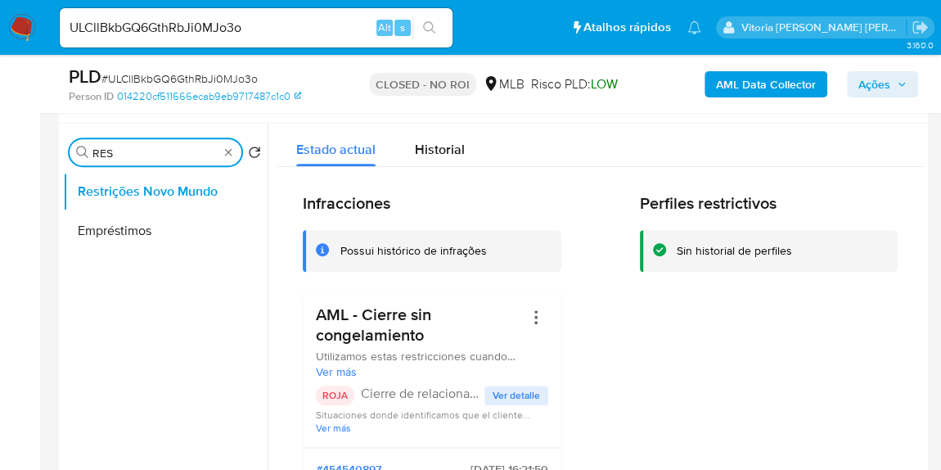
click at [110, 152] on input "RES" at bounding box center [155, 153] width 126 height 15
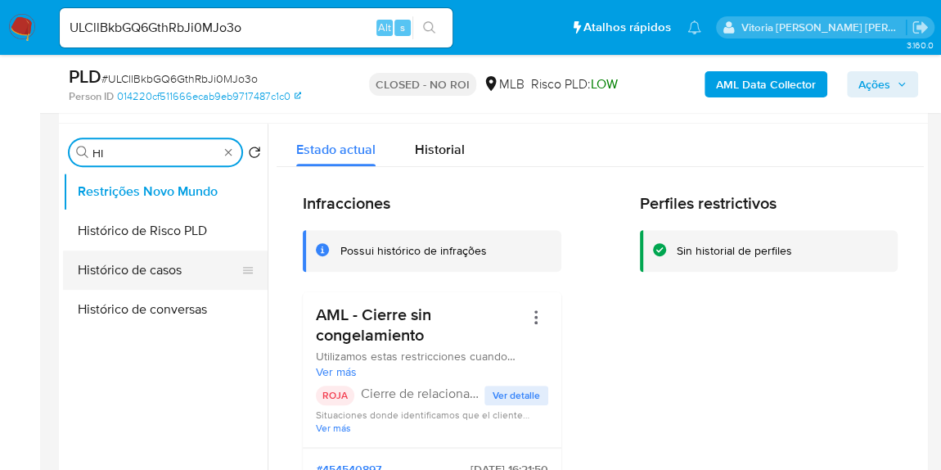
type input "HI"
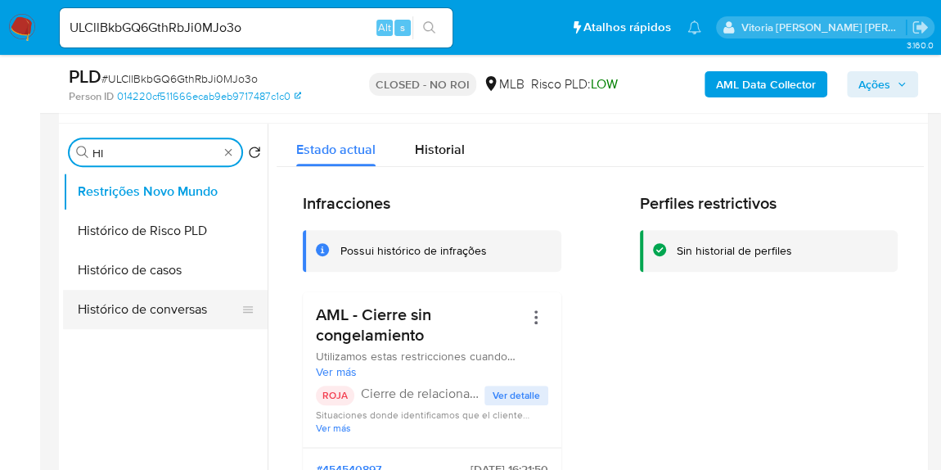
click at [152, 264] on button "Histórico de casos" at bounding box center [165, 269] width 205 height 39
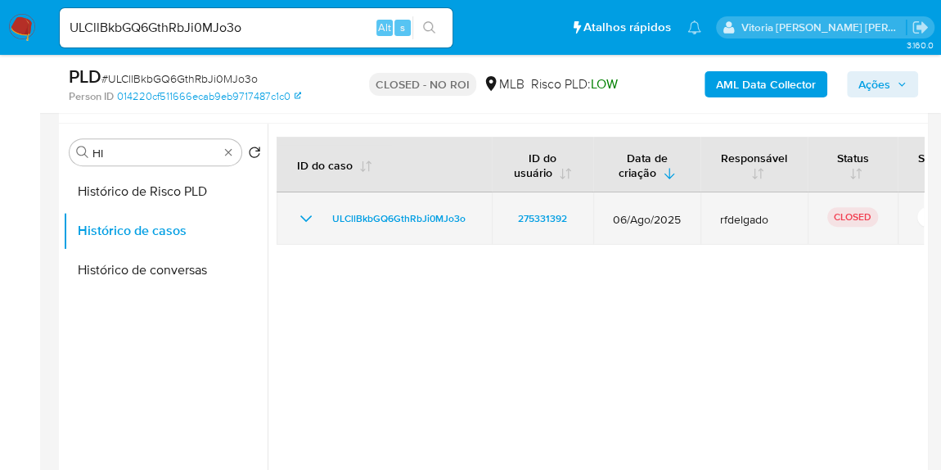
click at [300, 217] on icon "Mostrar/Ocultar" at bounding box center [306, 219] width 20 height 20
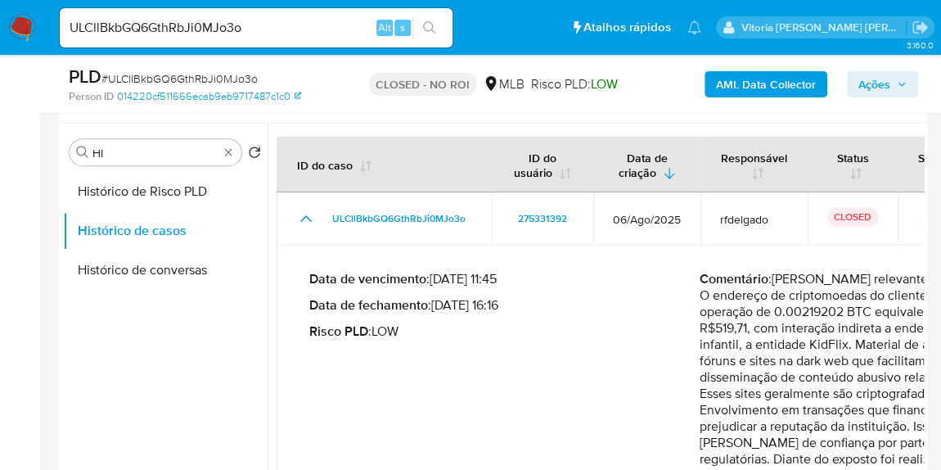
click at [214, 29] on input "ULCllBkbGQ6GthRbJi0MJo3o" at bounding box center [256, 27] width 393 height 21
paste input "a2uMHR3JvF1E4UqgUXyS4jO1"
type input "a2uMHR3JvF1E4UqgUXyS4jO1"
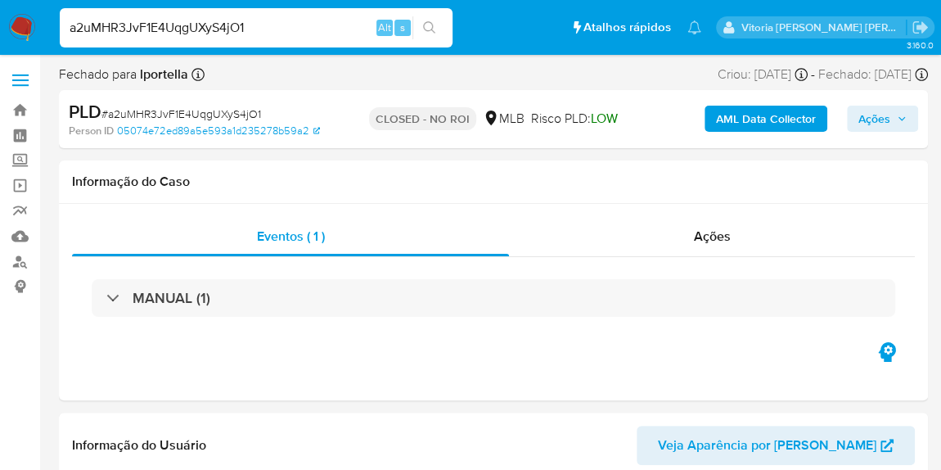
select select "10"
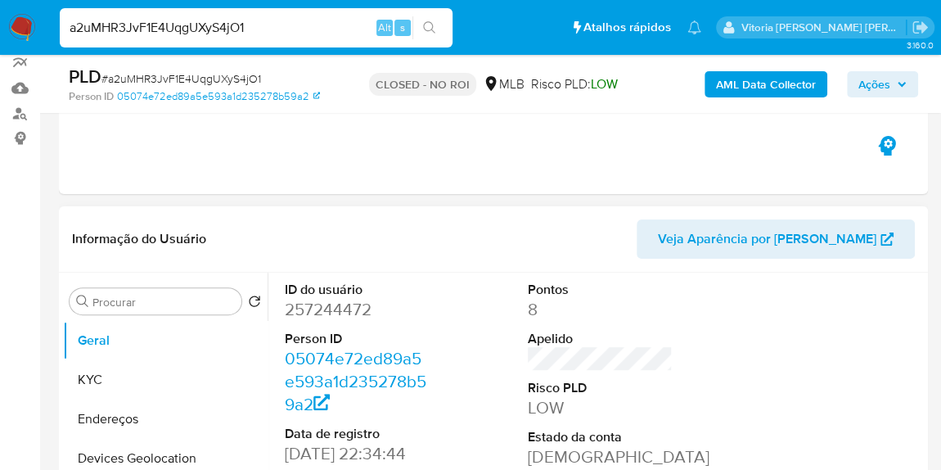
scroll to position [2, 0]
click at [117, 304] on input "Procurar" at bounding box center [163, 302] width 142 height 15
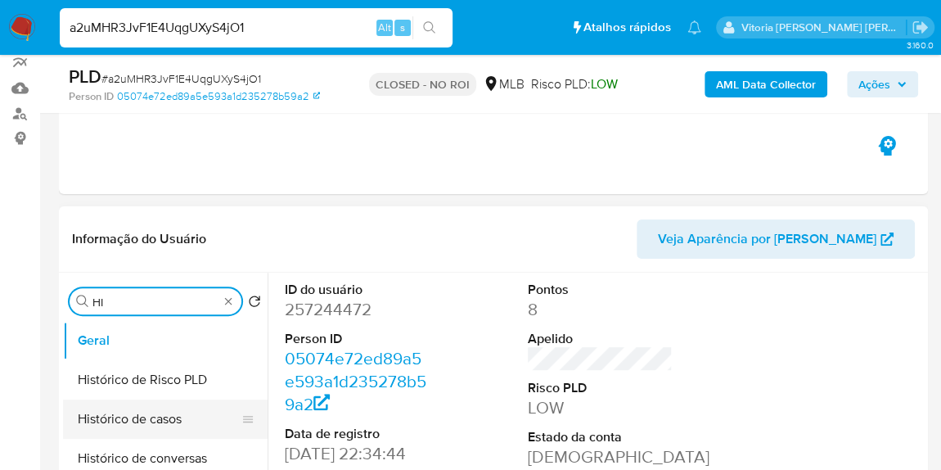
type input "HI"
click at [115, 416] on button "Histórico de casos" at bounding box center [158, 418] width 191 height 39
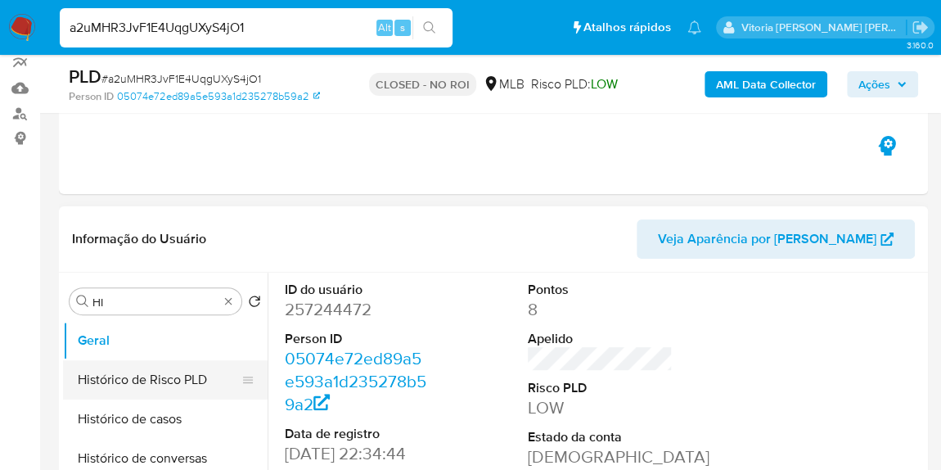
scroll to position [0, 0]
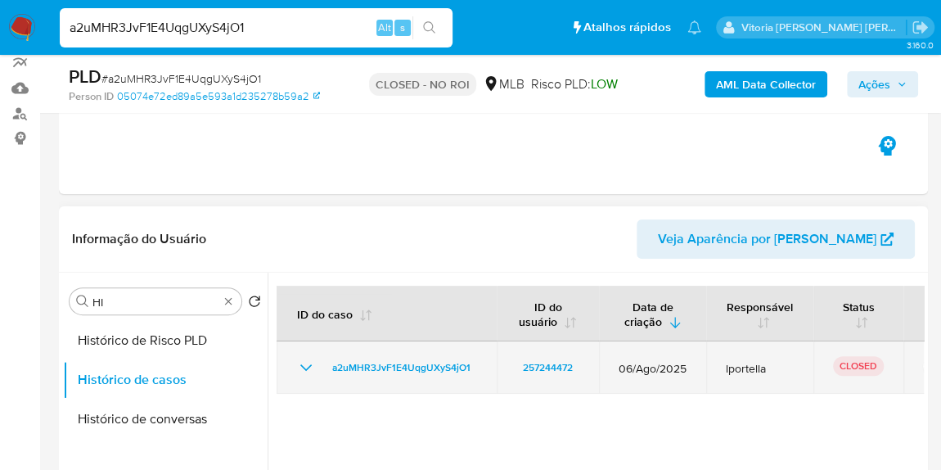
click at [307, 363] on icon "Mostrar/Ocultar" at bounding box center [306, 368] width 20 height 20
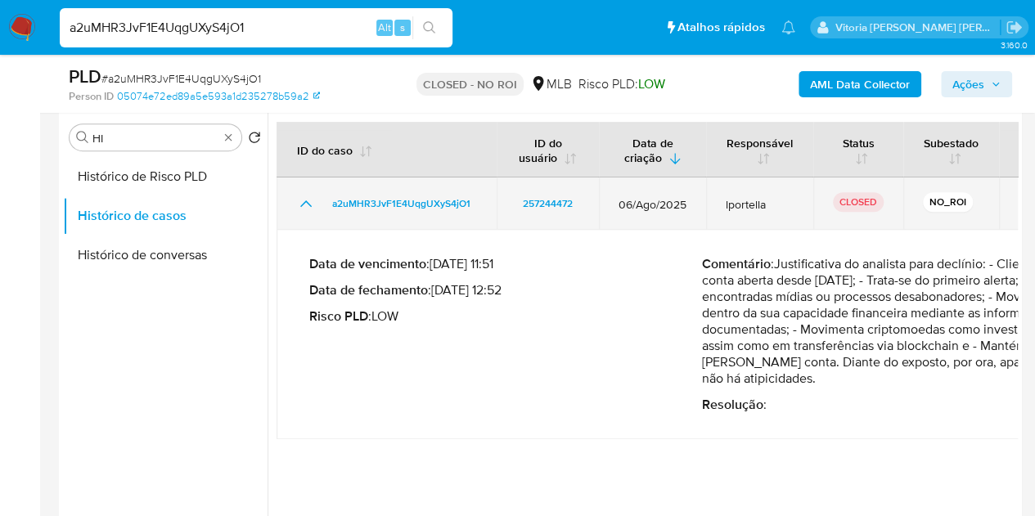
scroll to position [290, 0]
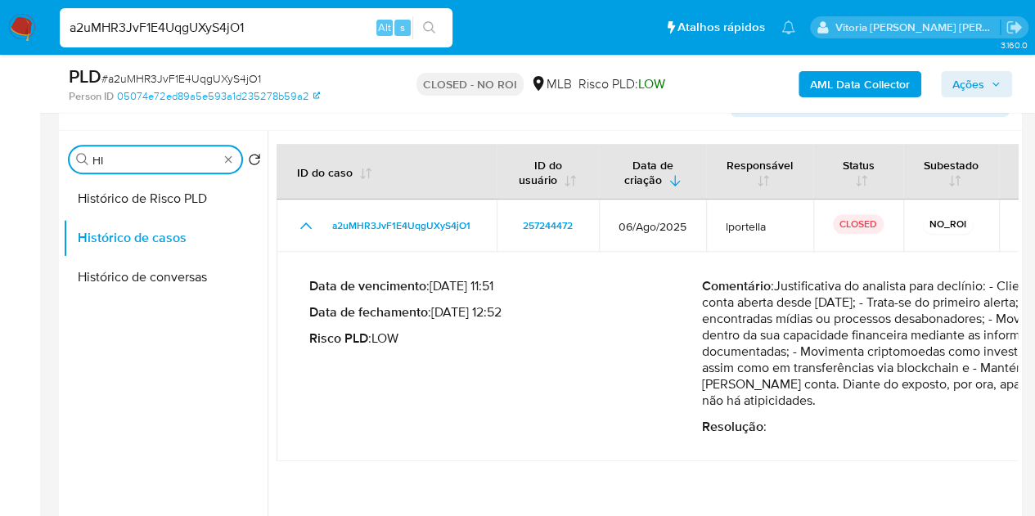
drag, startPoint x: 124, startPoint y: 160, endPoint x: 34, endPoint y: 159, distance: 90.0
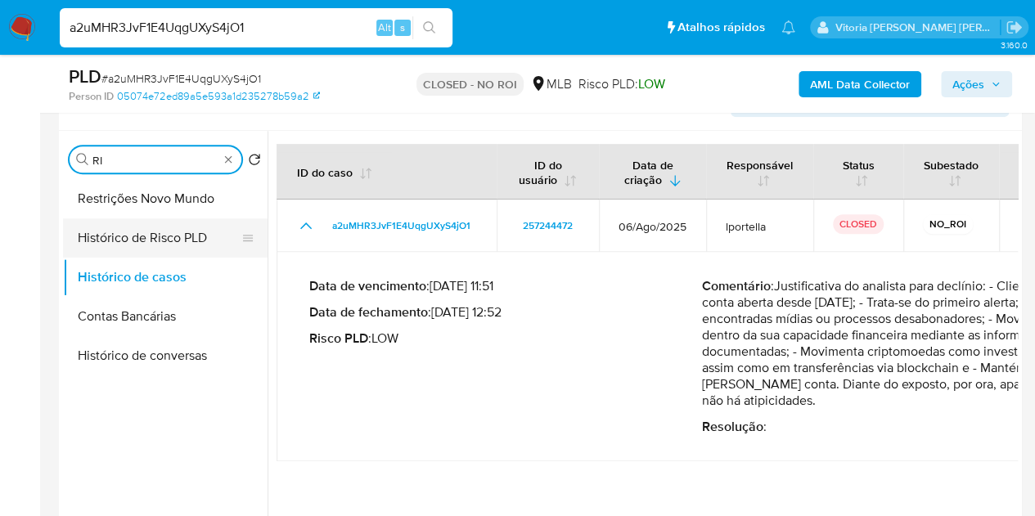
click at [159, 246] on button "Histórico de Risco PLD" at bounding box center [158, 237] width 191 height 39
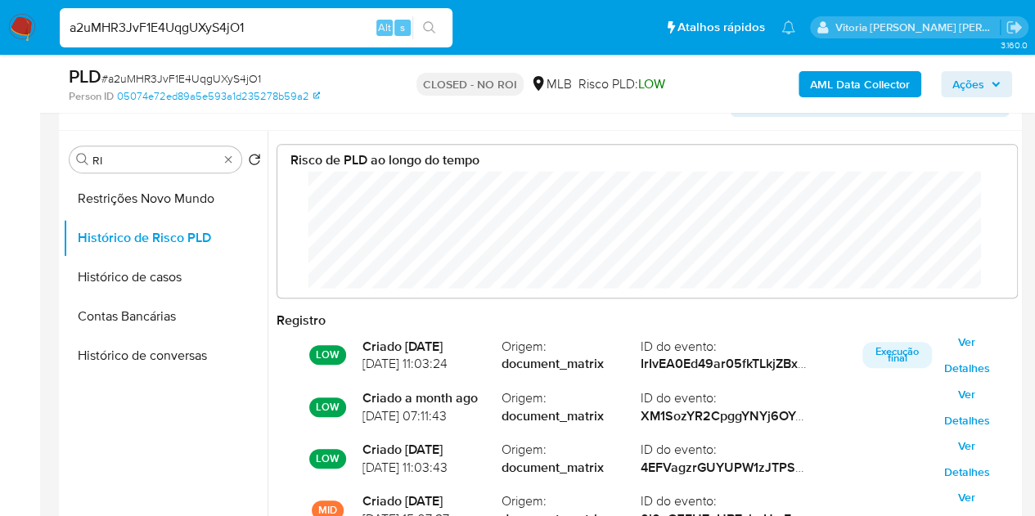
scroll to position [123, 707]
drag, startPoint x: 108, startPoint y: 155, endPoint x: 71, endPoint y: 150, distance: 37.1
click at [71, 150] on div "Procurar RI" at bounding box center [156, 159] width 172 height 26
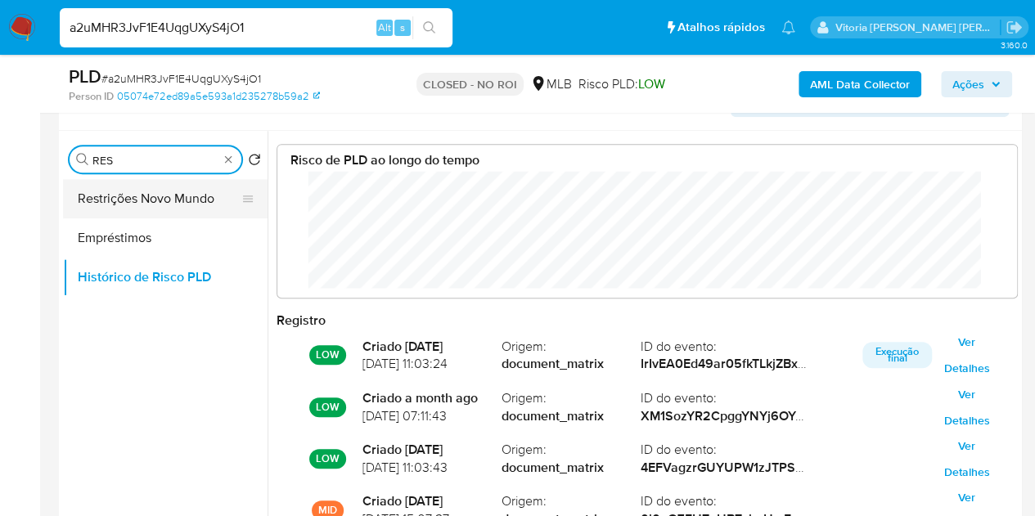
type input "RES"
click at [126, 207] on button "Restrições Novo Mundo" at bounding box center [158, 198] width 191 height 39
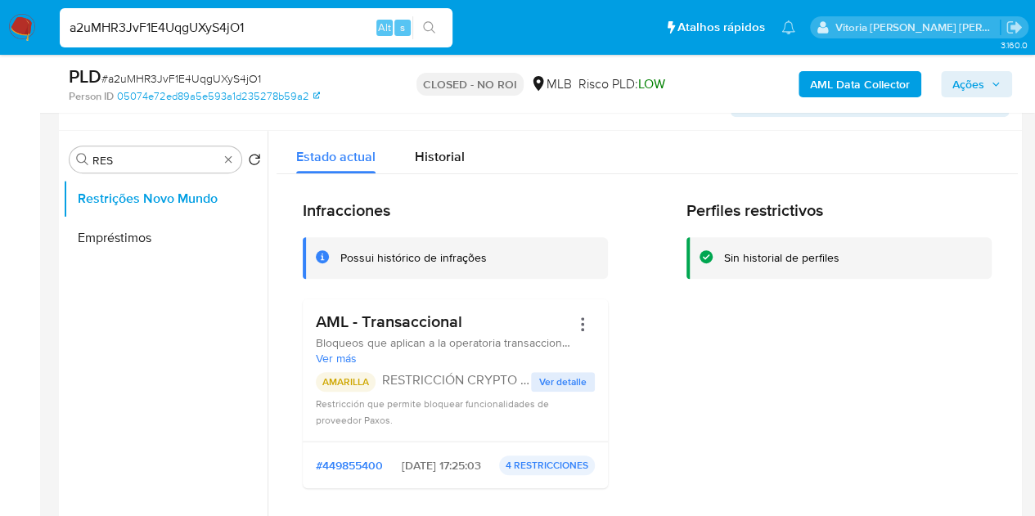
click at [428, 322] on h3 "AML - Transaccional" at bounding box center [443, 322] width 254 height 20
click at [190, 34] on input "a2uMHR3JvF1E4UqgUXyS4jO1" at bounding box center [256, 27] width 393 height 21
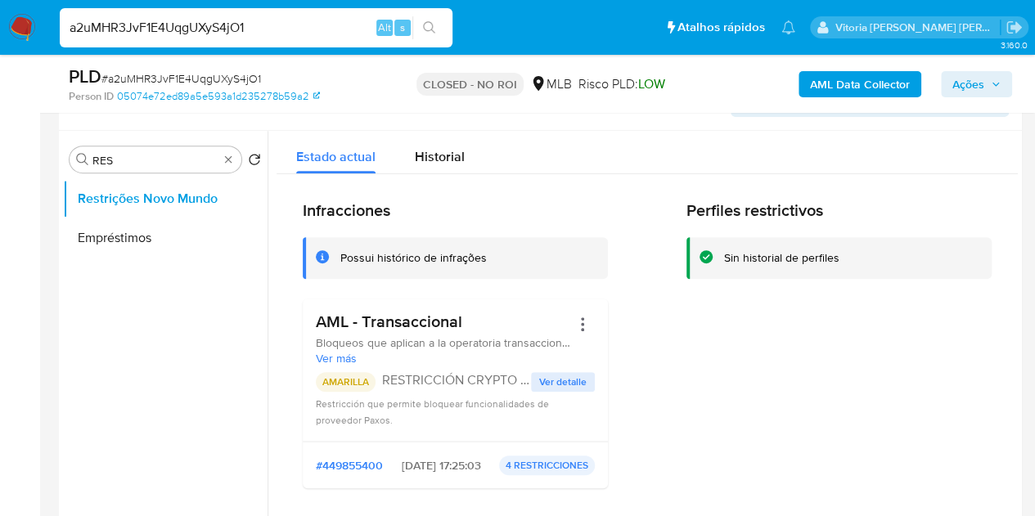
paste input "zfevNRXfslcAJedB8R8kNNiU"
type input "zfevNRXfslcAJedB8R8kNNiU"
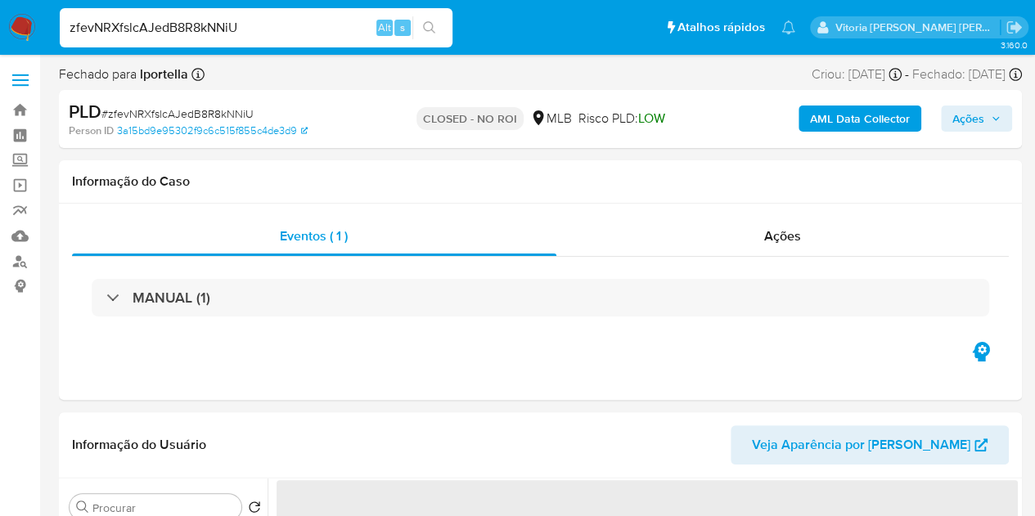
select select "10"
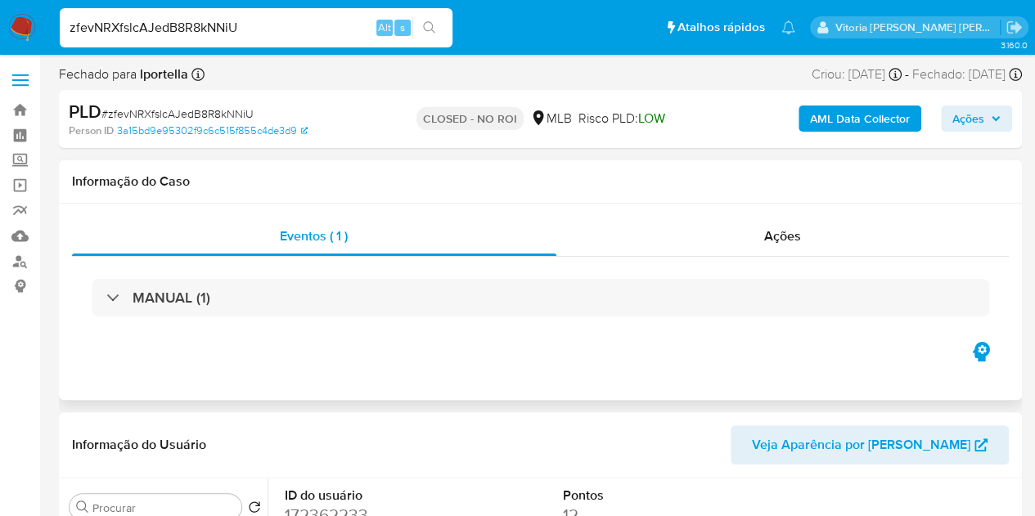
scroll to position [245, 0]
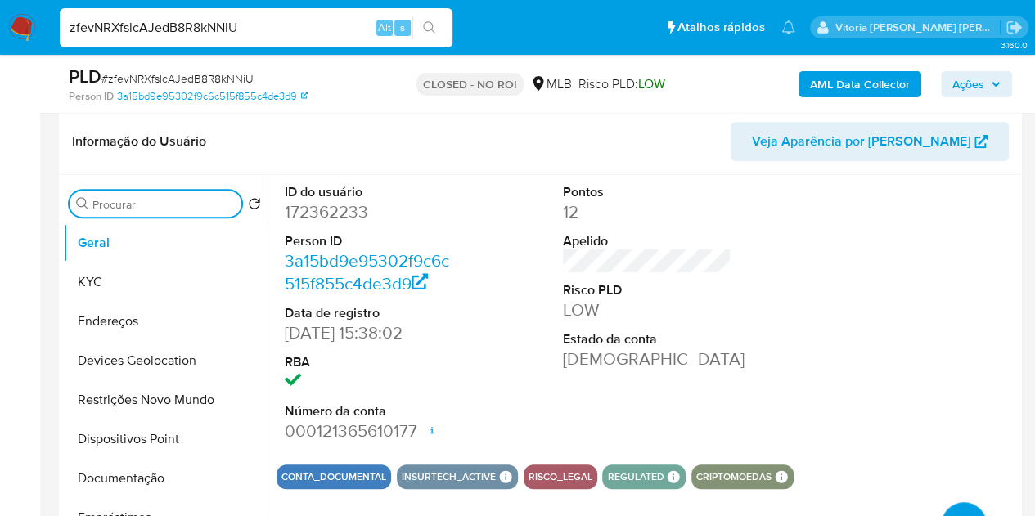
click at [165, 210] on input "Procurar" at bounding box center [163, 204] width 142 height 15
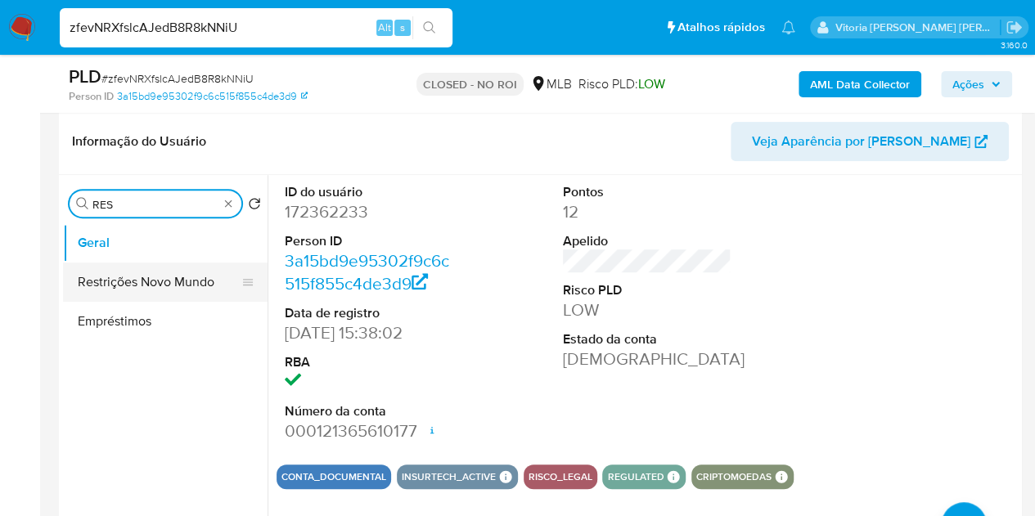
type input "RES"
click at [154, 288] on button "Restrições Novo Mundo" at bounding box center [158, 282] width 191 height 39
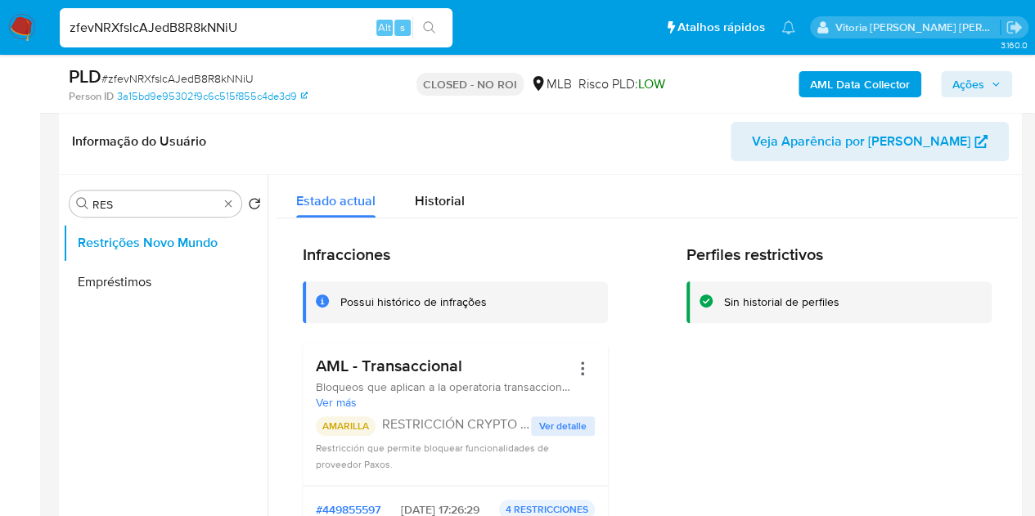
drag, startPoint x: 492, startPoint y: 373, endPoint x: 311, endPoint y: 366, distance: 181.0
click at [311, 366] on div "AML - Transaccional Bloqueos que aplican a la operatoria transaccional de AML. …" at bounding box center [455, 414] width 305 height 143
click at [152, 29] on input "zfevNRXfslcAJedB8R8kNNiU" at bounding box center [256, 27] width 393 height 21
paste input "8reVlb8KVxtTSj0m92OJQ0NT"
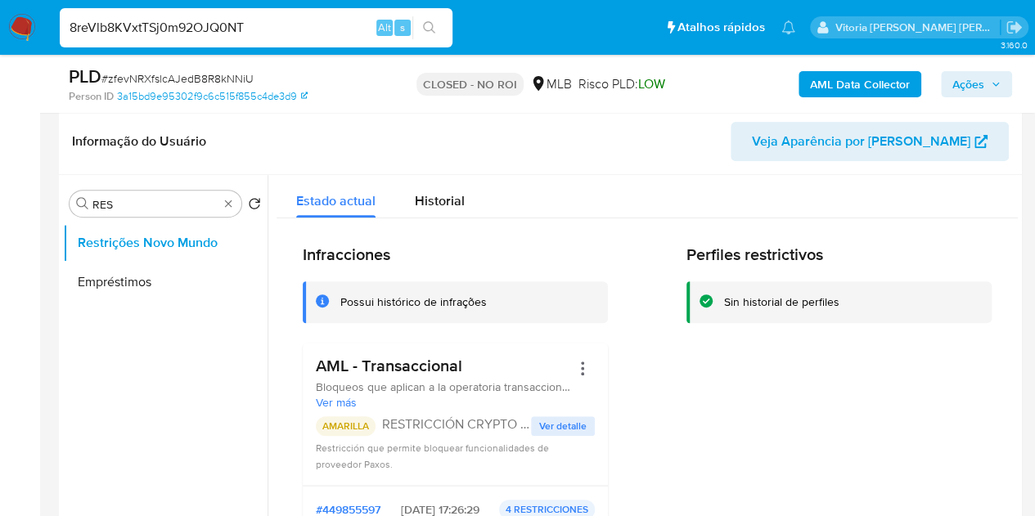
type input "8reVlb8KVxtTSj0m92OJQ0NT"
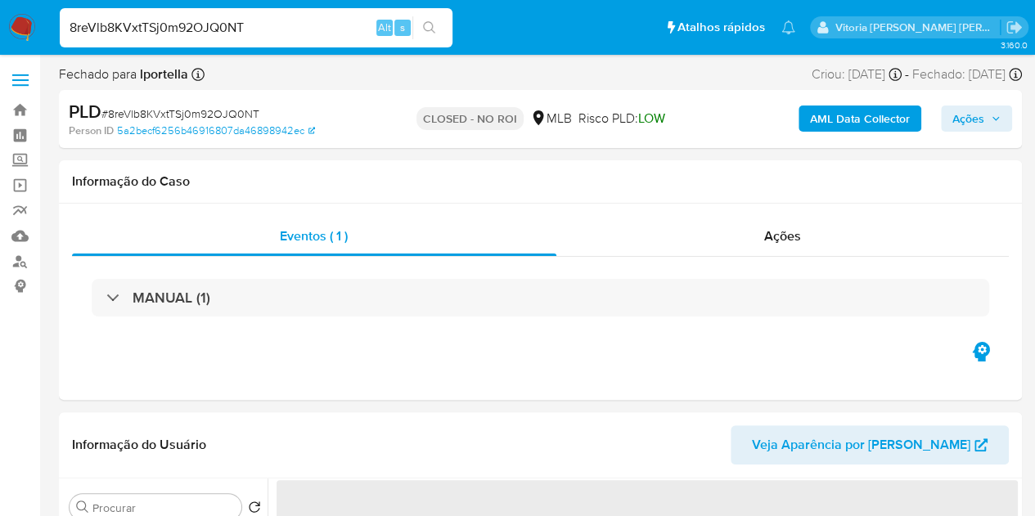
select select "10"
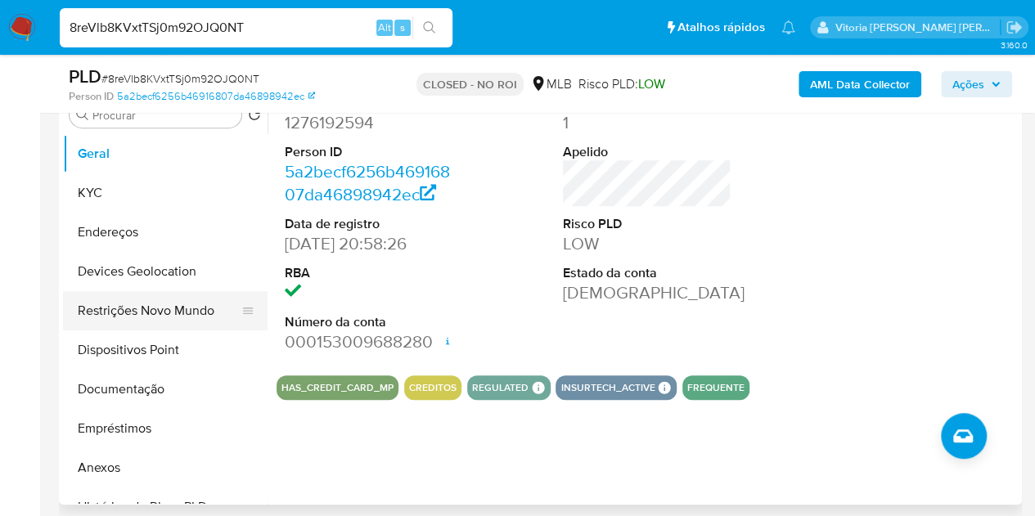
scroll to position [245, 0]
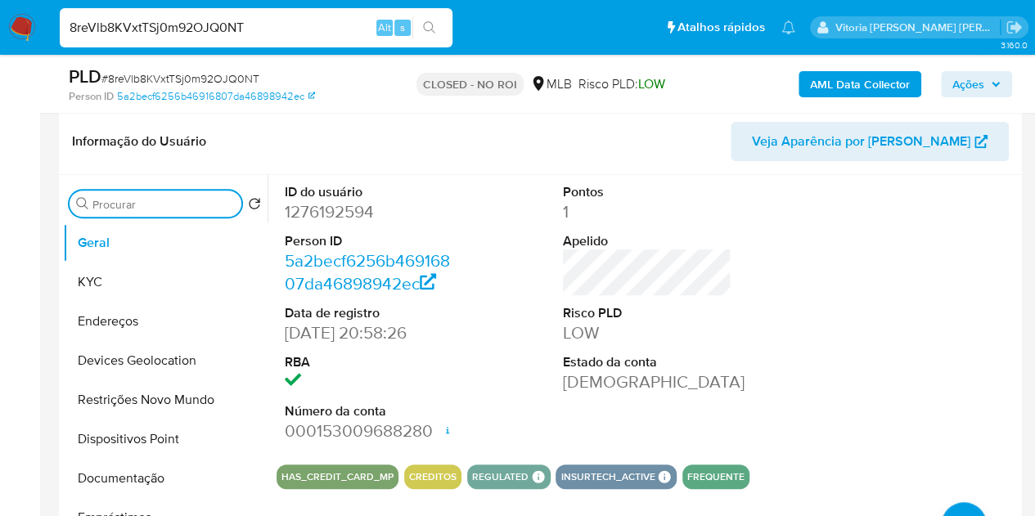
click at [132, 209] on input "Procurar" at bounding box center [163, 204] width 142 height 15
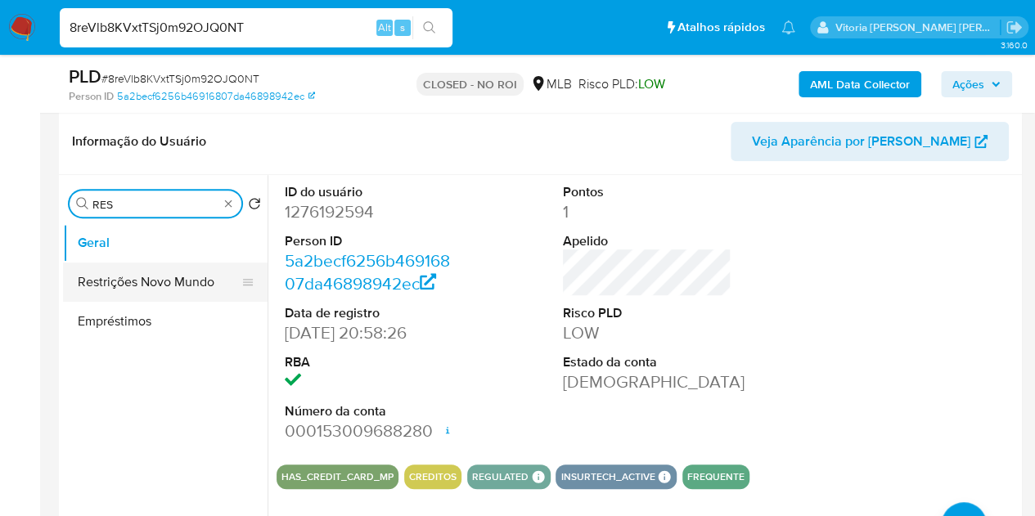
click at [152, 277] on button "Restrições Novo Mundo" at bounding box center [158, 282] width 191 height 39
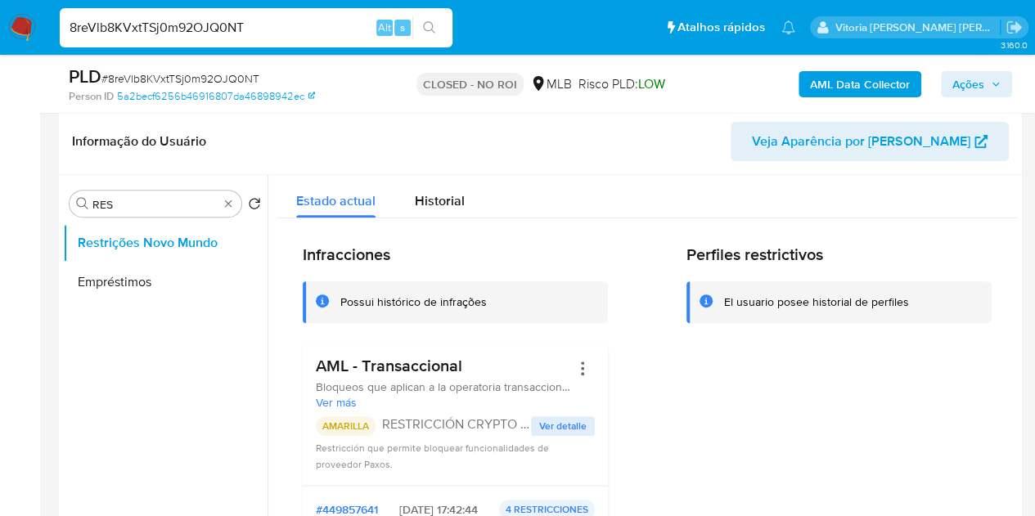
click at [407, 363] on h3 "AML - Transaccional" at bounding box center [443, 366] width 254 height 20
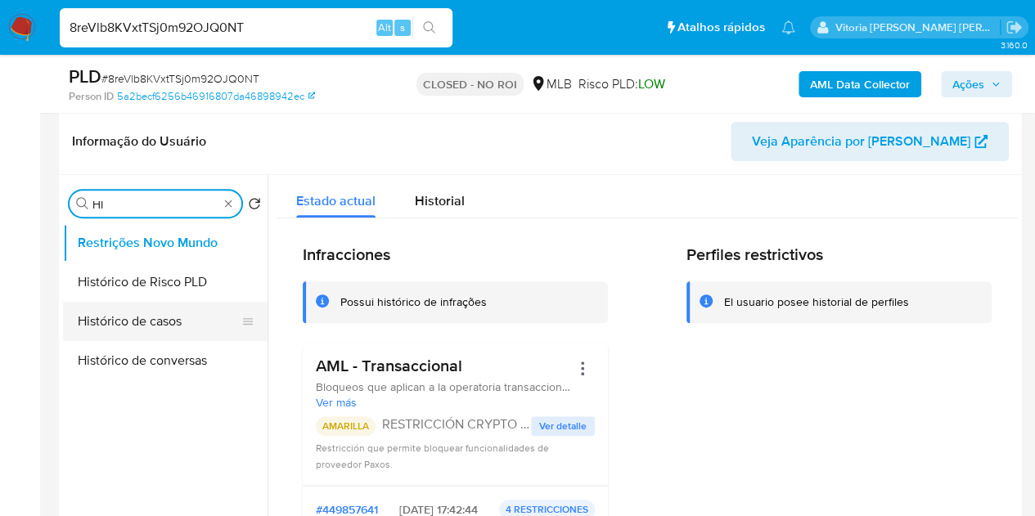
type input "HI"
click at [132, 318] on button "Histórico de casos" at bounding box center [158, 321] width 191 height 39
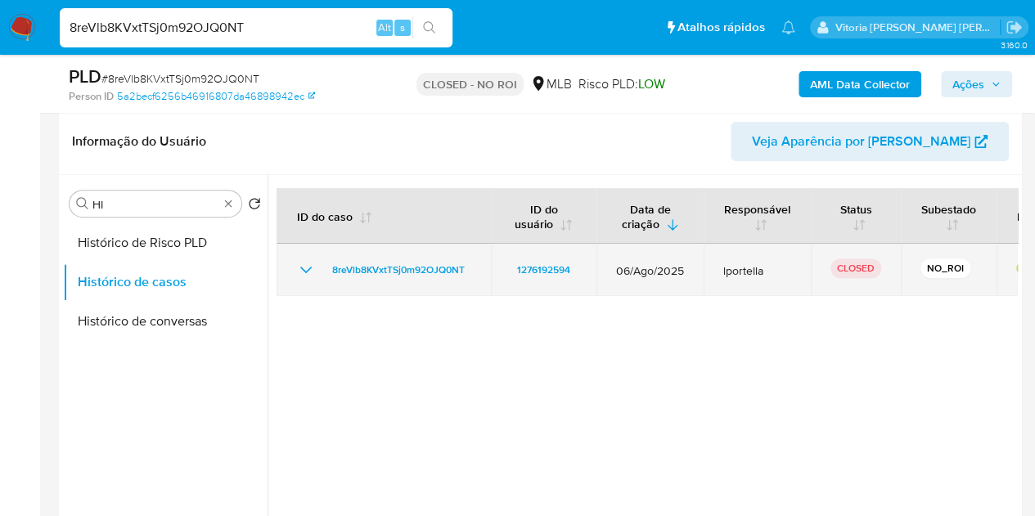
click at [306, 269] on icon "Mostrar/Ocultar" at bounding box center [306, 270] width 20 height 20
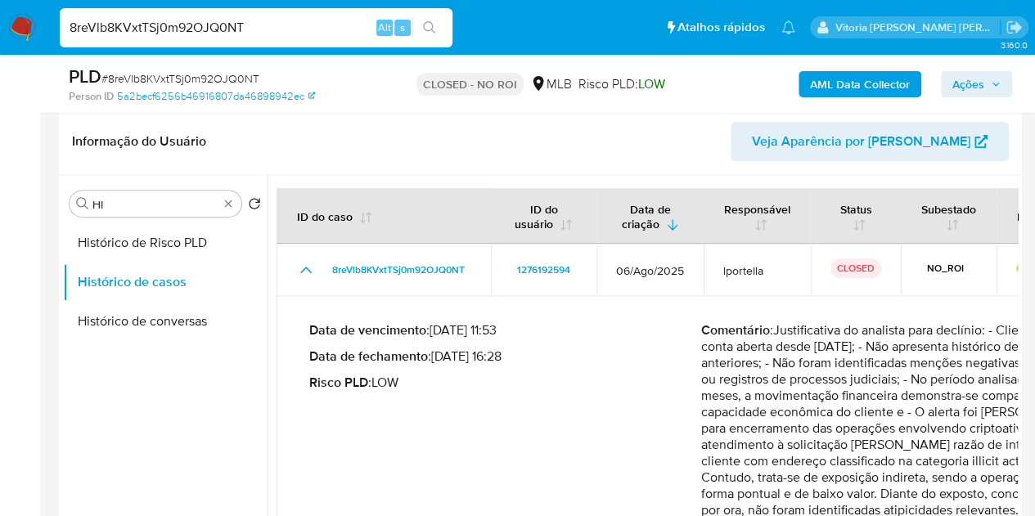
scroll to position [327, 0]
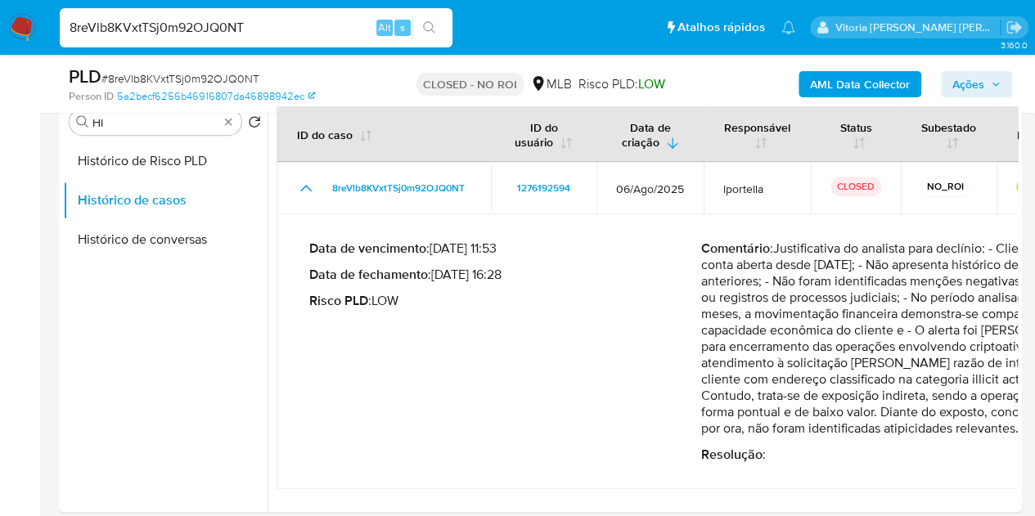
click at [164, 38] on div "8reVlb8KVxtTSj0m92OJQ0NT Alt s" at bounding box center [256, 27] width 393 height 39
click at [167, 27] on input "8reVlb8KVxtTSj0m92OJQ0NT" at bounding box center [256, 27] width 393 height 21
paste input "77tQHwEvuYu4oXAjxTwGY7pO"
type input "77tQHwEvuYu4oXAjxTwGY7pO"
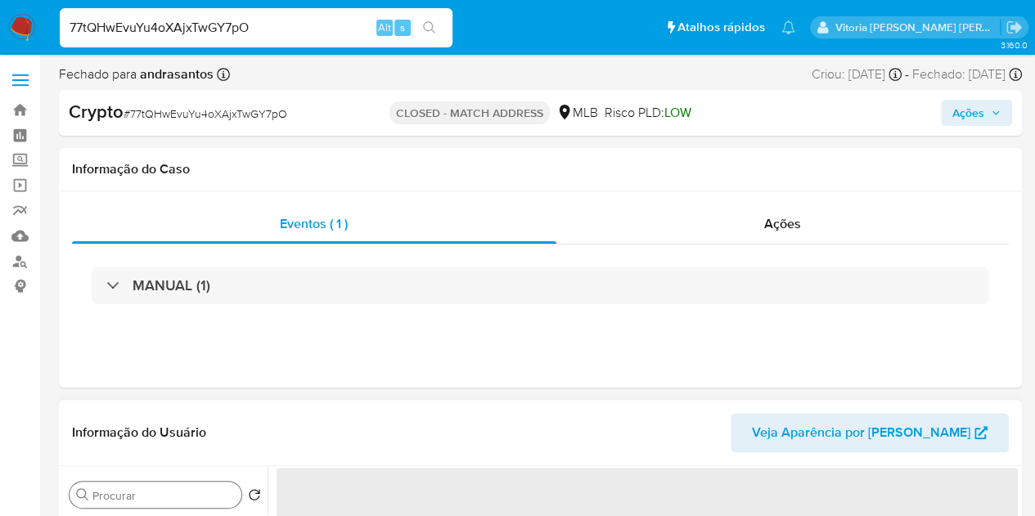
select select "10"
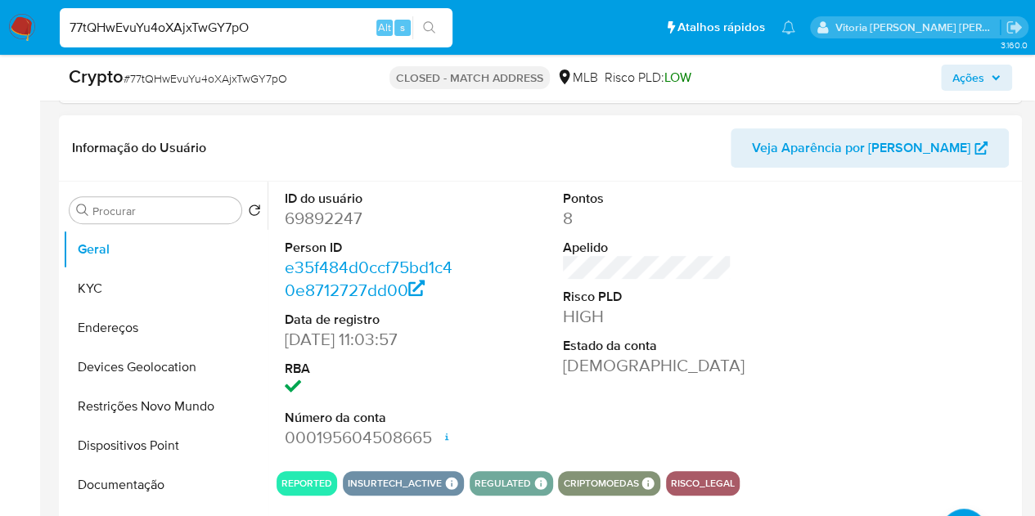
scroll to position [245, 0]
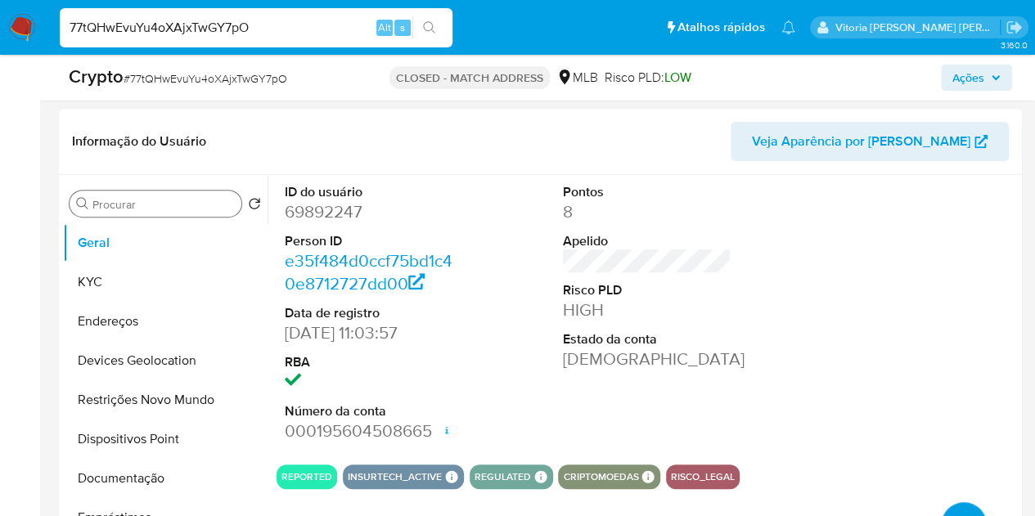
click at [105, 215] on div "Procurar" at bounding box center [156, 204] width 172 height 26
click at [105, 205] on input "Procurar" at bounding box center [163, 204] width 142 height 15
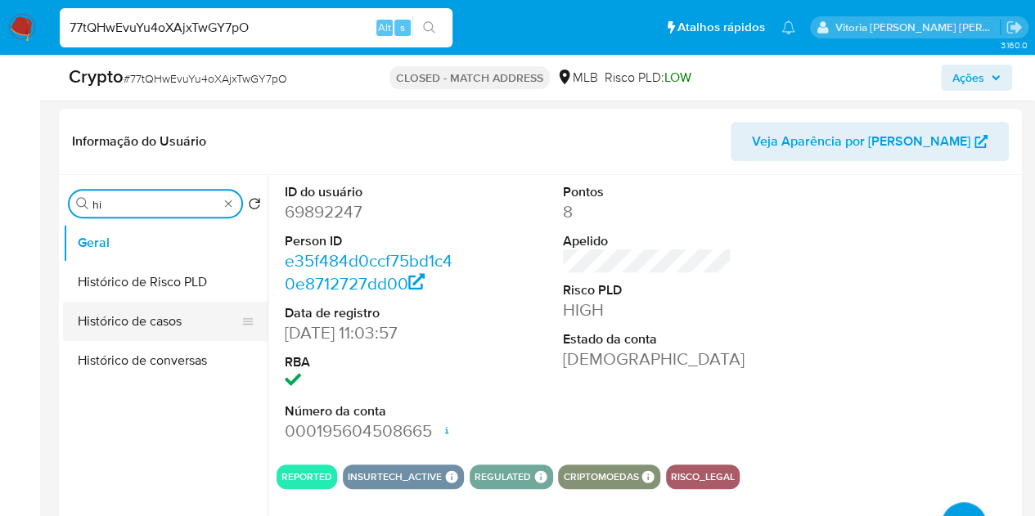
click at [121, 314] on button "Histórico de casos" at bounding box center [158, 321] width 191 height 39
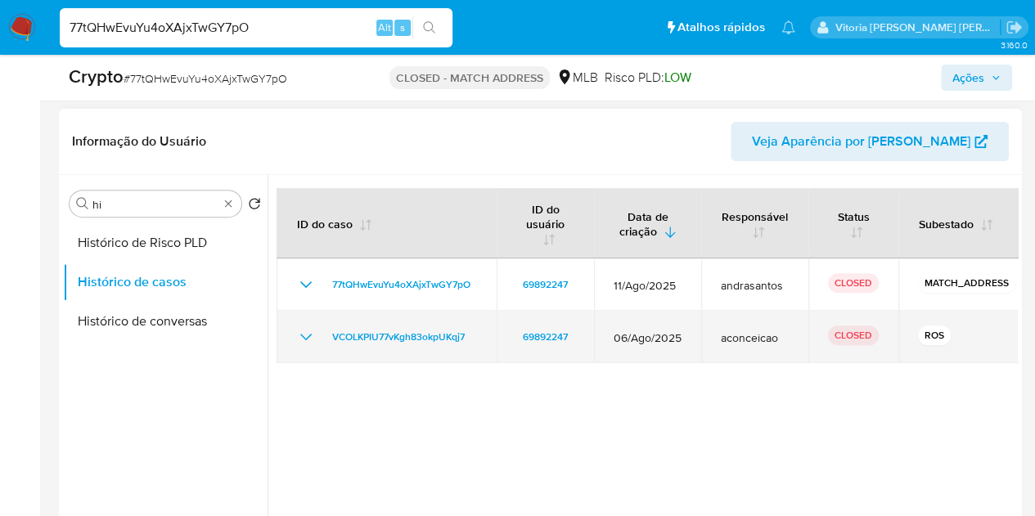
click at [304, 327] on icon "Mostrar/Ocultar" at bounding box center [306, 337] width 20 height 20
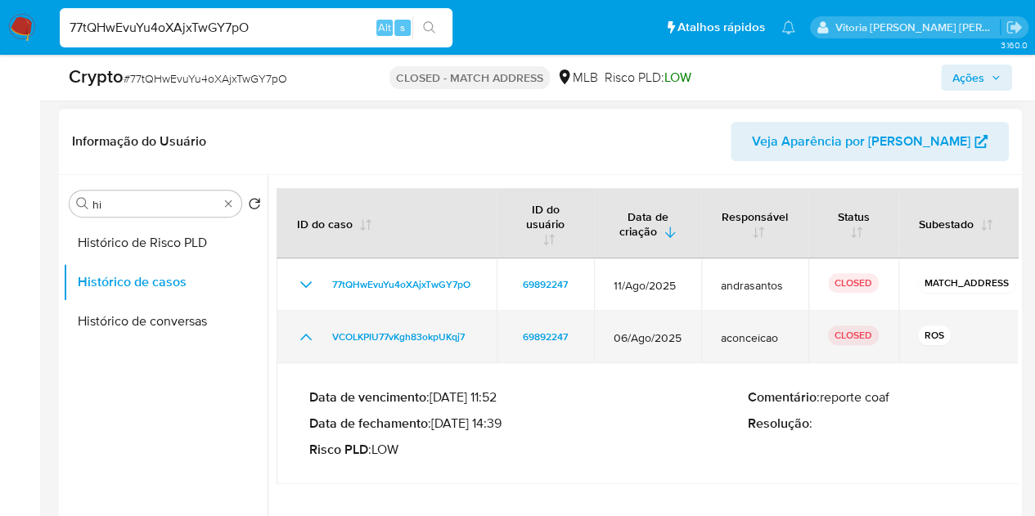
click at [304, 334] on icon "Mostrar/Ocultar" at bounding box center [305, 337] width 11 height 7
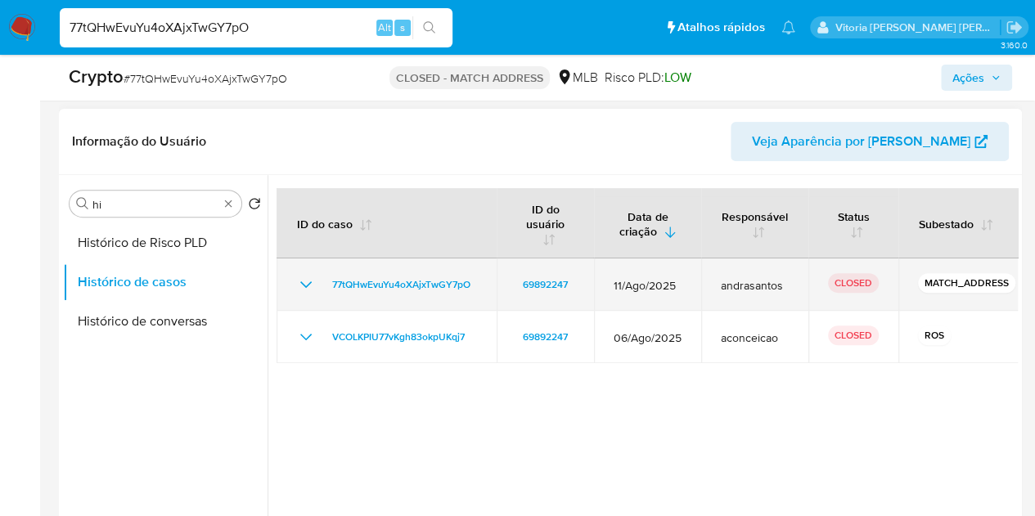
click at [307, 275] on icon "Mostrar/Ocultar" at bounding box center [306, 285] width 20 height 20
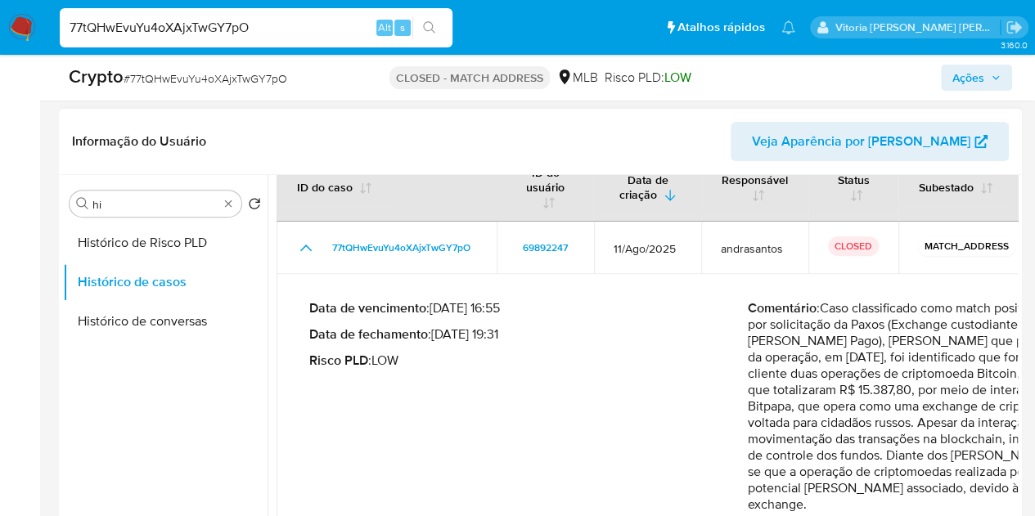
scroll to position [38, 0]
drag, startPoint x: 90, startPoint y: 197, endPoint x: 62, endPoint y: 192, distance: 28.3
click at [63, 192] on div "Procurar hi Retornar ao pedido padrão Histórico de Risco PLD Histórico de casos…" at bounding box center [165, 386] width 205 height 417
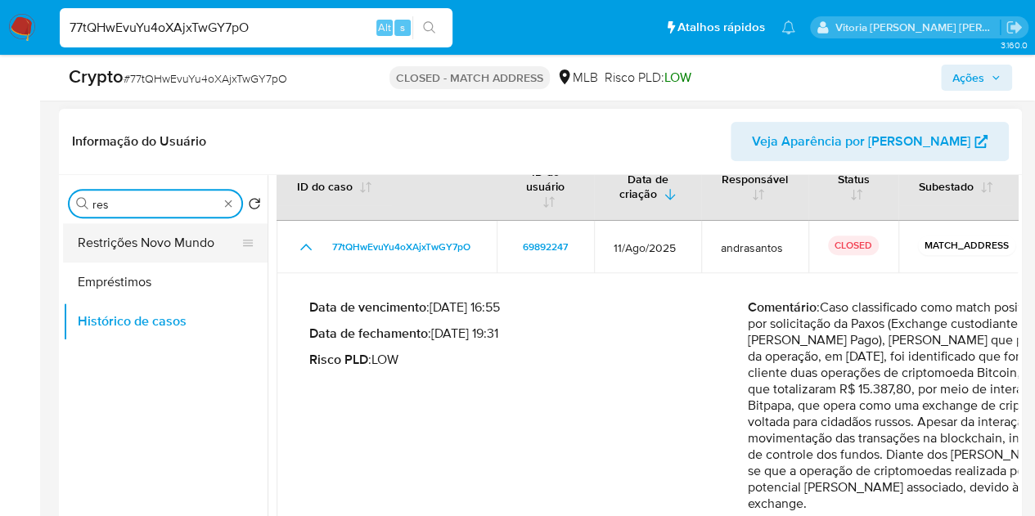
type input "res"
click at [131, 245] on button "Restrições Novo Mundo" at bounding box center [158, 242] width 191 height 39
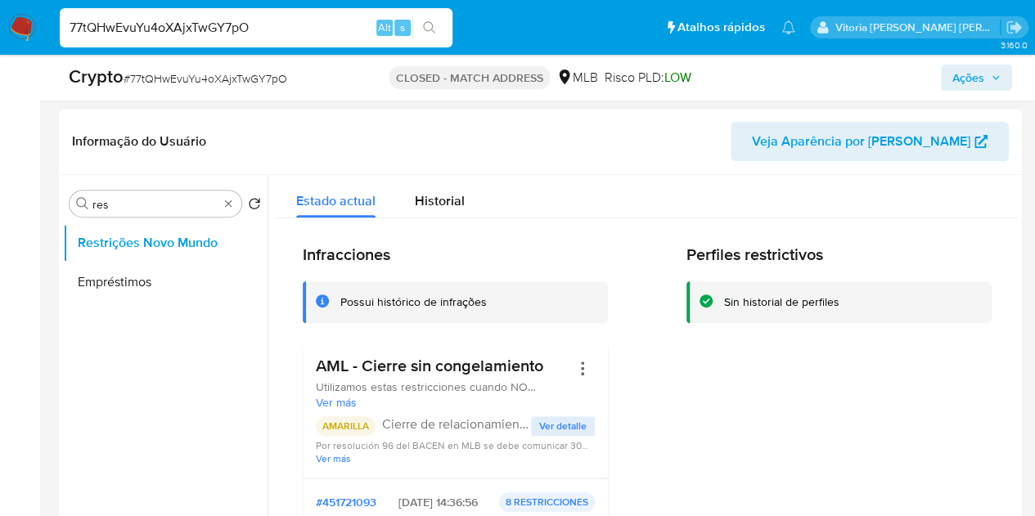
scroll to position [82, 0]
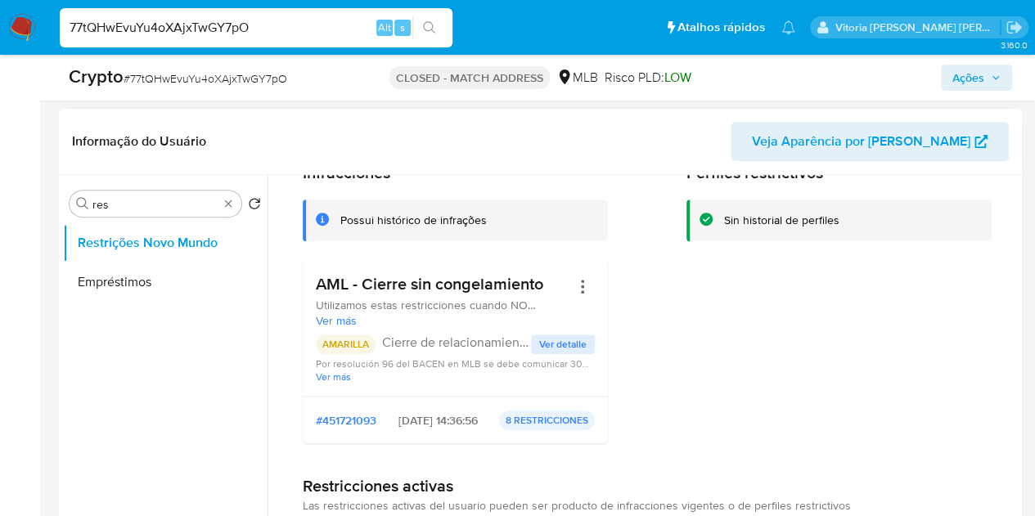
click at [457, 288] on h3 "AML - Cierre sin congelamiento" at bounding box center [443, 284] width 254 height 20
click at [561, 347] on span "Ver detalle" at bounding box center [562, 344] width 47 height 16
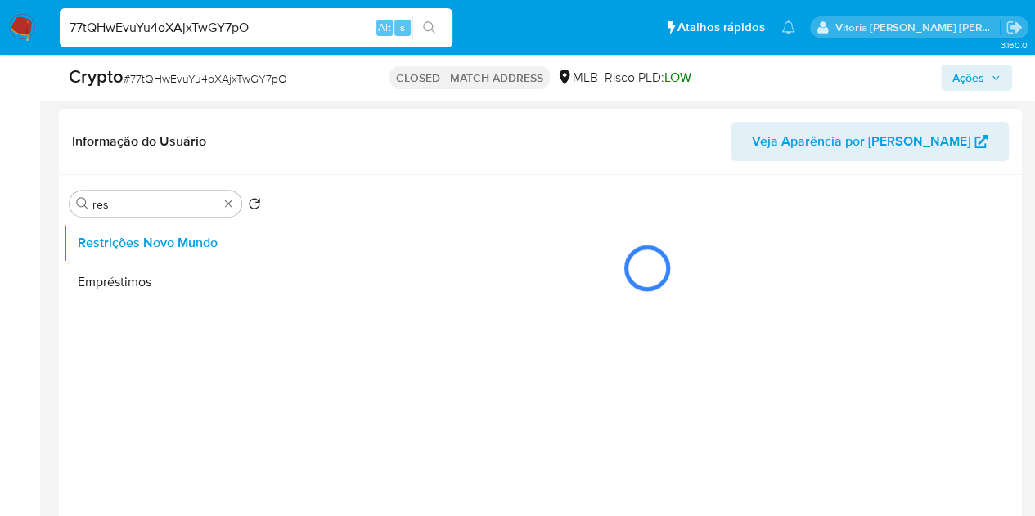
scroll to position [0, 0]
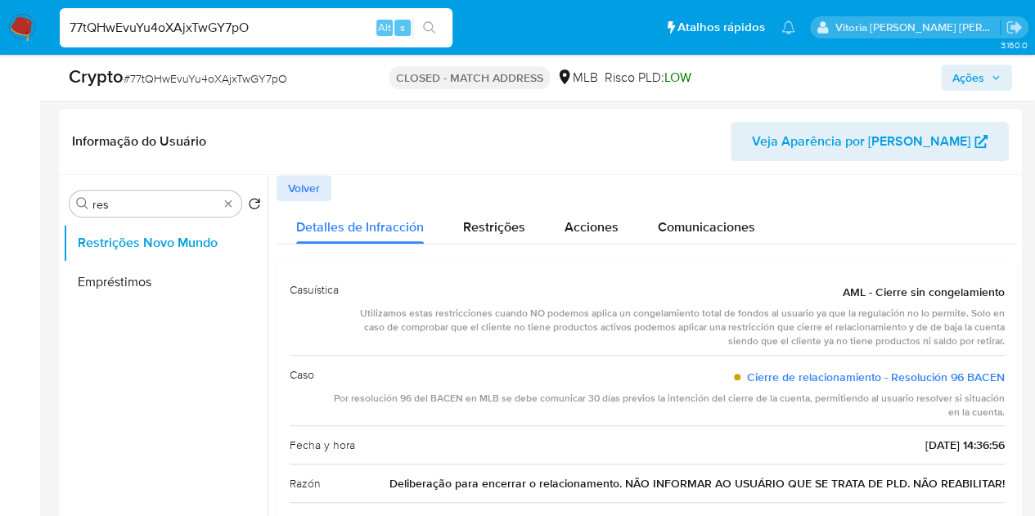
click at [164, 32] on input "77tQHwEvuYu4oXAjxTwGY7pO" at bounding box center [256, 27] width 393 height 21
paste input "16zHcrui0tE0WVkdFScVWxac"
type input "16zHcrui0tE0WVkdFScVWxac"
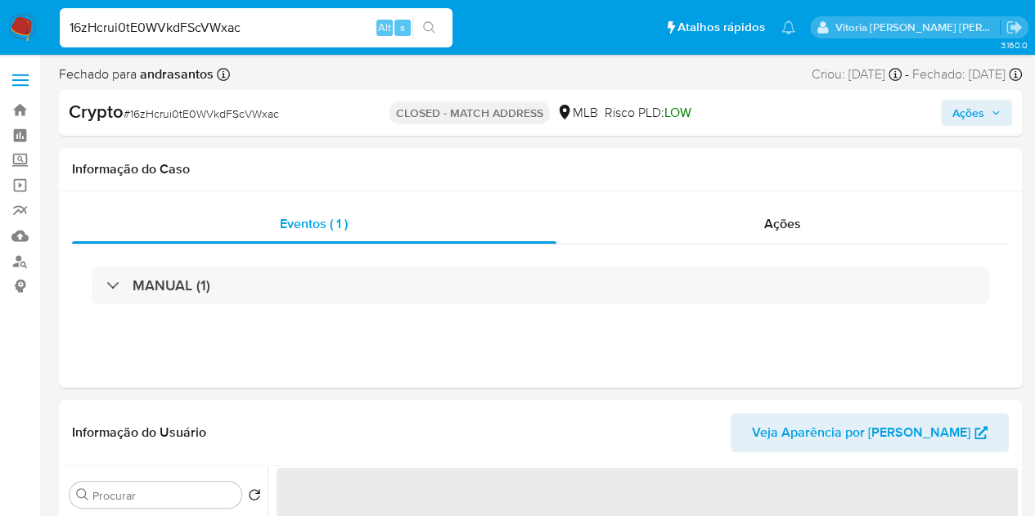
select select "10"
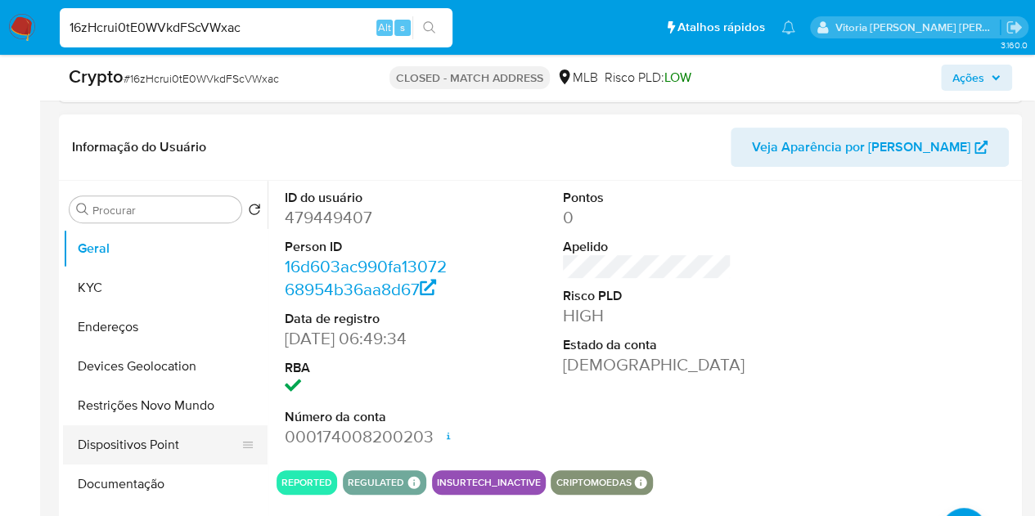
scroll to position [327, 0]
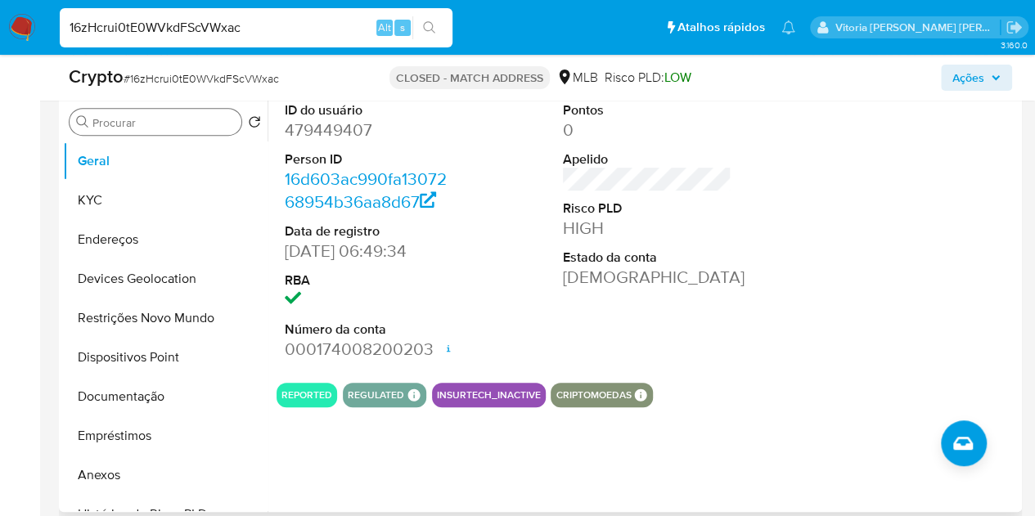
click at [144, 119] on input "Procurar" at bounding box center [163, 122] width 142 height 15
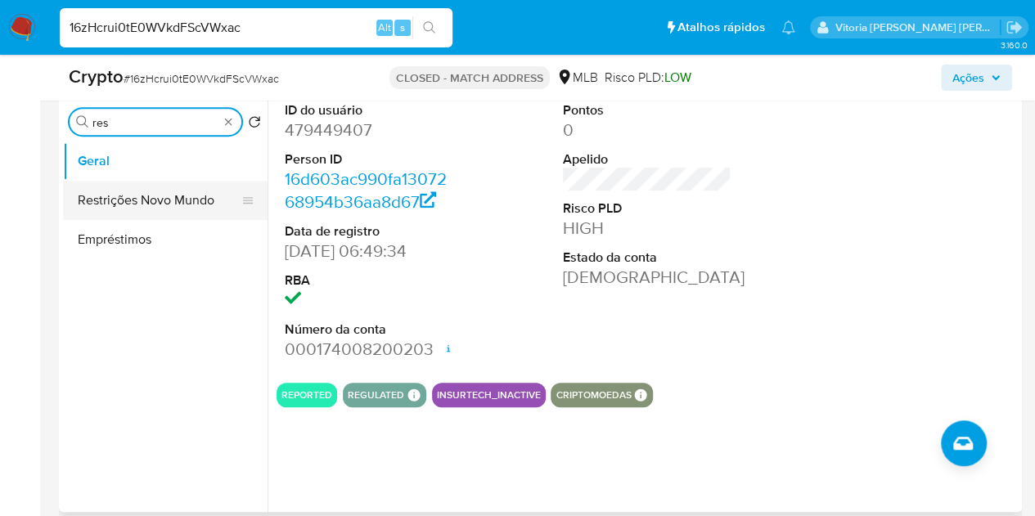
click at [168, 202] on button "Restrições Novo Mundo" at bounding box center [158, 200] width 191 height 39
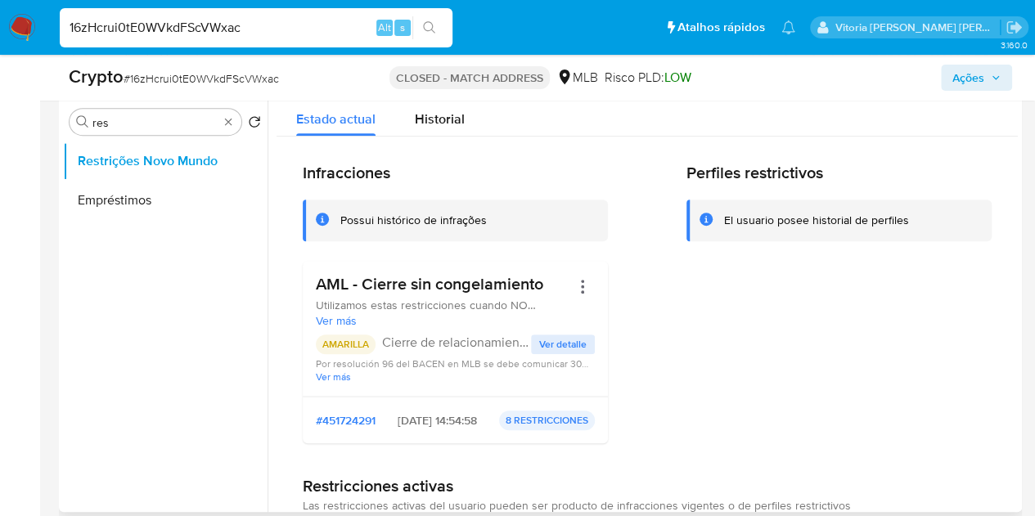
click at [556, 343] on span "Ver detalle" at bounding box center [562, 344] width 47 height 16
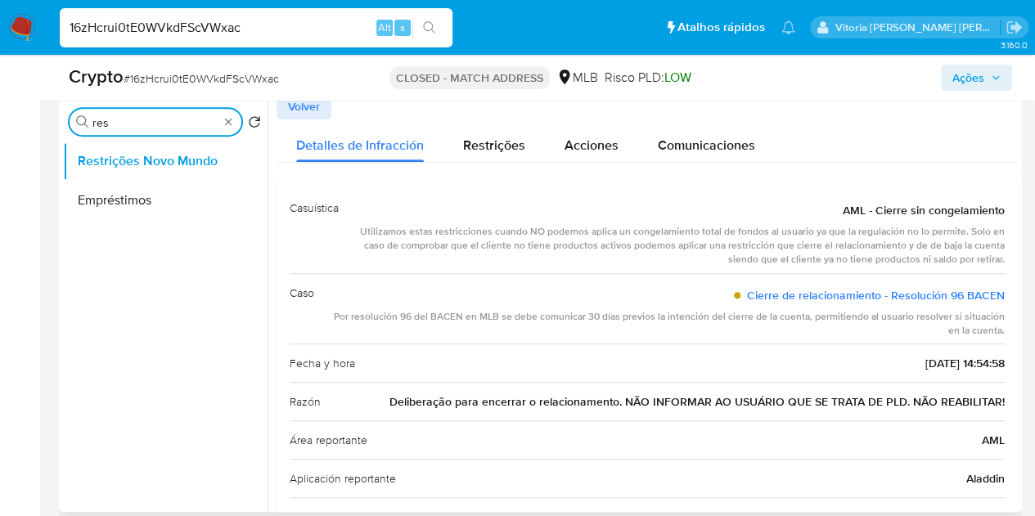
click at [138, 126] on input "res" at bounding box center [155, 122] width 126 height 15
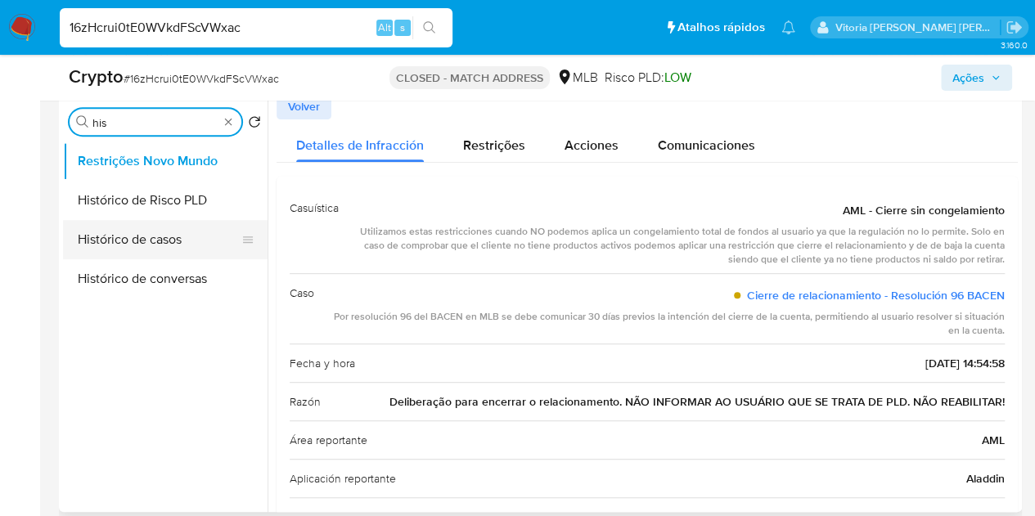
type input "his"
click at [137, 254] on button "Histórico de casos" at bounding box center [158, 239] width 191 height 39
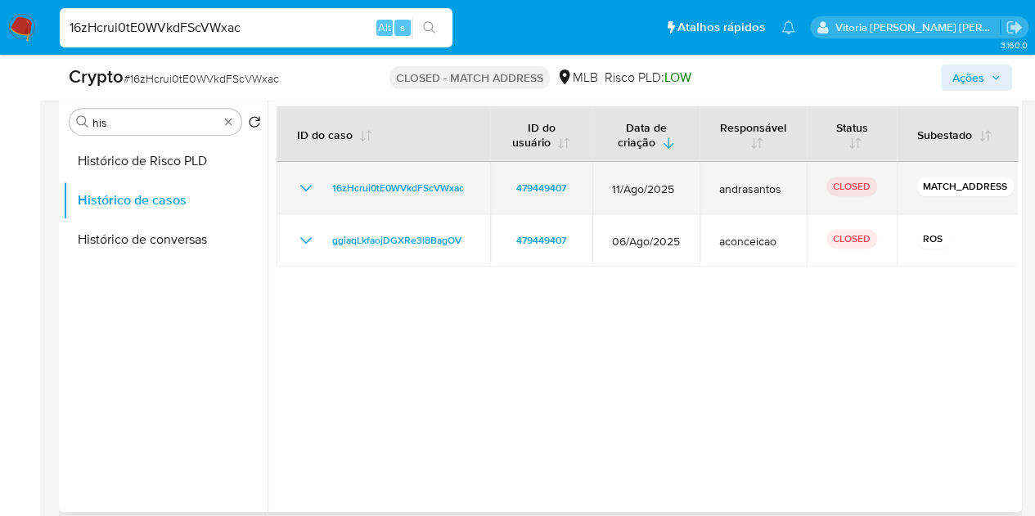
click at [302, 191] on icon "Mostrar/Ocultar" at bounding box center [306, 188] width 20 height 20
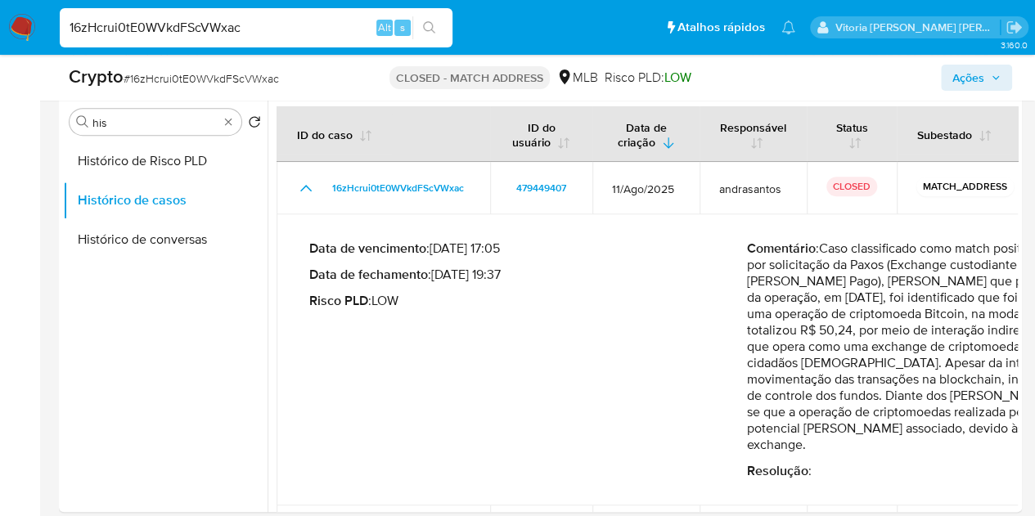
click at [170, 12] on div "16zHcrui0tE0WVkdFScVWxac Alt s" at bounding box center [256, 27] width 393 height 39
click at [164, 26] on input "16zHcrui0tE0WVkdFScVWxac" at bounding box center [256, 27] width 393 height 21
paste input "HIGH"
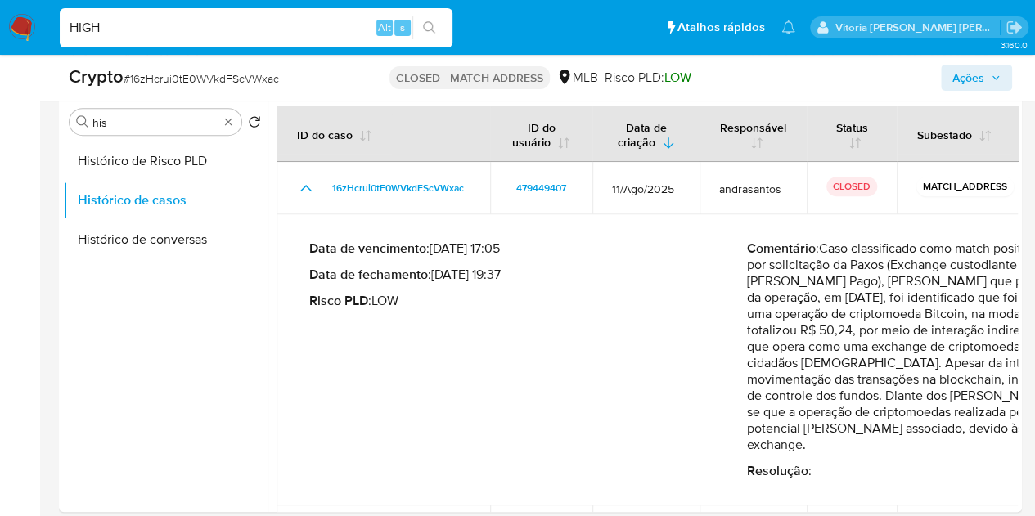
type input "HIGH"
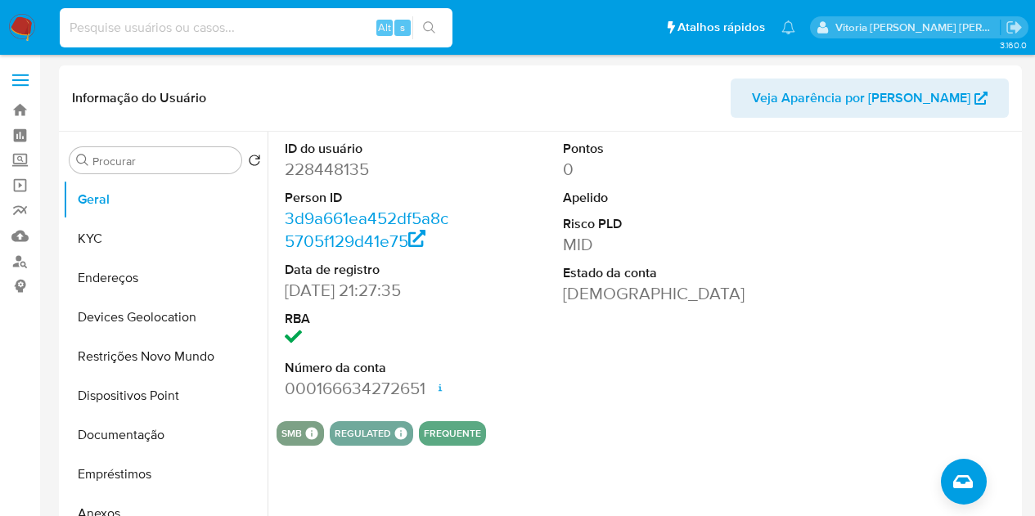
select select "10"
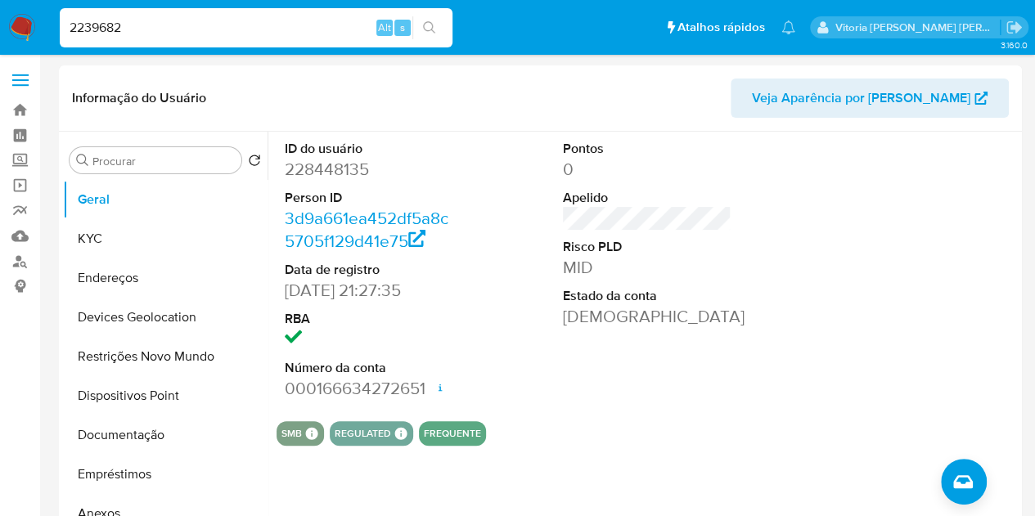
type input "2239682"
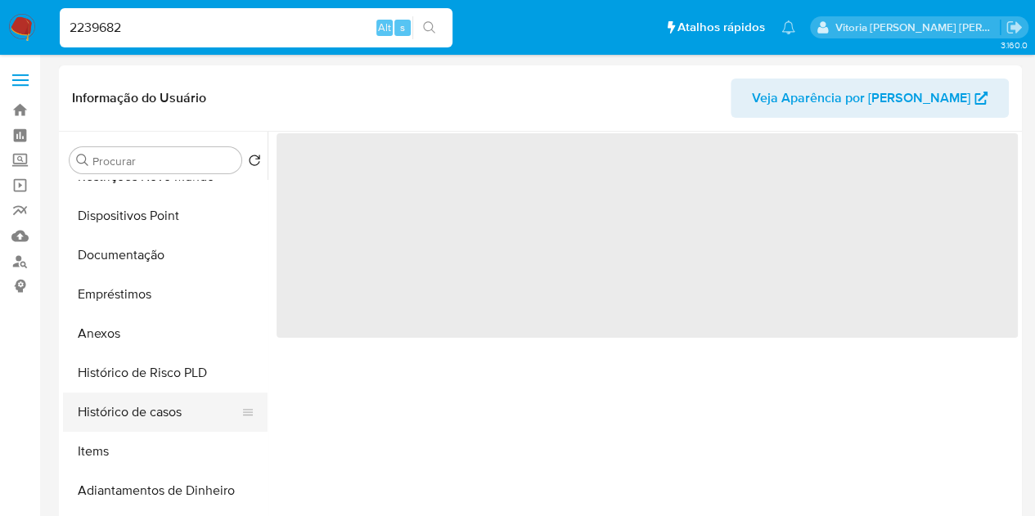
select select "10"
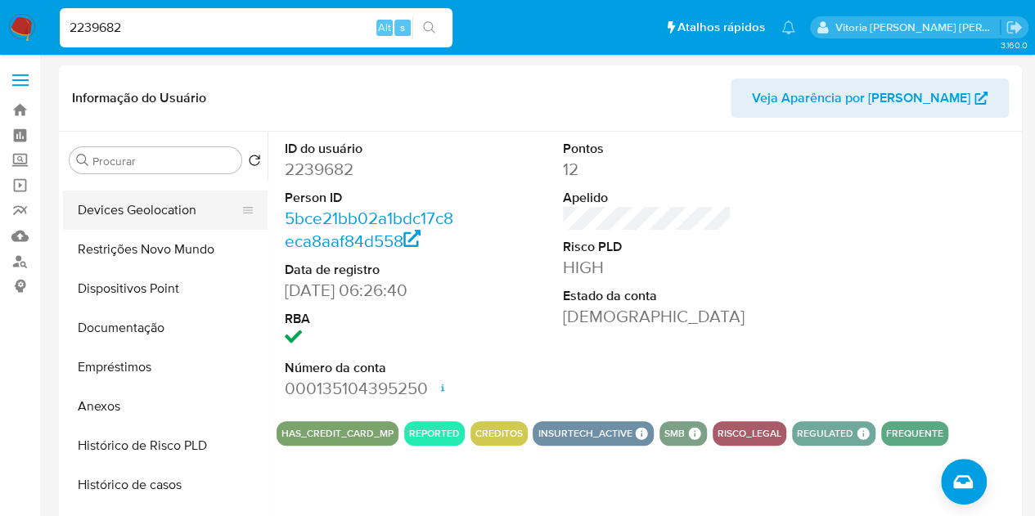
scroll to position [82, 0]
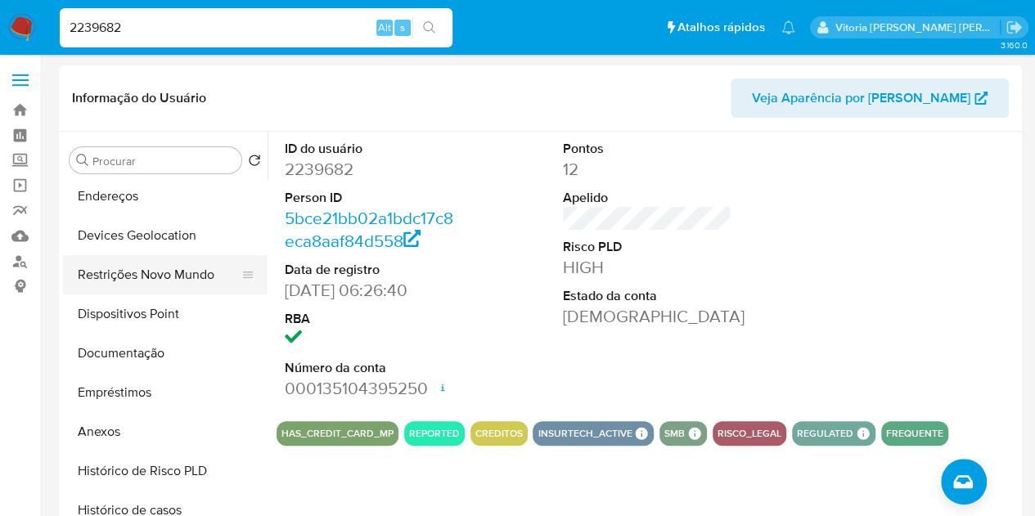
click at [139, 274] on button "Restrições Novo Mundo" at bounding box center [158, 274] width 191 height 39
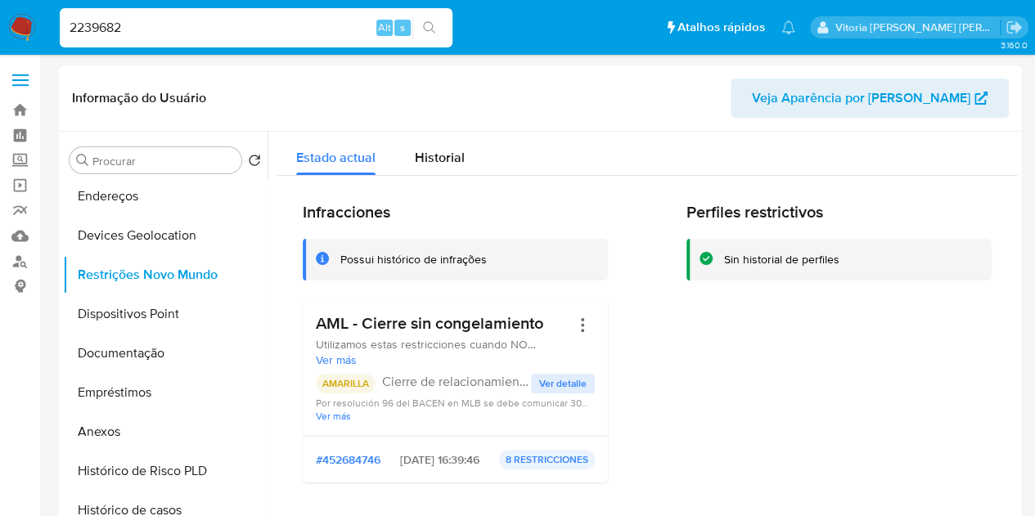
click at [556, 385] on span "Ver detalle" at bounding box center [562, 384] width 47 height 16
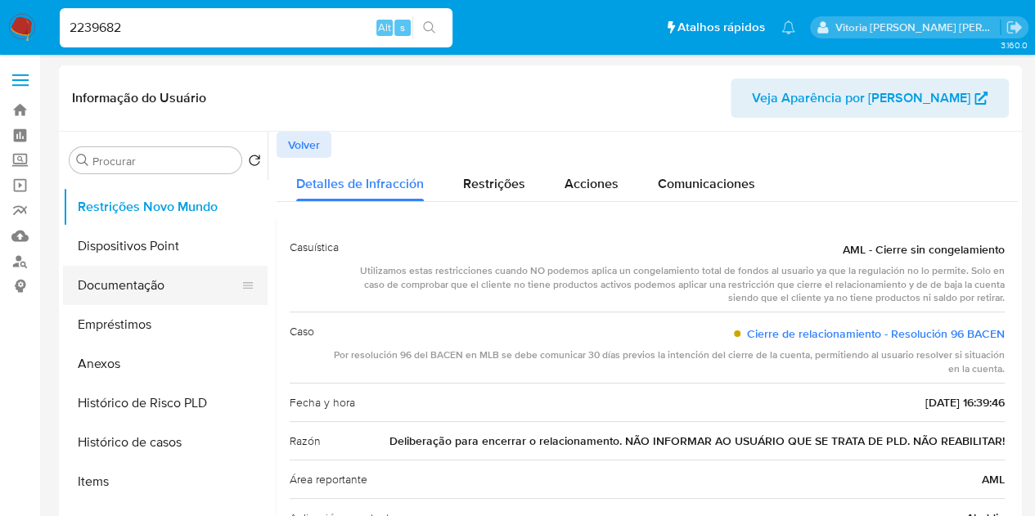
scroll to position [245, 0]
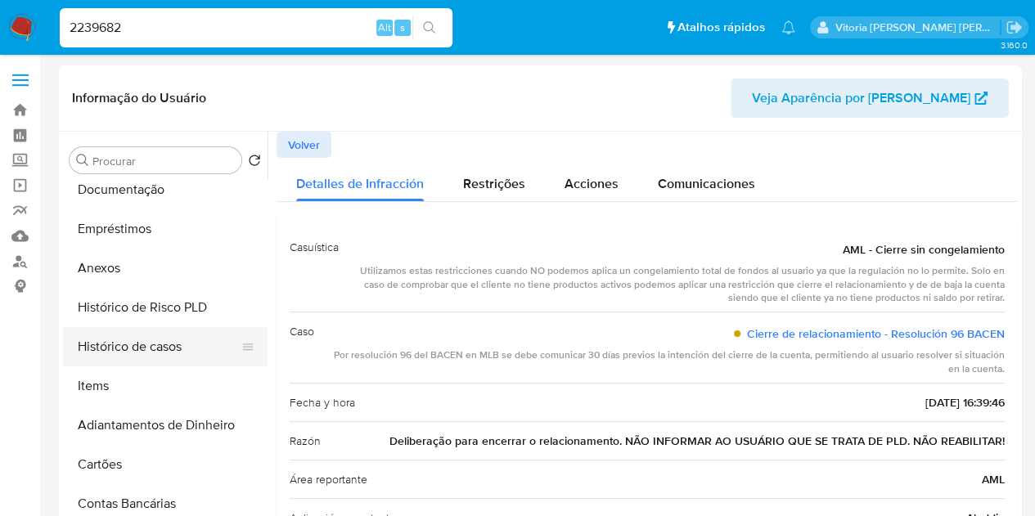
click at [146, 352] on button "Histórico de casos" at bounding box center [158, 346] width 191 height 39
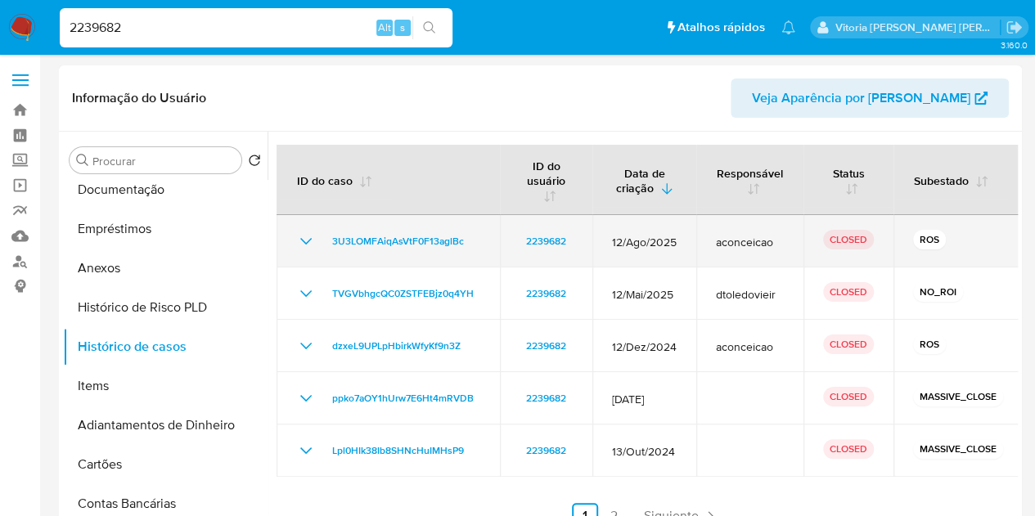
click at [301, 238] on icon "Mostrar/Ocultar" at bounding box center [305, 241] width 11 height 7
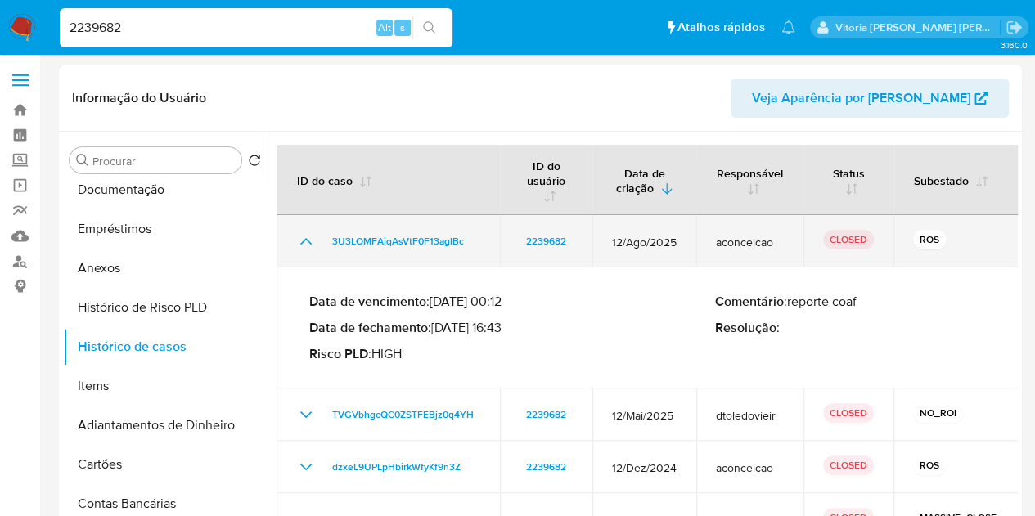
click at [301, 236] on icon "Mostrar/Ocultar" at bounding box center [306, 242] width 20 height 20
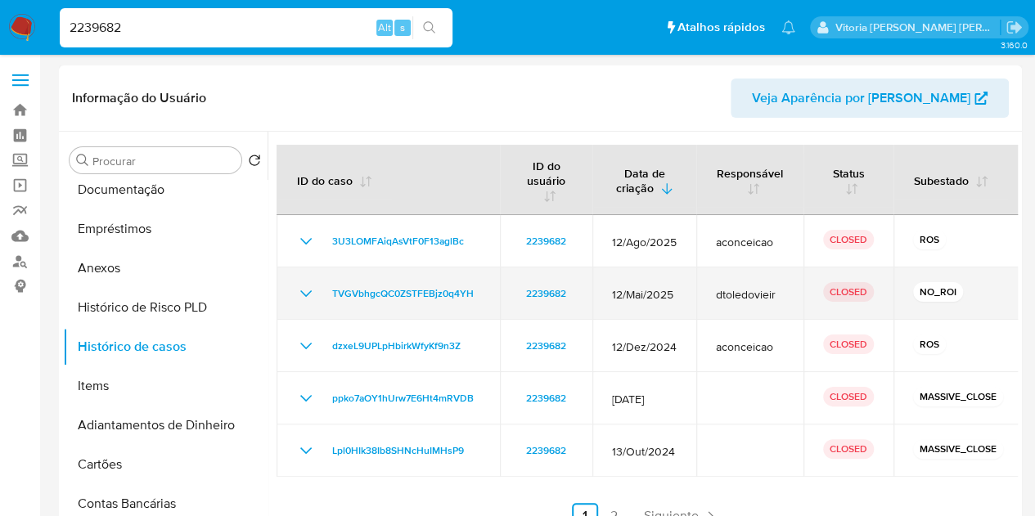
click at [303, 286] on icon "Mostrar/Ocultar" at bounding box center [306, 294] width 20 height 20
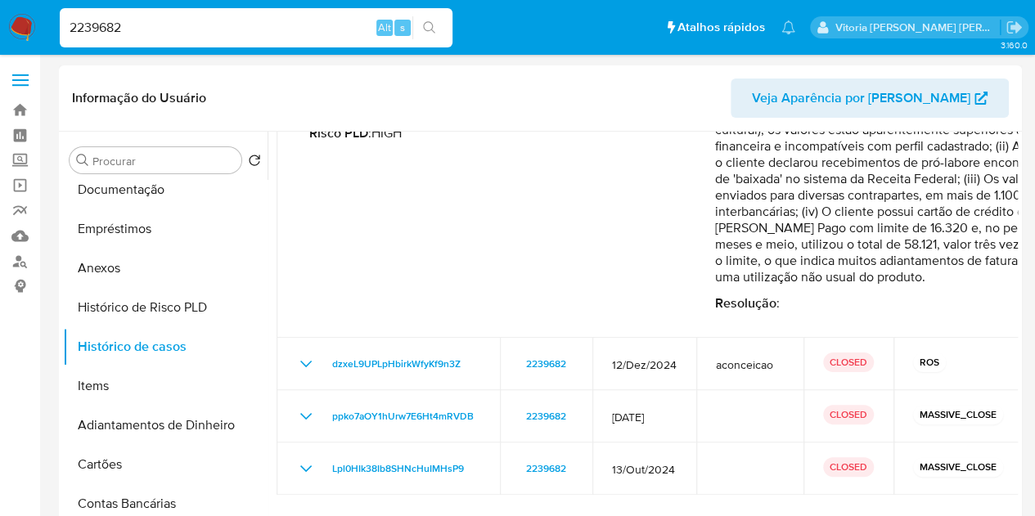
scroll to position [278, 0]
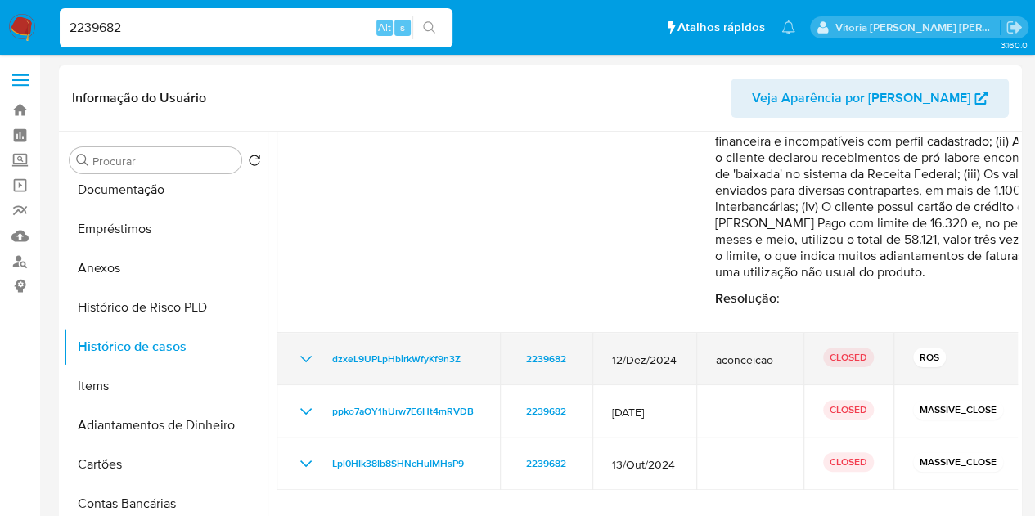
click at [300, 354] on icon "Mostrar/Ocultar" at bounding box center [306, 359] width 20 height 20
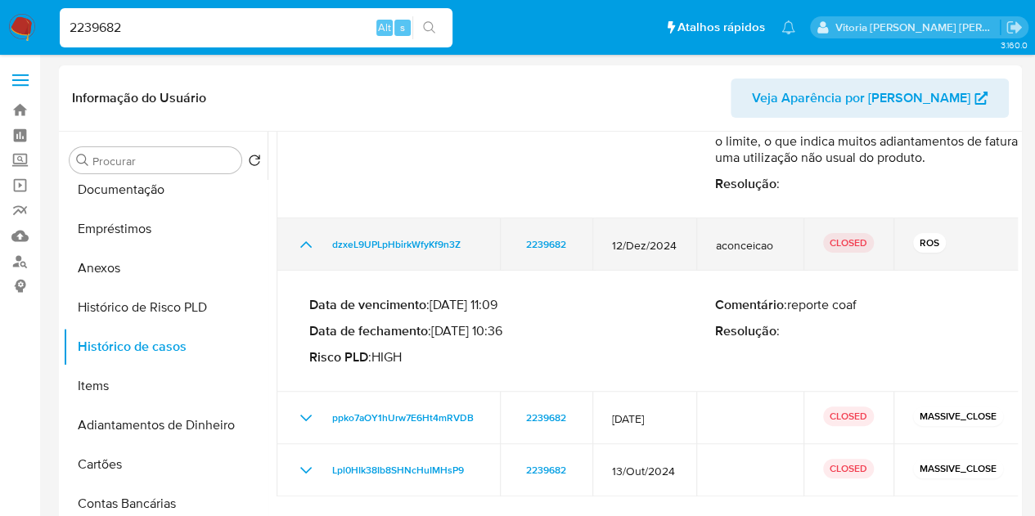
scroll to position [399, 0]
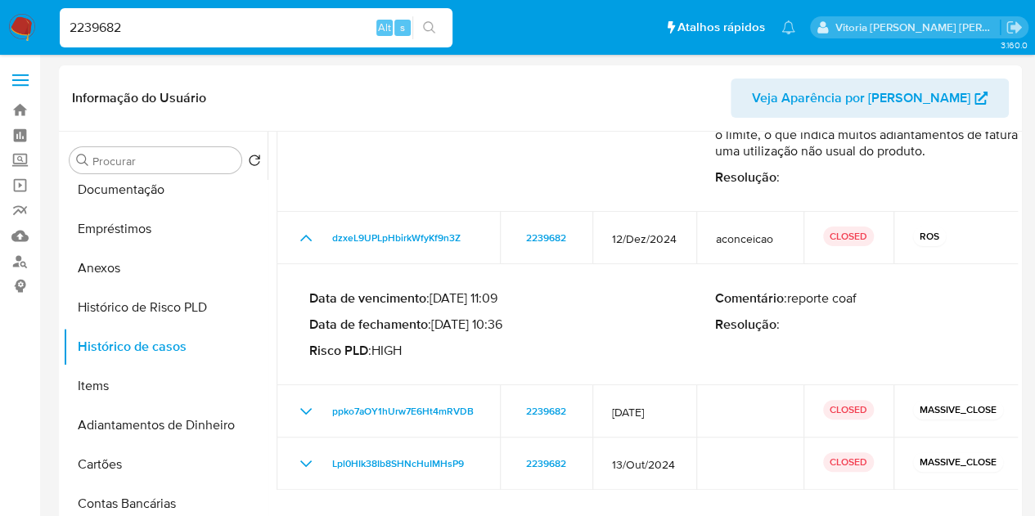
click at [192, 38] on input "2239682" at bounding box center [256, 27] width 393 height 21
paste input "aFiTzeusNCtRF0hpF3NskrNq"
type input "aFiTzeusNCtRF0hpF3NskrNq"
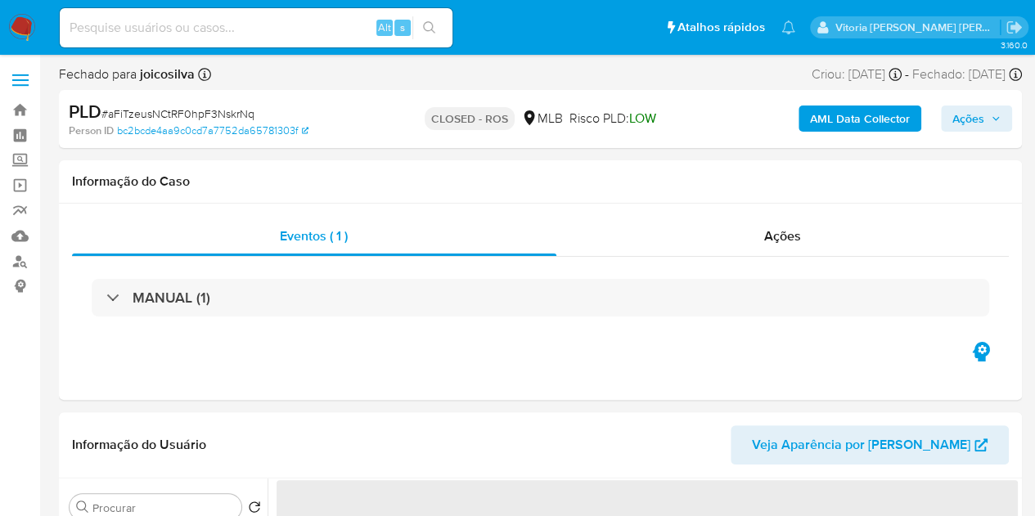
select select "10"
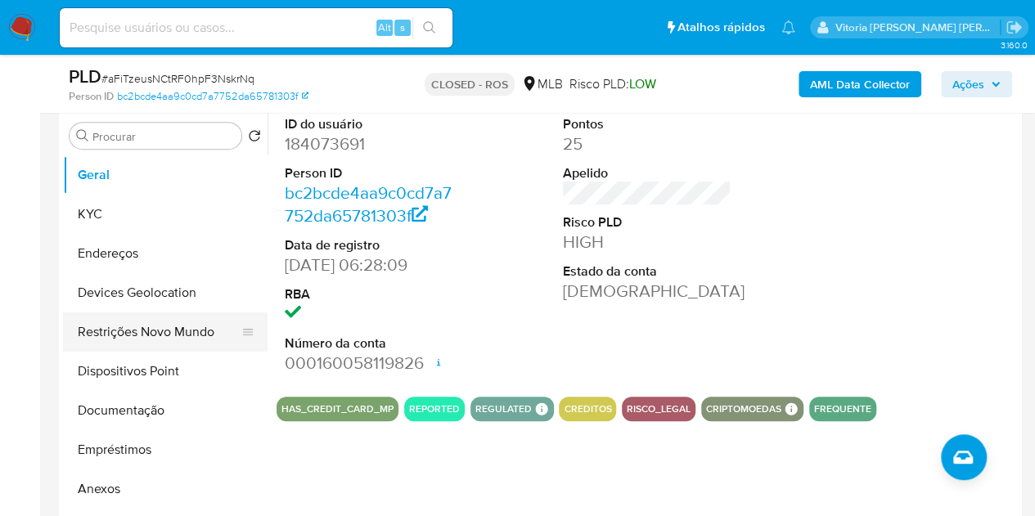
scroll to position [327, 0]
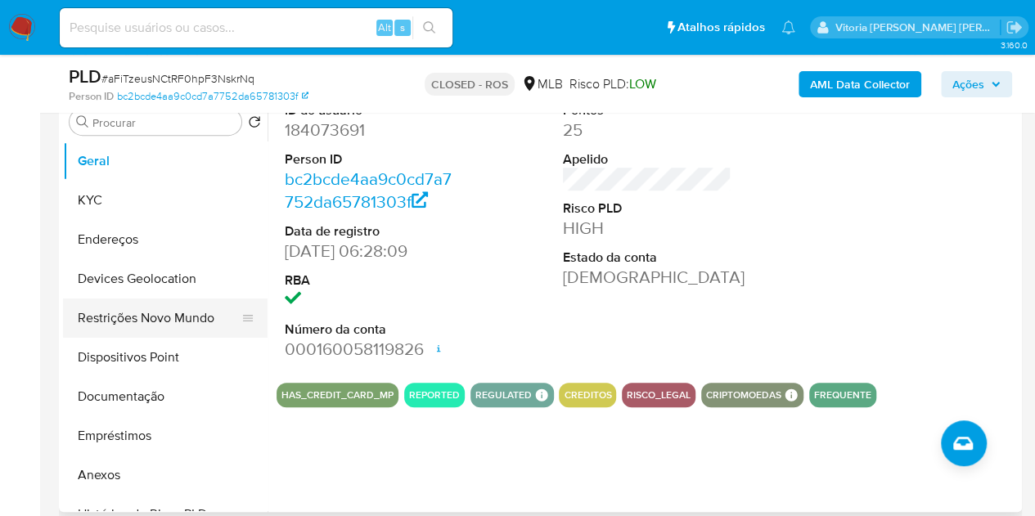
click at [92, 326] on button "Restrições Novo Mundo" at bounding box center [158, 318] width 191 height 39
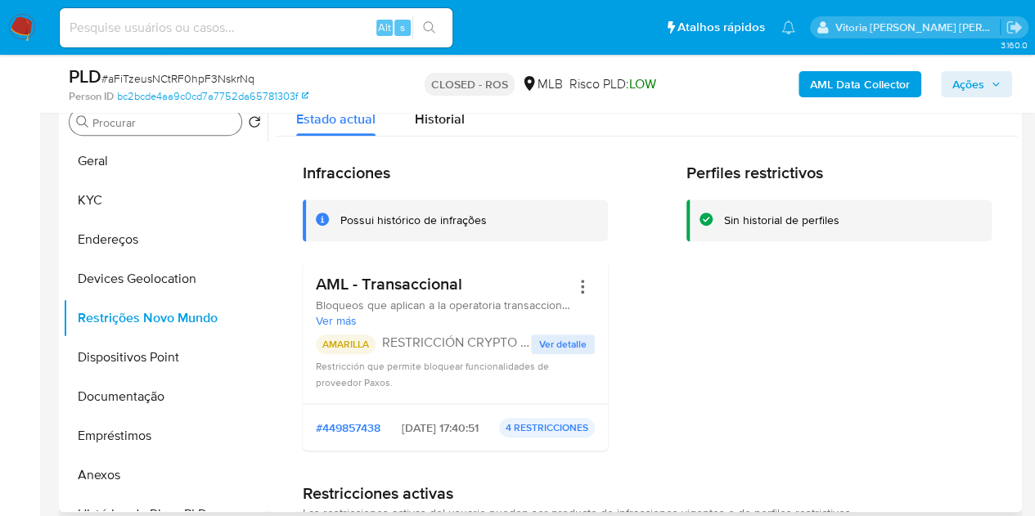
click at [173, 127] on input "Procurar" at bounding box center [163, 122] width 142 height 15
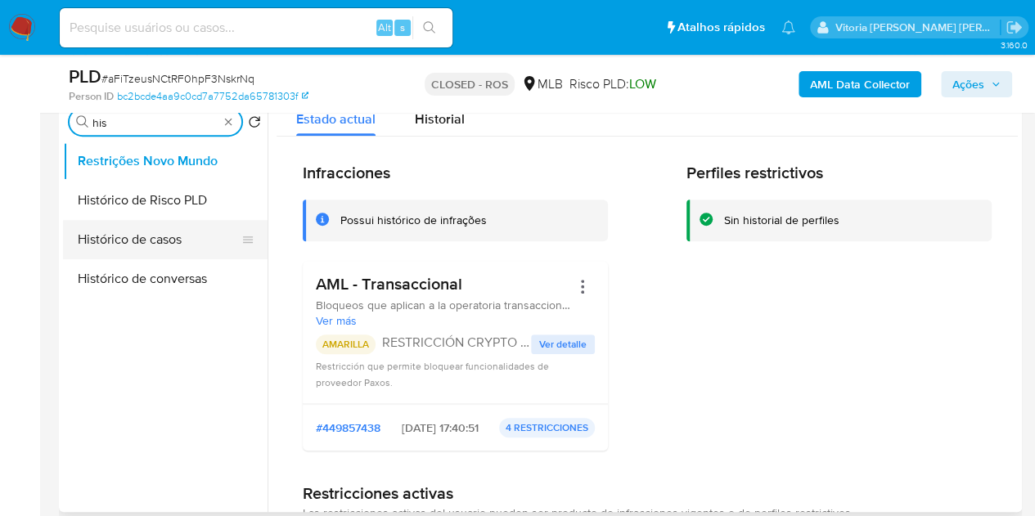
type input "his"
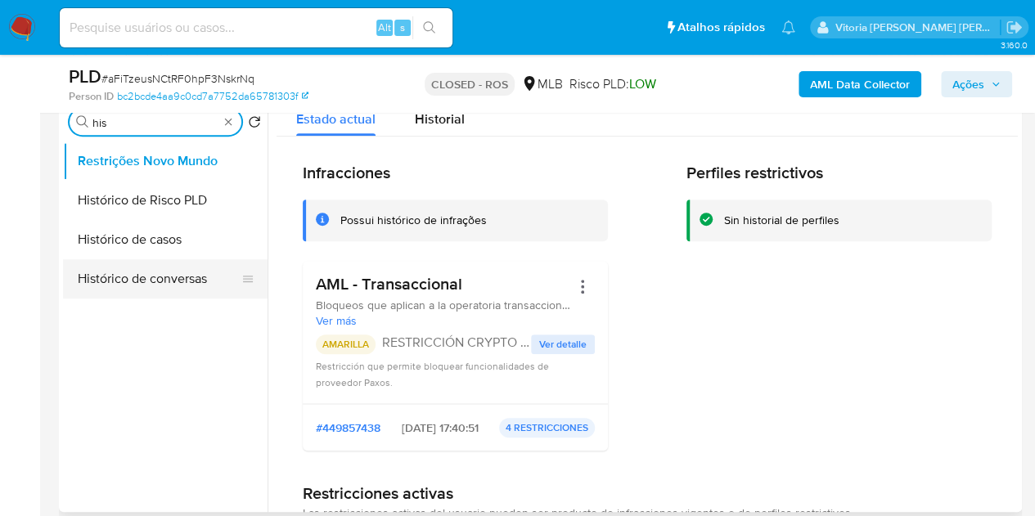
drag, startPoint x: 158, startPoint y: 230, endPoint x: 177, endPoint y: 228, distance: 18.9
click at [160, 232] on button "Histórico de casos" at bounding box center [165, 239] width 205 height 39
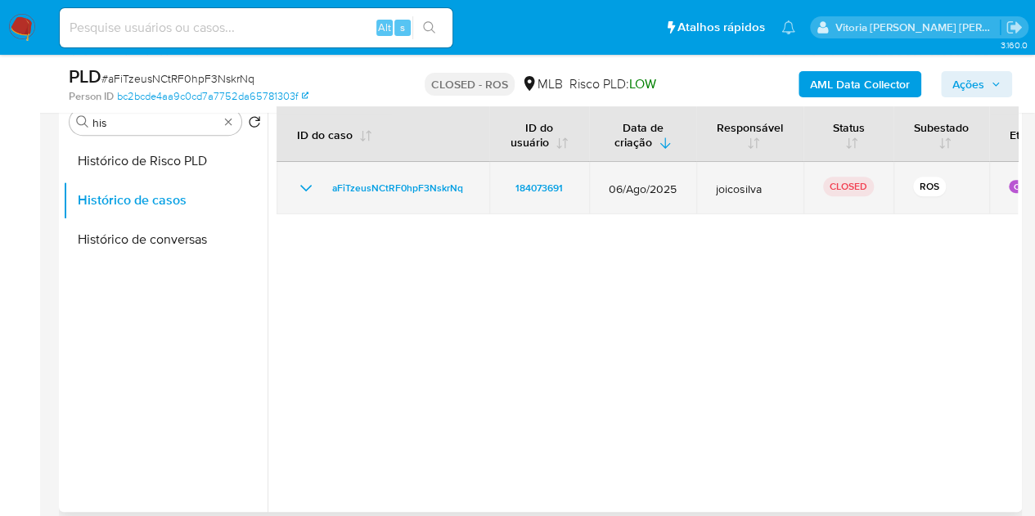
click at [303, 190] on icon "Mostrar/Ocultar" at bounding box center [306, 188] width 20 height 20
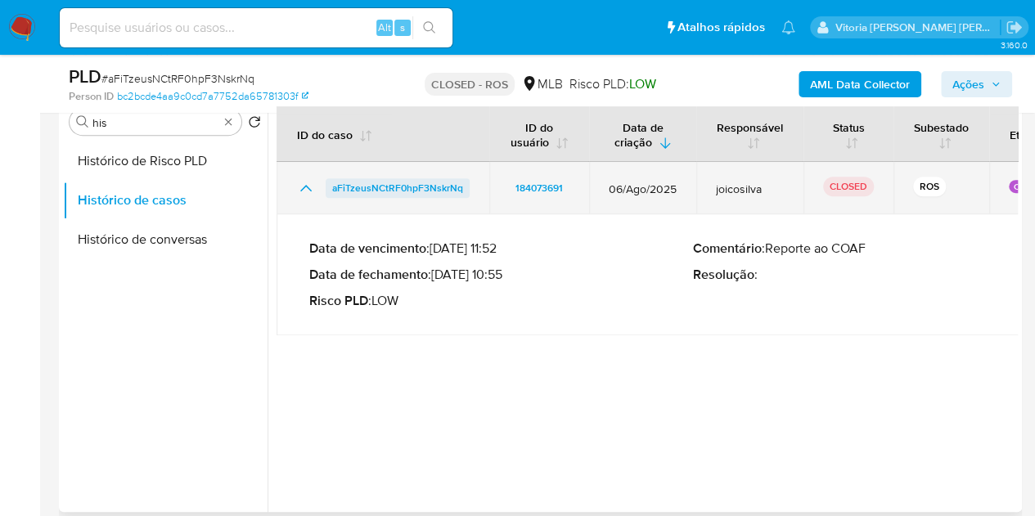
click at [409, 184] on span "aFiTzeusNCtRF0hpF3NskrNq" at bounding box center [397, 188] width 131 height 20
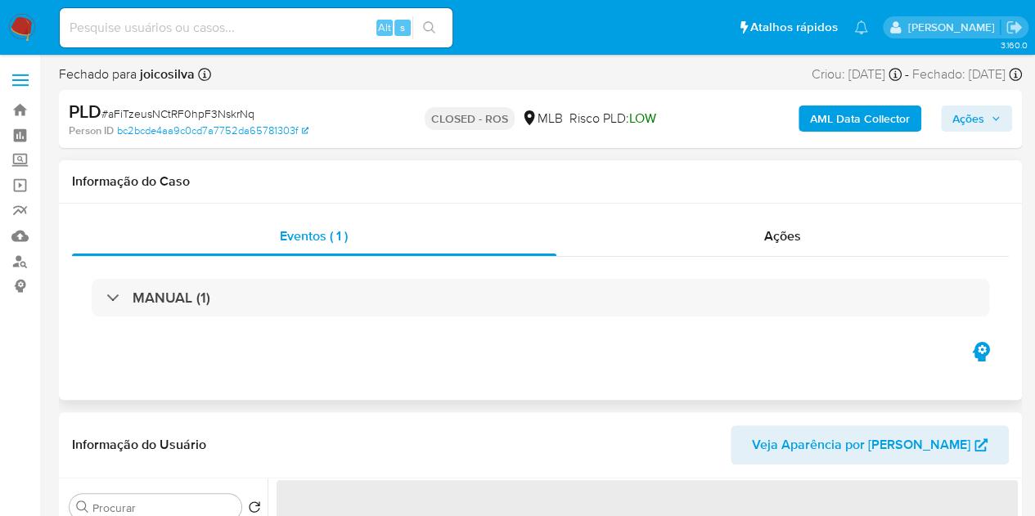
select select "10"
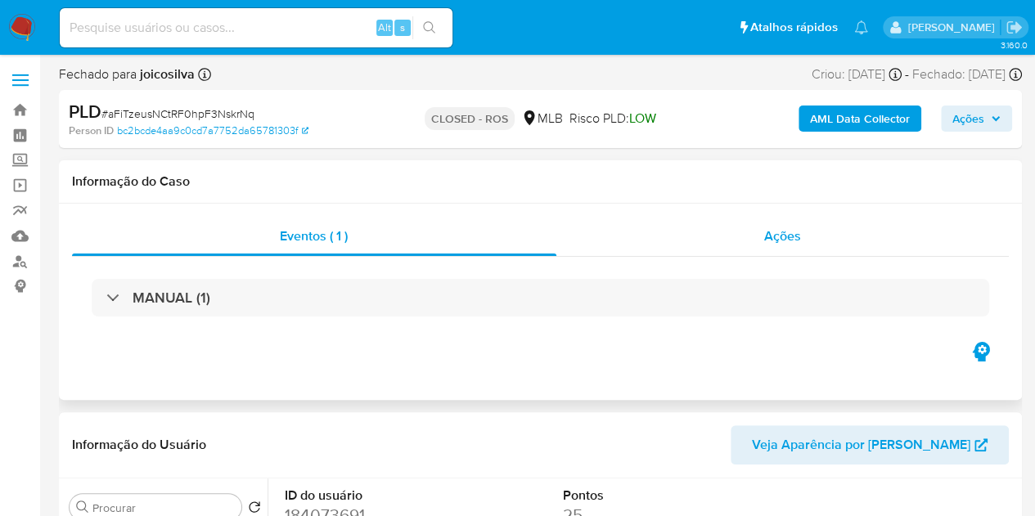
drag, startPoint x: 768, startPoint y: 218, endPoint x: 768, endPoint y: 228, distance: 10.6
click at [767, 220] on div "Ações" at bounding box center [782, 236] width 453 height 39
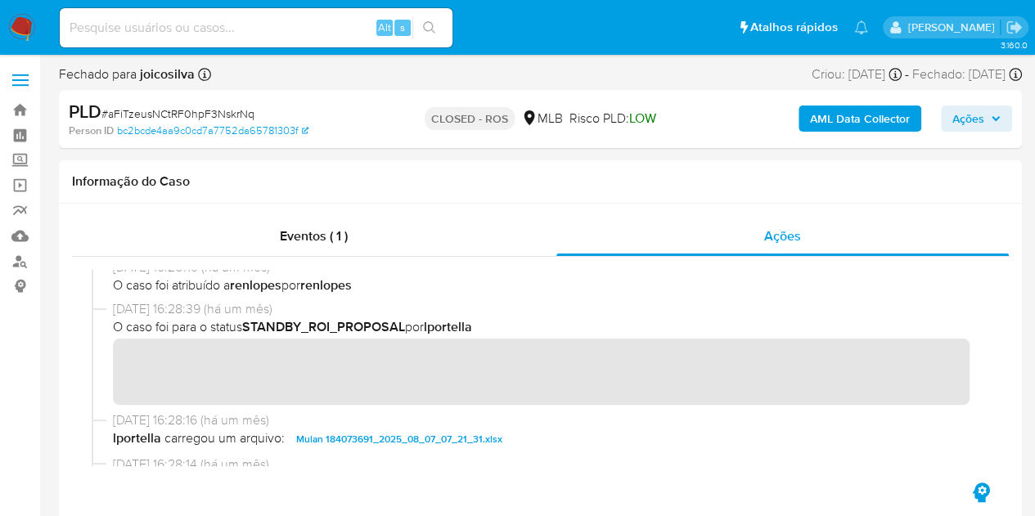
scroll to position [655, 0]
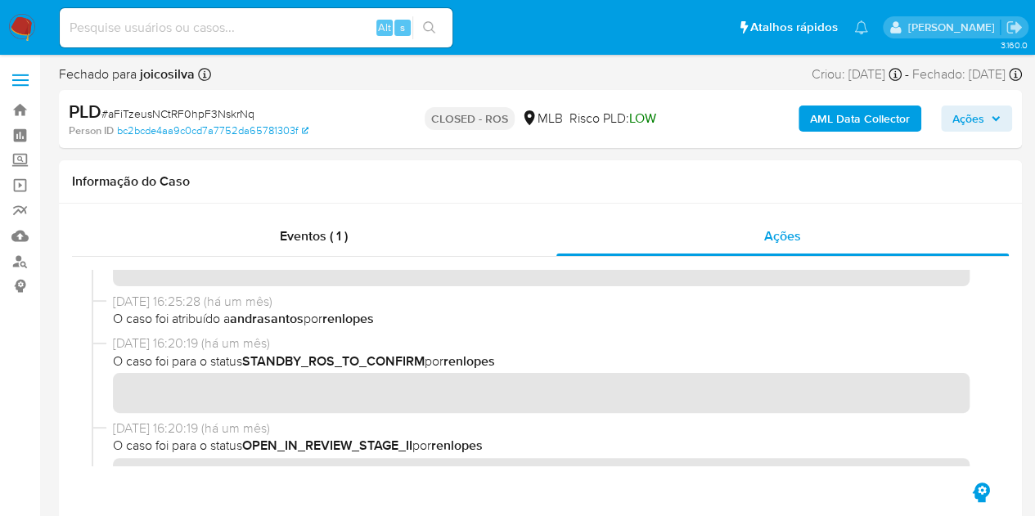
click at [196, 19] on input at bounding box center [256, 27] width 393 height 21
paste input "9q61tifaXsNklD6q8gEfVMKS"
type input "9q61tifaXsNklD6q8gEfVMKS"
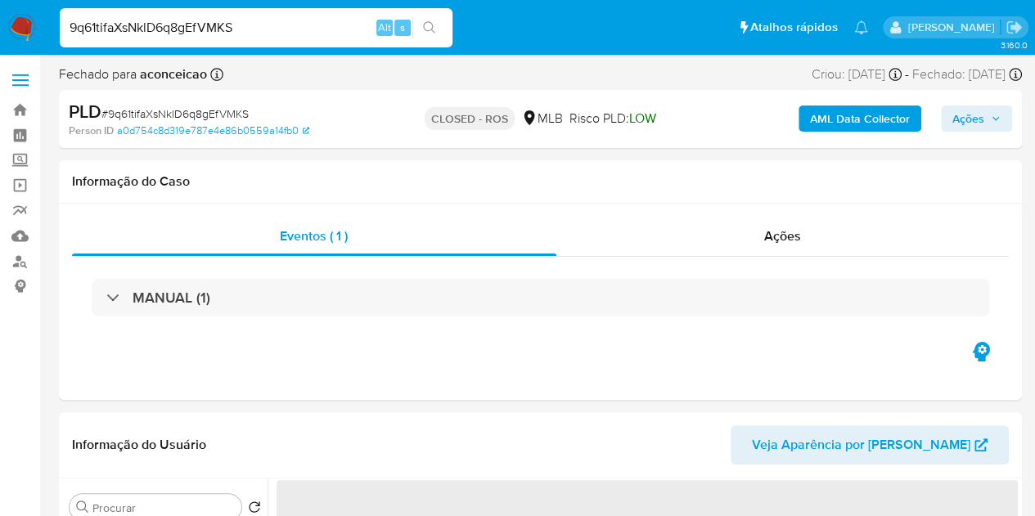
select select "10"
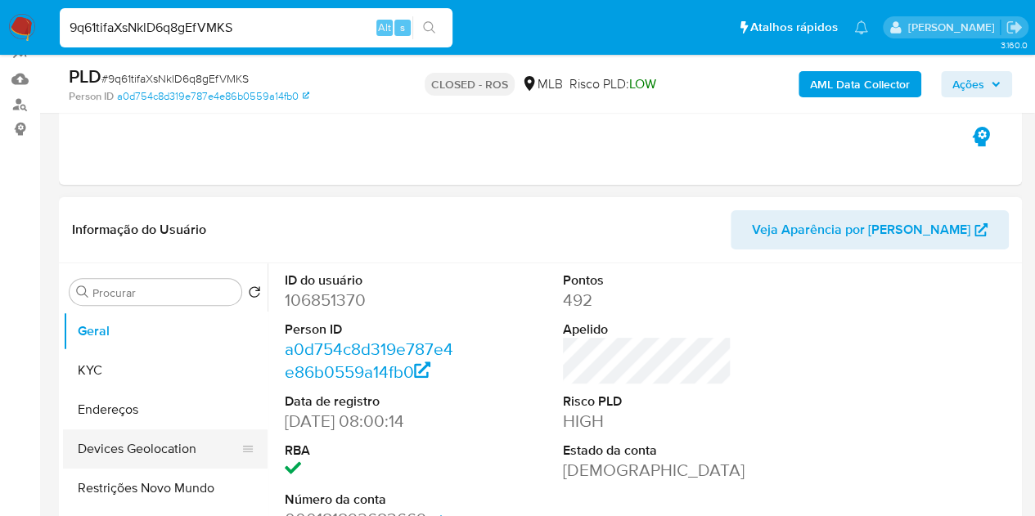
scroll to position [245, 0]
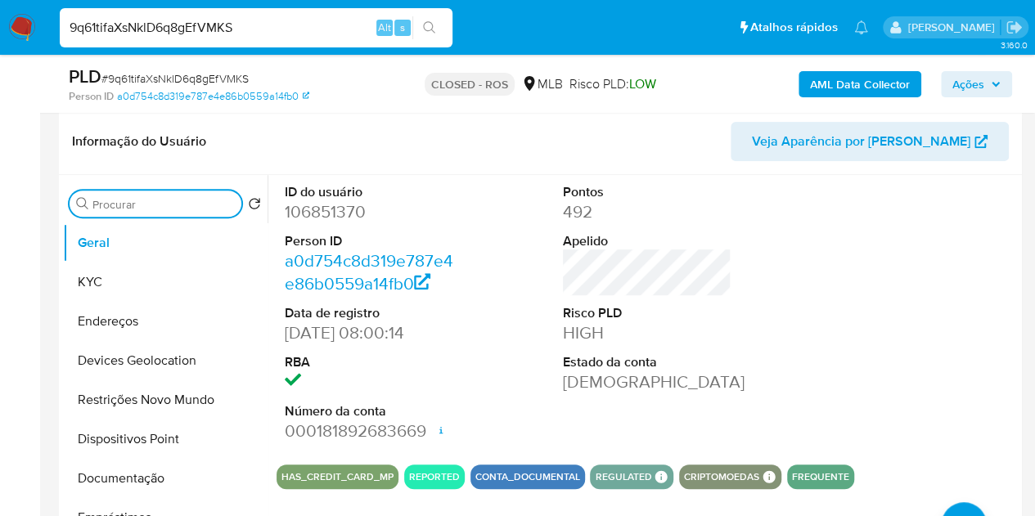
click at [110, 203] on input "Procurar" at bounding box center [163, 204] width 142 height 15
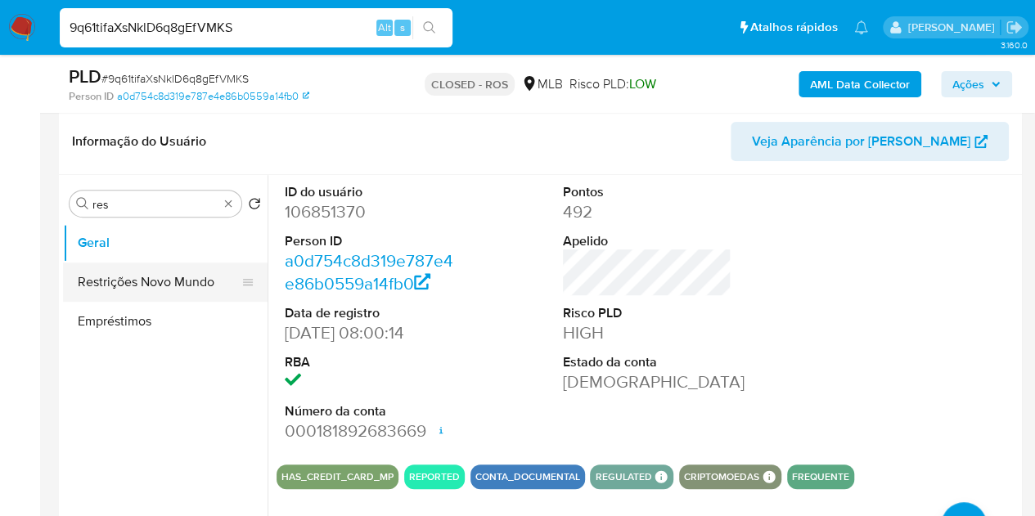
click at [151, 281] on button "Restrições Novo Mundo" at bounding box center [158, 282] width 191 height 39
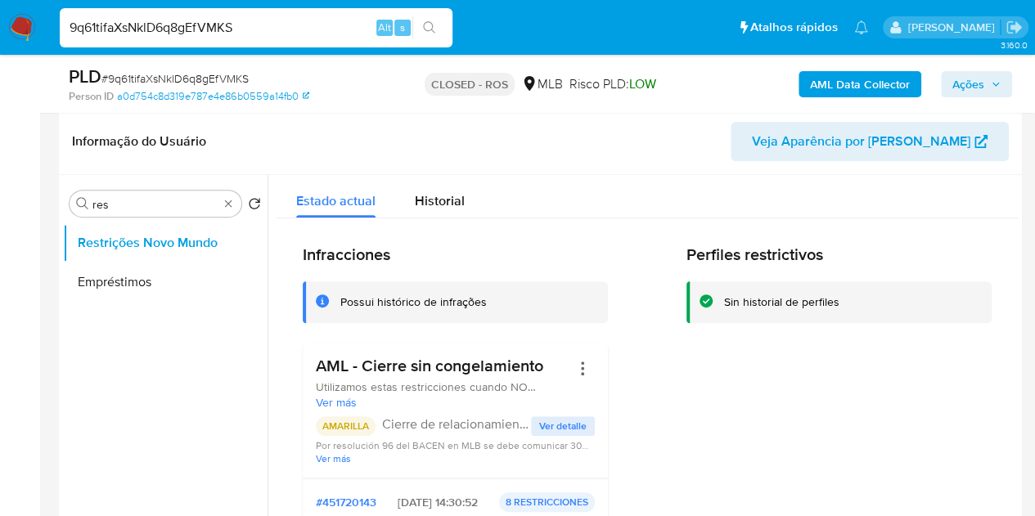
click at [406, 369] on h3 "AML - Cierre sin congelamiento" at bounding box center [443, 366] width 254 height 20
click at [540, 432] on span "Ver detalle" at bounding box center [562, 426] width 47 height 16
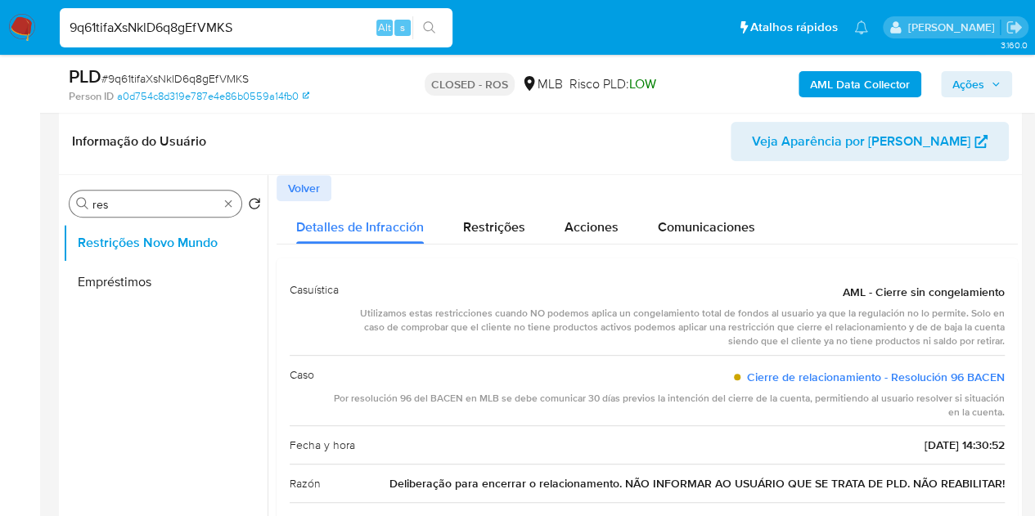
drag, startPoint x: 169, startPoint y: 192, endPoint x: 130, endPoint y: 200, distance: 40.1
click at [146, 200] on div "Procurar res" at bounding box center [156, 204] width 172 height 26
drag, startPoint x: 124, startPoint y: 202, endPoint x: 69, endPoint y: 204, distance: 54.8
click at [69, 204] on div "Procurar res Retornar ao pedido padrão Restrições Novo Mundo Empréstimos" at bounding box center [165, 386] width 205 height 417
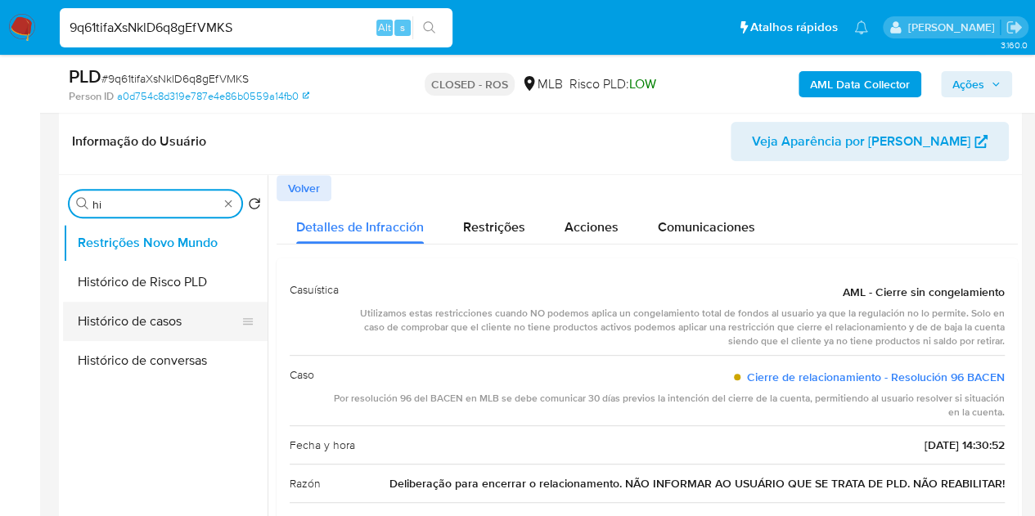
type input "hi"
click at [182, 322] on button "Histórico de casos" at bounding box center [158, 321] width 191 height 39
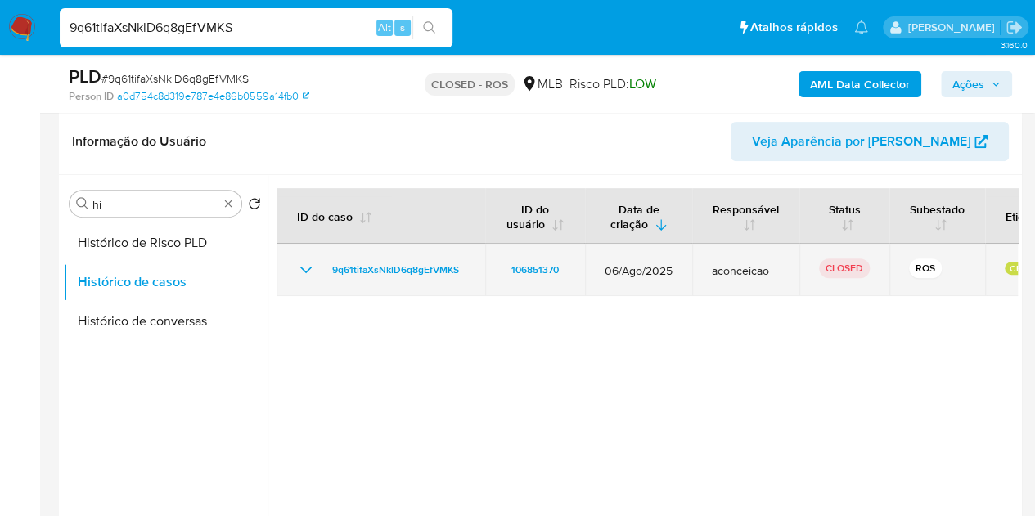
click at [303, 268] on icon "Mostrar/Ocultar" at bounding box center [306, 270] width 20 height 20
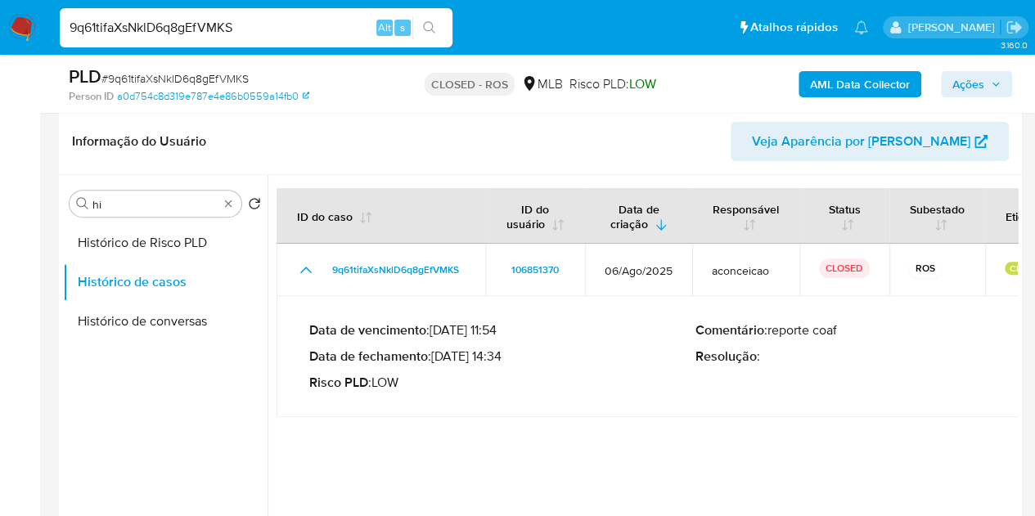
scroll to position [0, 0]
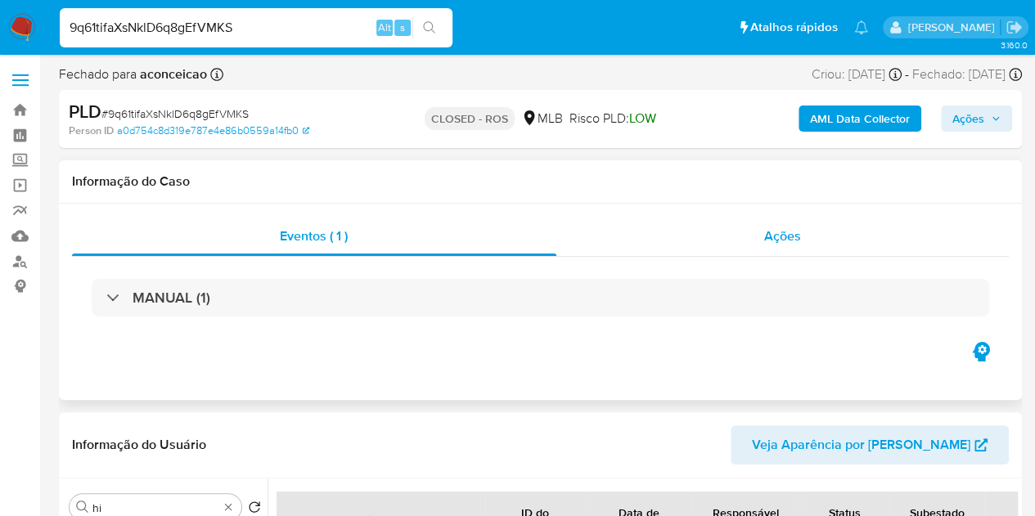
click at [784, 243] on span "Ações" at bounding box center [782, 236] width 37 height 19
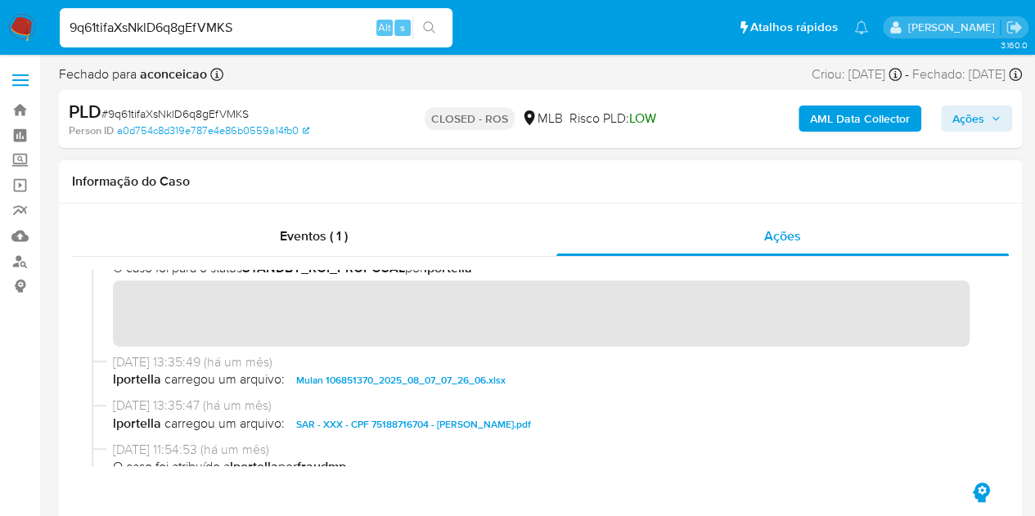
scroll to position [900, 0]
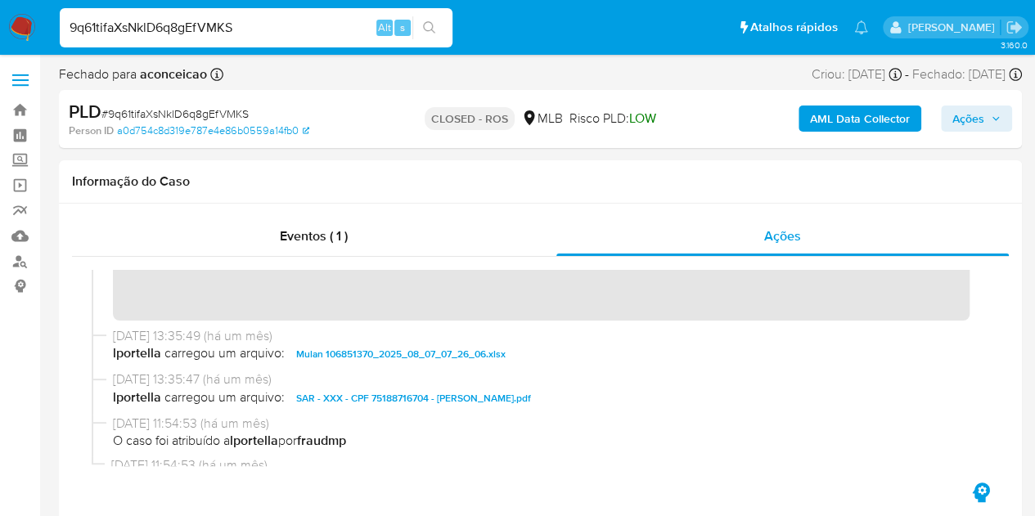
click at [169, 29] on input "9q61tifaXsNklD6q8gEfVMKS" at bounding box center [256, 27] width 393 height 21
paste input "184073691"
type input "184073691"
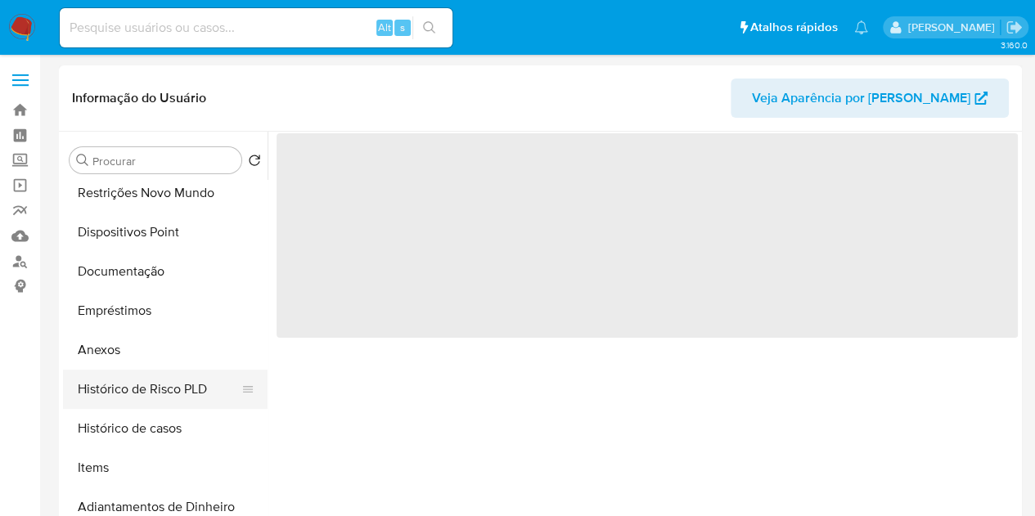
select select "10"
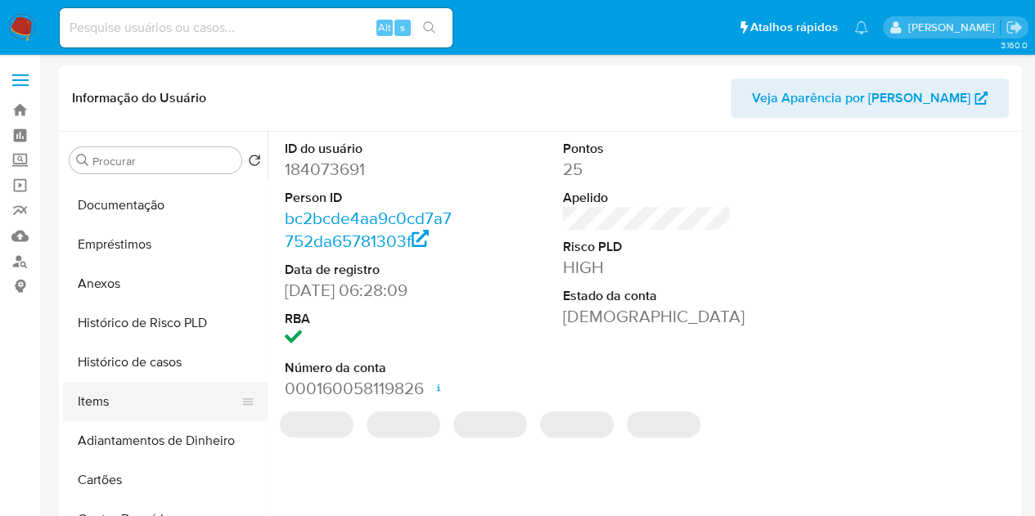
scroll to position [245, 0]
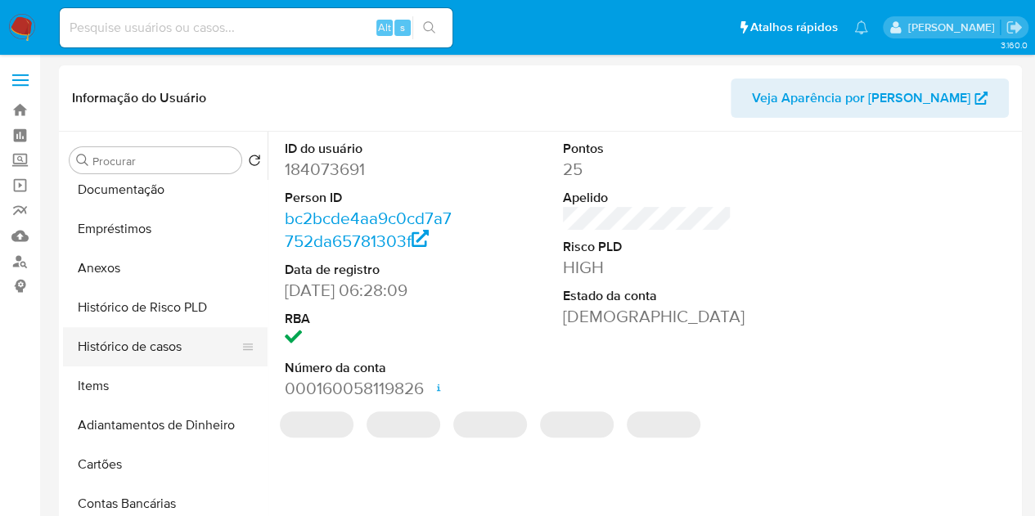
click at [170, 356] on button "Histórico de casos" at bounding box center [158, 346] width 191 height 39
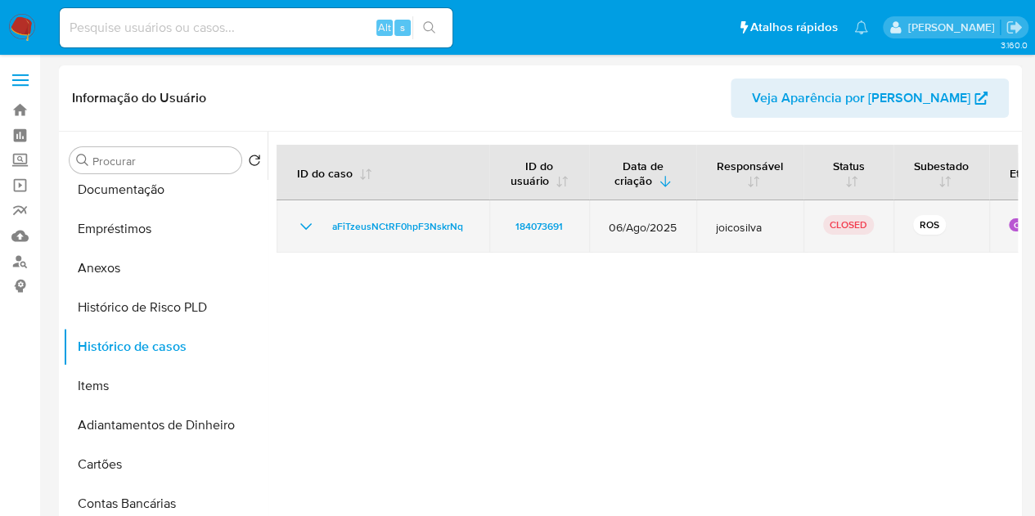
click at [293, 219] on td "aFiTzeusNCtRF0hpF3NskrNq" at bounding box center [383, 226] width 213 height 52
click at [299, 226] on icon "Mostrar/Ocultar" at bounding box center [306, 227] width 20 height 20
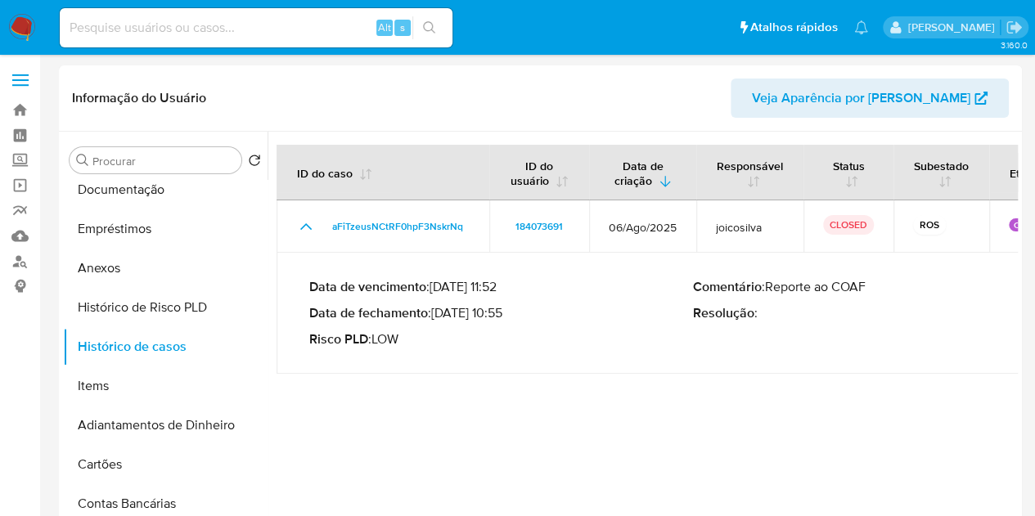
click at [268, 35] on input at bounding box center [256, 27] width 393 height 21
paste input "BnJMaQKp9d8BxT71uTinZJTM"
type input "BnJMaQKp9d8BxT71uTinZJTM"
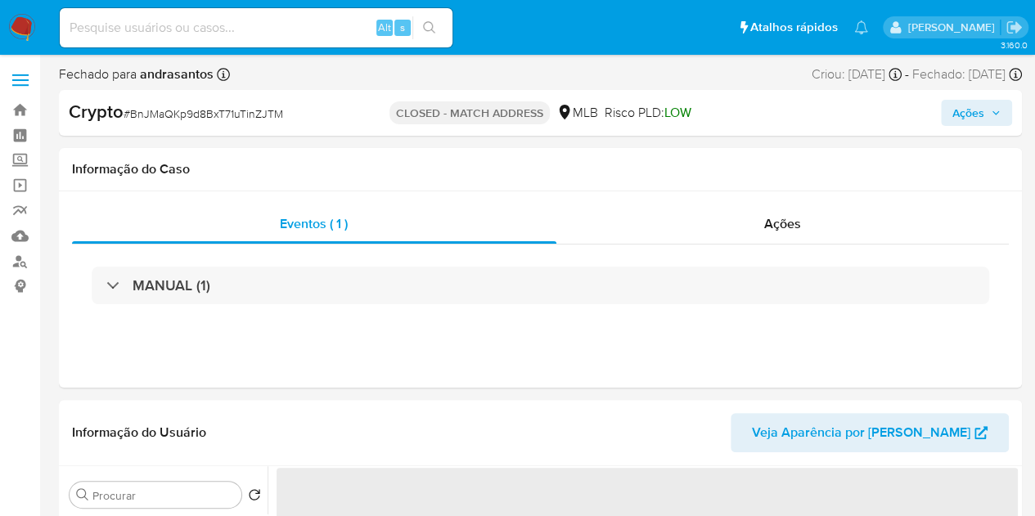
select select "10"
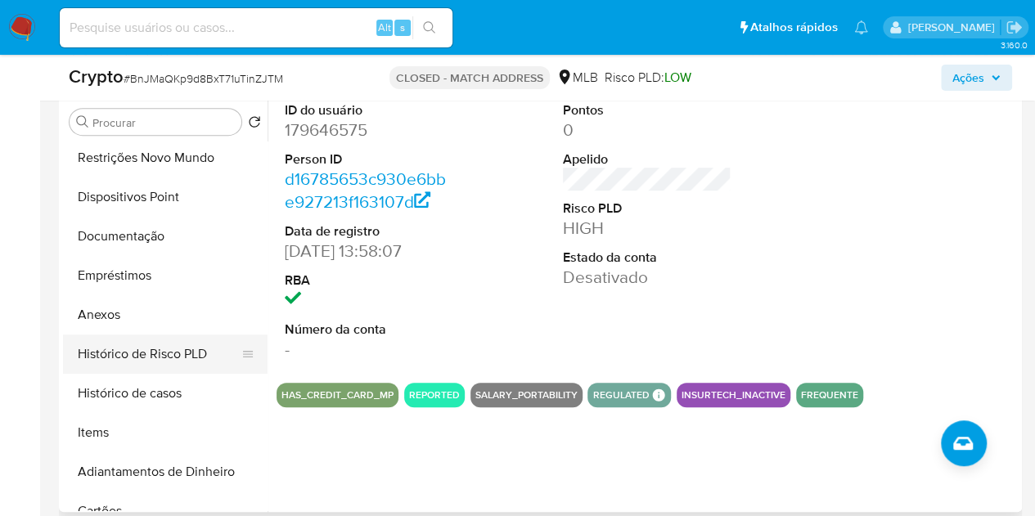
scroll to position [164, 0]
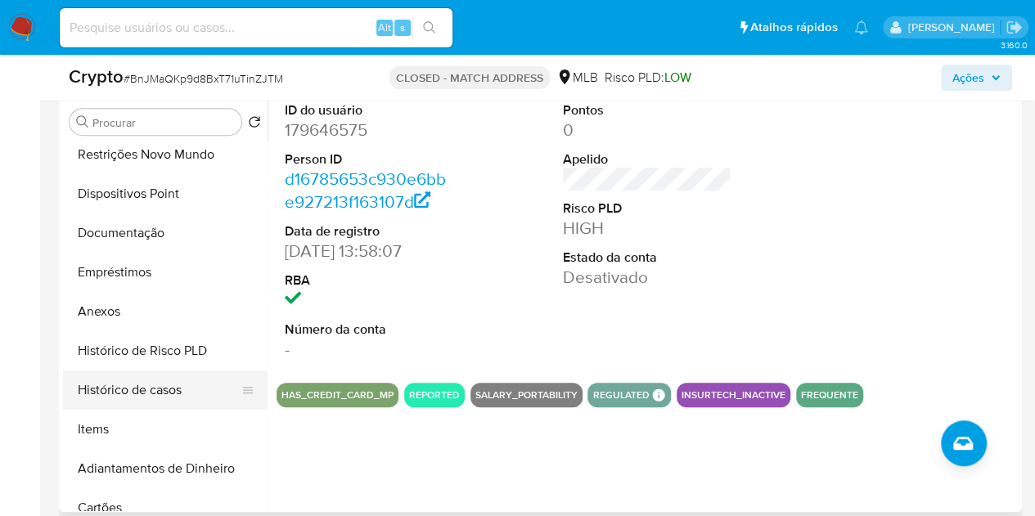
click at [144, 389] on button "Histórico de casos" at bounding box center [158, 390] width 191 height 39
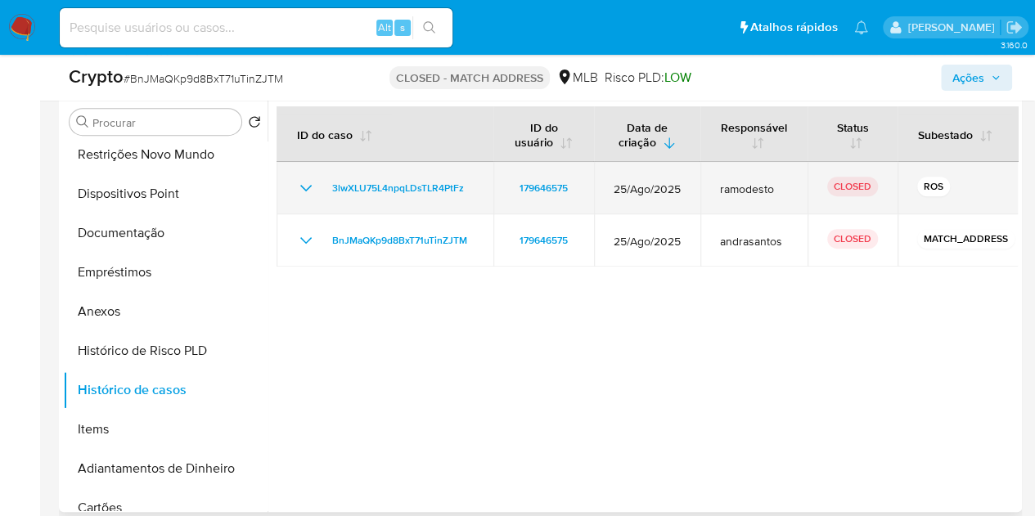
click at [300, 193] on icon "Mostrar/Ocultar" at bounding box center [306, 188] width 20 height 20
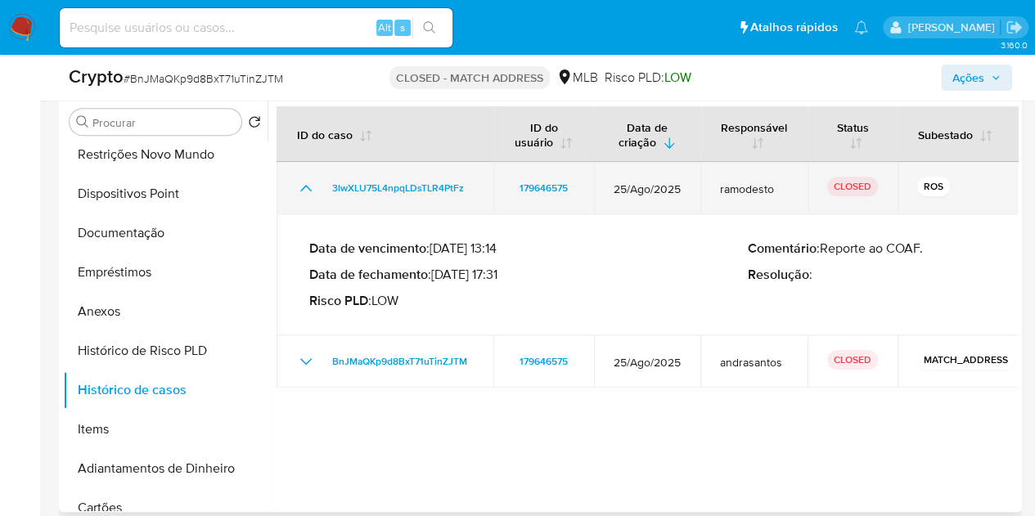
click at [300, 193] on icon "Mostrar/Ocultar" at bounding box center [306, 188] width 20 height 20
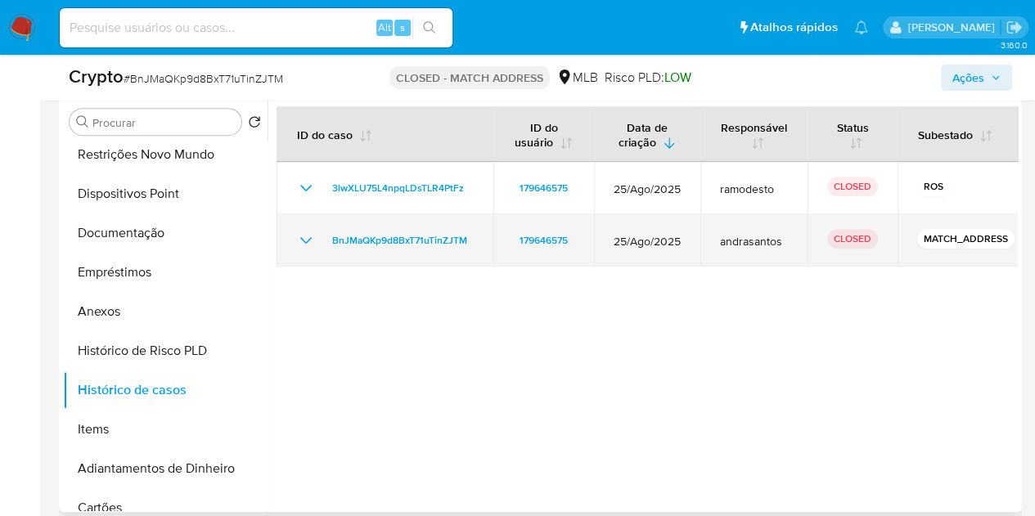
click at [313, 235] on icon "Mostrar/Ocultar" at bounding box center [306, 241] width 20 height 20
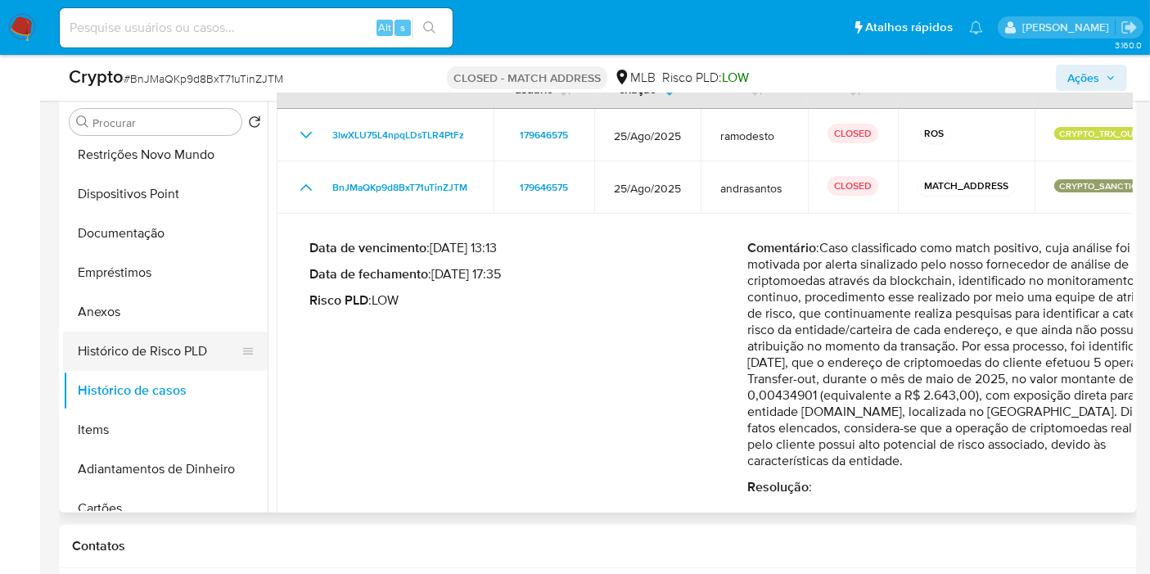
scroll to position [72, 0]
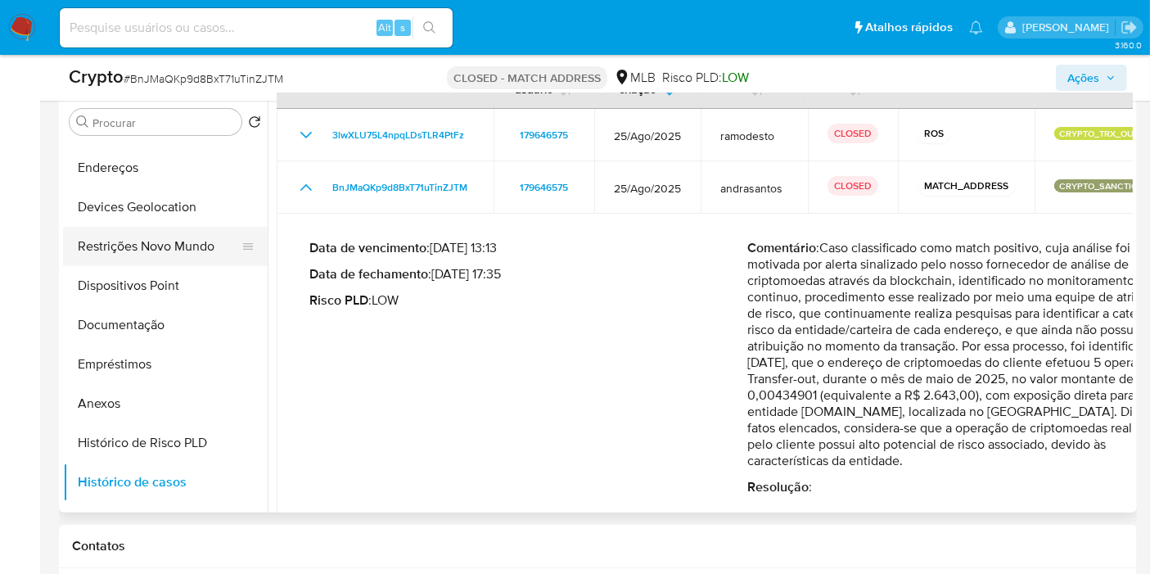
click at [127, 241] on button "Restrições Novo Mundo" at bounding box center [158, 246] width 191 height 39
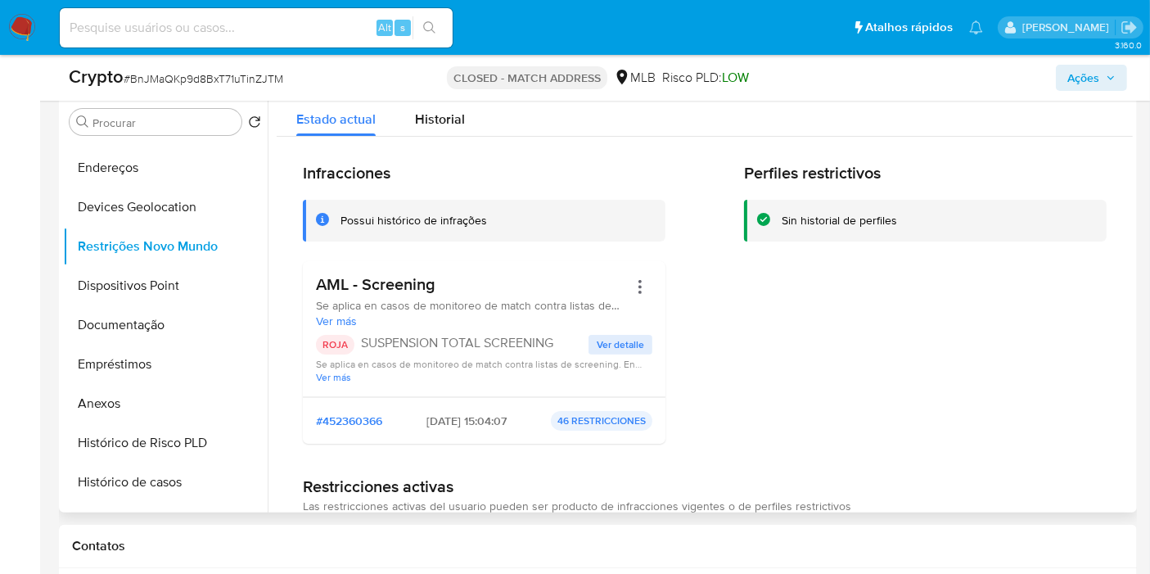
click at [385, 292] on h3 "AML - Screening" at bounding box center [472, 284] width 312 height 20
click at [227, 31] on input at bounding box center [256, 27] width 393 height 21
paste input "cSchPzfIqL71bpApjrxKhn30"
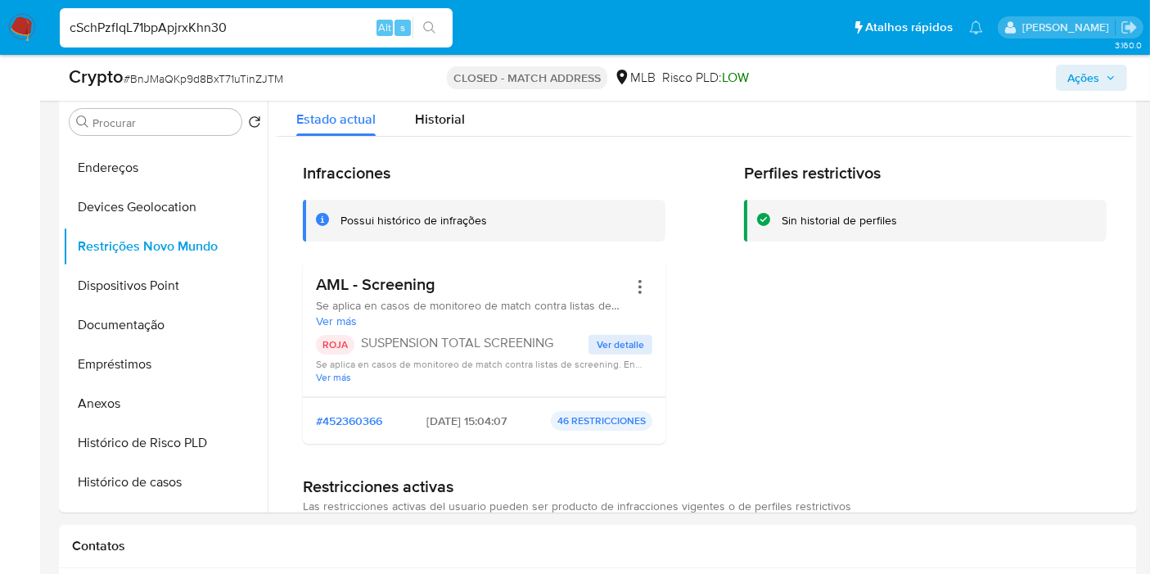
type input "cSchPzfIqL71bpApjrxKhn30"
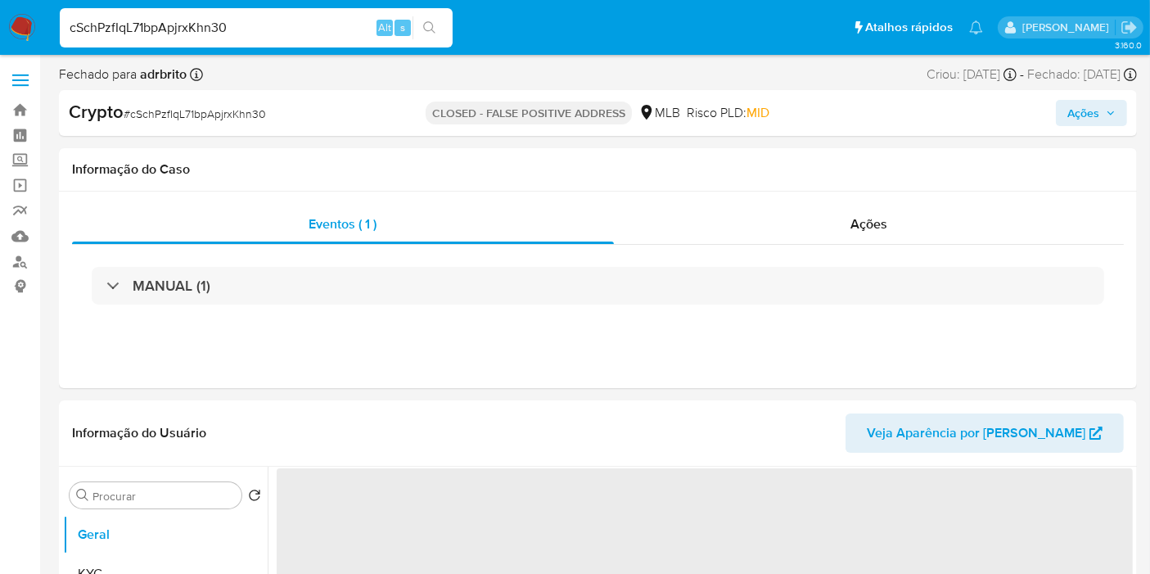
select select "10"
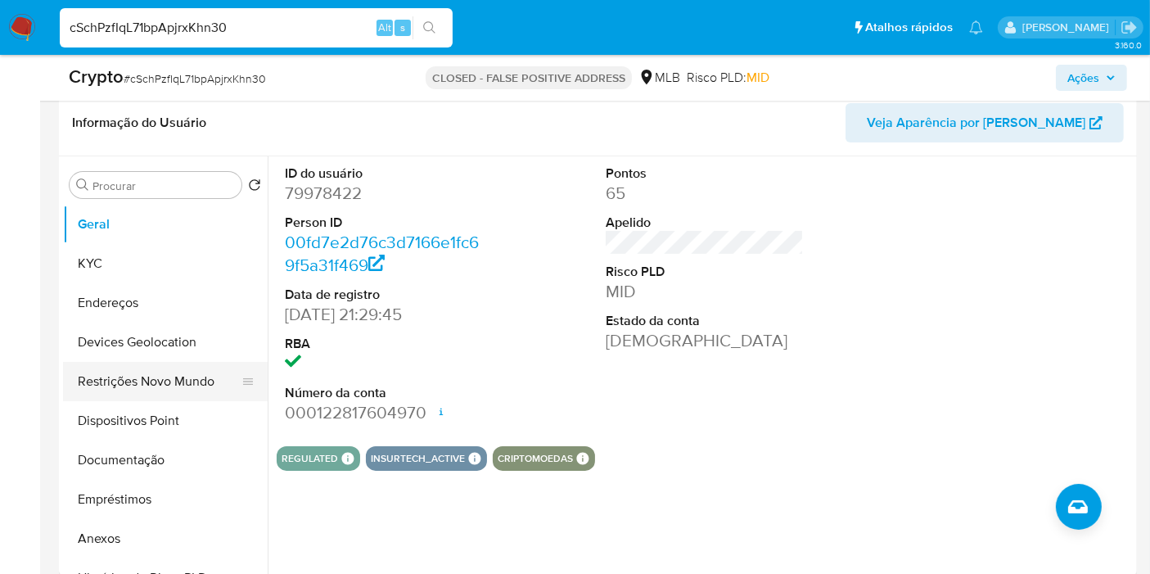
scroll to position [272, 0]
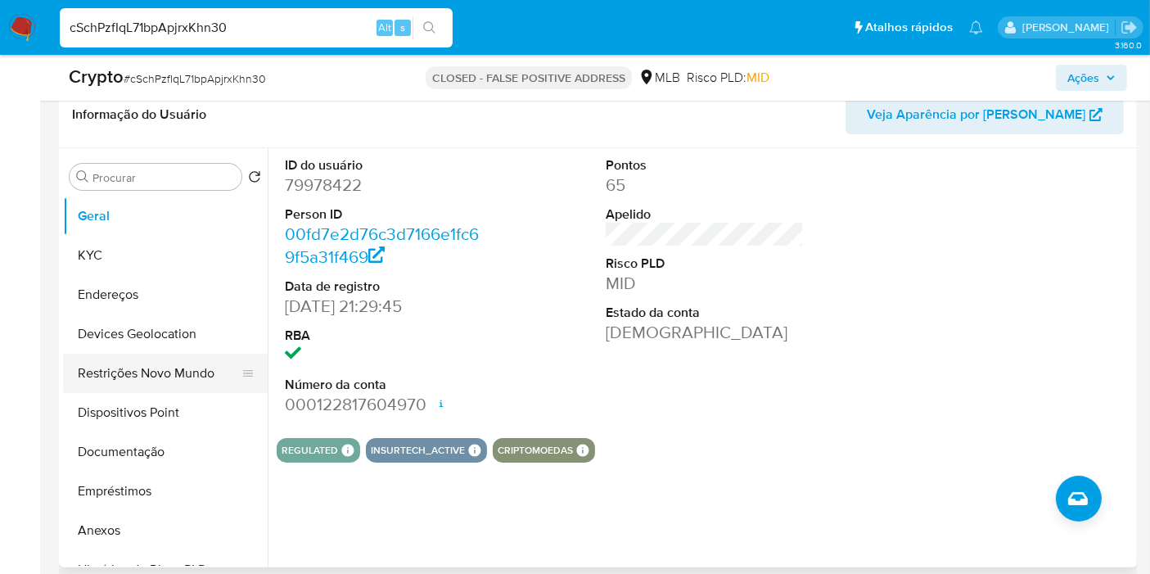
click at [137, 368] on button "Restrições Novo Mundo" at bounding box center [158, 373] width 191 height 39
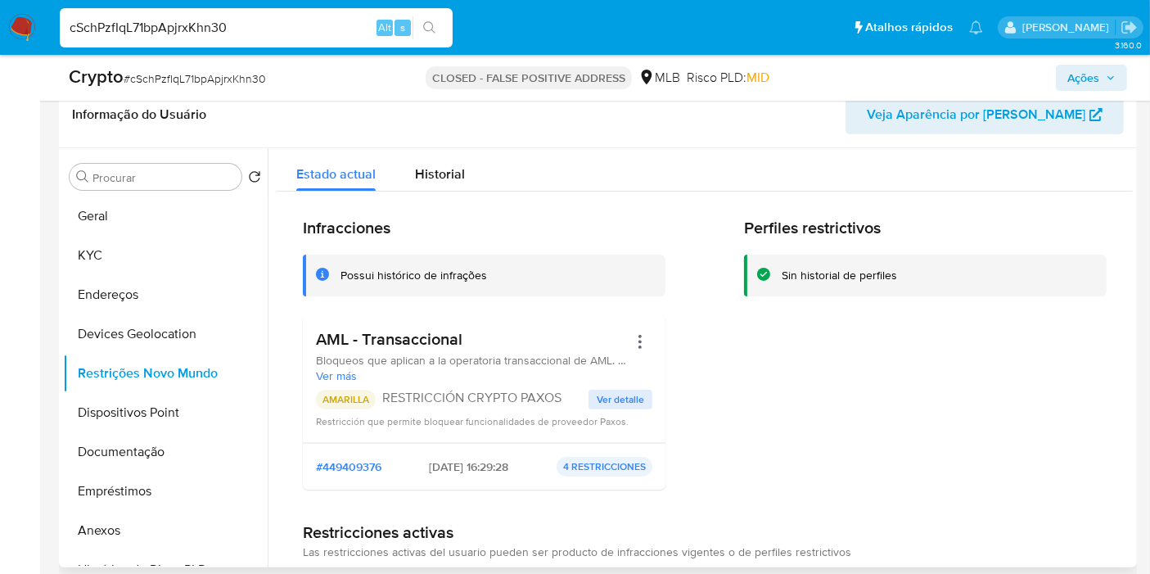
click at [404, 347] on h3 "AML - Transaccional" at bounding box center [472, 339] width 312 height 20
click at [624, 394] on span "Ver detalle" at bounding box center [620, 399] width 47 height 16
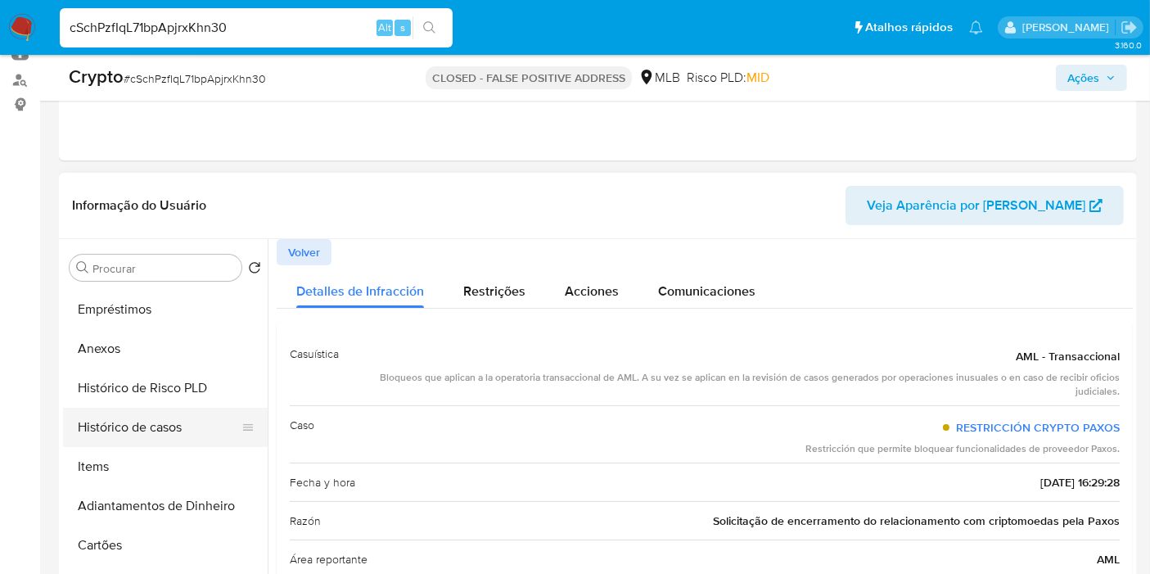
click at [140, 434] on button "Histórico de casos" at bounding box center [158, 427] width 191 height 39
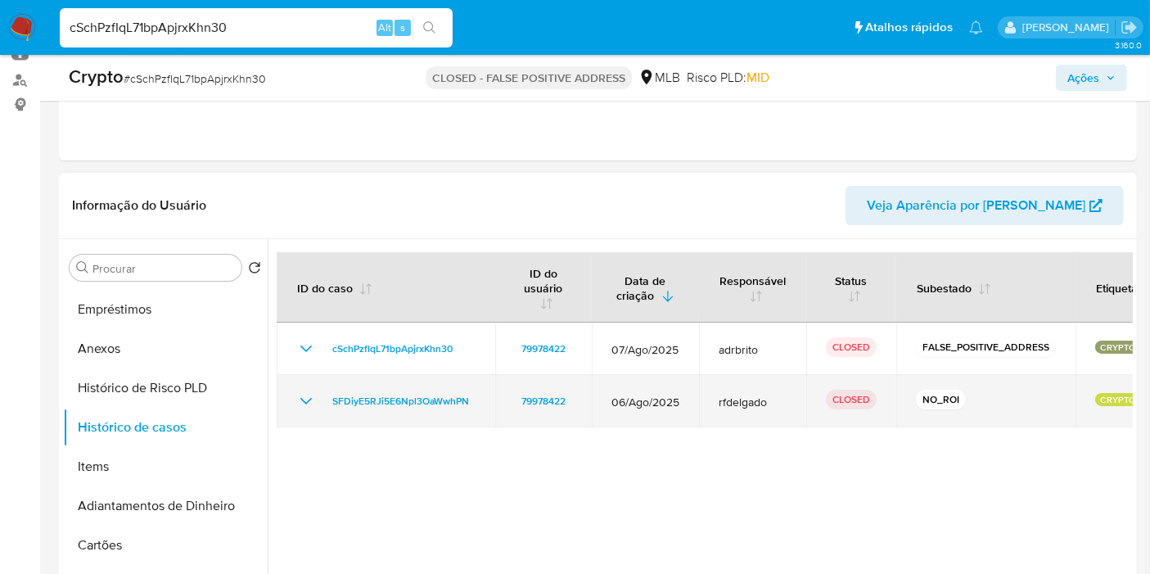
click at [306, 404] on icon "Mostrar/Ocultar" at bounding box center [306, 401] width 20 height 20
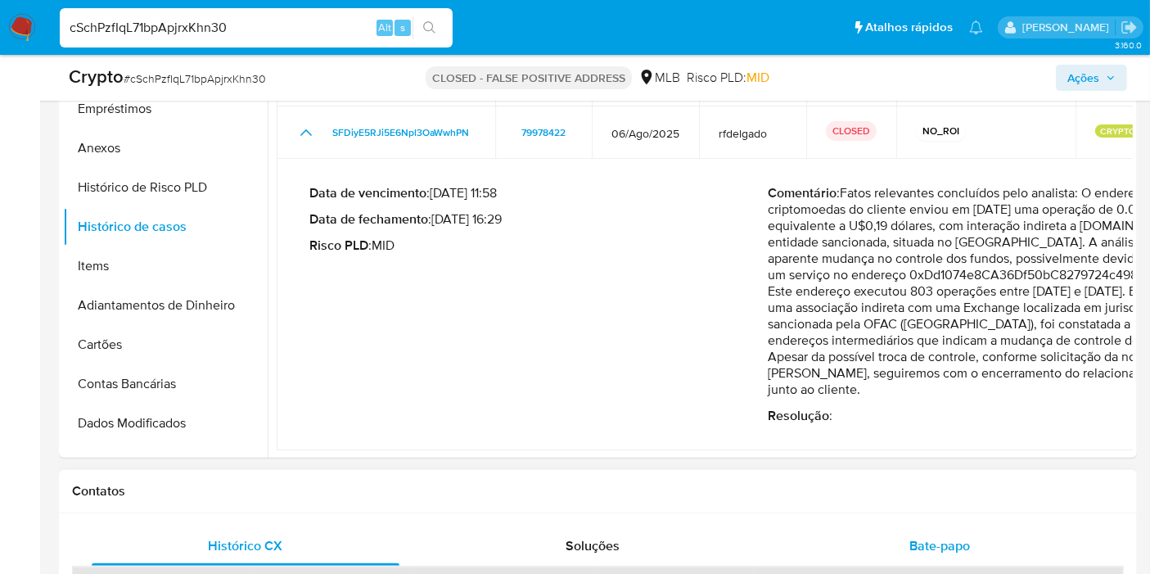
scroll to position [454, 0]
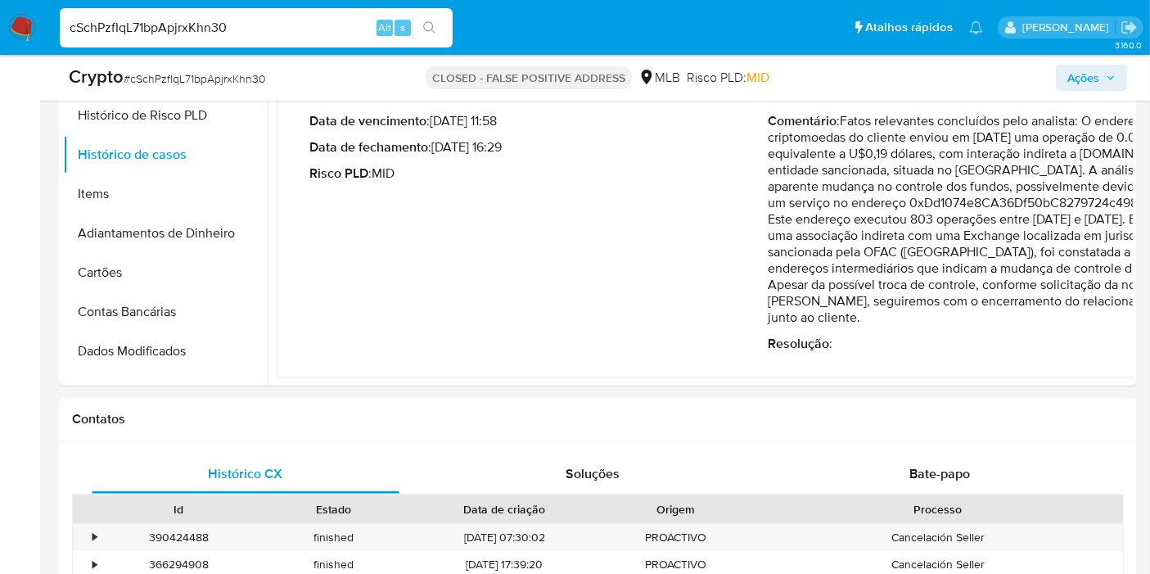
click at [173, 31] on input "cSchPzfIqL71bpApjrxKhn30" at bounding box center [256, 27] width 393 height 21
paste input "hKsSiKPVGLexifAPq61GSLWr"
type input "hKsSiKPVGLexifAPq61GSLWr"
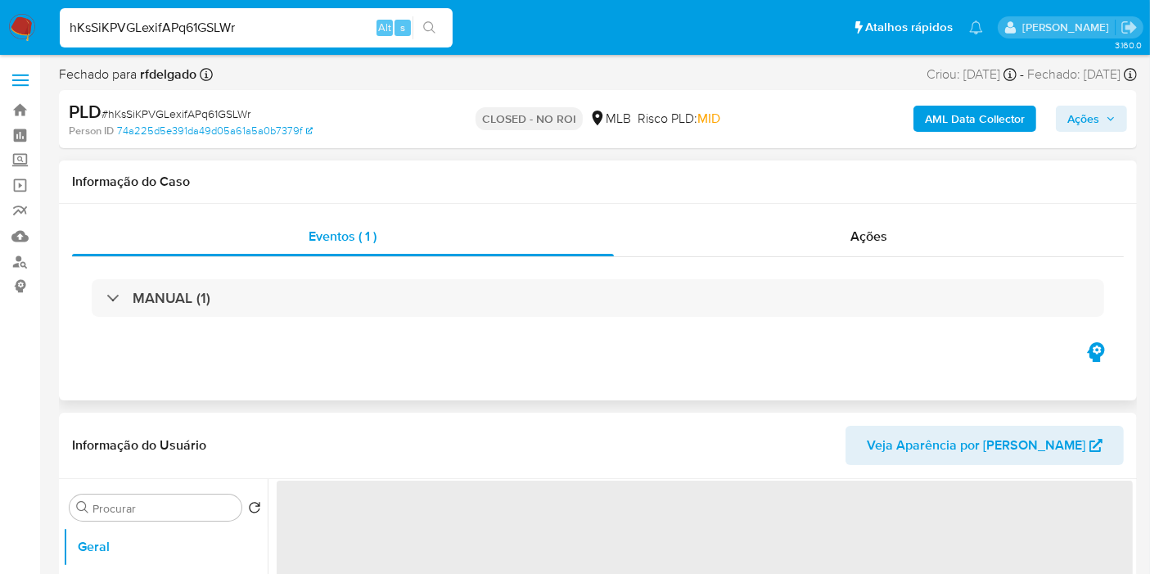
select select "10"
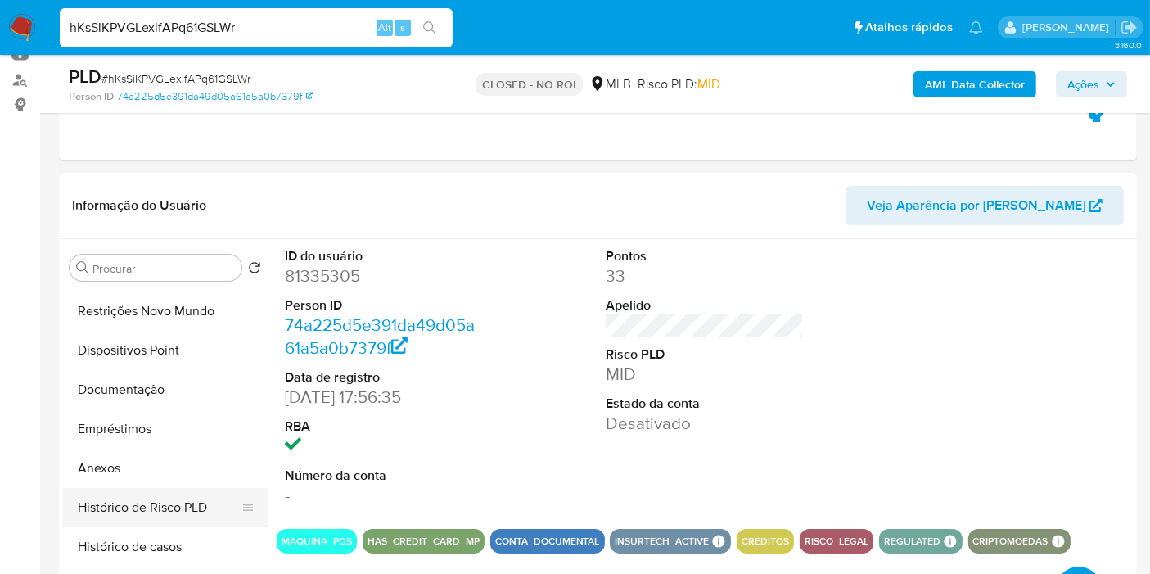
scroll to position [182, 0]
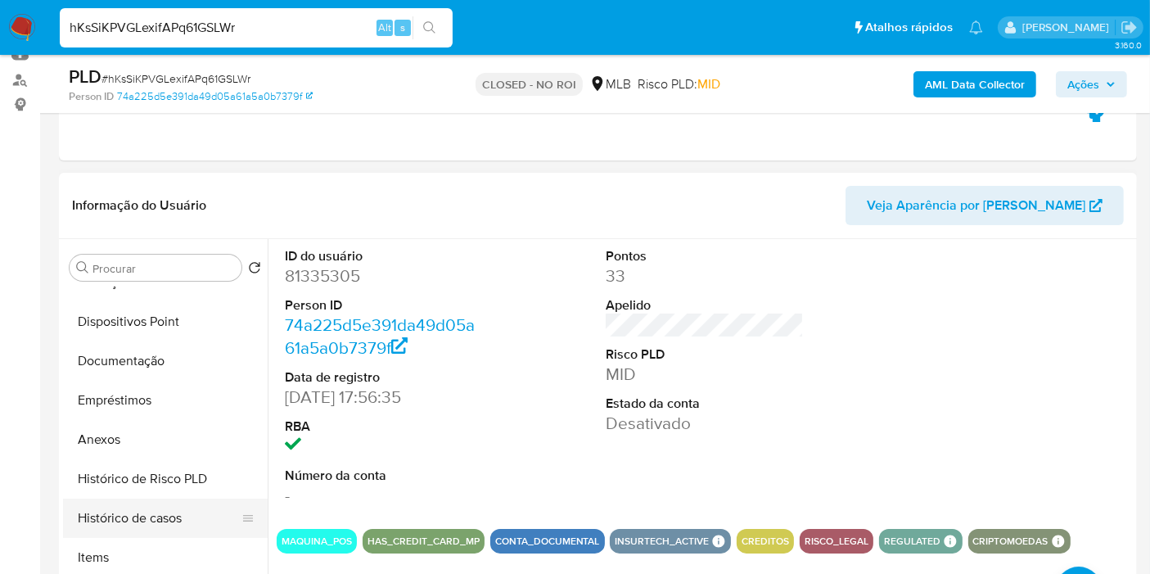
click at [154, 506] on button "Histórico de casos" at bounding box center [158, 517] width 191 height 39
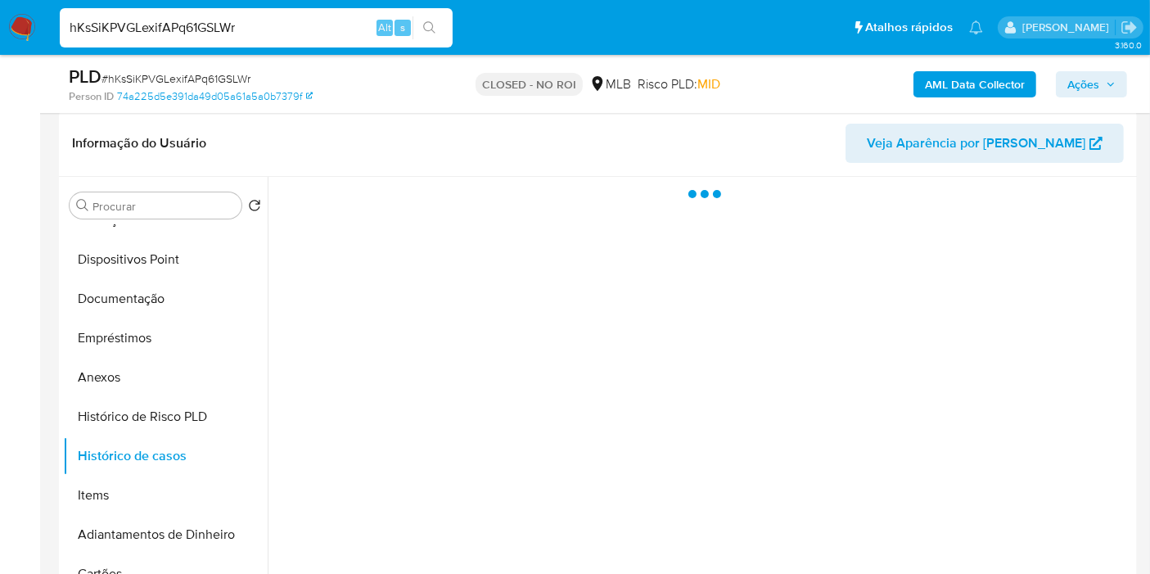
scroll to position [272, 0]
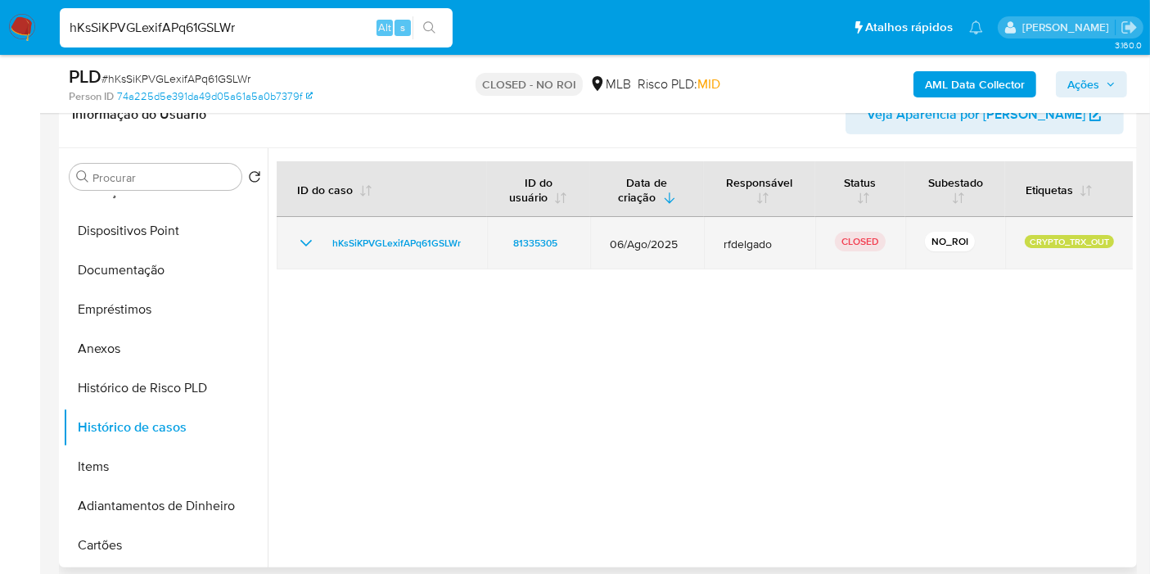
click at [305, 240] on icon "Mostrar/Ocultar" at bounding box center [306, 243] width 20 height 20
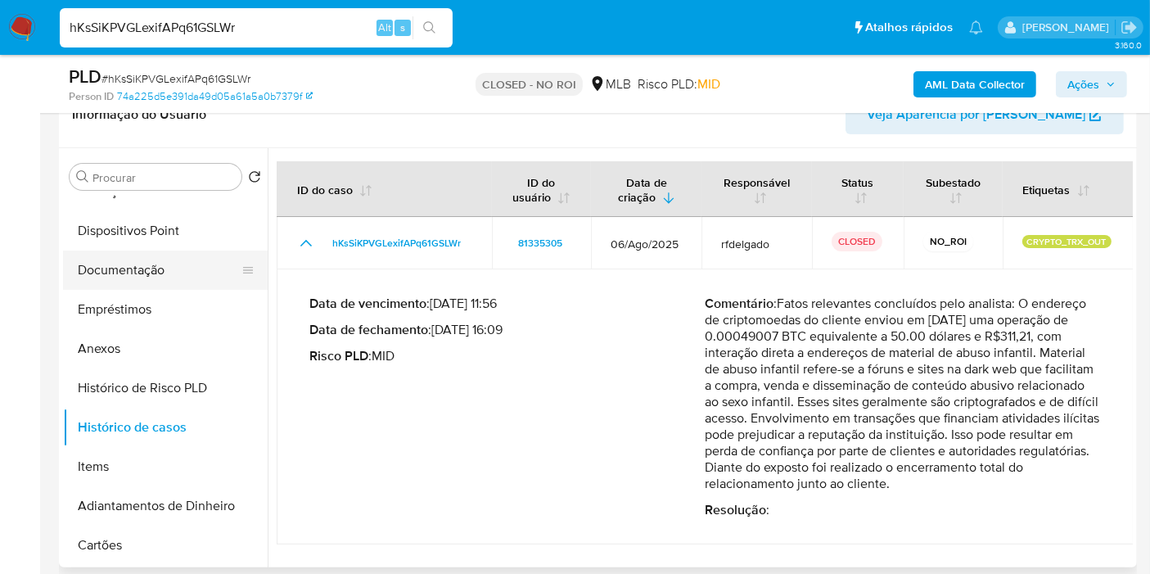
scroll to position [91, 0]
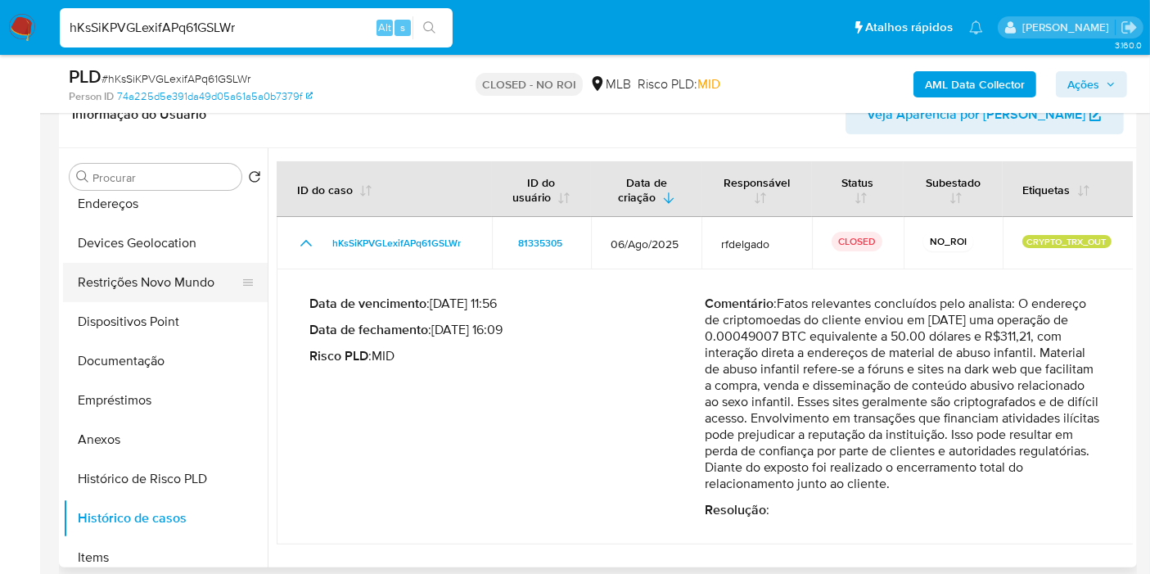
click at [128, 277] on button "Restrições Novo Mundo" at bounding box center [158, 282] width 191 height 39
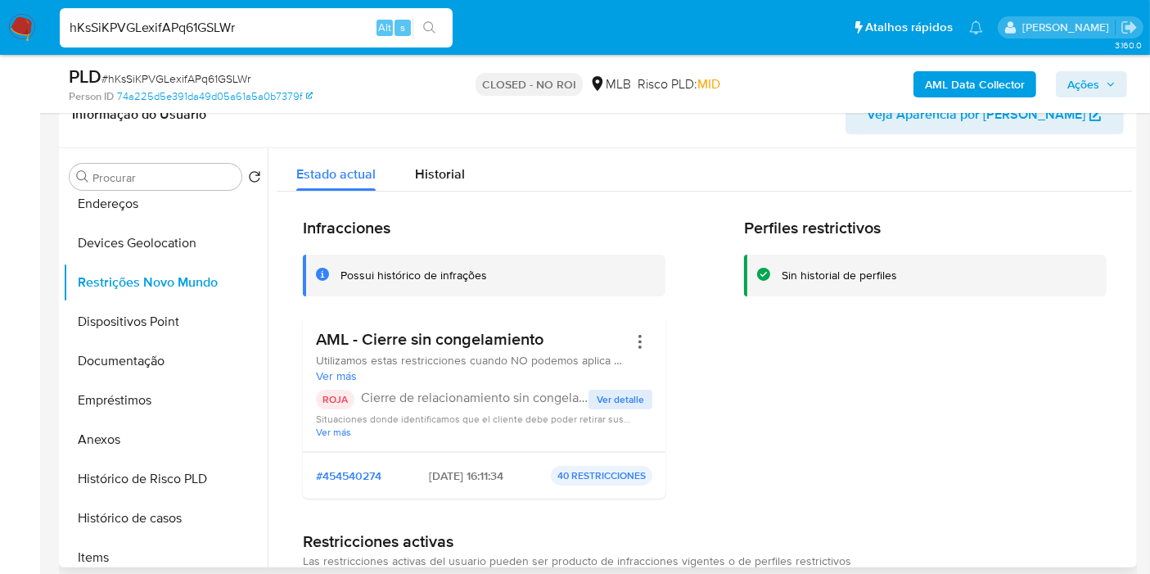
click at [413, 340] on h3 "AML - Cierre sin congelamiento" at bounding box center [472, 339] width 312 height 20
click at [297, 40] on div "hKsSiKPVGLexifAPq61GSLWr Alt s" at bounding box center [256, 27] width 393 height 39
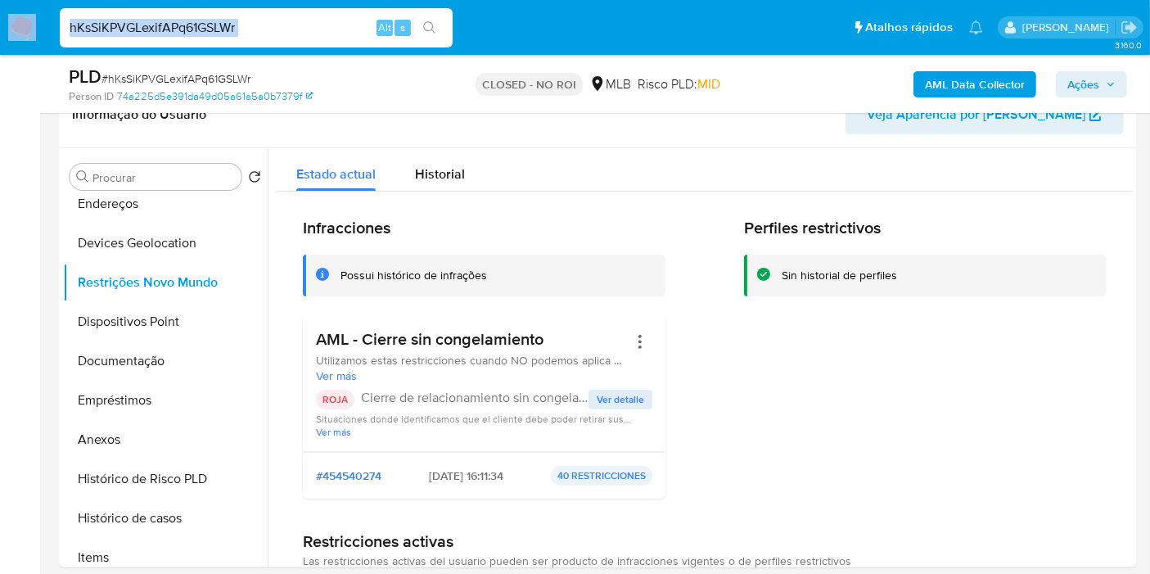
click at [211, 29] on input "hKsSiKPVGLexifAPq61GSLWr" at bounding box center [256, 27] width 393 height 21
paste input "Kion08hTBLHoERbzCcMTP8zz"
type input "Kion08hTBLHoERbzCcMTP8zz"
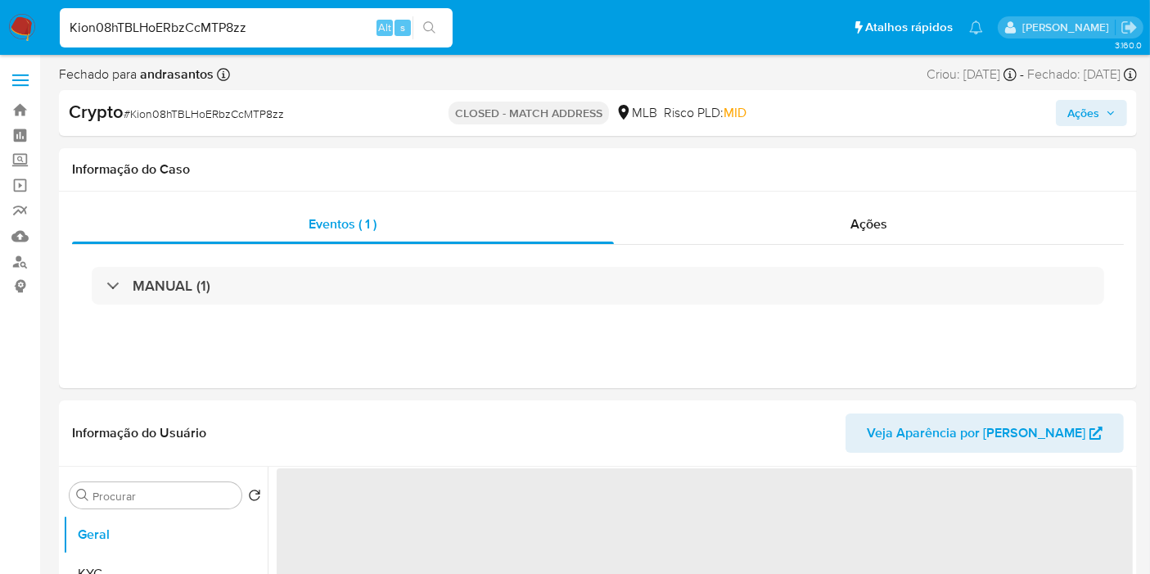
select select "10"
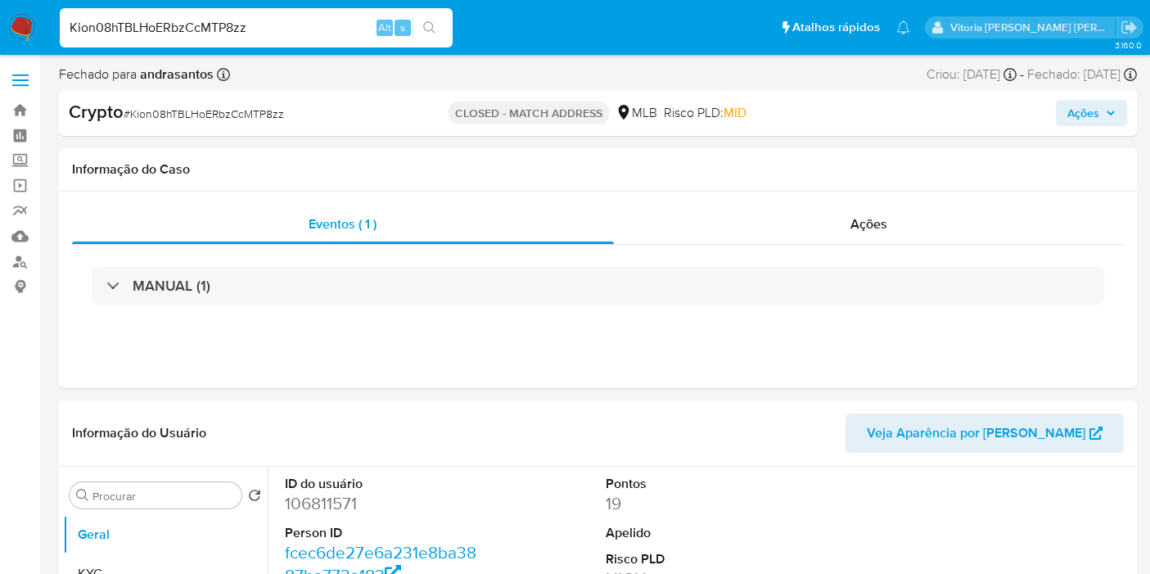
select select "10"
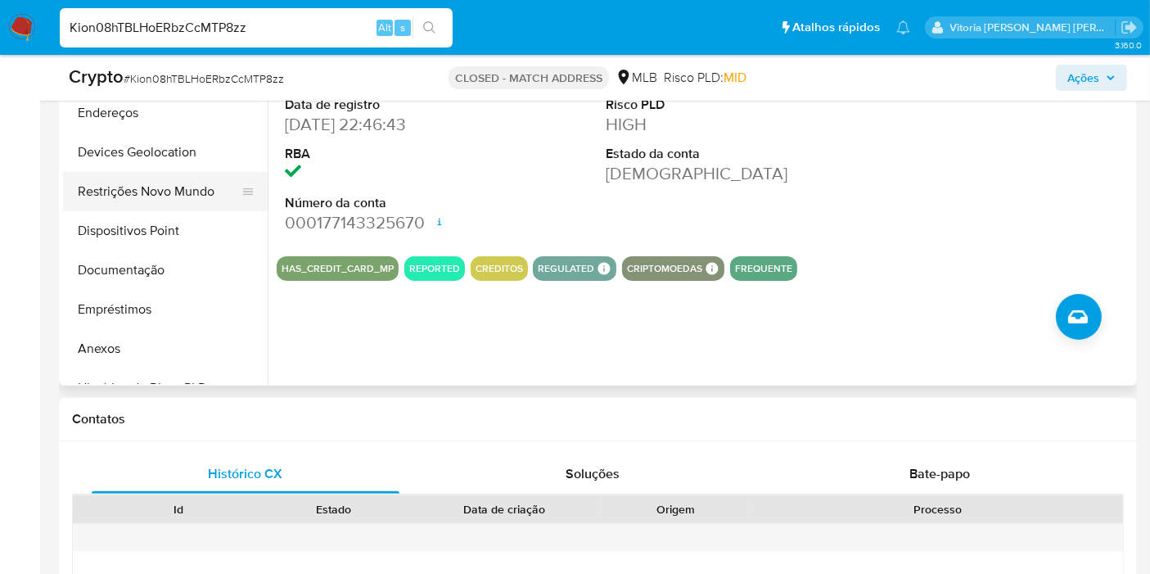
drag, startPoint x: 128, startPoint y: 195, endPoint x: 137, endPoint y: 192, distance: 9.3
click at [129, 192] on button "Restrições Novo Mundo" at bounding box center [158, 191] width 191 height 39
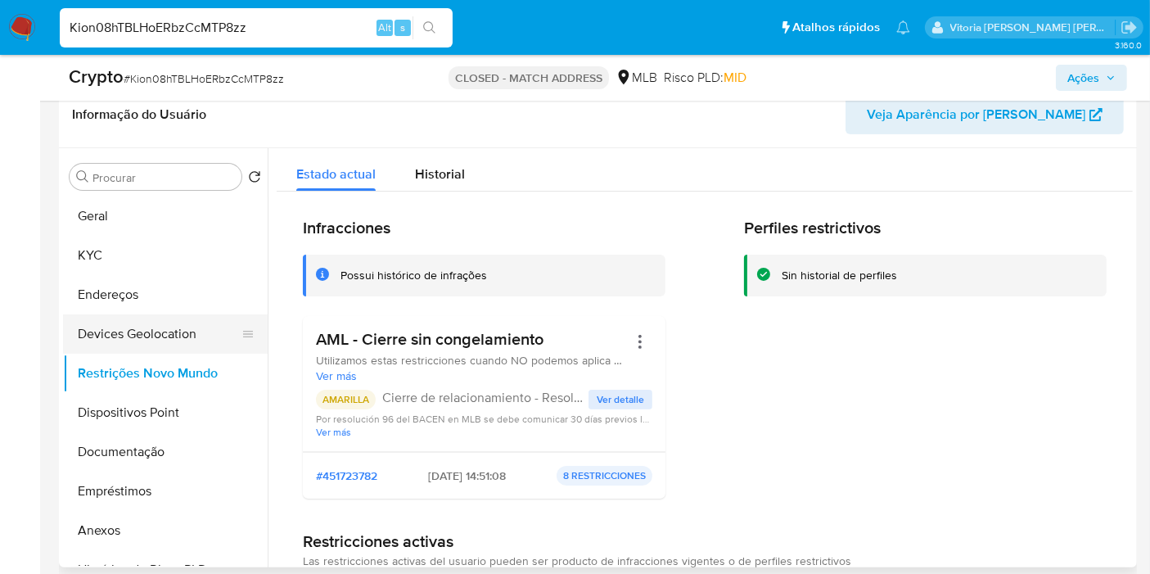
scroll to position [91, 0]
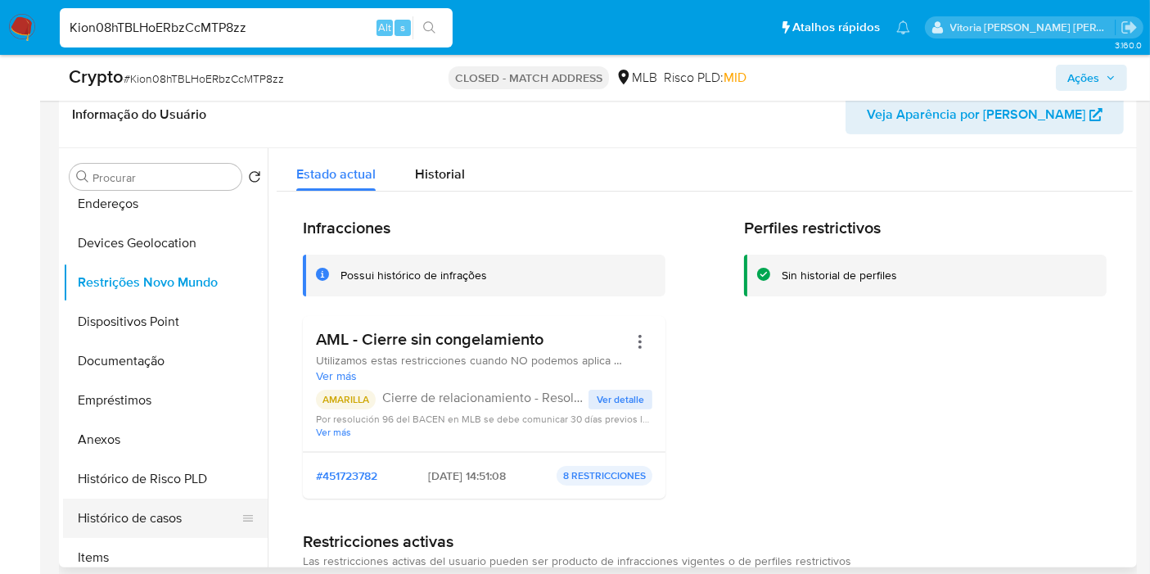
click at [146, 499] on button "Histórico de casos" at bounding box center [158, 517] width 191 height 39
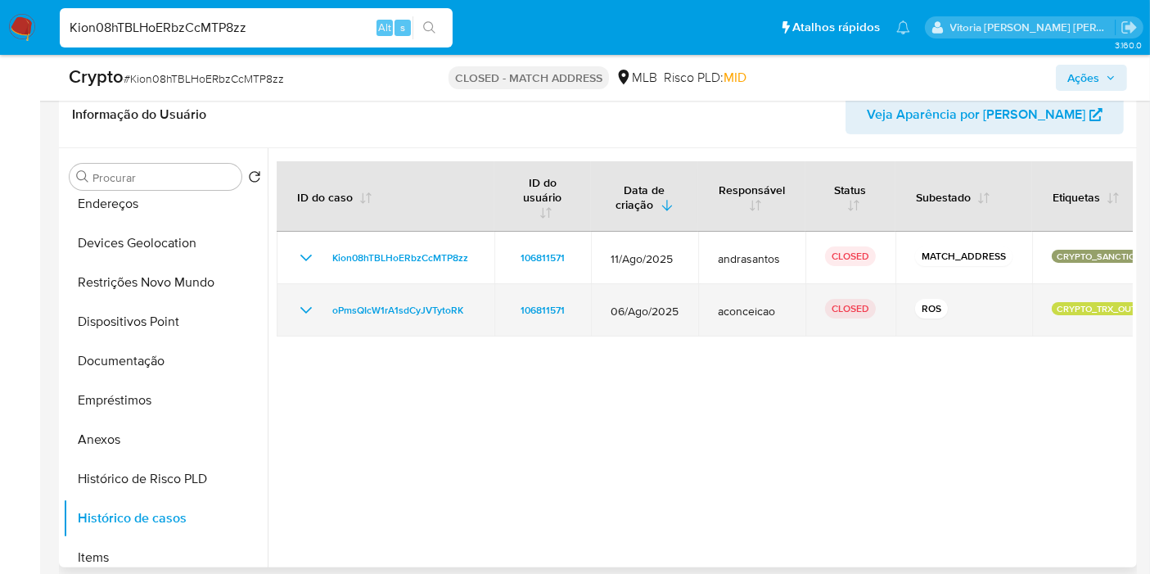
click at [308, 304] on icon "Mostrar/Ocultar" at bounding box center [306, 310] width 20 height 20
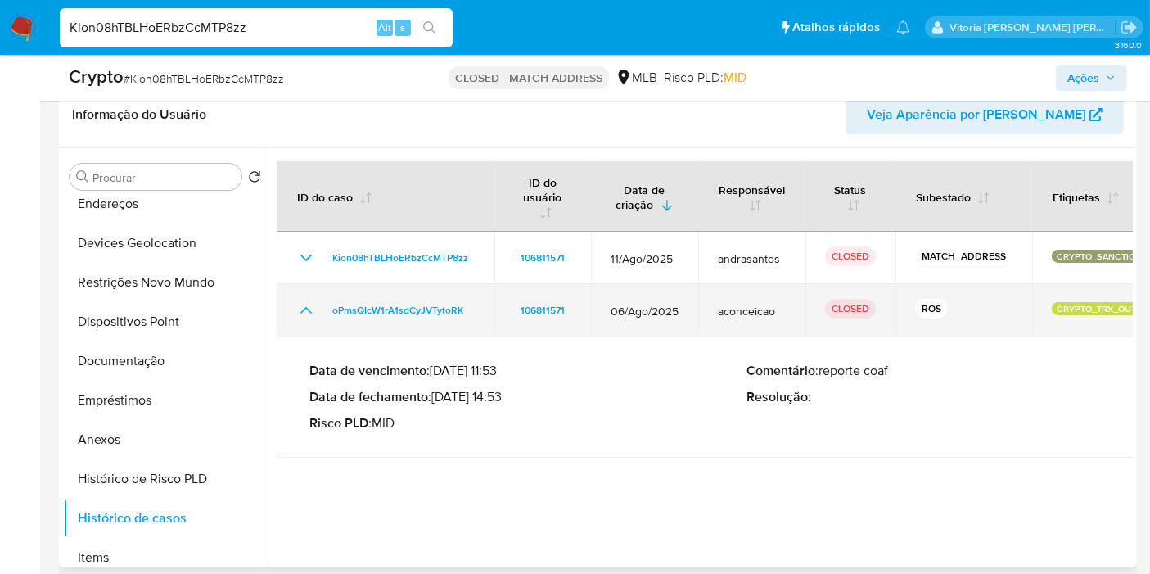
click at [309, 302] on icon "Mostrar/Ocultar" at bounding box center [306, 310] width 20 height 20
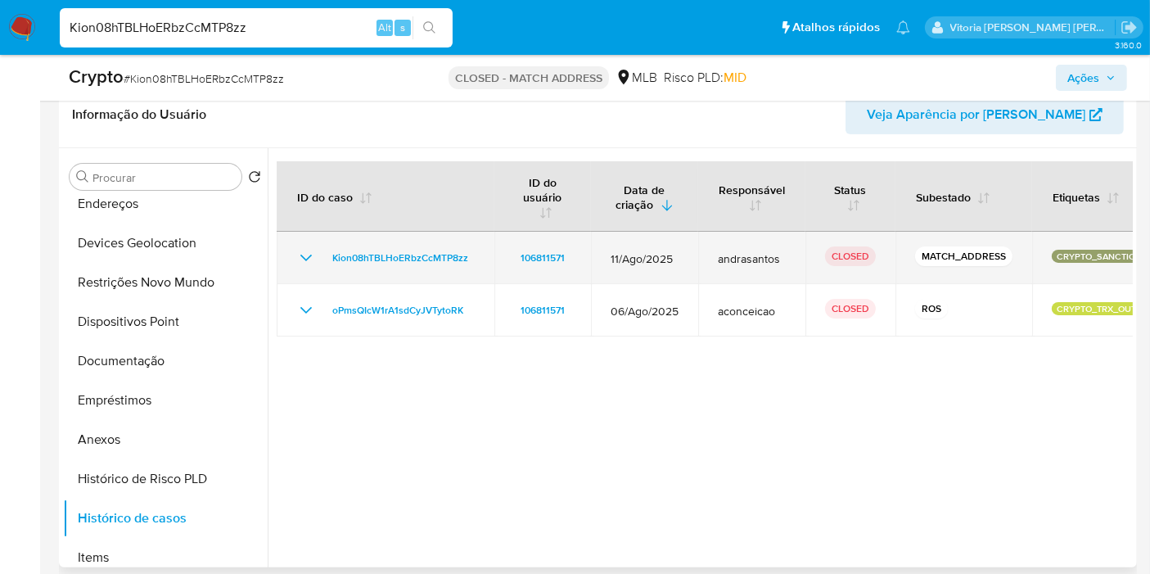
click at [311, 257] on icon "Mostrar/Ocultar" at bounding box center [306, 258] width 20 height 20
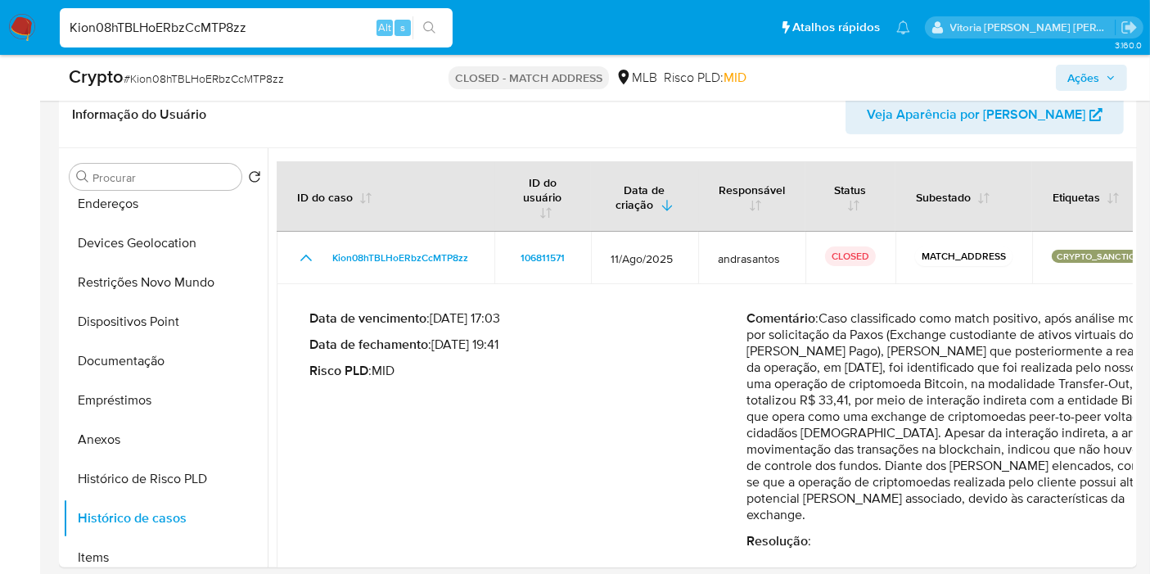
click at [196, 28] on input "Kion08hTBLHoERbzCcMTP8zz" at bounding box center [256, 27] width 393 height 21
paste input "CN4hw0xacVkkaAe8ugksqujj"
type input "CN4hw0xacVkkaAe8ugksqujj"
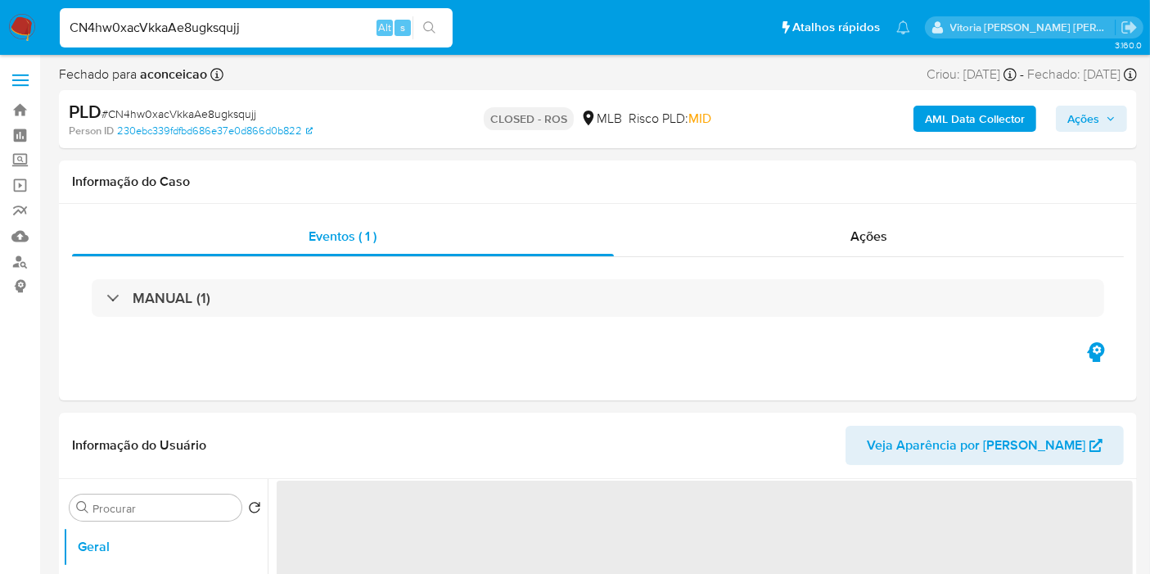
select select "10"
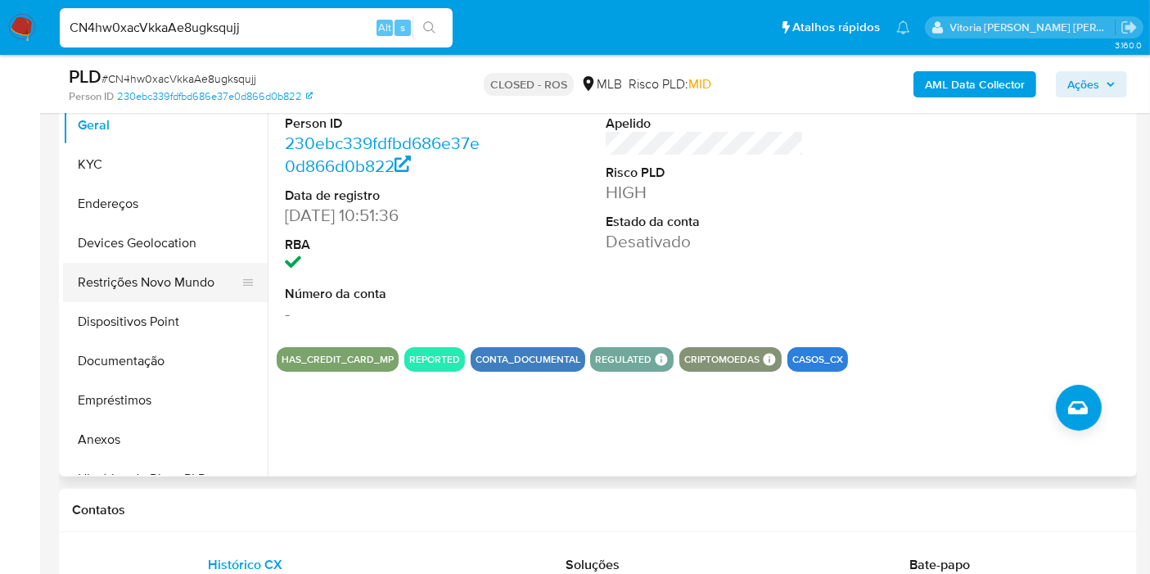
scroll to position [91, 0]
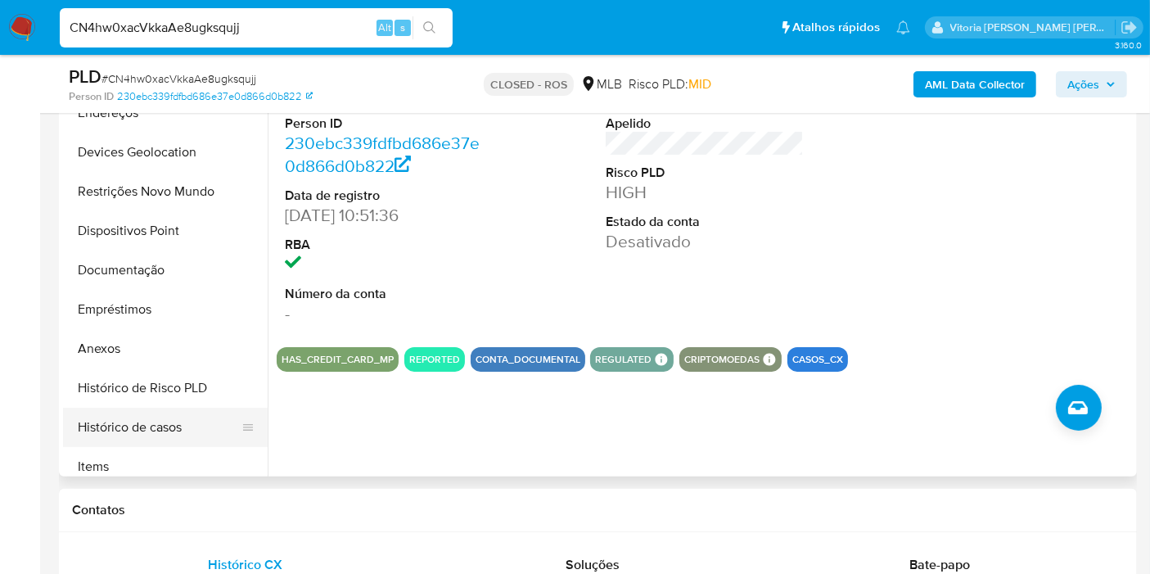
click at [107, 416] on button "Histórico de casos" at bounding box center [158, 427] width 191 height 39
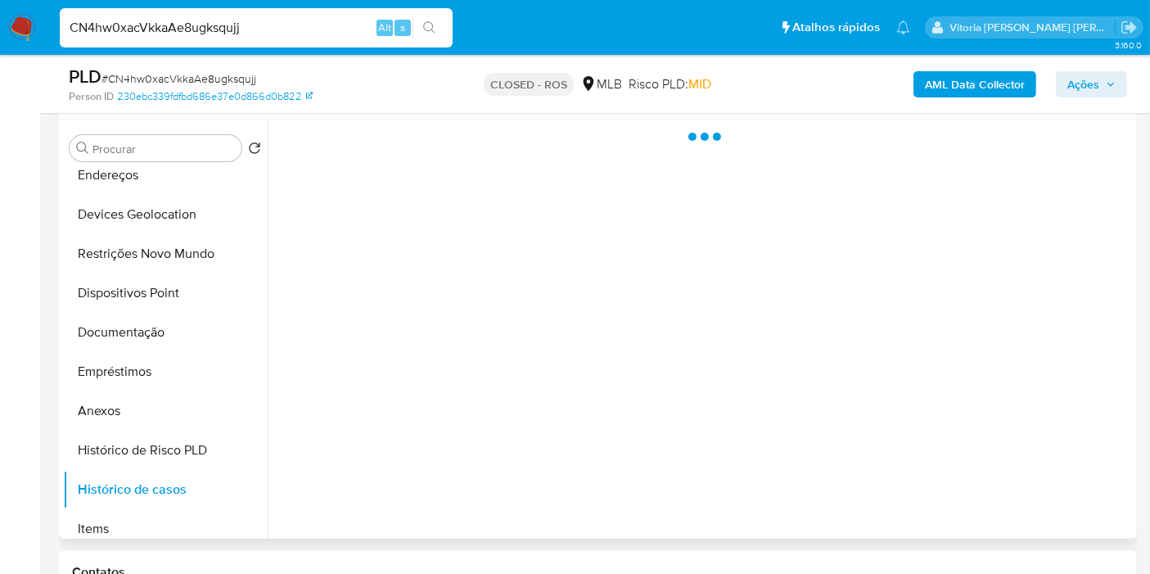
scroll to position [272, 0]
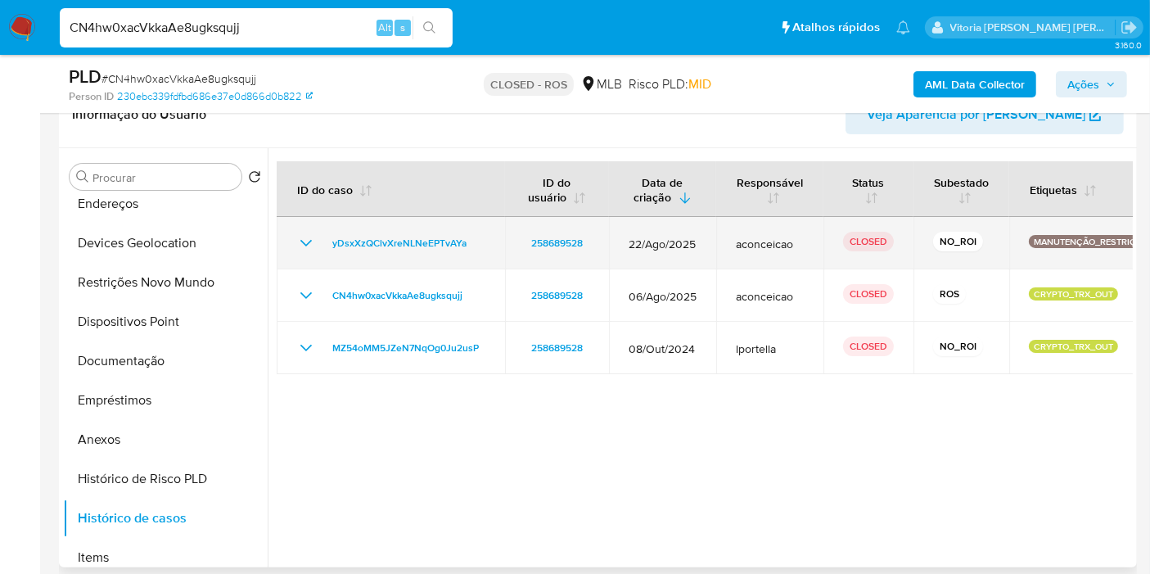
click at [294, 236] on td "yDsxXzQClvXreNLNeEPTvAYa" at bounding box center [391, 243] width 228 height 52
click at [305, 233] on icon "Mostrar/Ocultar" at bounding box center [306, 243] width 20 height 20
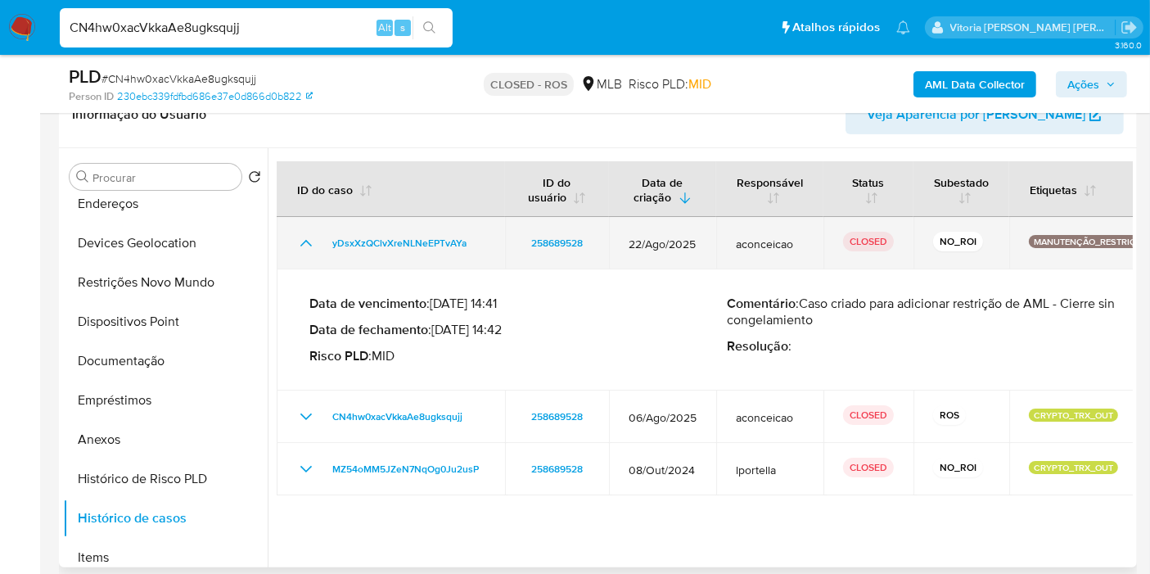
click at [305, 233] on icon "Mostrar/Ocultar" at bounding box center [306, 243] width 20 height 20
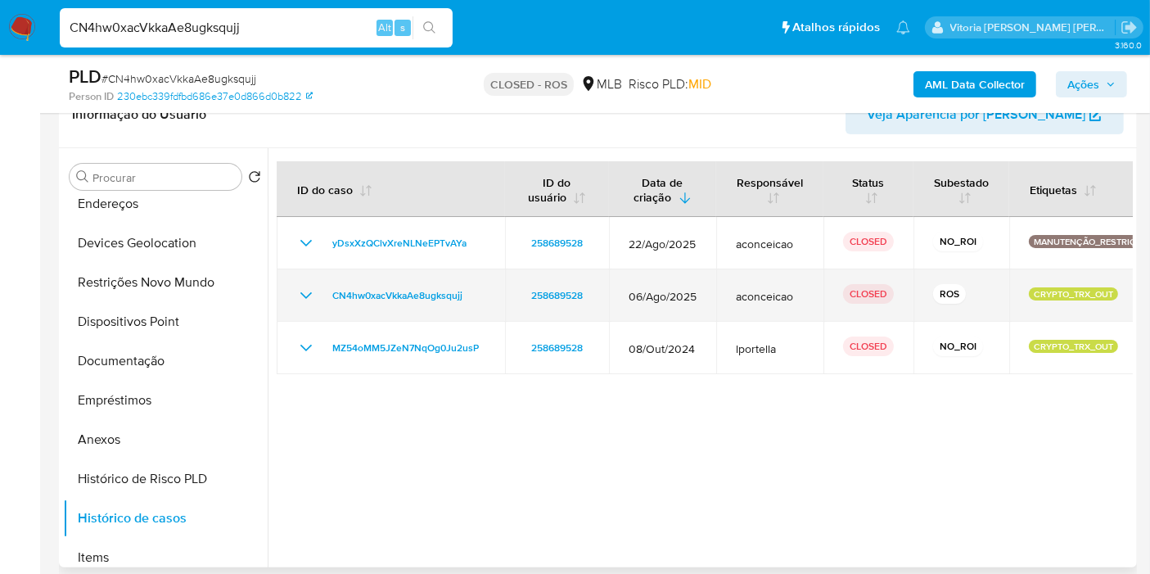
click at [299, 290] on icon "Mostrar/Ocultar" at bounding box center [306, 296] width 20 height 20
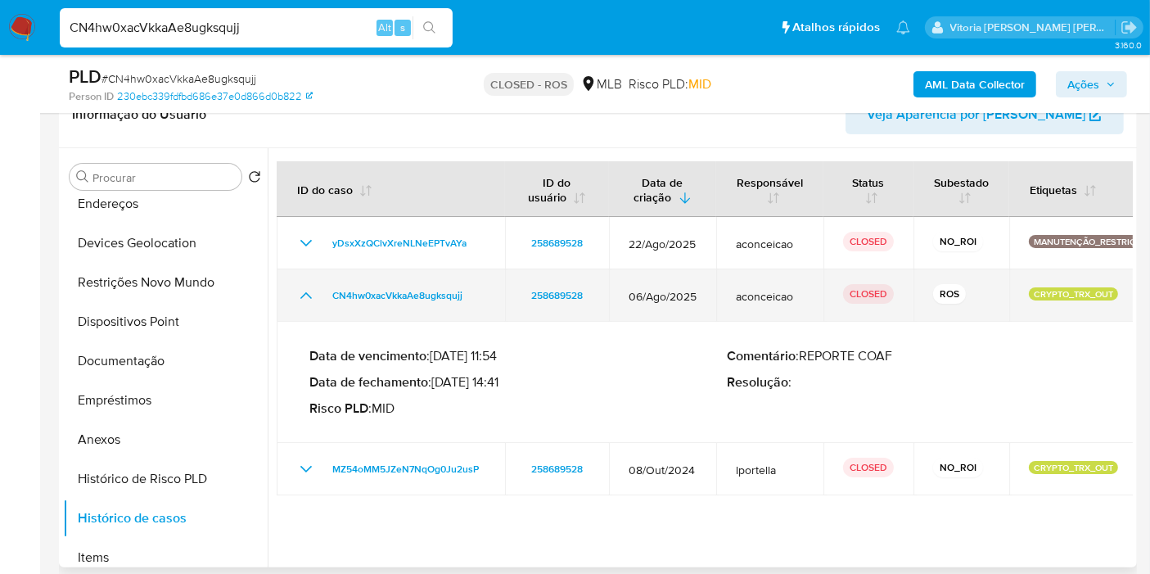
click at [306, 288] on icon "Mostrar/Ocultar" at bounding box center [306, 296] width 20 height 20
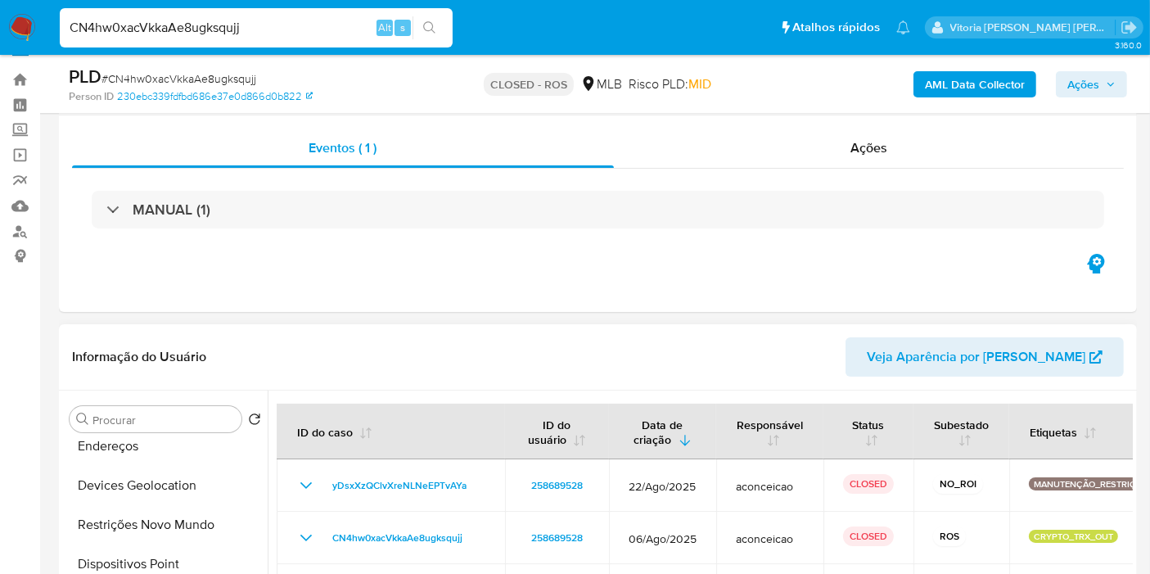
scroll to position [0, 0]
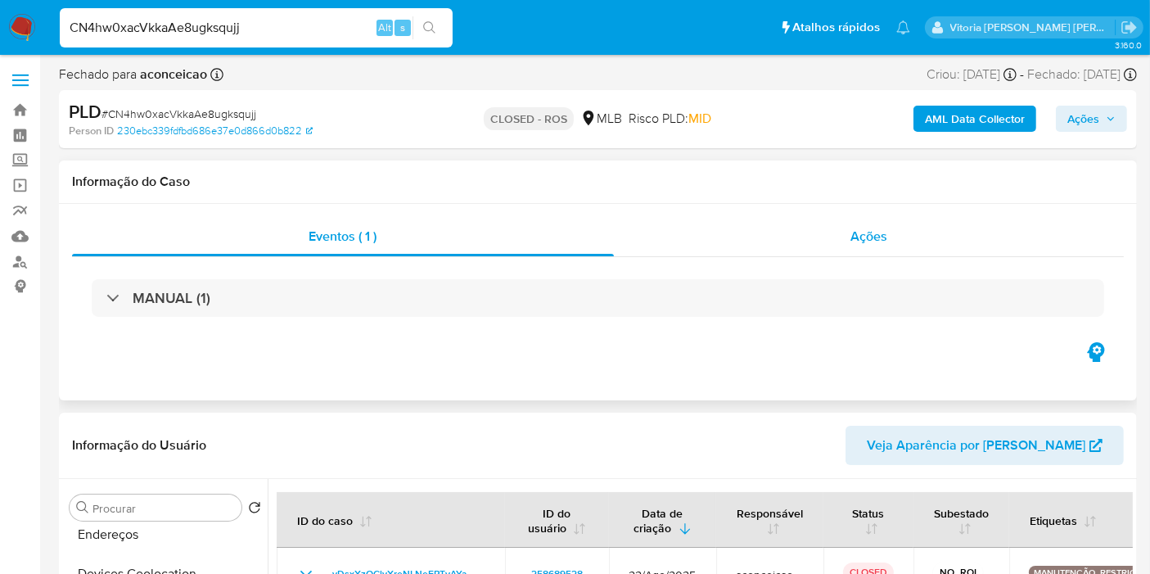
click at [890, 247] on div "Ações" at bounding box center [869, 236] width 511 height 39
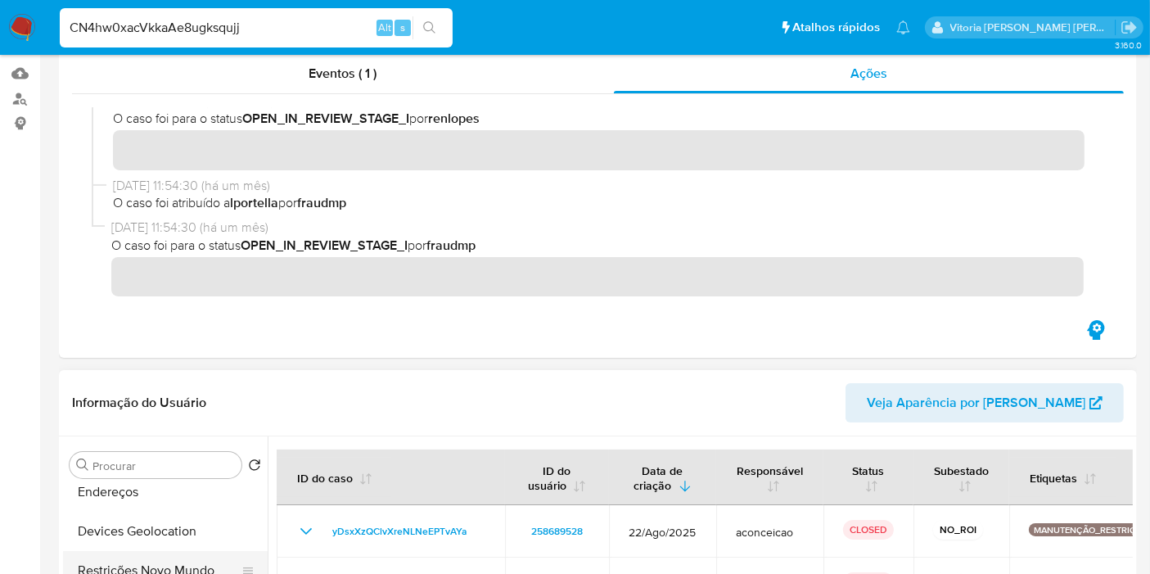
scroll to position [363, 0]
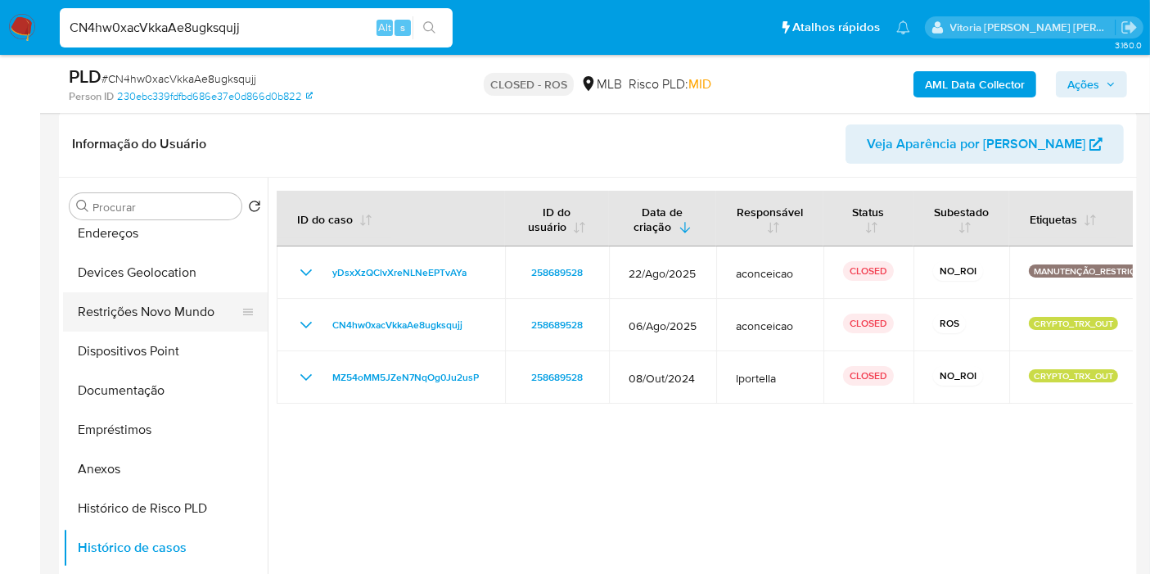
click at [131, 318] on button "Restrições Novo Mundo" at bounding box center [158, 311] width 191 height 39
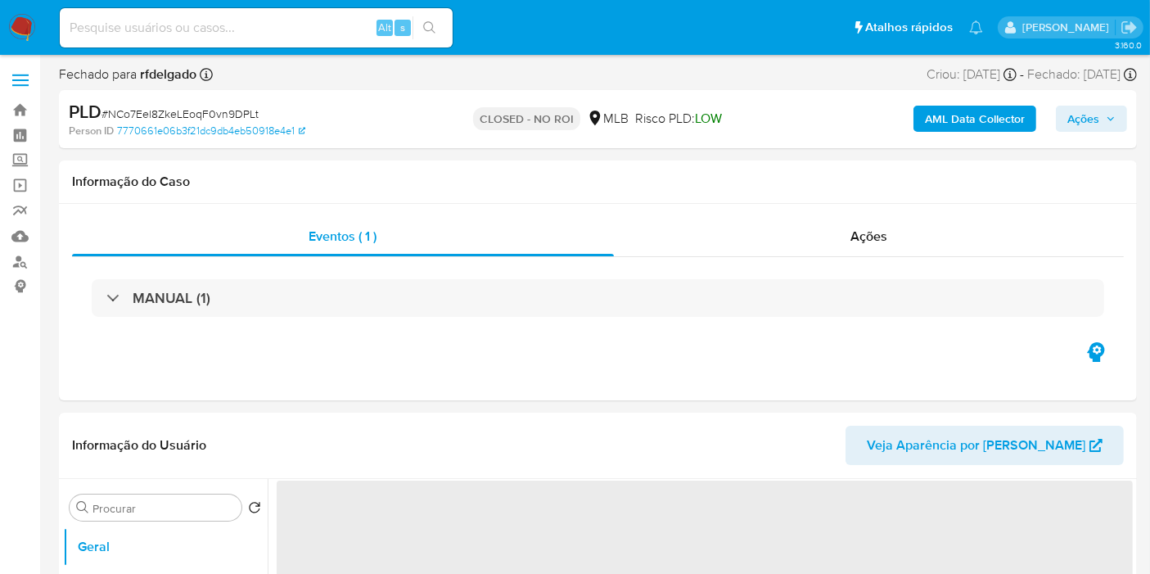
select select "10"
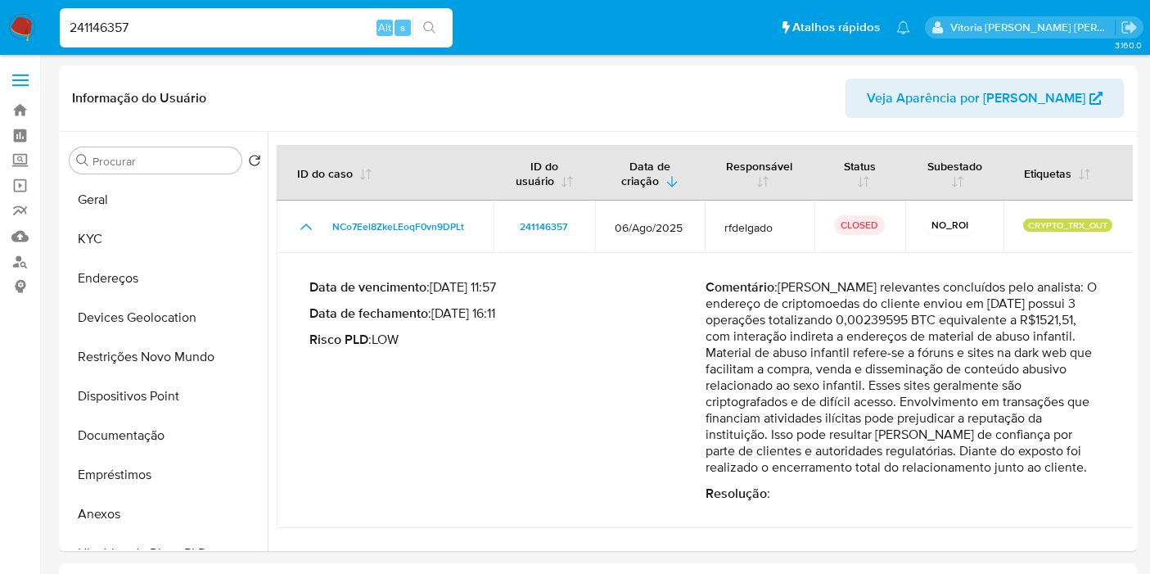
select select "10"
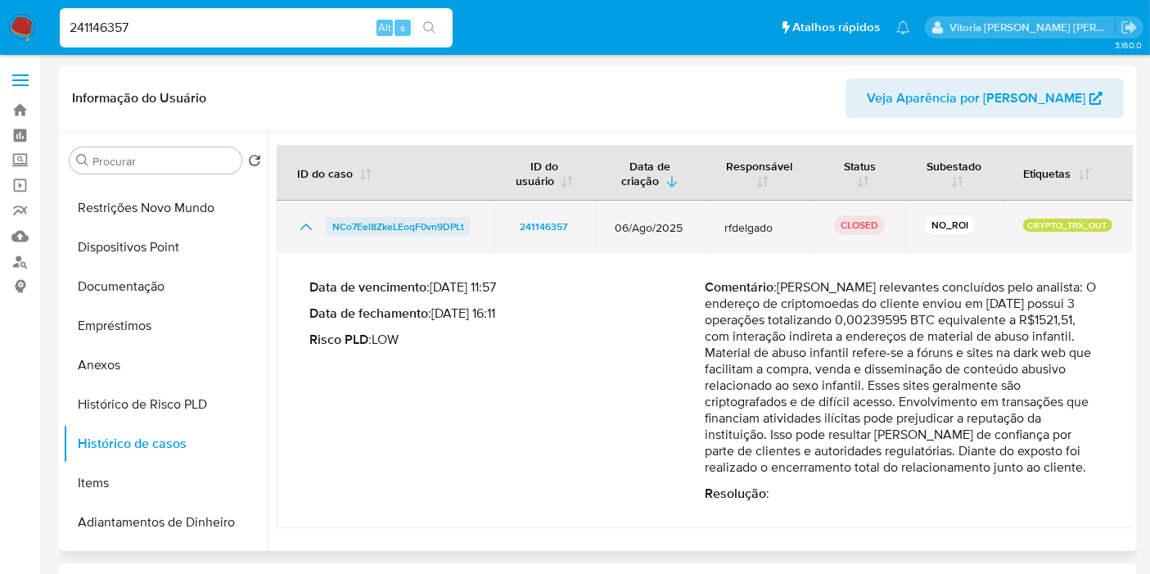
click at [401, 230] on span "NCo7Eel8ZkeLEoqF0vn9DPLt" at bounding box center [398, 227] width 132 height 20
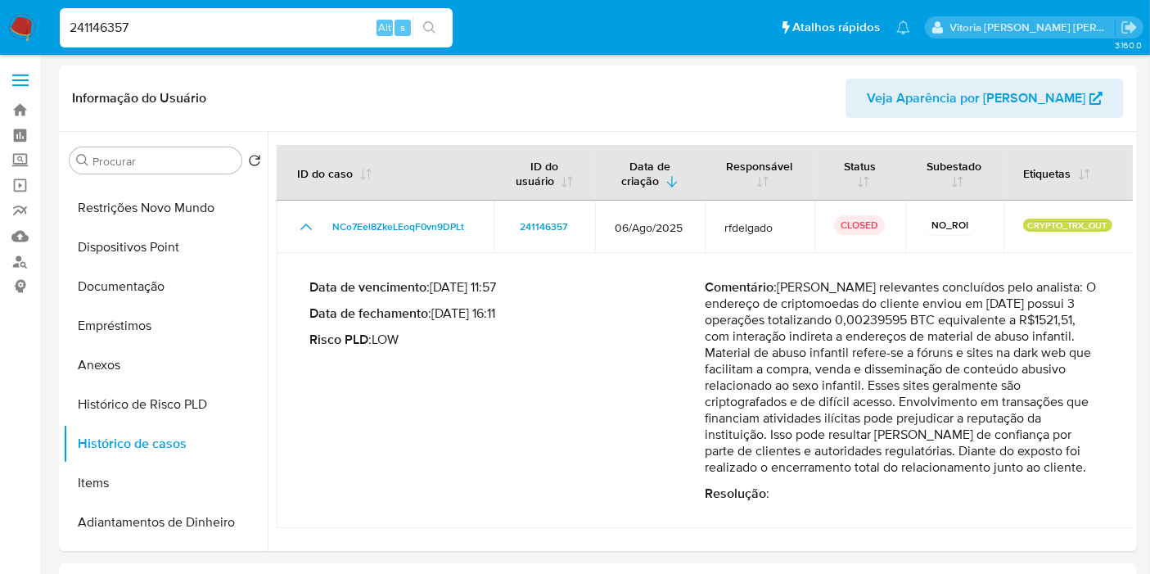
click at [132, 31] on input "241146357" at bounding box center [256, 27] width 393 height 21
paste input "79978422"
type input "79978422"
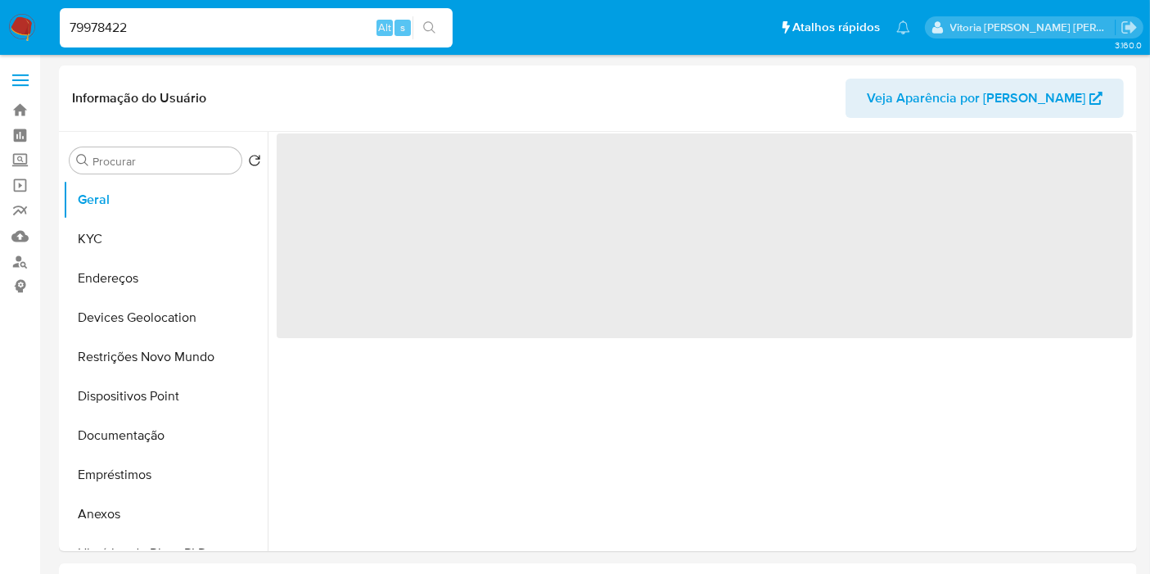
select select "10"
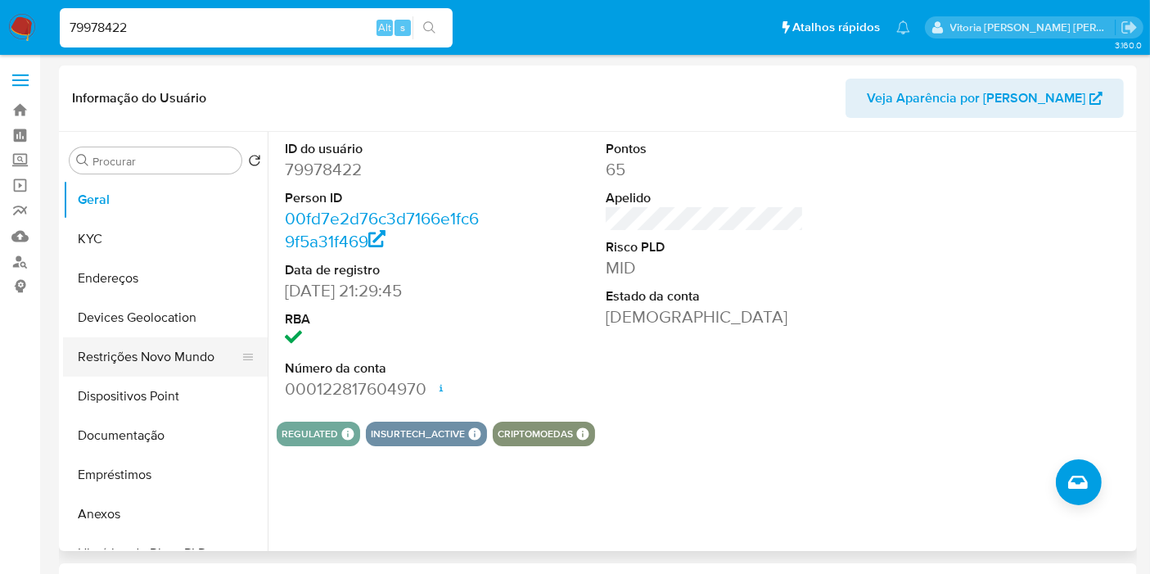
click at [133, 366] on button "Restrições Novo Mundo" at bounding box center [158, 356] width 191 height 39
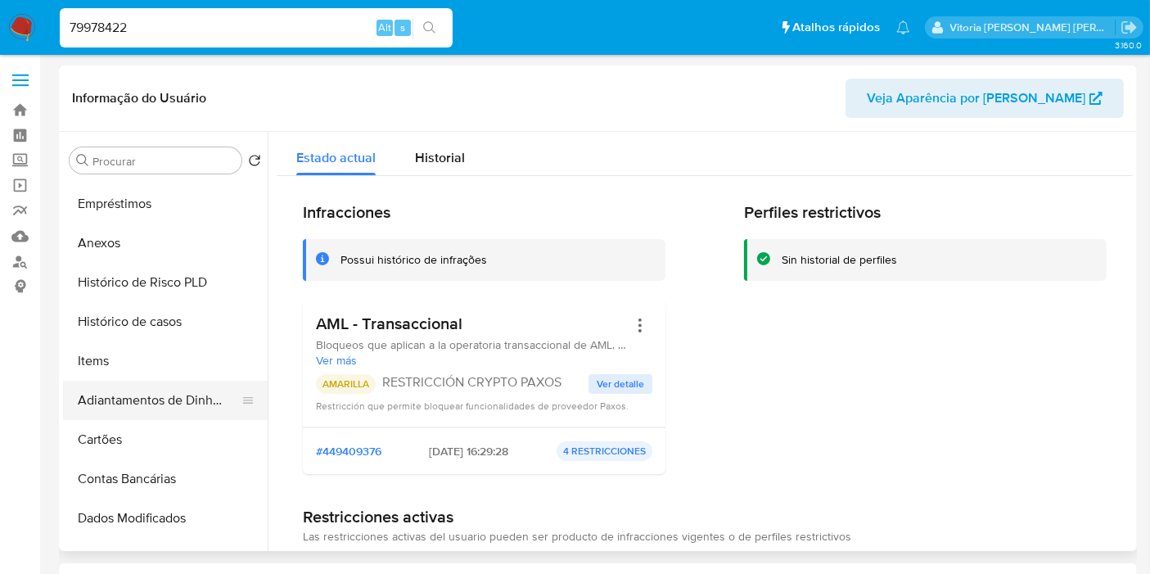
scroll to position [272, 0]
click at [147, 317] on button "Histórico de casos" at bounding box center [158, 319] width 191 height 39
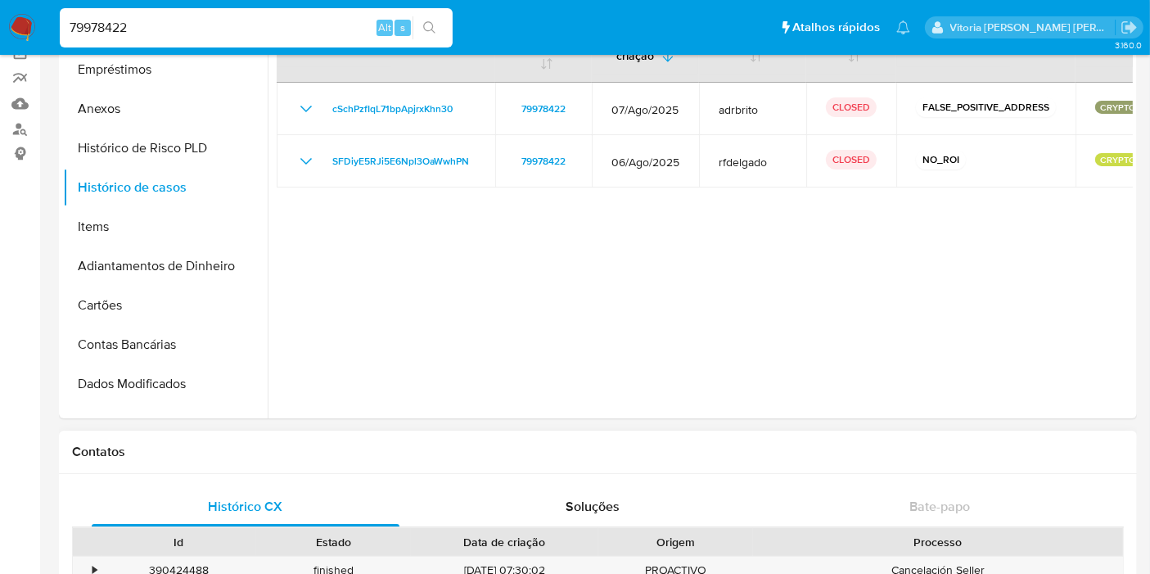
scroll to position [0, 0]
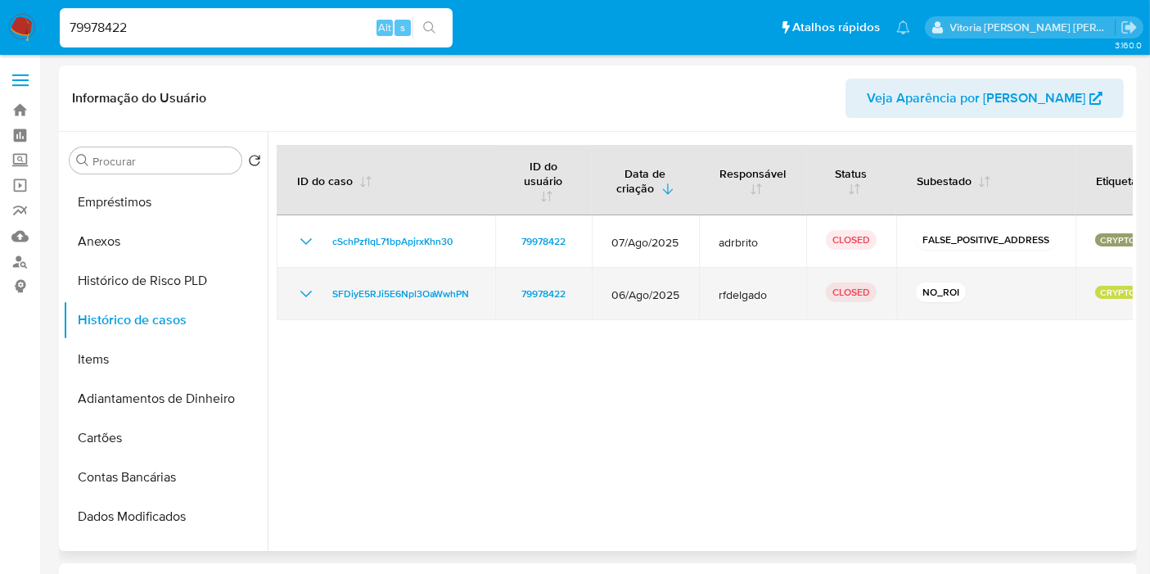
click at [299, 295] on icon "Mostrar/Ocultar" at bounding box center [306, 294] width 20 height 20
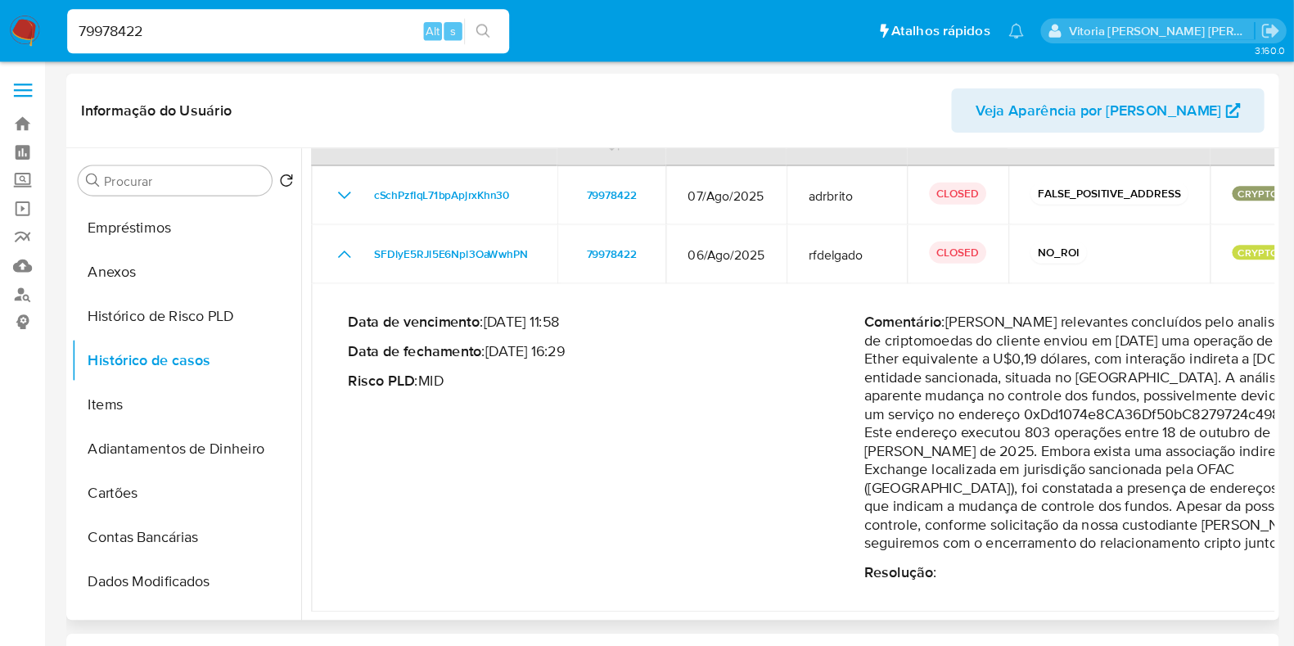
scroll to position [37, 0]
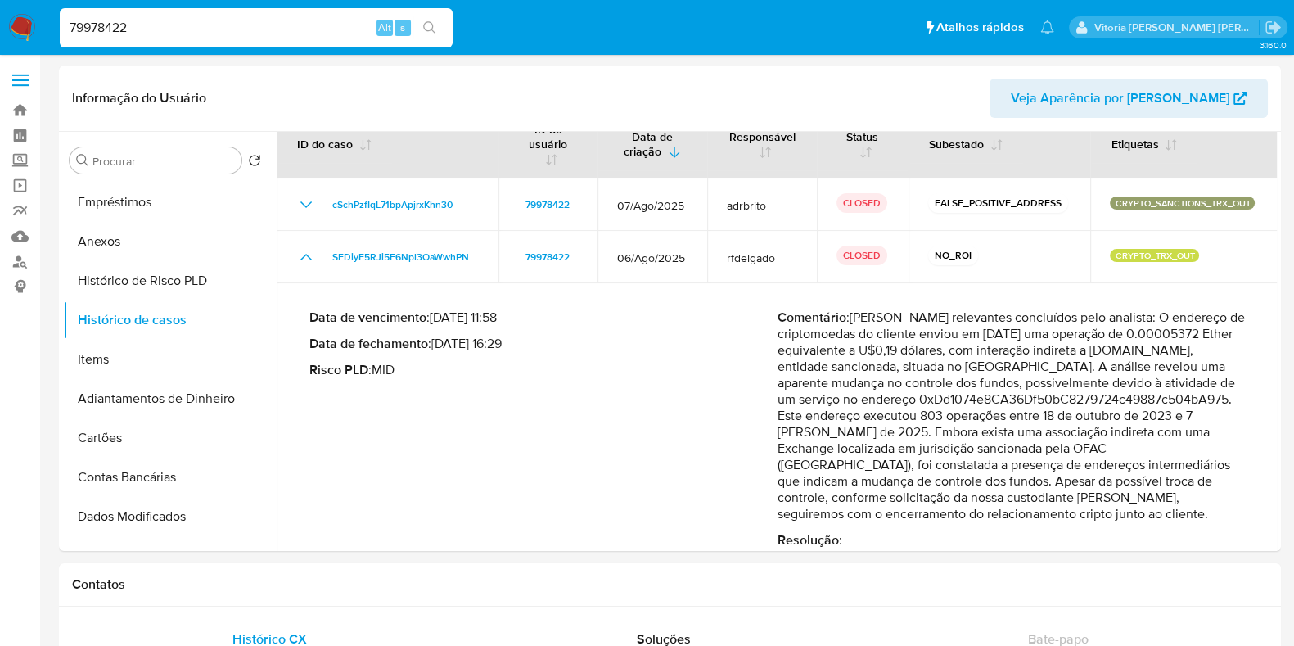
click at [74, 29] on input "79978422" at bounding box center [256, 27] width 393 height 21
paste input "186725924"
type input "1867259242"
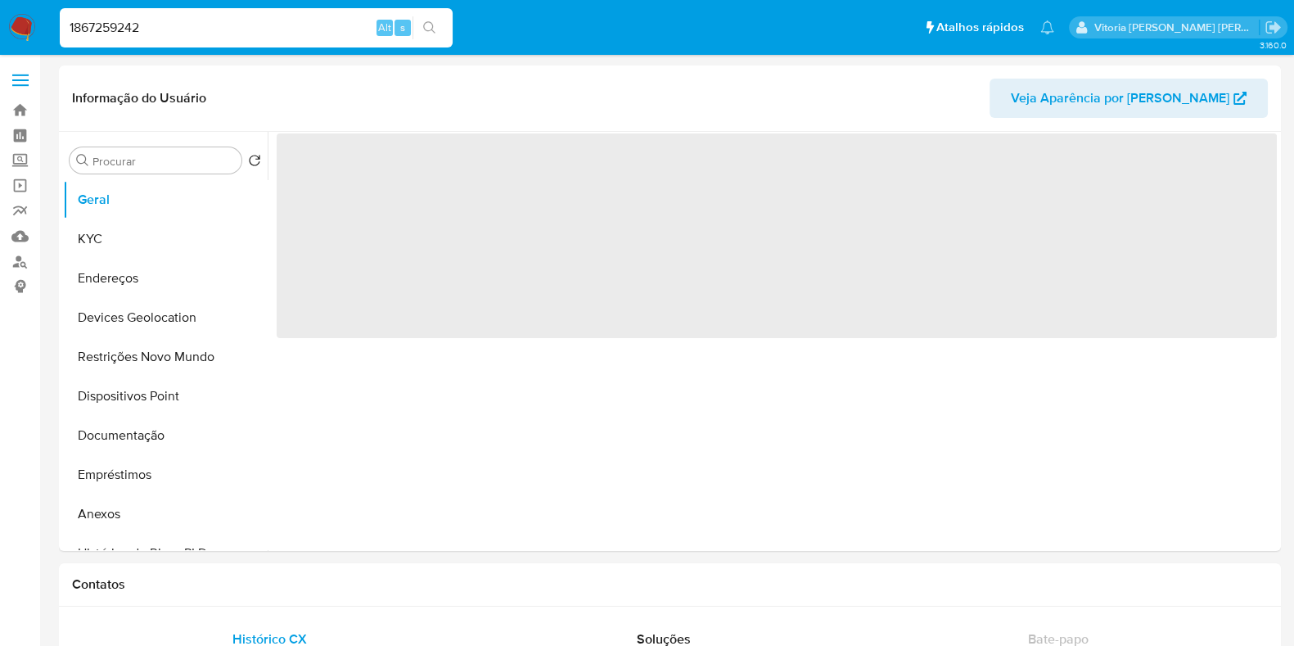
select select "10"
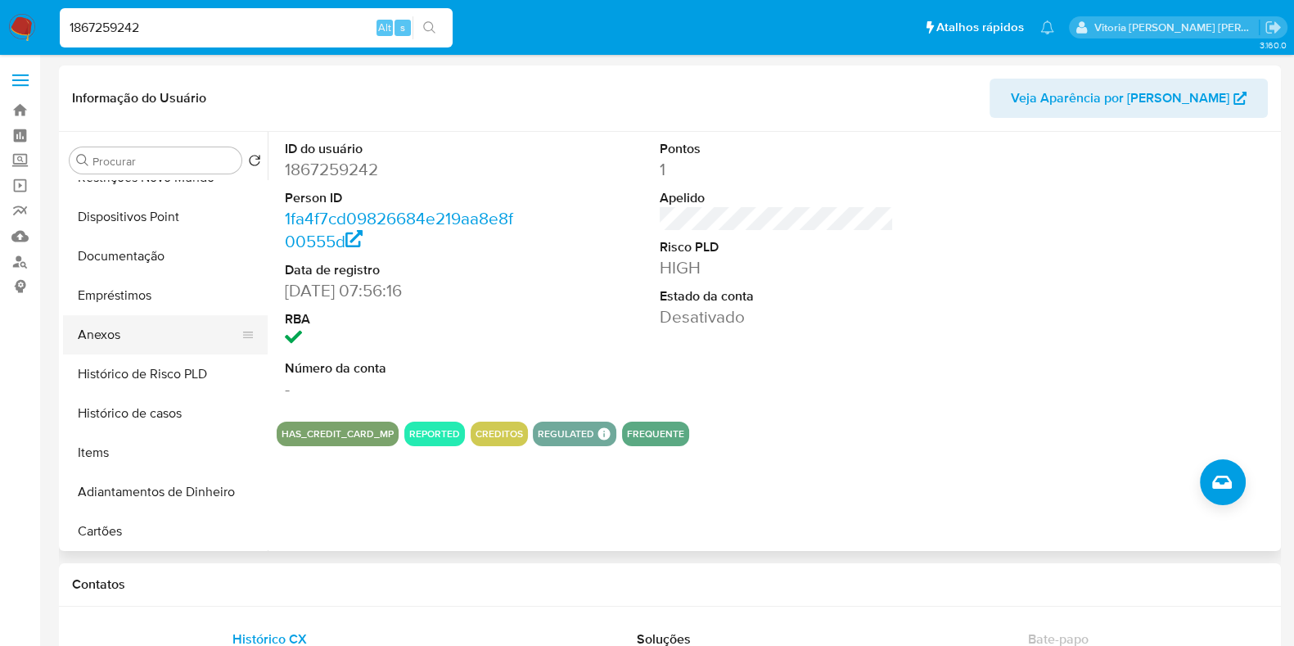
scroll to position [204, 0]
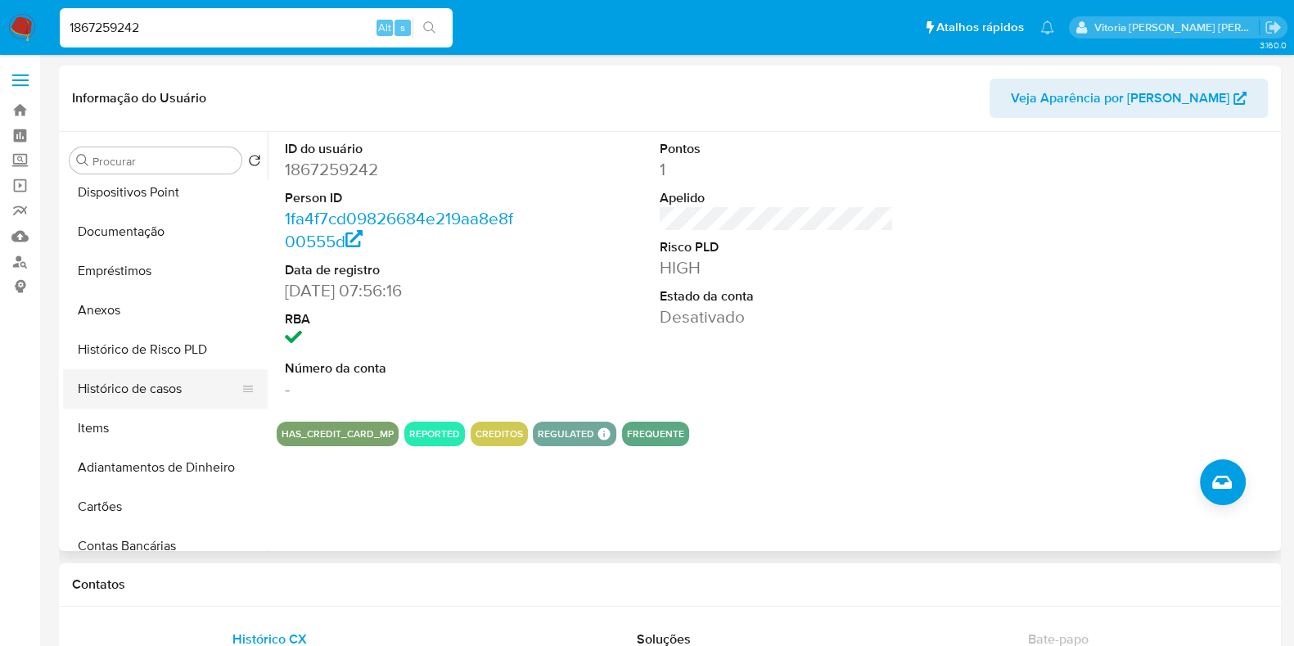
click at [113, 386] on button "Histórico de casos" at bounding box center [158, 388] width 191 height 39
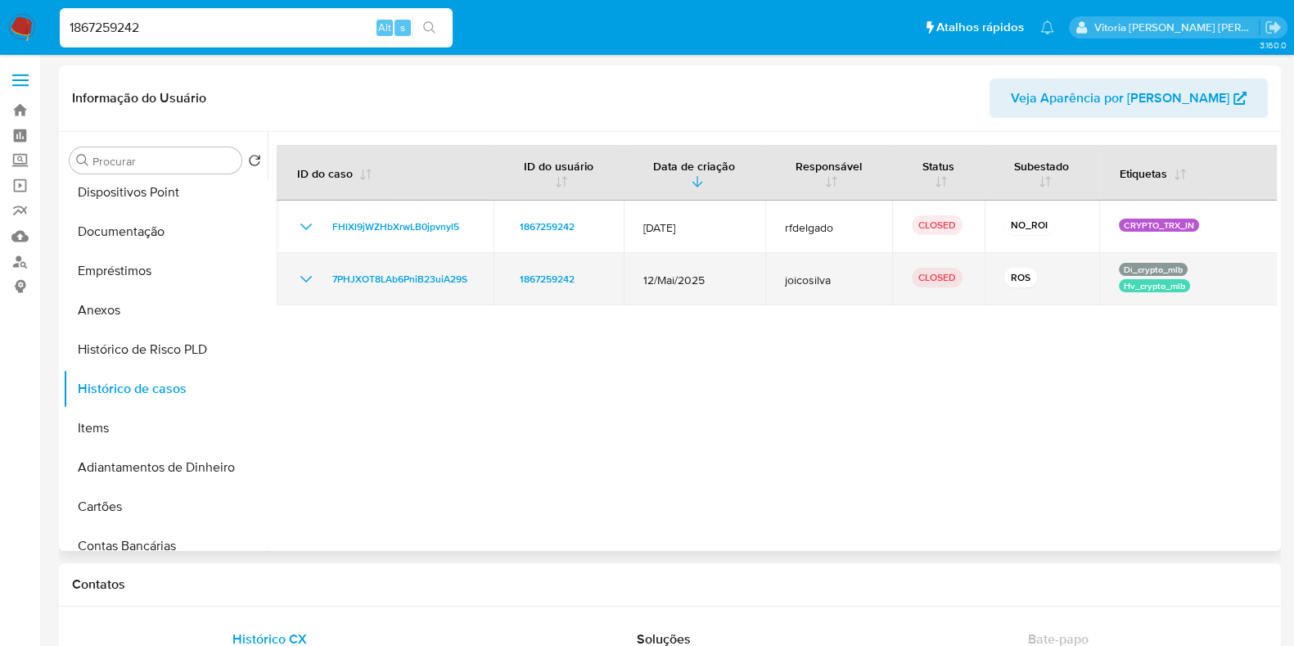
click at [285, 277] on td "7PHJXOT8LAb6PniB23uiA29S" at bounding box center [385, 279] width 217 height 52
click at [308, 280] on icon "Mostrar/Ocultar" at bounding box center [306, 279] width 20 height 20
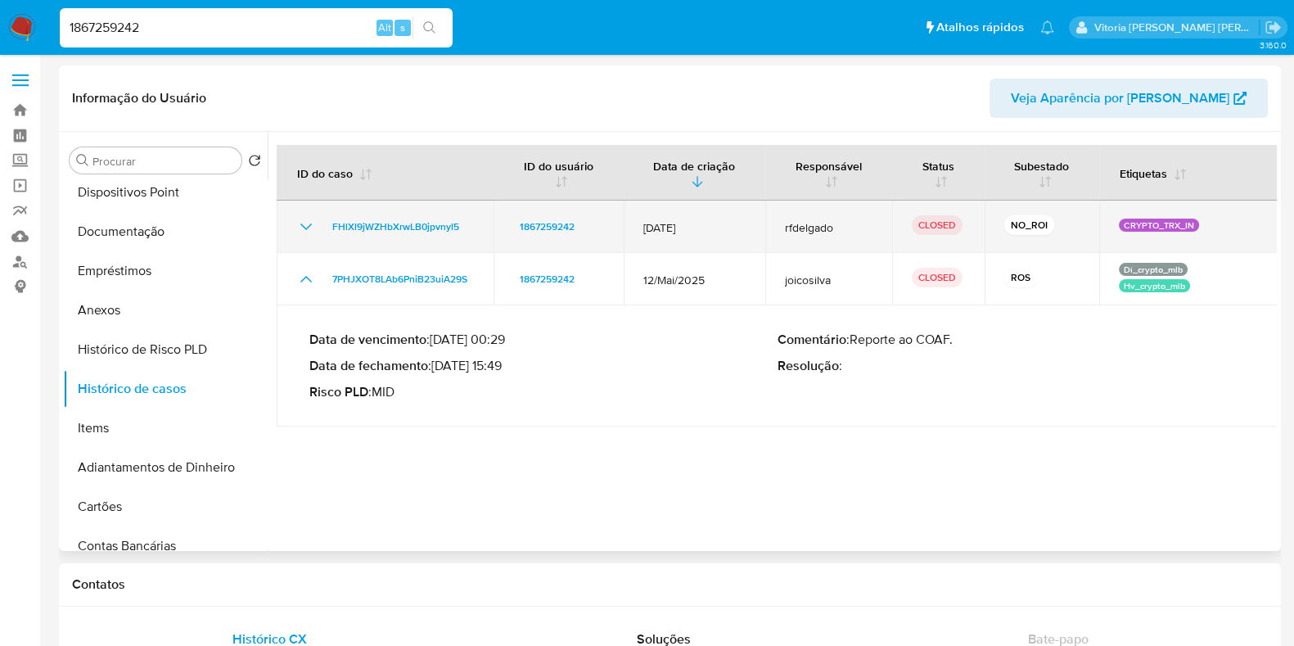
click at [309, 229] on icon "Mostrar/Ocultar" at bounding box center [306, 227] width 20 height 20
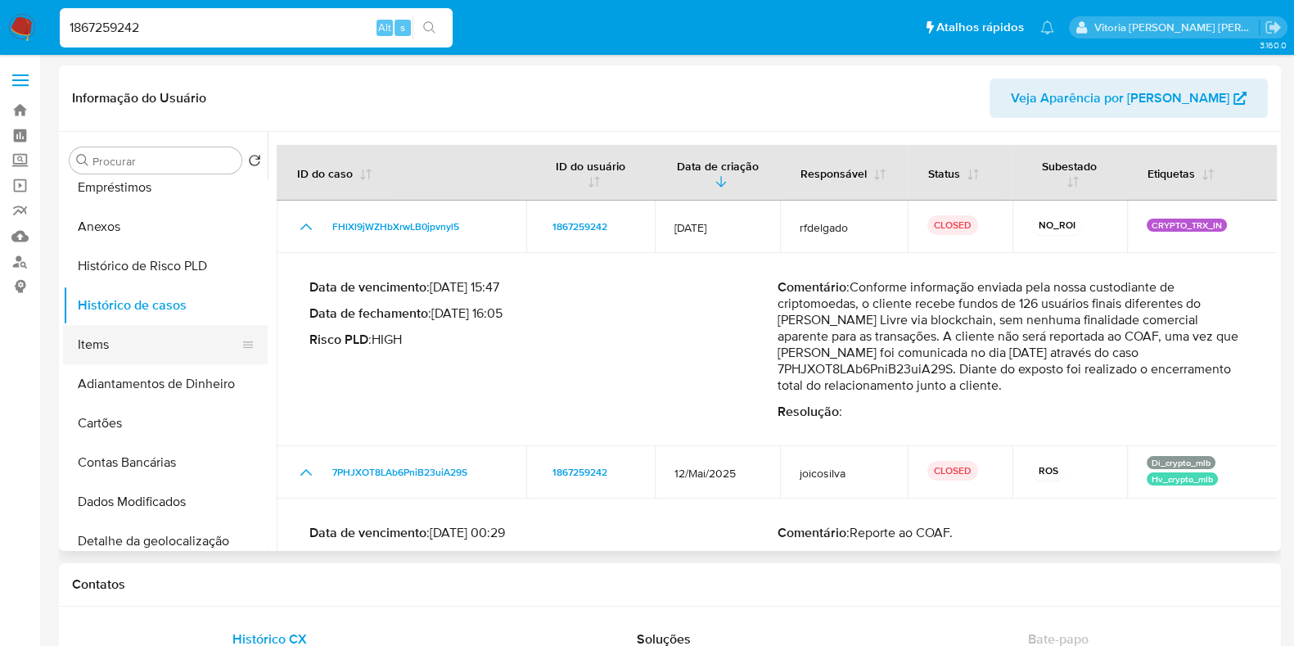
scroll to position [307, 0]
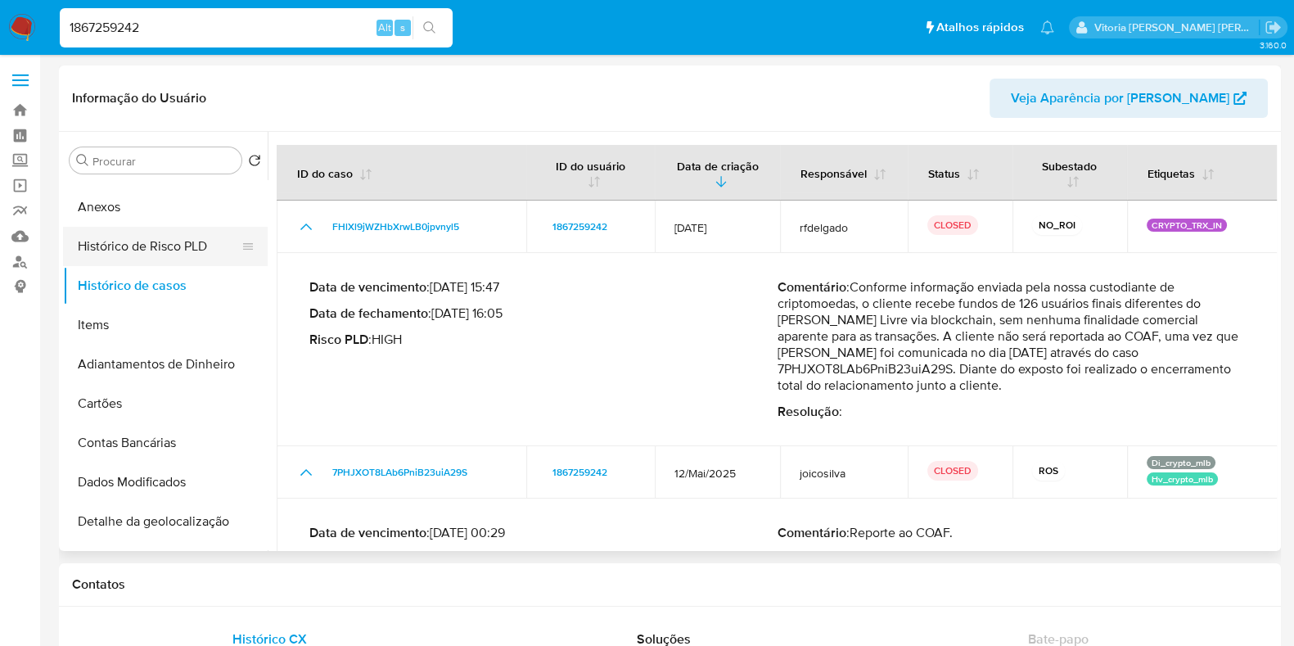
click at [153, 257] on button "Histórico de Risco PLD" at bounding box center [158, 246] width 191 height 39
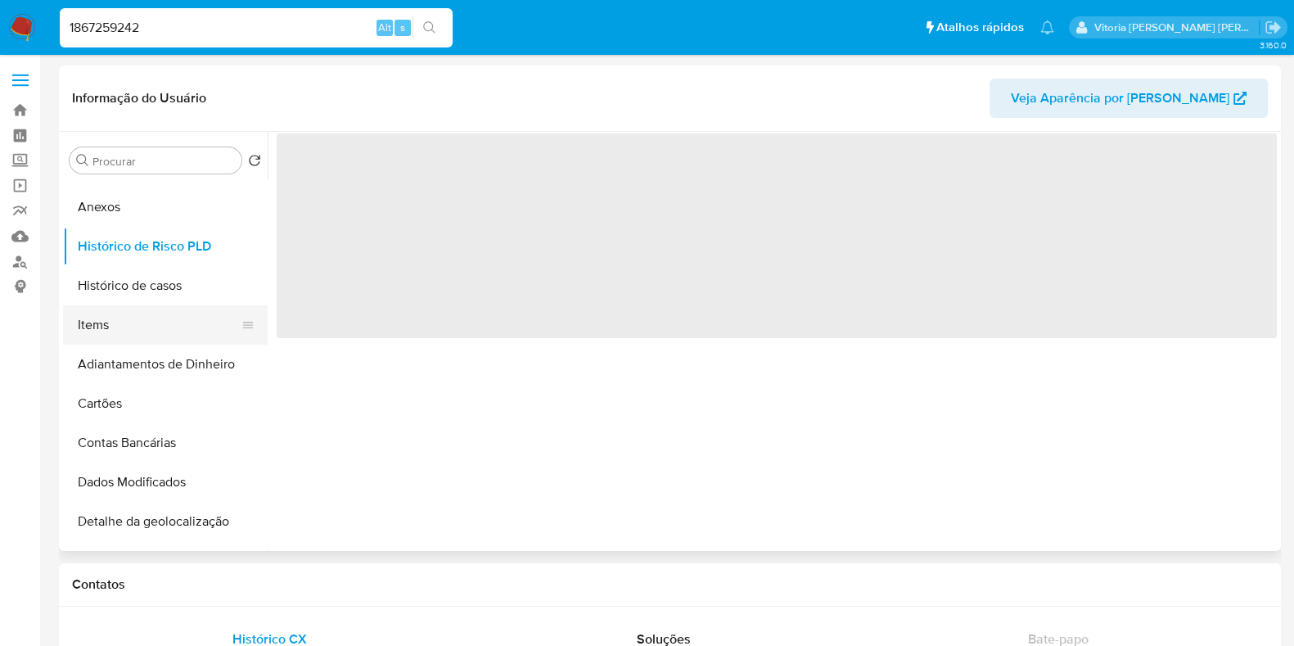
scroll to position [101, 0]
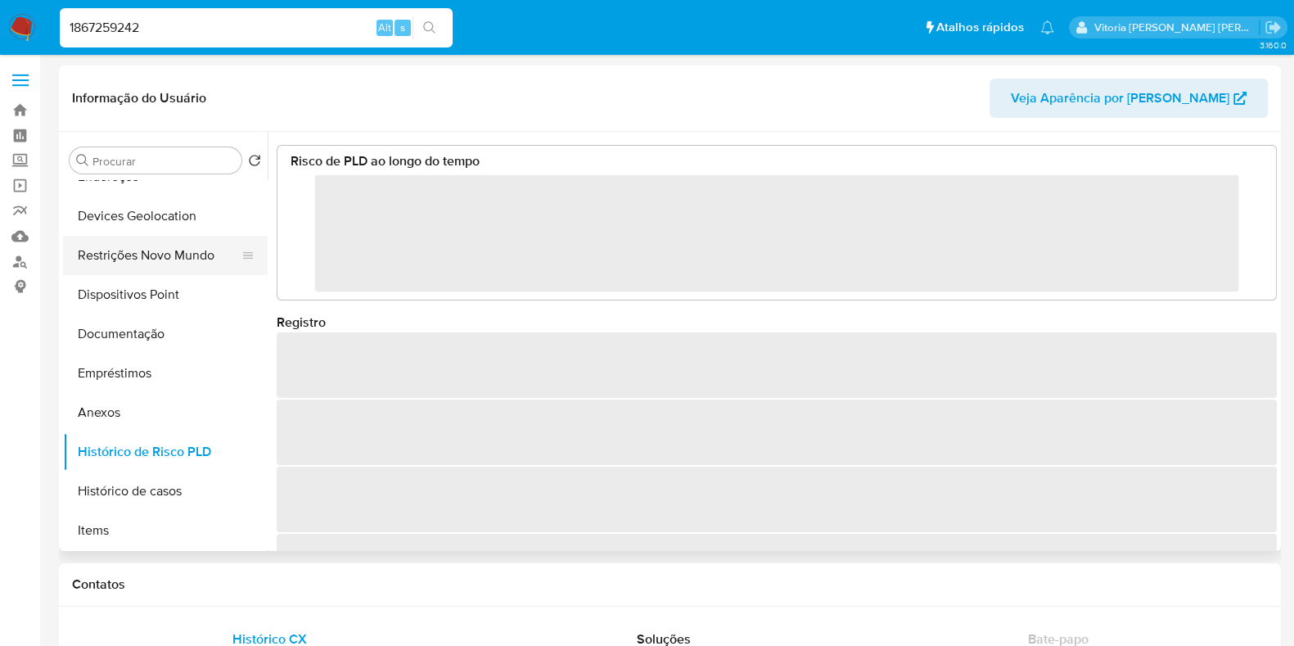
click at [160, 260] on button "Restrições Novo Mundo" at bounding box center [158, 255] width 191 height 39
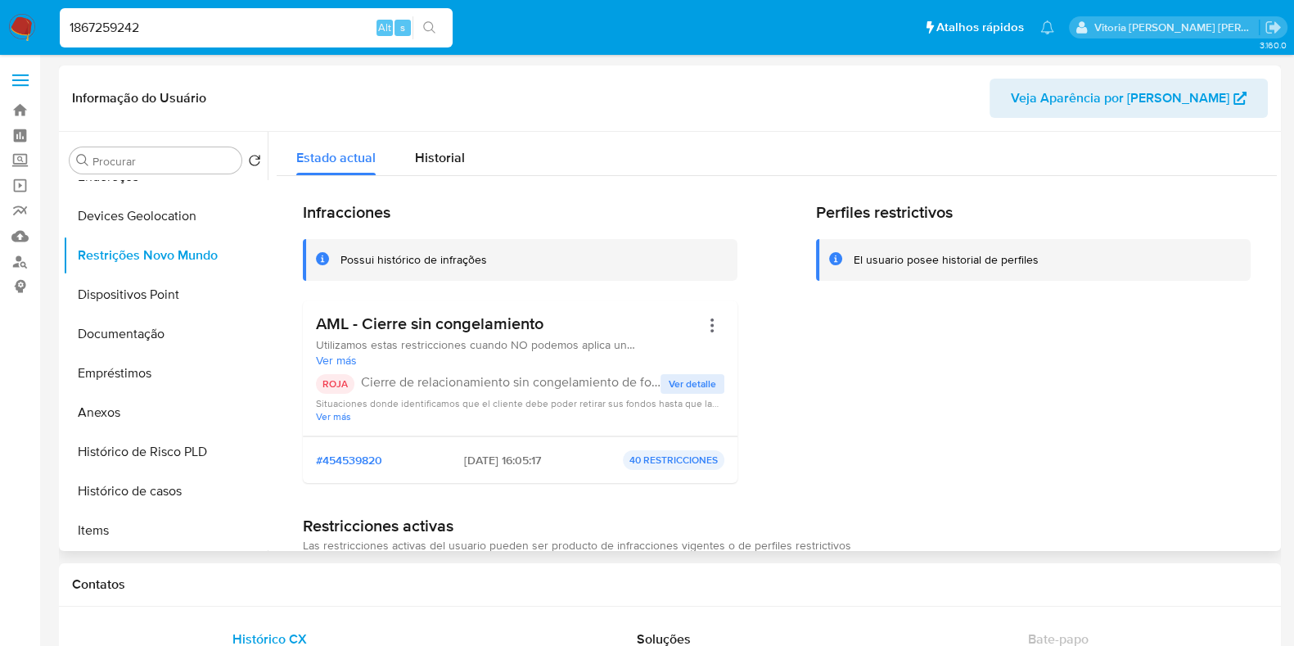
click at [698, 382] on span "Ver detalle" at bounding box center [692, 384] width 47 height 16
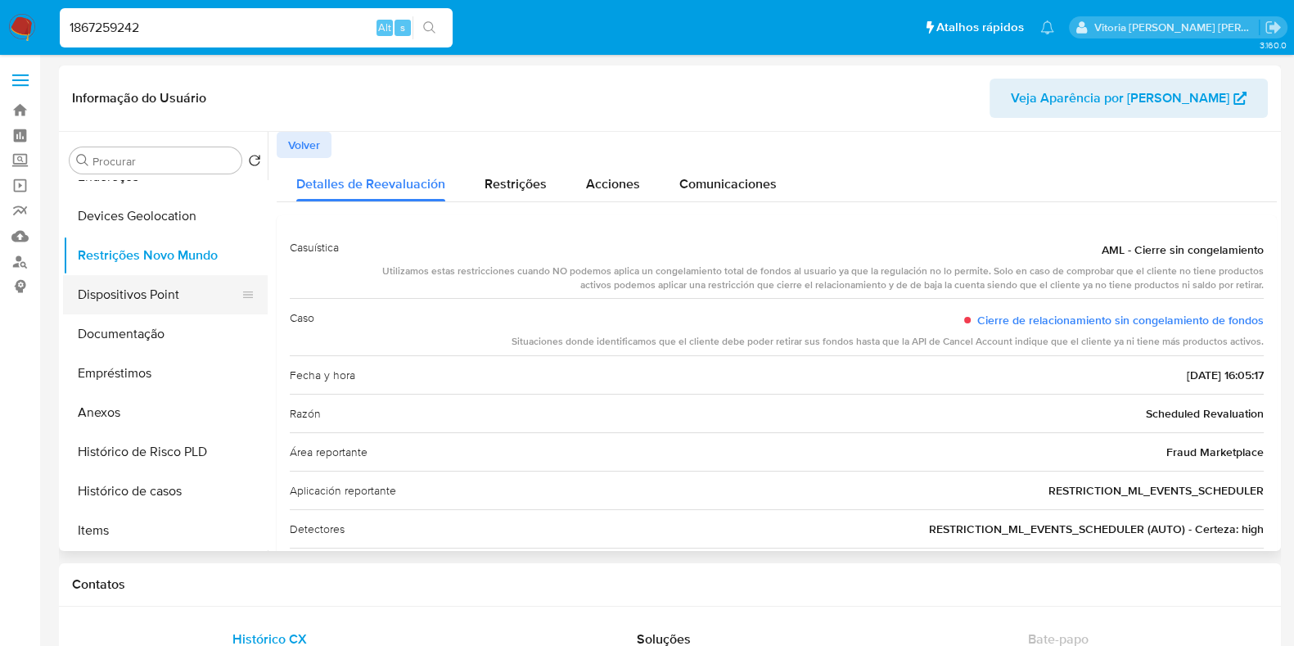
scroll to position [0, 0]
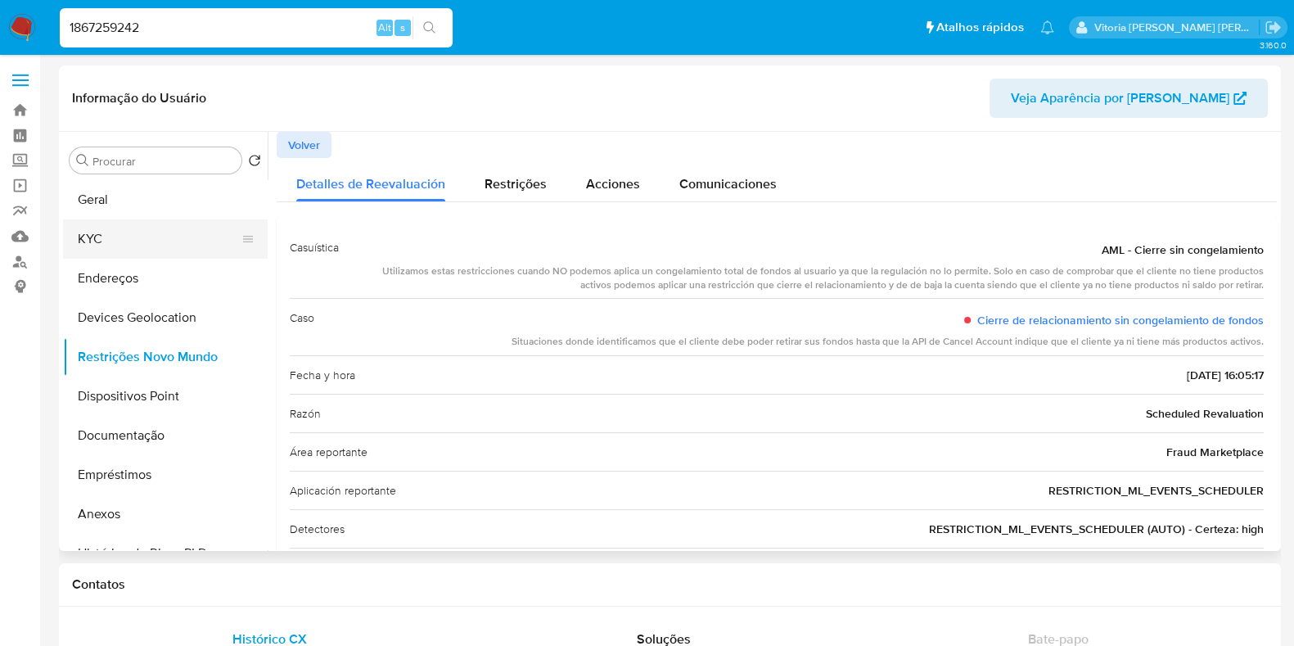
click at [117, 227] on button "KYC" at bounding box center [158, 238] width 191 height 39
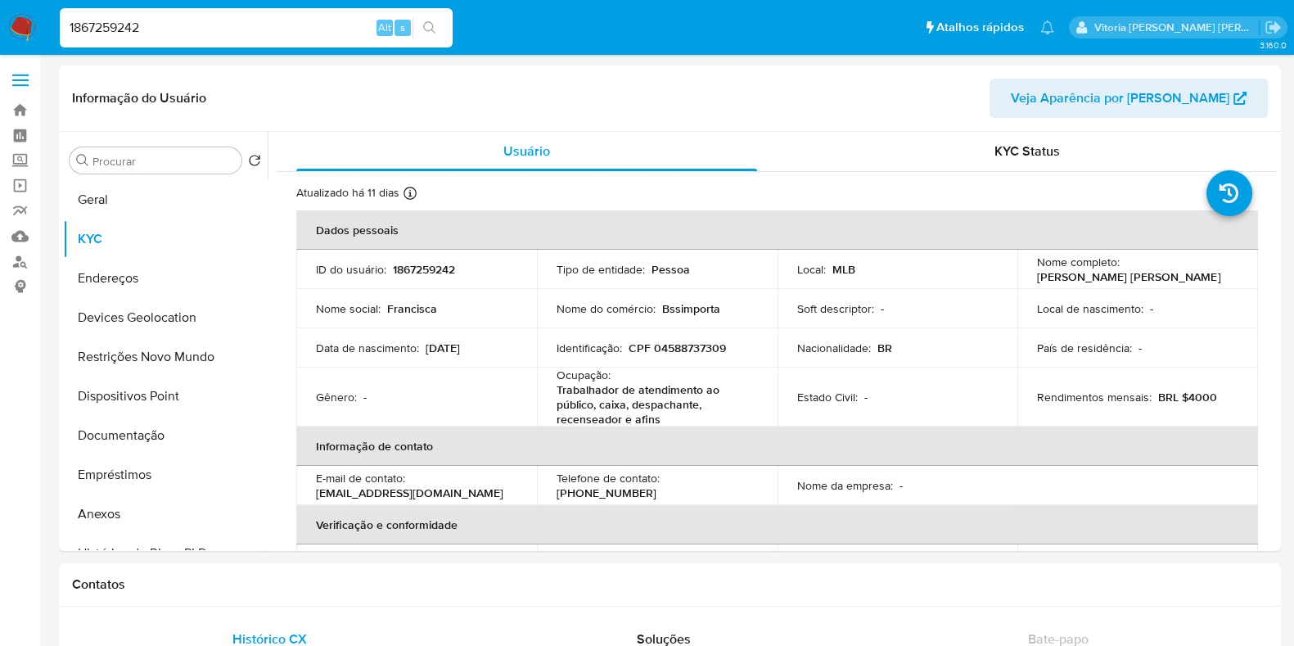
click at [142, 26] on input "1867259242" at bounding box center [256, 27] width 393 height 21
paste input "25724447"
type input "257244472"
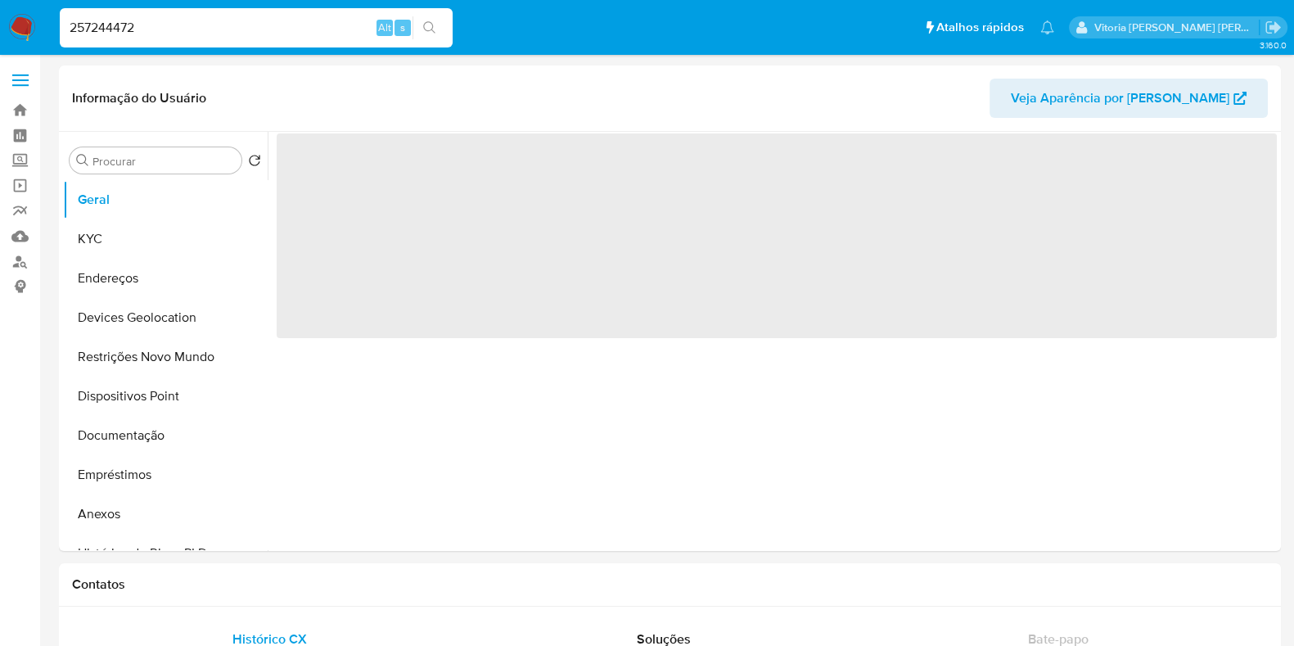
select select "10"
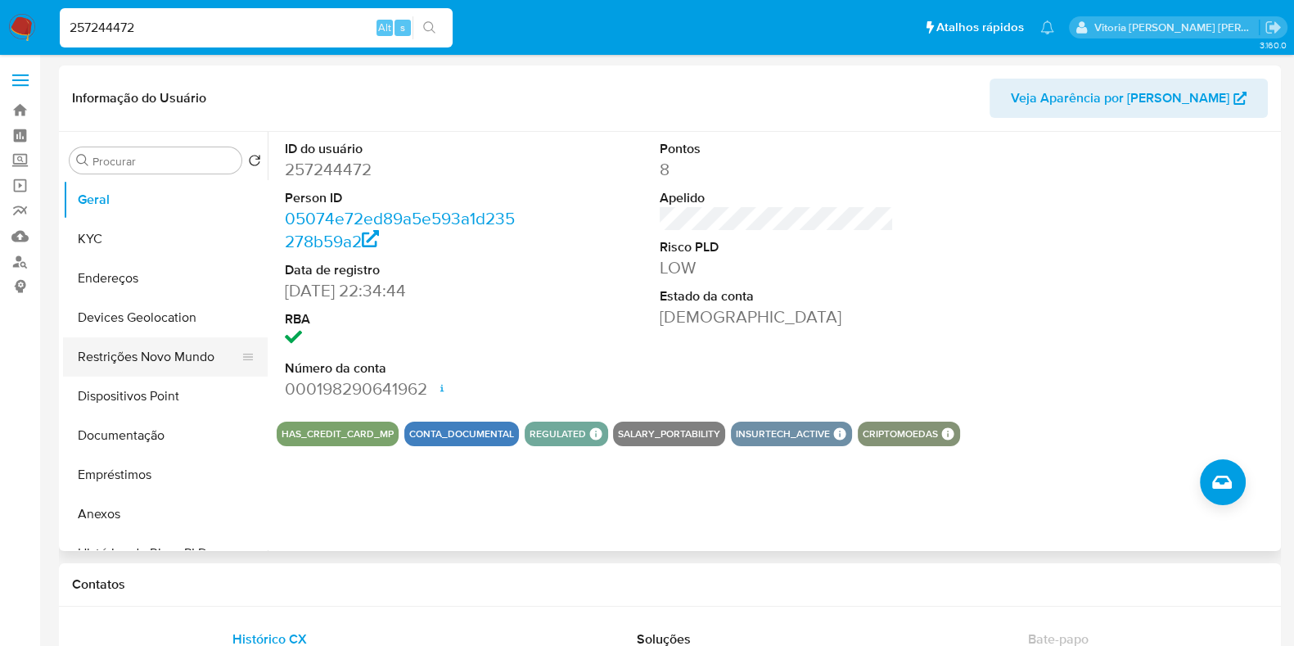
click at [152, 369] on button "Restrições Novo Mundo" at bounding box center [158, 356] width 191 height 39
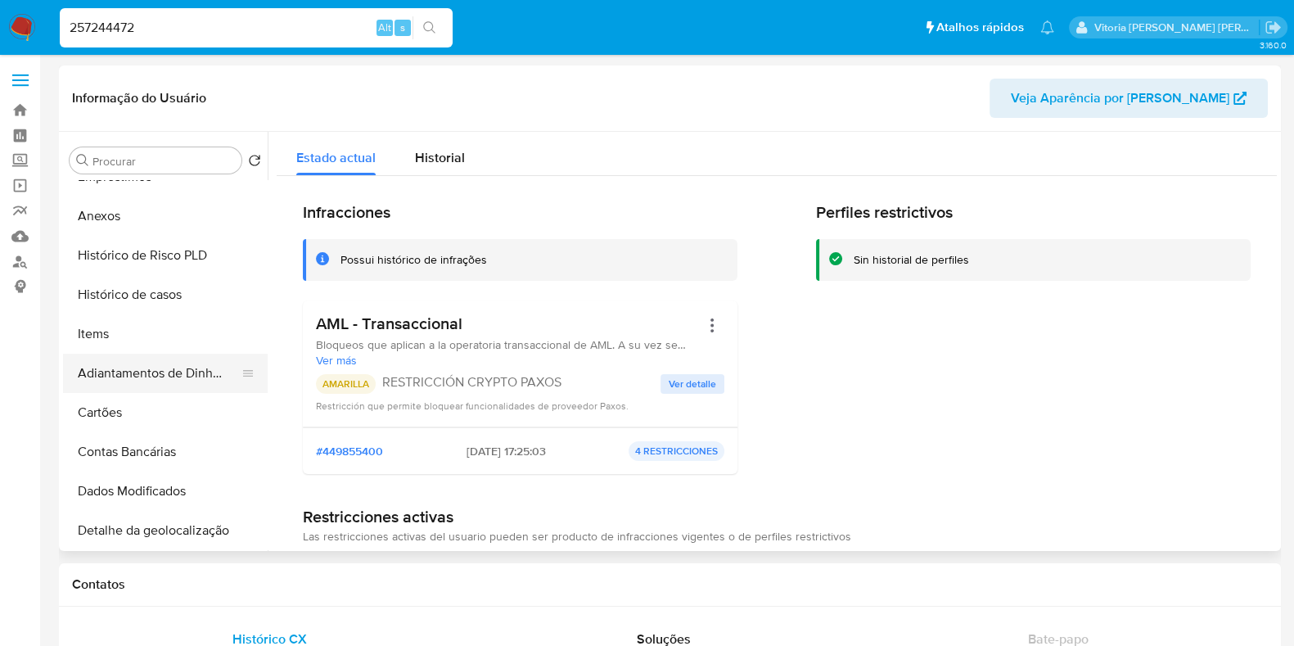
scroll to position [307, 0]
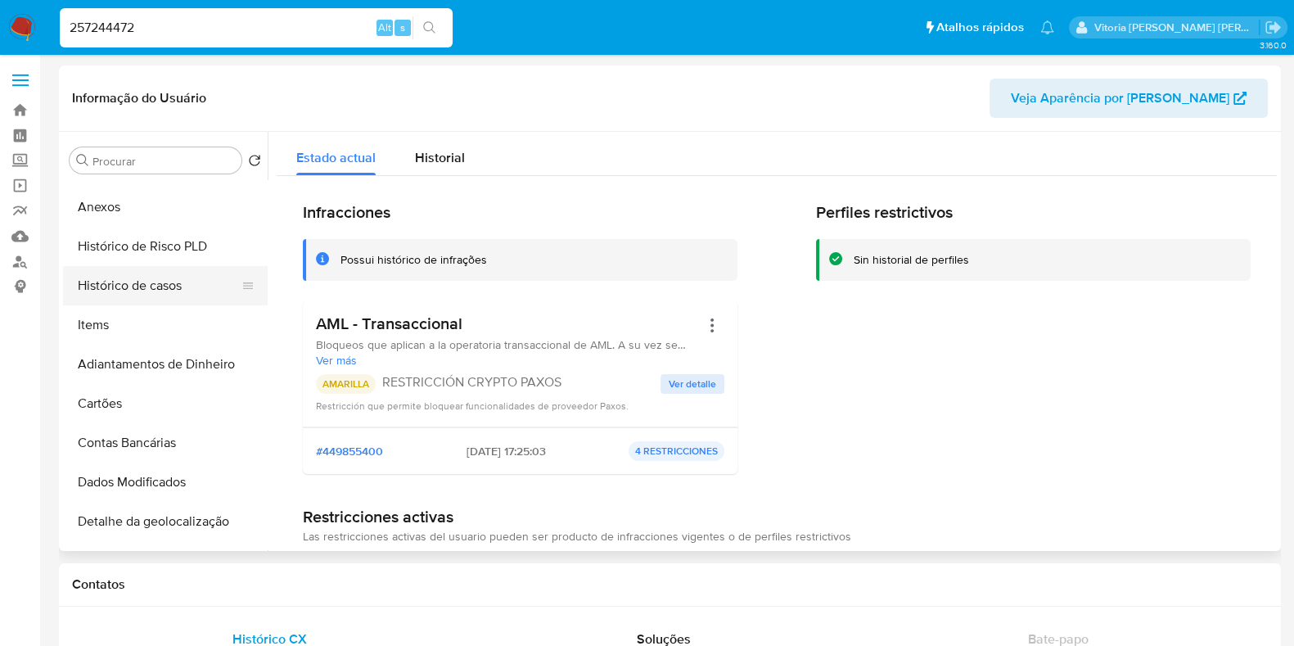
click at [133, 278] on button "Histórico de casos" at bounding box center [158, 285] width 191 height 39
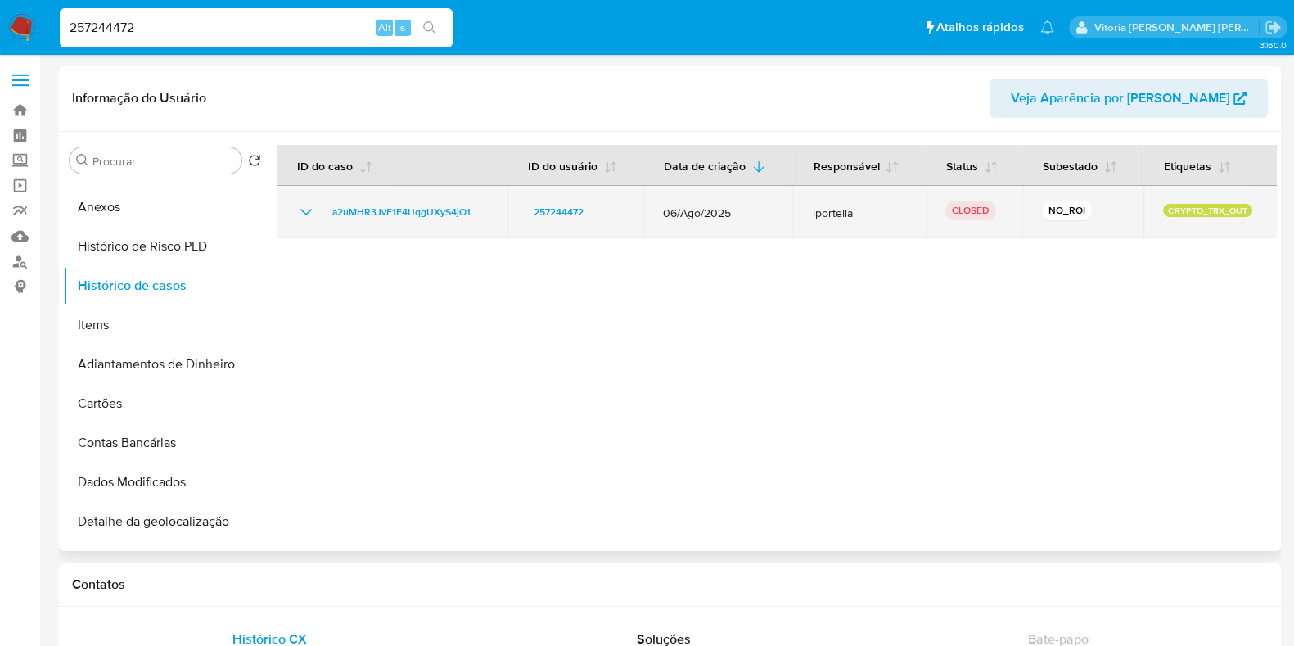
click at [299, 214] on icon "Mostrar/Ocultar" at bounding box center [306, 212] width 20 height 20
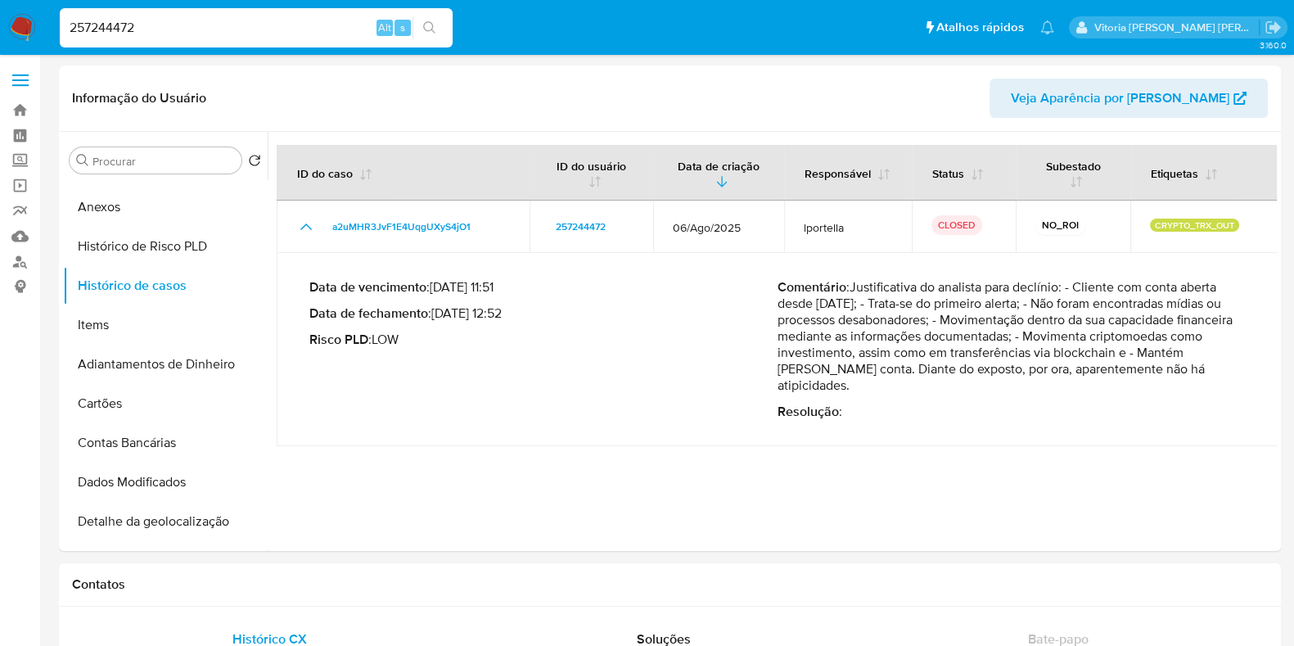
click at [145, 38] on div "257244472 Alt s" at bounding box center [256, 27] width 393 height 39
click at [145, 21] on input "257244472" at bounding box center [256, 27] width 393 height 21
paste input "172362233"
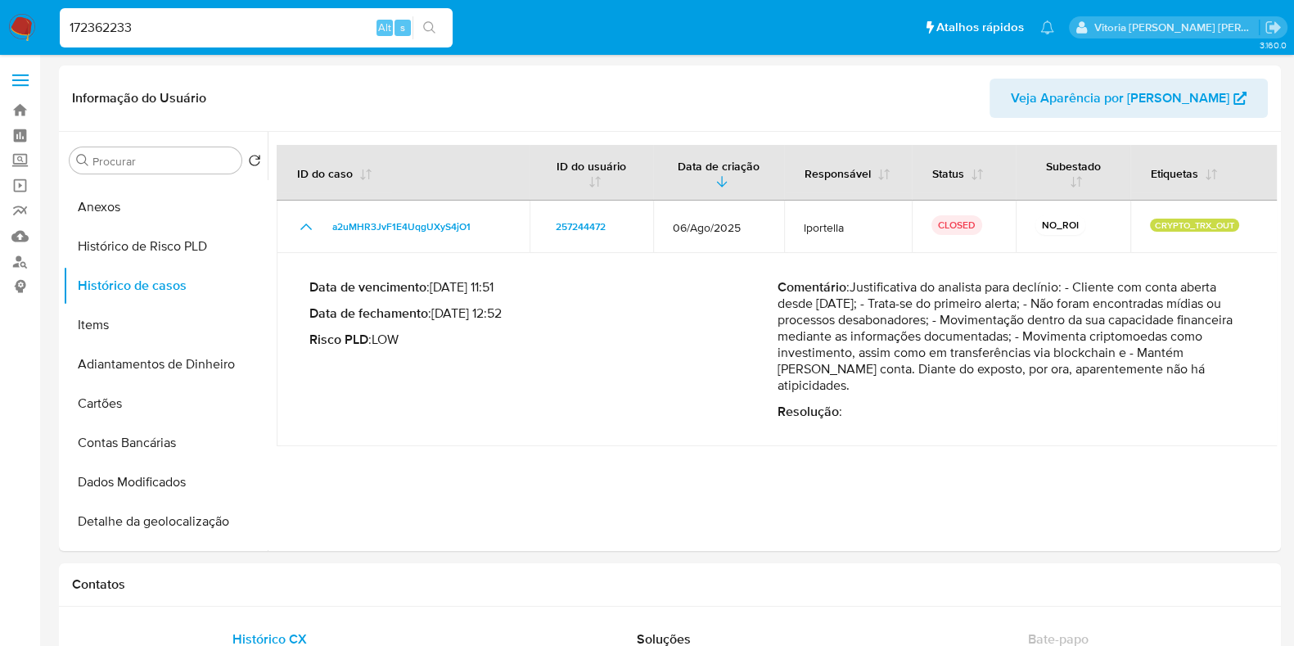
type input "172362233"
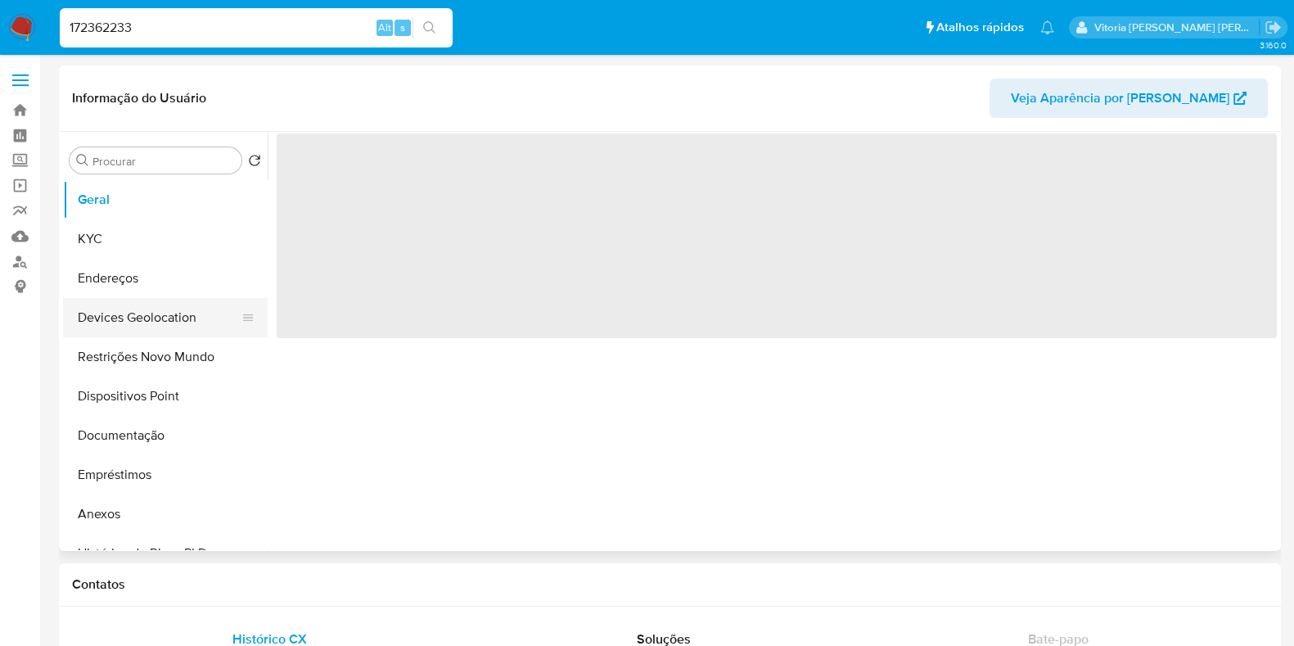
select select "10"
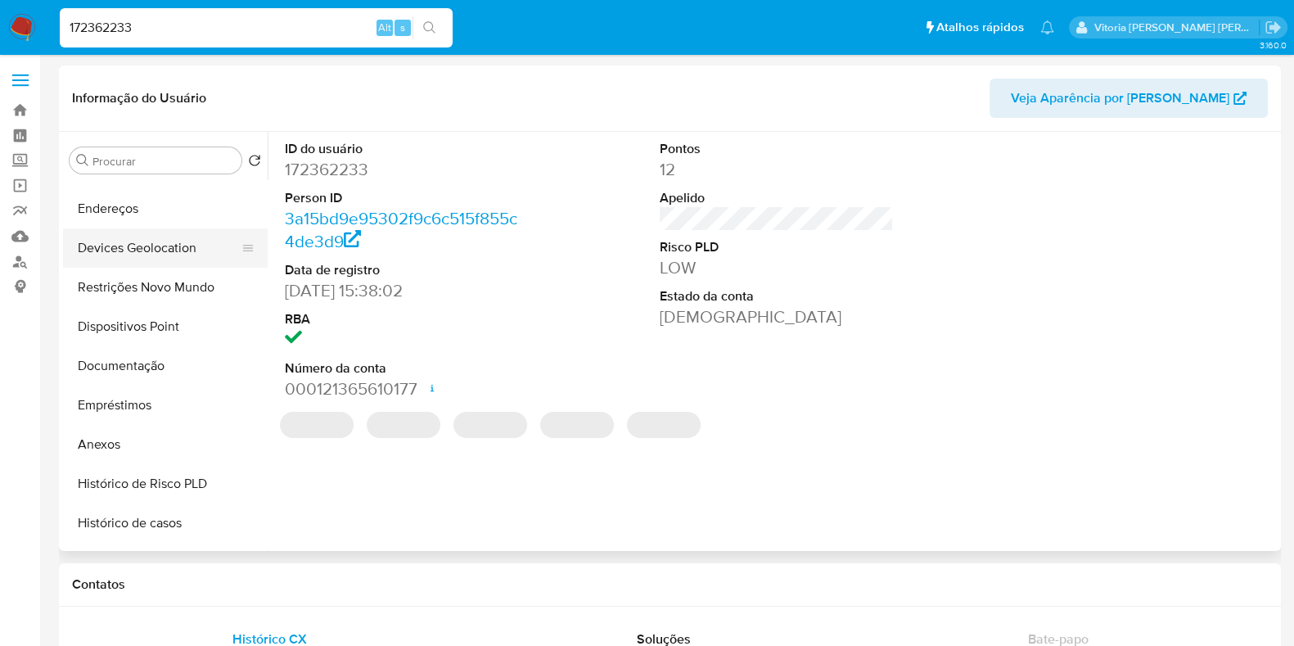
scroll to position [101, 0]
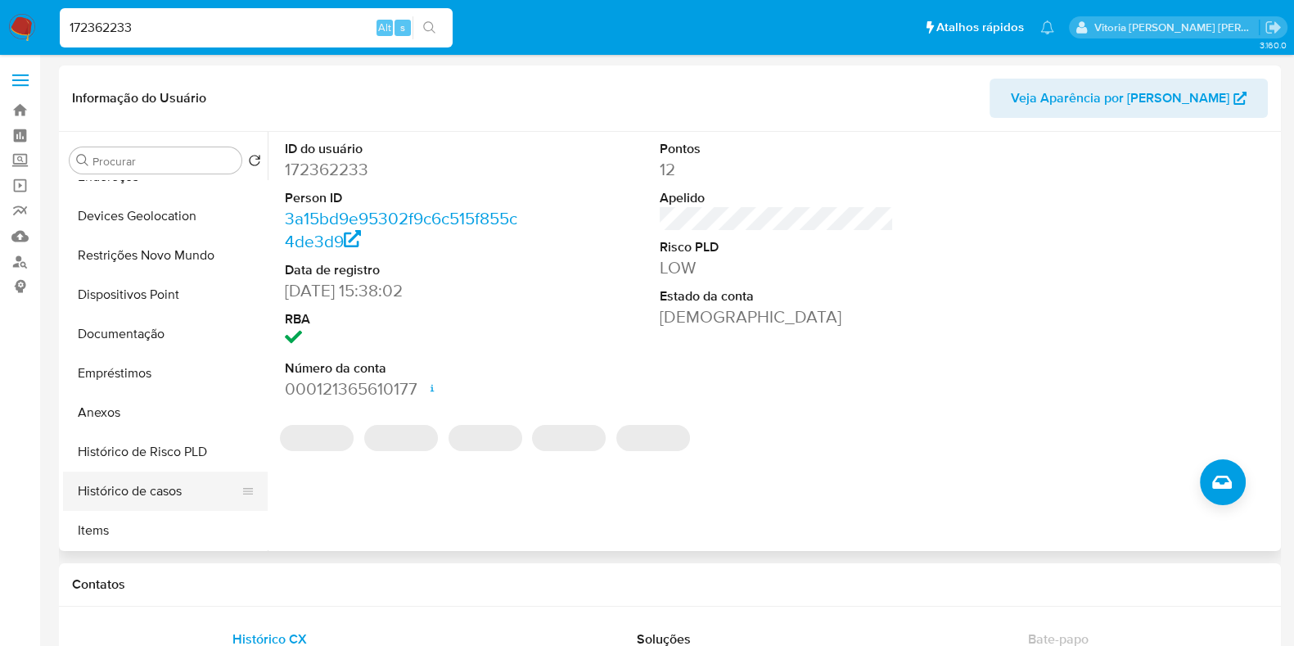
click at [144, 484] on button "Histórico de casos" at bounding box center [158, 490] width 191 height 39
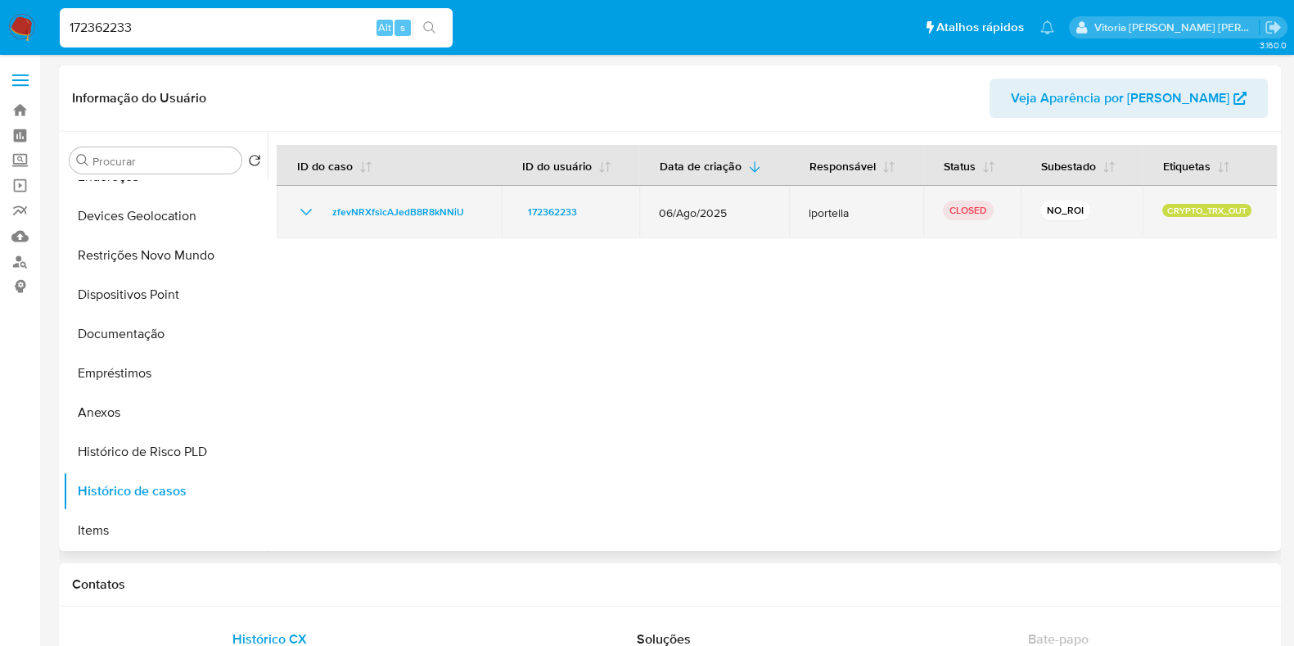
click at [314, 208] on icon "Mostrar/Ocultar" at bounding box center [306, 212] width 20 height 20
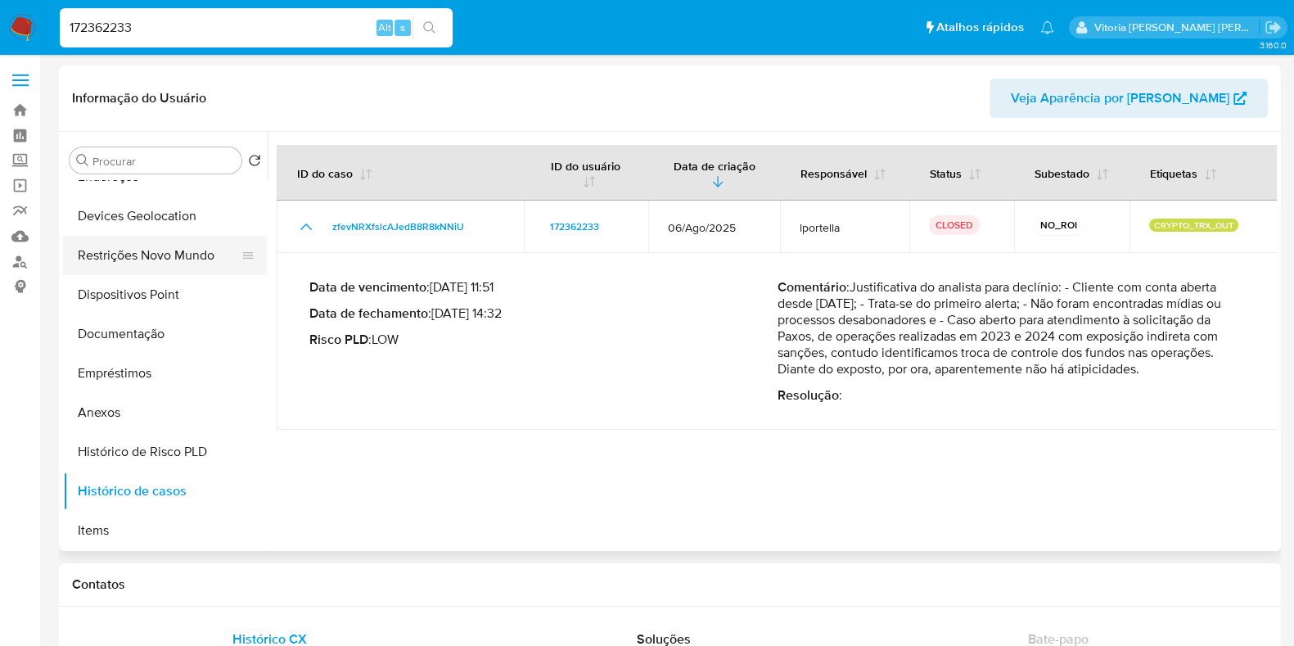
click at [139, 247] on button "Restrições Novo Mundo" at bounding box center [158, 255] width 191 height 39
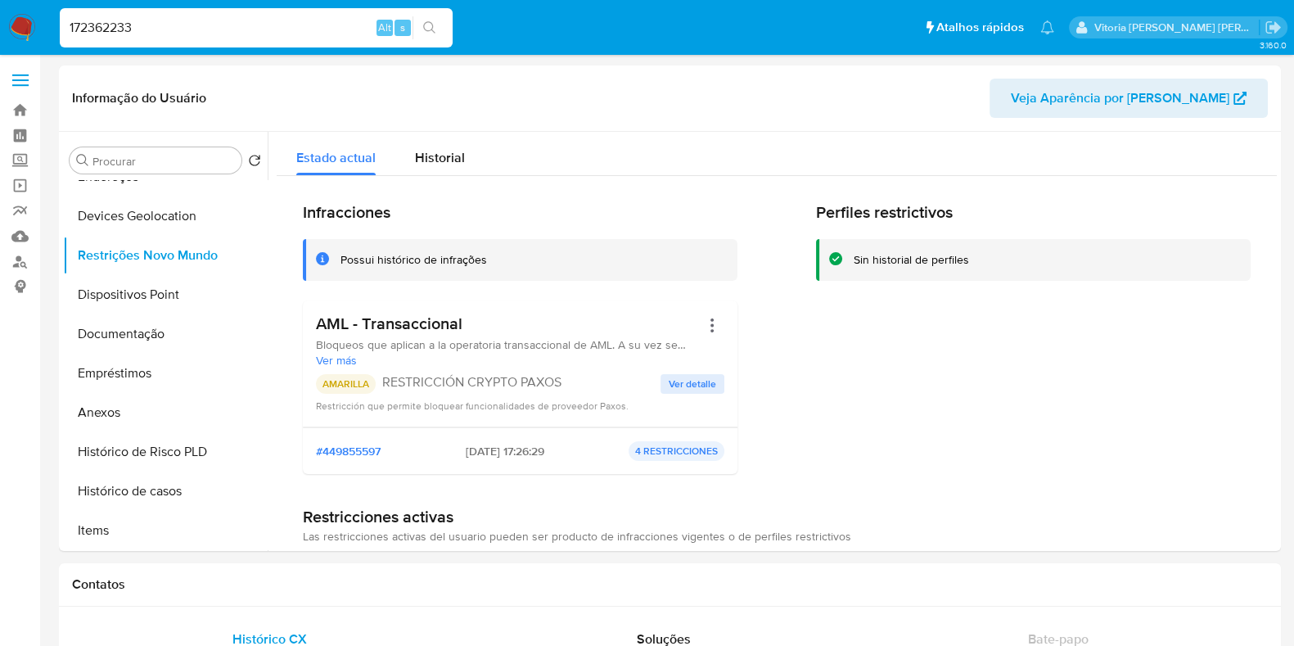
click at [101, 29] on input "172362233" at bounding box center [256, 27] width 393 height 21
paste input "84073691"
type input "184073691"
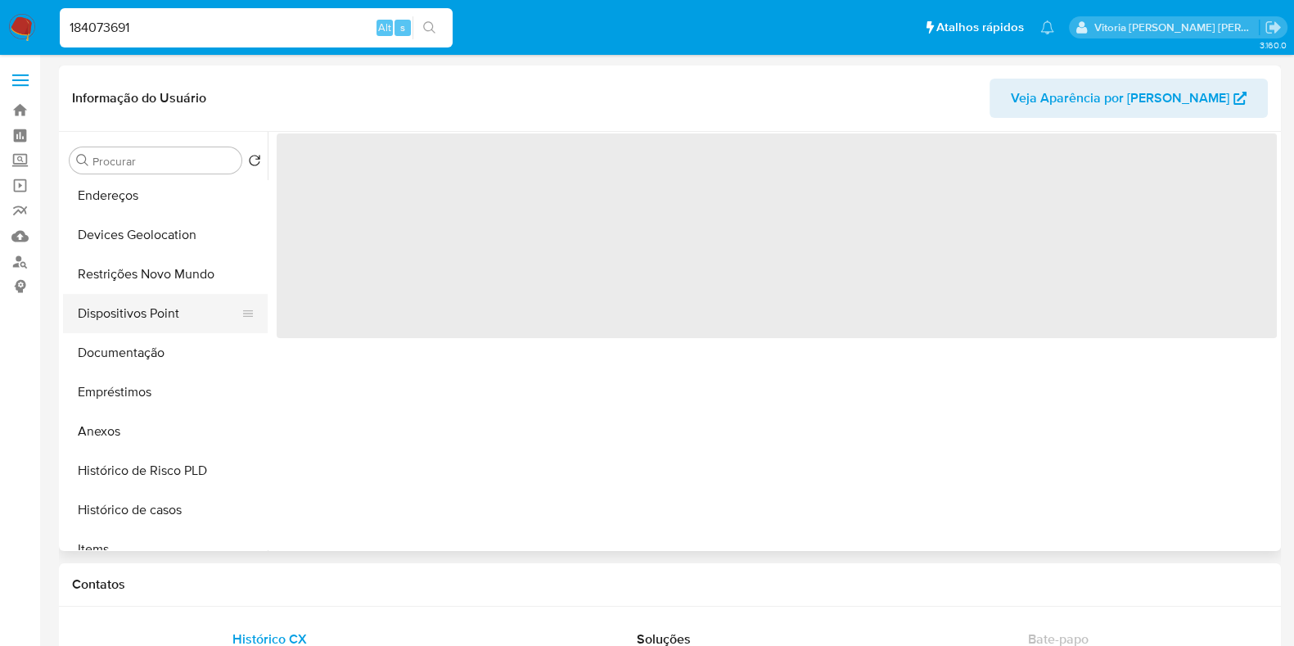
select select "10"
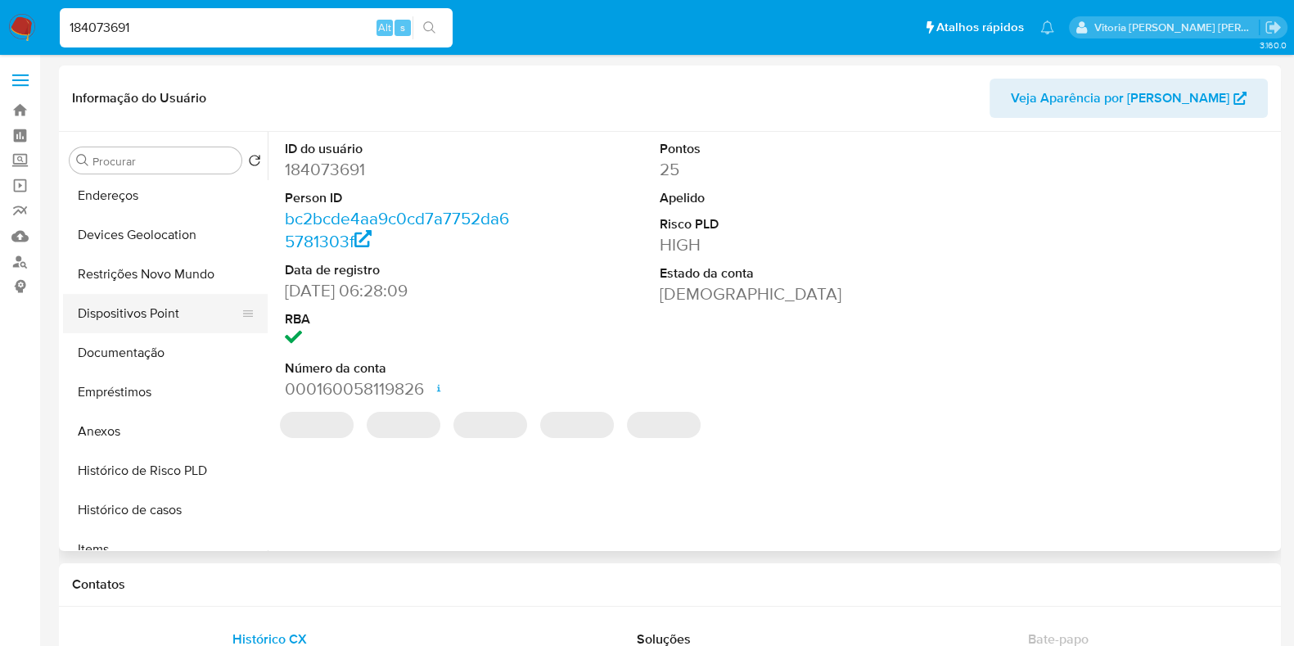
scroll to position [101, 0]
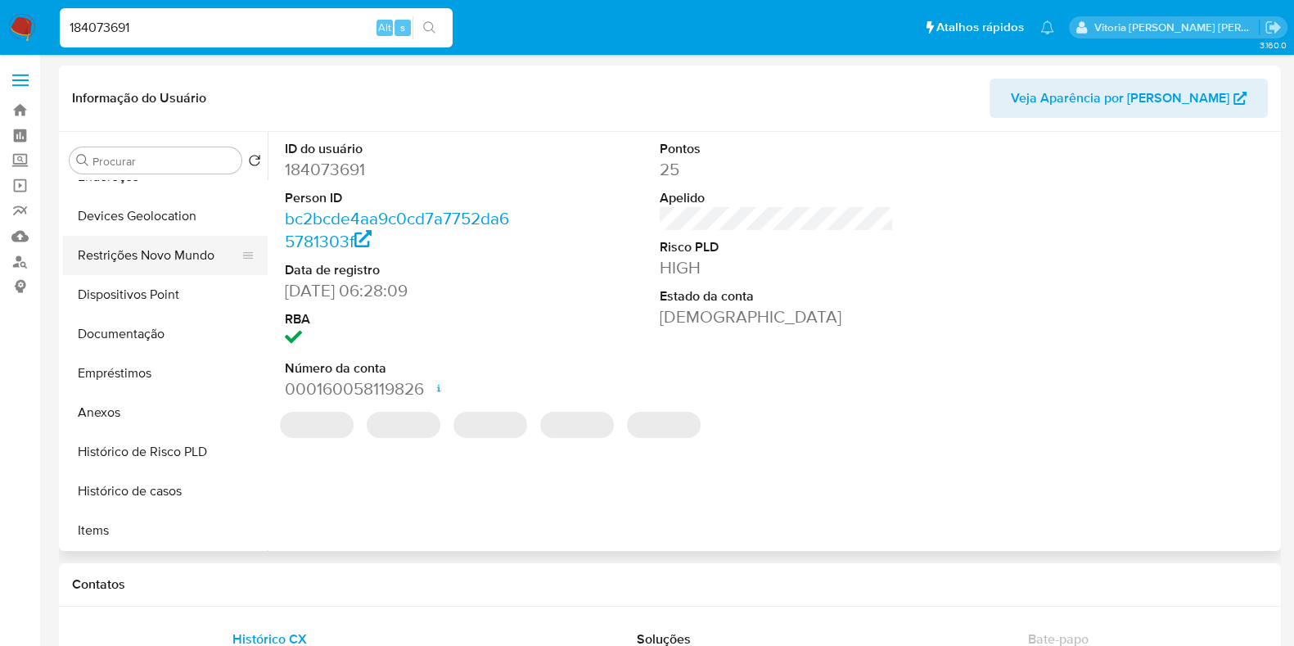
click at [143, 253] on button "Restrições Novo Mundo" at bounding box center [158, 255] width 191 height 39
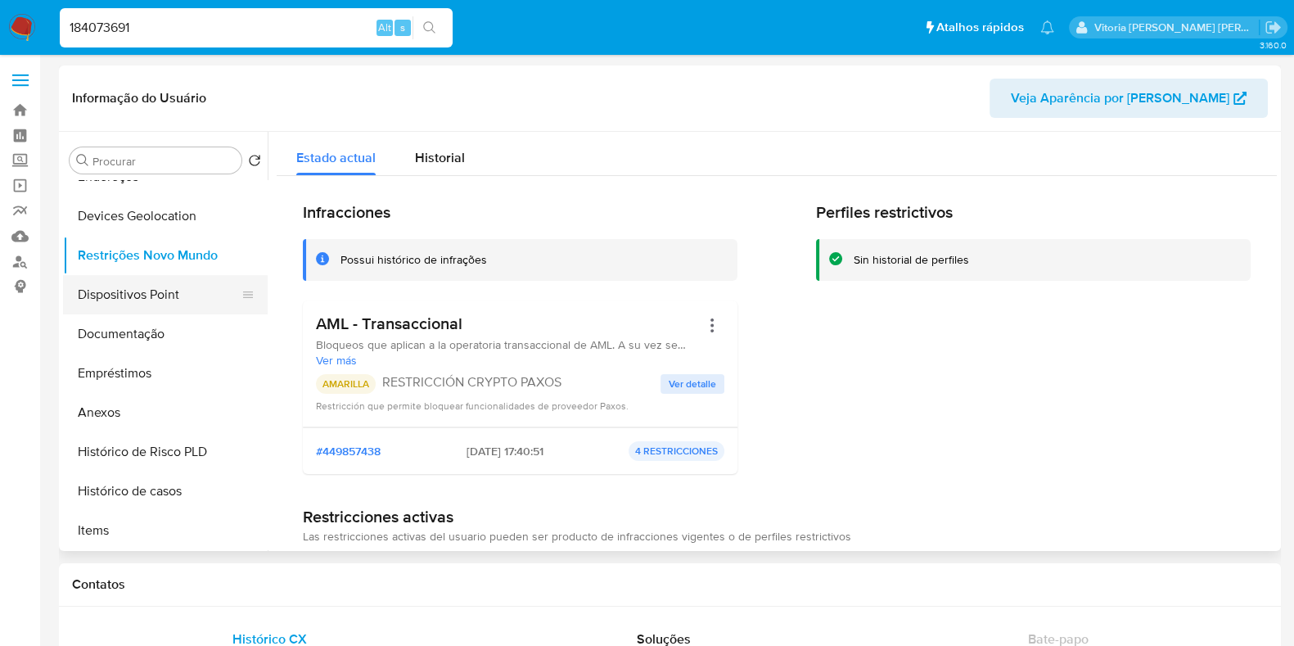
scroll to position [204, 0]
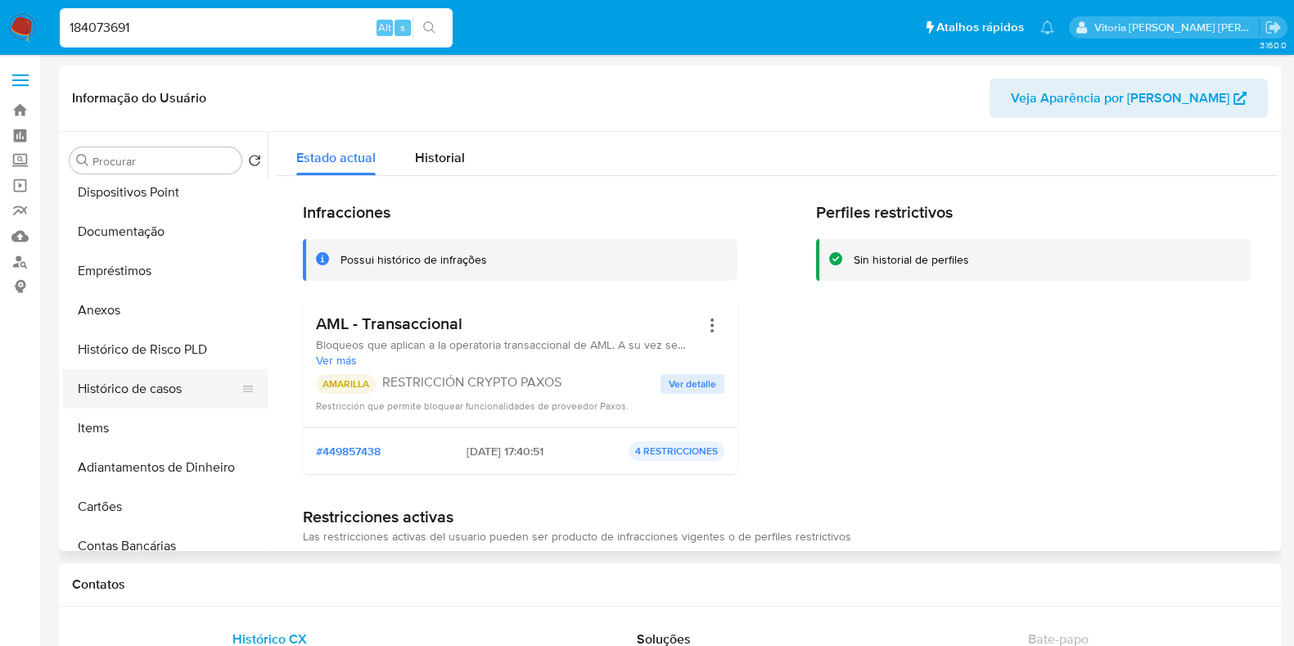
click at [172, 392] on button "Histórico de casos" at bounding box center [158, 388] width 191 height 39
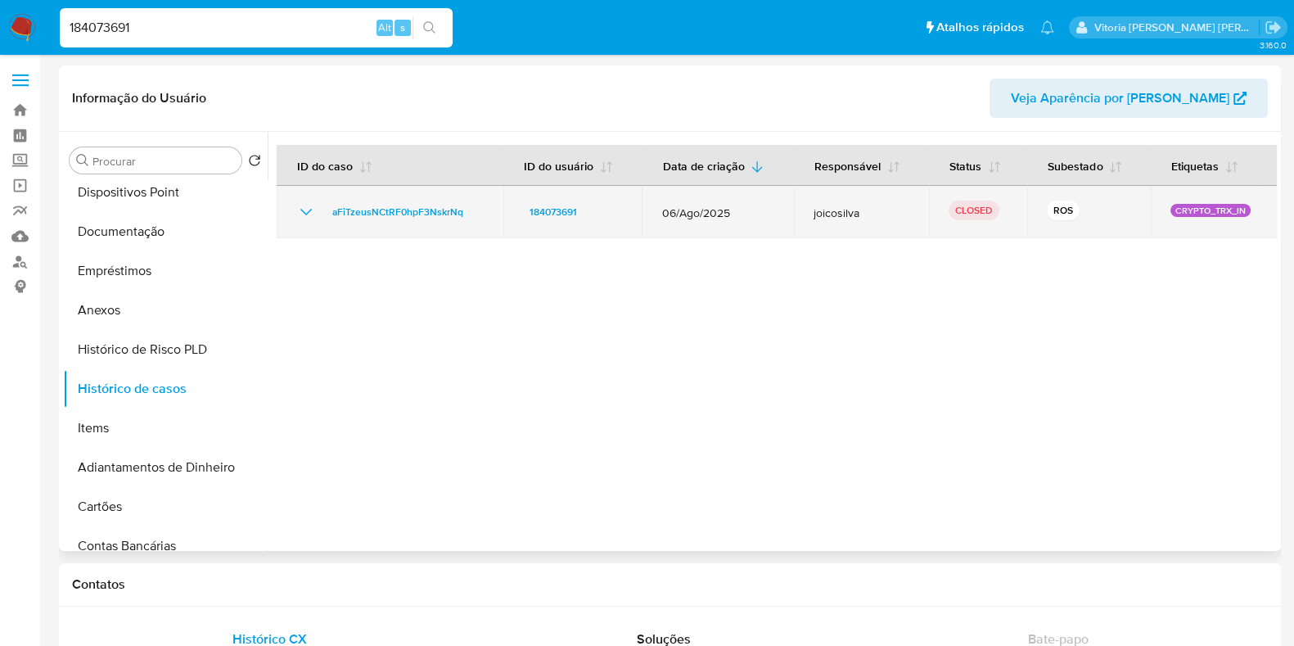
click at [303, 218] on icon "Mostrar/Ocultar" at bounding box center [306, 212] width 20 height 20
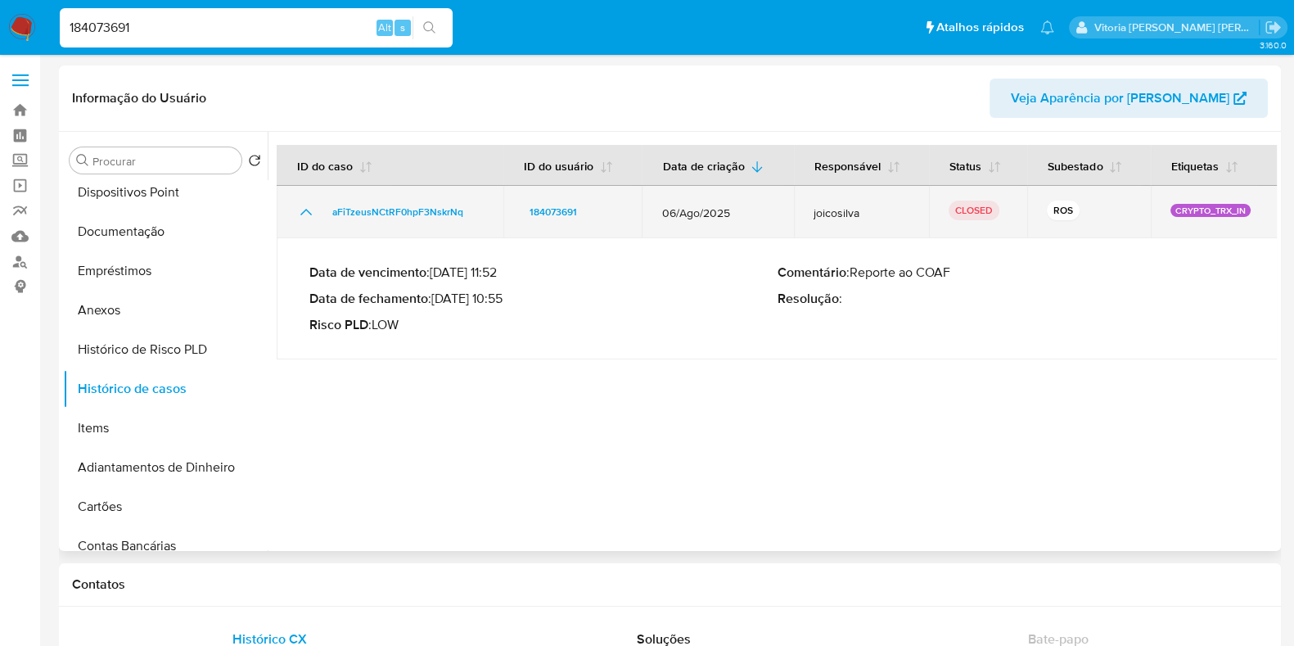
click at [300, 217] on icon "Mostrar/Ocultar" at bounding box center [306, 212] width 20 height 20
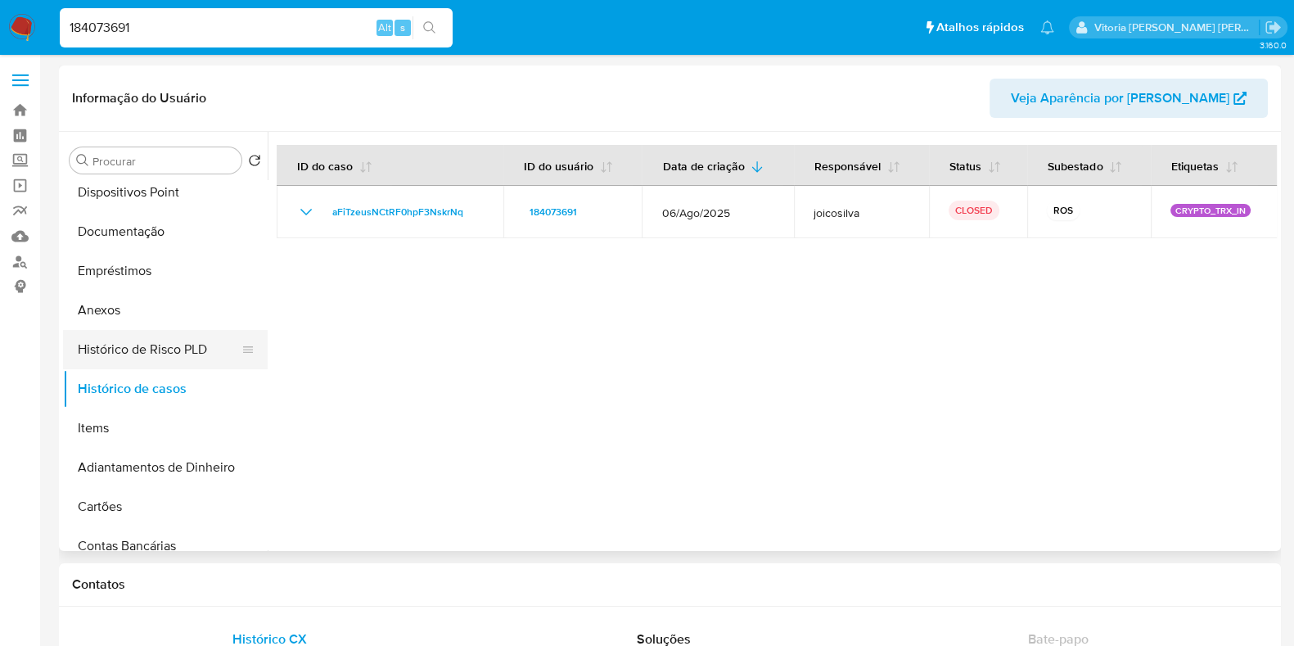
scroll to position [0, 0]
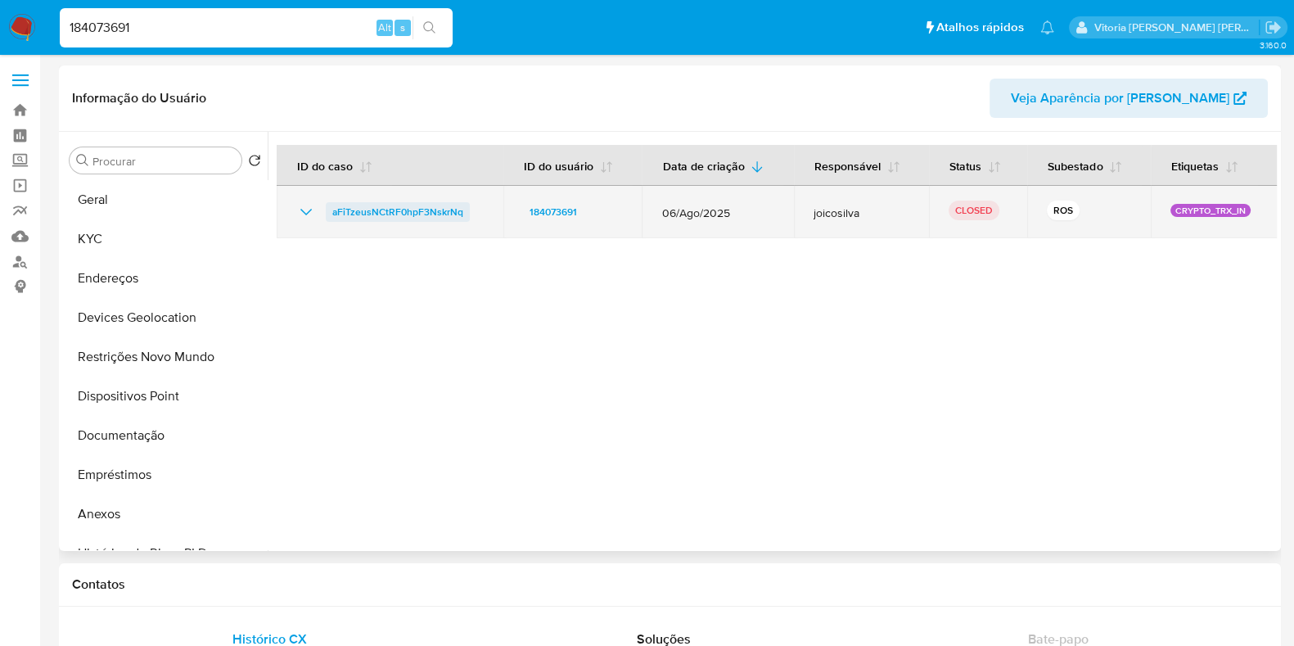
click at [402, 202] on span "aFiTzeusNCtRF0hpF3NskrNq" at bounding box center [397, 212] width 131 height 20
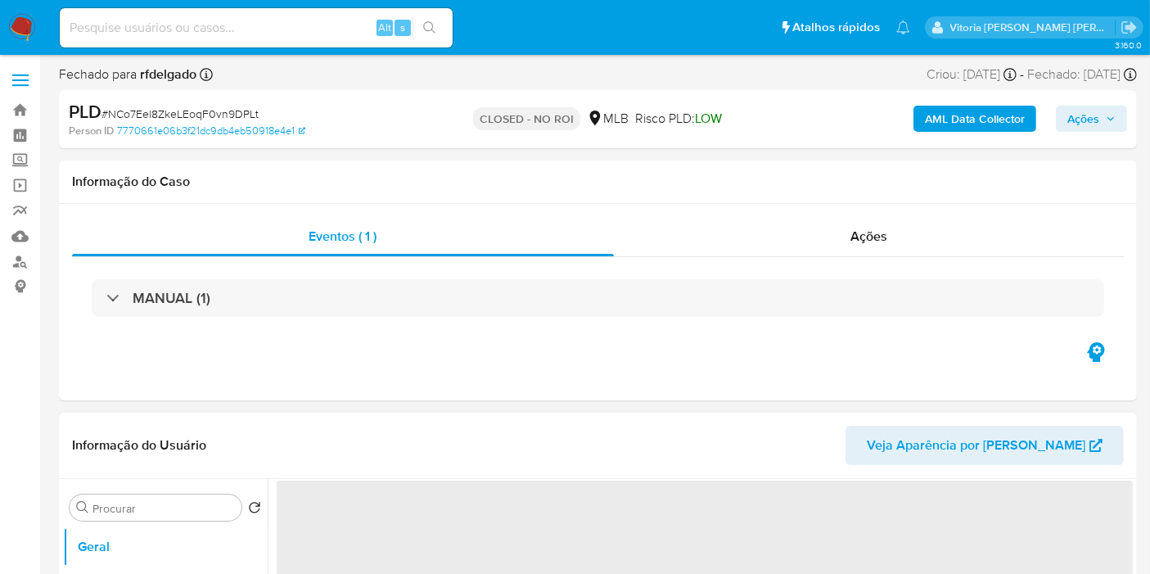
select select "10"
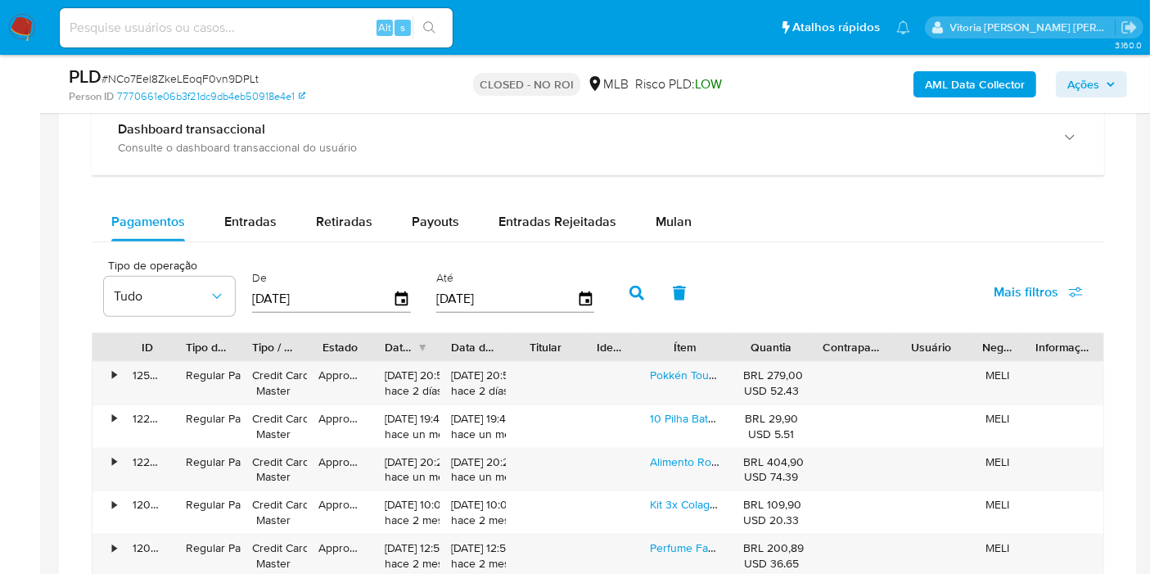
scroll to position [1545, 0]
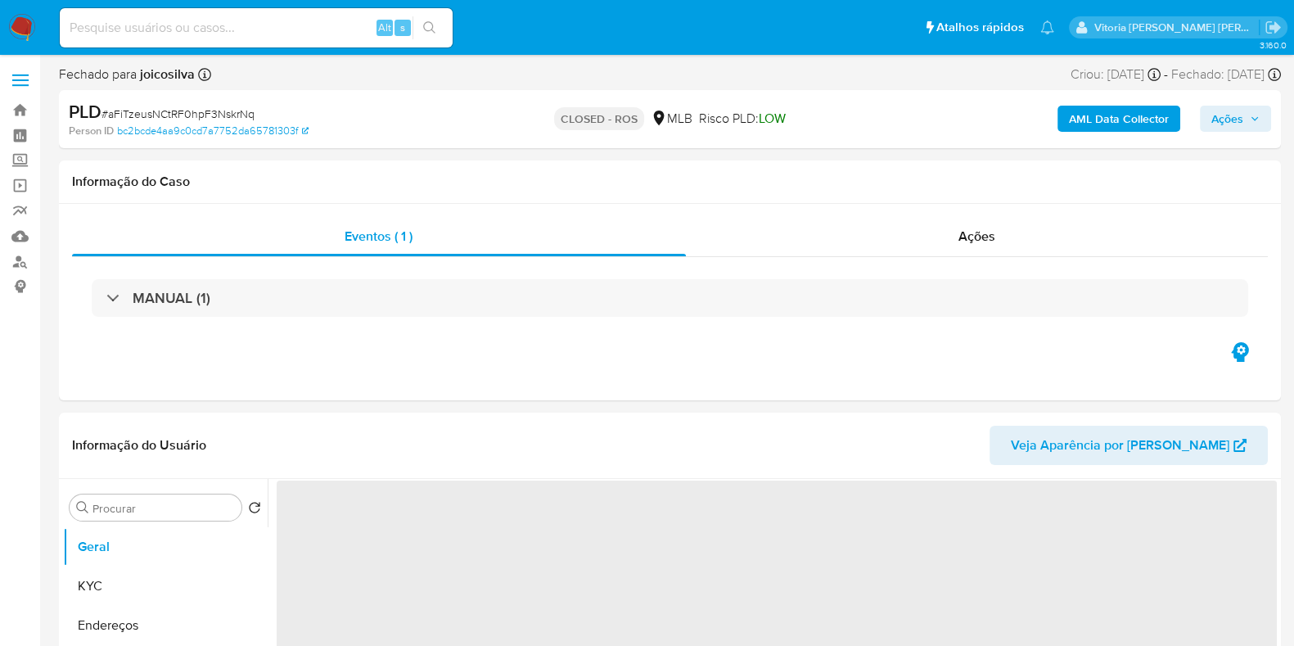
select select "10"
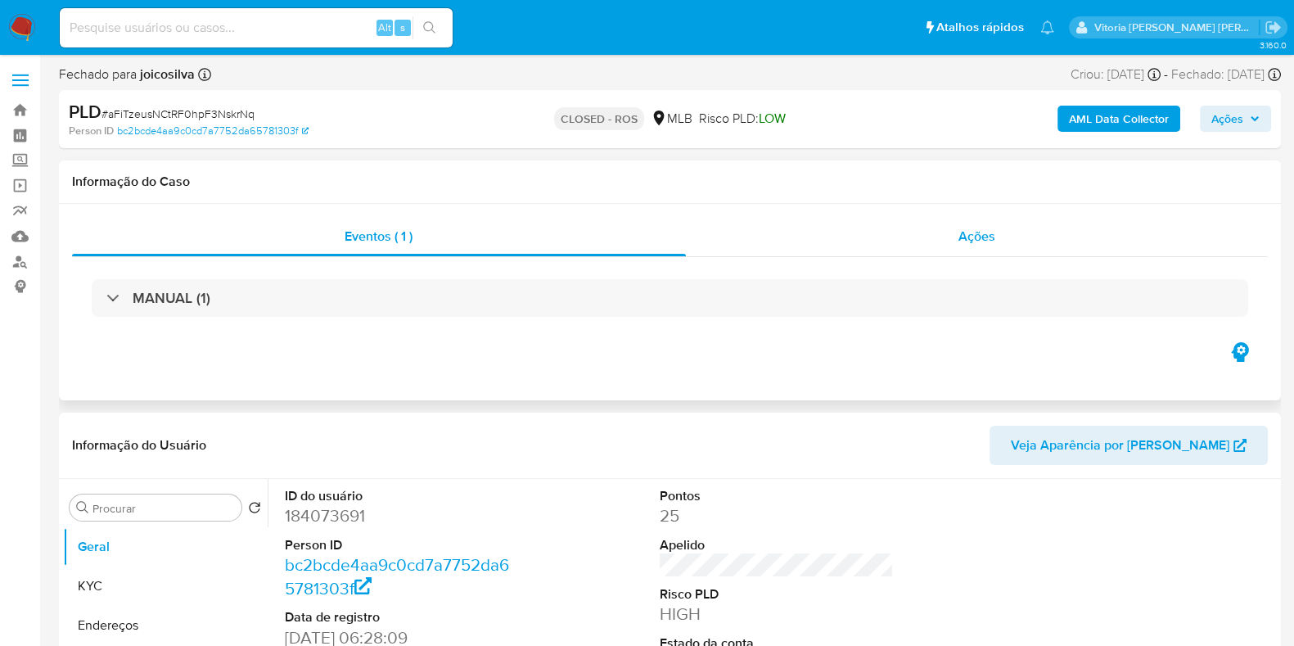
click at [997, 241] on div "Ações" at bounding box center [977, 236] width 583 height 39
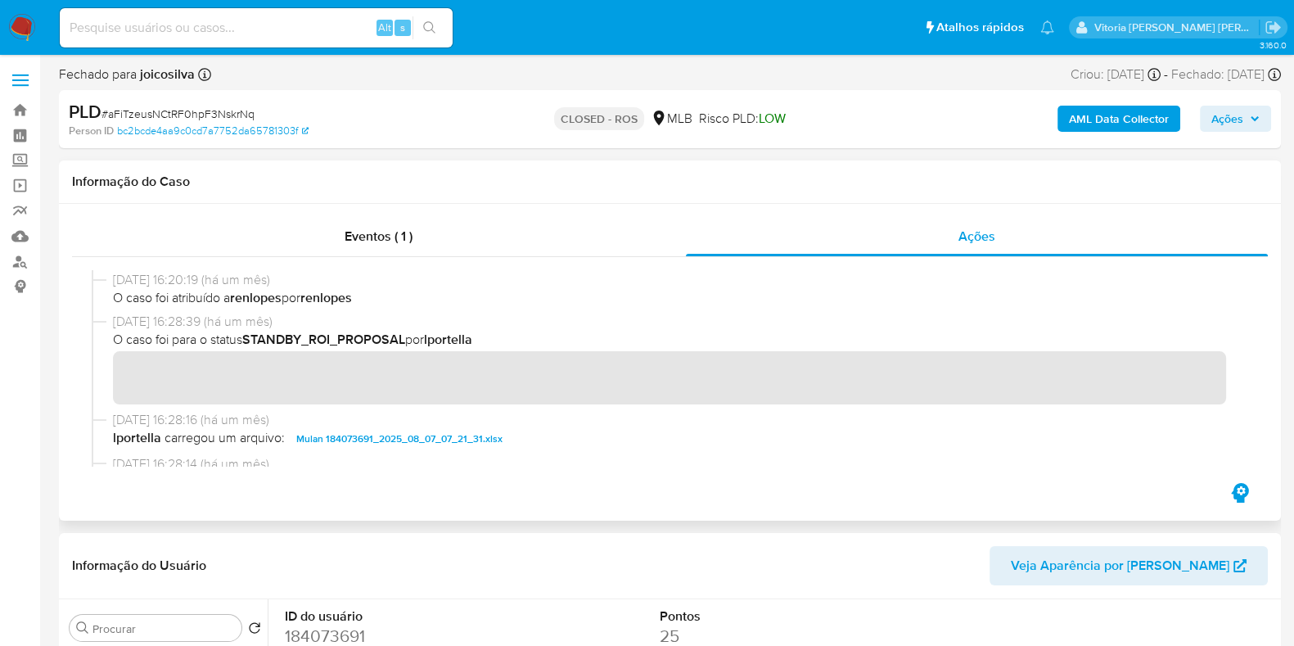
scroll to position [921, 0]
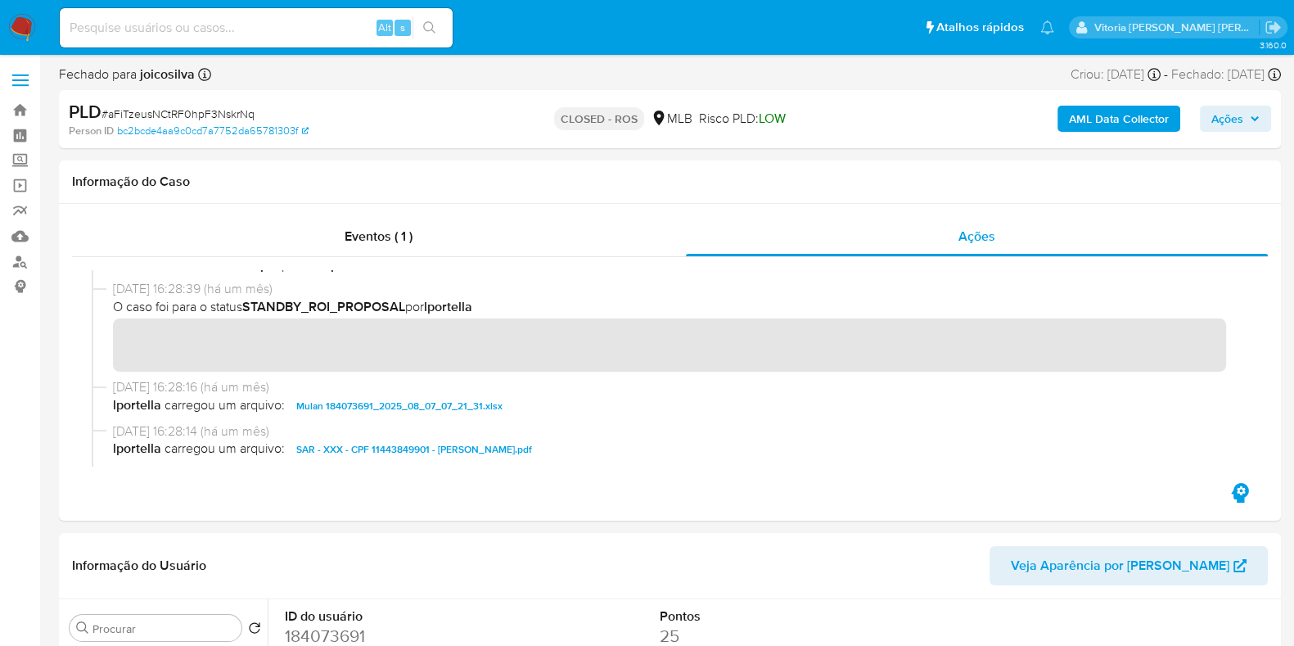
click at [186, 6] on div "Alt s" at bounding box center [256, 28] width 393 height 46
click at [192, 15] on div "Alt s" at bounding box center [256, 27] width 393 height 39
click at [202, 38] on input at bounding box center [256, 27] width 393 height 21
paste input "69892247"
type input "69892247"
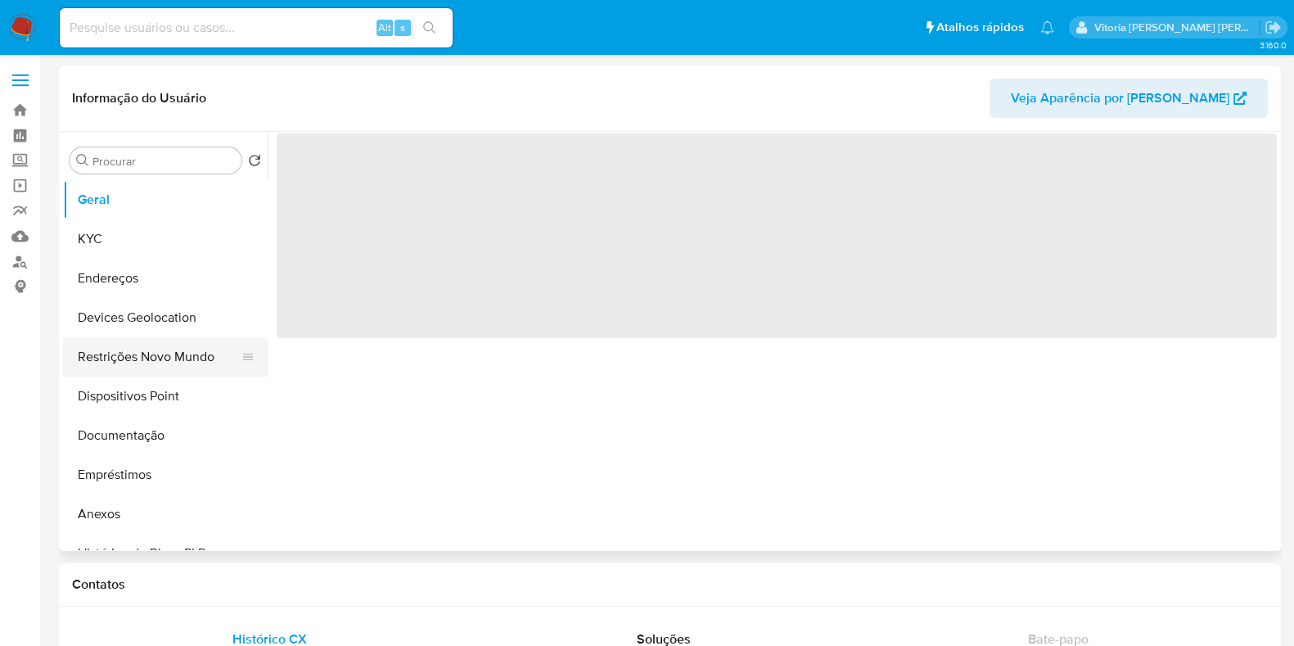
select select "10"
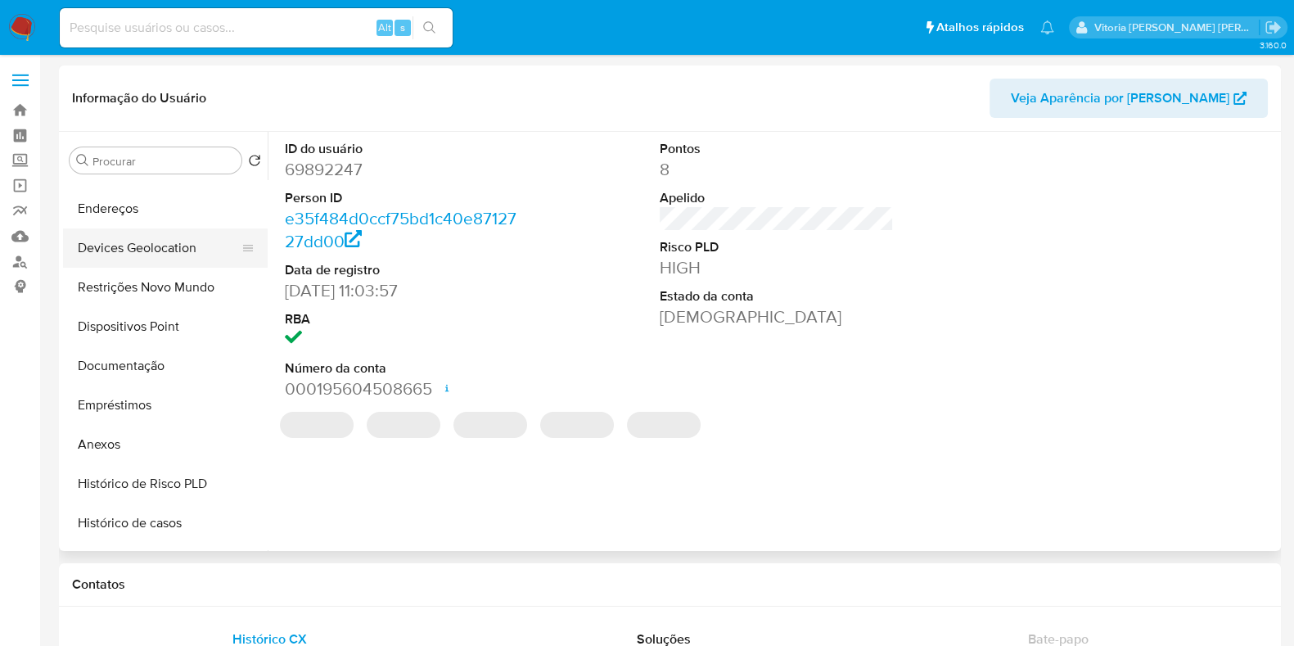
scroll to position [101, 0]
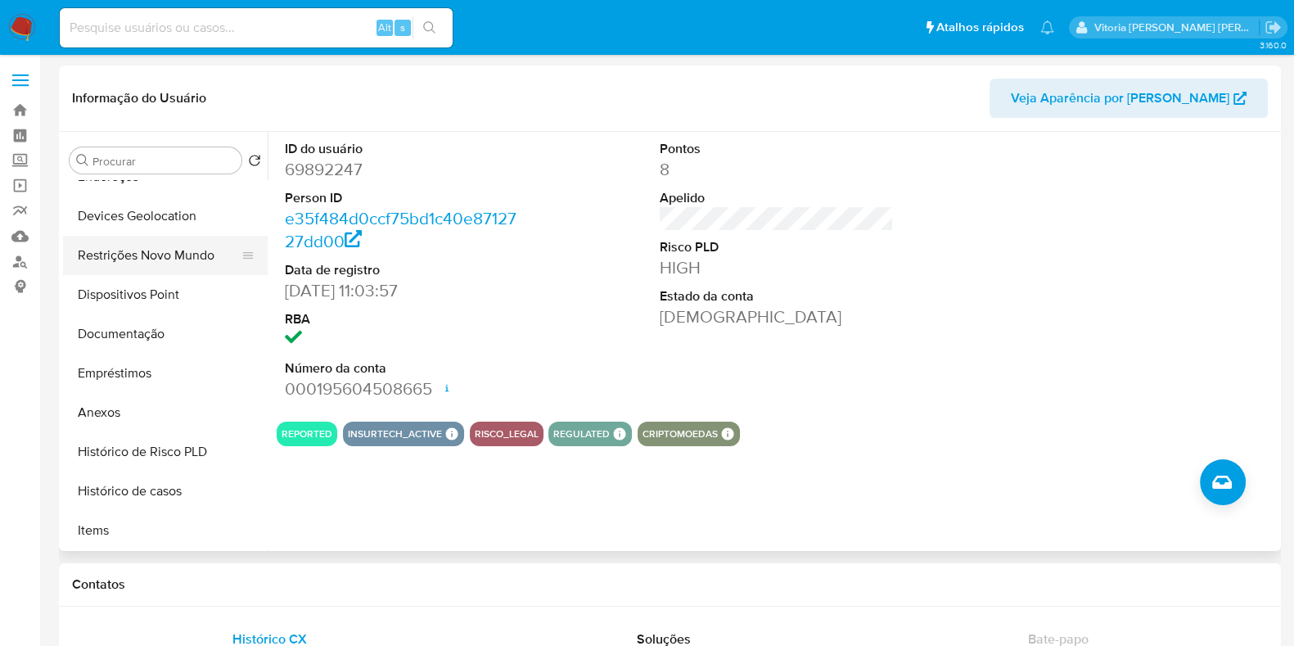
click at [158, 259] on button "Restrições Novo Mundo" at bounding box center [158, 255] width 191 height 39
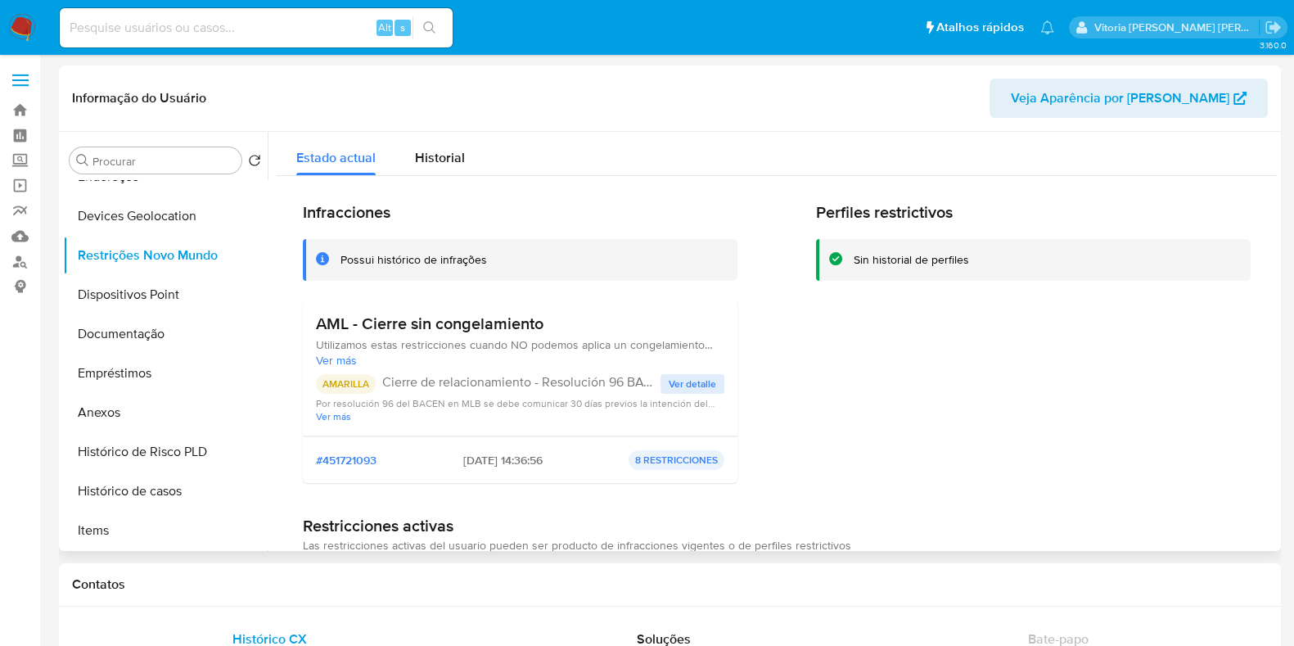
click at [684, 397] on span "Por resolución 96 del BACEN en MLB se debe comunicar 30 días previos la intenci…" at bounding box center [520, 403] width 408 height 12
click at [686, 384] on span "Ver detalle" at bounding box center [692, 384] width 47 height 16
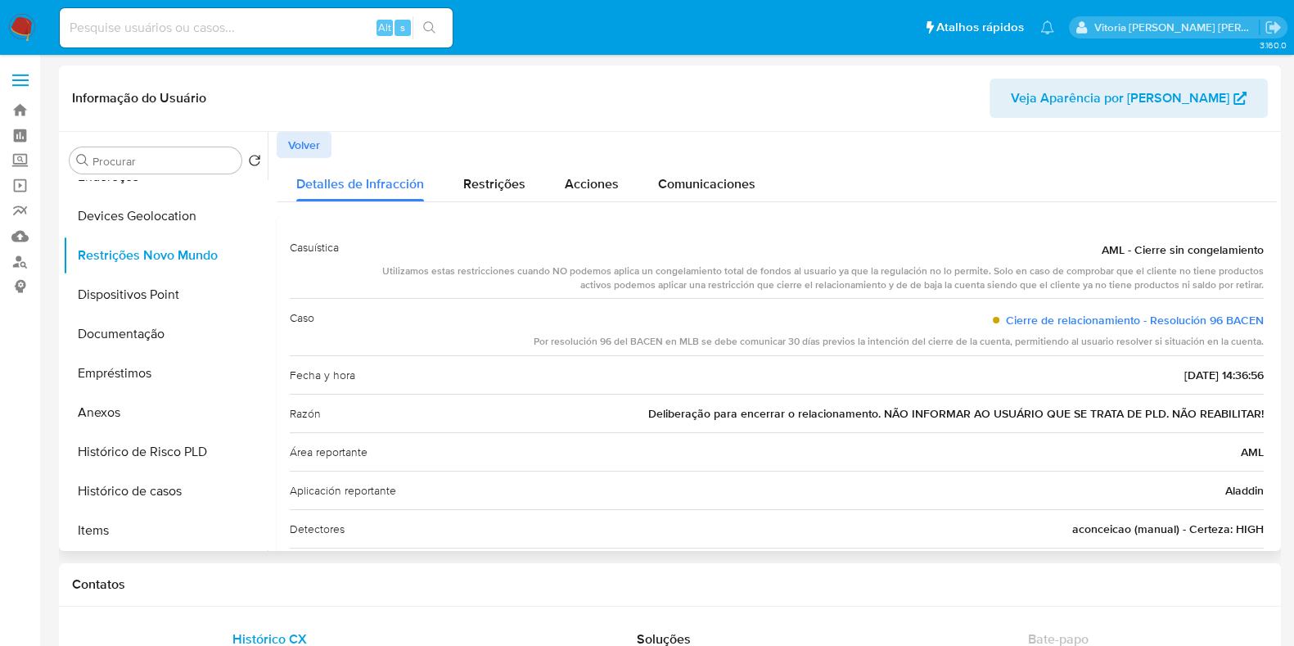
drag, startPoint x: 486, startPoint y: 273, endPoint x: 1248, endPoint y: 282, distance: 761.9
click at [1248, 282] on div "Utilizamos estas restricciones cuando NO podemos aplica un congelamiento total …" at bounding box center [808, 278] width 912 height 28
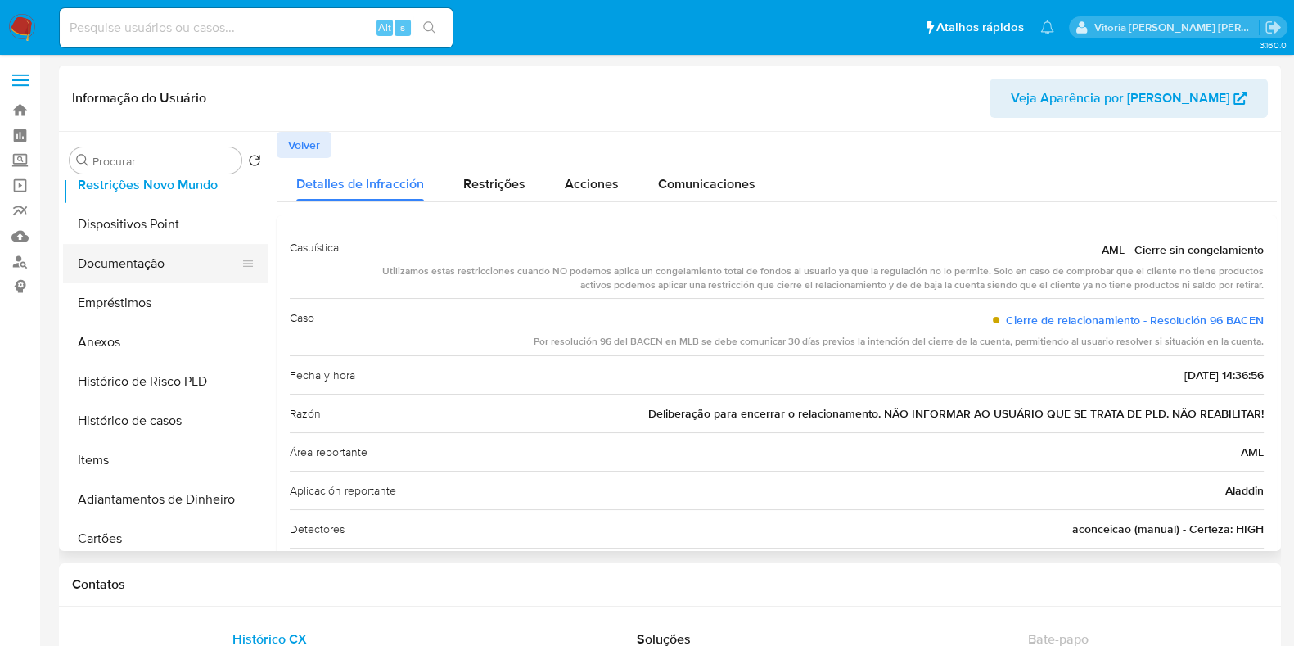
scroll to position [204, 0]
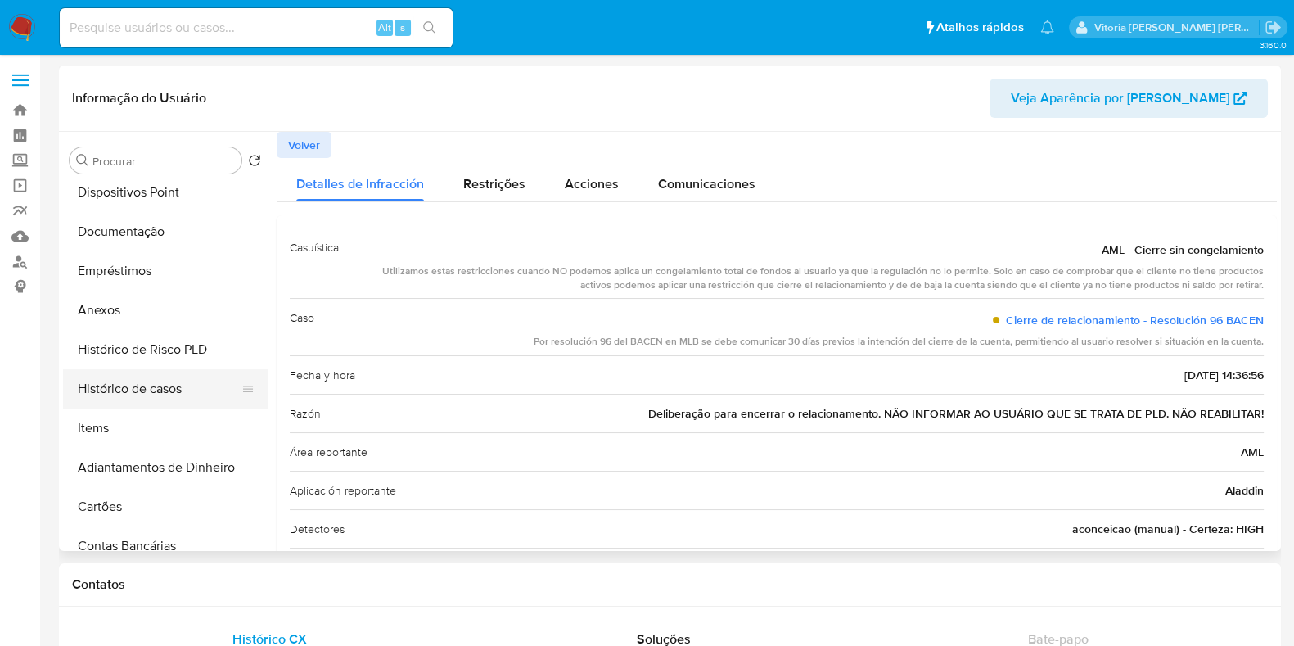
click at [143, 389] on button "Histórico de casos" at bounding box center [158, 388] width 191 height 39
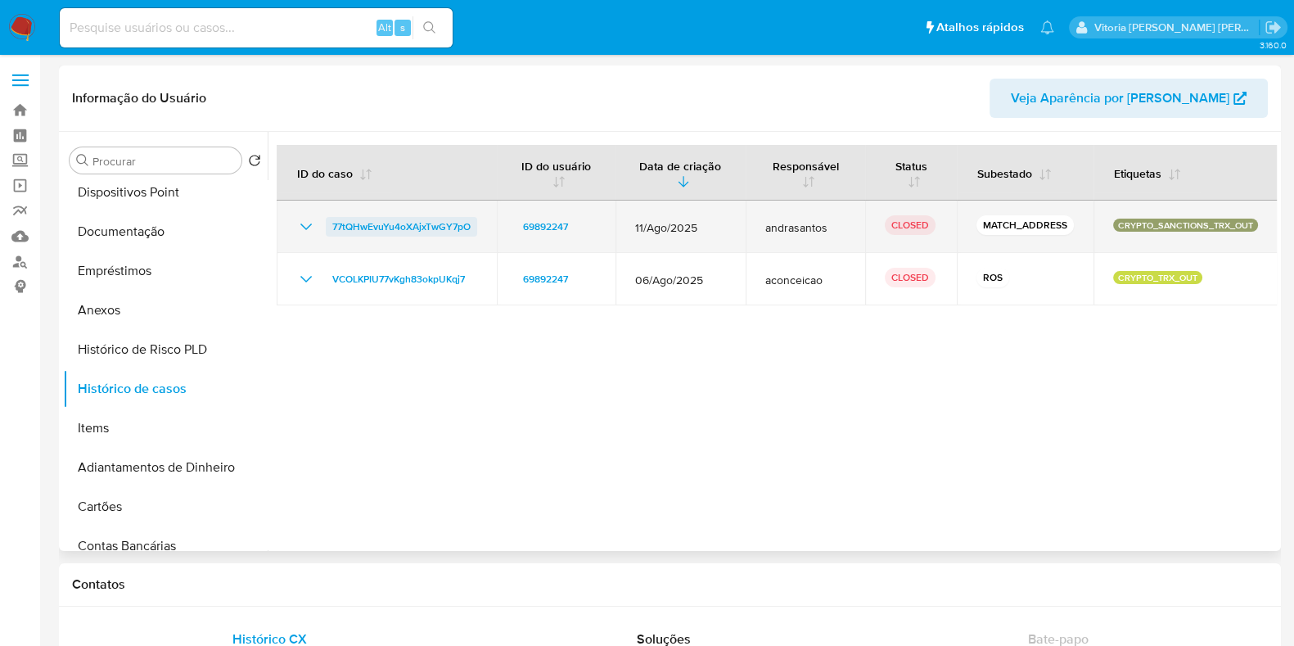
click at [411, 218] on span "77tQHwEvuYu4oXAjxTwGY7pO" at bounding box center [401, 227] width 138 height 20
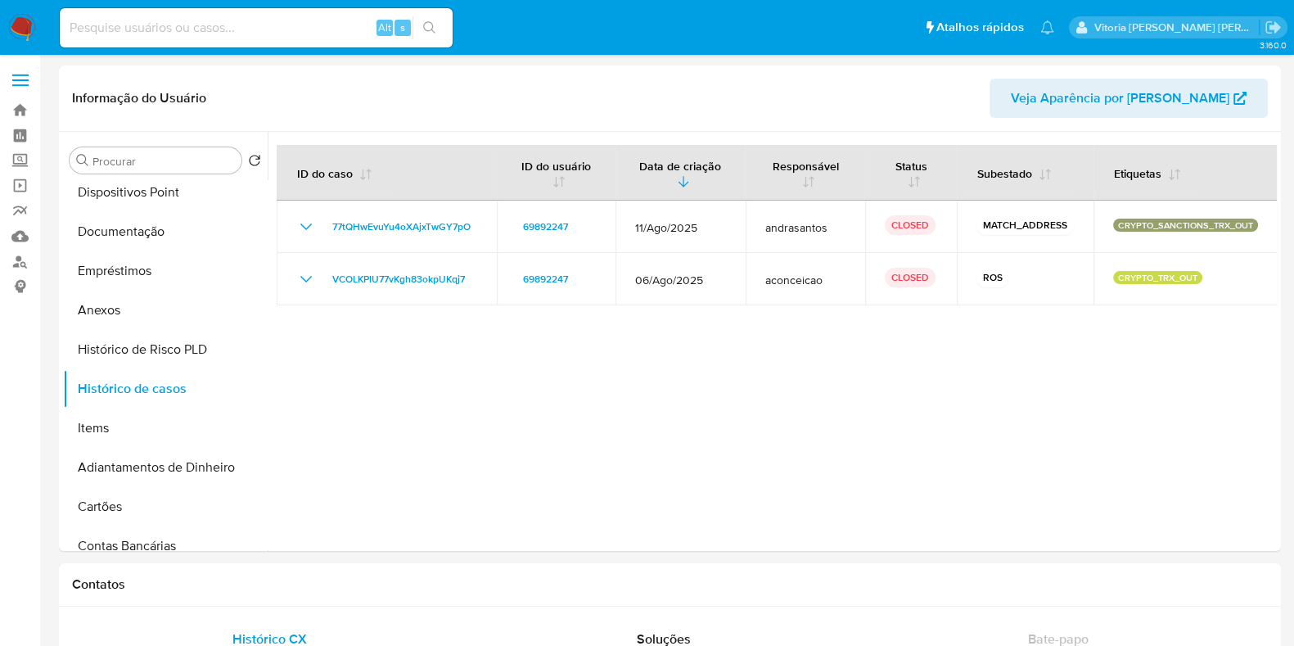
click at [253, 26] on input at bounding box center [256, 27] width 393 height 21
paste input "106811571"
type input "106811571"
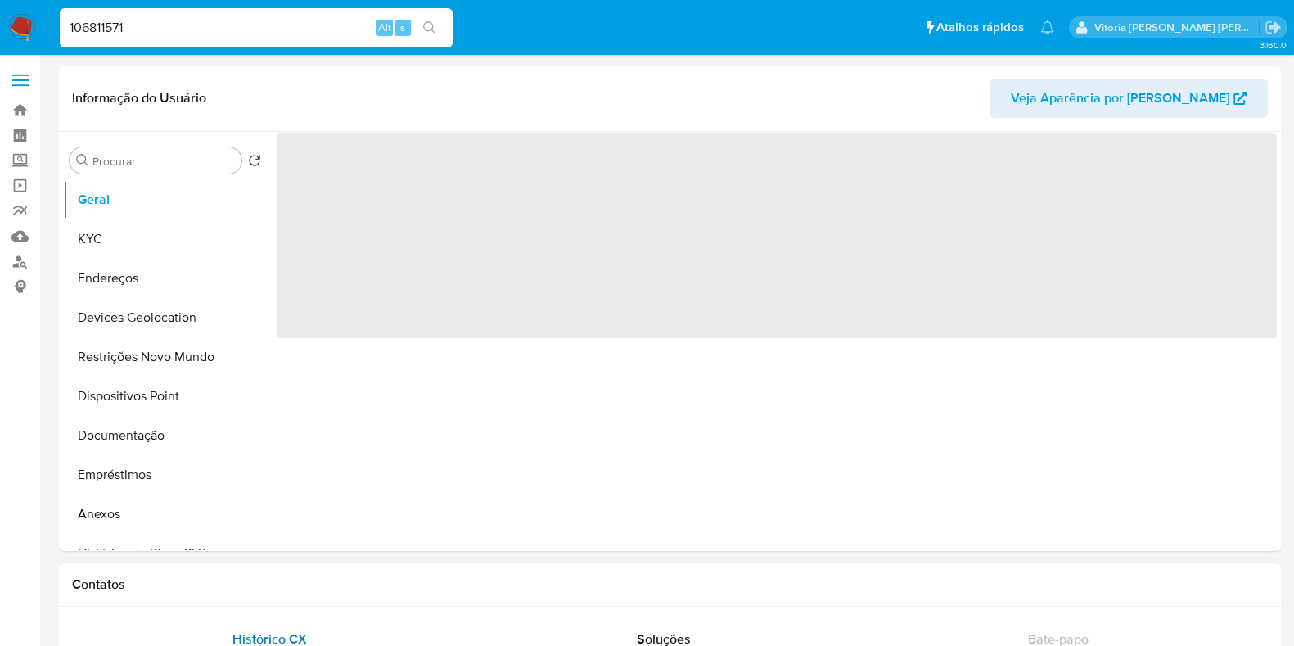
select select "10"
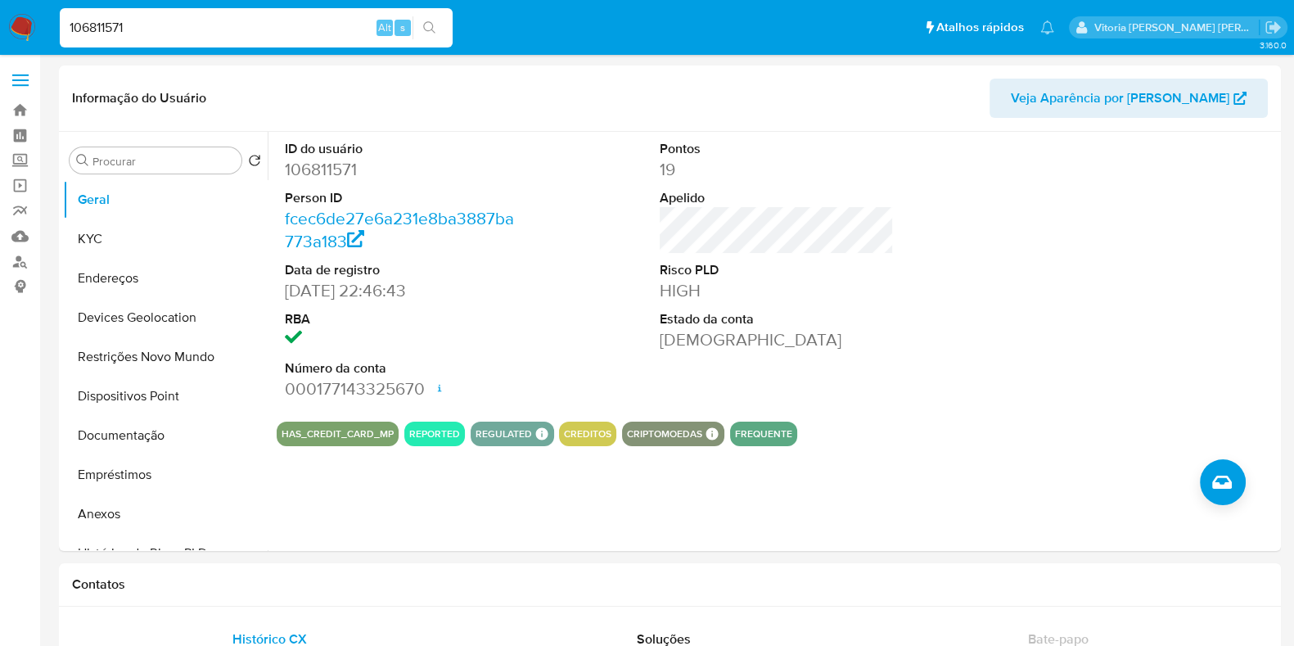
click at [228, 30] on input "106811571" at bounding box center [256, 27] width 393 height 21
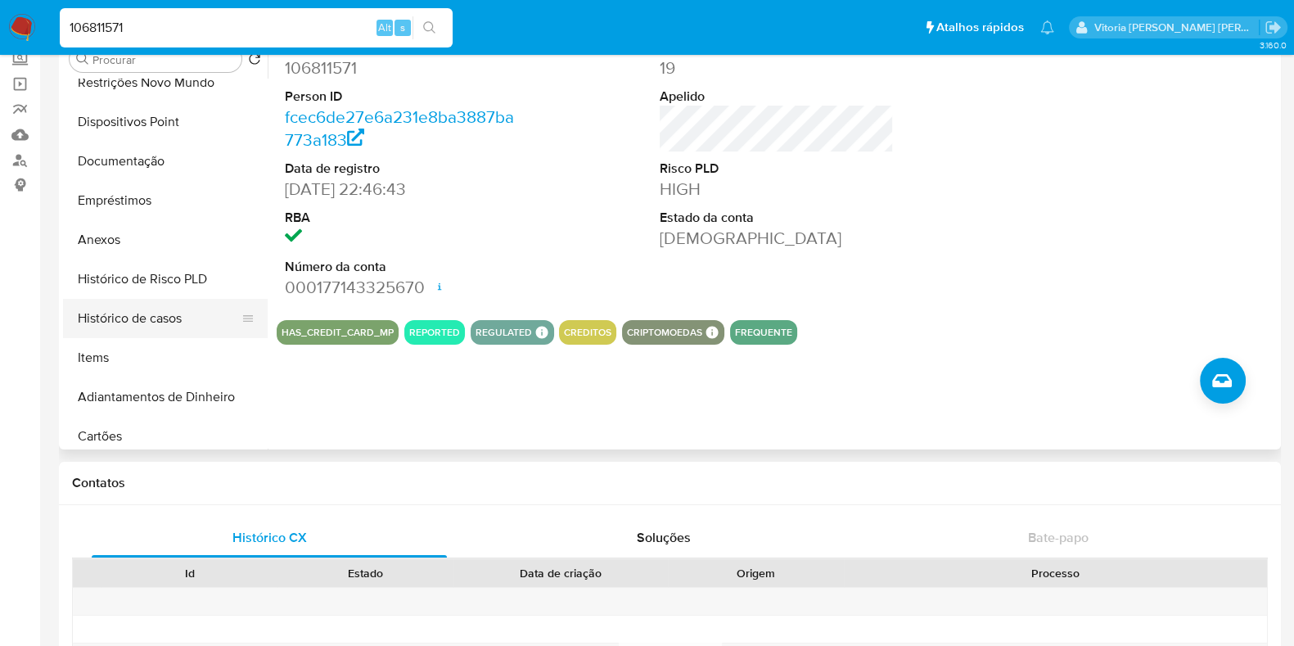
scroll to position [204, 0]
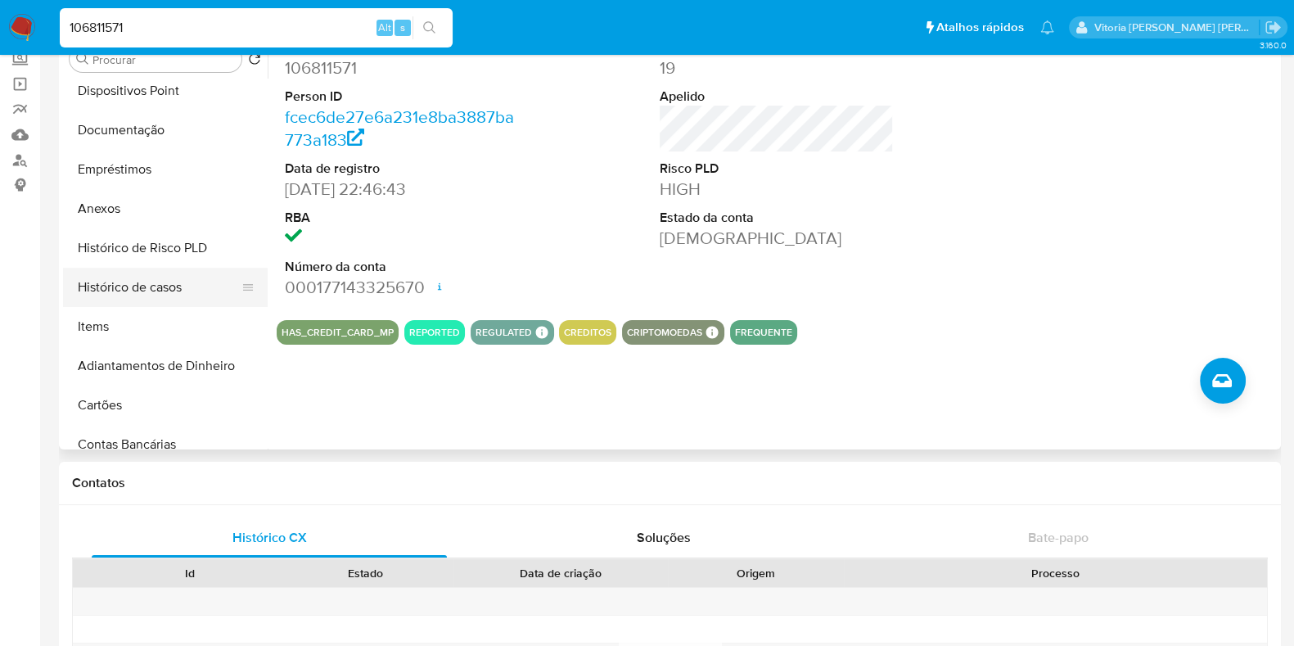
click at [136, 275] on button "Histórico de casos" at bounding box center [158, 287] width 191 height 39
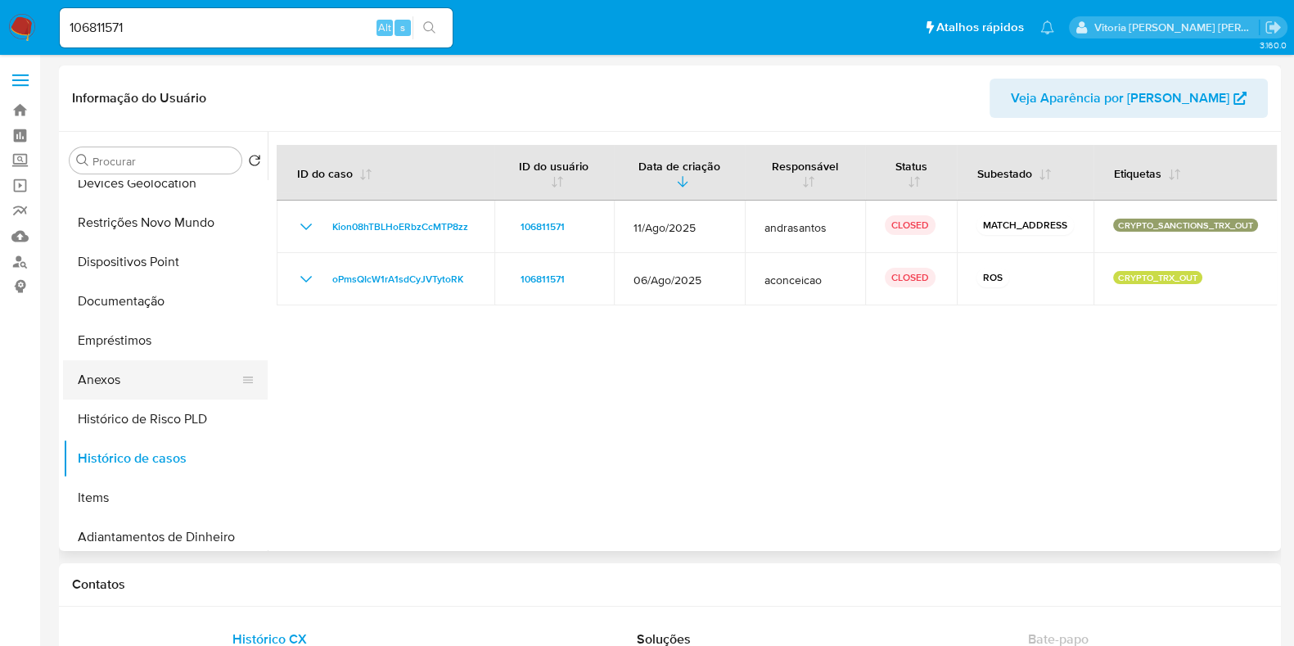
scroll to position [101, 0]
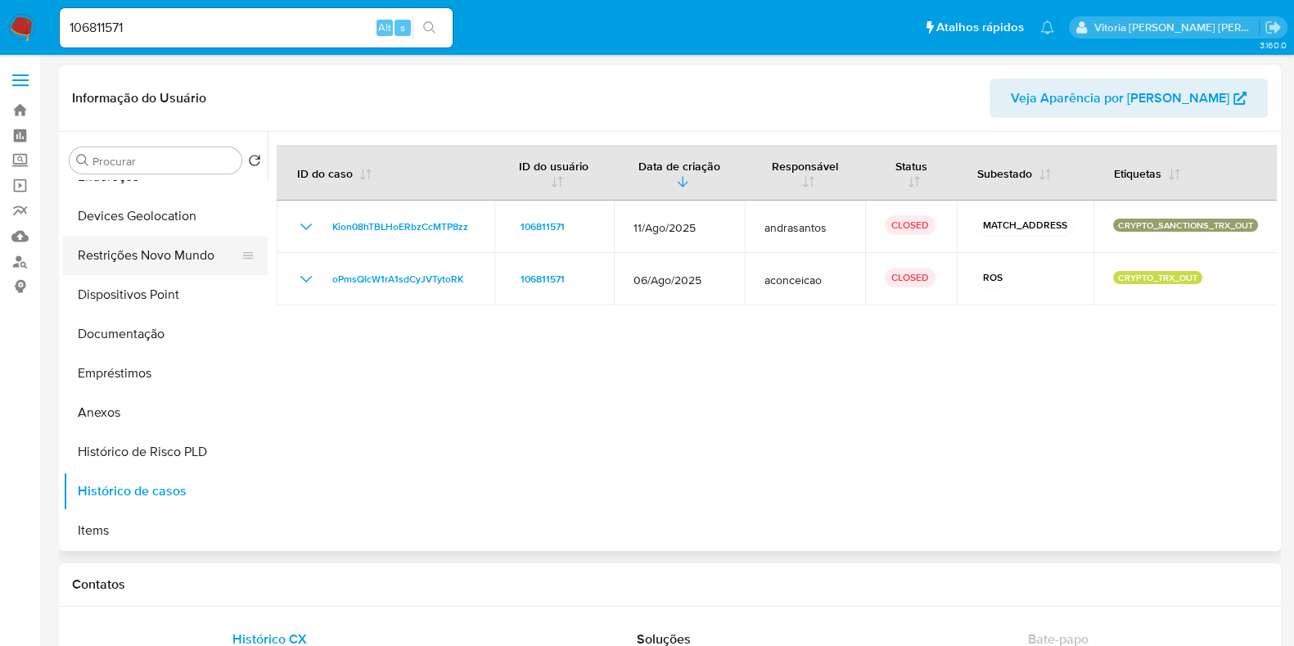
click at [137, 259] on button "Restrições Novo Mundo" at bounding box center [158, 255] width 191 height 39
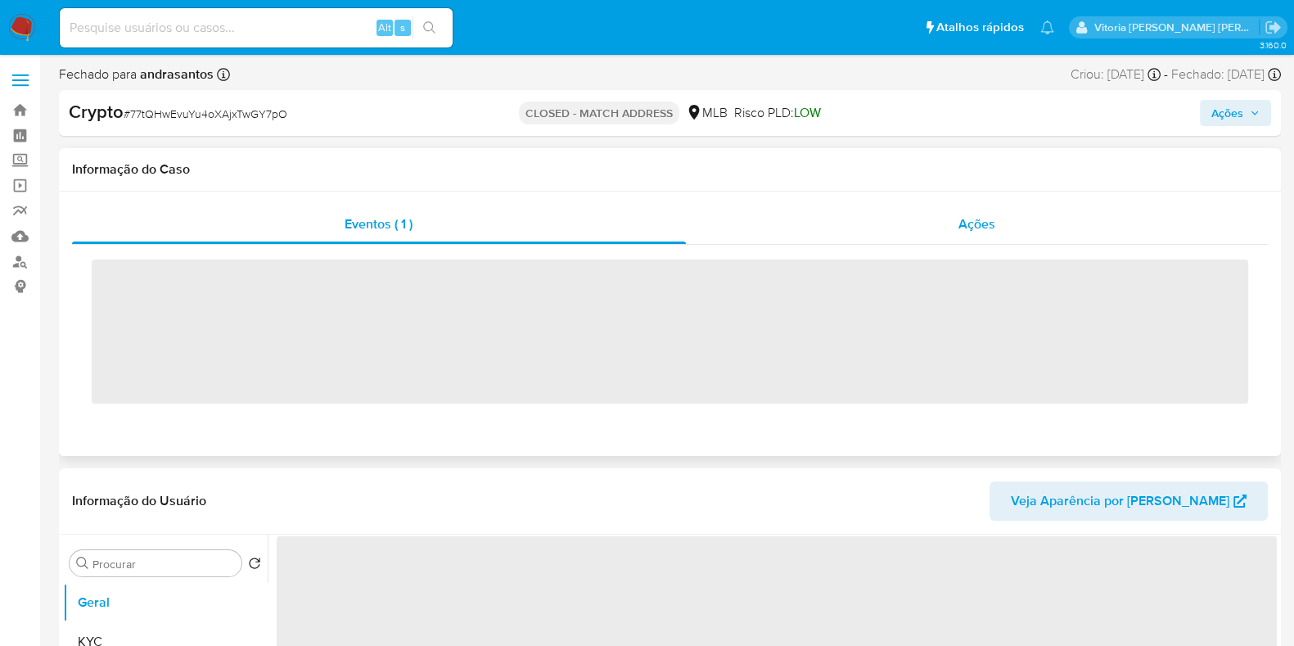
click at [931, 235] on div "Ações" at bounding box center [977, 224] width 583 height 39
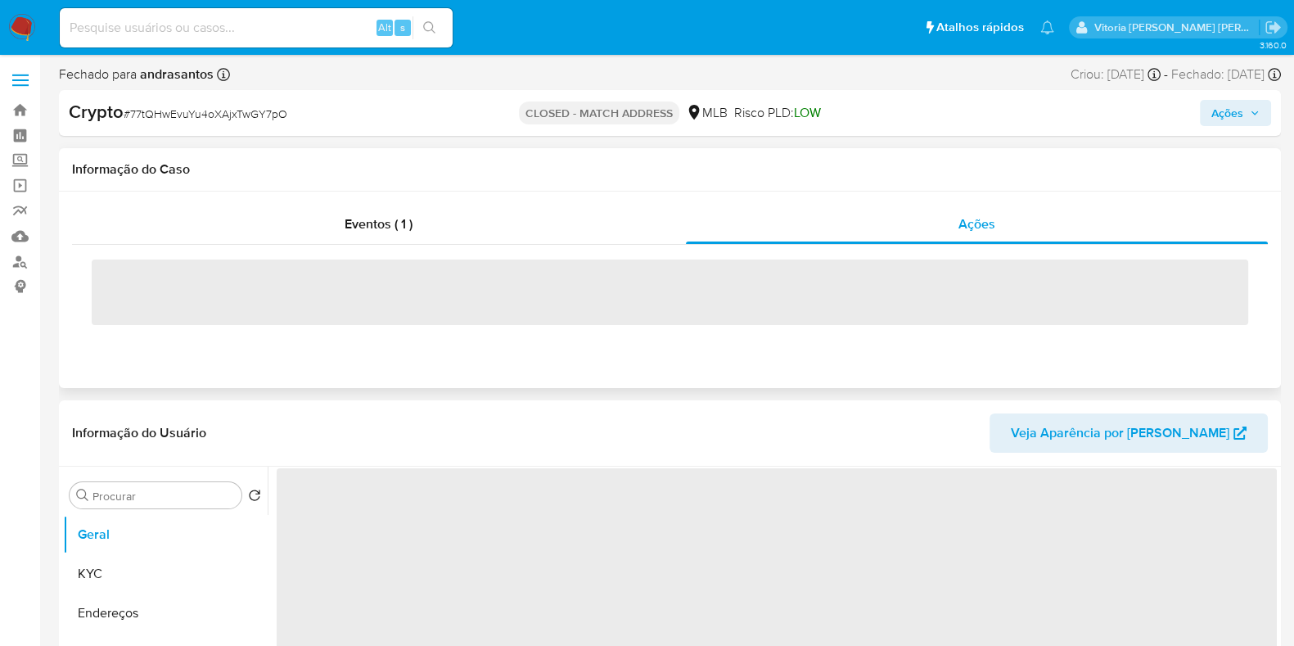
select select "10"
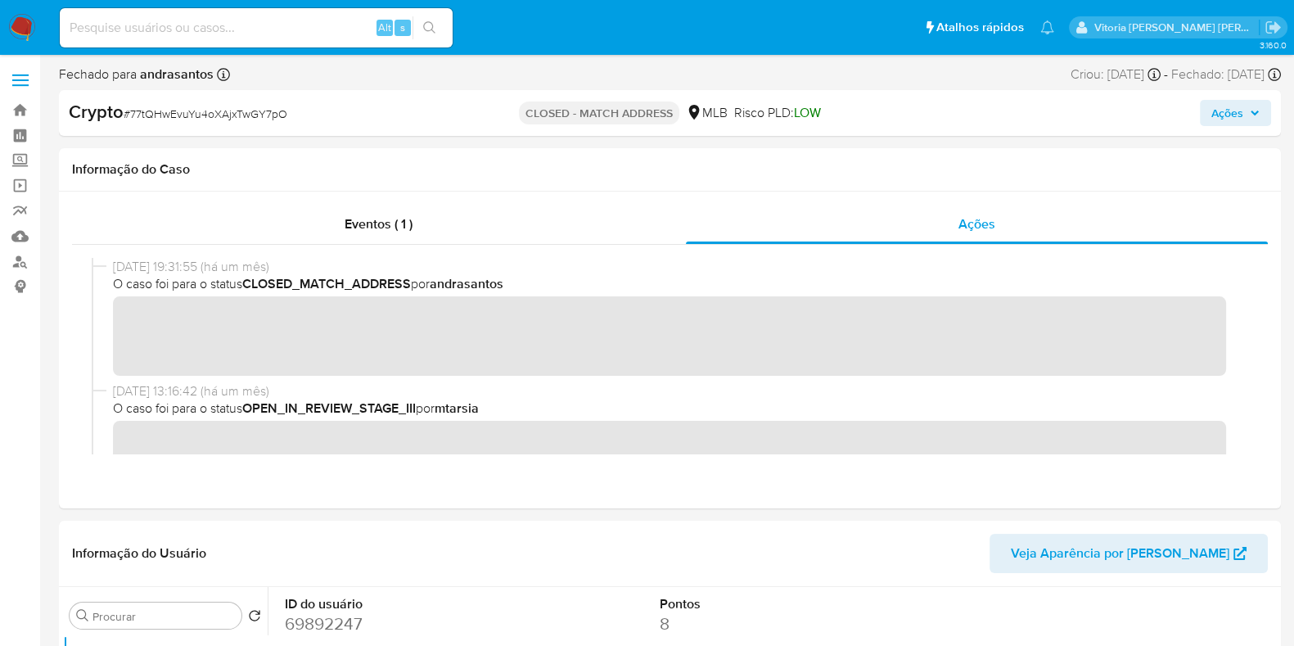
click at [296, 47] on div "Alt s" at bounding box center [256, 28] width 393 height 46
click at [291, 26] on input at bounding box center [256, 27] width 393 height 21
paste input "479449407"
type input "479449407"
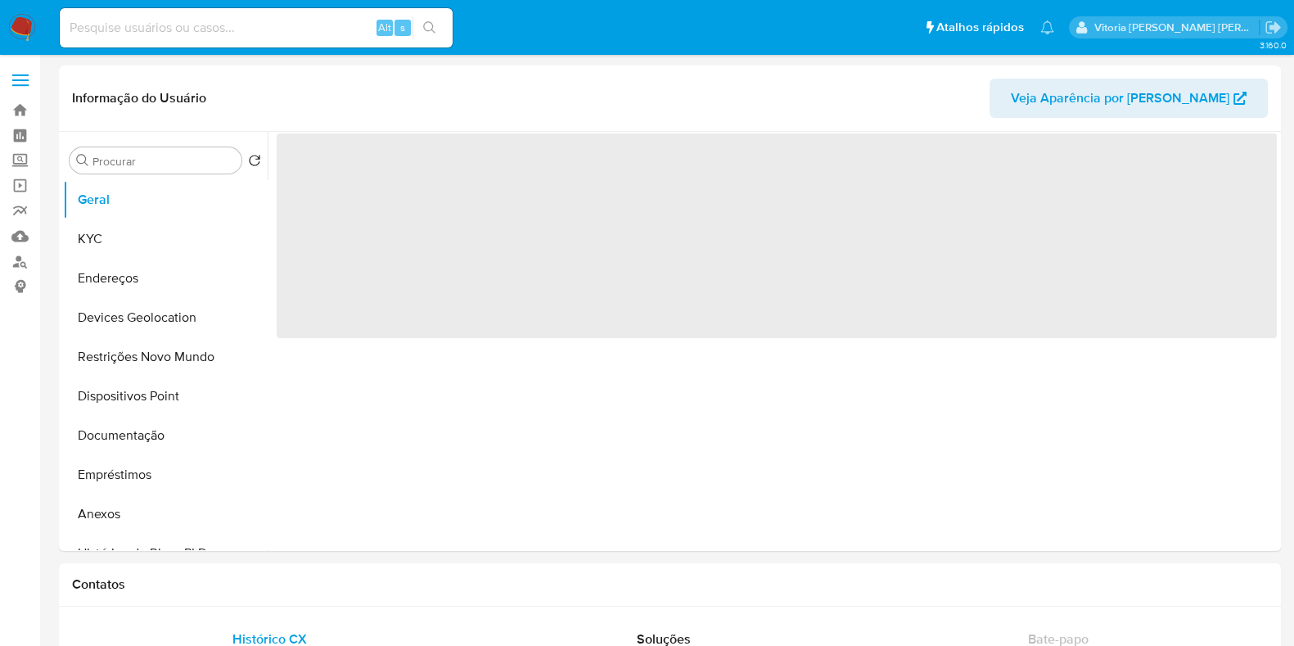
select select "10"
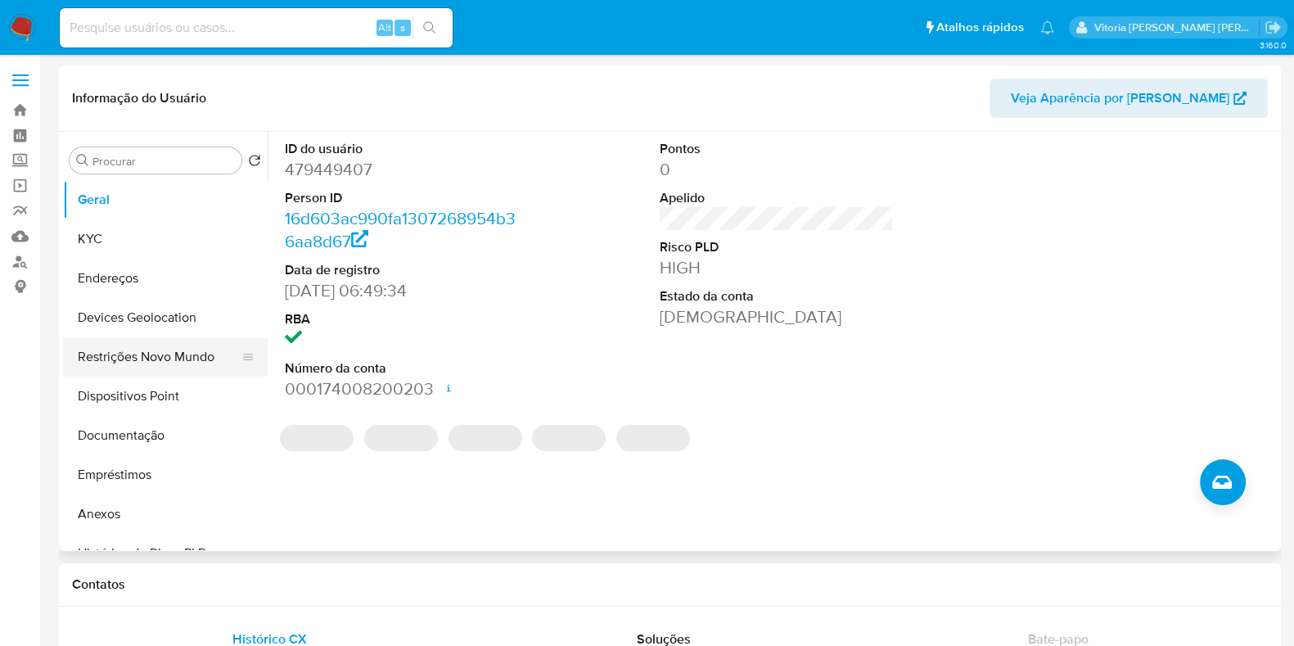
click at [157, 358] on button "Restrições Novo Mundo" at bounding box center [158, 356] width 191 height 39
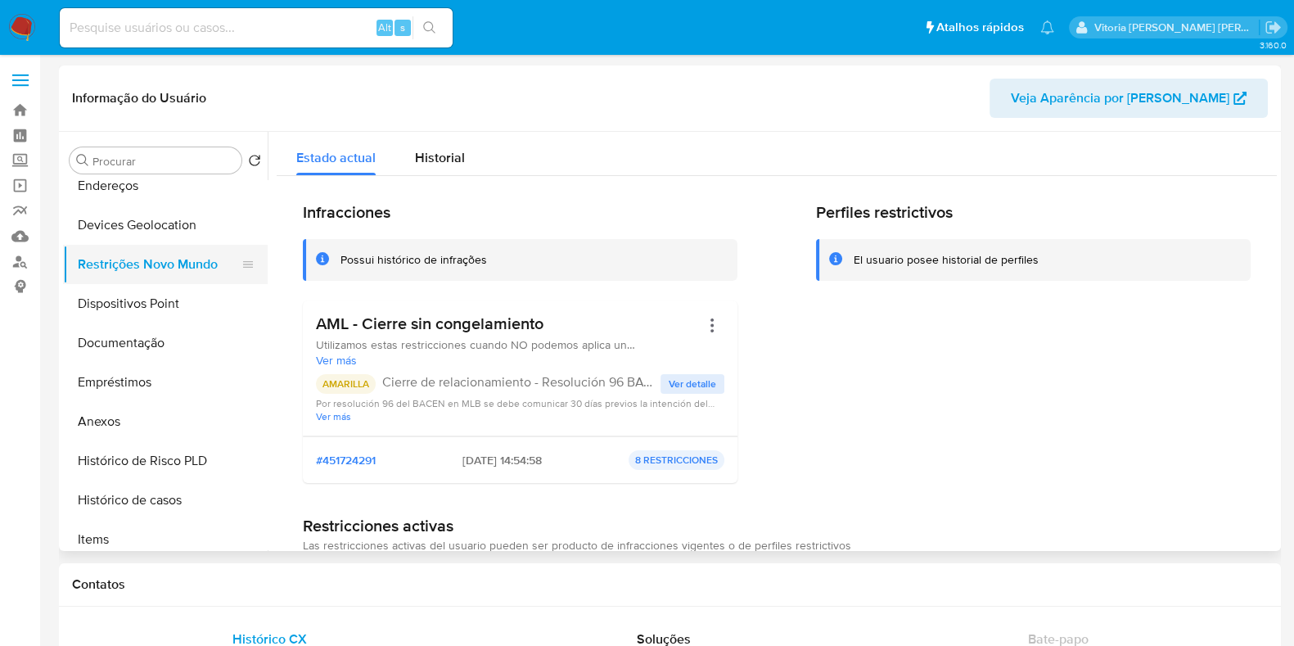
scroll to position [204, 0]
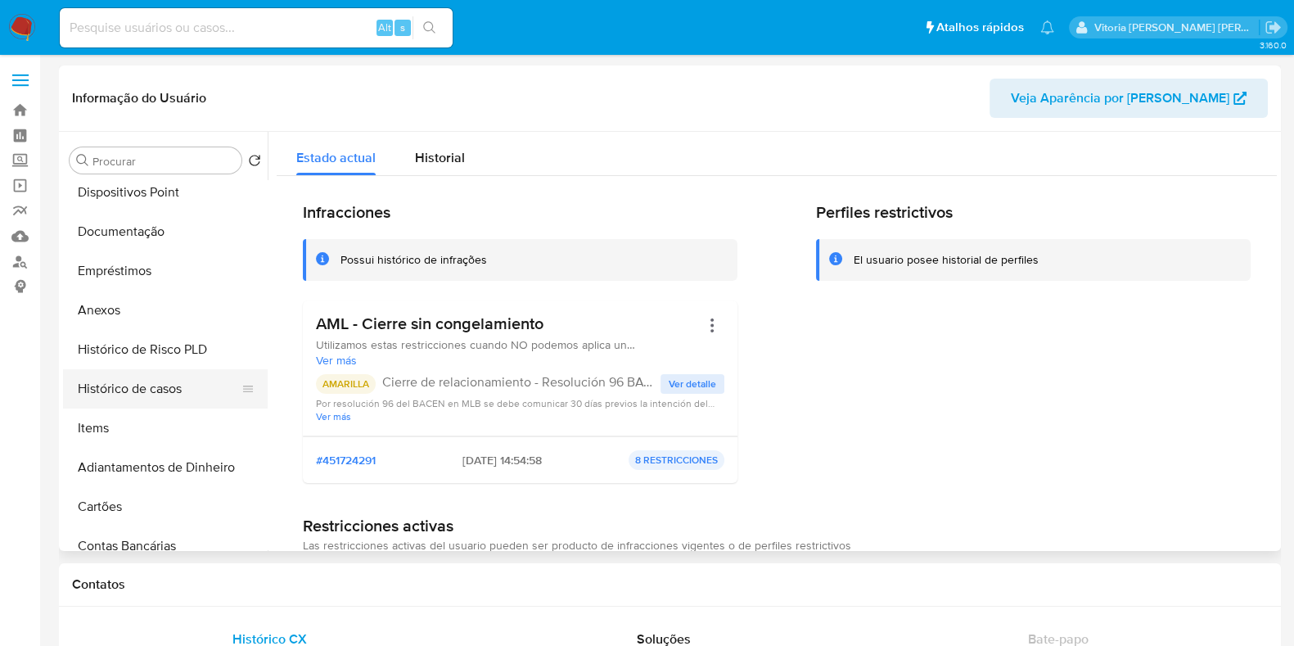
click at [146, 403] on button "Histórico de casos" at bounding box center [158, 388] width 191 height 39
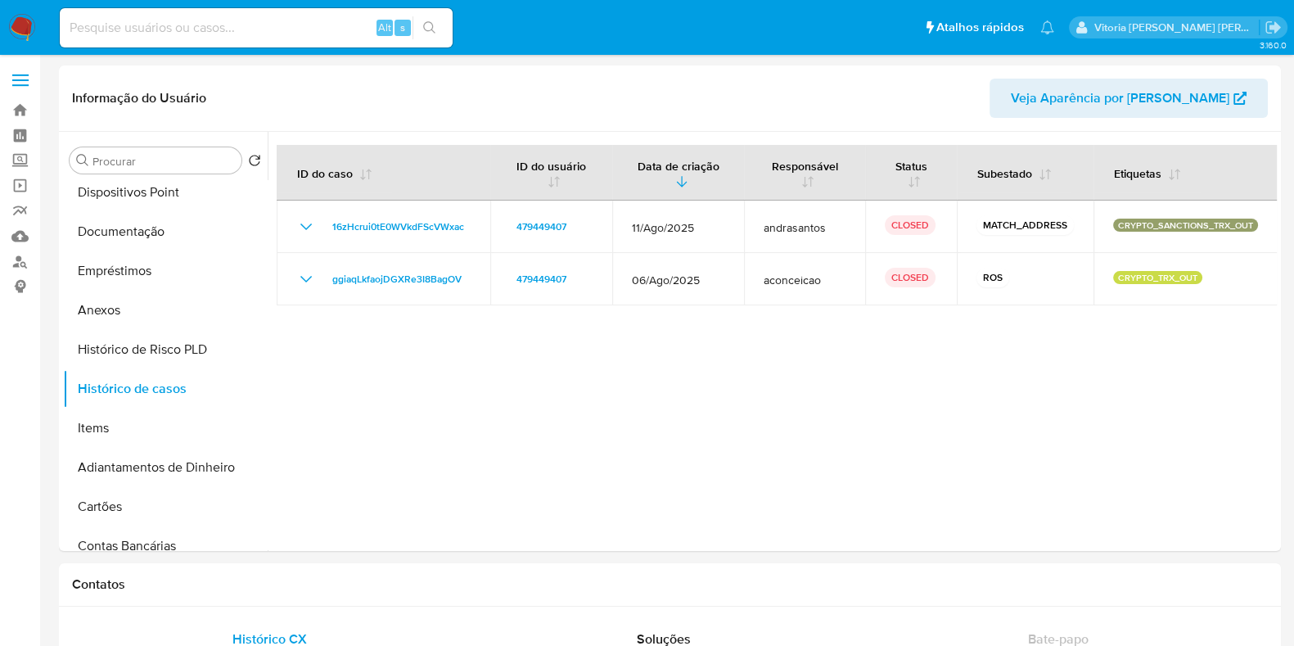
click at [276, 38] on div "Alt s" at bounding box center [256, 27] width 393 height 39
click at [285, 17] on input at bounding box center [256, 27] width 393 height 21
paste input "2017526060"
type input "2017526060"
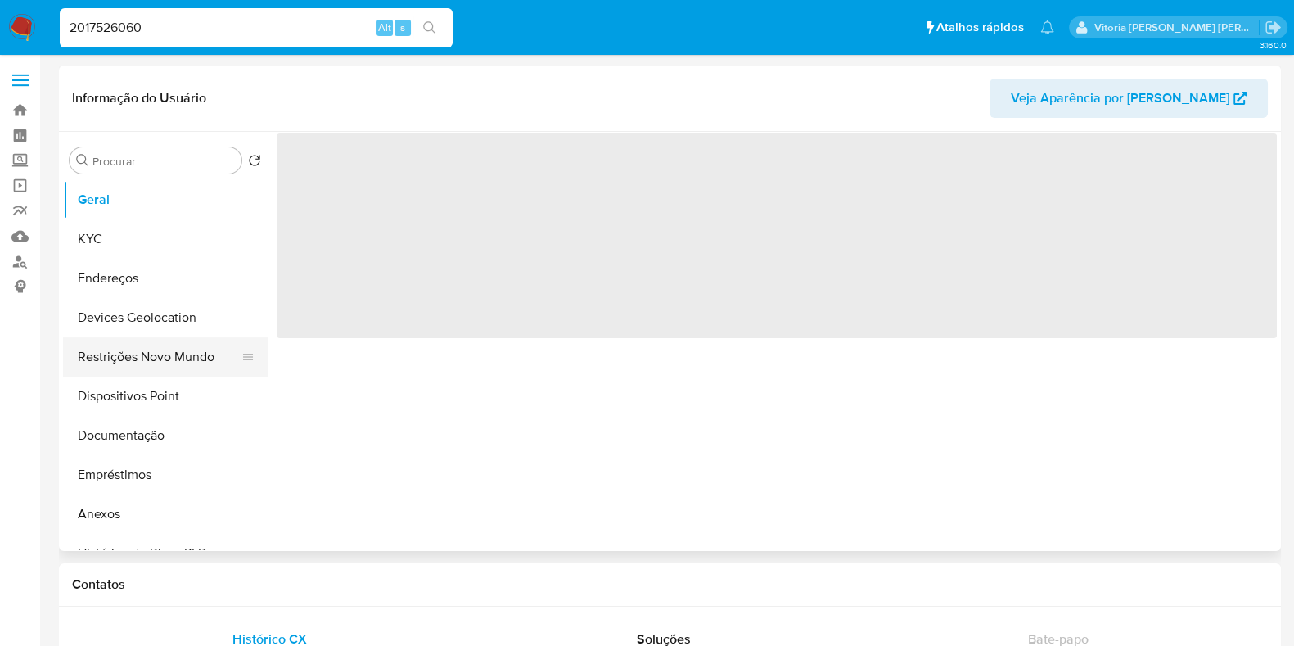
select select "10"
click at [150, 366] on button "Restrições Novo Mundo" at bounding box center [158, 356] width 191 height 39
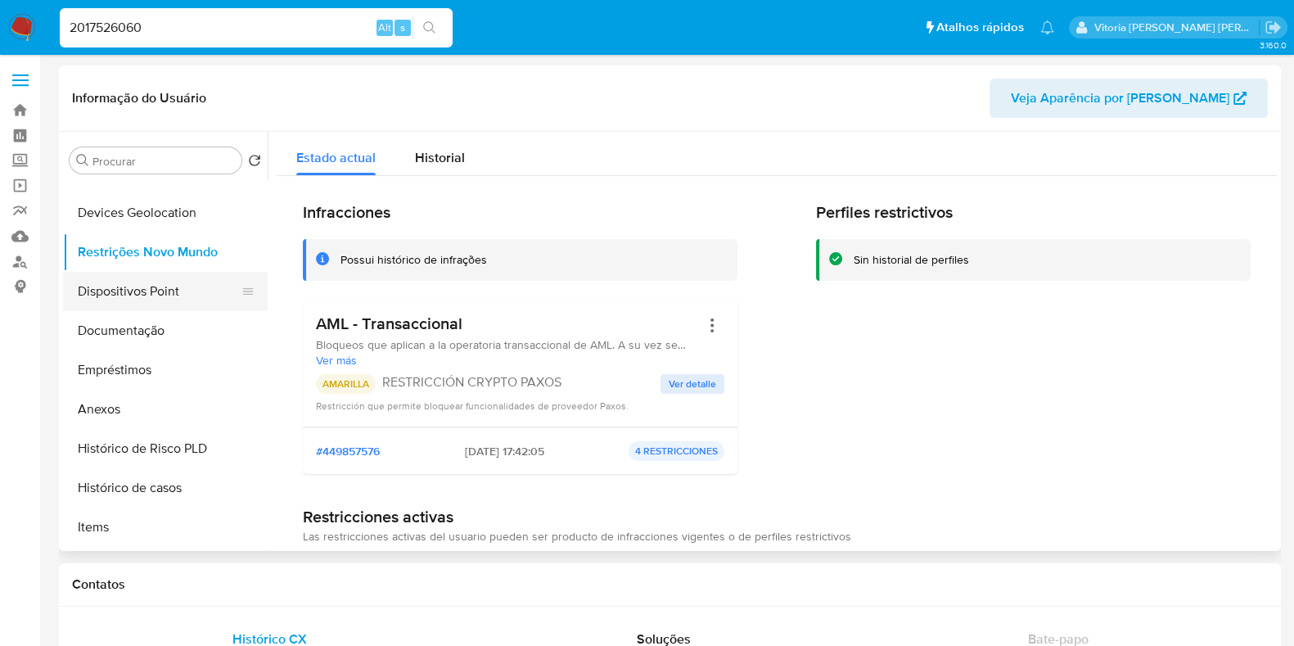
scroll to position [204, 0]
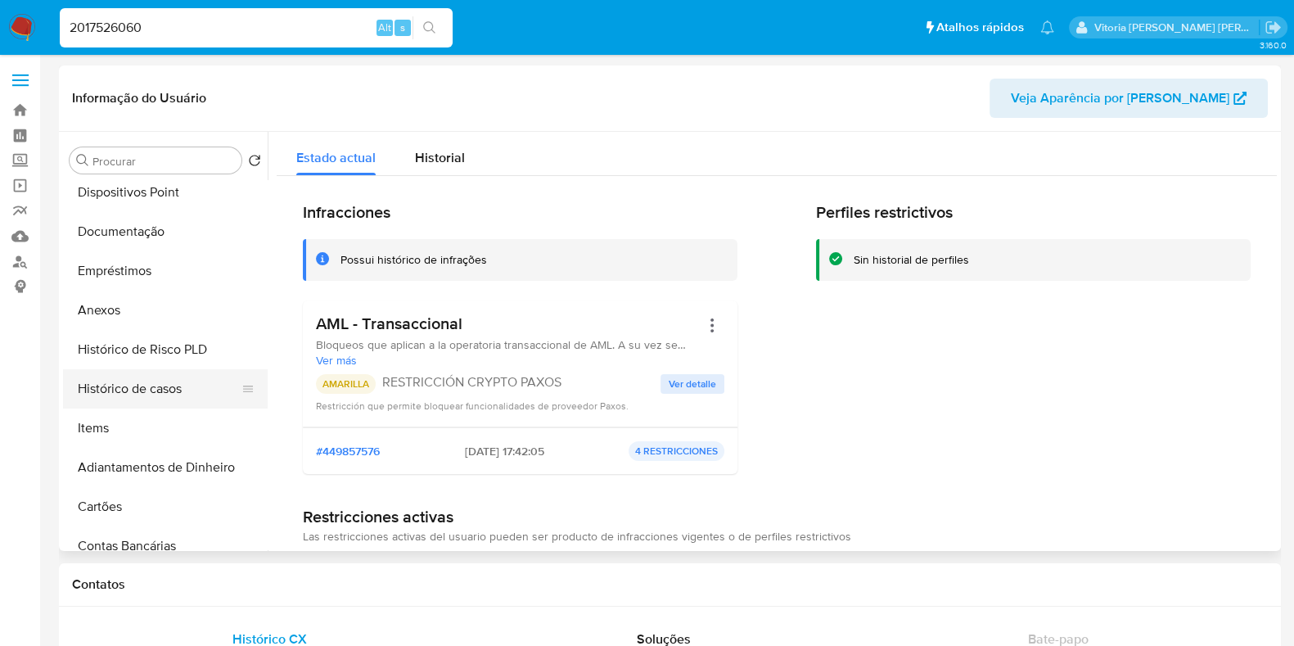
click at [141, 393] on button "Histórico de casos" at bounding box center [158, 388] width 191 height 39
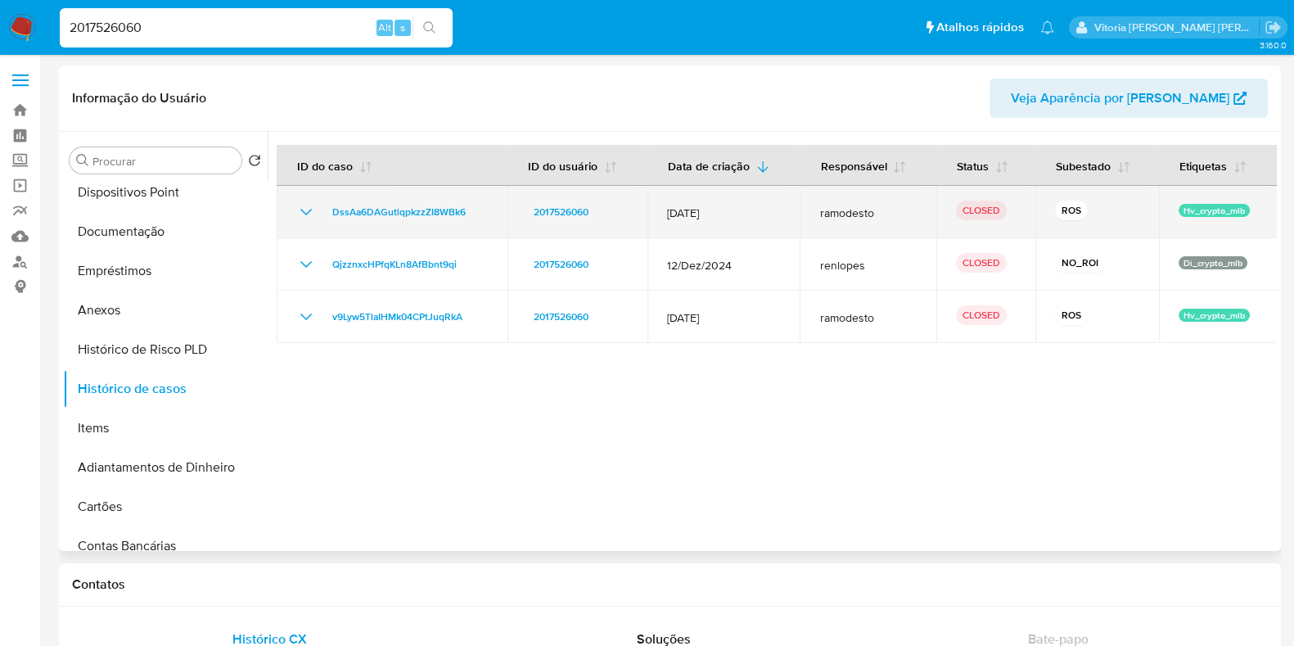
click at [292, 218] on td "DssAa6DAGutlqpkzzZI8WBk6" at bounding box center [392, 212] width 231 height 52
drag, startPoint x: 319, startPoint y: 207, endPoint x: 313, endPoint y: 213, distance: 8.7
click at [320, 207] on div "DssAa6DAGutlqpkzzZI8WBk6" at bounding box center [391, 212] width 191 height 20
click at [307, 213] on icon "Mostrar/Ocultar" at bounding box center [305, 212] width 11 height 7
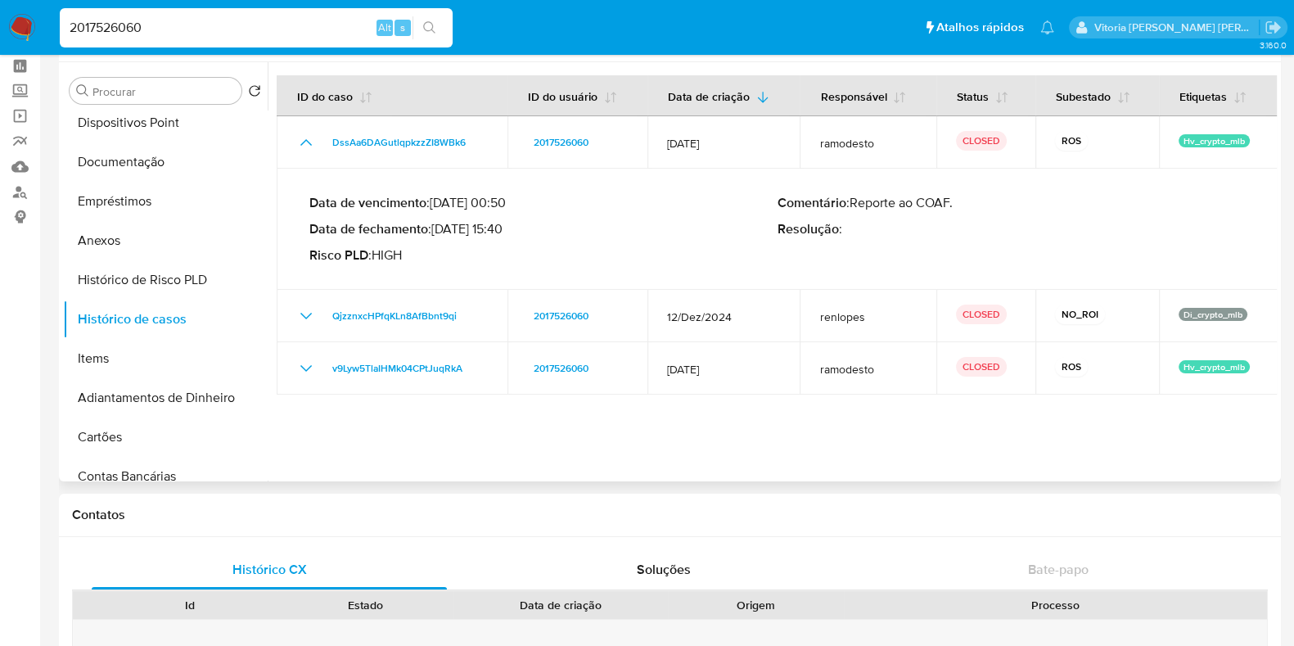
scroll to position [101, 0]
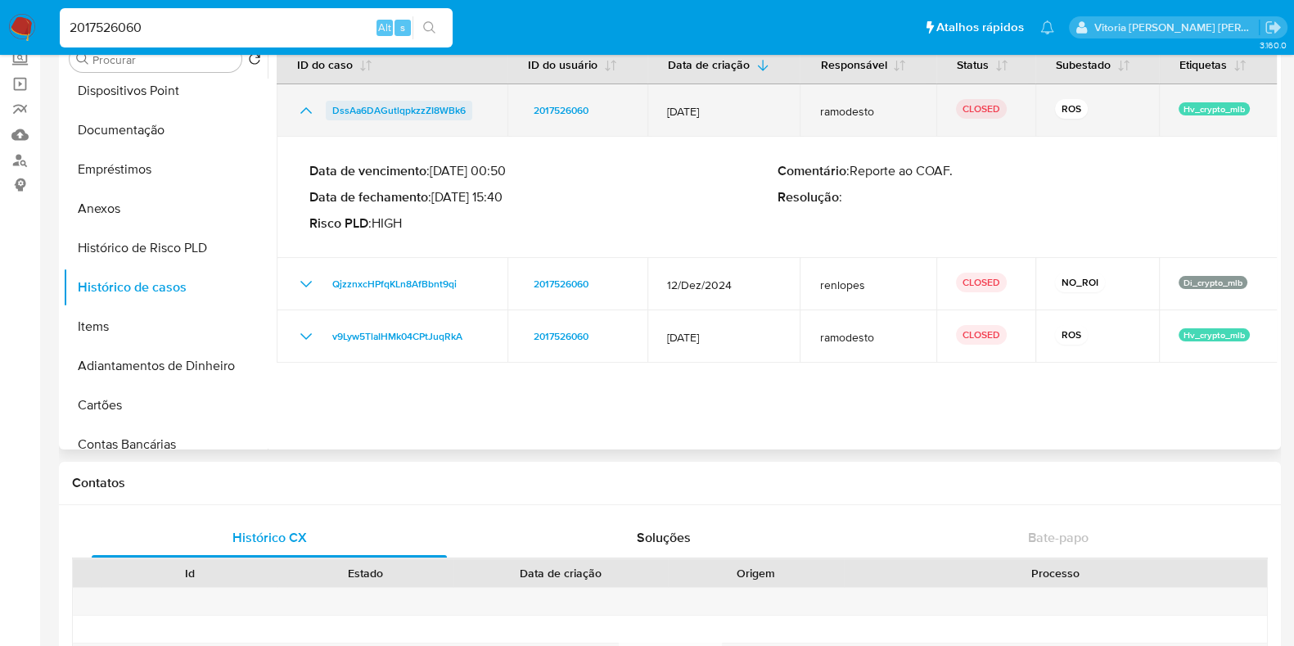
click at [423, 111] on span "DssAa6DAGutlqpkzzZI8WBk6" at bounding box center [398, 111] width 133 height 20
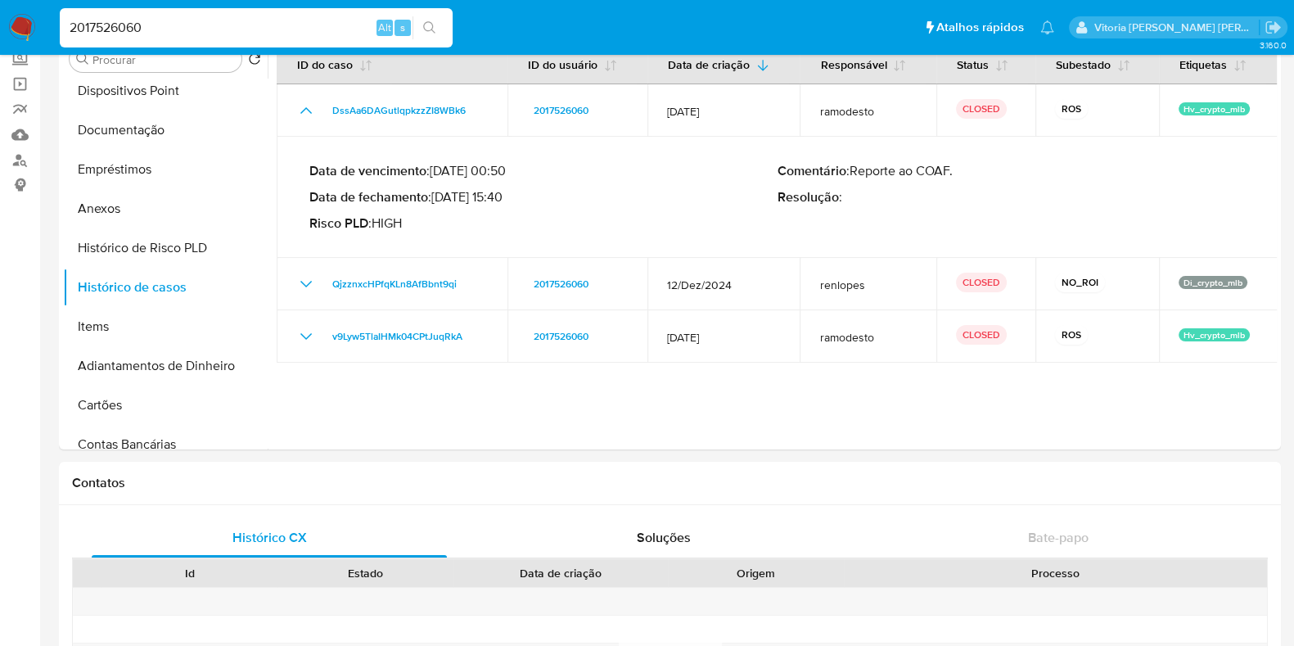
click at [233, 31] on input "2017526060" at bounding box center [256, 27] width 393 height 21
paste input "1276192594"
type input "1276192594"
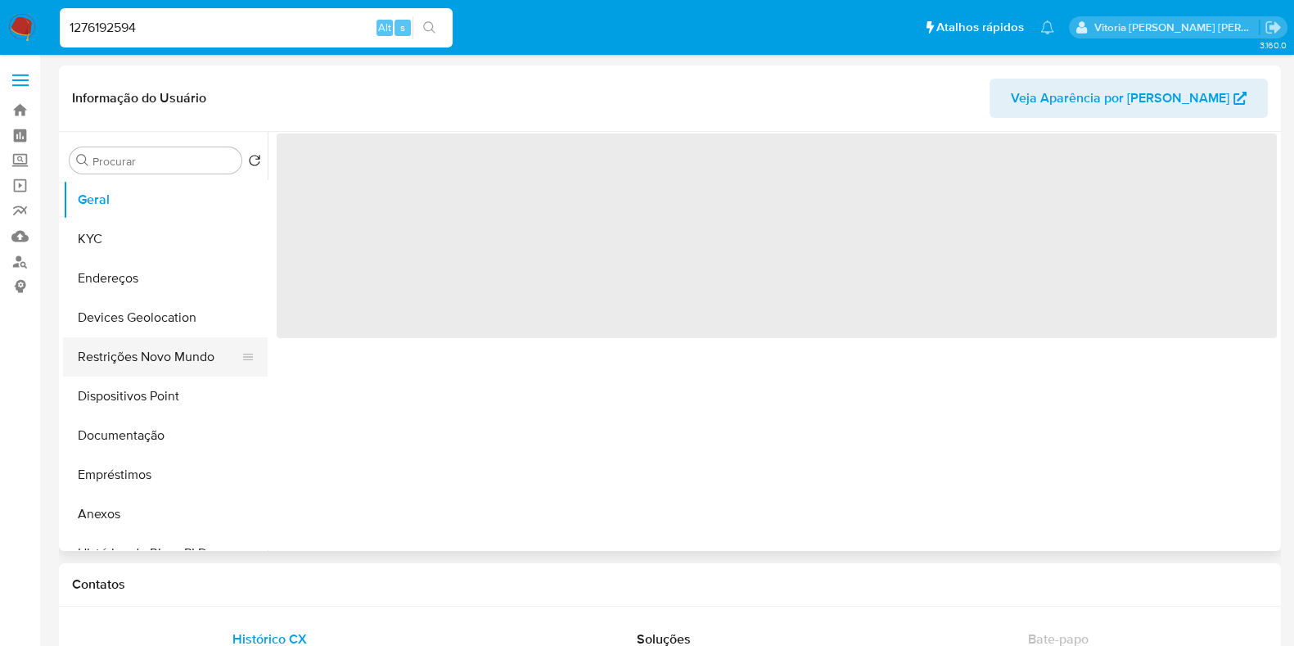
select select "10"
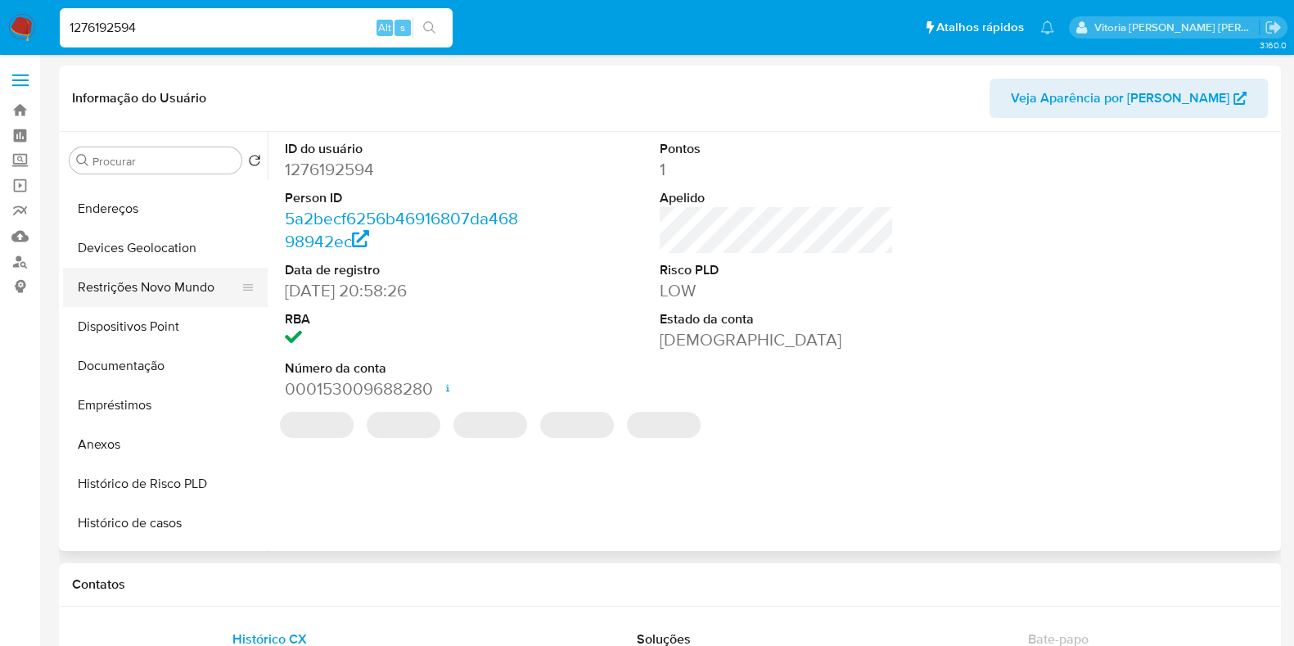
scroll to position [101, 0]
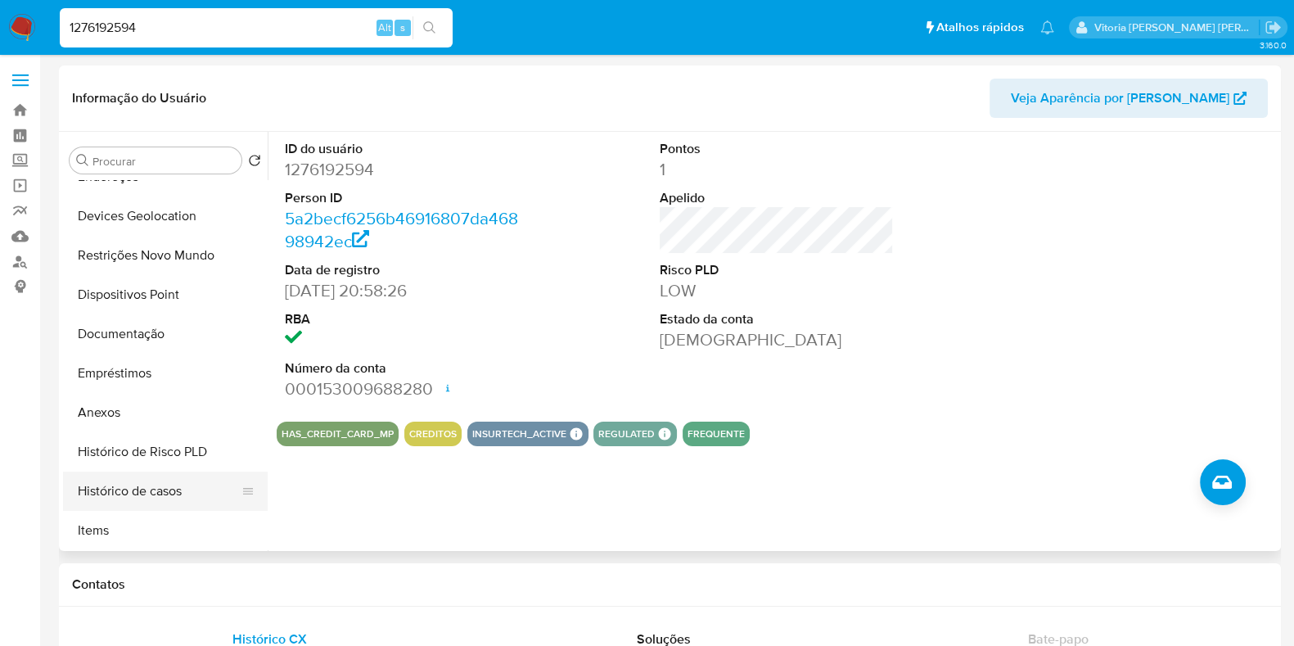
click at [141, 492] on button "Histórico de casos" at bounding box center [158, 490] width 191 height 39
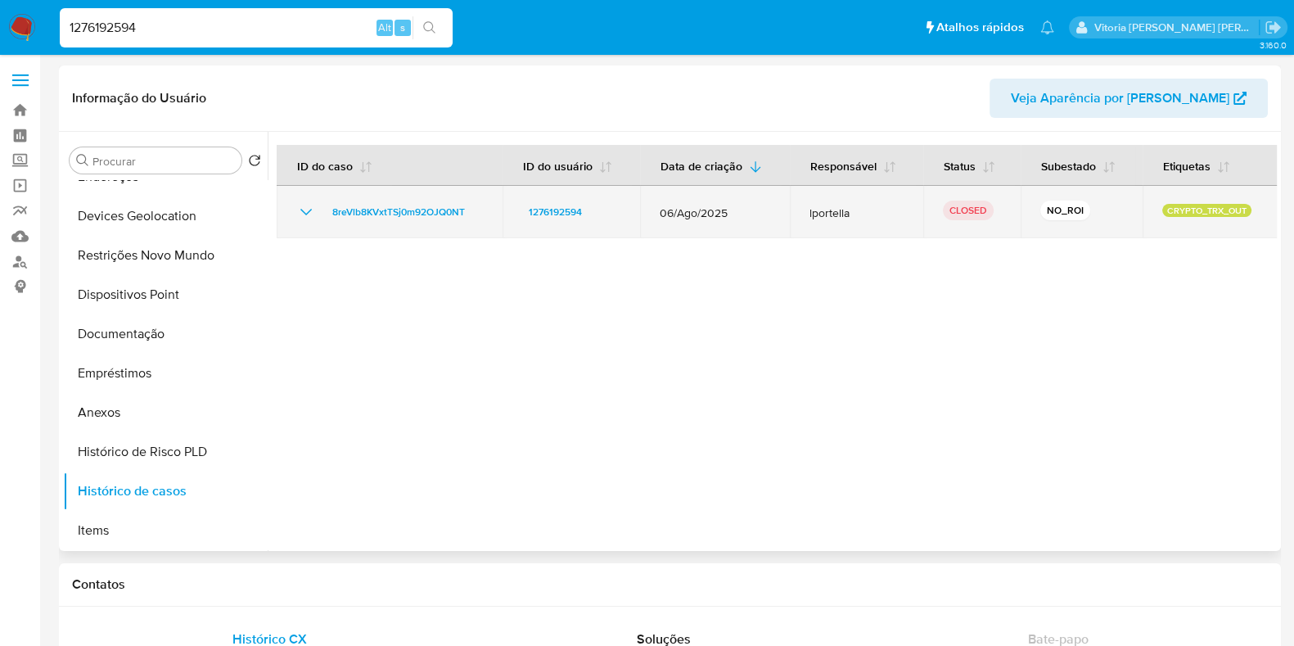
click at [309, 210] on icon "Mostrar/Ocultar" at bounding box center [306, 212] width 20 height 20
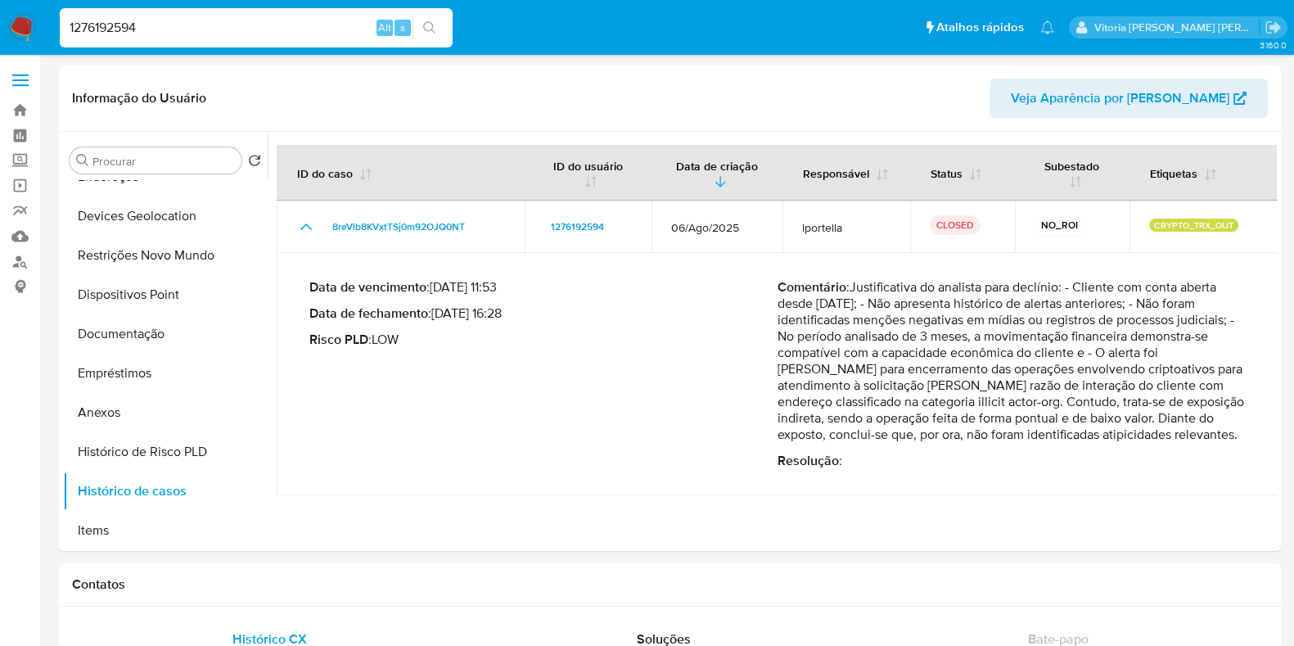
click at [258, 28] on input "1276192594" at bounding box center [256, 27] width 393 height 21
paste input "48024245"
type input "1480242454"
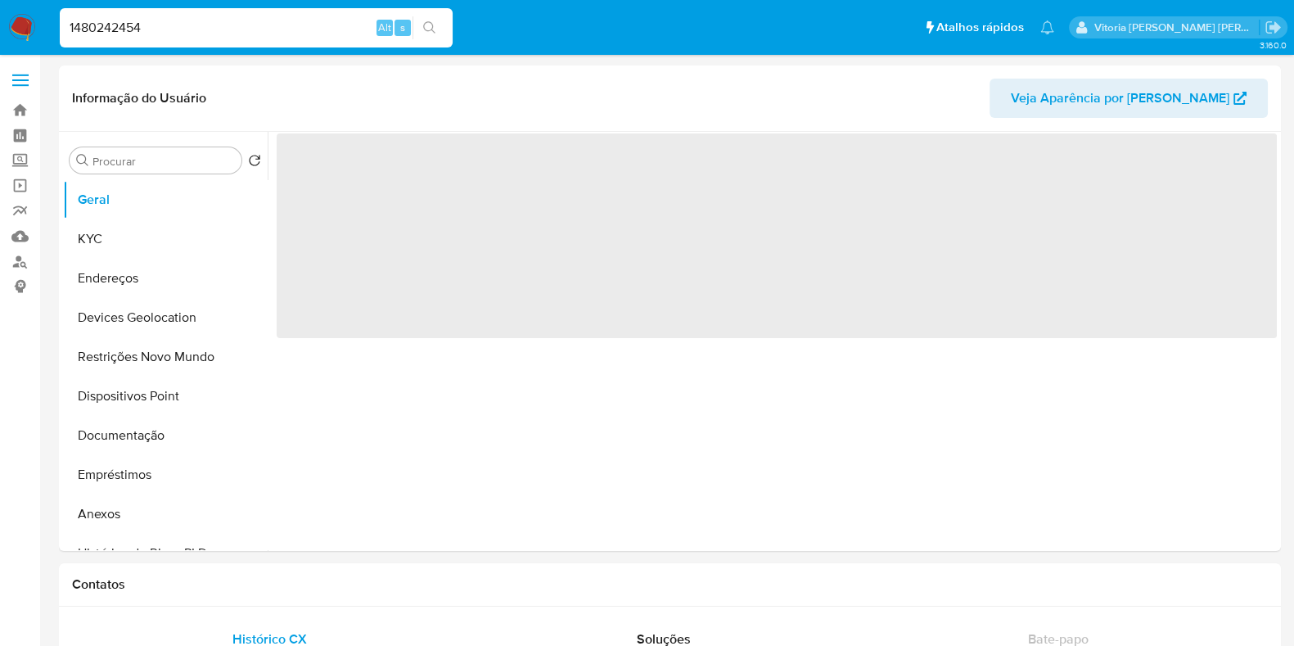
select select "10"
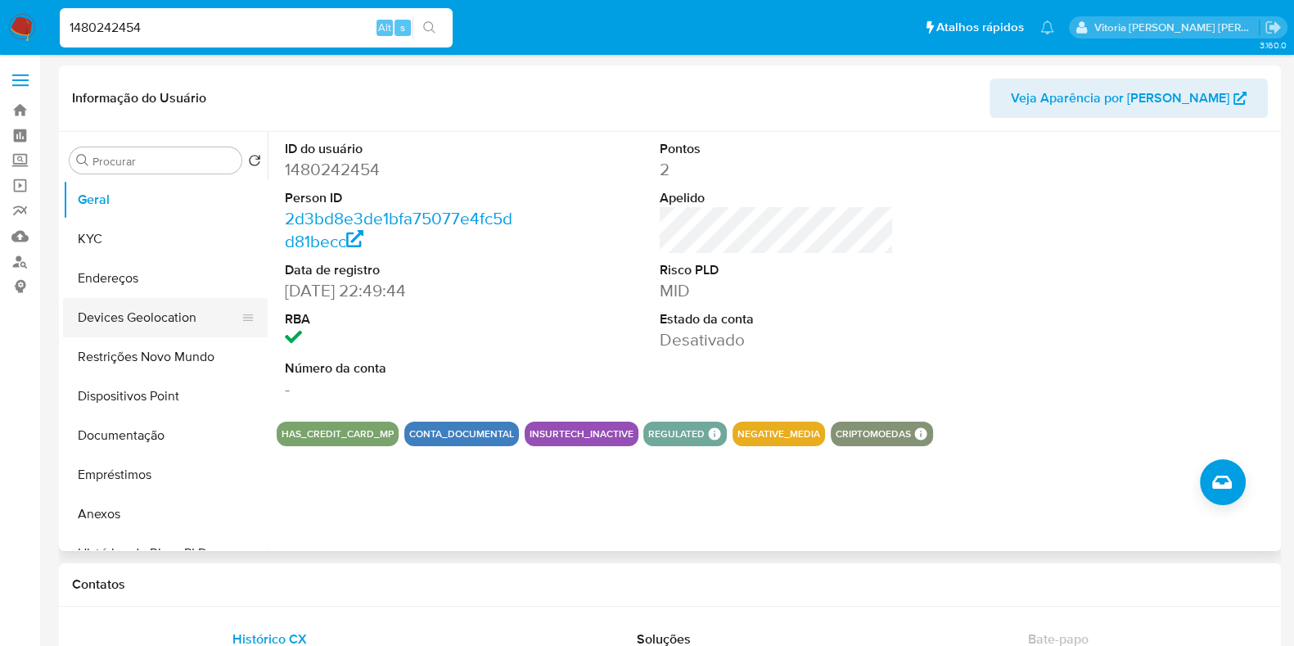
scroll to position [204, 0]
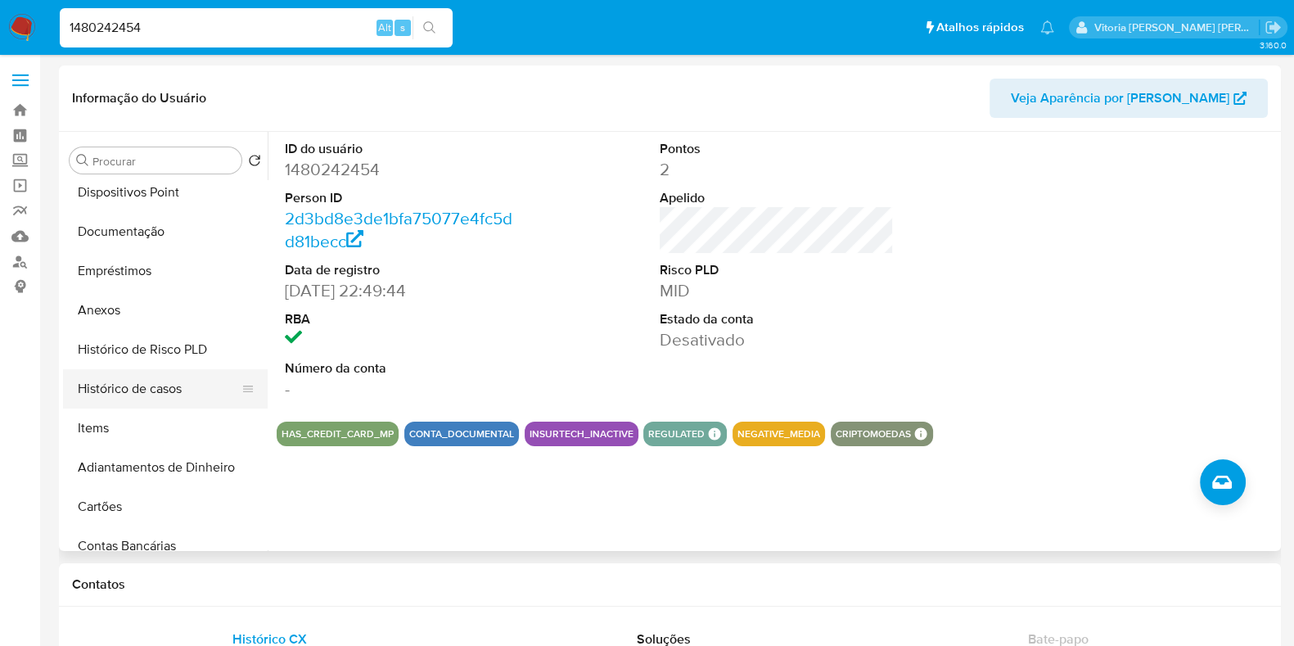
click at [141, 396] on button "Histórico de casos" at bounding box center [158, 388] width 191 height 39
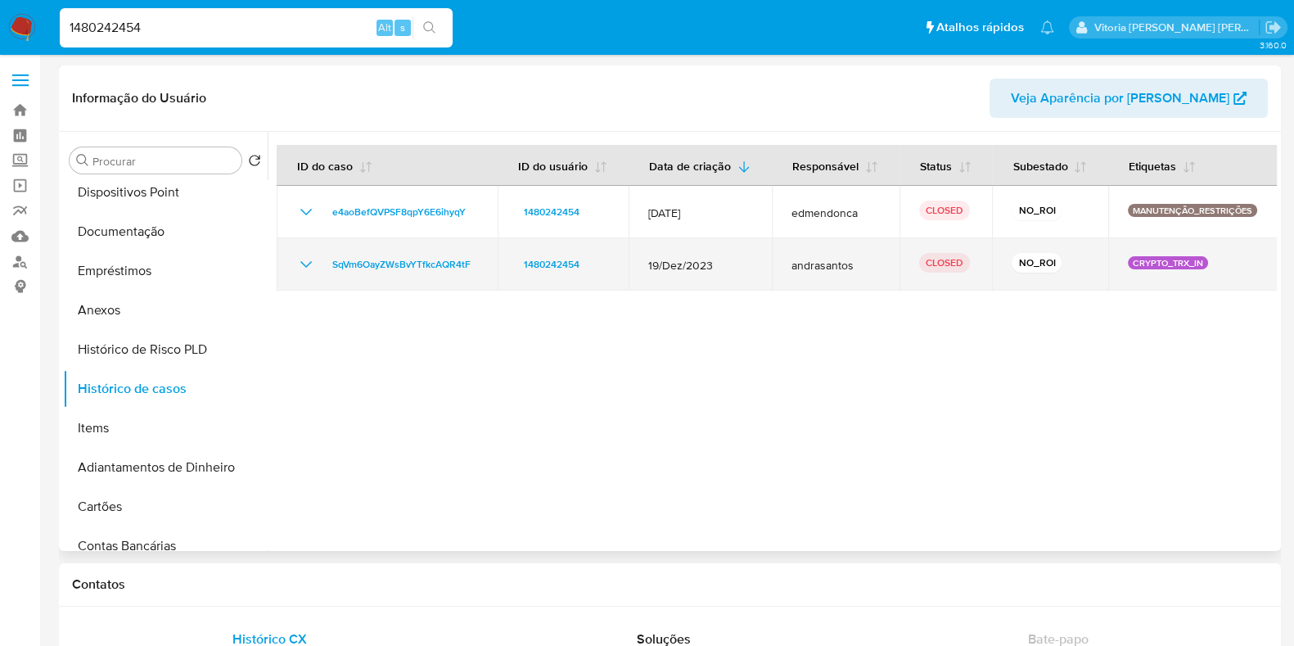
click at [299, 259] on icon "Mostrar/Ocultar" at bounding box center [306, 264] width 20 height 20
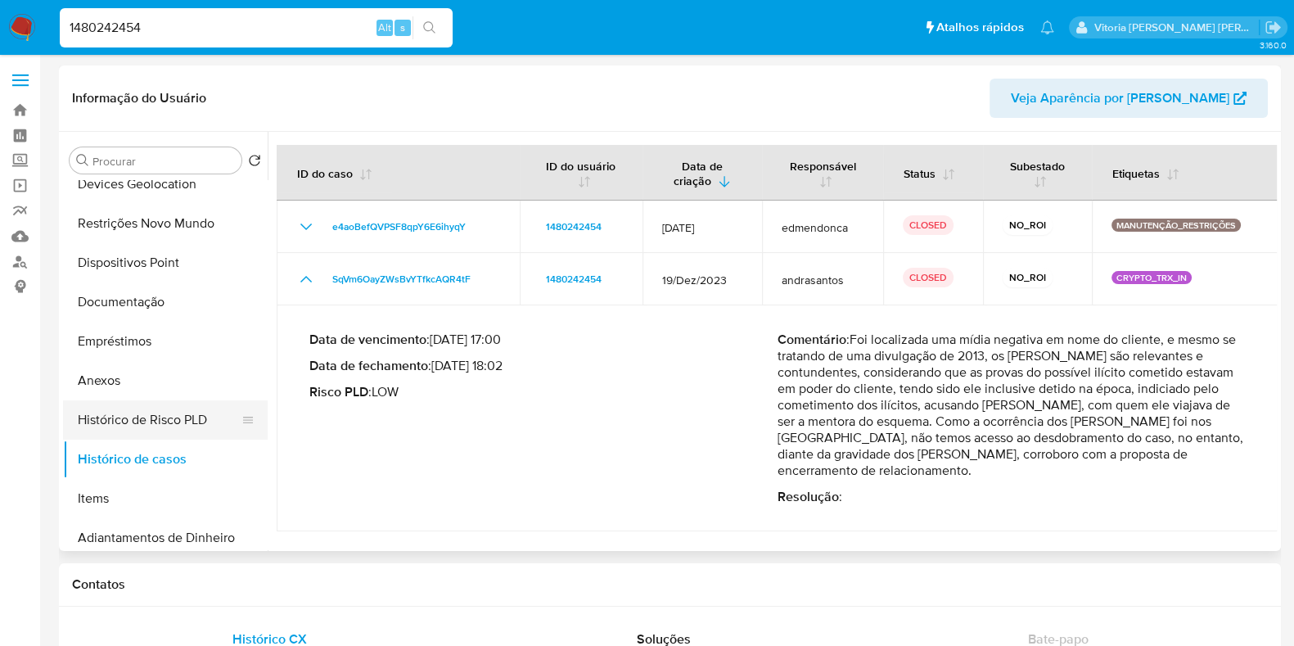
scroll to position [101, 0]
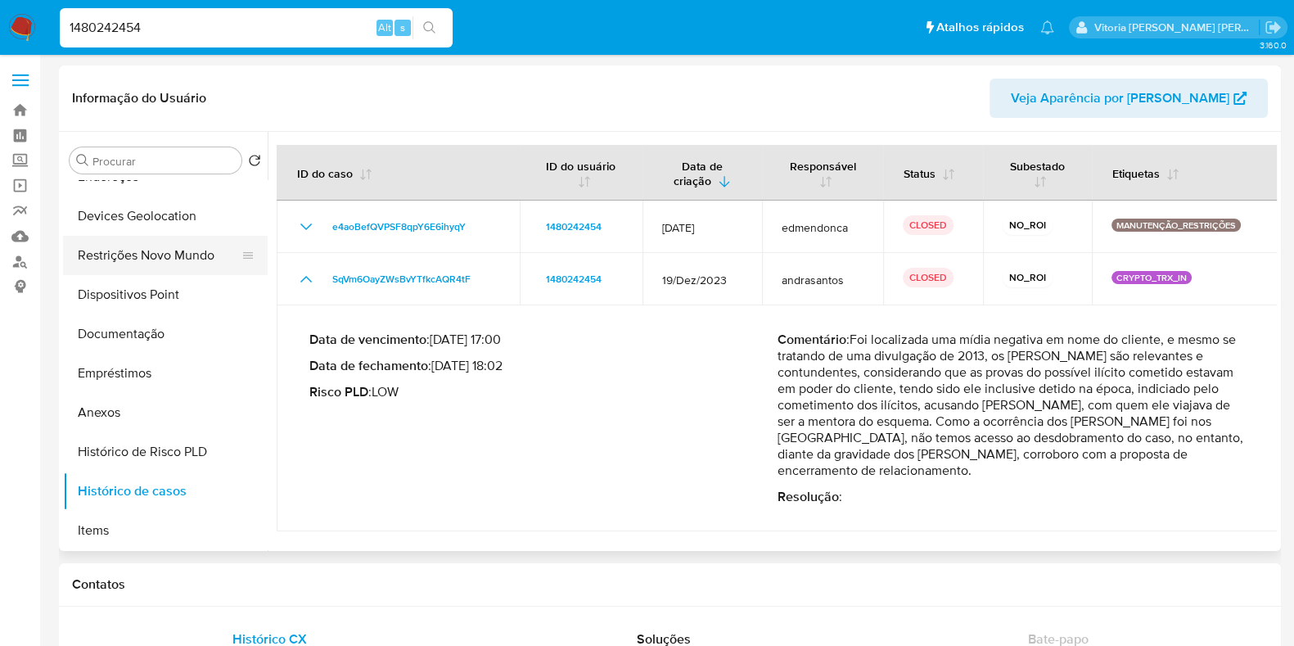
click at [142, 258] on button "Restrições Novo Mundo" at bounding box center [158, 255] width 191 height 39
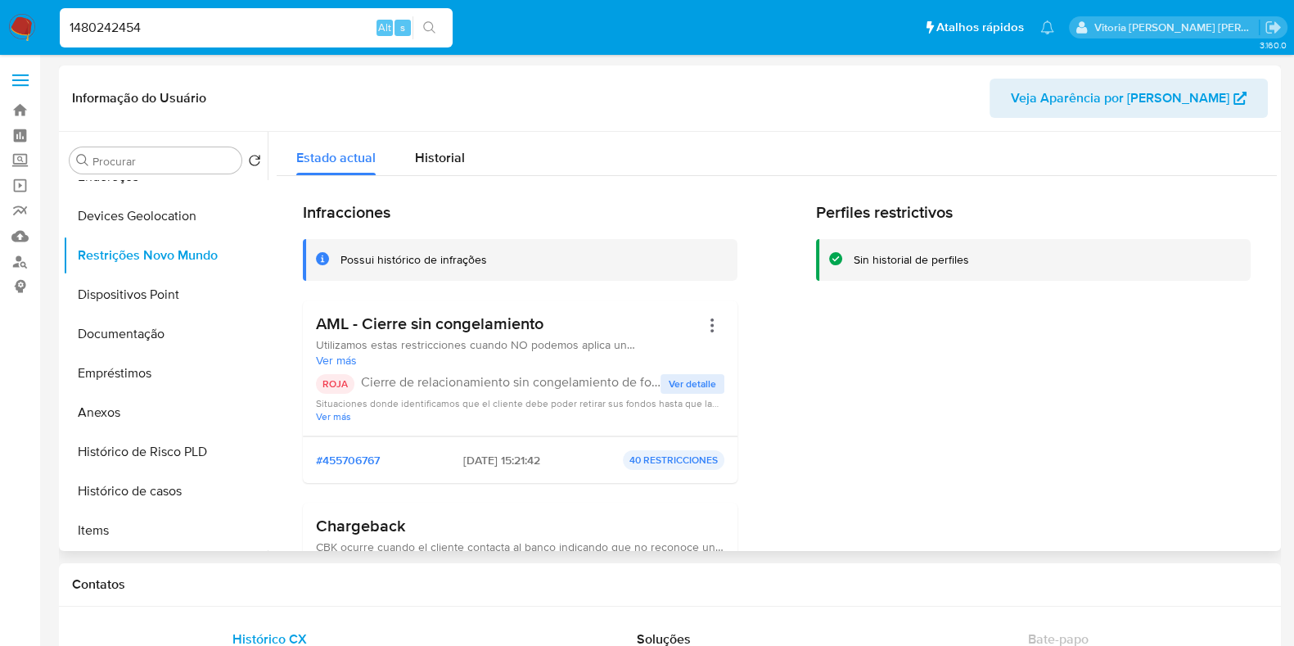
click at [455, 329] on h3 "AML - Cierre sin congelamiento" at bounding box center [508, 323] width 384 height 20
click at [151, 462] on button "Histórico de Risco PLD" at bounding box center [158, 451] width 191 height 39
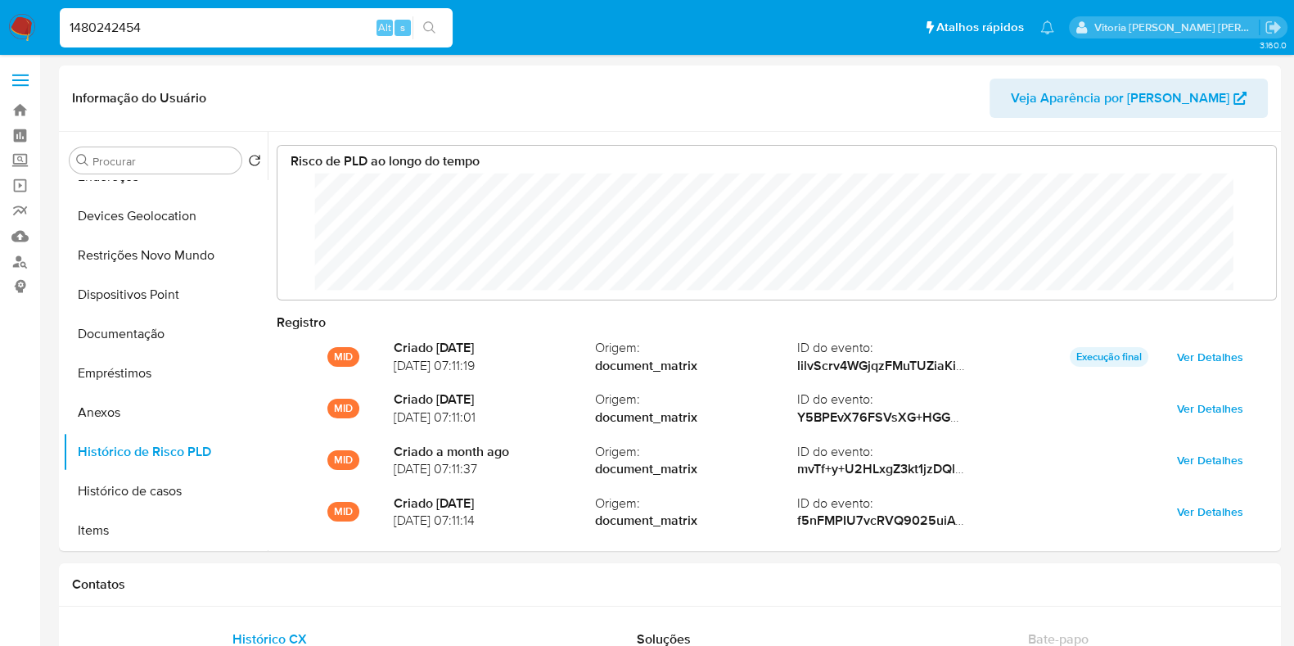
scroll to position [123, 966]
click at [141, 18] on input "1480242454" at bounding box center [256, 27] width 393 height 21
paste input "258689528"
type input "258689528"
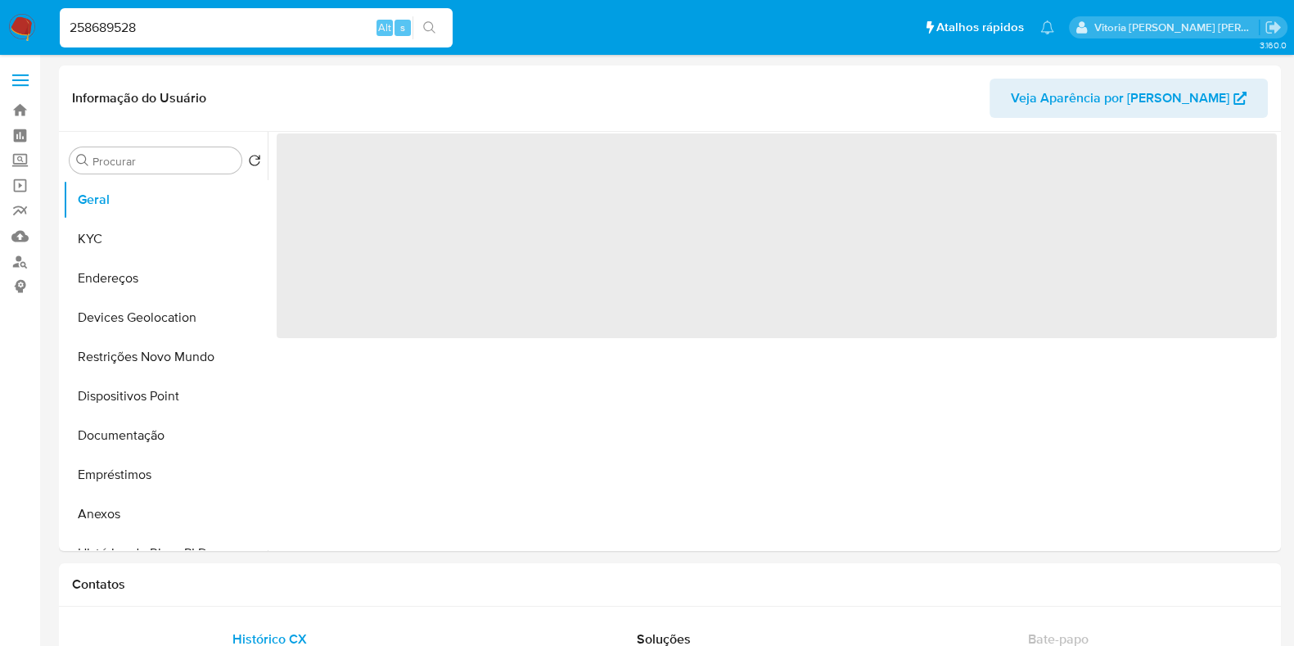
select select "10"
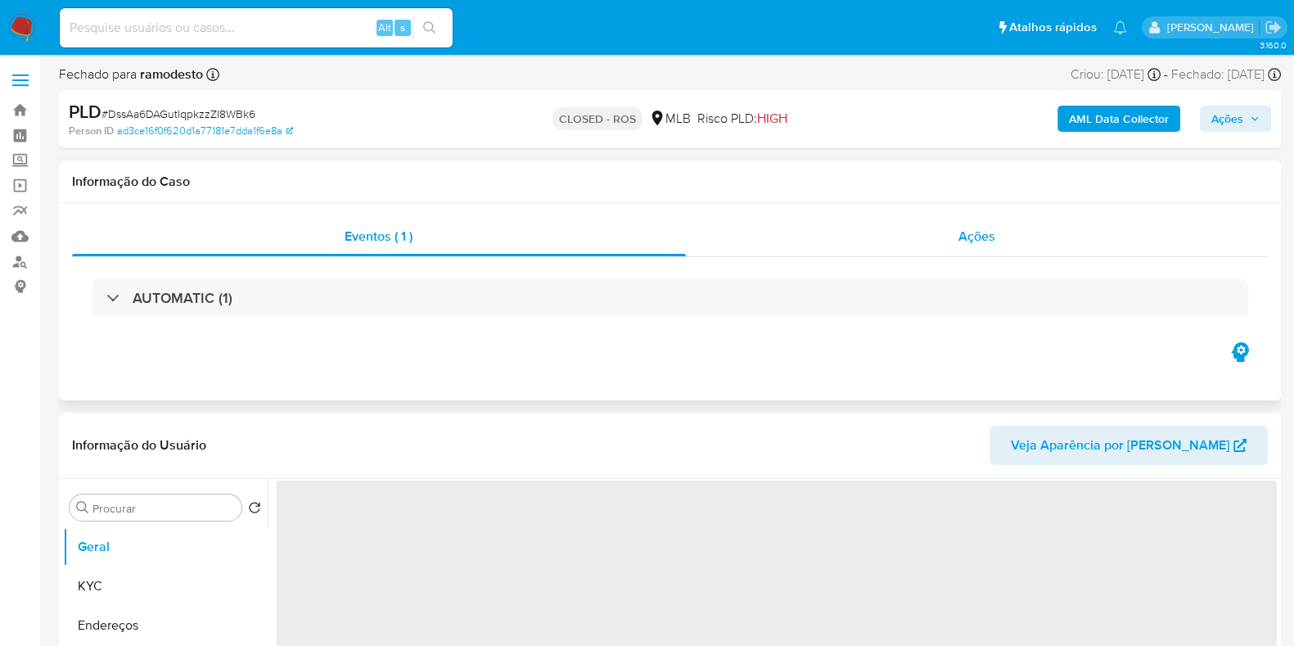
click at [999, 227] on div "Ações" at bounding box center [977, 236] width 583 height 39
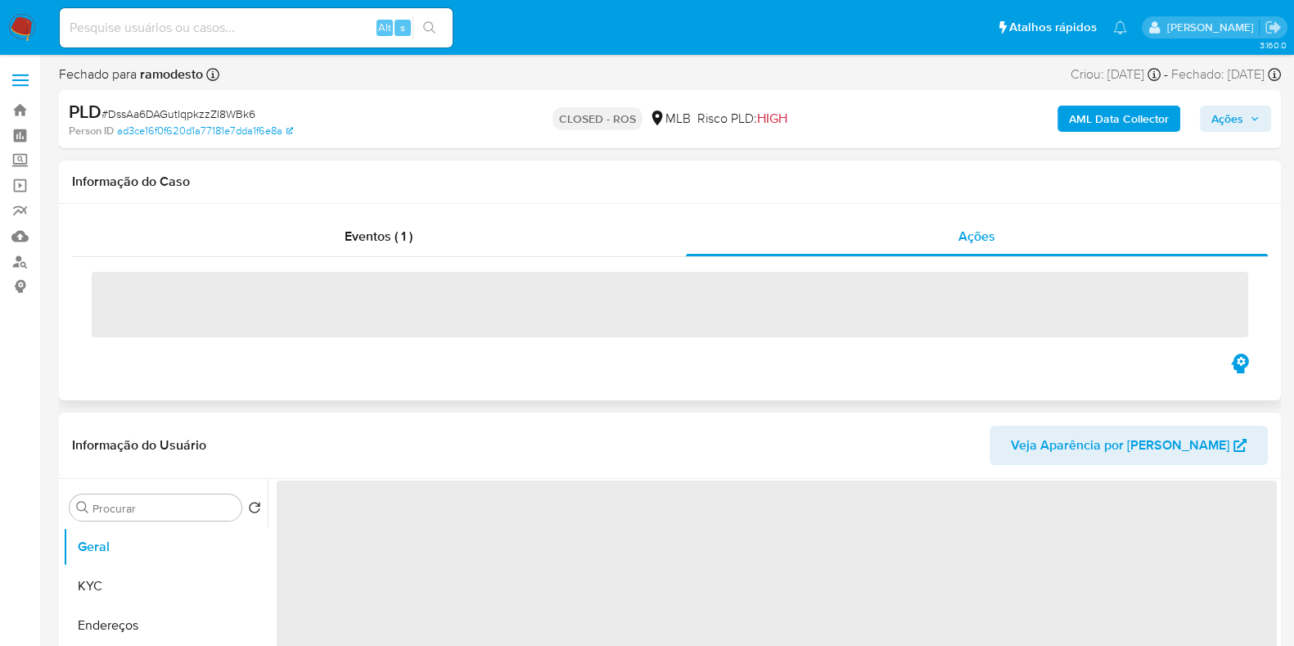
select select "10"
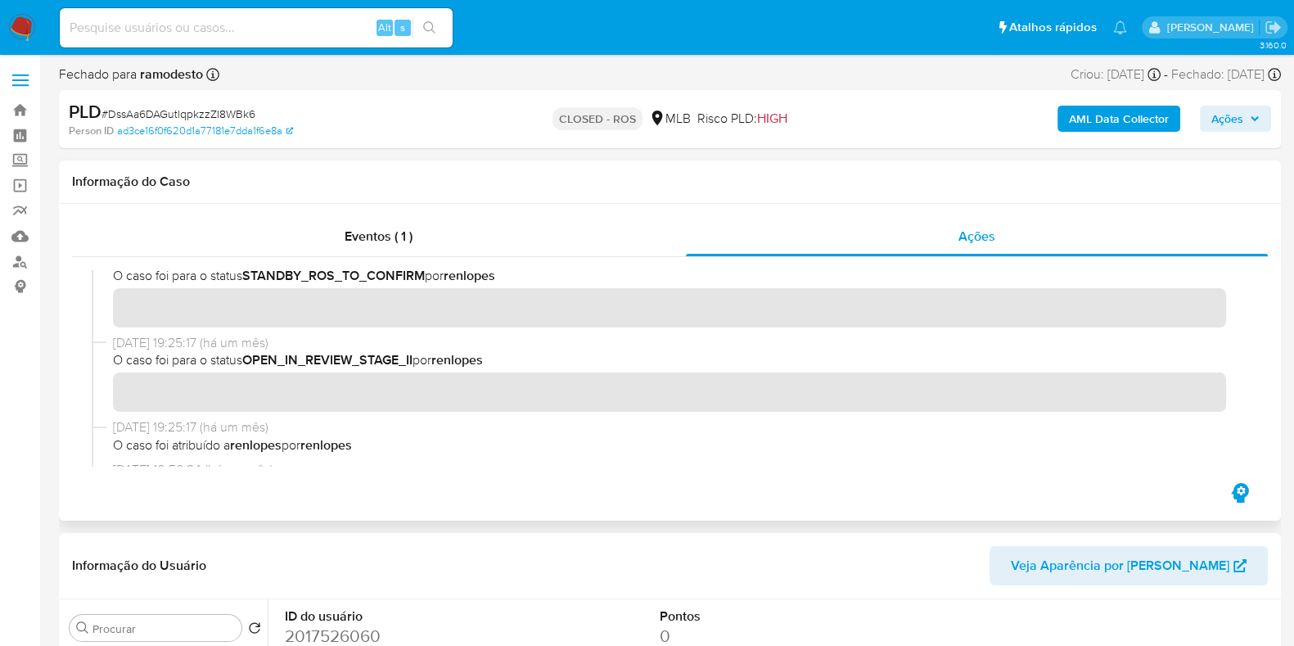
scroll to position [817, 0]
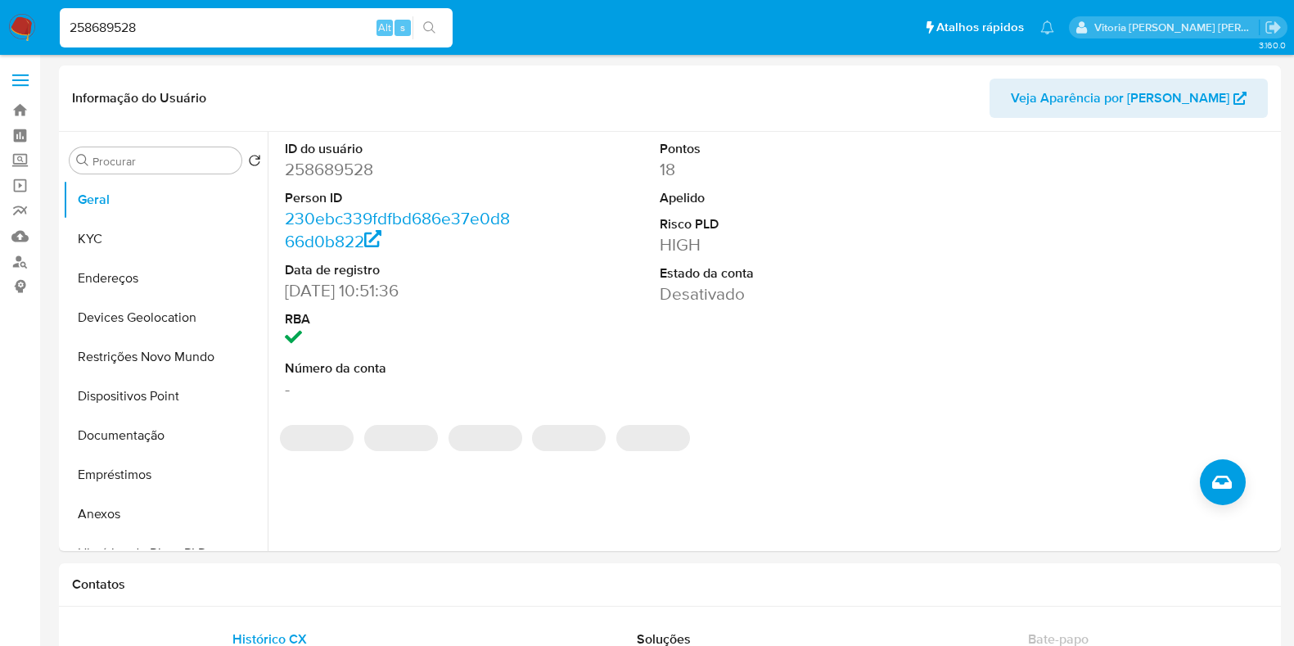
select select "10"
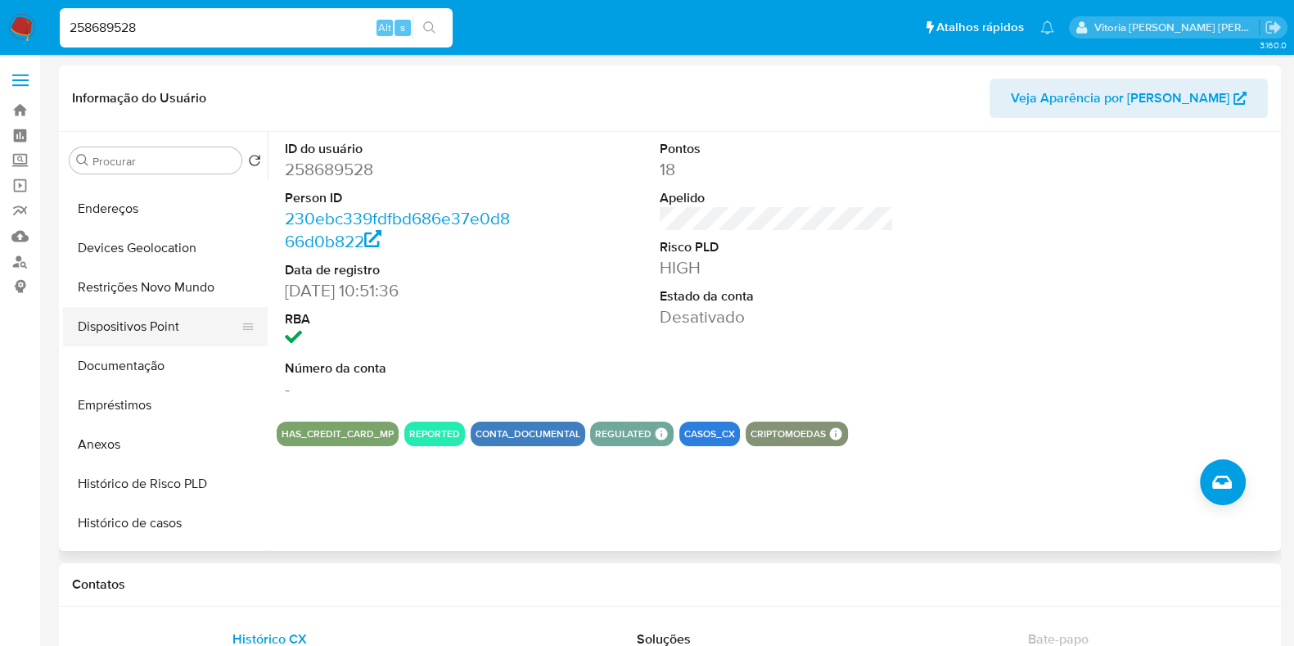
scroll to position [101, 0]
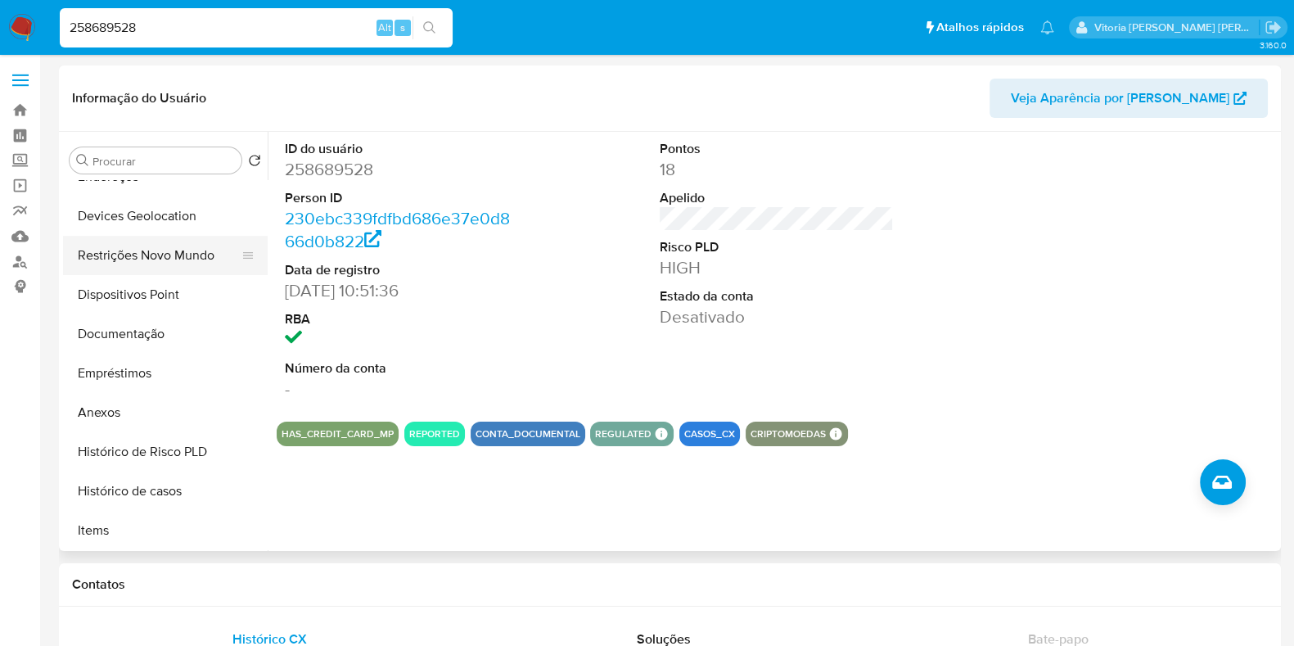
click at [151, 260] on button "Restrições Novo Mundo" at bounding box center [158, 255] width 191 height 39
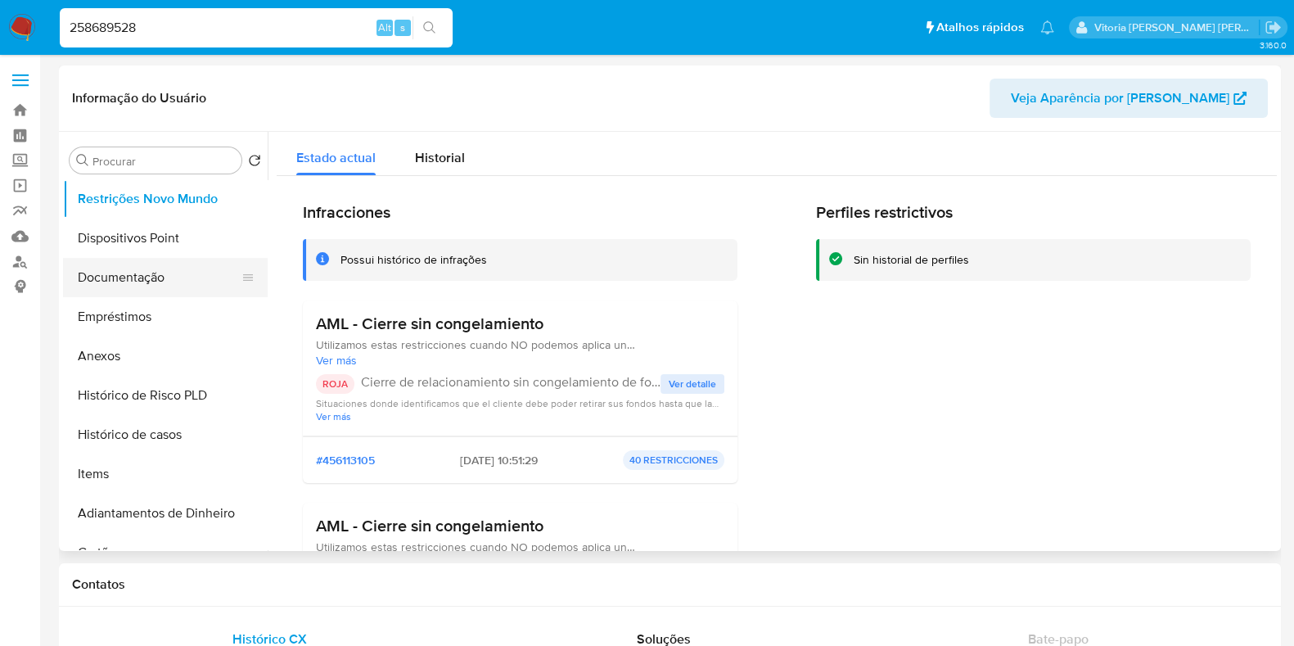
scroll to position [204, 0]
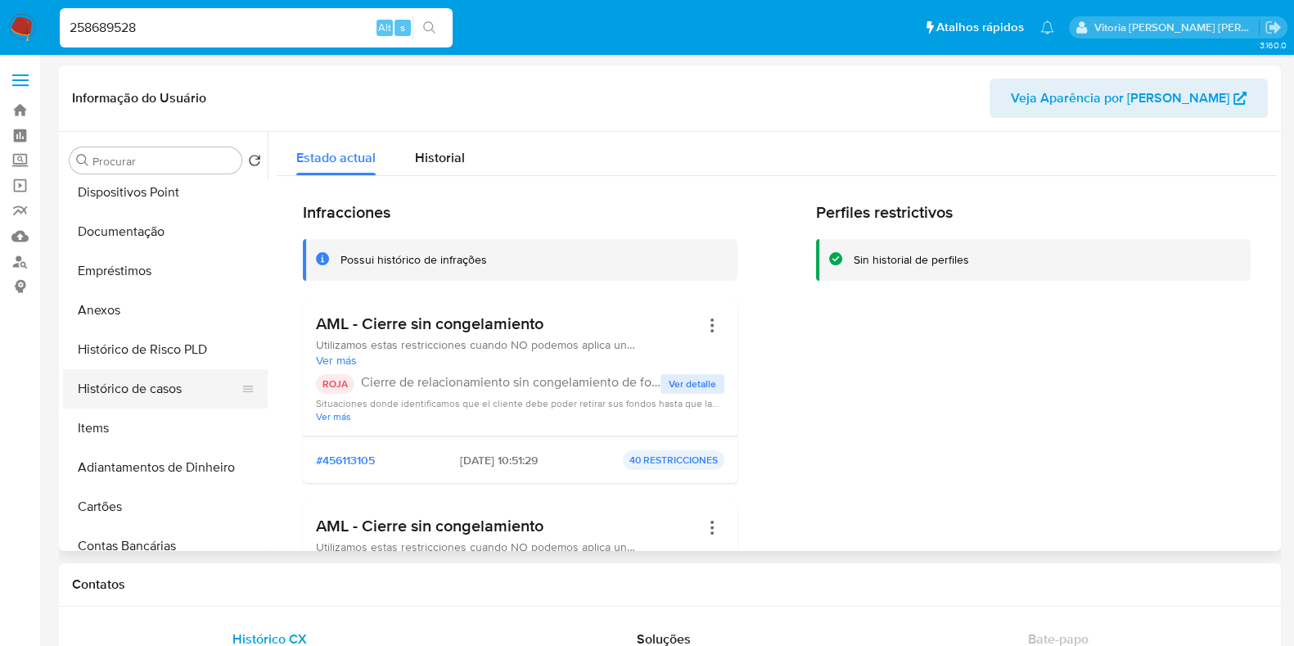
click at [147, 385] on button "Histórico de casos" at bounding box center [158, 388] width 191 height 39
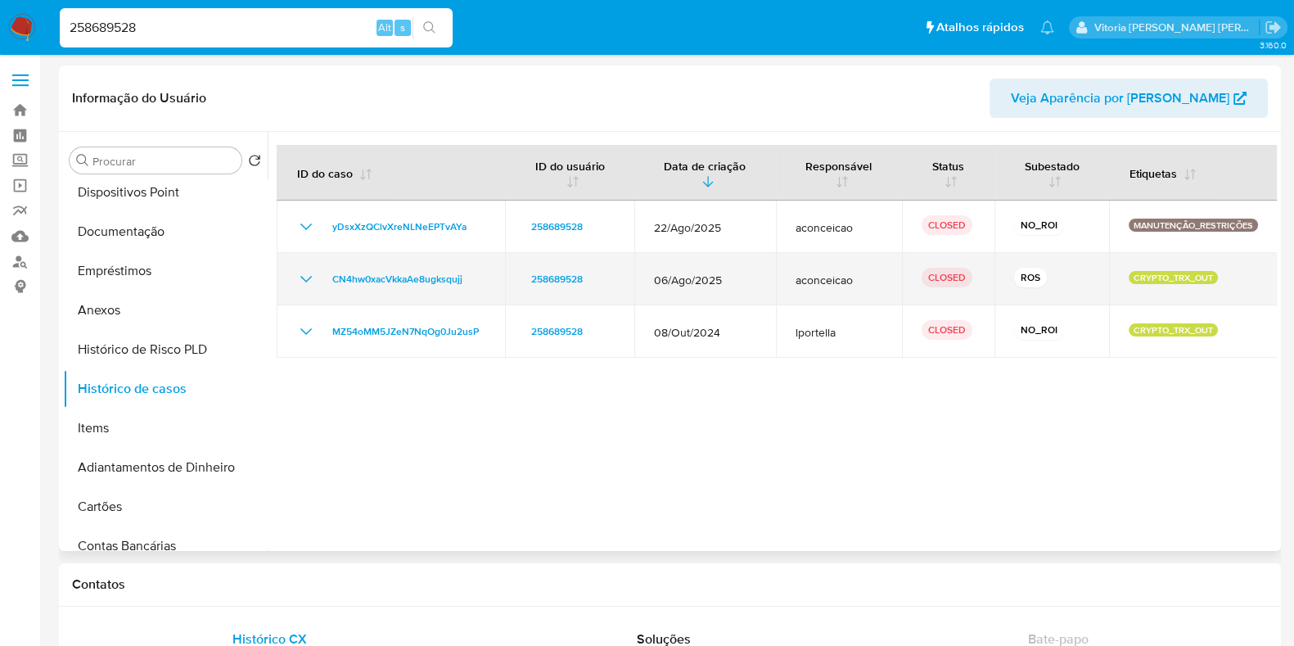
click at [305, 278] on icon "Mostrar/Ocultar" at bounding box center [306, 279] width 20 height 20
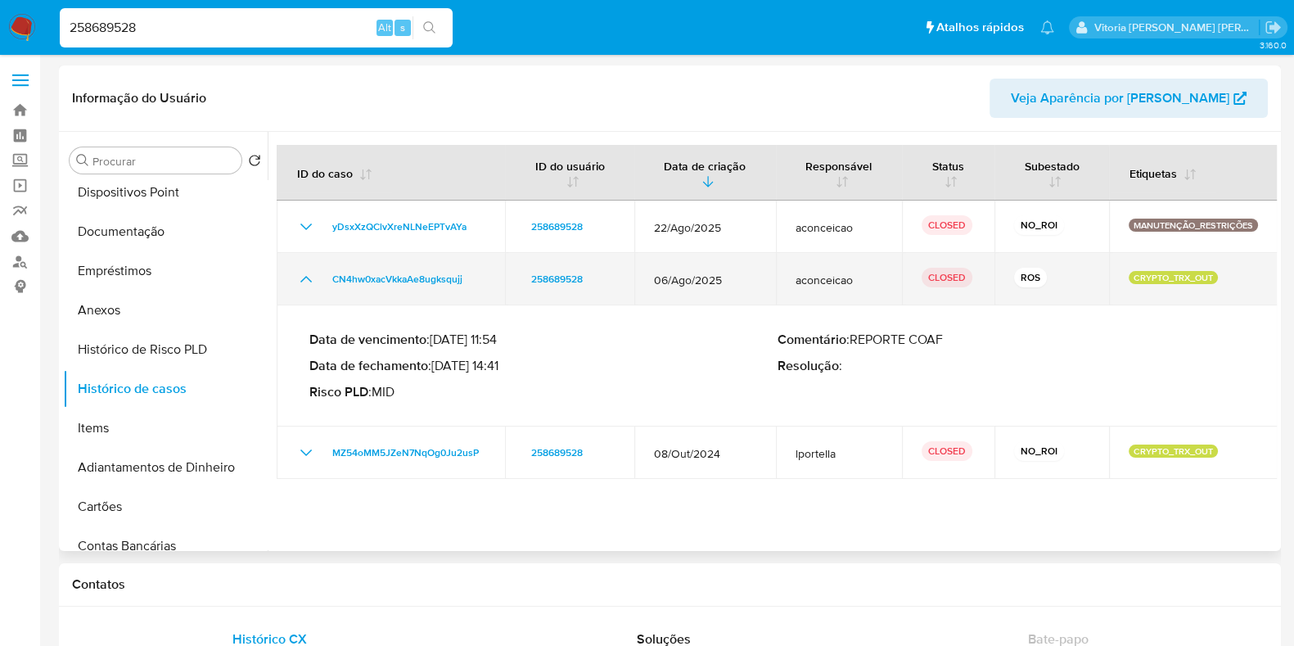
click at [308, 277] on icon "Mostrar/Ocultar" at bounding box center [306, 279] width 20 height 20
